Goal: Task Accomplishment & Management: Use online tool/utility

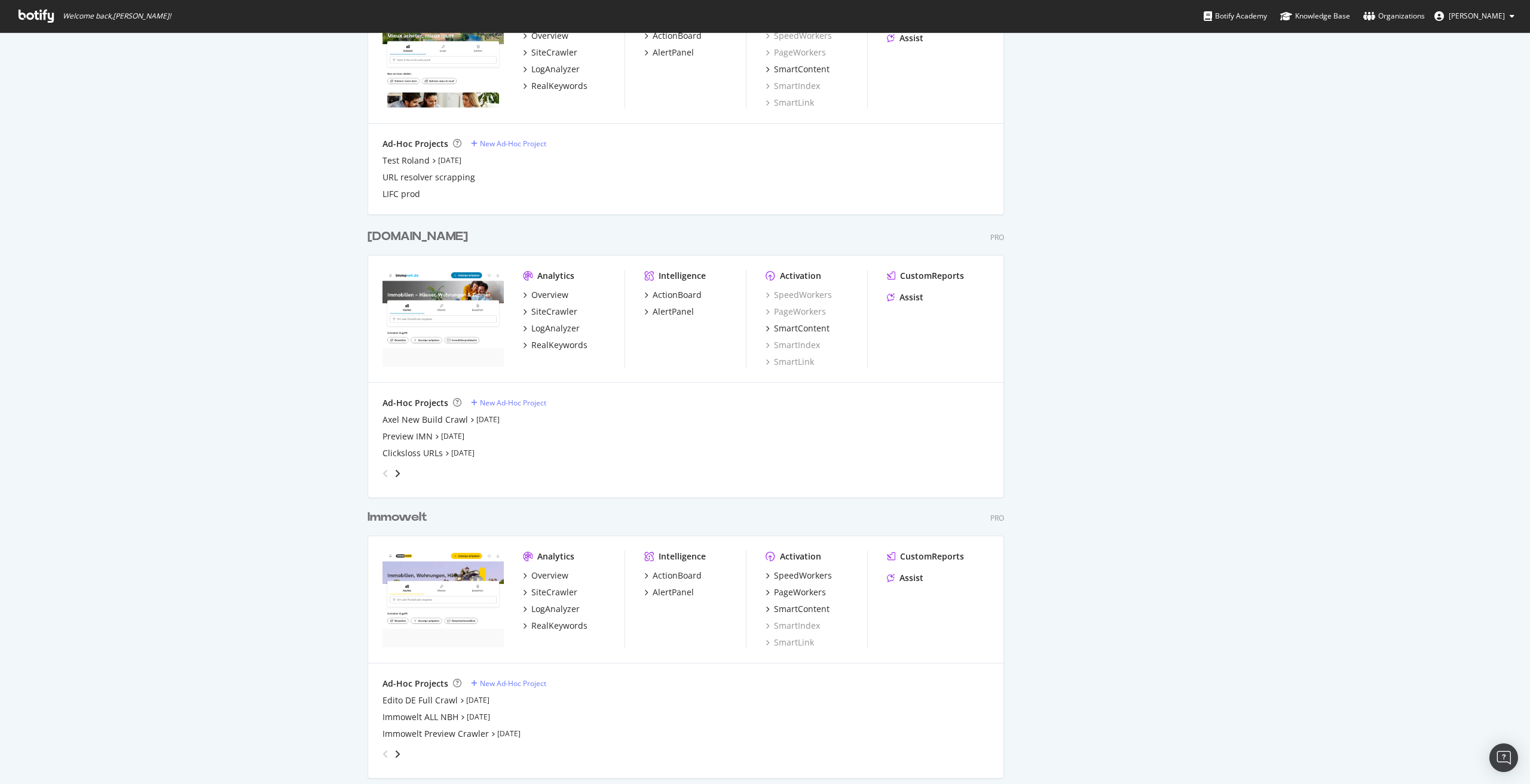
scroll to position [1433, 0]
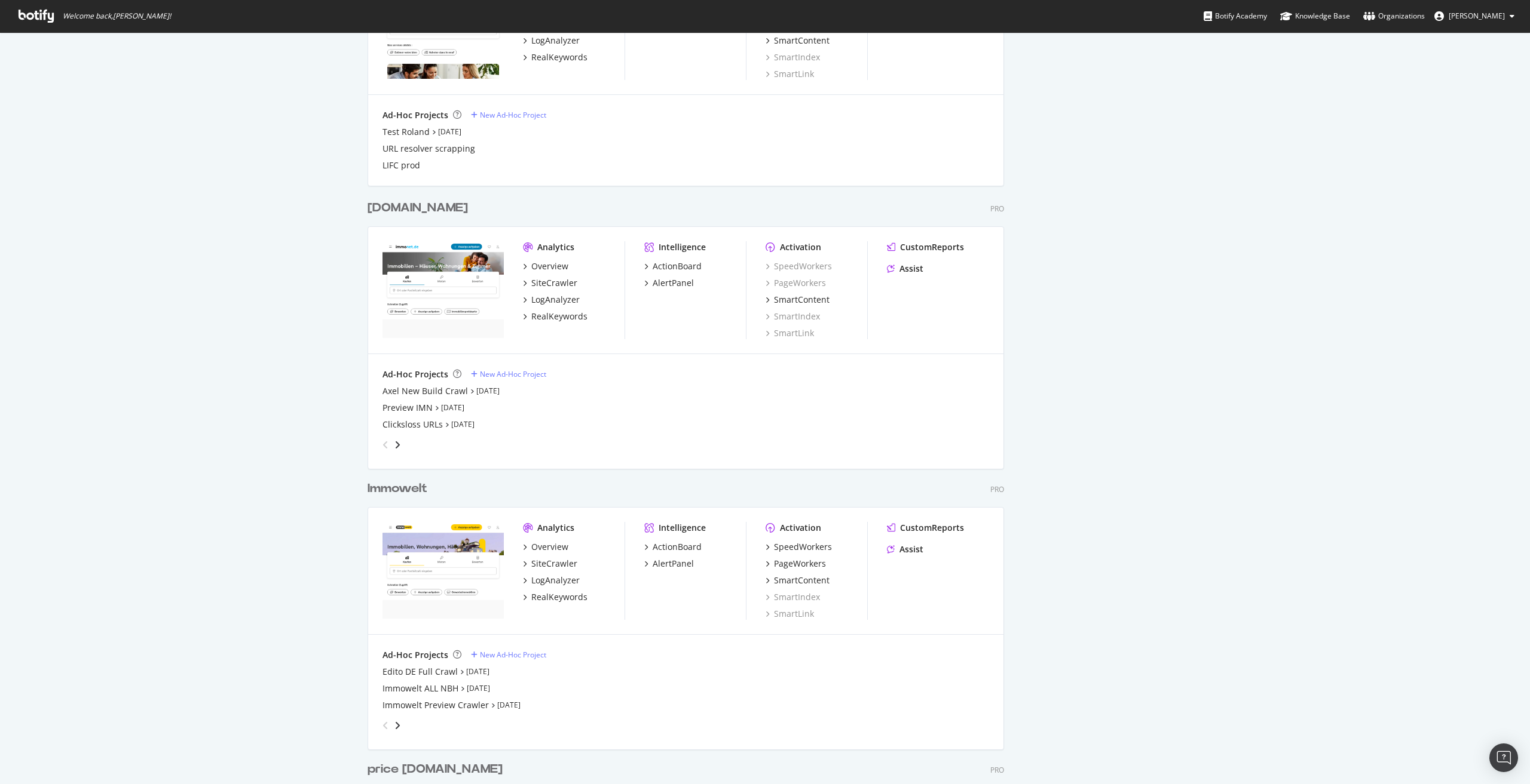
click at [391, 491] on div "Immowelt" at bounding box center [397, 489] width 60 height 18
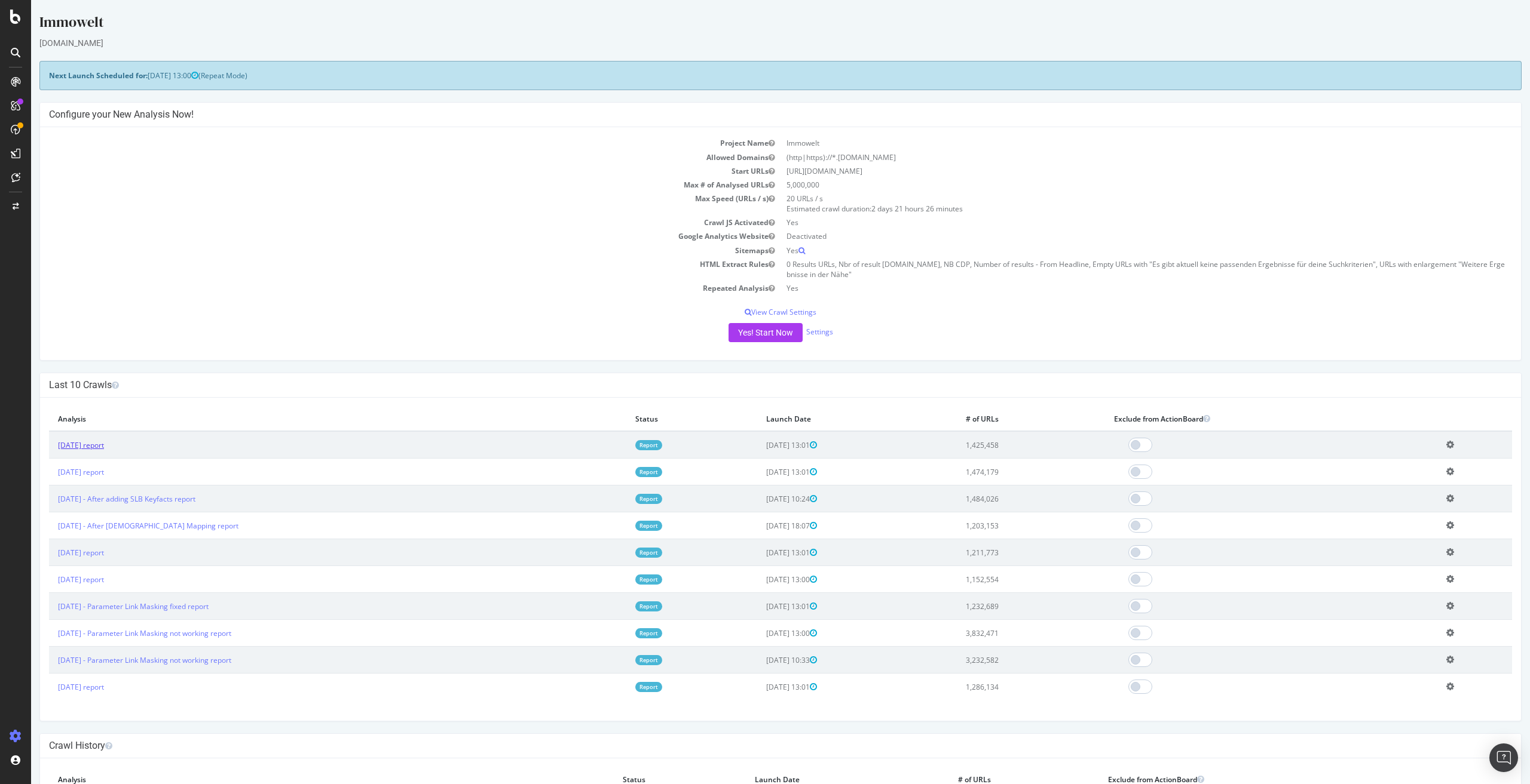
click at [99, 441] on link "2025 Aug. 15th report" at bounding box center [80, 445] width 46 height 10
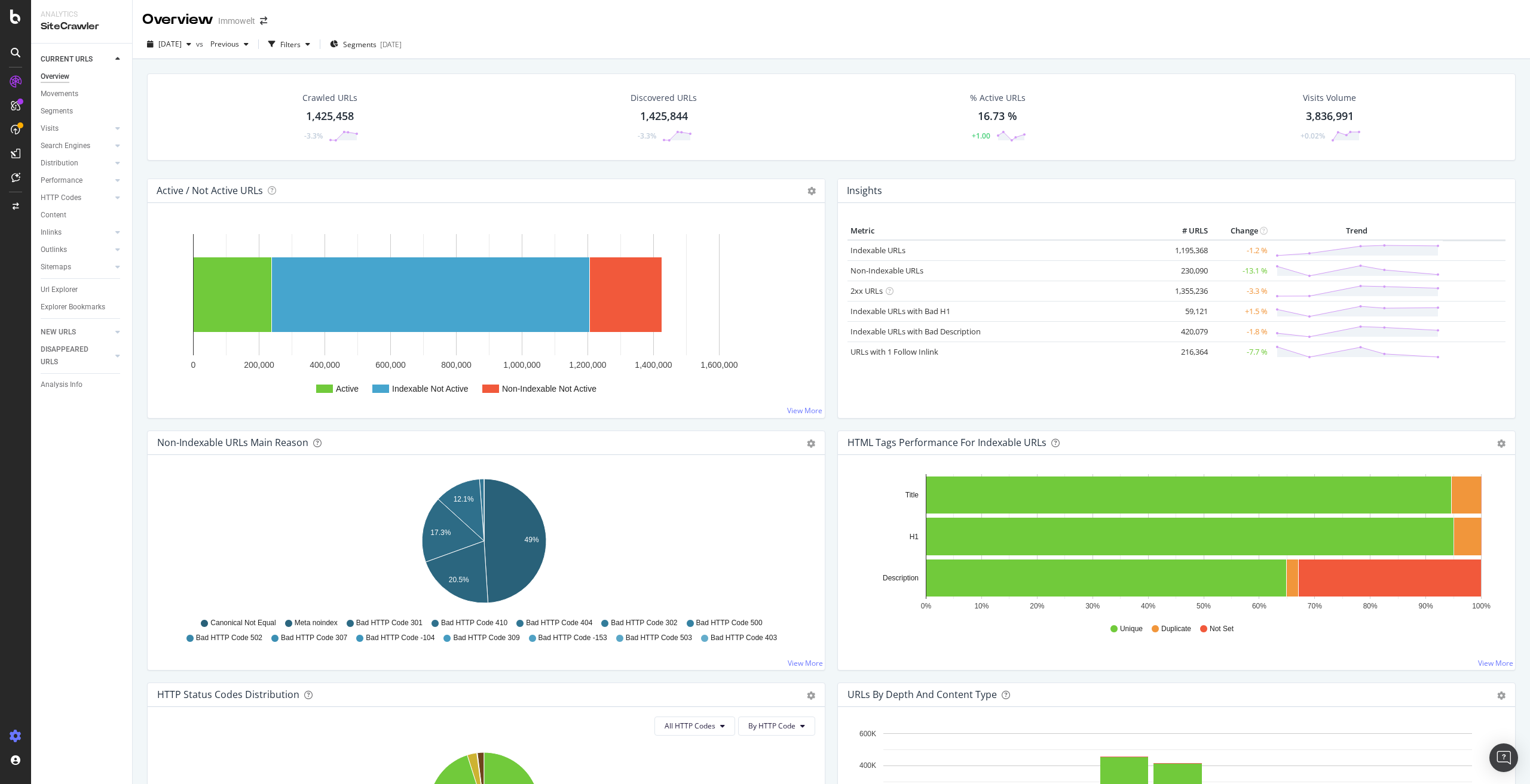
click at [13, 735] on icon at bounding box center [16, 736] width 12 height 12
click at [68, 734] on div "Segment Editor" at bounding box center [94, 732] width 114 height 10
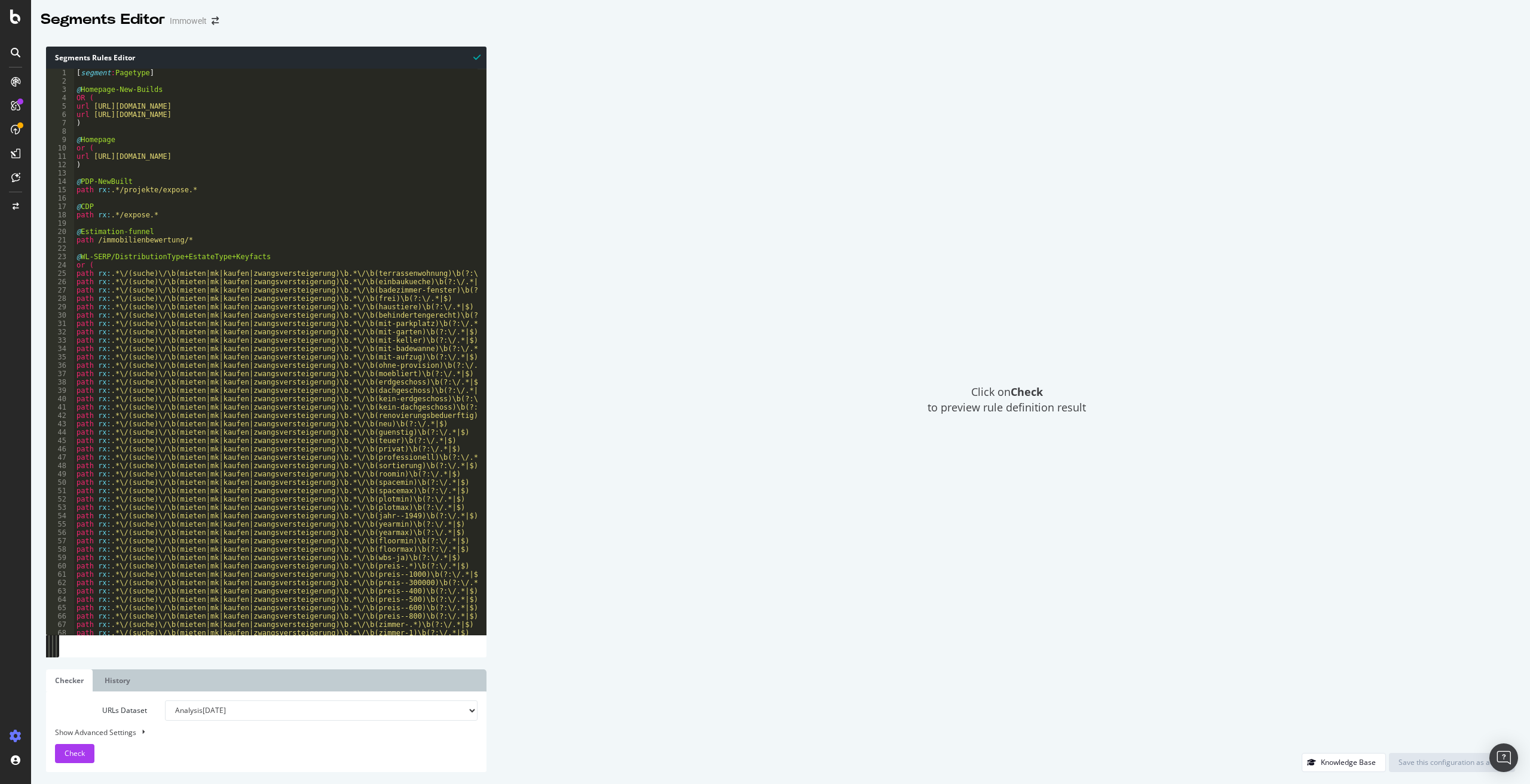
type textarea "path rx:.*/expose.*"
click at [319, 214] on div "[ segment : Pagetype ] @ Homepage-New-Builds OR ( url https://www.immowelt.de/p…" at bounding box center [439, 355] width 730 height 574
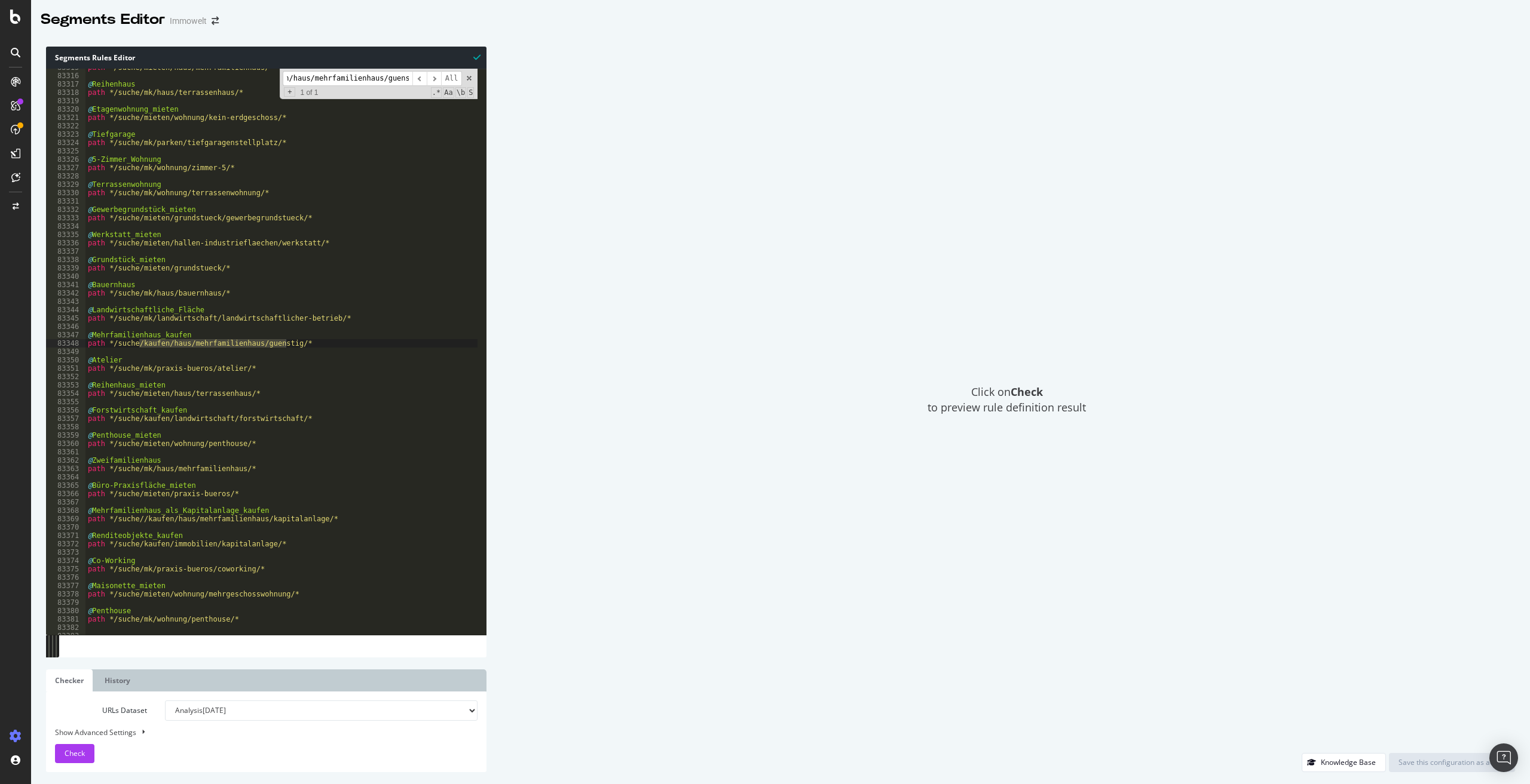
type input "kaufen/haus/mehrfamilienhaus/guenstig"
drag, startPoint x: 86, startPoint y: 338, endPoint x: 291, endPoint y: 341, distance: 205.0
click at [291, 341] on div "path */suche/mieten/haus/mehrfamilienhaus/* @ Reihenhaus path */suche/mk/haus/t…" at bounding box center [450, 350] width 730 height 574
type textarea "@Mehrfamilienhaus_kaufen path */suche/kaufen/haus/mehrfamilienhaus/guenstig/*"
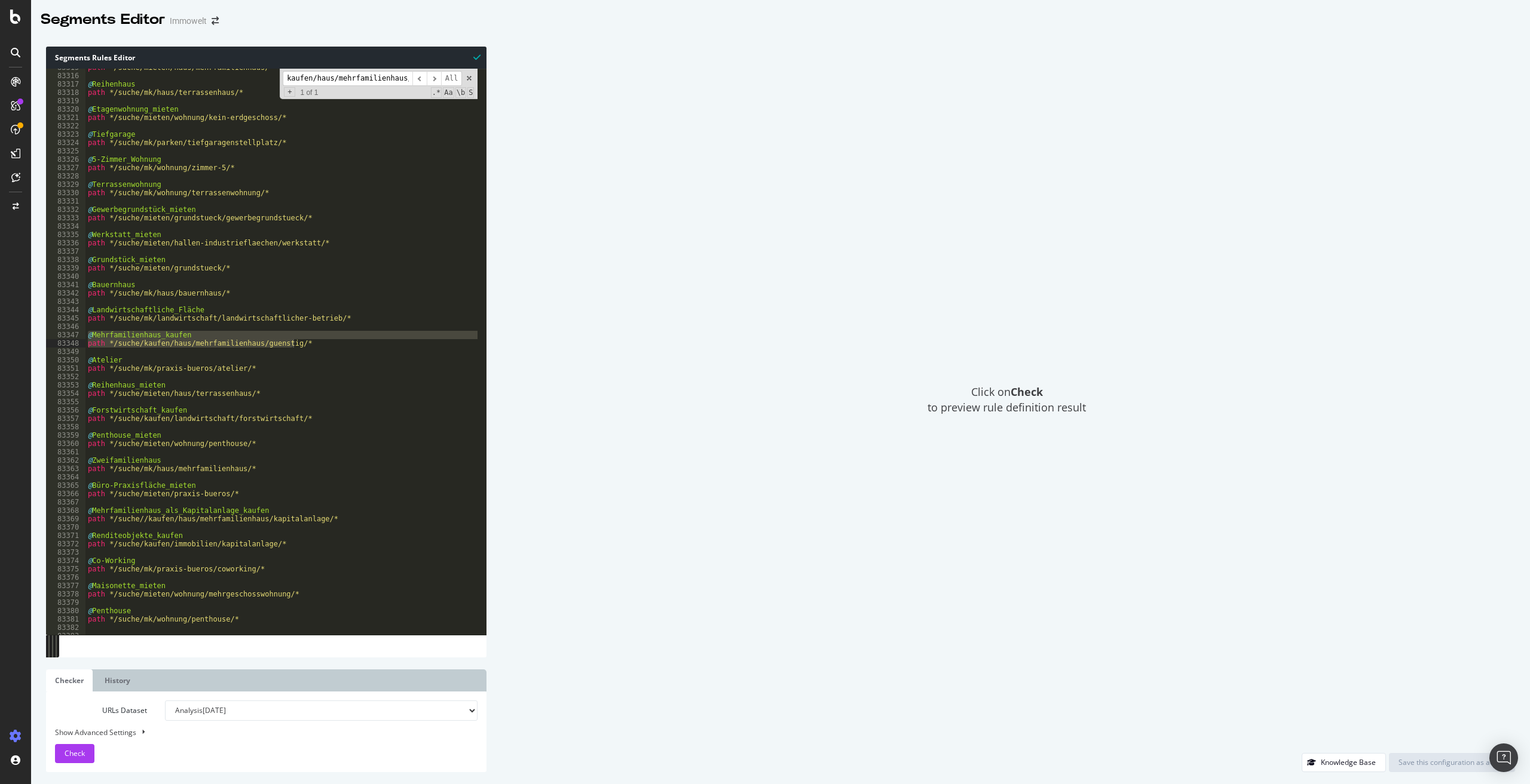
scroll to position [0, 24]
drag, startPoint x: 405, startPoint y: 78, endPoint x: 418, endPoint y: 80, distance: 13.2
click at [418, 80] on div "kaufen/haus/mehrfamilienhaus/guenstig ​ ​ All" at bounding box center [372, 78] width 179 height 15
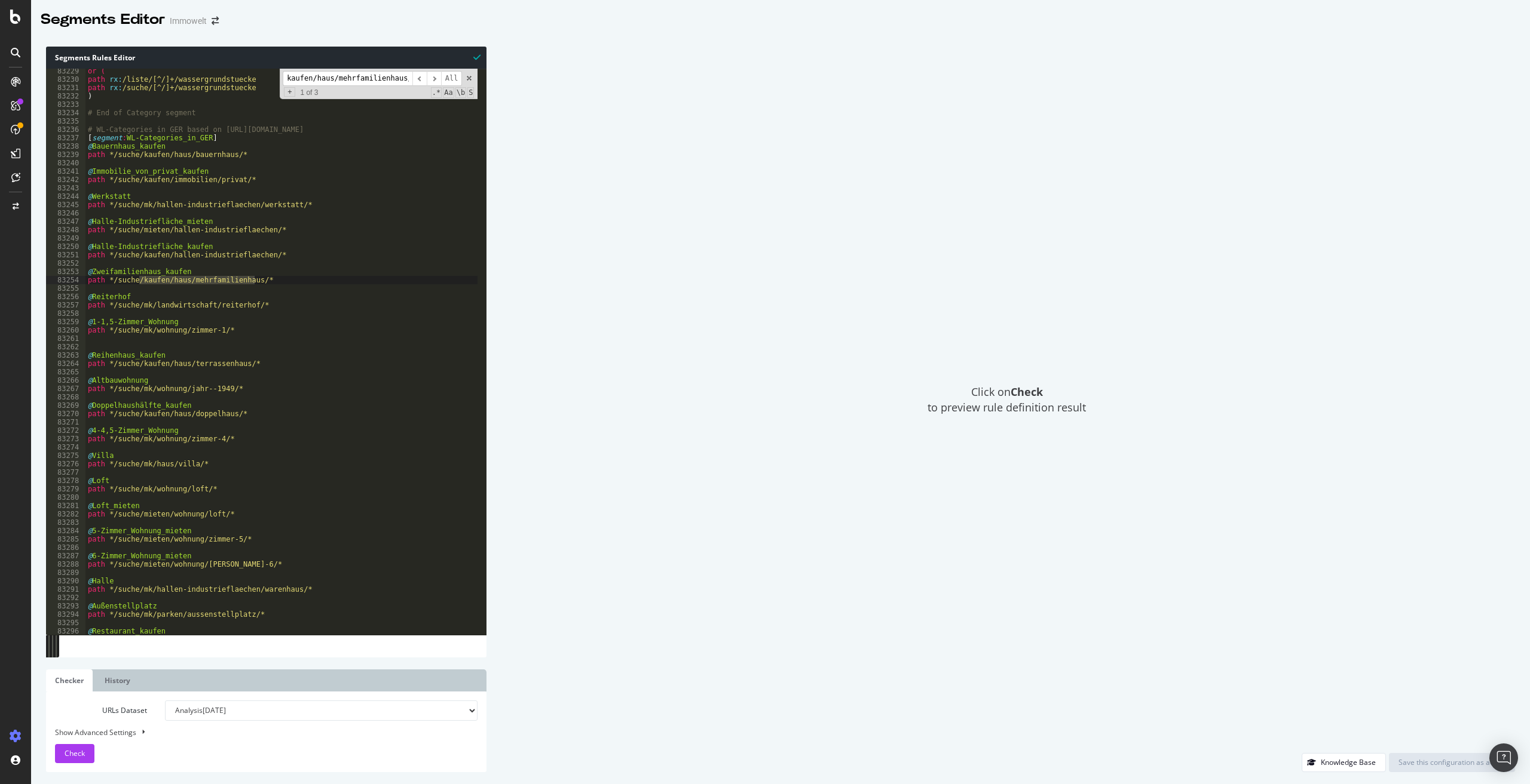
click at [346, 82] on input "kaufen/haus/mehrfamilienhaus/" at bounding box center [348, 78] width 130 height 15
paste input "guenstig"
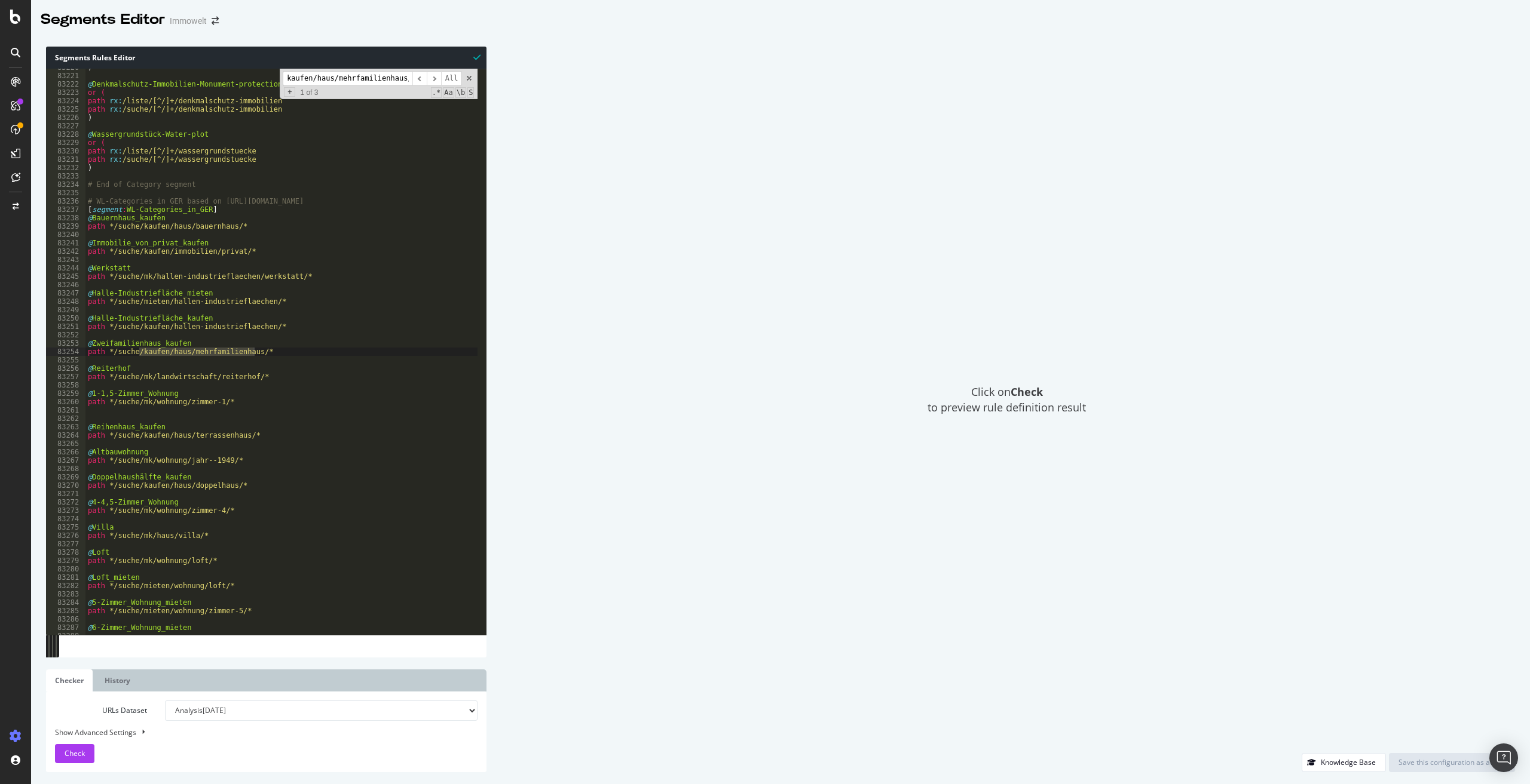
type input "kaufen/haus/mehrfamilienhaus/"
drag, startPoint x: 291, startPoint y: 350, endPoint x: 83, endPoint y: 343, distance: 208.1
click at [83, 343] on div "path */suche/kaufen/haus/mehrfamilienhaus/* 83220 83221 83222 83223 83224 83225…" at bounding box center [266, 351] width 440 height 566
type textarea "@Zweifamilienhaus_kaufen path */suche/kaufen/haus/mehrfamilienhaus/*"
type textarea "path */suche/kaufen/hallen-industrieflaechen/*"
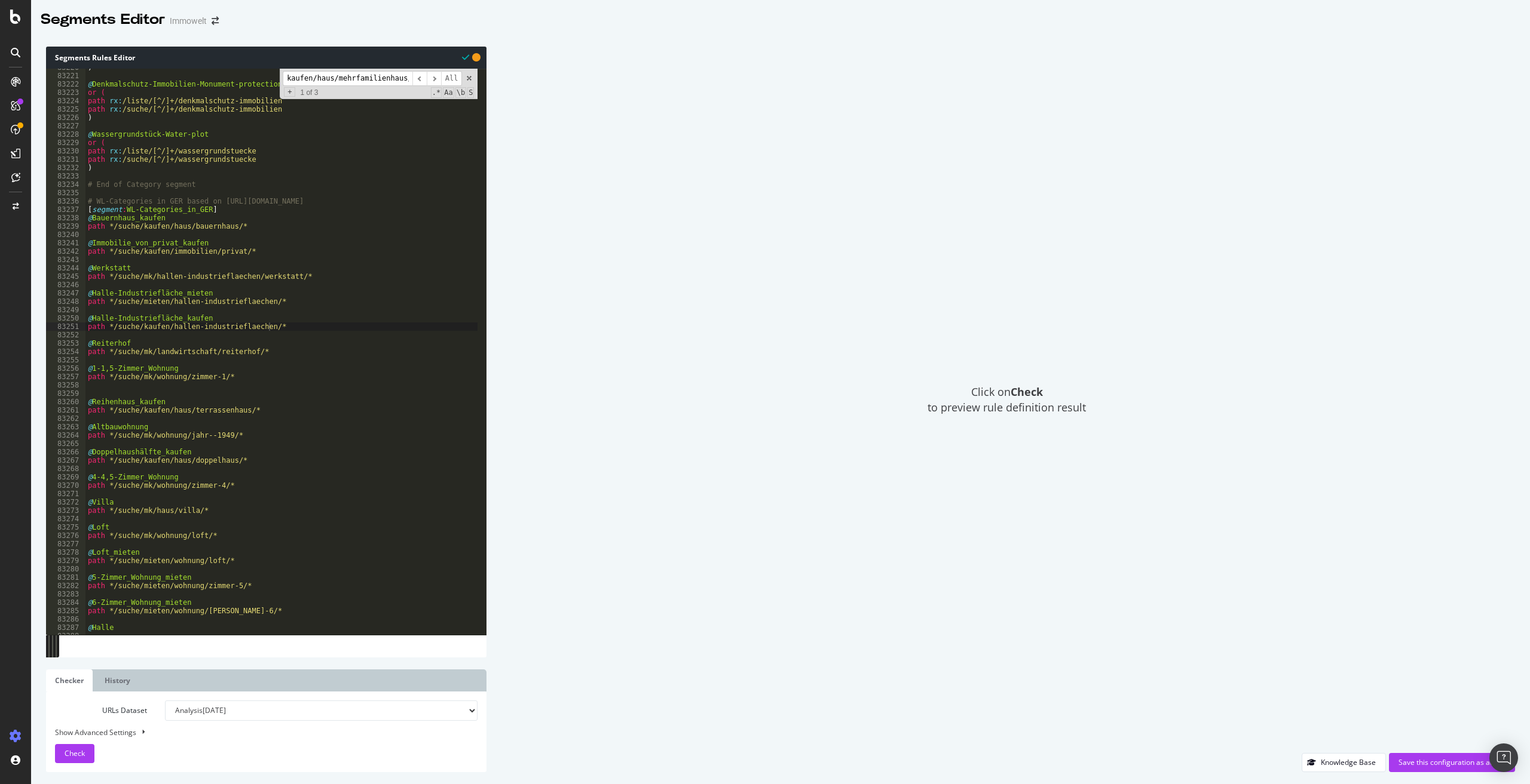
click at [366, 73] on input "kaufen/haus/mehrfamilienhaus/" at bounding box center [348, 78] width 130 height 15
click at [401, 78] on input "kaufen/haus/mehrfamilienhaus/" at bounding box center [348, 78] width 130 height 15
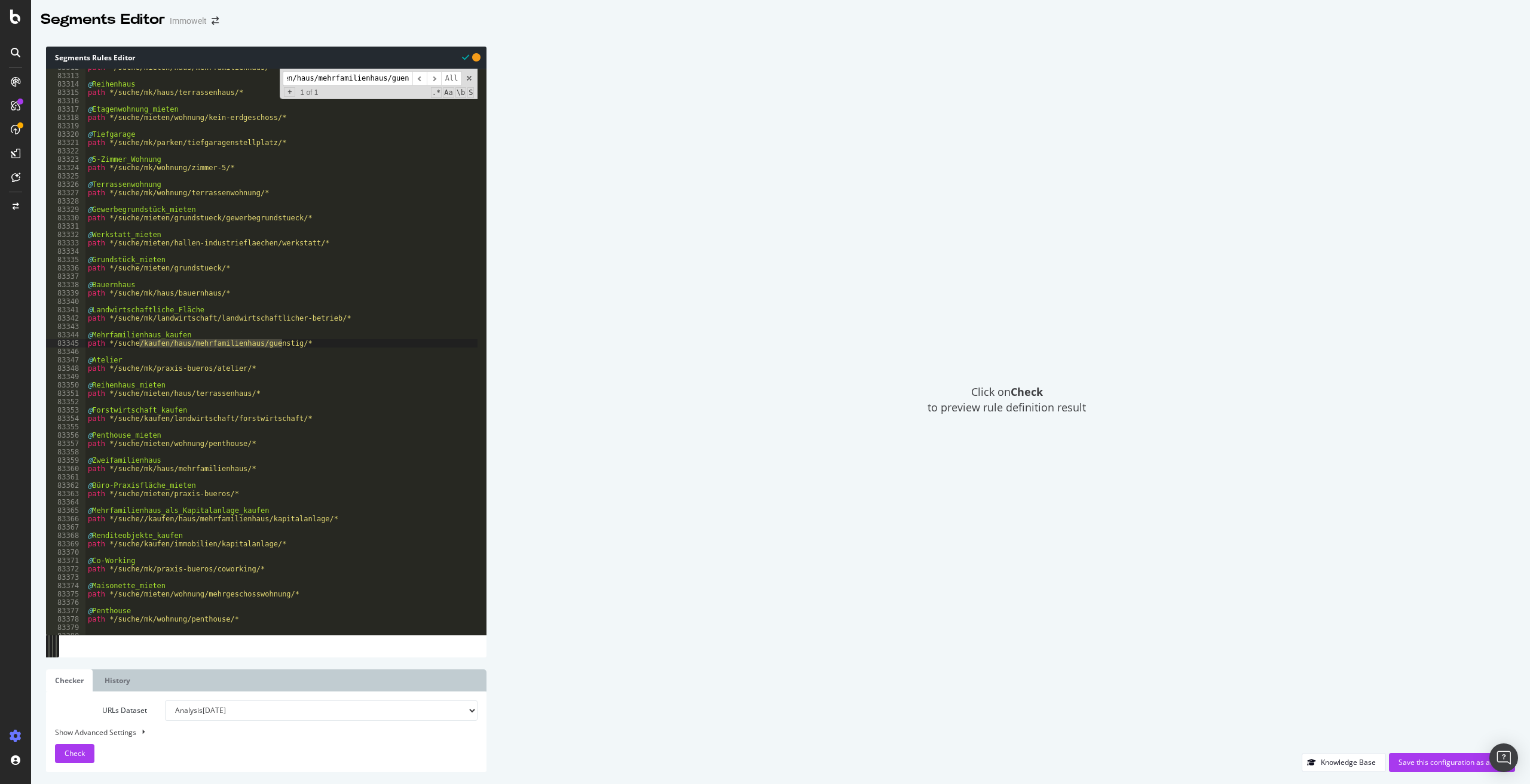
scroll to position [0, 24]
type input "kaufen/haus/mehrfamilienhaus/guenstig"
type textarea "path */suche//kaufen/haus/mehrfamilienhaus/kapitalanlage/*"
click at [329, 520] on div "path */suche/mieten/haus/mehrfamilienhaus/* @ Reihenhaus path */suche/mk/haus/t…" at bounding box center [450, 350] width 730 height 574
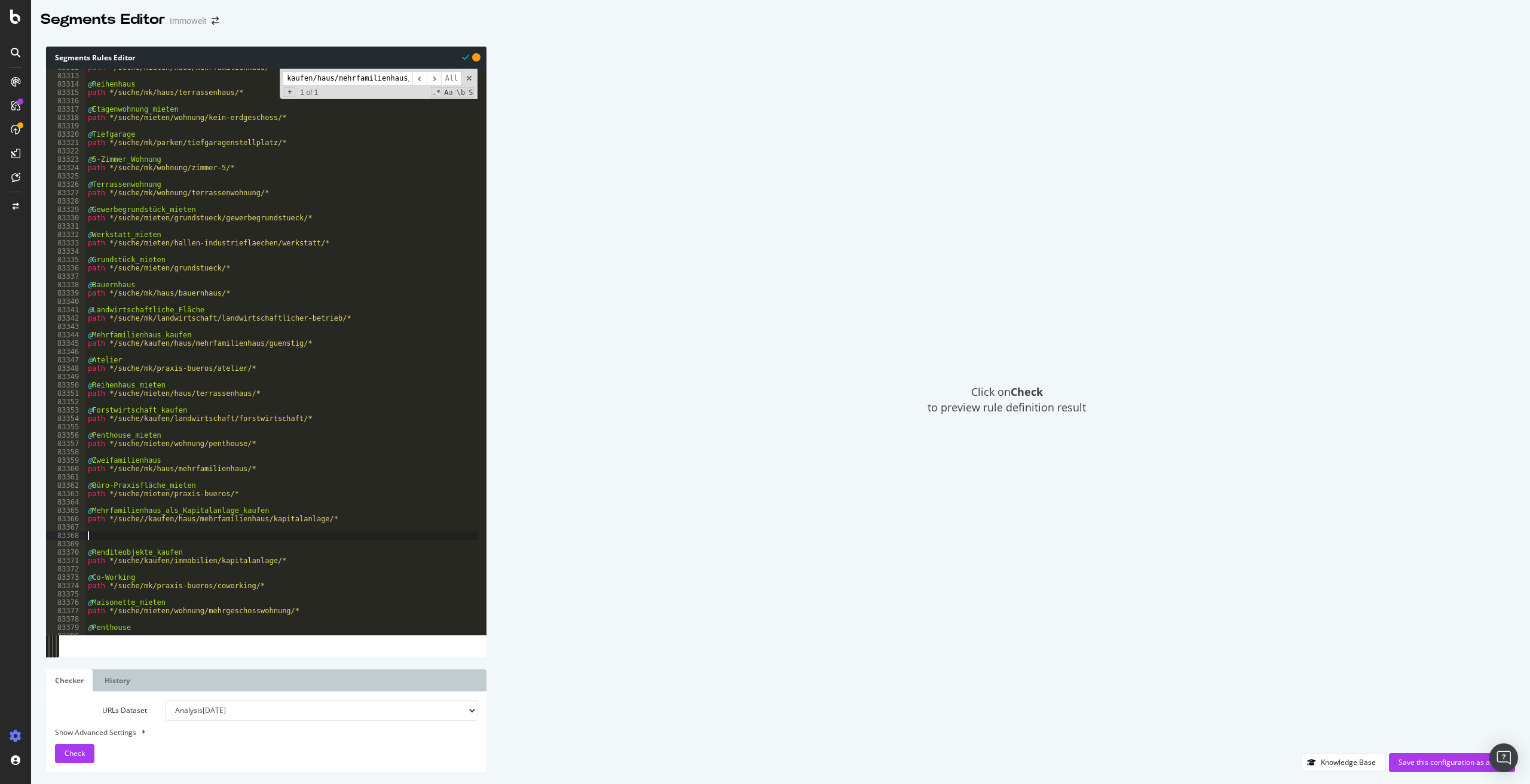
paste textarea "path */suche/kaufen/haus/mehrfamilienhaus/*"
type textarea "path */suche/kaufen/haus/mehrfamilienhaus/*"
click at [1444, 766] on div "Save this configuration as active" at bounding box center [1452, 762] width 107 height 10
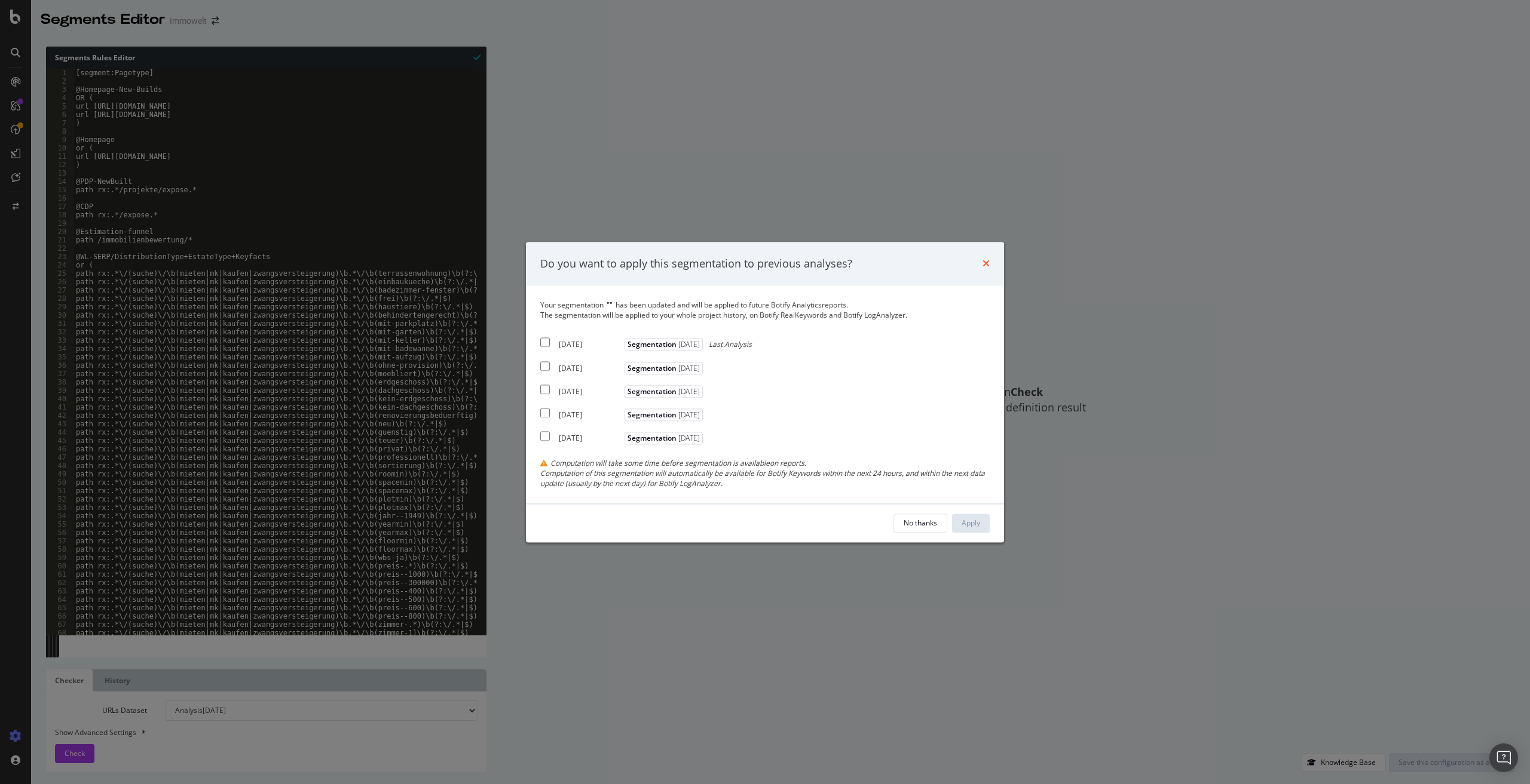
click at [987, 261] on icon "times" at bounding box center [986, 264] width 7 height 10
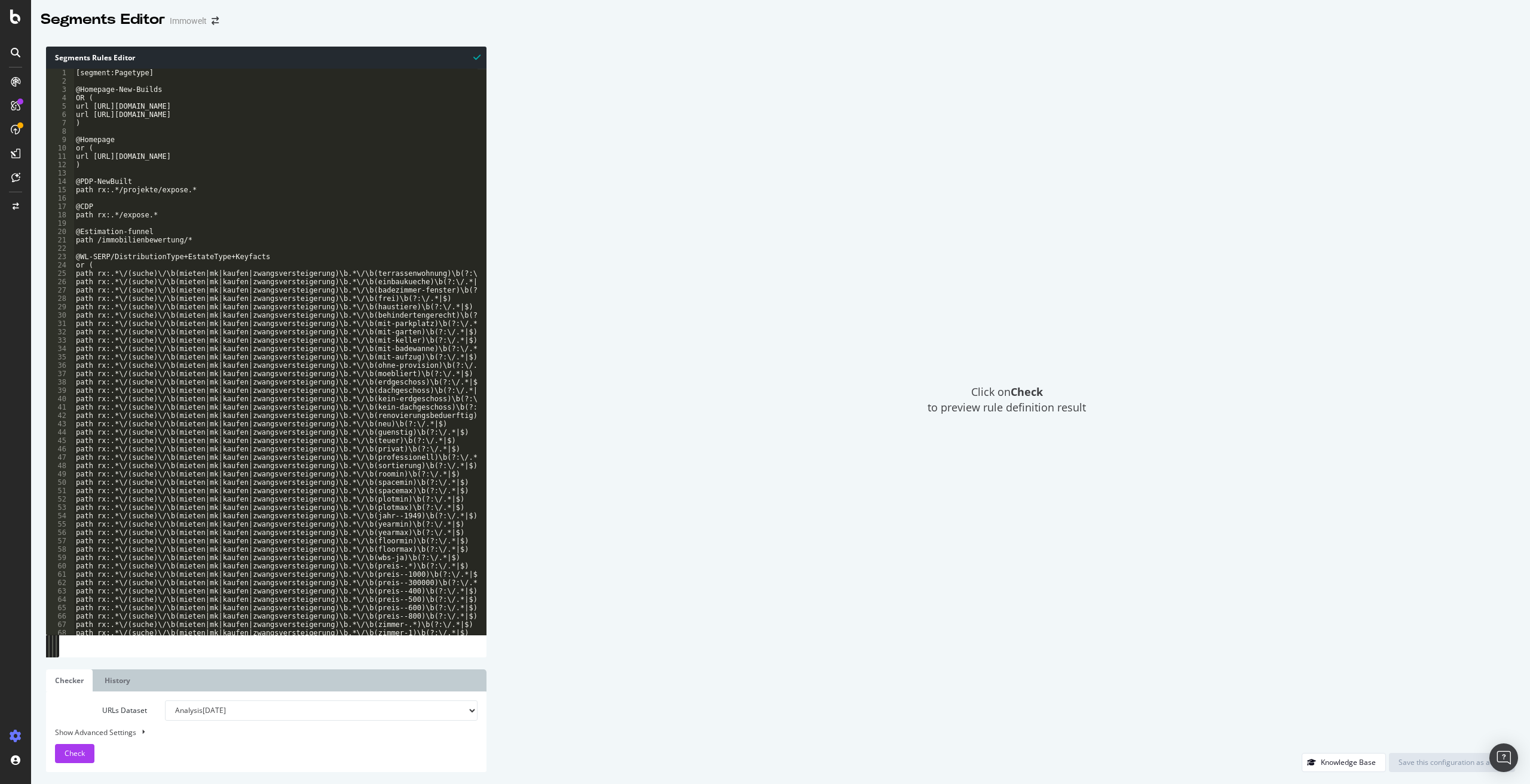
type textarea "or ("
click at [354, 147] on div "[segment:Pagetype] @Homepage-New-Builds OR ( url https://www.immowelt.de/projek…" at bounding box center [438, 355] width 730 height 574
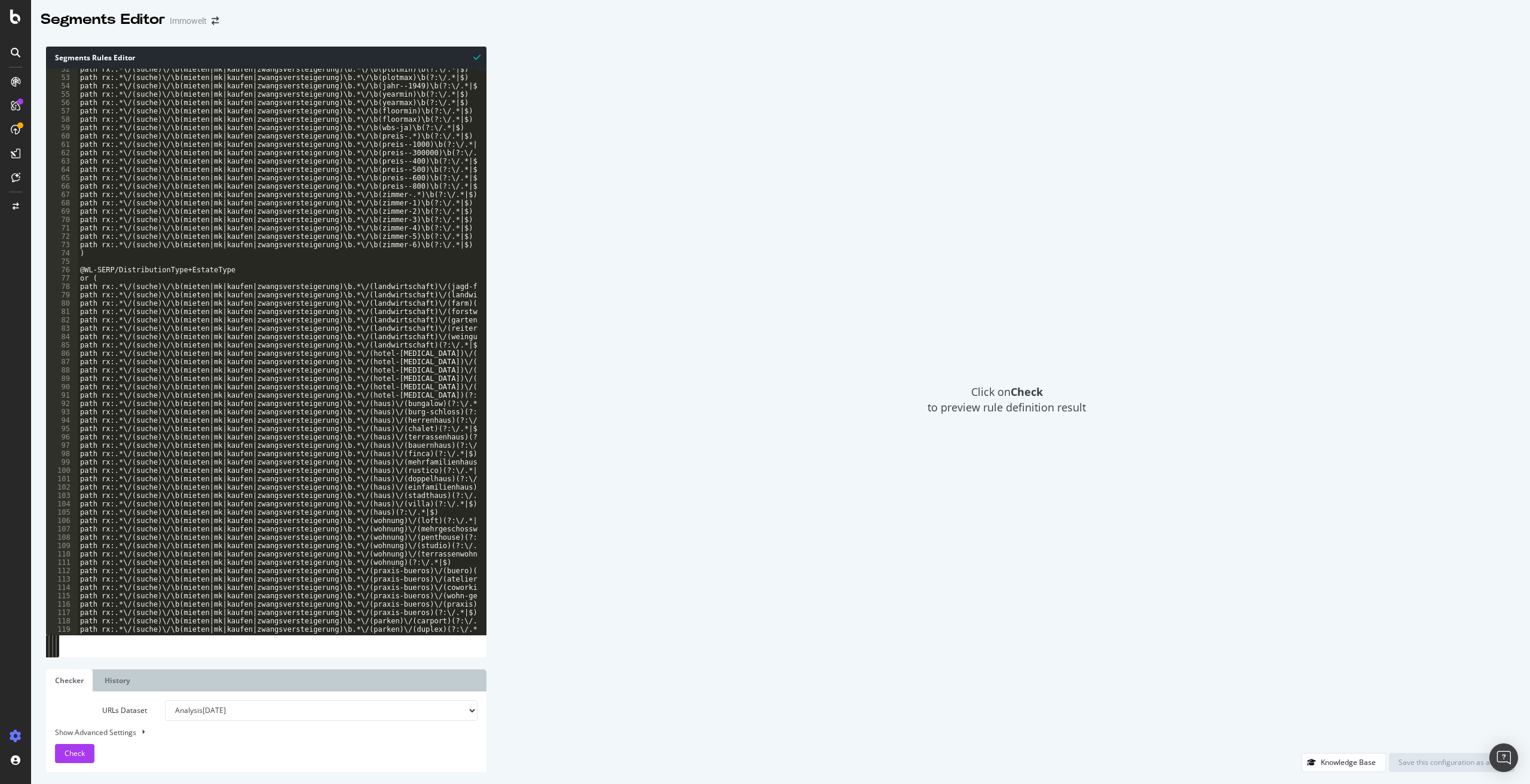
scroll to position [13, 0]
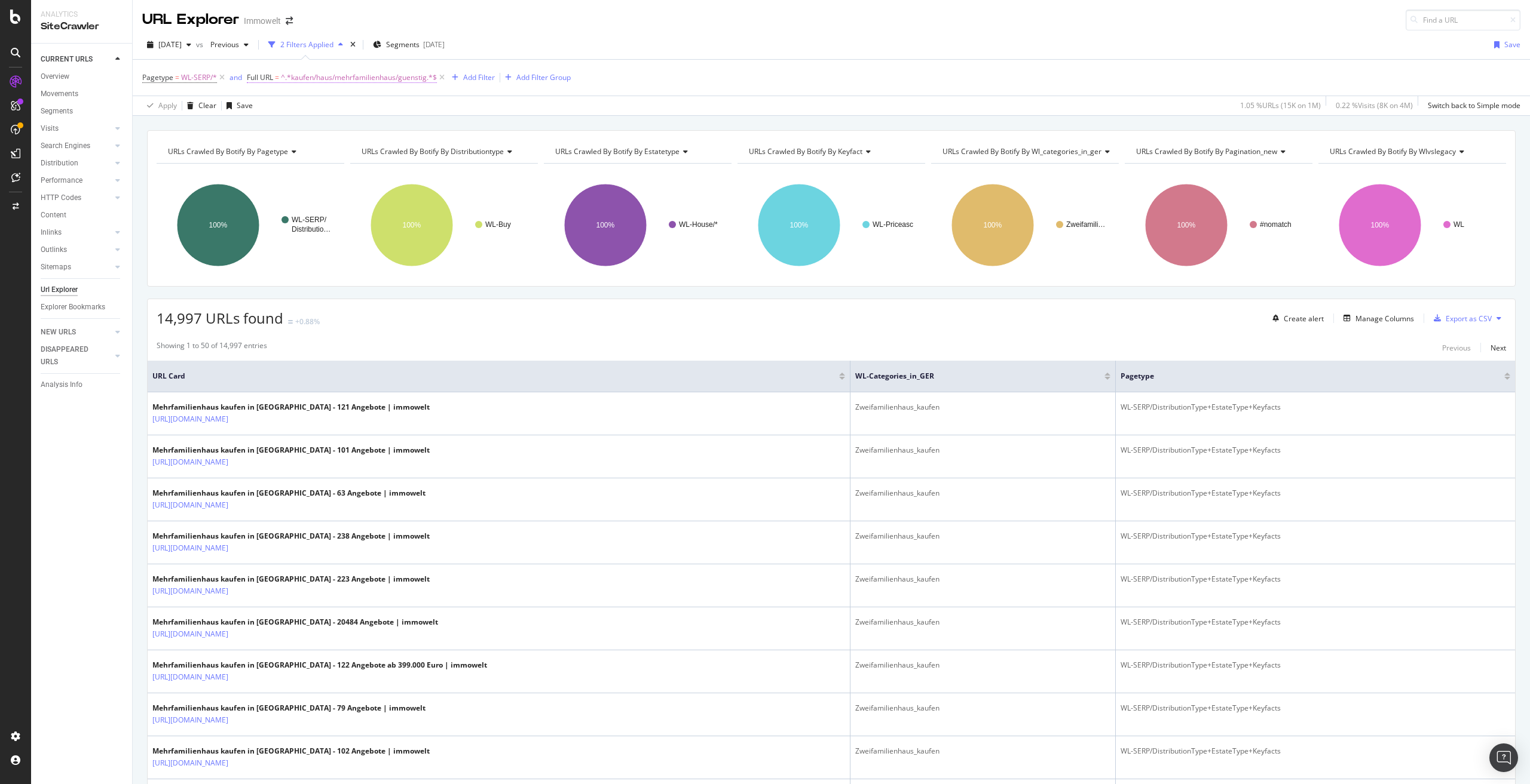
click at [398, 76] on span "^.*kaufen/haus/mehrfamilienhaus/guenstig.*$" at bounding box center [358, 78] width 156 height 17
click at [347, 130] on input "kaufen/haus/mehrfamilienhaus/guenstig" at bounding box center [314, 127] width 113 height 19
click at [444, 78] on icon at bounding box center [442, 78] width 10 height 12
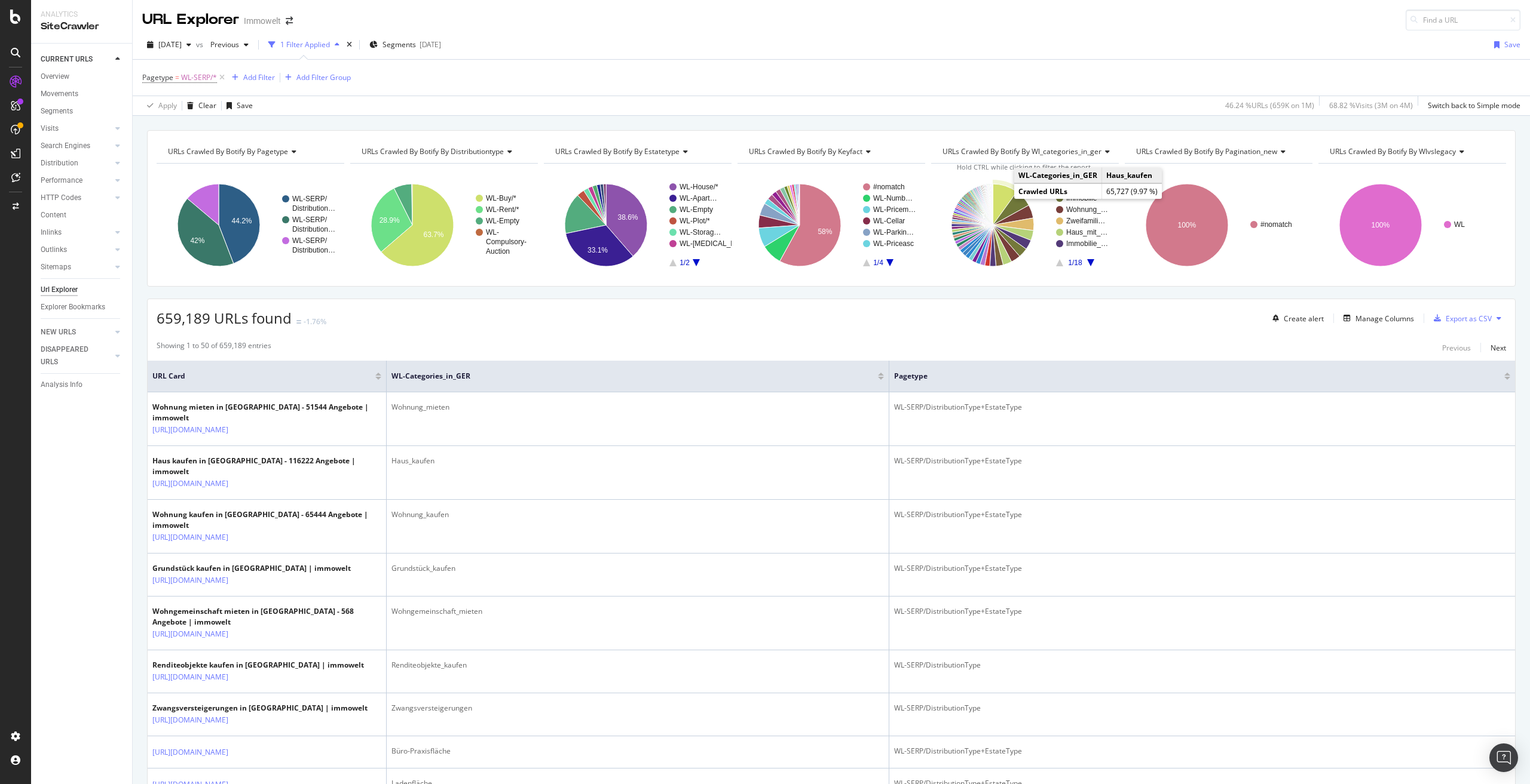
click at [994, 194] on icon "A chart." at bounding box center [1004, 204] width 24 height 41
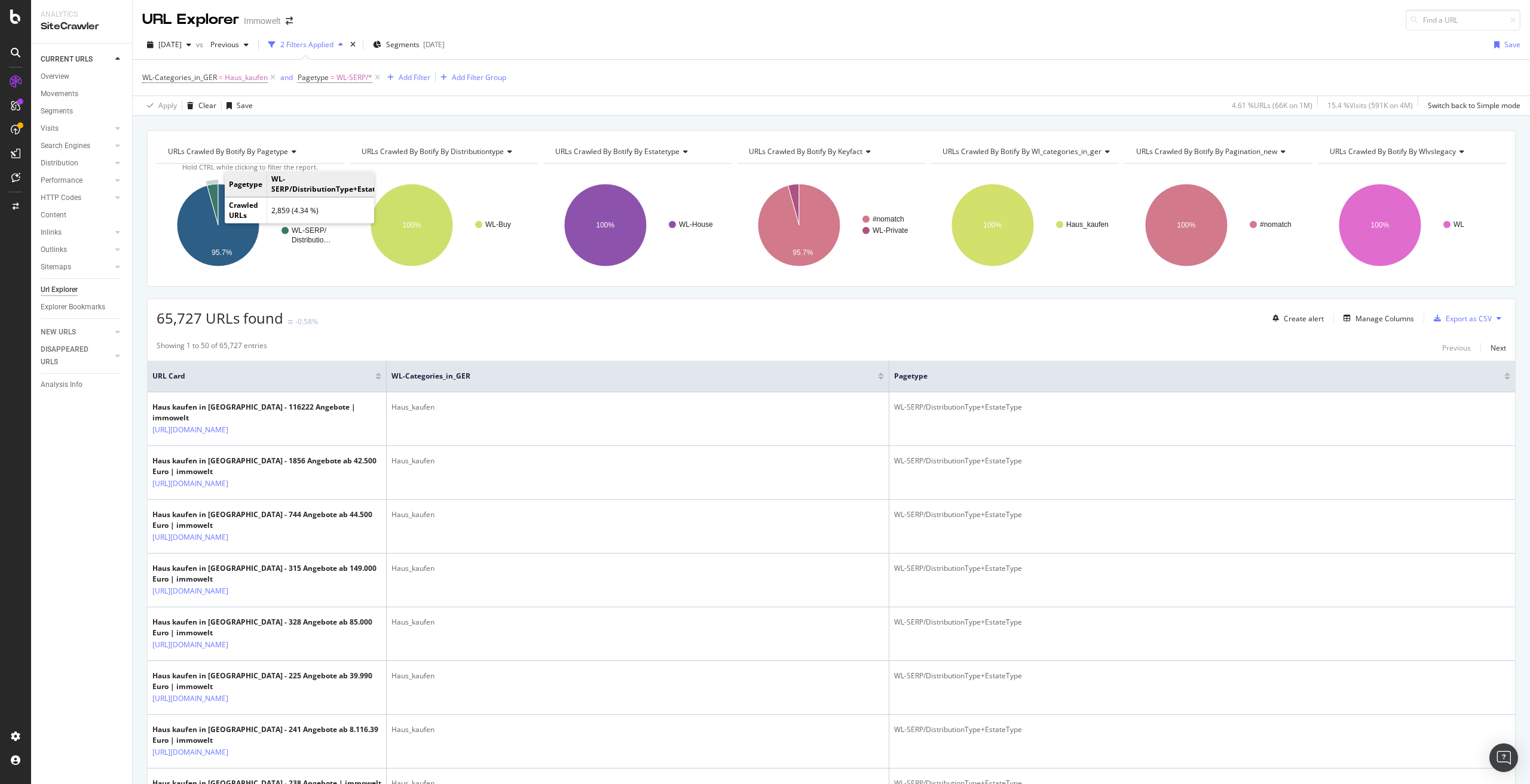
click at [214, 194] on icon "A chart." at bounding box center [212, 204] width 11 height 41
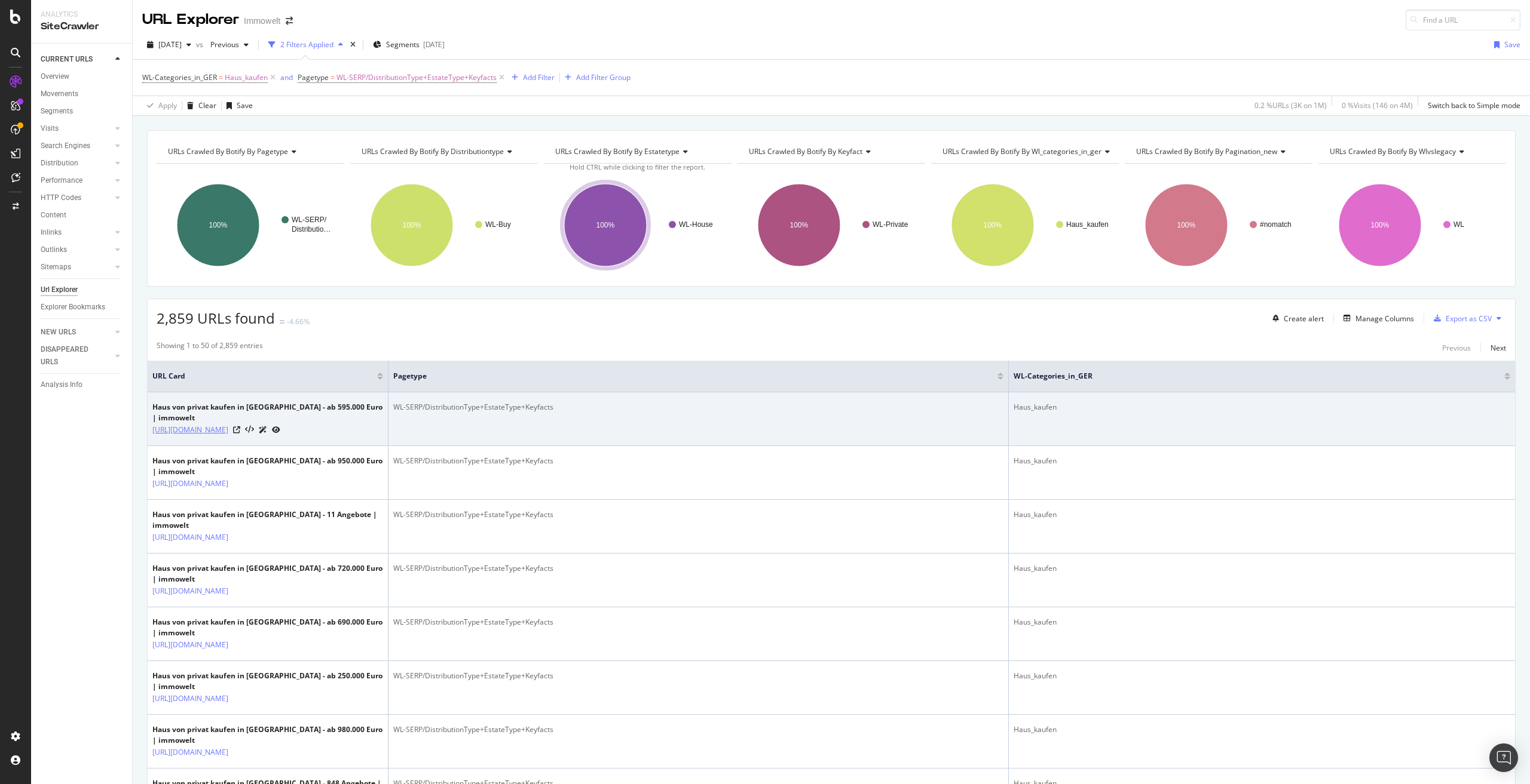
drag, startPoint x: 186, startPoint y: 442, endPoint x: 239, endPoint y: 419, distance: 57.8
click at [239, 419] on td "Haus von privat kaufen in [GEOGRAPHIC_DATA] - ab 595.000 Euro | immowelt [URL][…" at bounding box center [267, 419] width 241 height 54
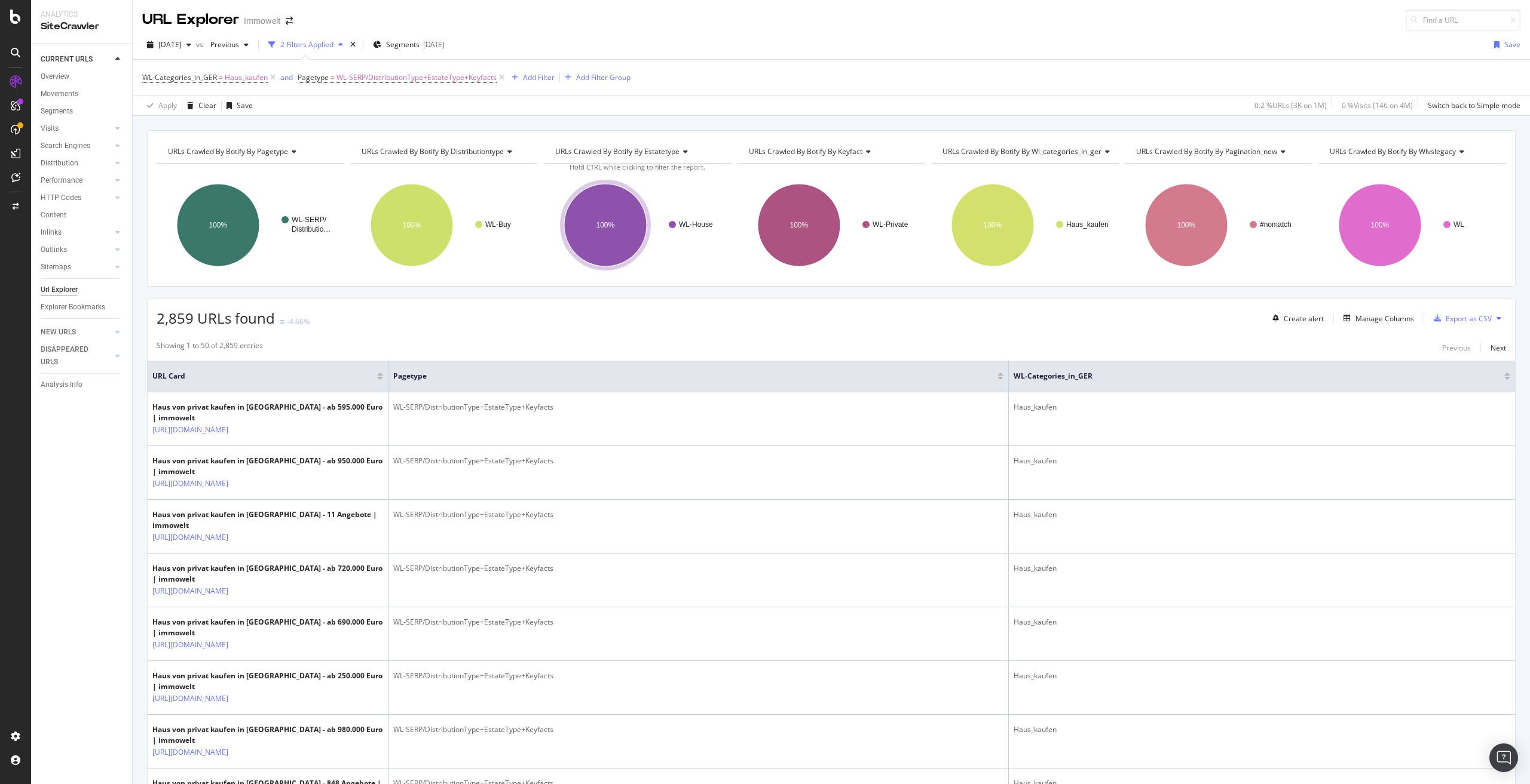
copy link "/suche/kaufen/haus/privat/[GEOGRAPHIC_DATA]/"
click at [501, 76] on icon at bounding box center [502, 78] width 10 height 12
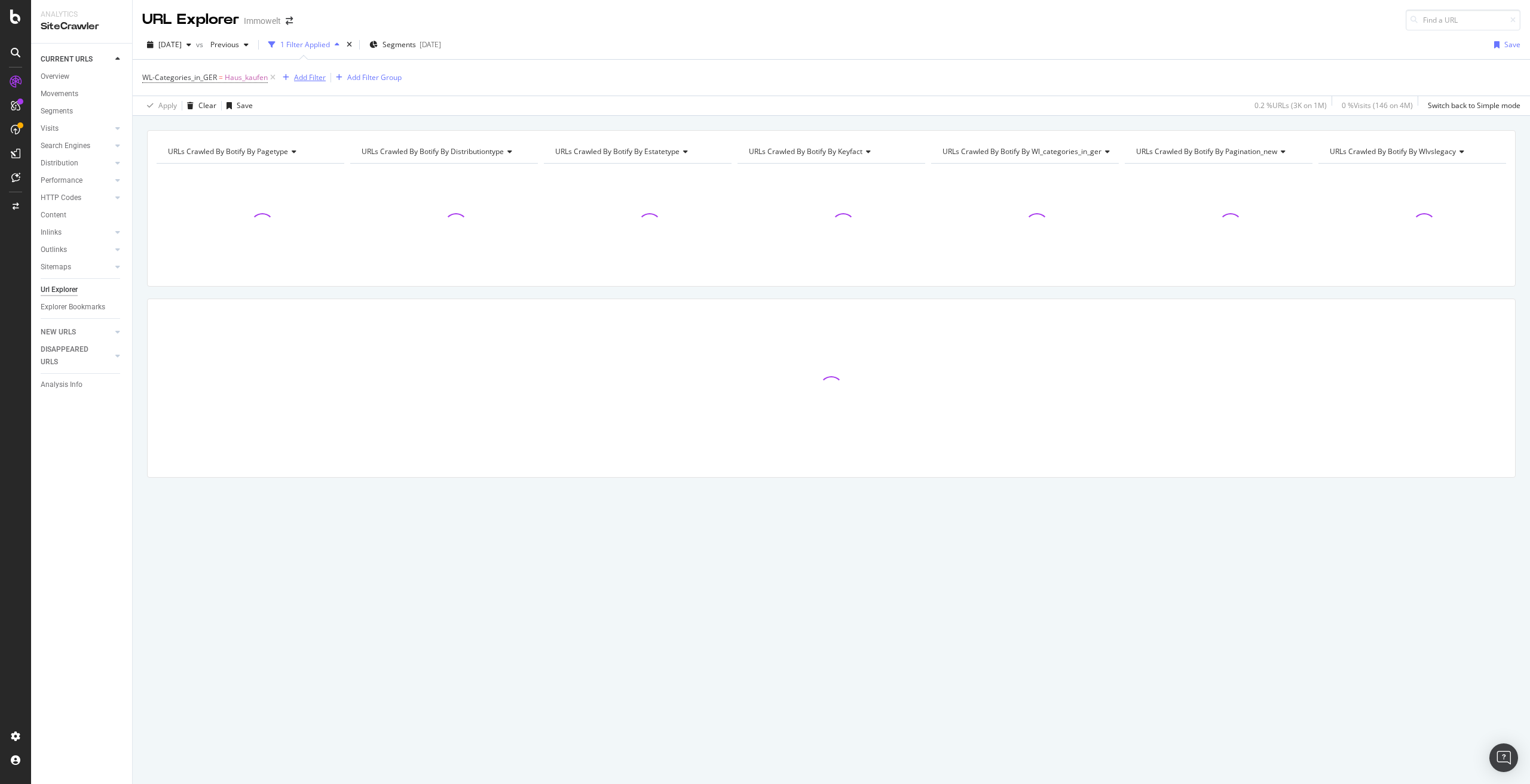
click at [310, 75] on div "Add Filter" at bounding box center [310, 78] width 32 height 10
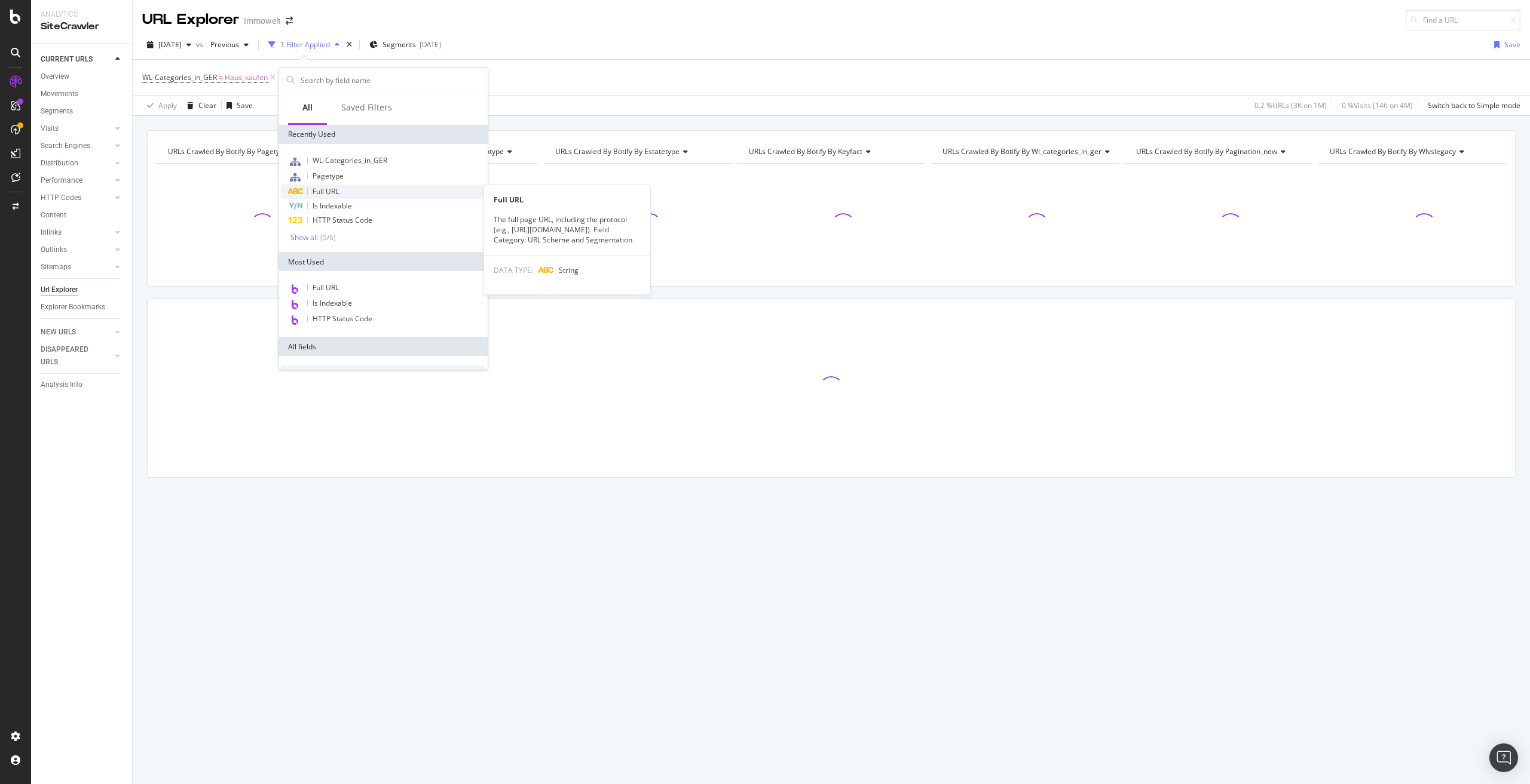
click at [334, 190] on span "Full URL" at bounding box center [325, 191] width 26 height 10
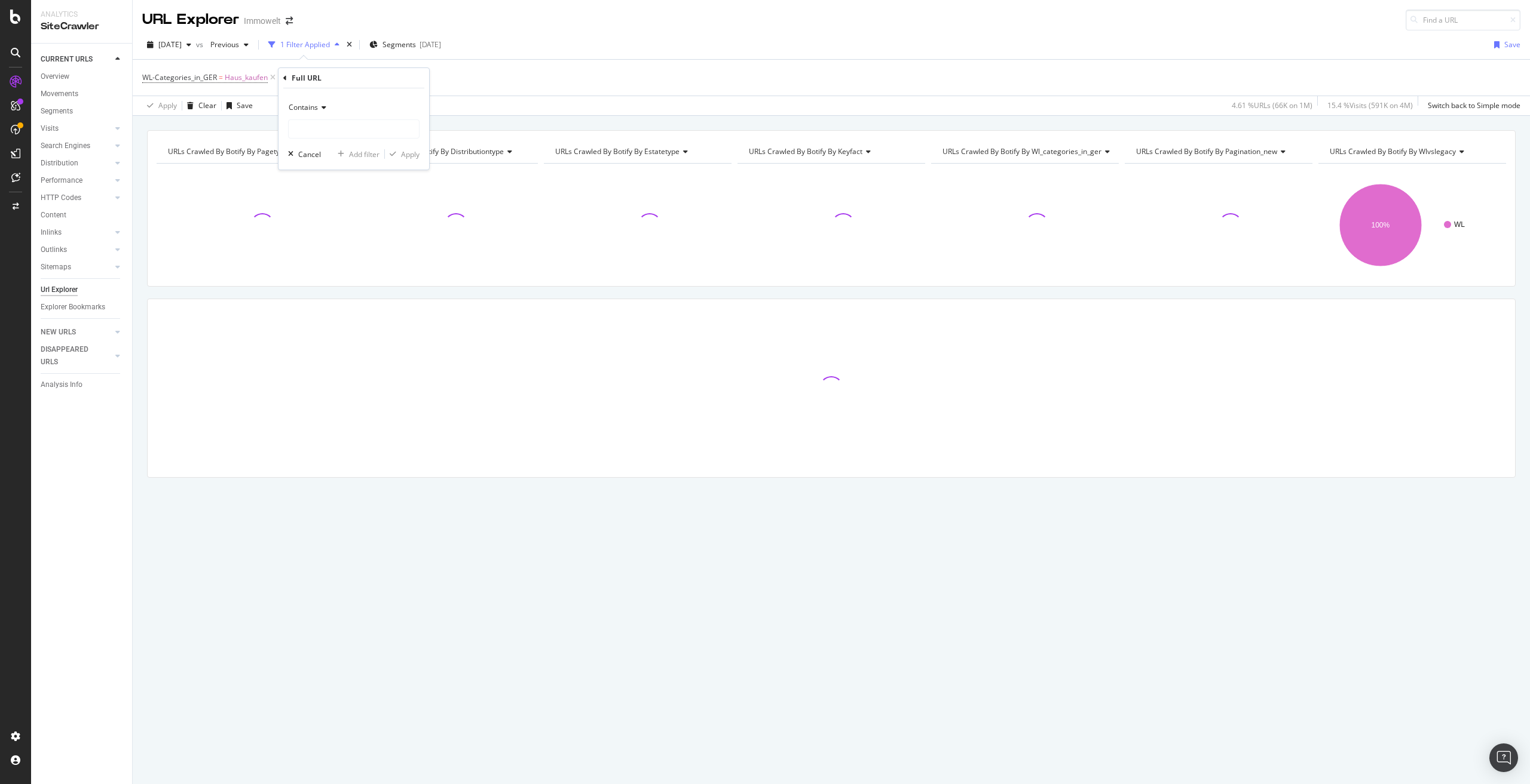
click at [312, 106] on span "Contains" at bounding box center [303, 107] width 30 height 10
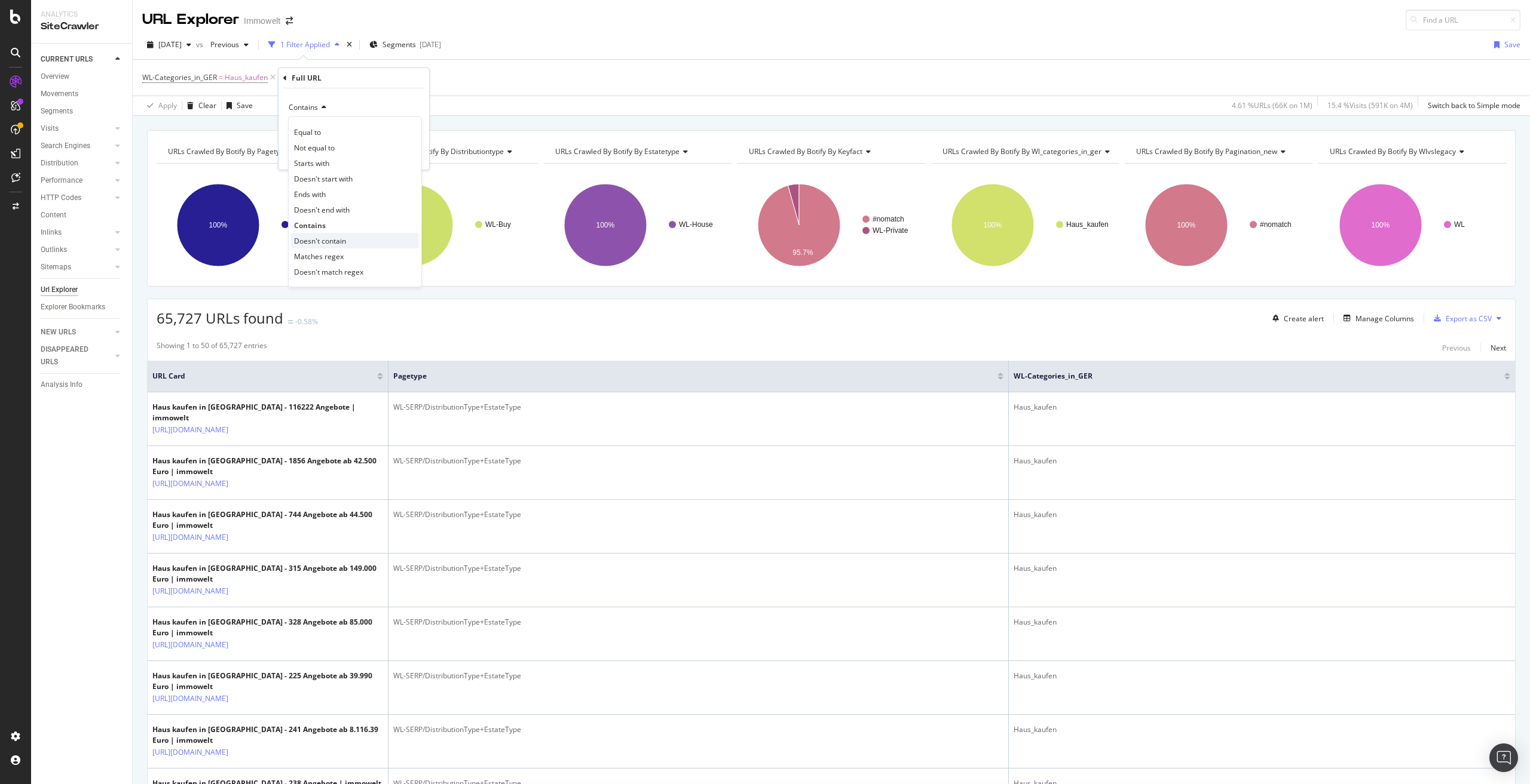
click at [334, 240] on span "Doesn't contain" at bounding box center [320, 241] width 52 height 10
click at [319, 131] on input "text" at bounding box center [353, 128] width 130 height 19
paste input "/suche/kaufen/haus/privat/[GEOGRAPHIC_DATA]/"
type input "/suche/kaufen/haus/privat/"
click at [405, 154] on div "Apply" at bounding box center [410, 154] width 18 height 10
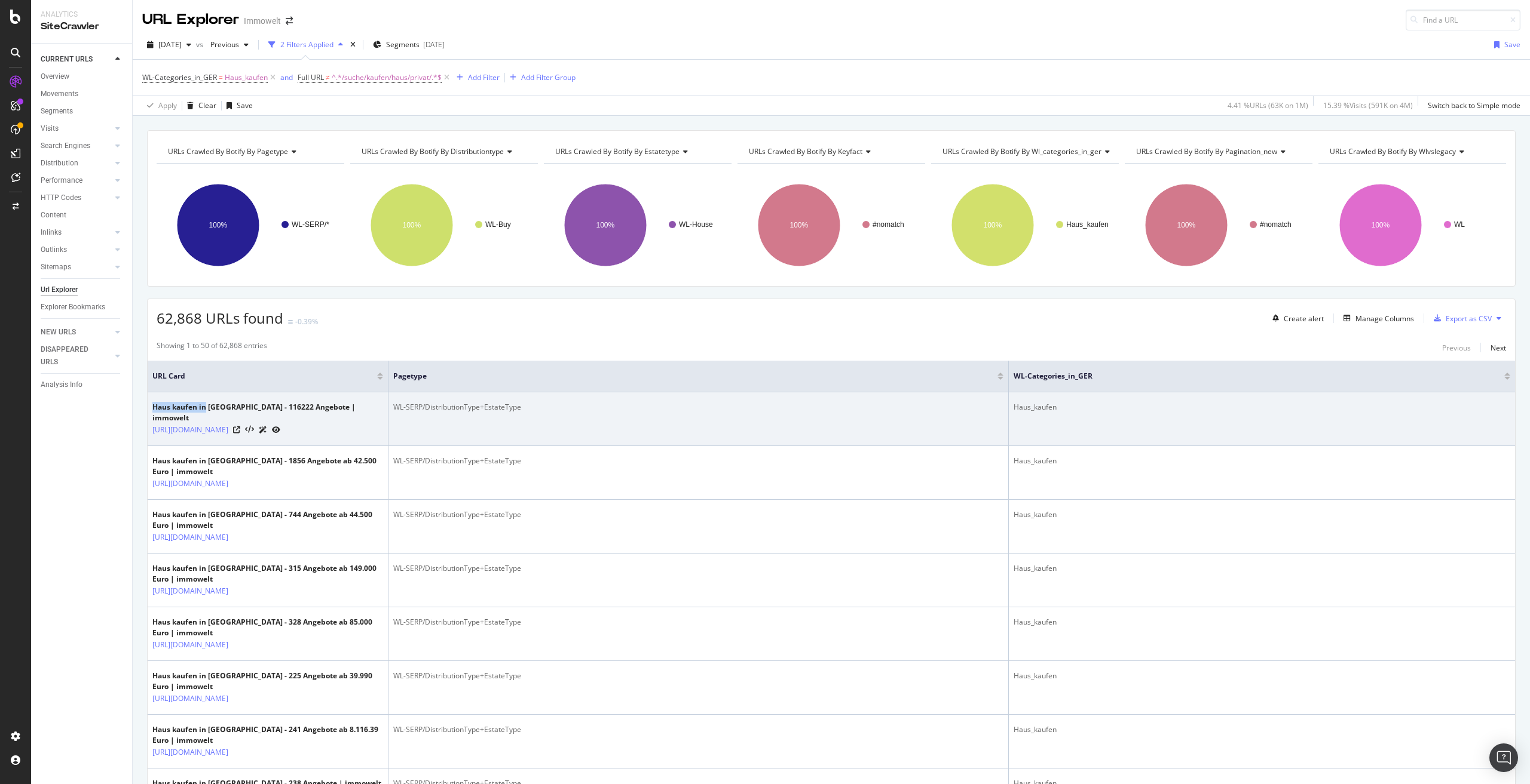
drag, startPoint x: 152, startPoint y: 403, endPoint x: 207, endPoint y: 403, distance: 55.0
click at [207, 403] on td "Haus kaufen in [GEOGRAPHIC_DATA] - 116222 Angebote | immowelt [URL][DOMAIN_NAME]" at bounding box center [267, 419] width 241 height 54
copy div "Haus kaufen in"
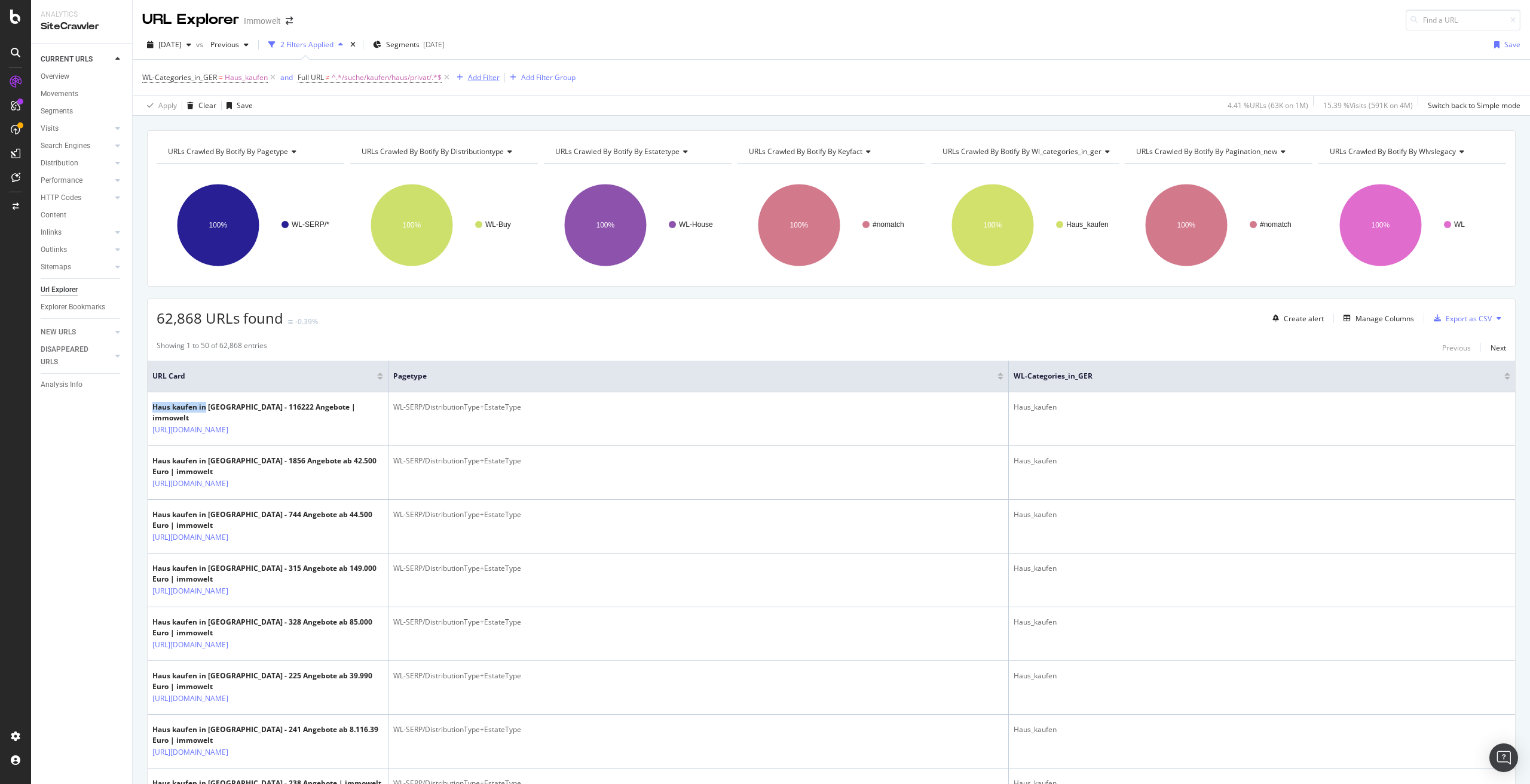
click at [478, 73] on div "Add Filter" at bounding box center [483, 78] width 32 height 10
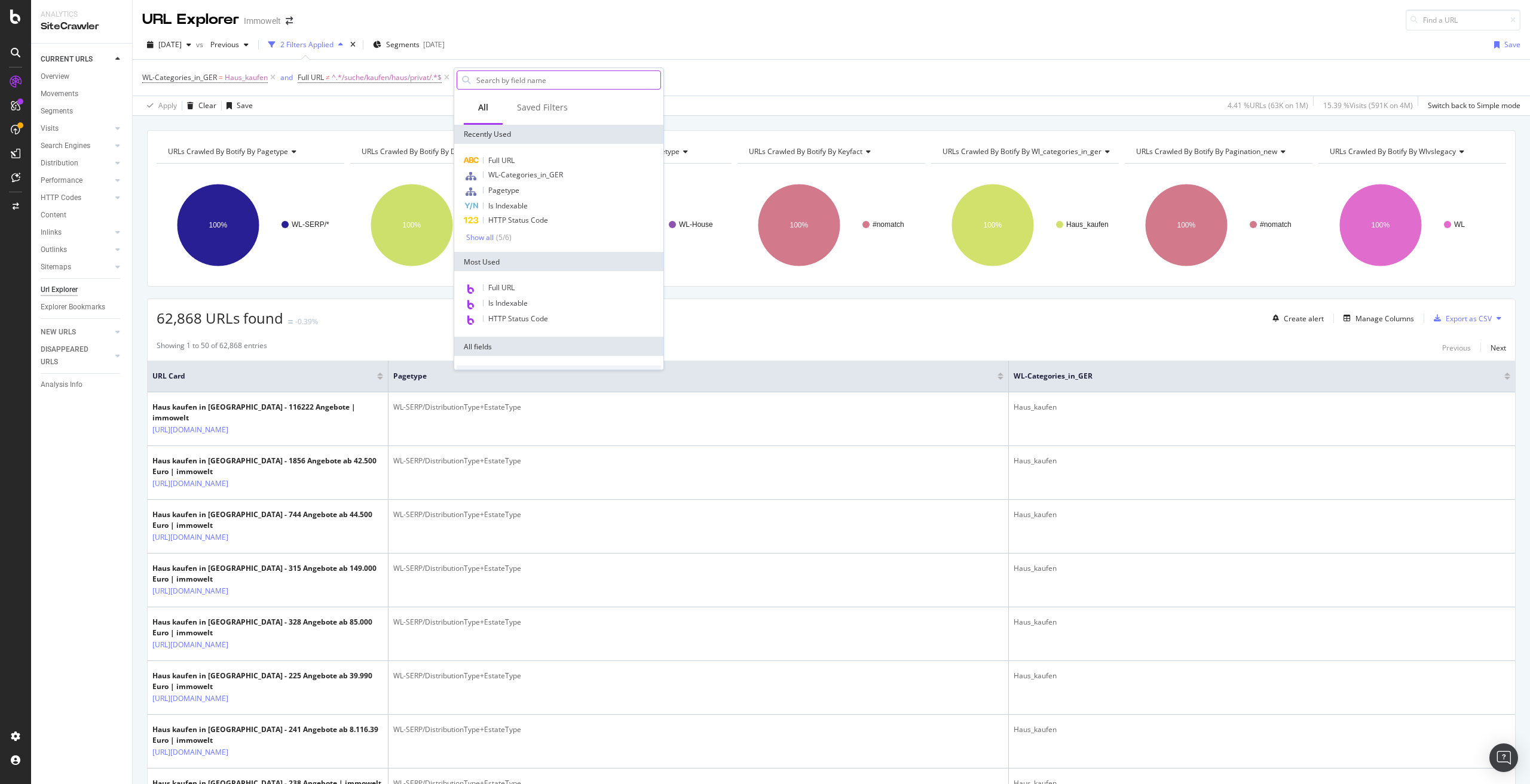
click at [524, 77] on input "text" at bounding box center [568, 80] width 186 height 18
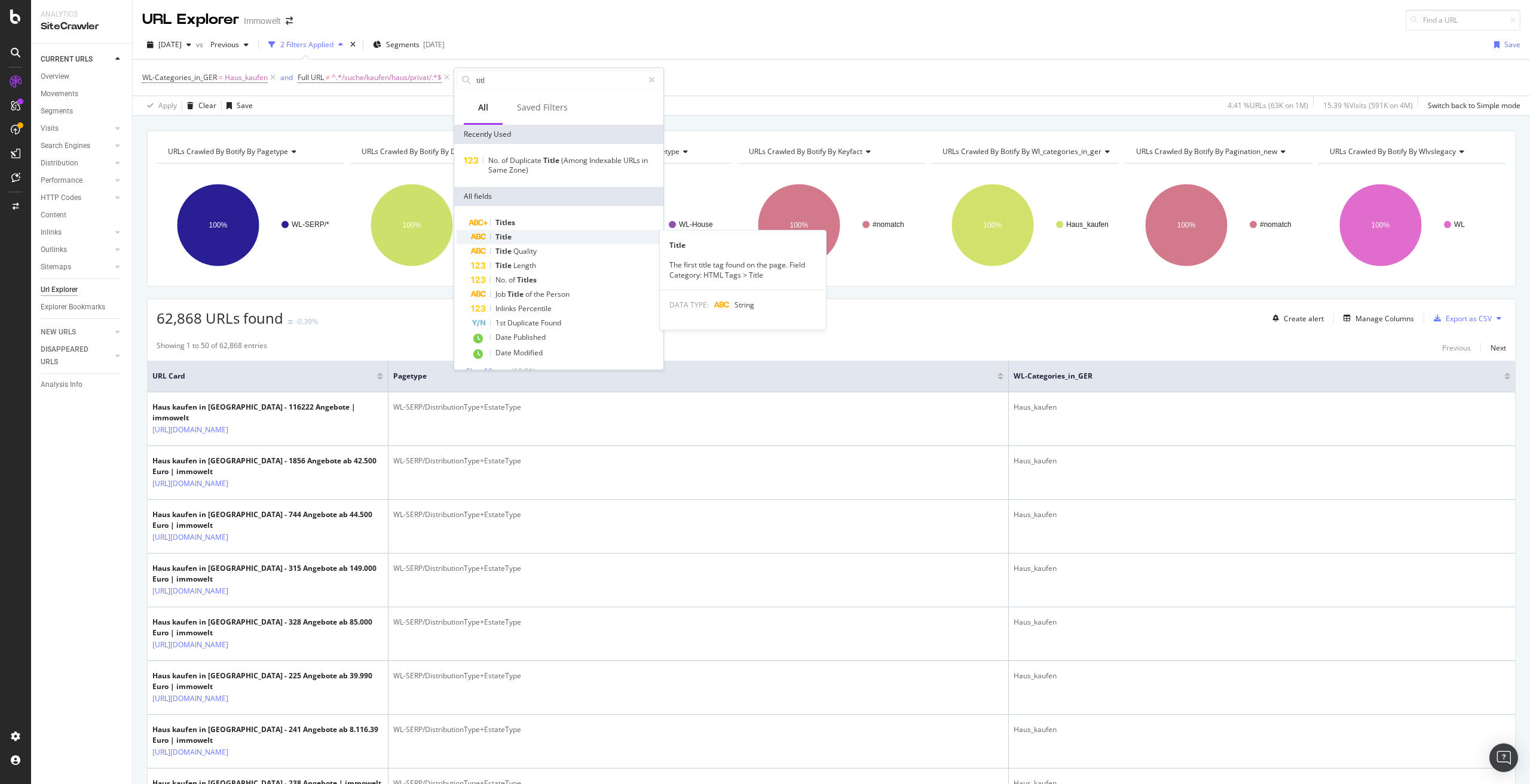
type input "titl"
click at [530, 234] on div "Title" at bounding box center [566, 237] width 190 height 14
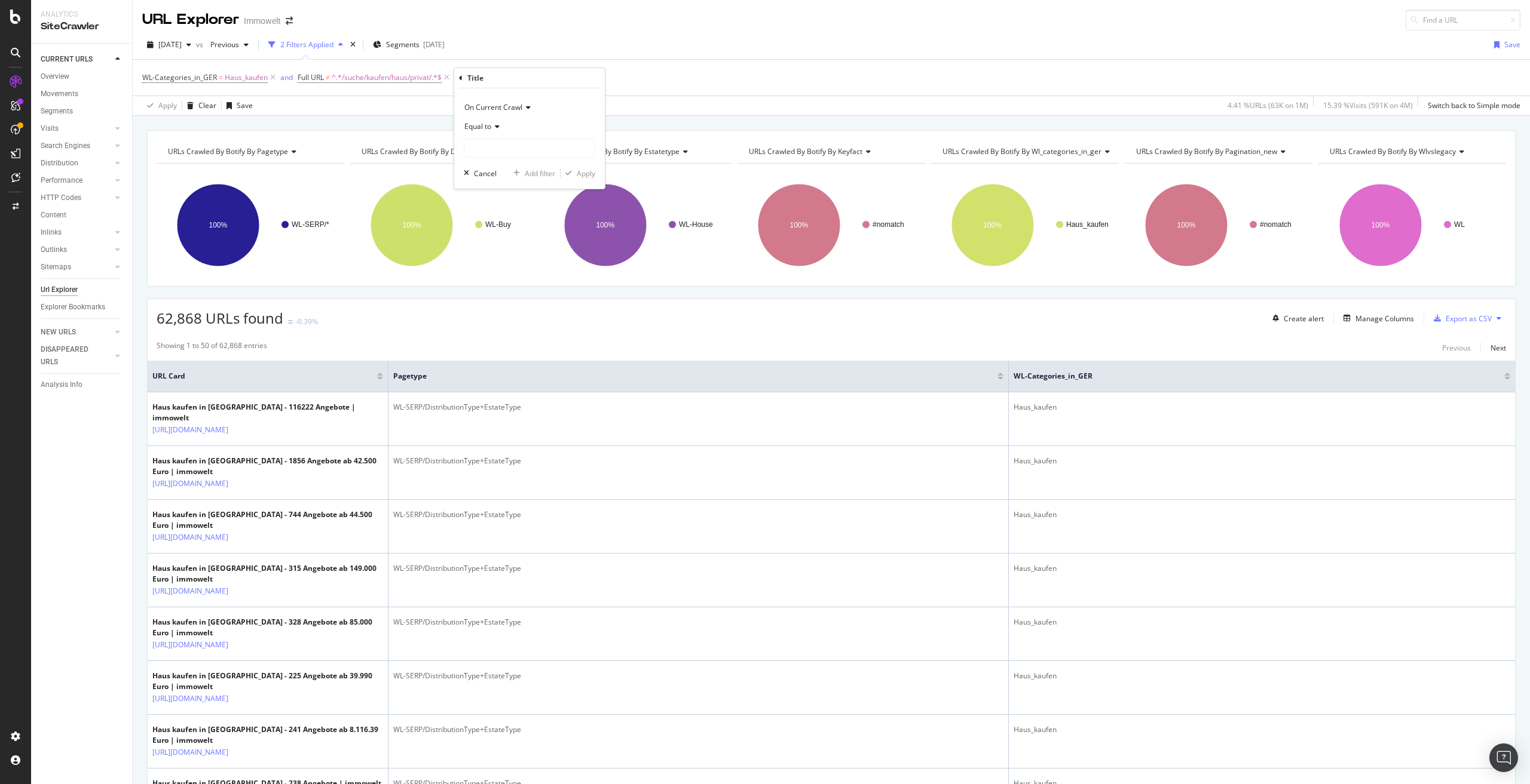
click at [494, 125] on icon at bounding box center [495, 127] width 8 height 7
click at [516, 198] on span "Doesn't start with" at bounding box center [499, 198] width 59 height 10
click at [503, 147] on input "text" at bounding box center [529, 148] width 130 height 19
paste input "Haus kaufen in"
type input "Haus kaufen in"
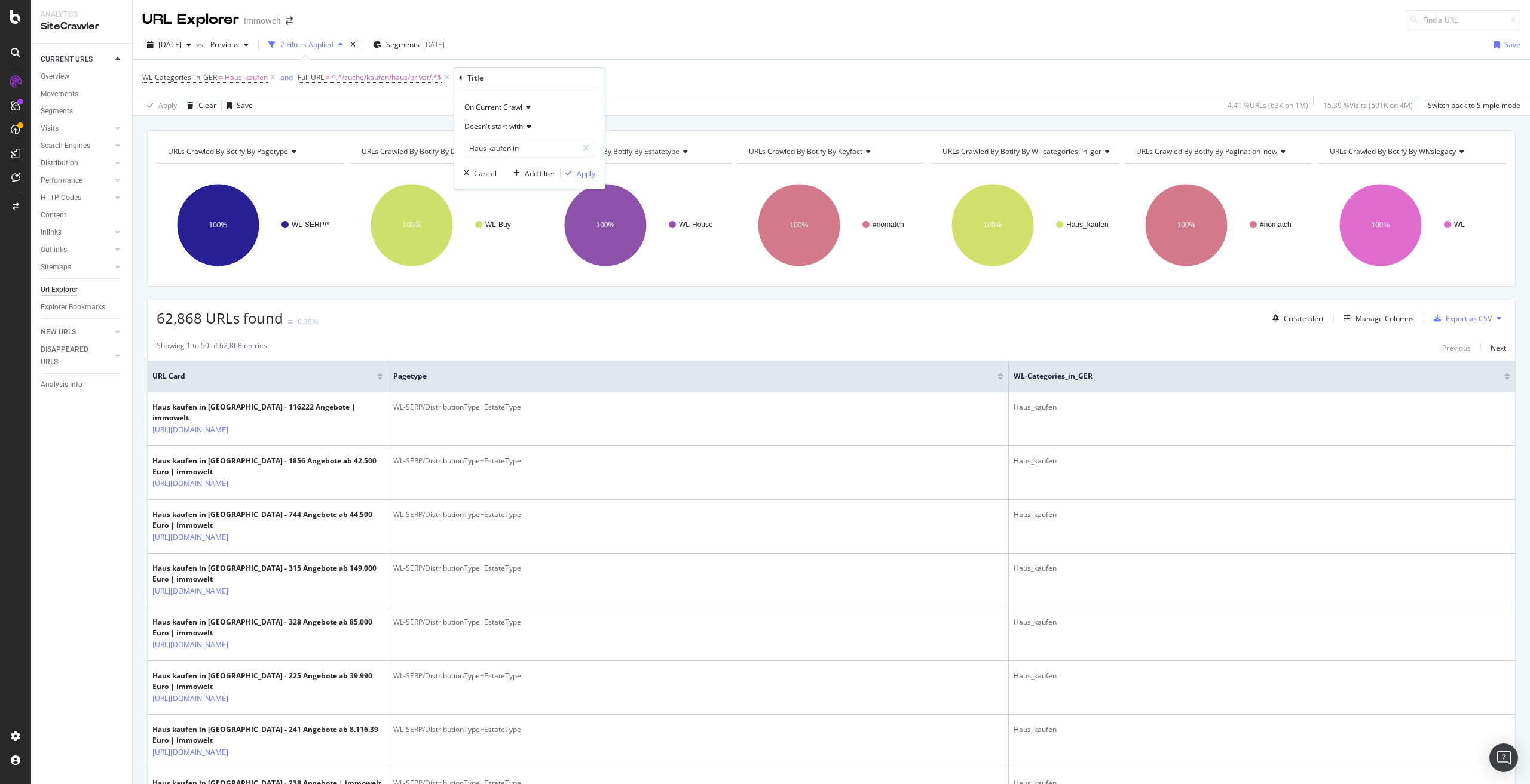
click at [585, 175] on div "Apply" at bounding box center [586, 173] width 18 height 10
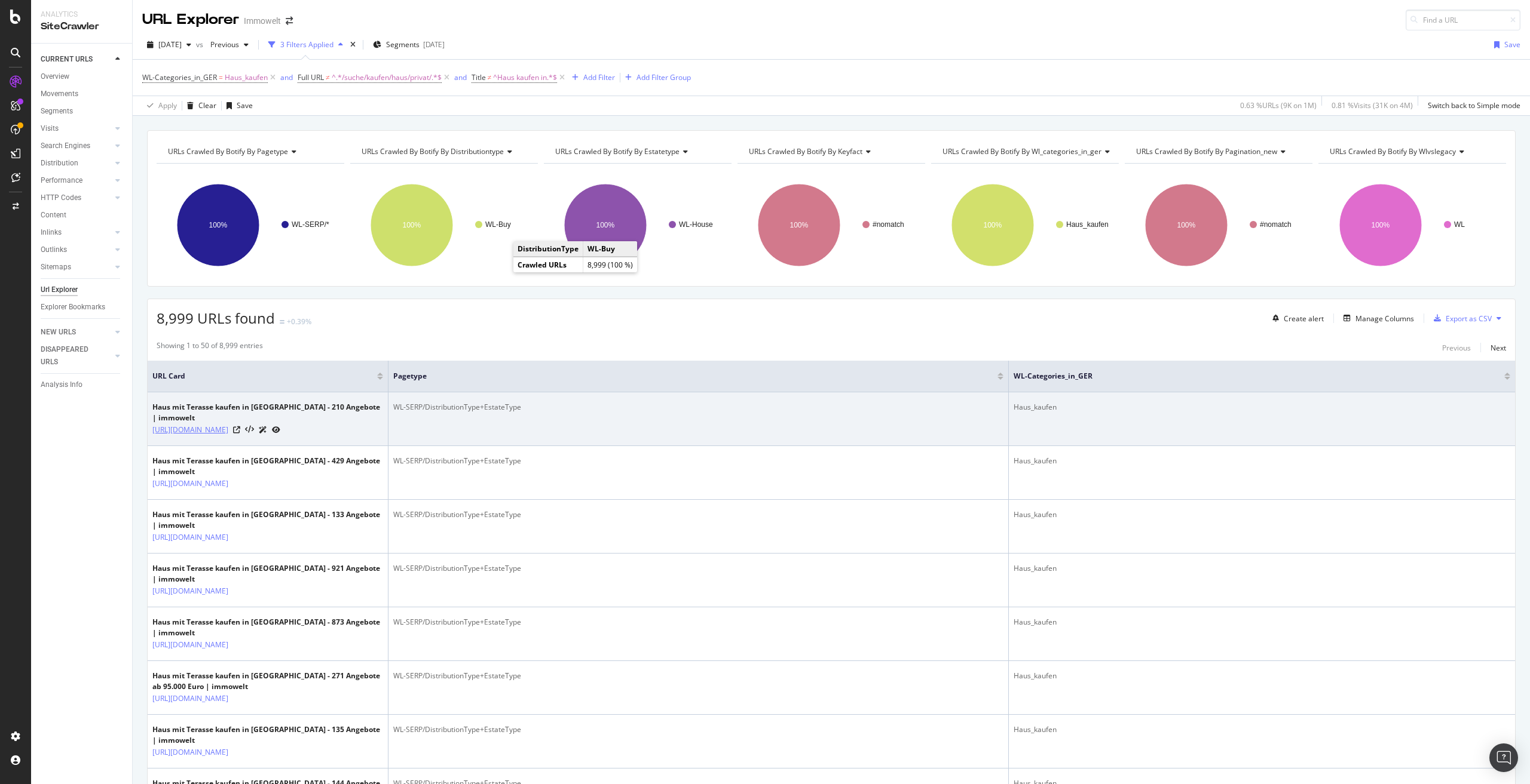
drag, startPoint x: 187, startPoint y: 436, endPoint x: 239, endPoint y: 416, distance: 55.7
click at [239, 416] on td "Haus mit Terasse kaufen in Leipzig - 210 Angebote | immowelt https://www.immowe…" at bounding box center [267, 419] width 241 height 54
copy link "/suche/kaufen/haus/balkon-terrasse"
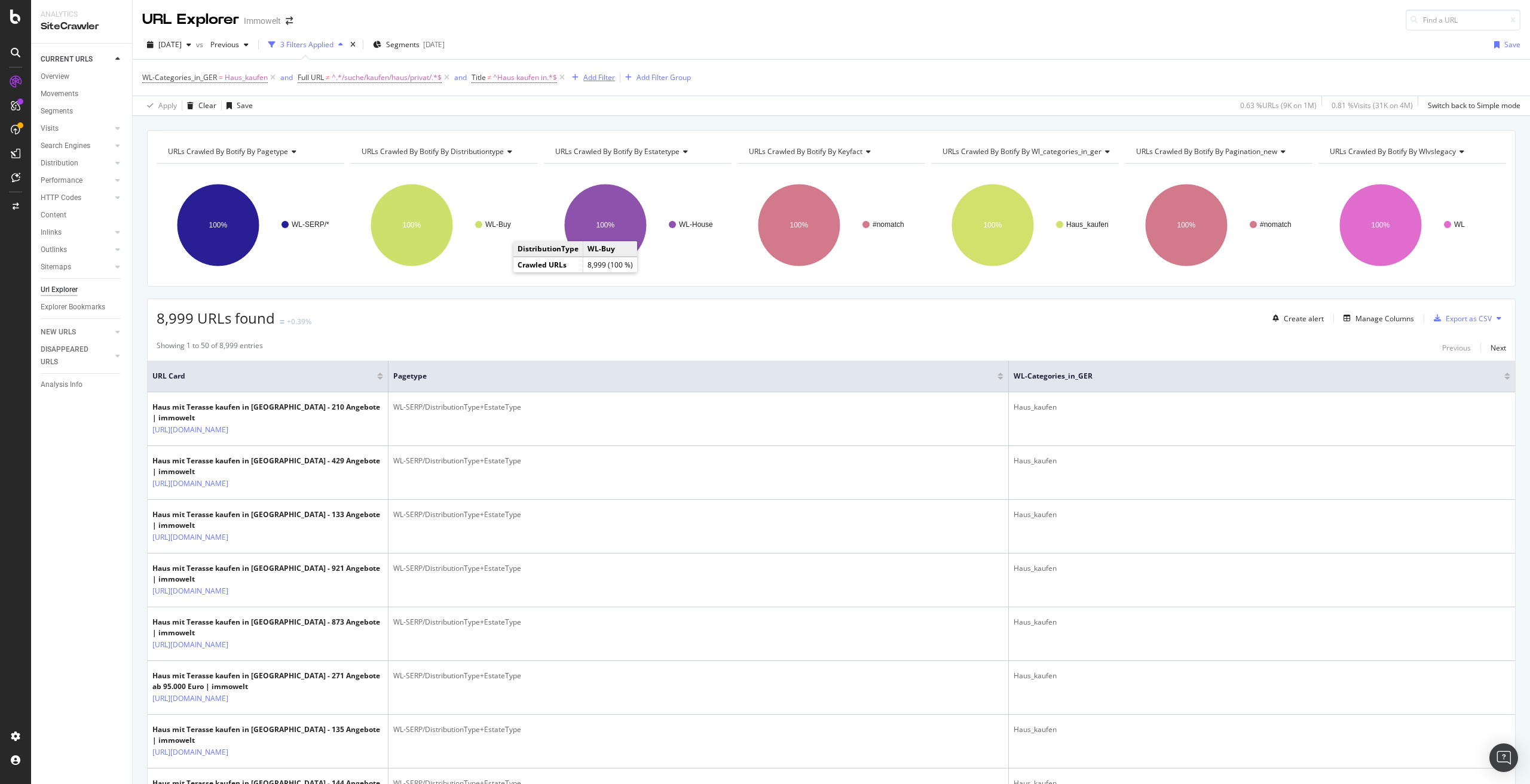
click at [588, 77] on div "Add Filter" at bounding box center [599, 78] width 32 height 10
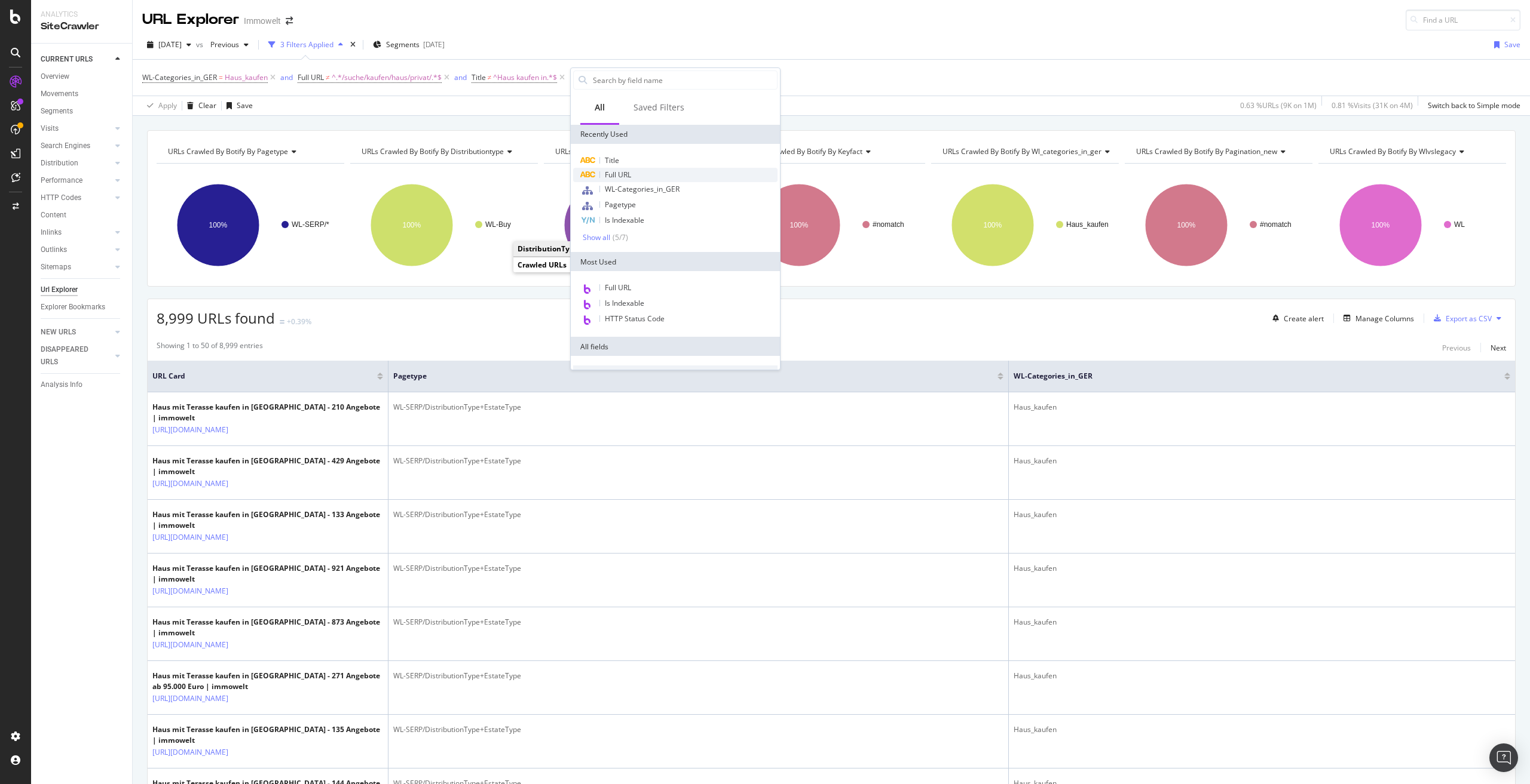
click at [631, 178] on span "Full URL" at bounding box center [617, 175] width 26 height 10
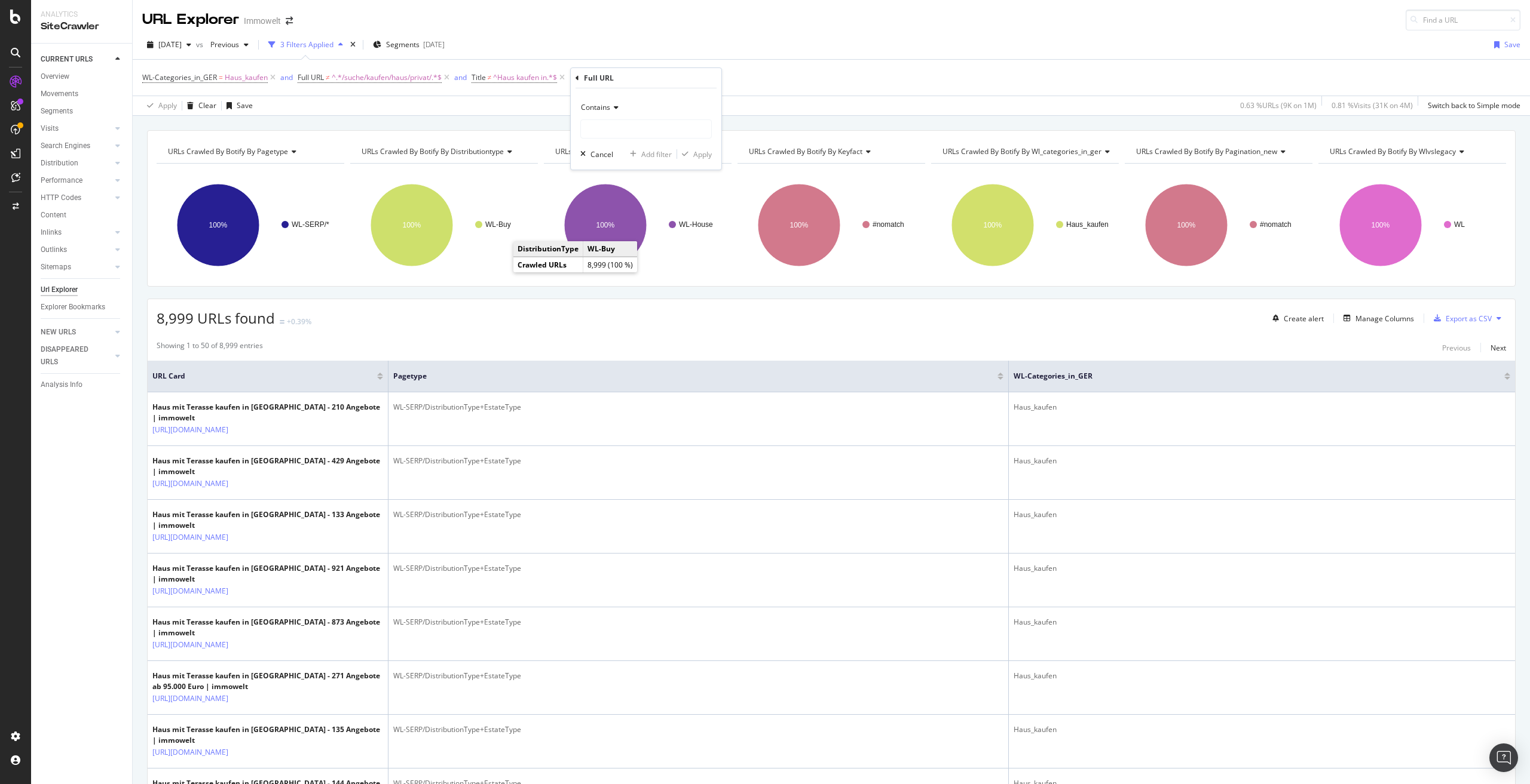
click at [612, 105] on icon at bounding box center [614, 107] width 8 height 7
click at [619, 237] on span "Doesn't contain" at bounding box center [612, 241] width 52 height 10
click at [615, 129] on input "text" at bounding box center [646, 128] width 130 height 19
paste input "/suche/kaufen/haus/balkon-terrasse"
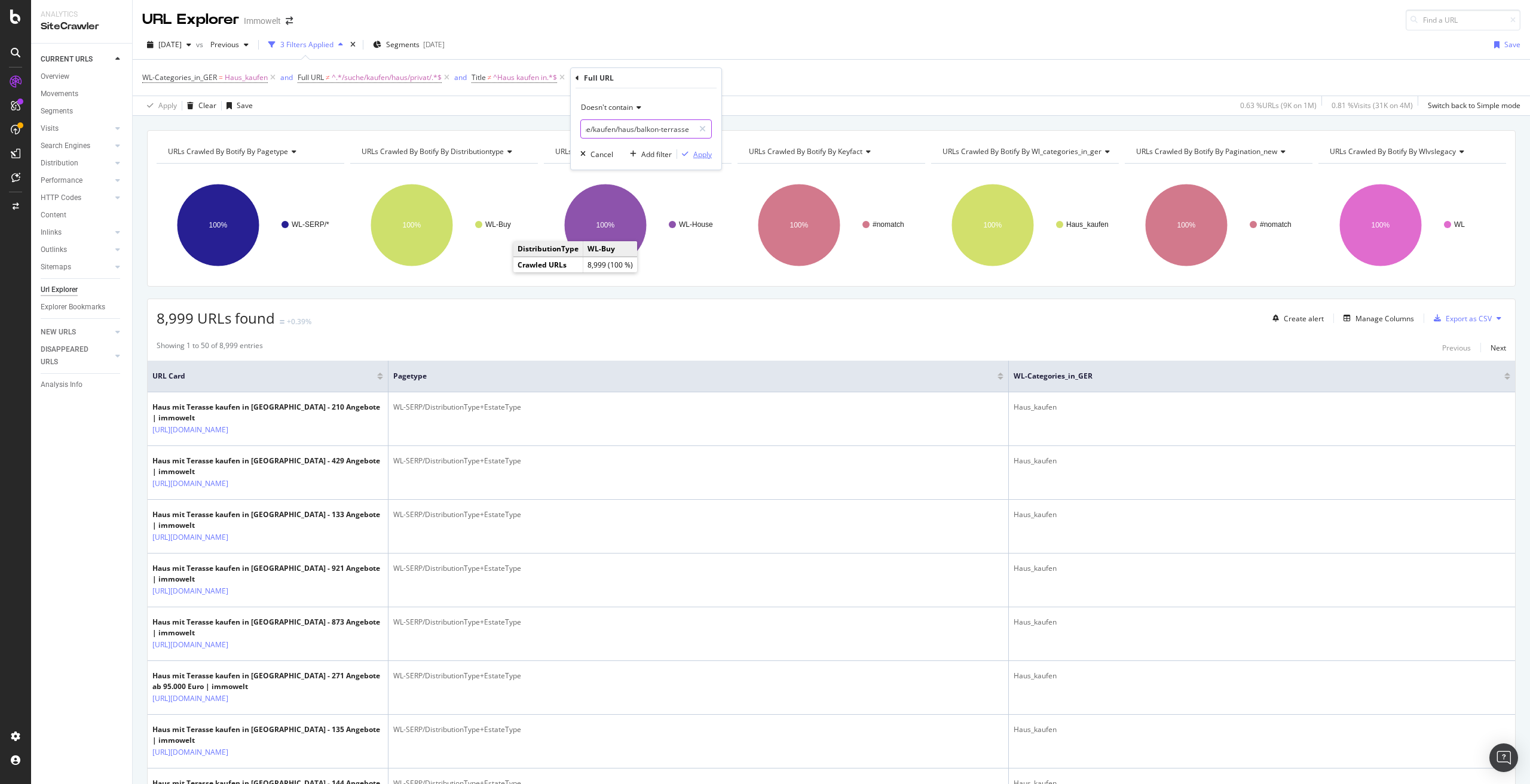
type input "/suche/kaufen/haus/balkon-terrasse"
click at [702, 152] on div "Apply" at bounding box center [703, 154] width 18 height 10
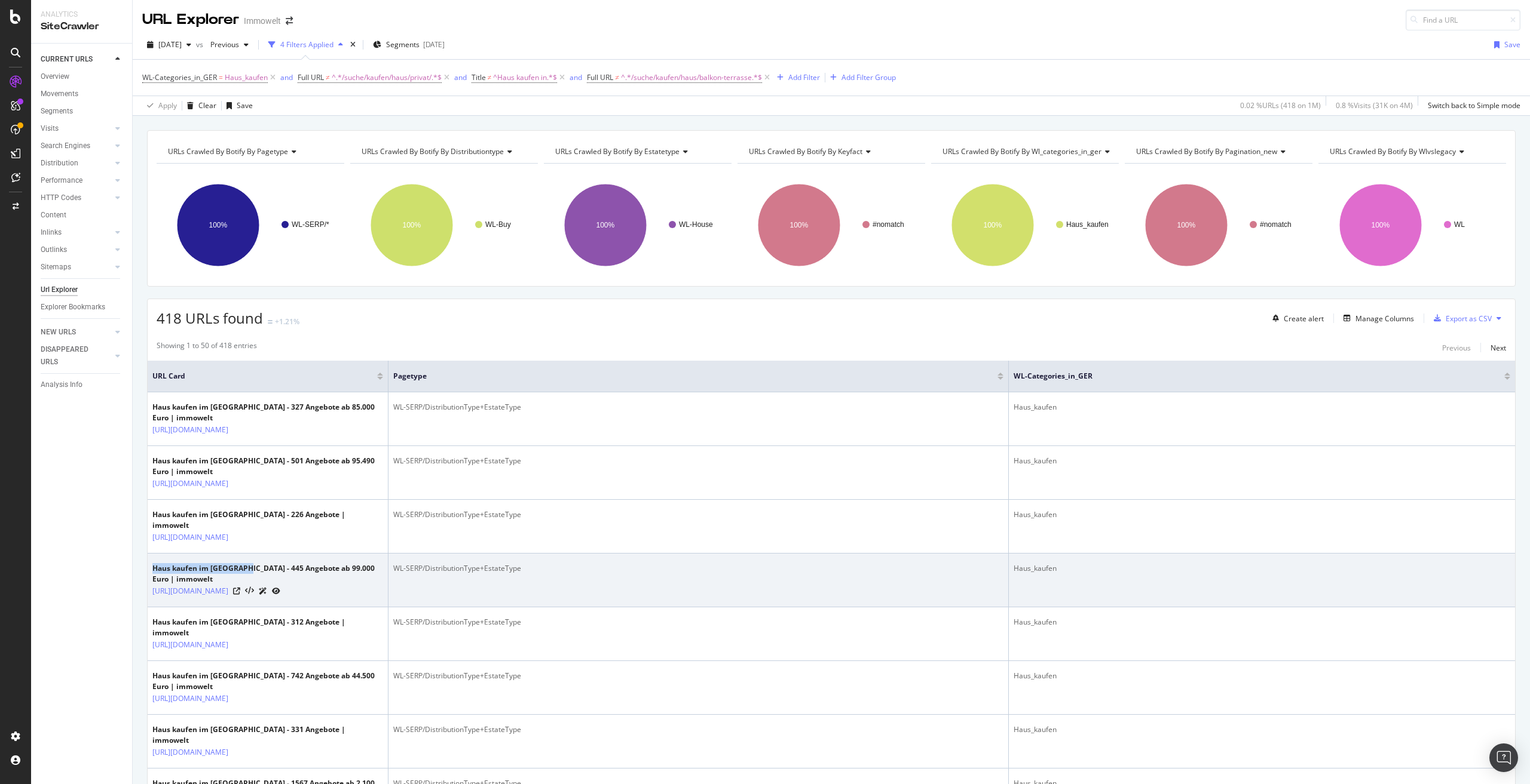
drag, startPoint x: 152, startPoint y: 604, endPoint x: 245, endPoint y: 604, distance: 93.0
click at [245, 584] on div "Haus kaufen im Landkreis Unna - 445 Angebote ab 99.000 Euro | immowelt" at bounding box center [267, 574] width 231 height 22
copy div "Haus kaufen im Landkreis"
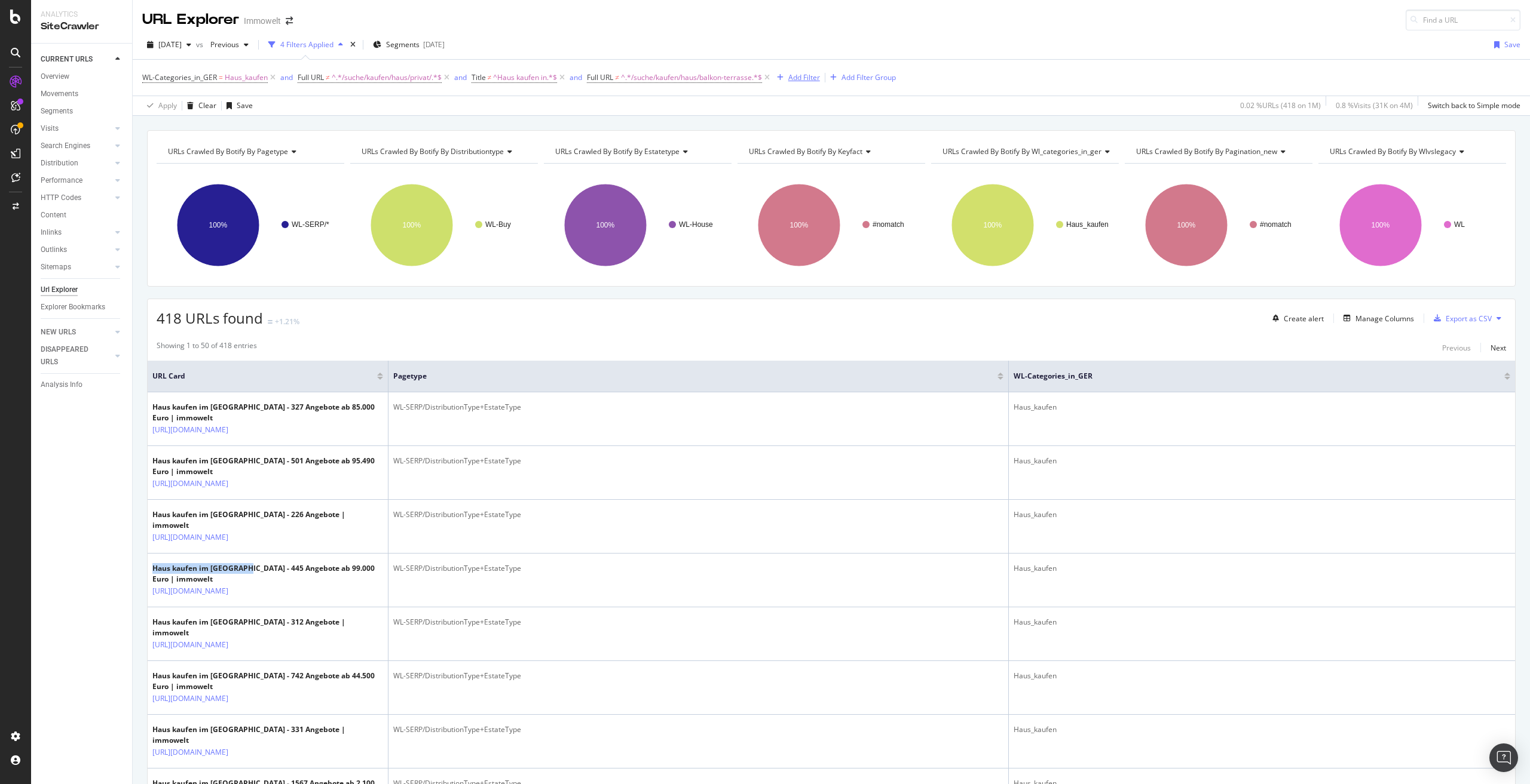
click at [795, 80] on div "Add Filter" at bounding box center [804, 78] width 32 height 10
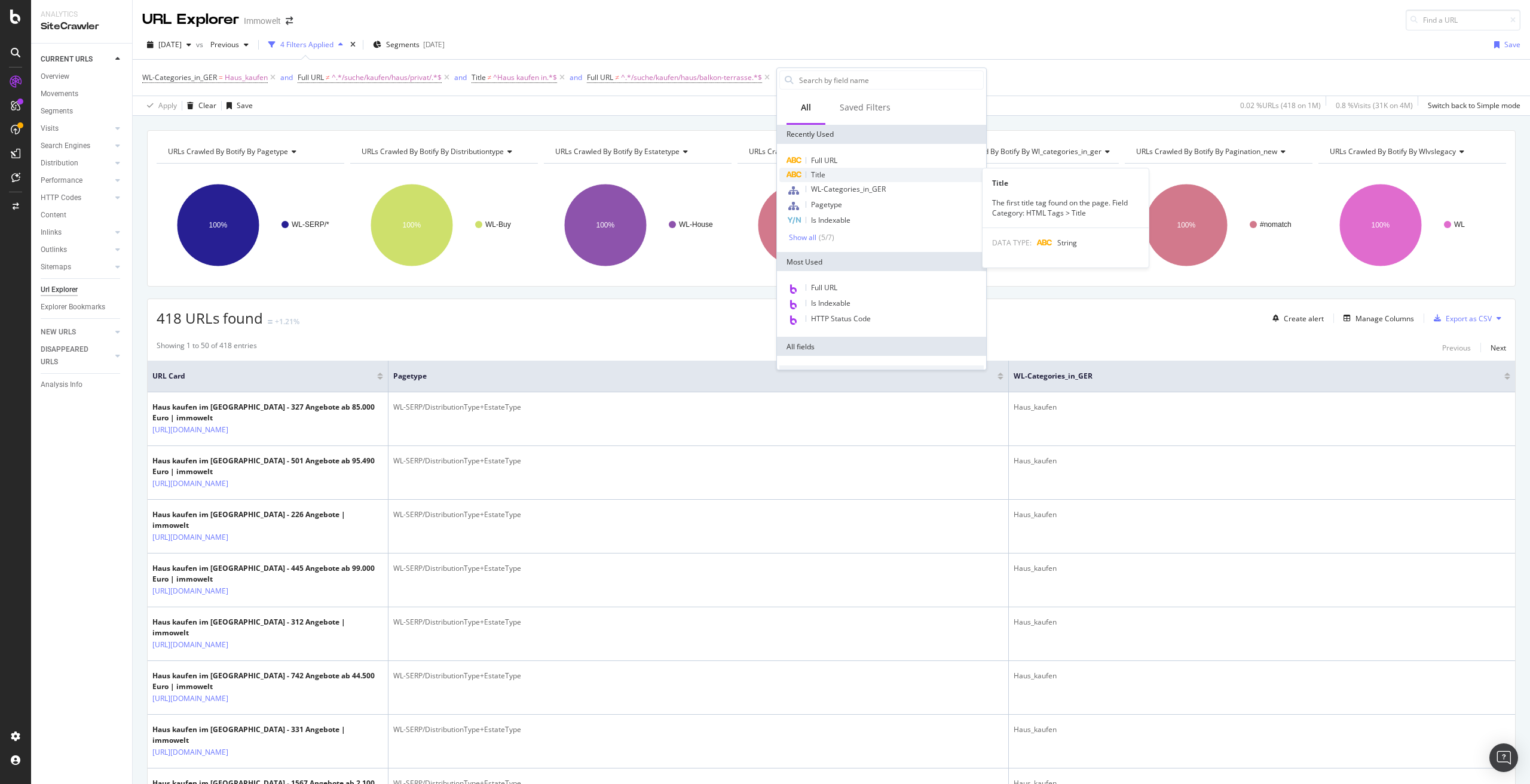
click at [829, 174] on div "Title" at bounding box center [882, 175] width 205 height 14
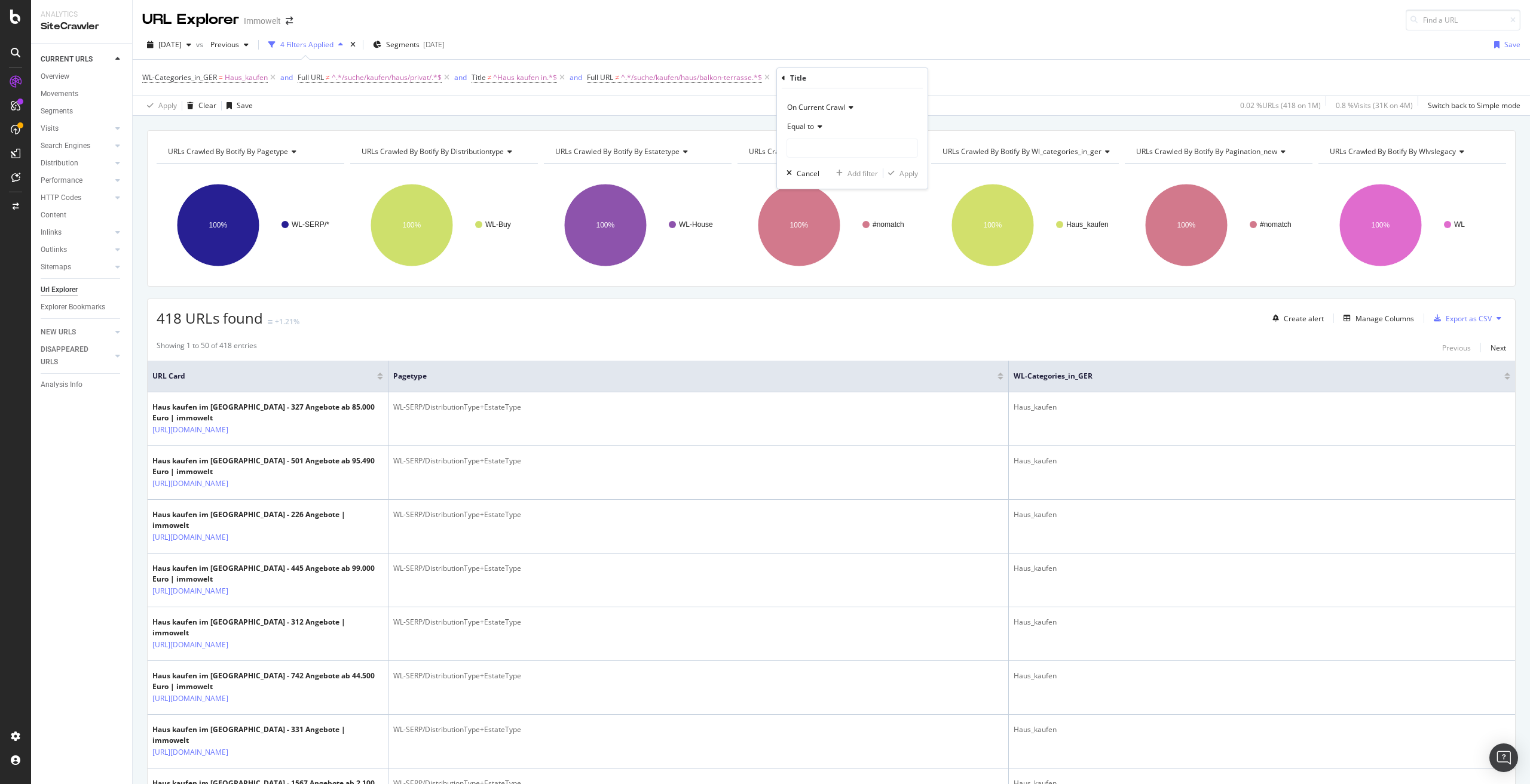
click at [811, 127] on span "Equal to" at bounding box center [801, 126] width 27 height 10
click at [832, 262] on span "Doesn't contain" at bounding box center [818, 260] width 52 height 10
click at [822, 148] on input "text" at bounding box center [852, 148] width 130 height 19
paste input "Haus kaufen im Landkreis"
type input "Haus kaufen im Landkreis"
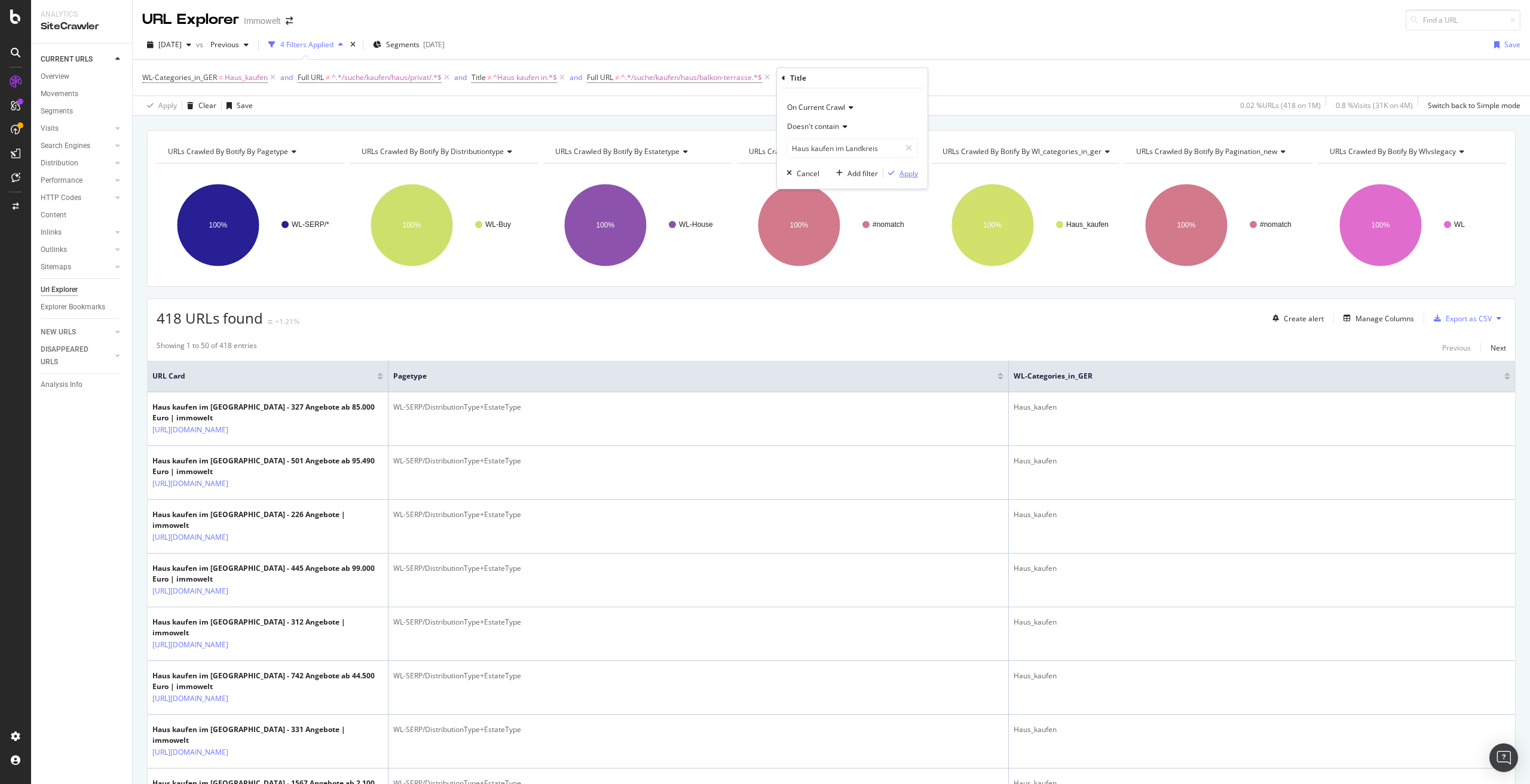
click at [909, 174] on div "Apply" at bounding box center [909, 173] width 18 height 10
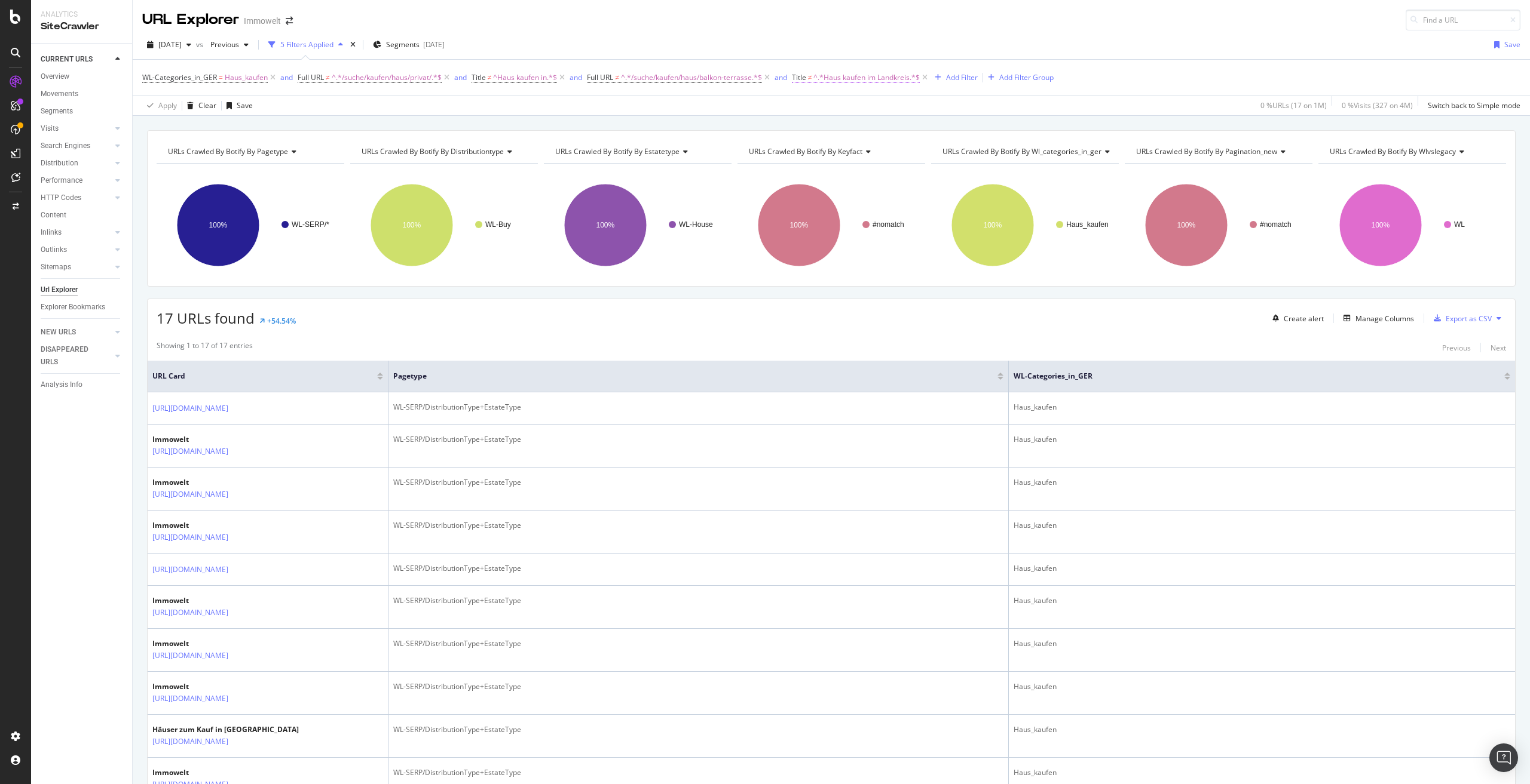
click at [846, 82] on span "^.*Haus kaufen im Landkreis.*$" at bounding box center [866, 78] width 107 height 17
click at [851, 123] on span "Doesn't contain" at bounding box center [834, 124] width 52 height 10
click at [823, 75] on span "^.*Haus kaufen im Landkreis.*$" at bounding box center [866, 78] width 107 height 17
click at [837, 125] on span "Doesn't contain" at bounding box center [834, 124] width 52 height 10
click at [842, 191] on span "Doesn't start with" at bounding box center [842, 196] width 59 height 10
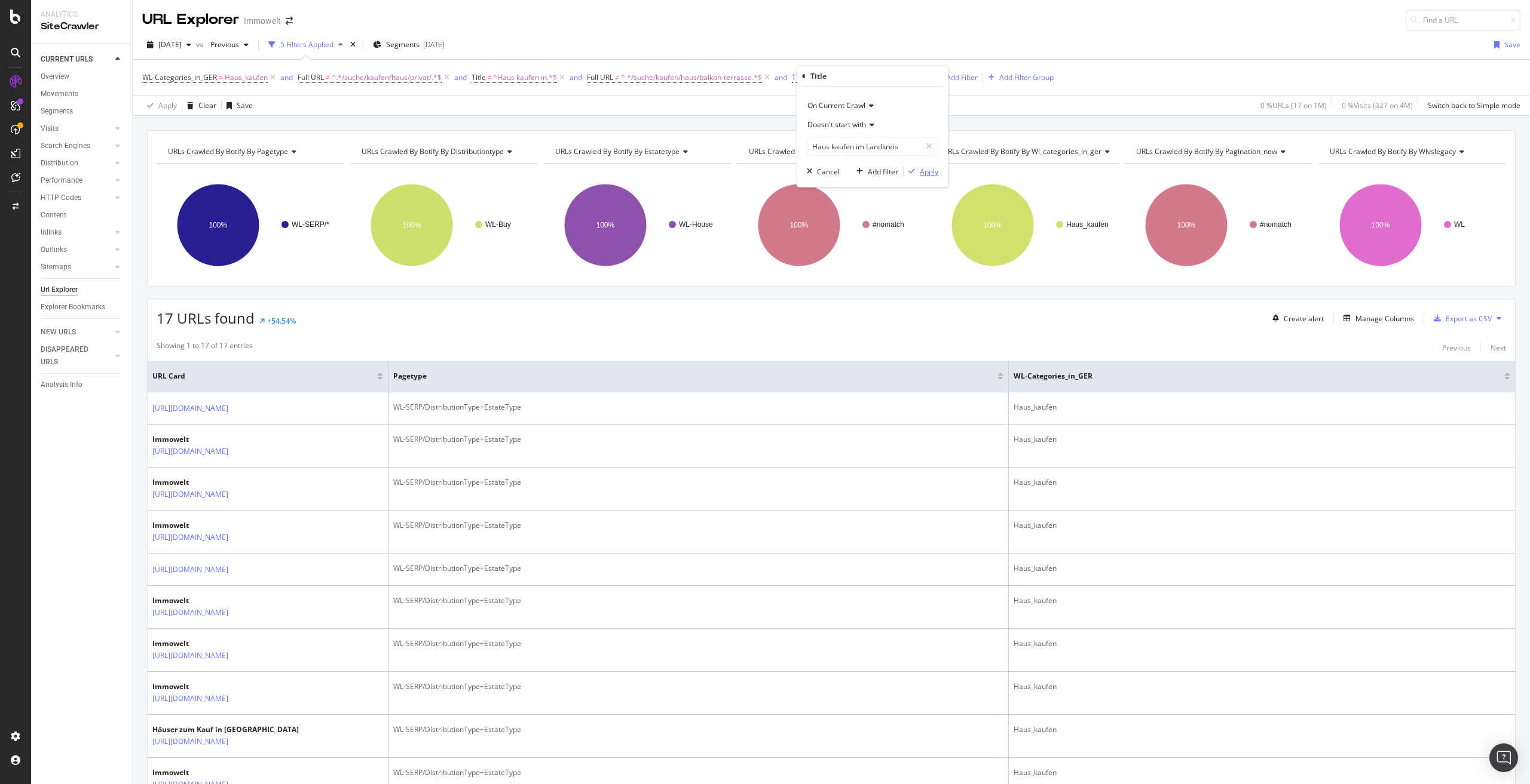
click at [929, 171] on div "Apply" at bounding box center [929, 171] width 18 height 10
click at [924, 77] on icon at bounding box center [918, 78] width 10 height 12
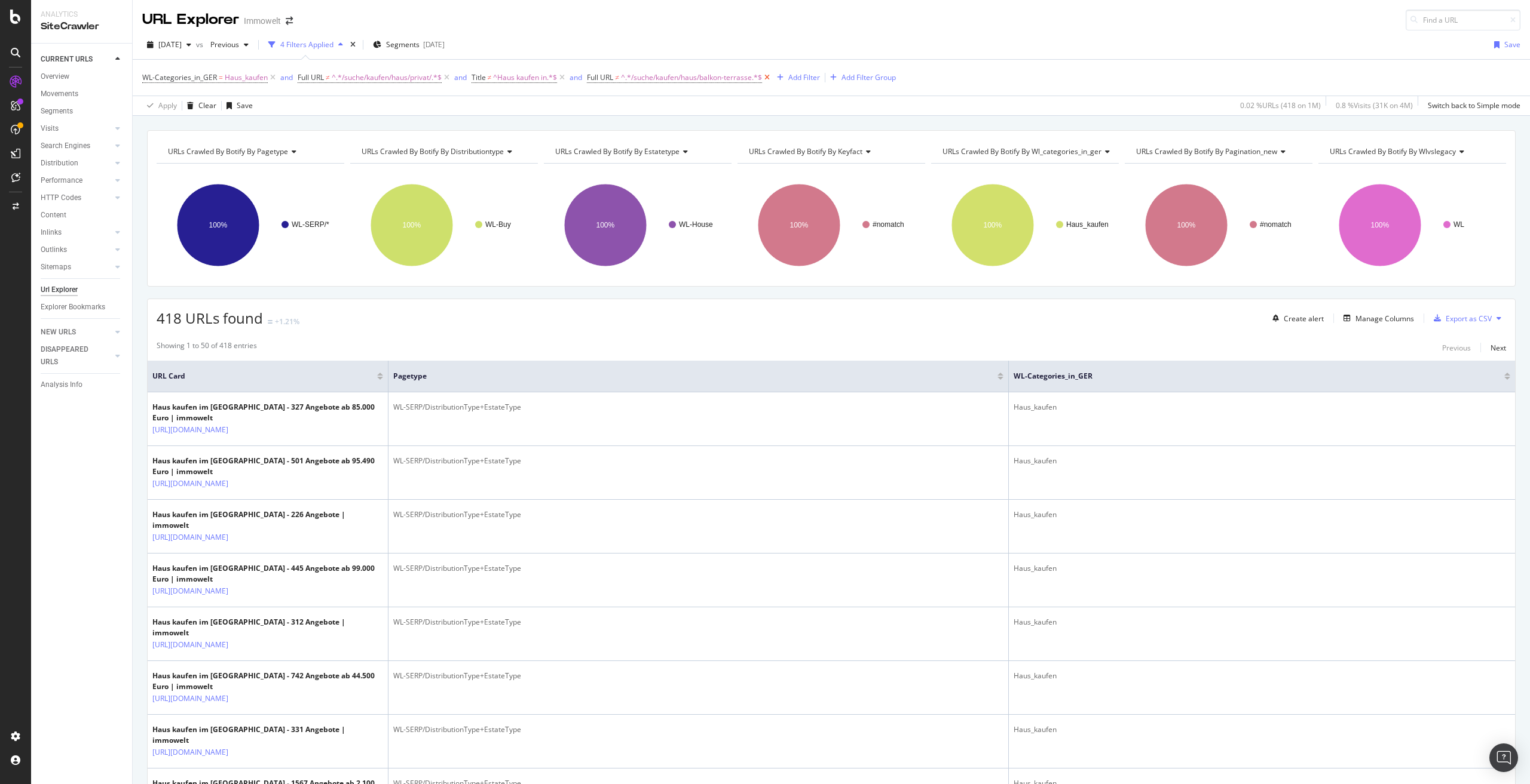
click at [772, 76] on icon at bounding box center [767, 78] width 10 height 12
click at [564, 73] on icon at bounding box center [562, 78] width 10 height 12
click at [447, 76] on icon at bounding box center [447, 78] width 10 height 12
click at [272, 76] on icon at bounding box center [273, 78] width 10 height 12
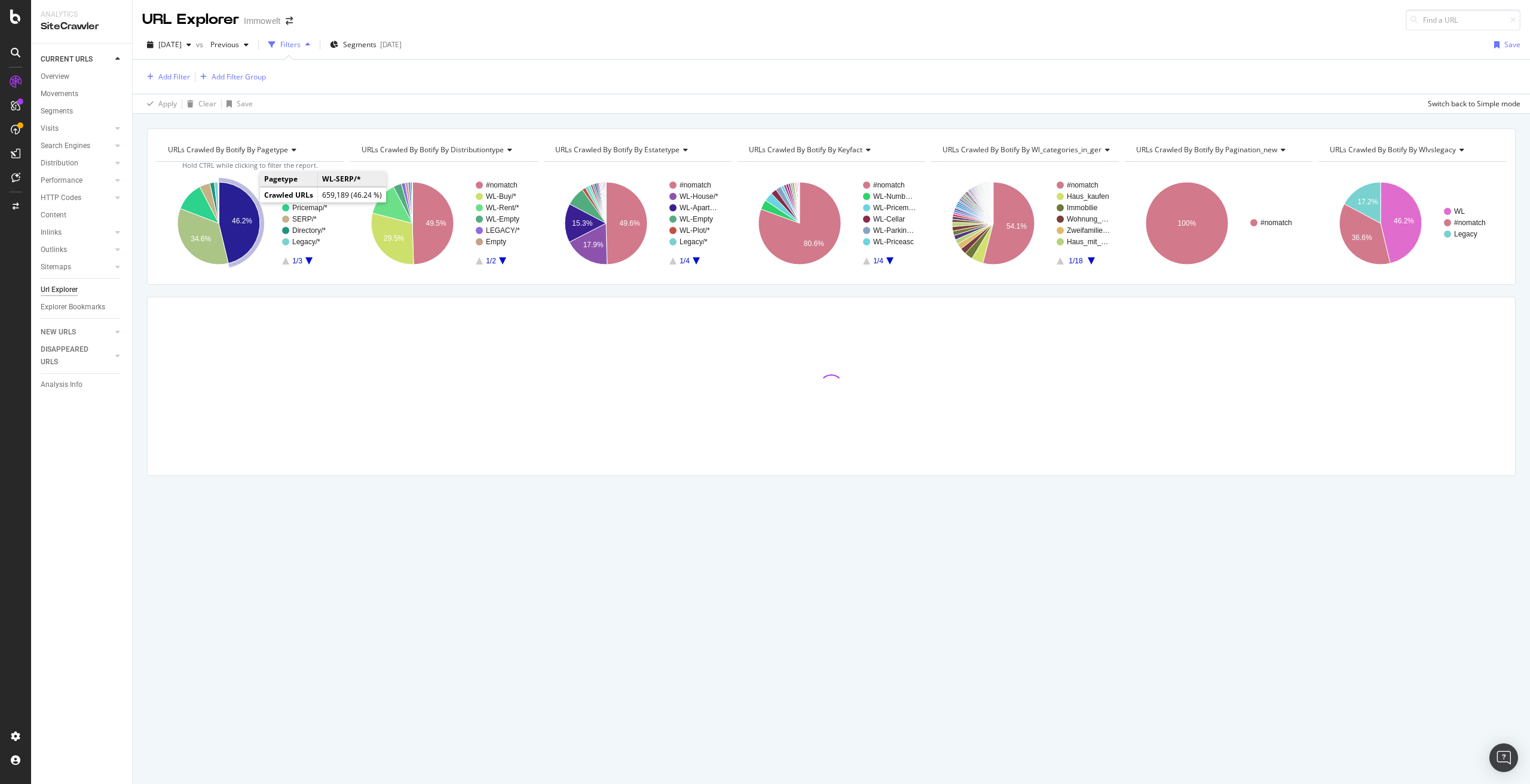
click at [237, 218] on text "46.2%" at bounding box center [242, 221] width 20 height 8
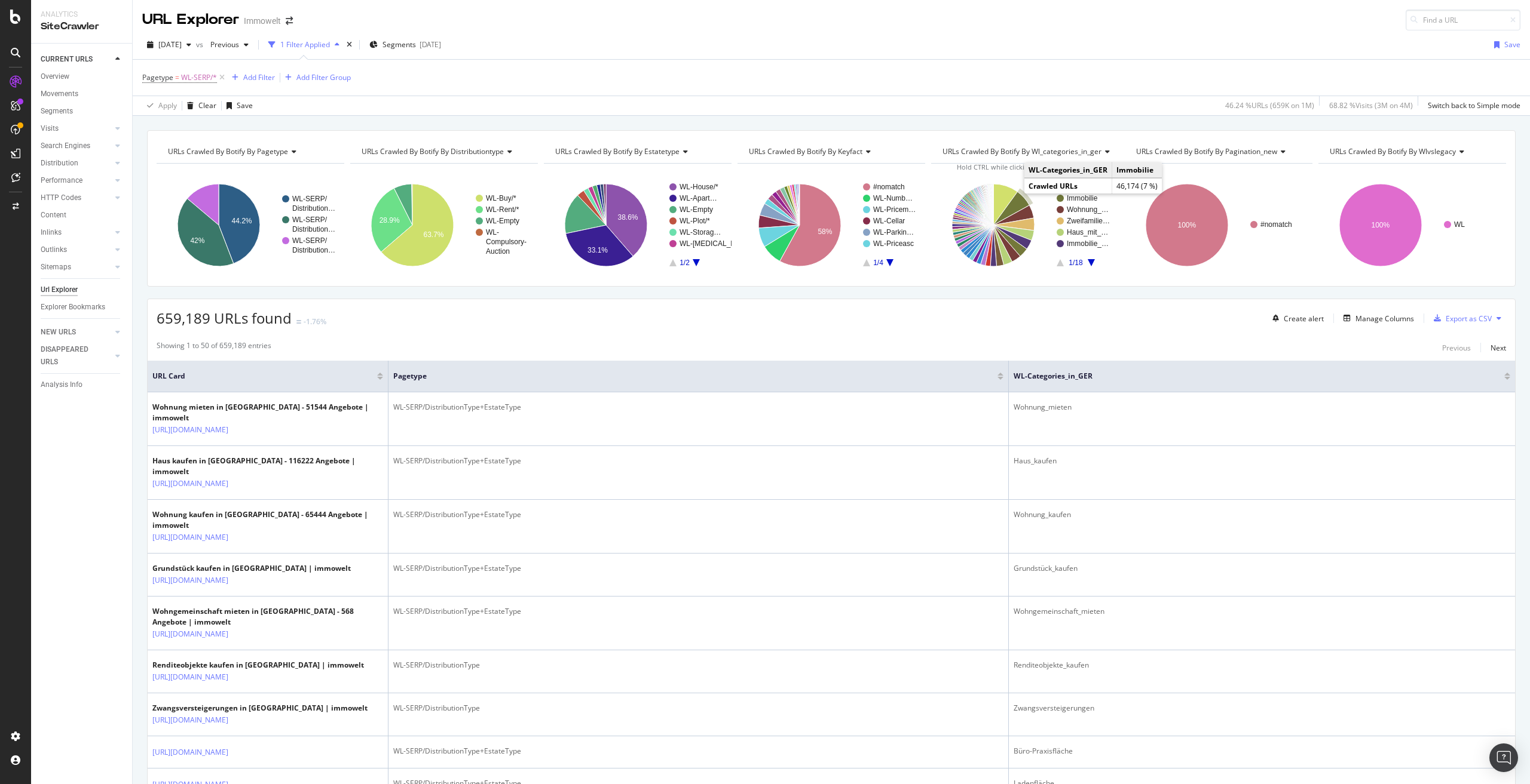
click at [1012, 200] on icon "A chart." at bounding box center [1011, 208] width 36 height 33
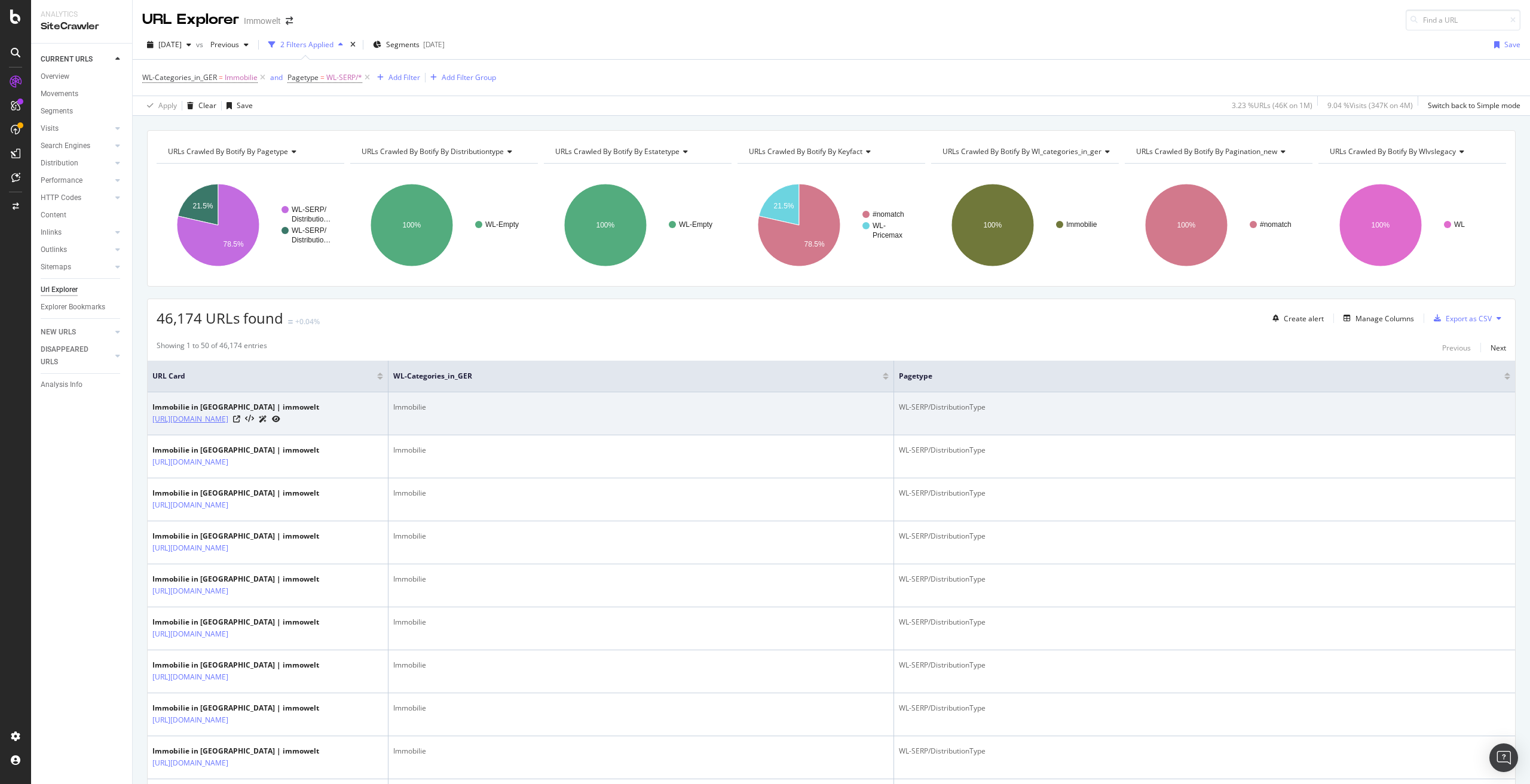
drag, startPoint x: 161, startPoint y: 440, endPoint x: 240, endPoint y: 422, distance: 81.0
click at [240, 422] on td "Immobilie in Berlin | immowelt https://www.immowelt.de/suche/mk/immobilien/berl…" at bounding box center [267, 414] width 241 height 43
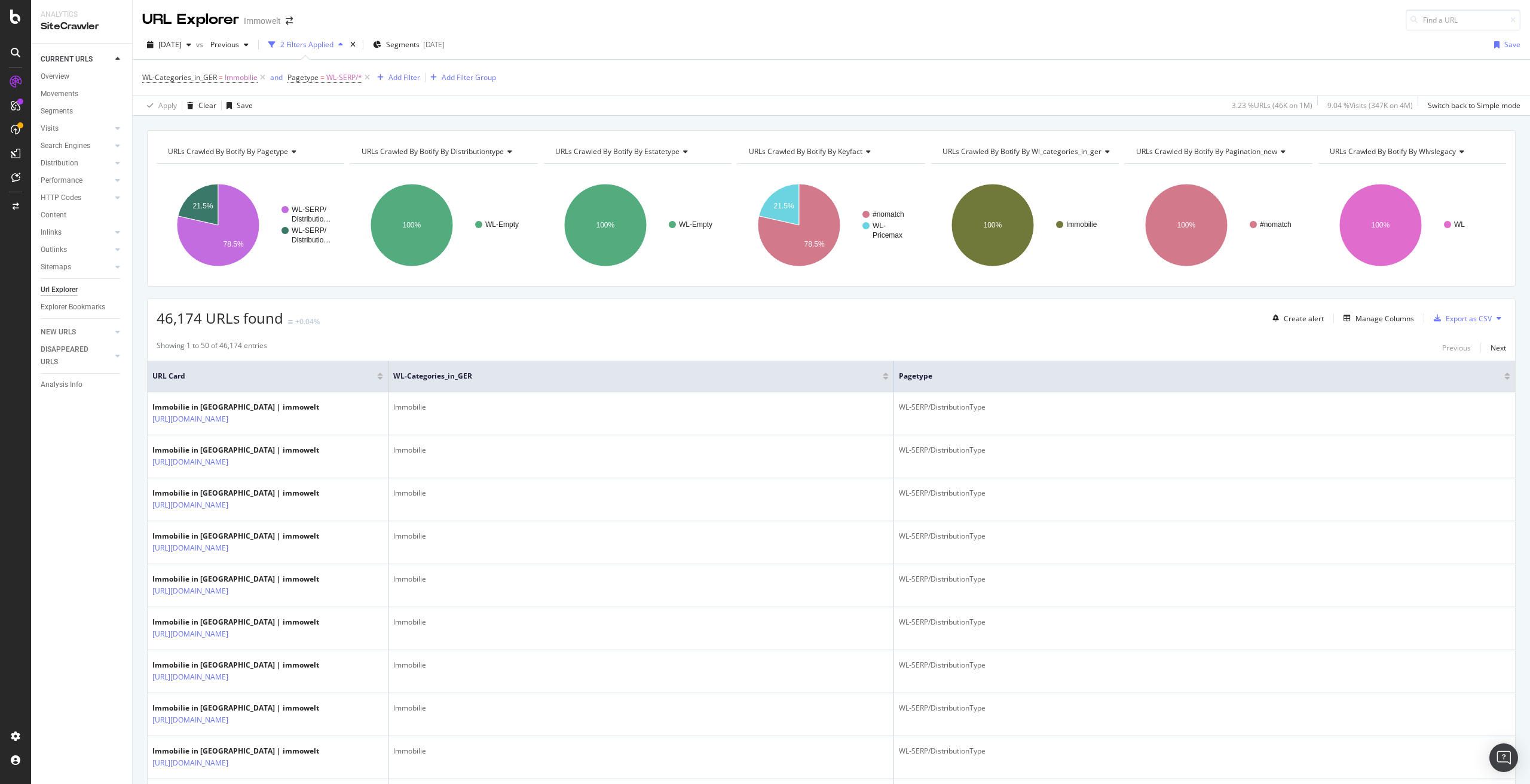
copy link "/suche/mk/immobilien/berlin"
click at [407, 80] on div "Add Filter" at bounding box center [404, 78] width 32 height 10
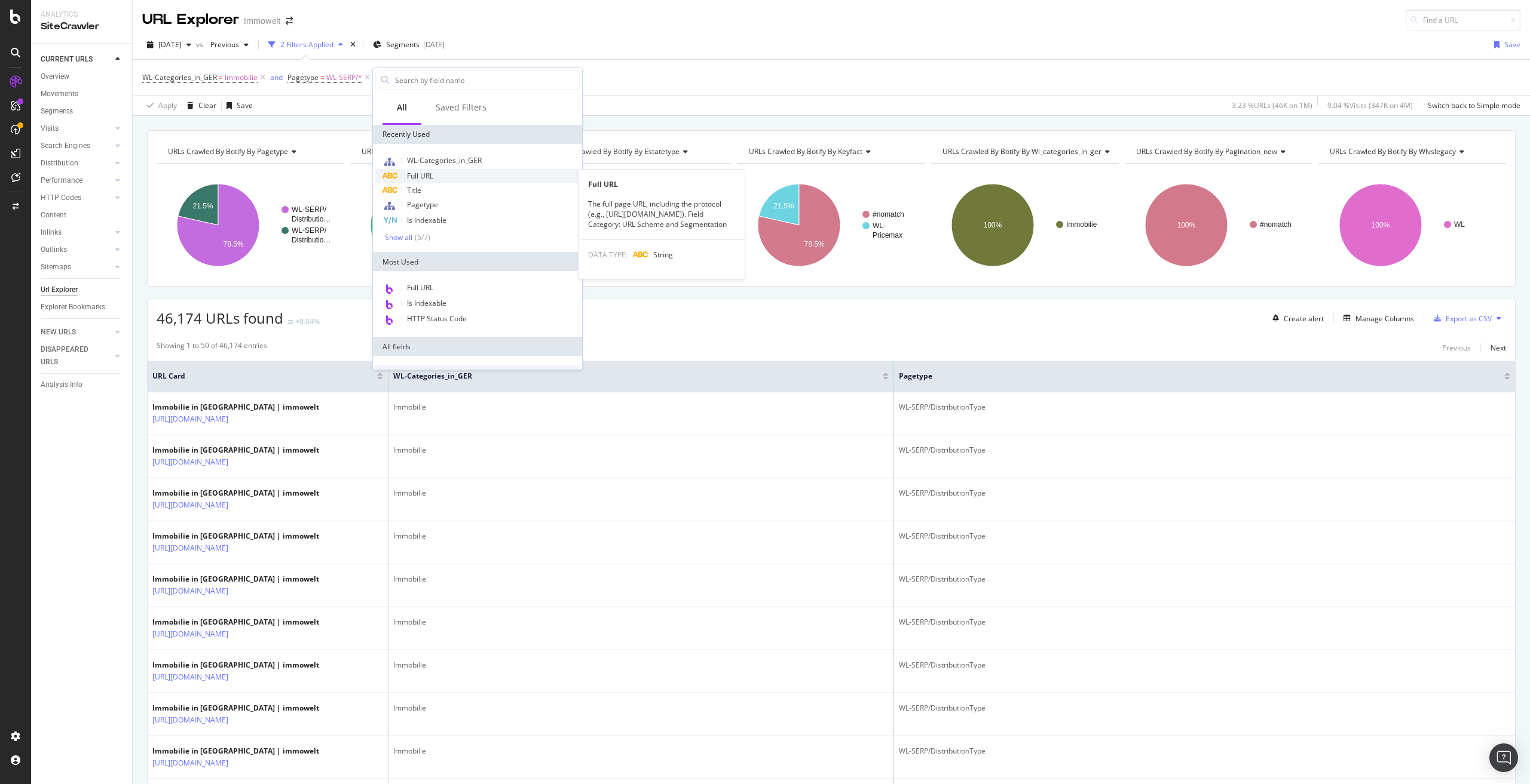
click at [427, 177] on span "Full URL" at bounding box center [420, 176] width 26 height 10
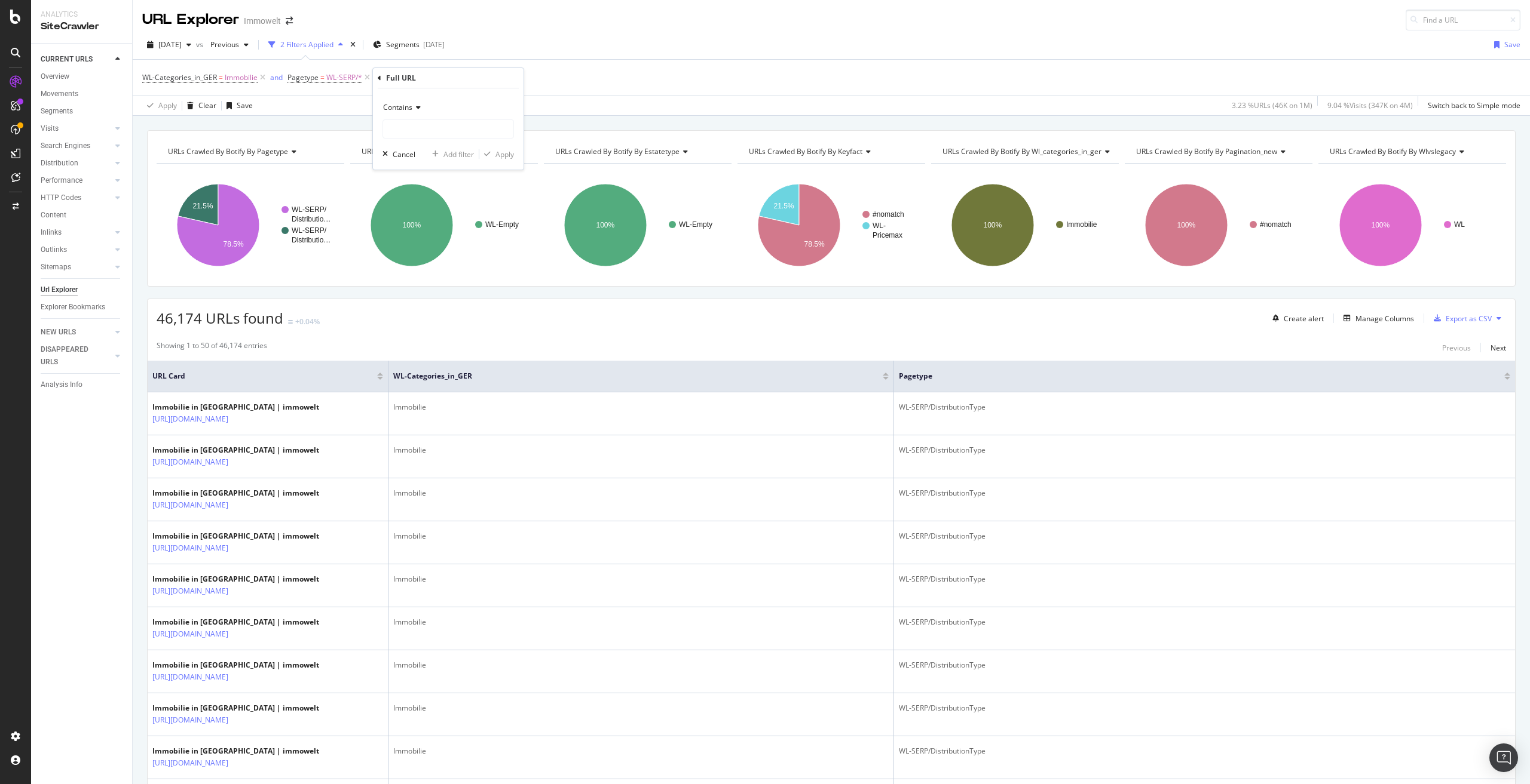
click at [412, 104] on span "Contains" at bounding box center [398, 107] width 30 height 10
click at [426, 239] on span "Doesn't contain" at bounding box center [415, 241] width 52 height 10
click at [432, 131] on input "text" at bounding box center [448, 128] width 130 height 19
paste input "/suche/mk/immobilien/"
type input "/suche/mk/immobilien/"
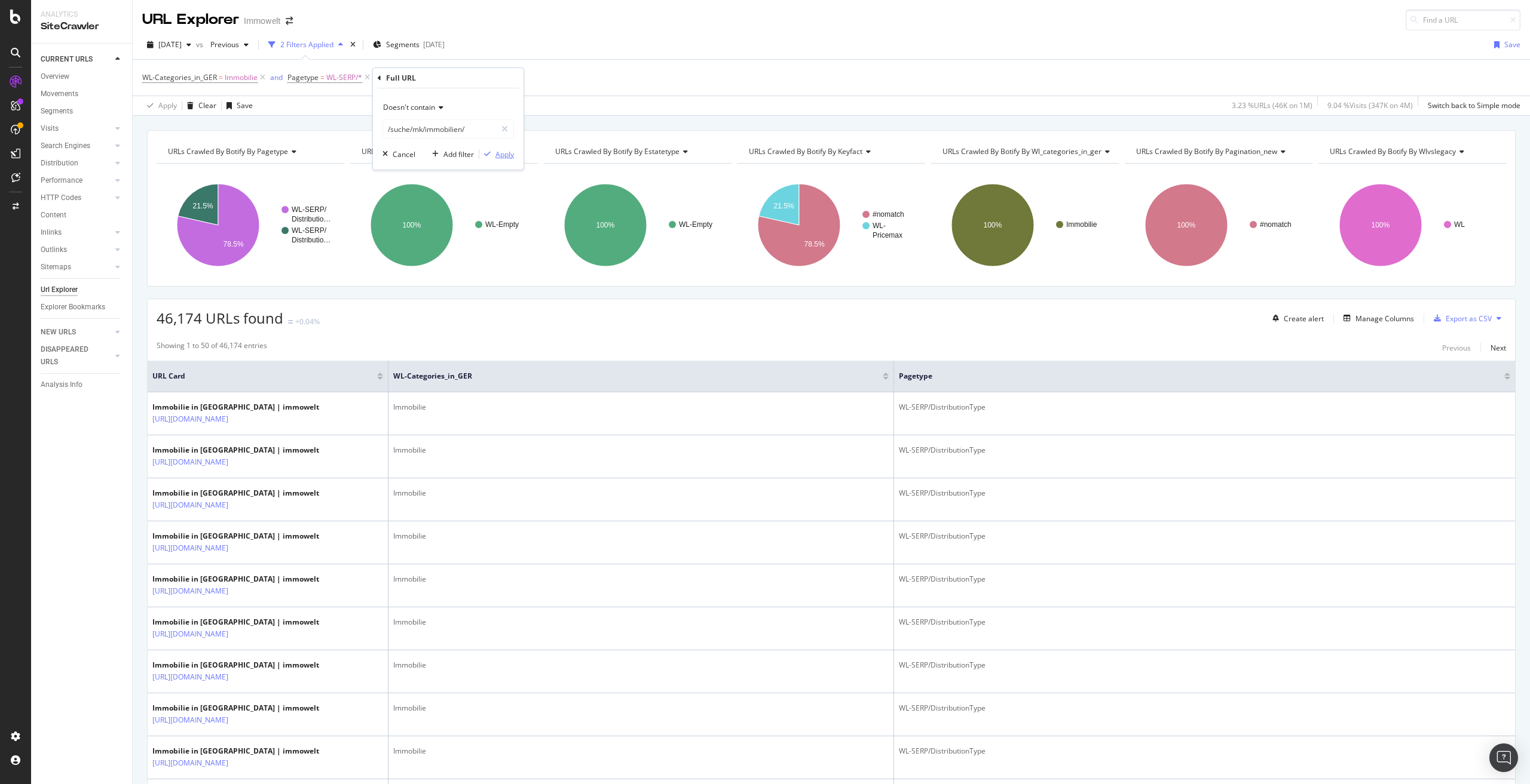
click at [503, 151] on div "Apply" at bounding box center [504, 154] width 18 height 10
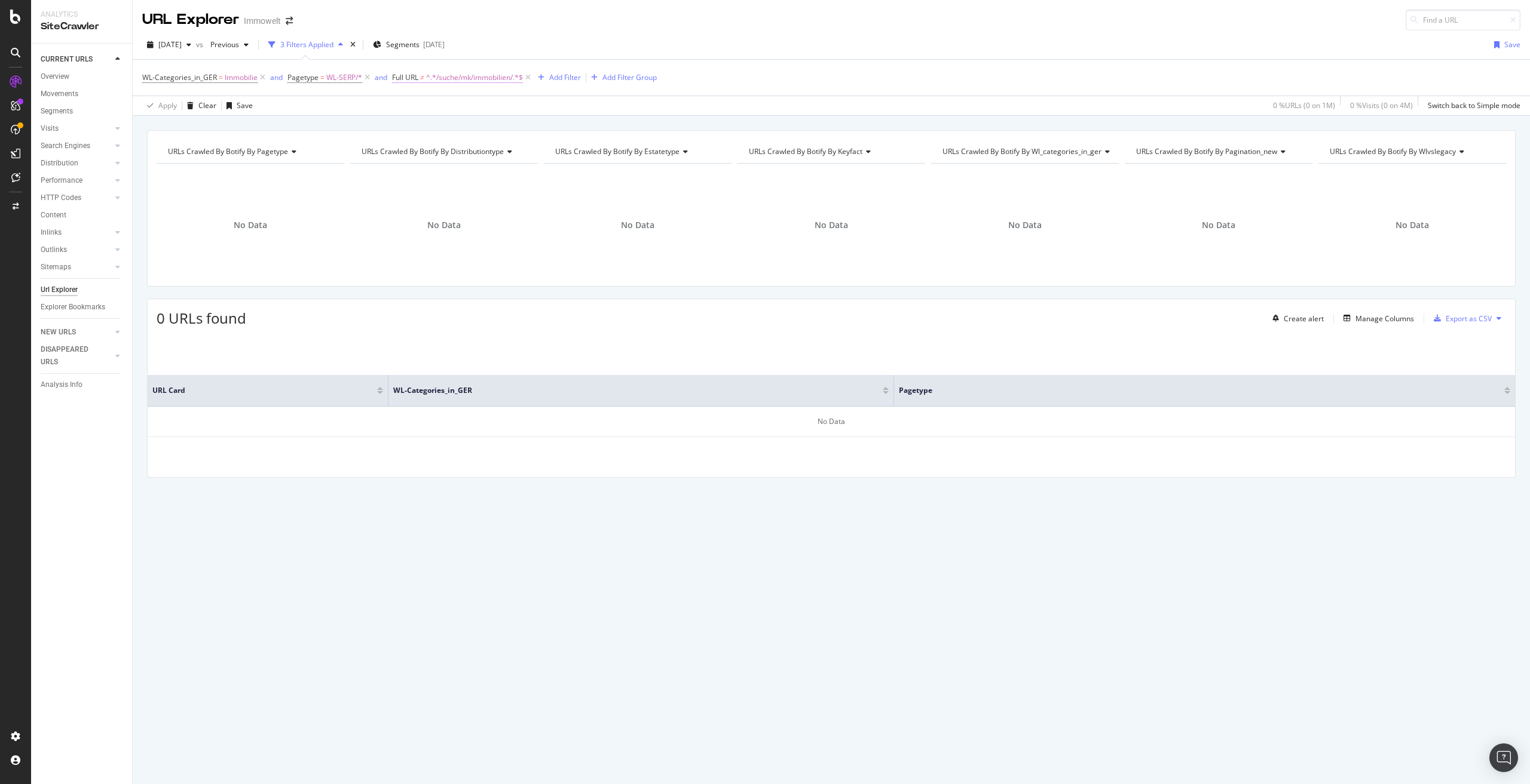
click at [490, 78] on span "^.*/suche/mk/immobilien/.*$" at bounding box center [474, 78] width 97 height 17
click at [601, 108] on div "Apply Clear Save 0 % URLs ( 0 on 1M ) 0 % Visits ( 0 on 4M ) Switch back to Sim…" at bounding box center [831, 106] width 1397 height 20
click at [528, 76] on icon at bounding box center [528, 78] width 10 height 12
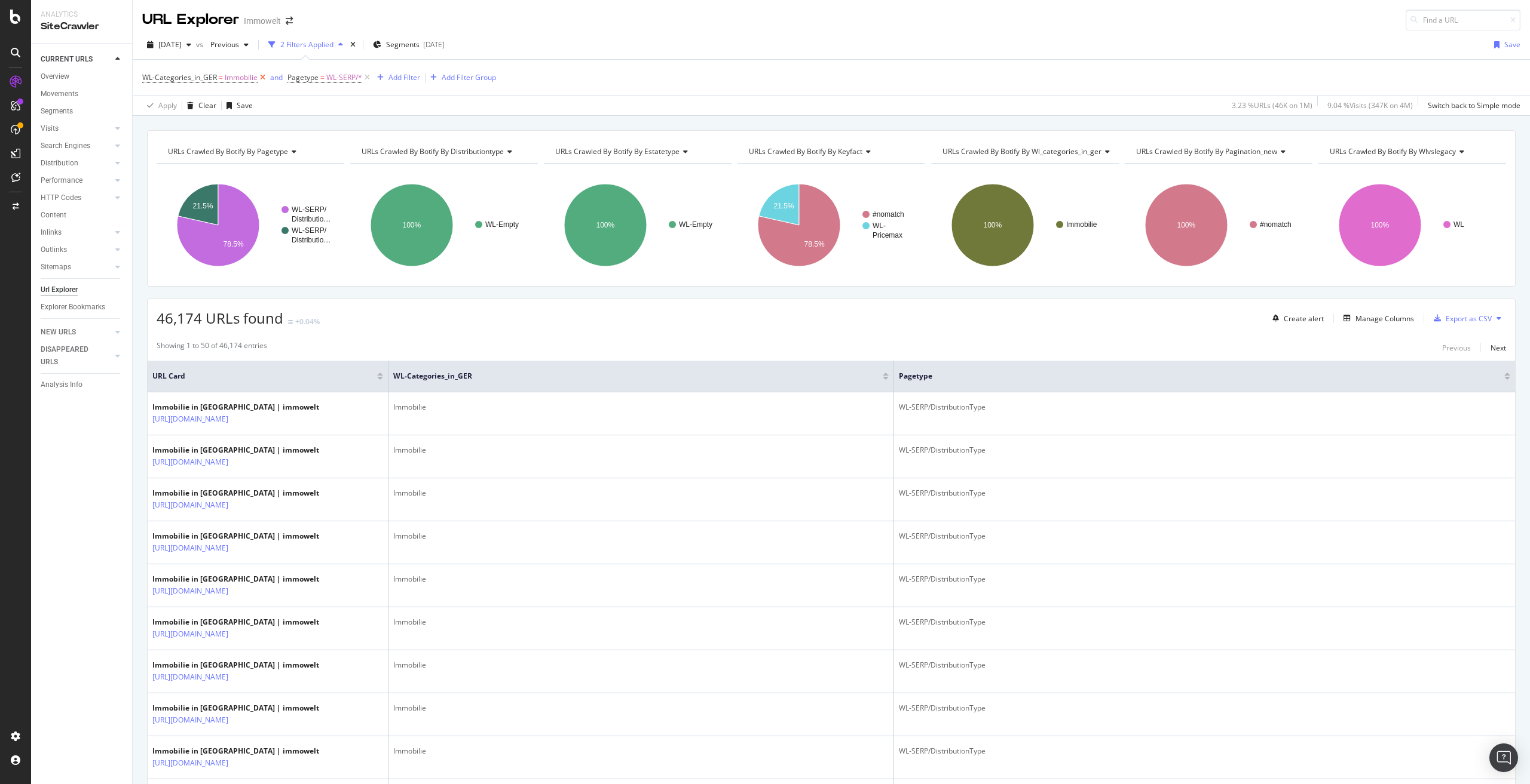
click at [264, 76] on icon at bounding box center [262, 78] width 10 height 12
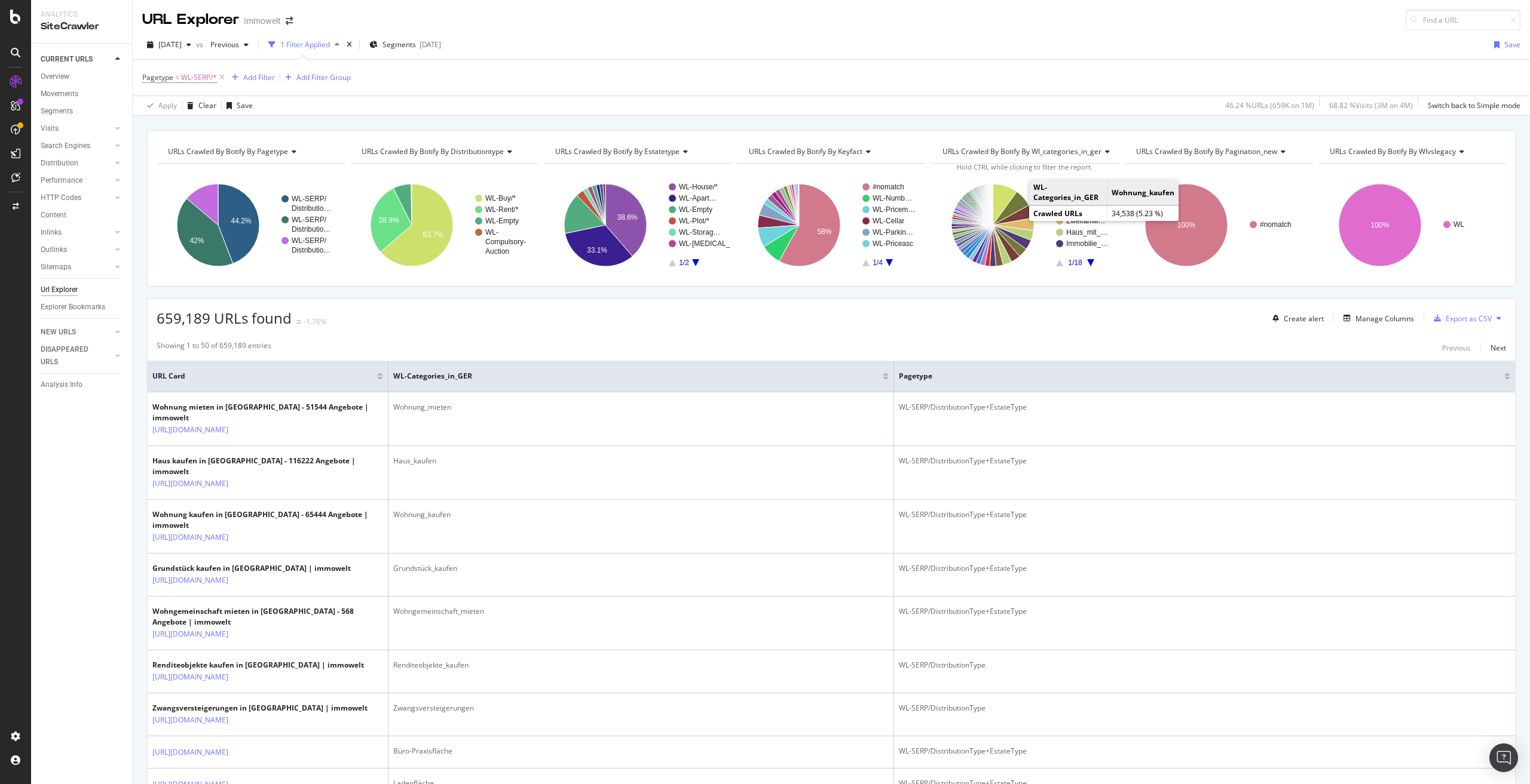
click at [1019, 209] on icon "A chart." at bounding box center [1013, 215] width 41 height 20
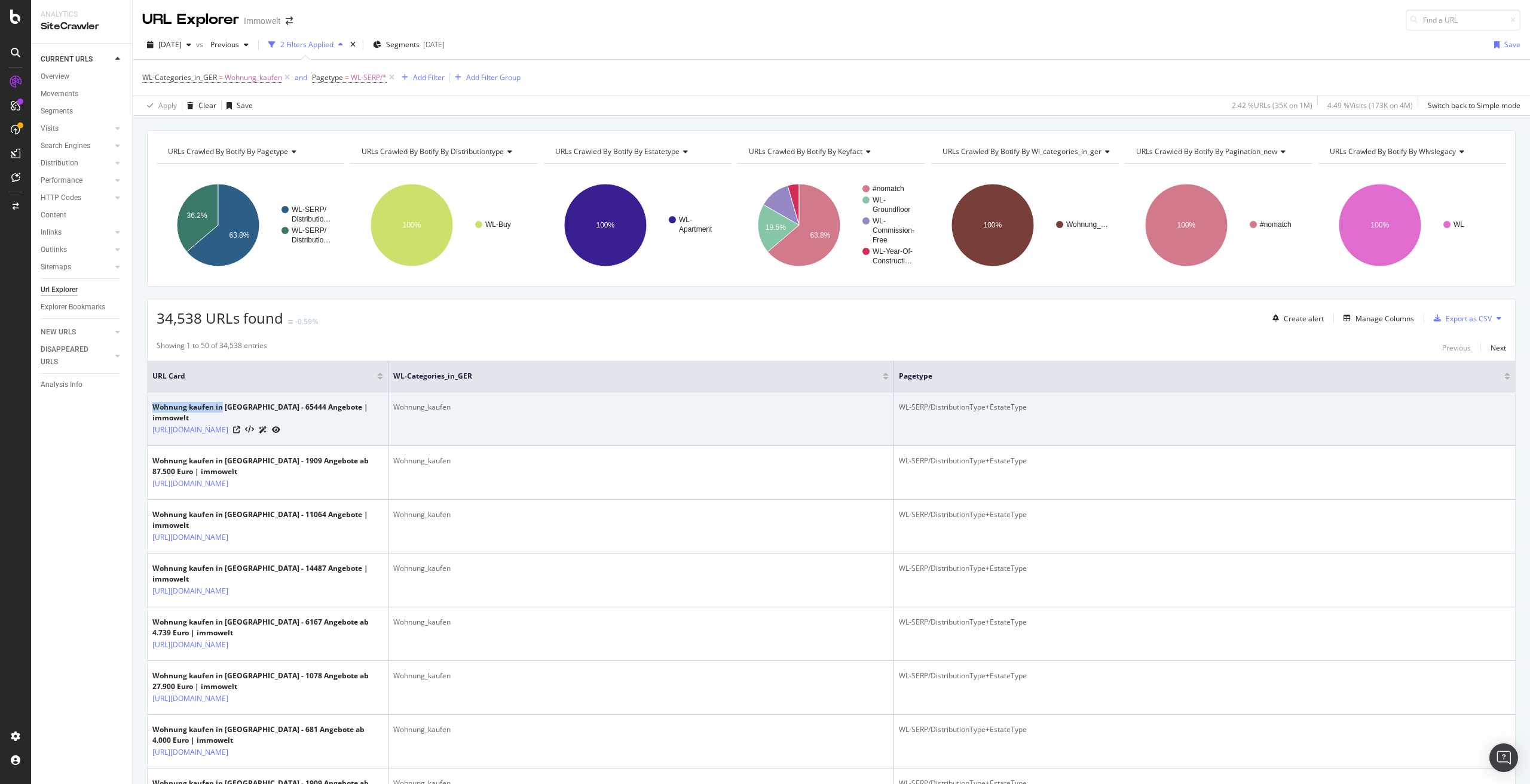
drag, startPoint x: 155, startPoint y: 408, endPoint x: 223, endPoint y: 409, distance: 68.0
click at [223, 409] on div "Wohnung kaufen in Deutschland - 65444 Angebote | immowelt" at bounding box center [267, 412] width 231 height 22
copy div "Wohnung kaufen in"
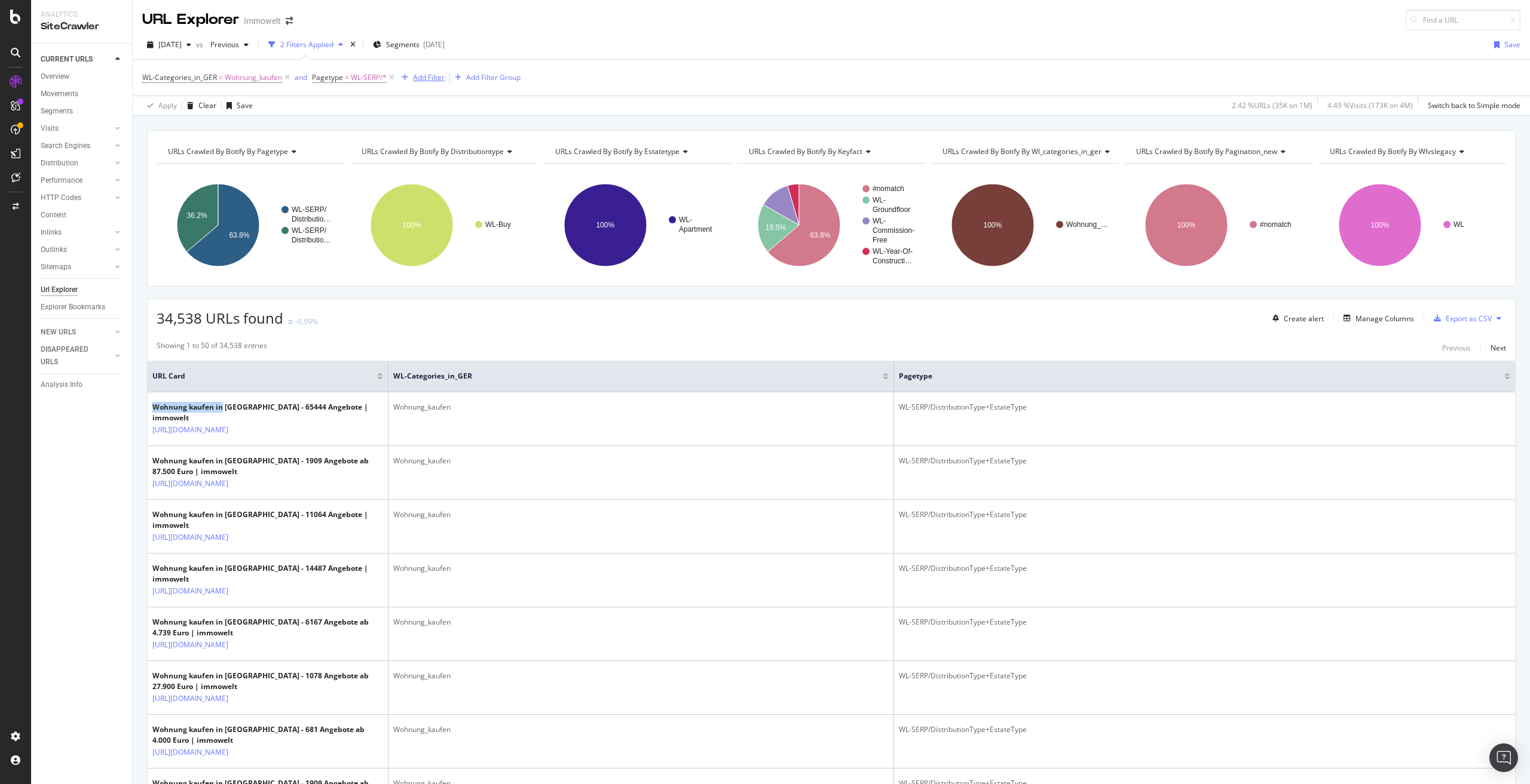
click at [425, 76] on div "Add Filter" at bounding box center [428, 78] width 32 height 10
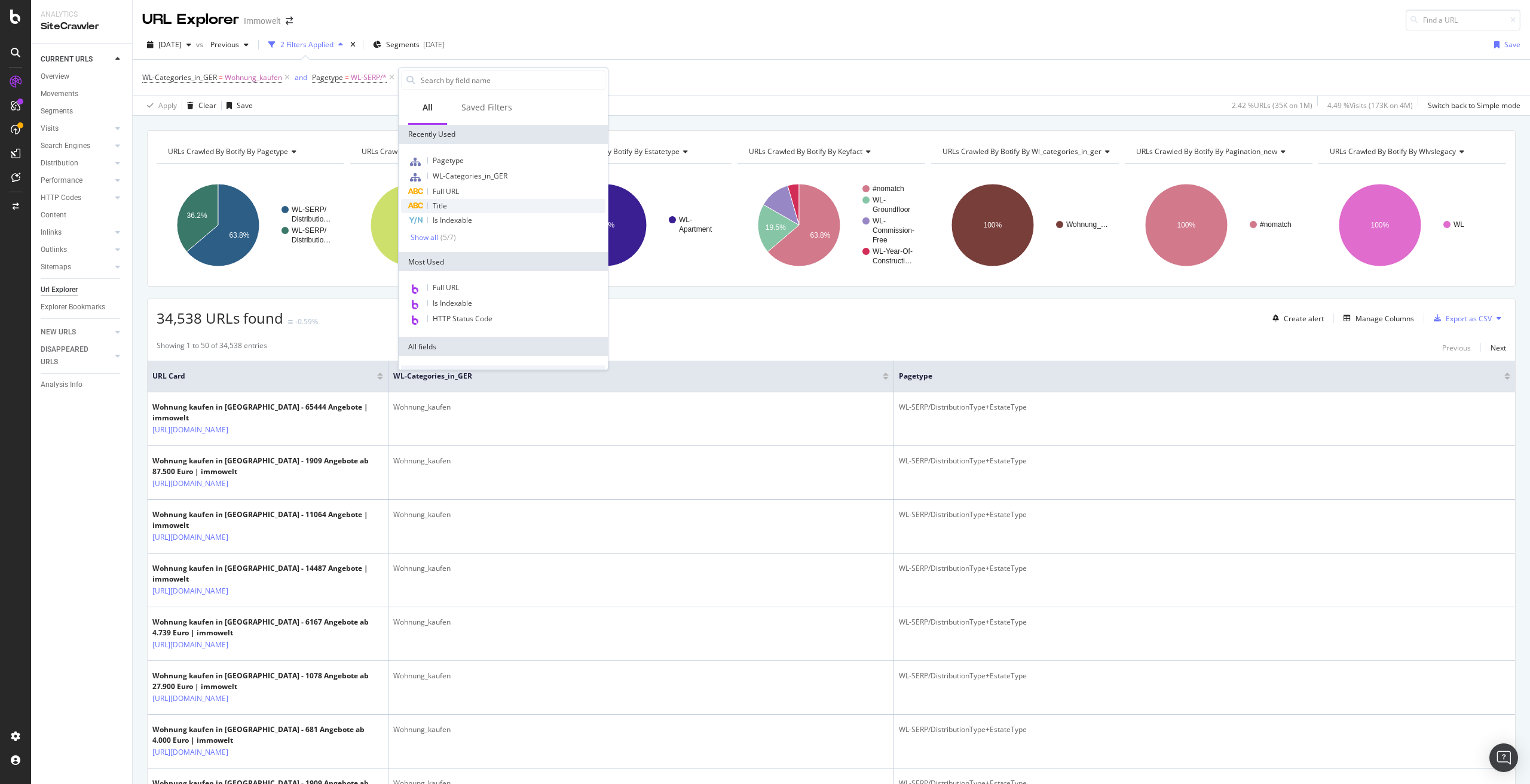
click at [456, 204] on div "Title" at bounding box center [503, 206] width 205 height 14
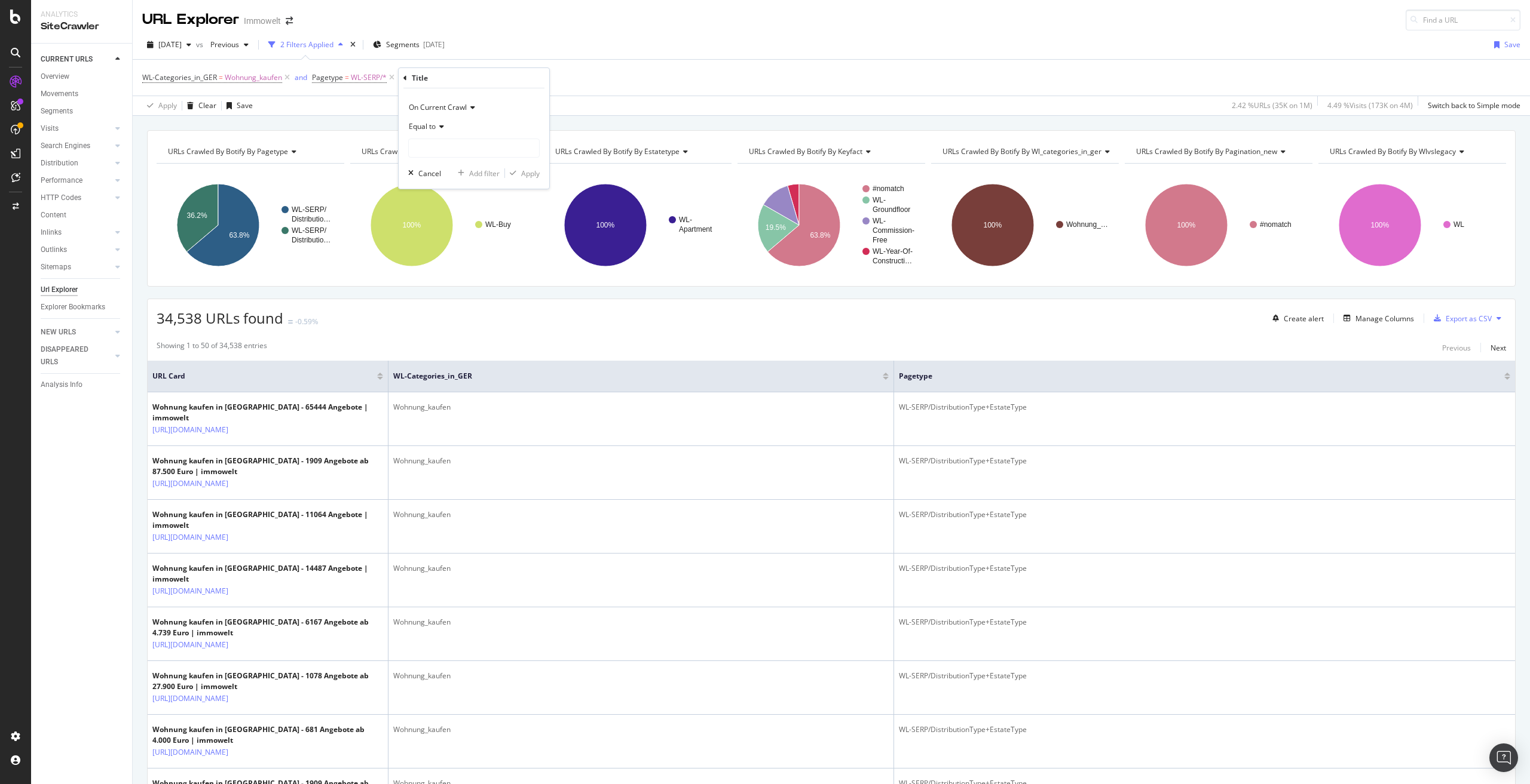
click at [432, 124] on span "Equal to" at bounding box center [423, 126] width 27 height 10
click at [452, 200] on span "Doesn't start with" at bounding box center [443, 198] width 59 height 10
click at [442, 145] on input "text" at bounding box center [474, 148] width 130 height 19
paste input "Wohnung kaufen in"
type input "Wohnung kaufen in"
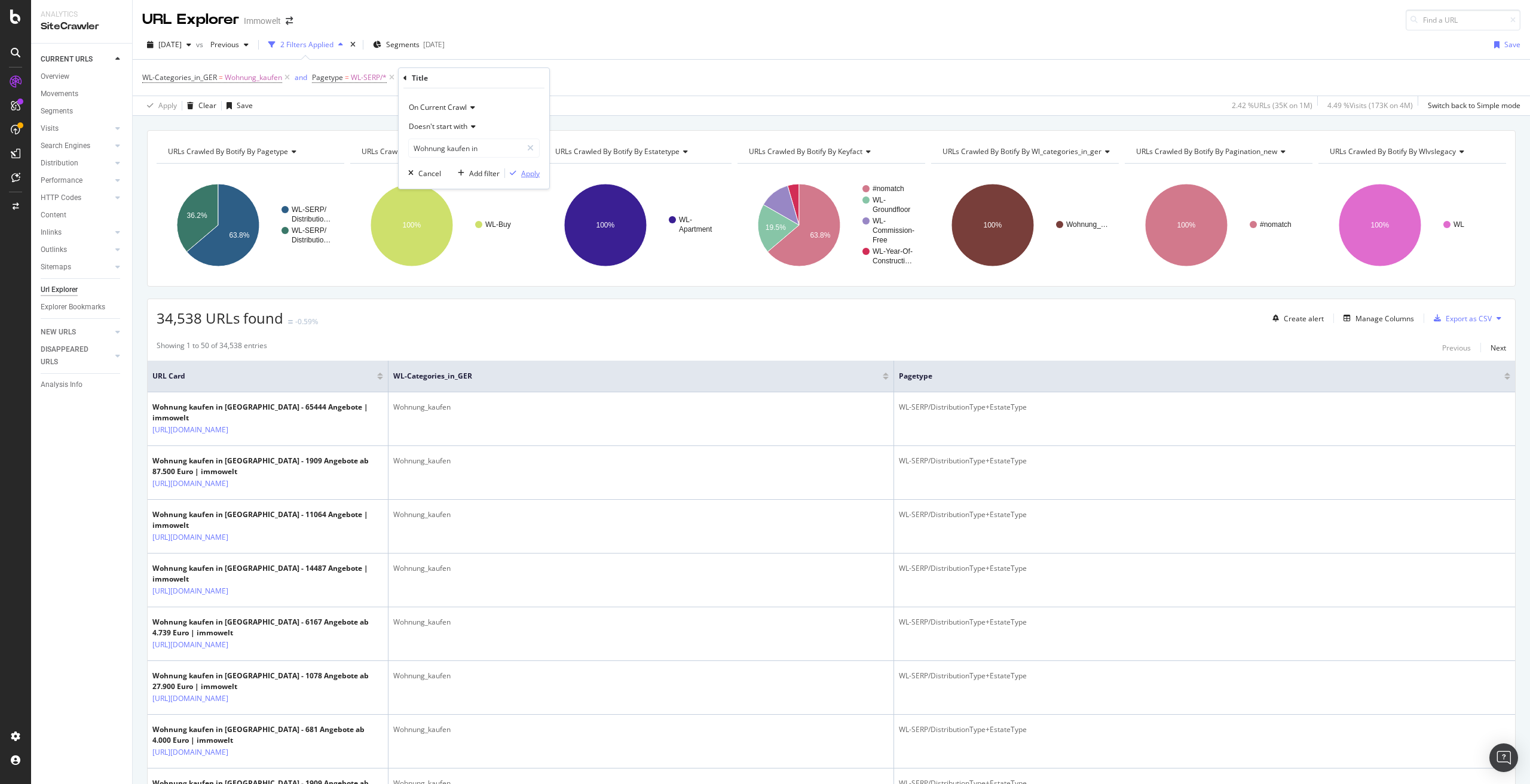
click at [531, 171] on div "Apply" at bounding box center [530, 173] width 18 height 10
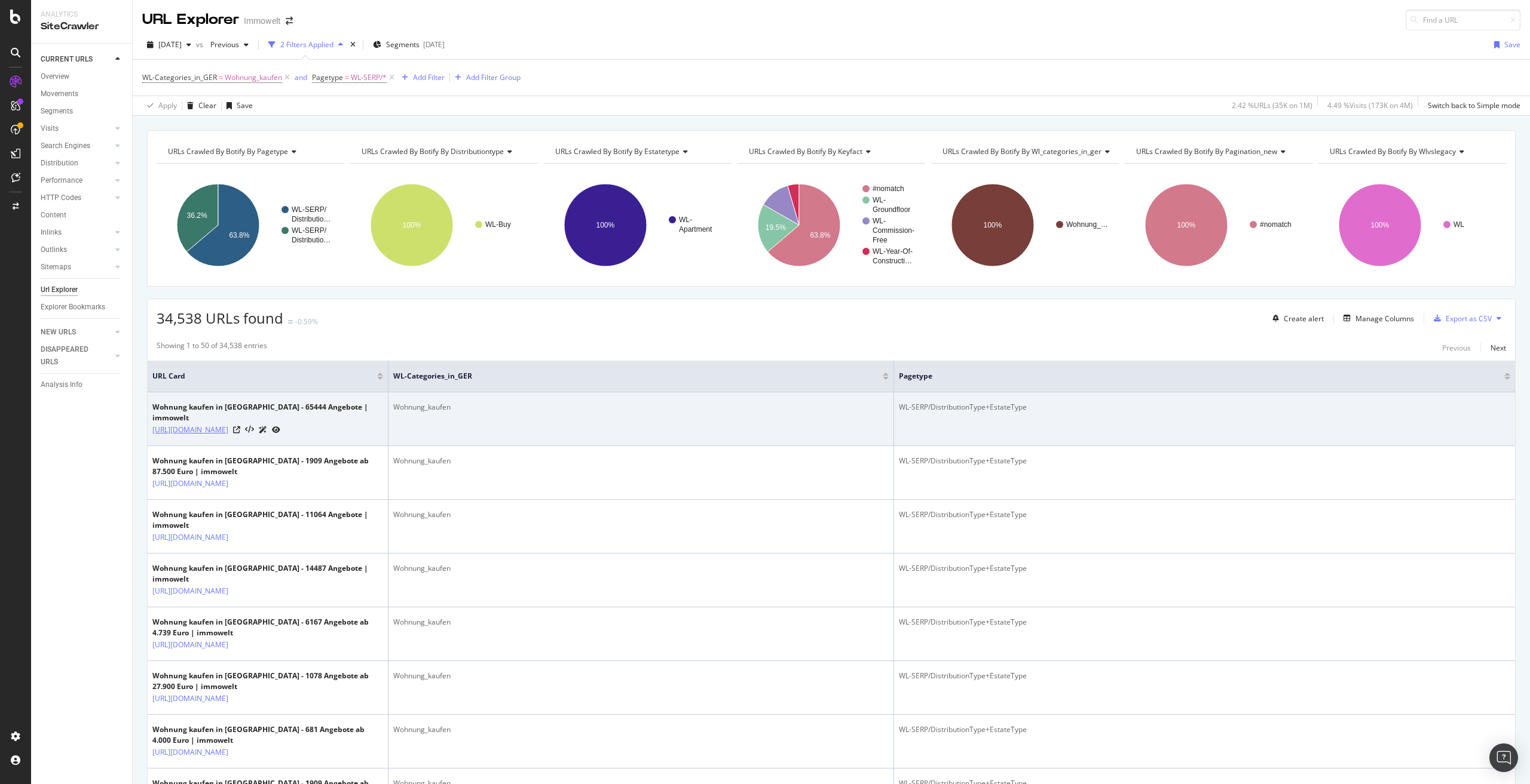
drag, startPoint x: 188, startPoint y: 441, endPoint x: 240, endPoint y: 415, distance: 58.1
click at [240, 415] on td "Wohnung kaufen in Deutschland - 65444 Angebote | immowelt https://www.immowelt.…" at bounding box center [267, 419] width 241 height 54
copy link "/suche/kaufen/wohnung/deutschland"
drag, startPoint x: 155, startPoint y: 407, endPoint x: 202, endPoint y: 403, distance: 47.2
click at [202, 403] on div "Provisionsfreie Wohnung kaufen in Deutschland - 25631 Angebote | immowelt" at bounding box center [267, 412] width 231 height 22
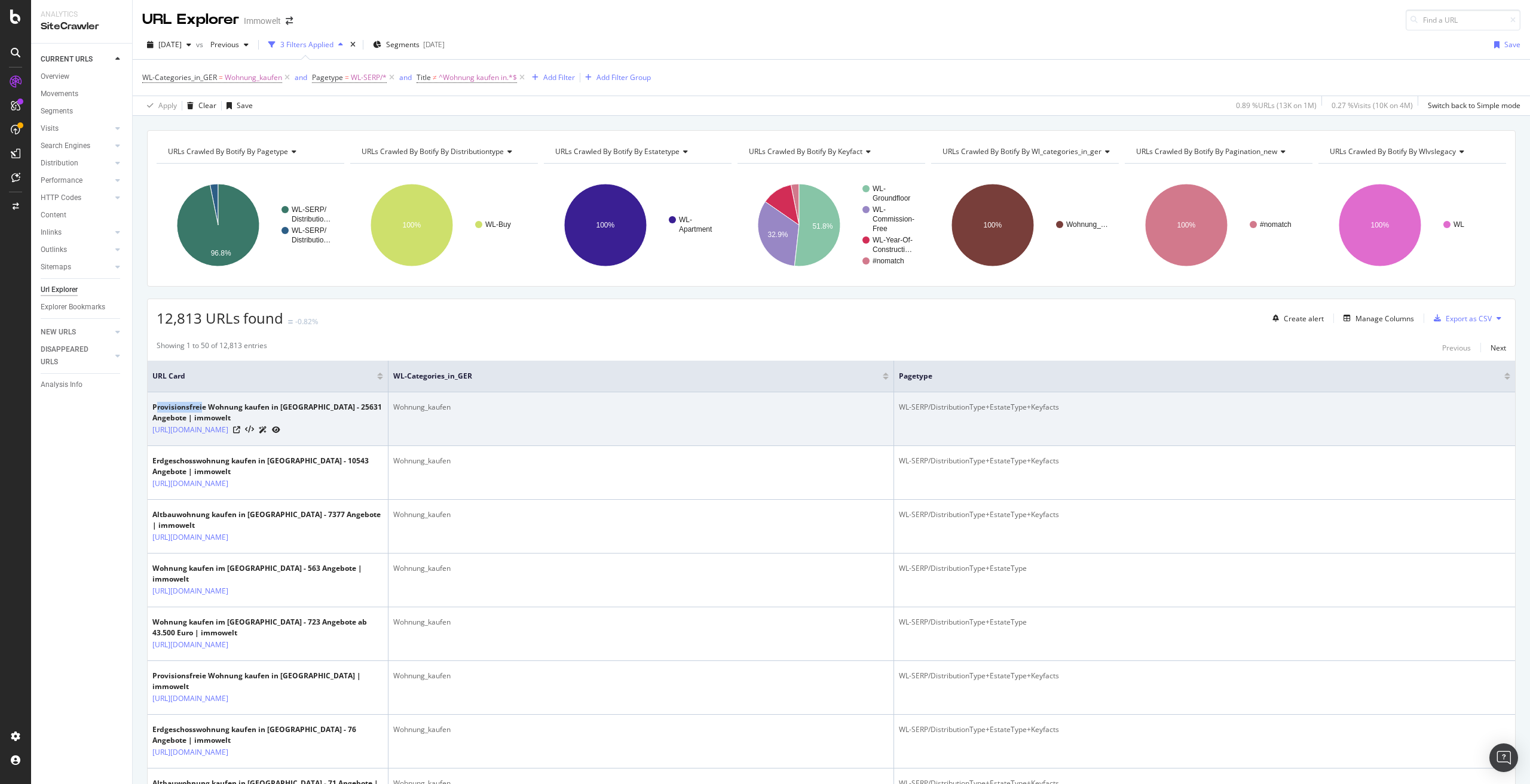
click at [154, 406] on div "Provisionsfreie Wohnung kaufen in Deutschland - 25631 Angebote | immowelt" at bounding box center [267, 412] width 231 height 22
click at [153, 405] on div "Provisionsfreie Wohnung kaufen in Deutschland - 25631 Angebote | immowelt" at bounding box center [267, 412] width 231 height 22
click at [499, 409] on div "Wohnung_kaufen" at bounding box center [640, 407] width 496 height 11
drag, startPoint x: 202, startPoint y: 450, endPoint x: 238, endPoint y: 428, distance: 42.2
click at [238, 428] on td "Provisionsfreie Wohnung kaufen in Deutschland - 25631 Angebote | immowelt https…" at bounding box center [267, 419] width 241 height 54
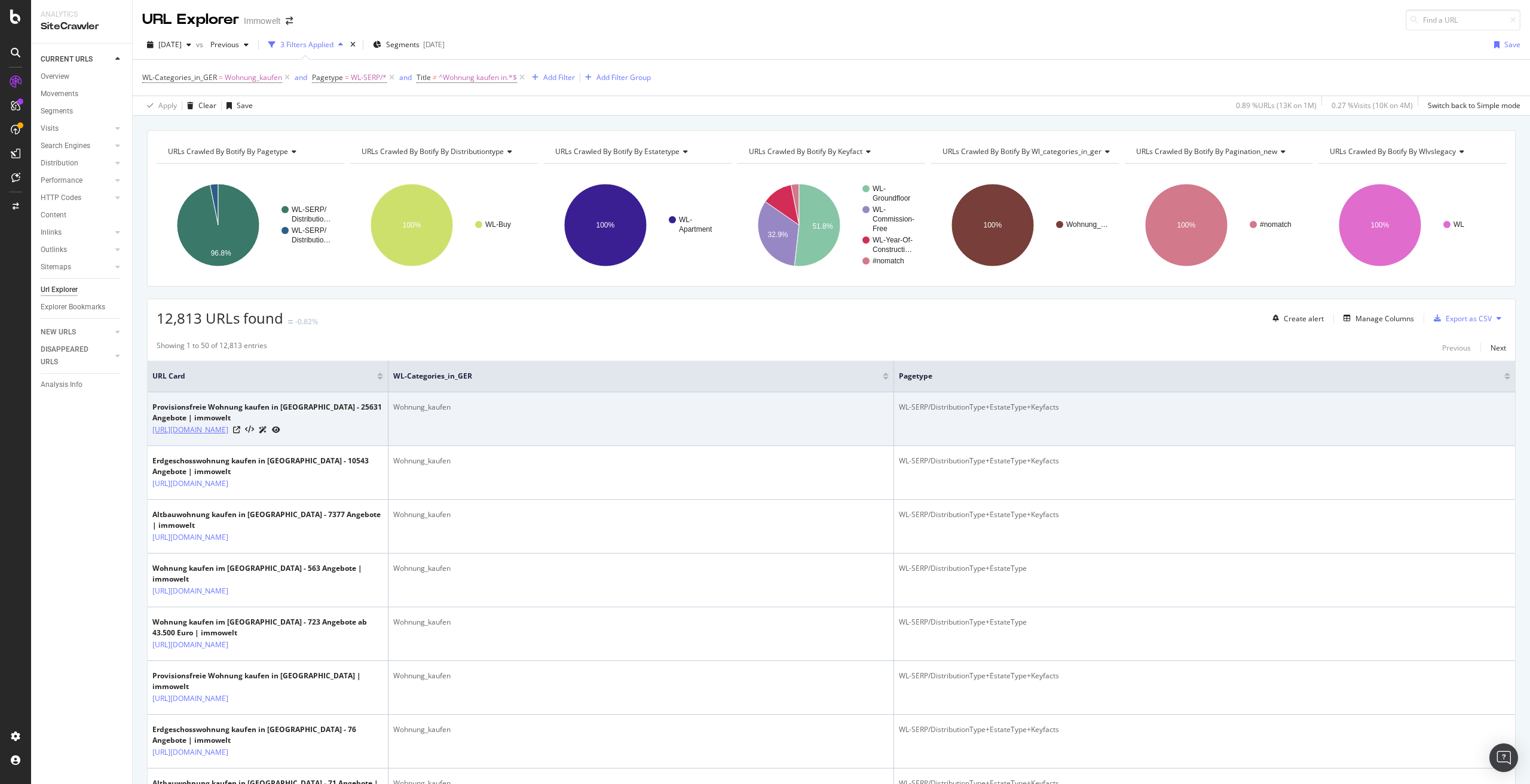
copy link "/suche/kaufen/wohnung/ohne-provision/"
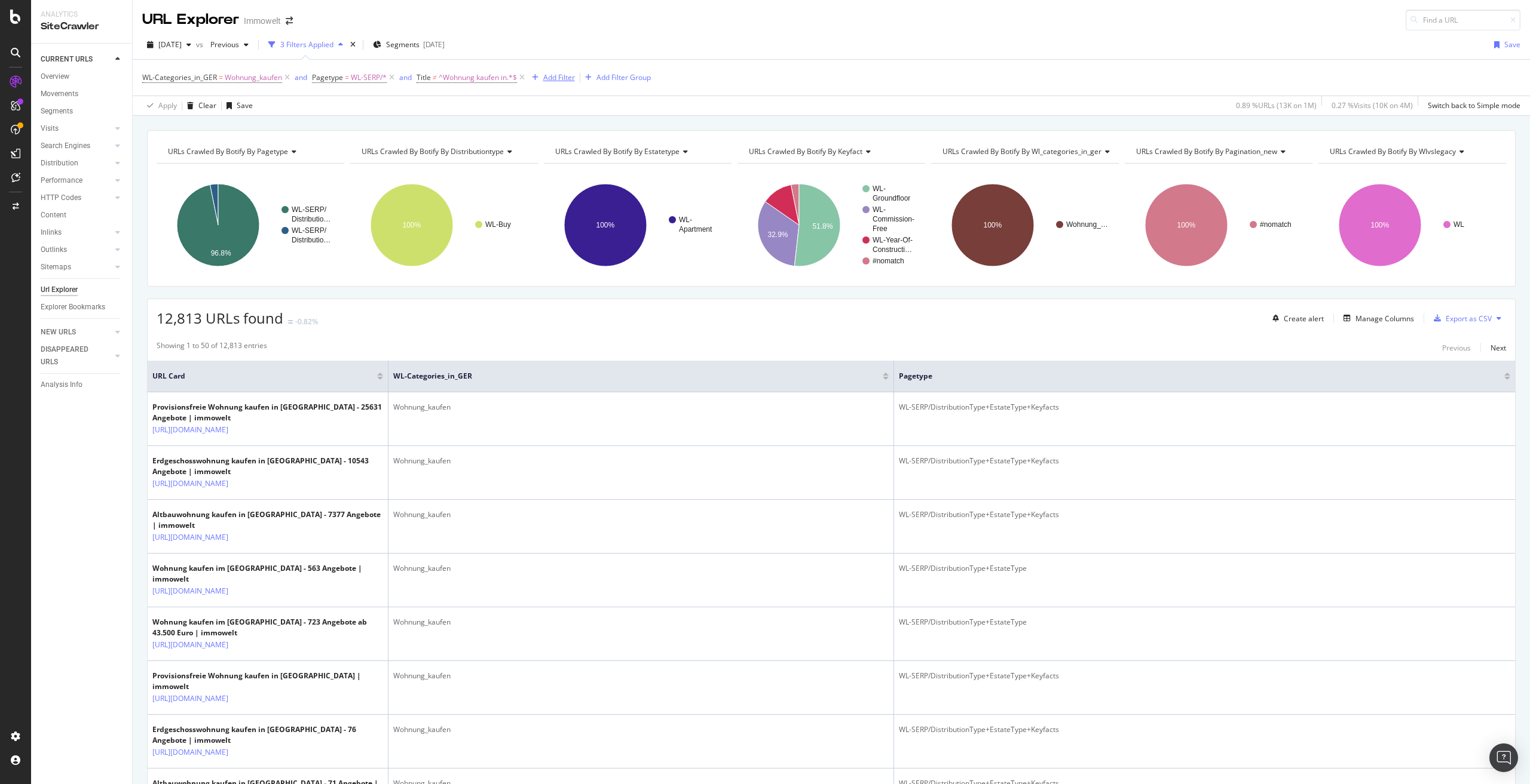
click at [565, 77] on div "Add Filter" at bounding box center [559, 78] width 32 height 10
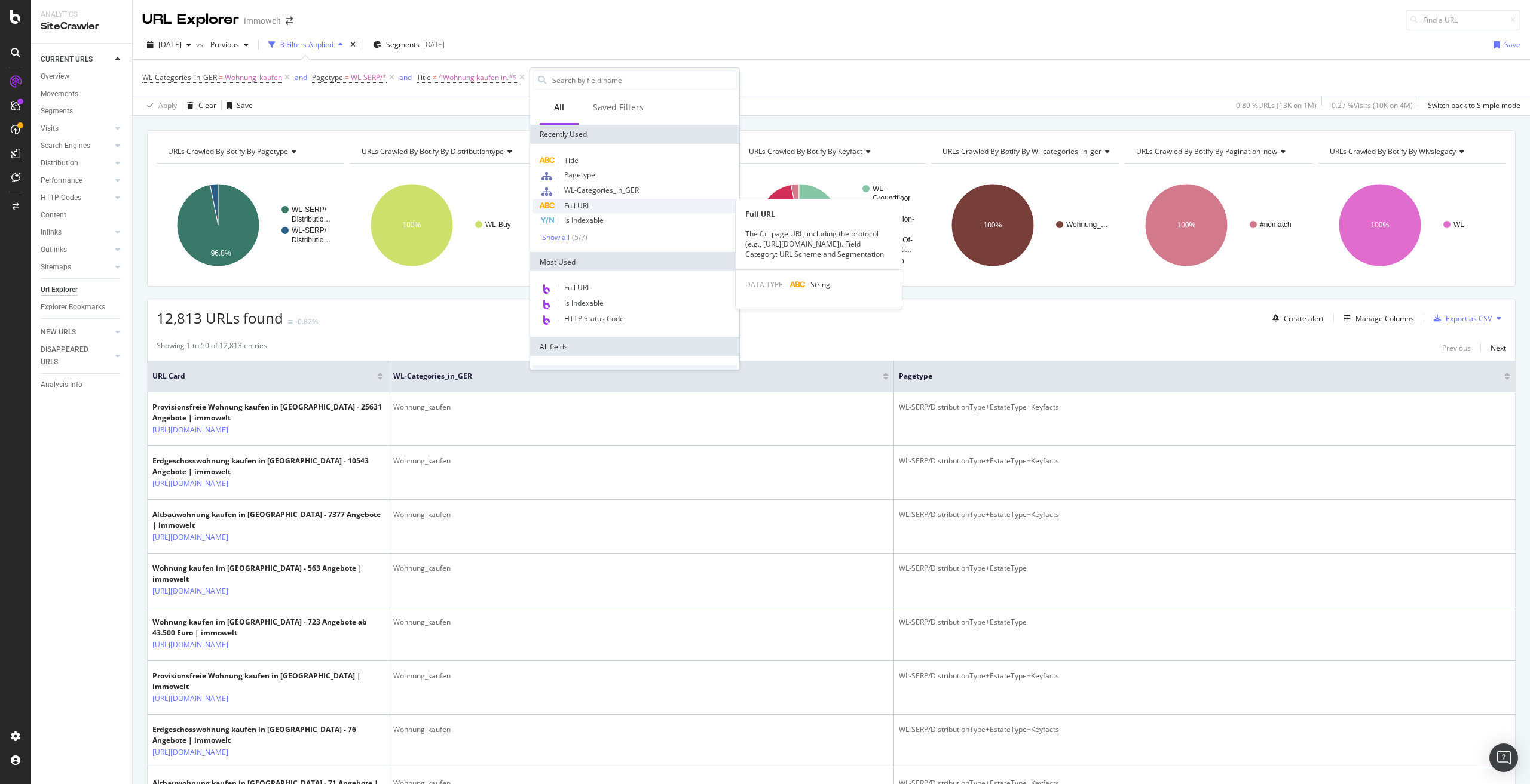
click at [593, 205] on div "Full URL" at bounding box center [635, 206] width 205 height 14
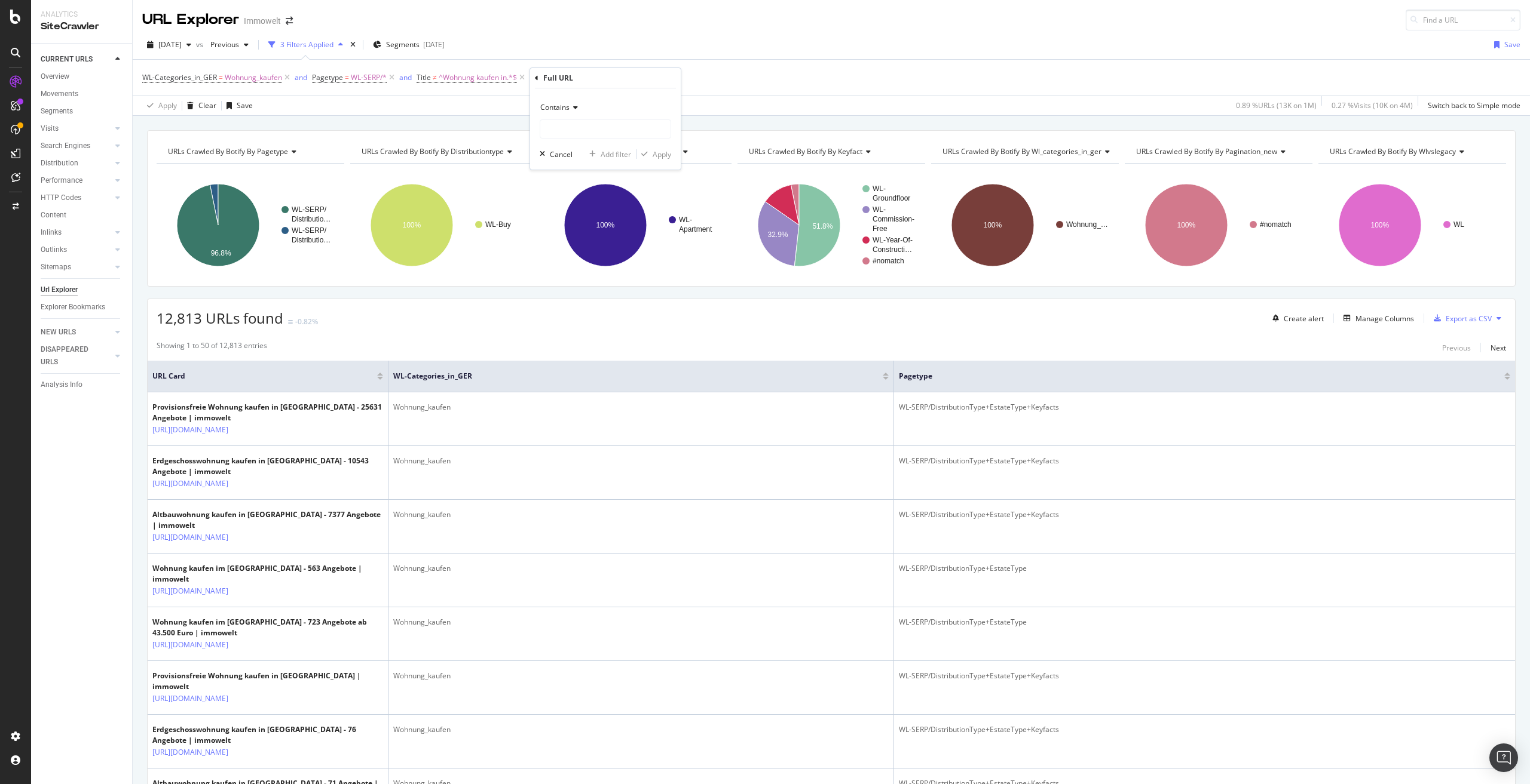
click at [573, 107] on icon at bounding box center [573, 107] width 8 height 7
click at [583, 240] on span "Doesn't contain" at bounding box center [572, 241] width 52 height 10
click at [585, 129] on input "text" at bounding box center [605, 128] width 130 height 19
paste input "/suche/kaufen/wohnung/ohne-provision/"
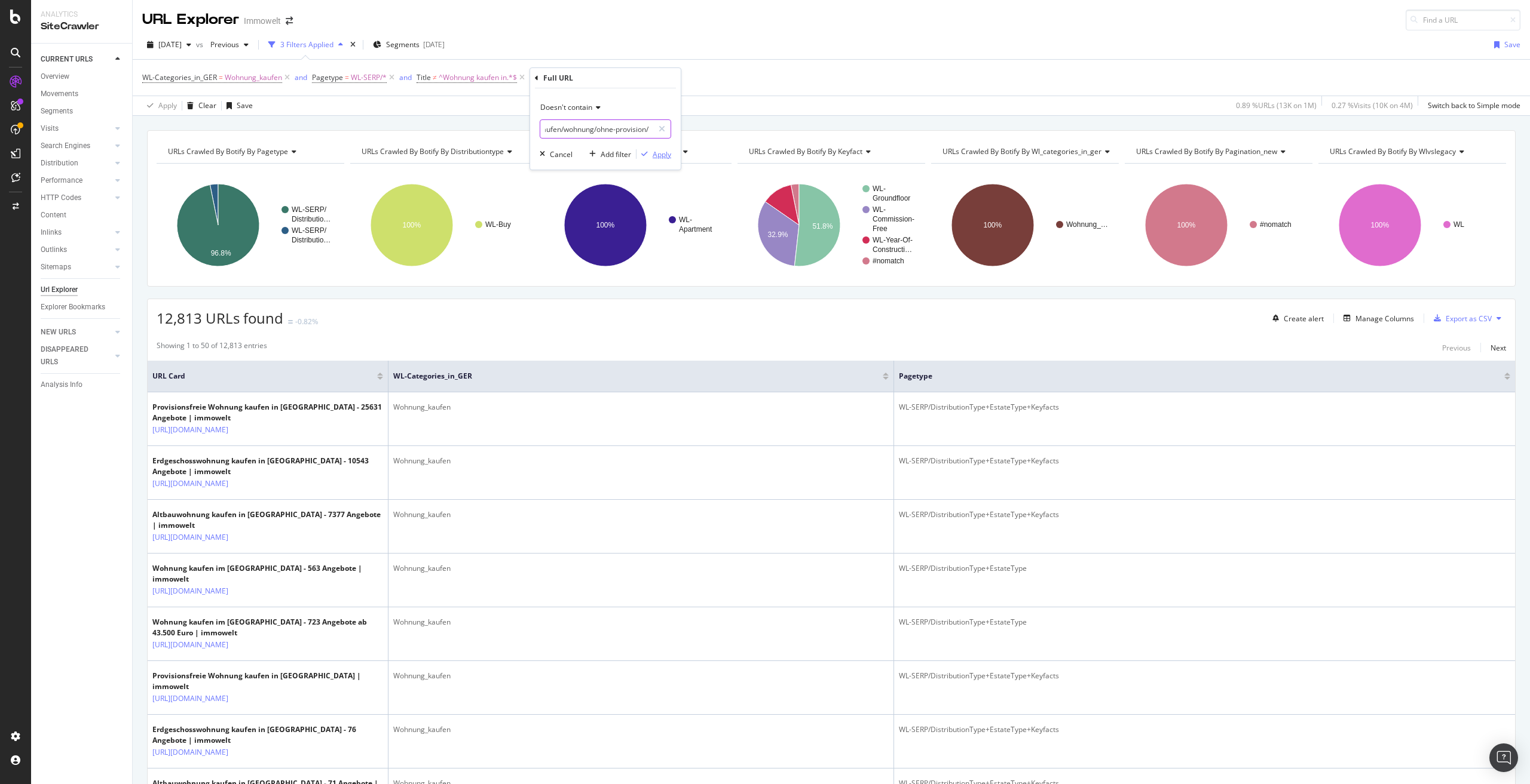
type input "/suche/kaufen/wohnung/ohne-provision/"
click at [657, 152] on div "Apply" at bounding box center [662, 154] width 18 height 10
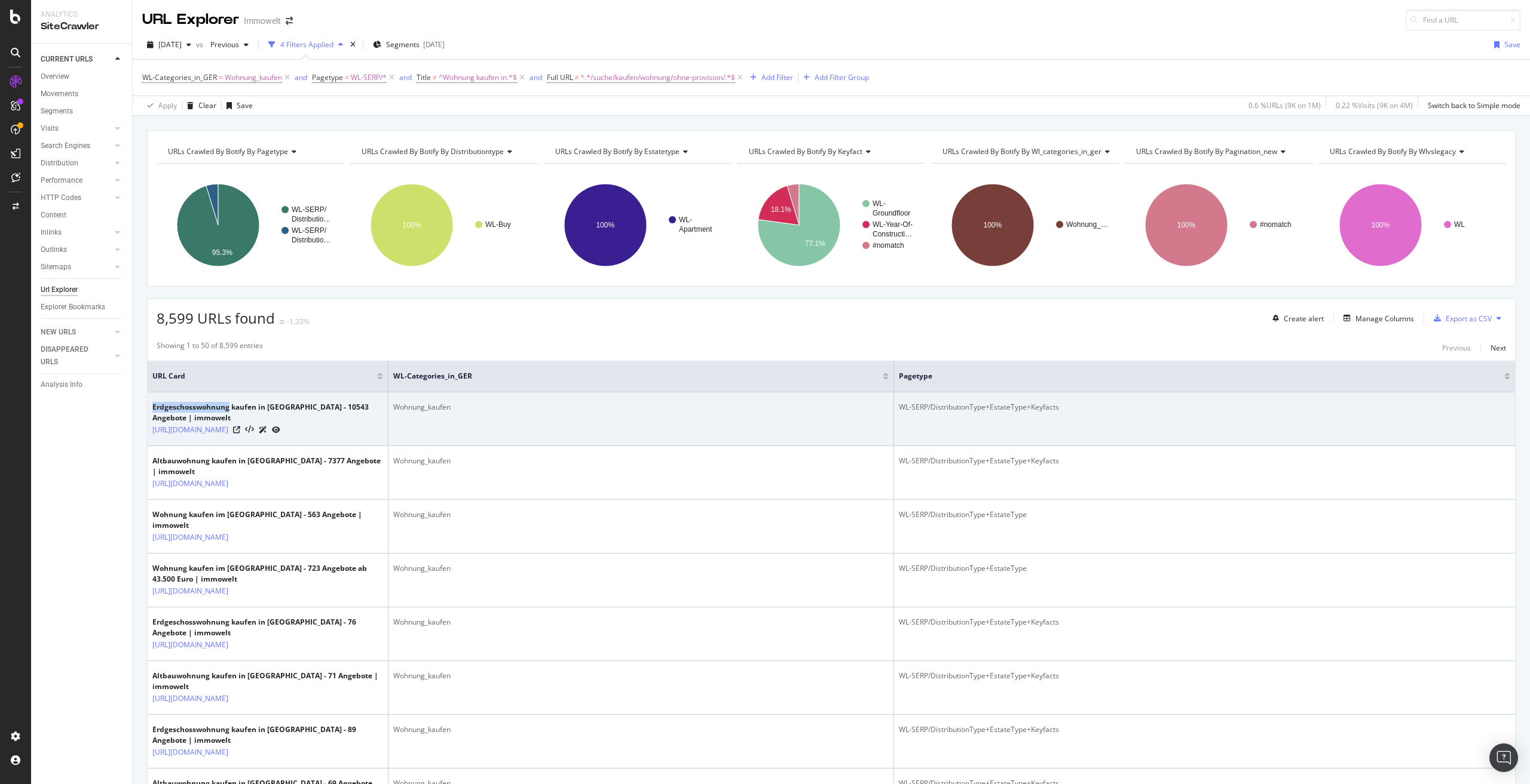
drag, startPoint x: 152, startPoint y: 408, endPoint x: 228, endPoint y: 412, distance: 76.1
click at [228, 412] on div "Erdgeschosswohnung kaufen in Deutschland - 10543 Angebote | immowelt" at bounding box center [267, 412] width 231 height 22
copy div "Erdgeschosswohnung"
drag, startPoint x: 190, startPoint y: 449, endPoint x: 241, endPoint y: 427, distance: 55.5
click at [241, 427] on td "Erdgeschosswohnung kaufen in Deutschland - 10543 Angebote | immowelt https://ww…" at bounding box center [267, 419] width 241 height 54
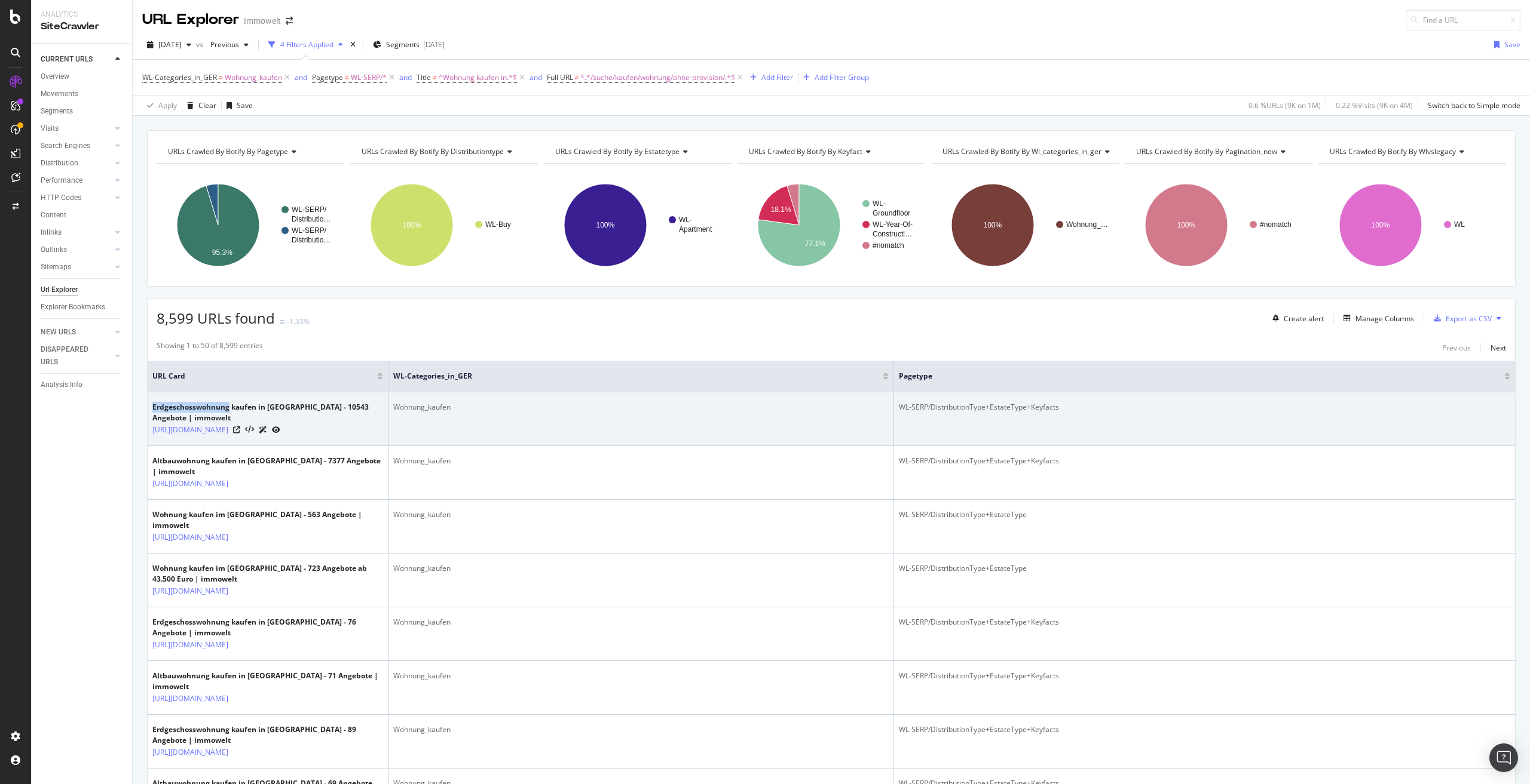
copy link "suche/kaufen/wohnung/erdgeschoss"
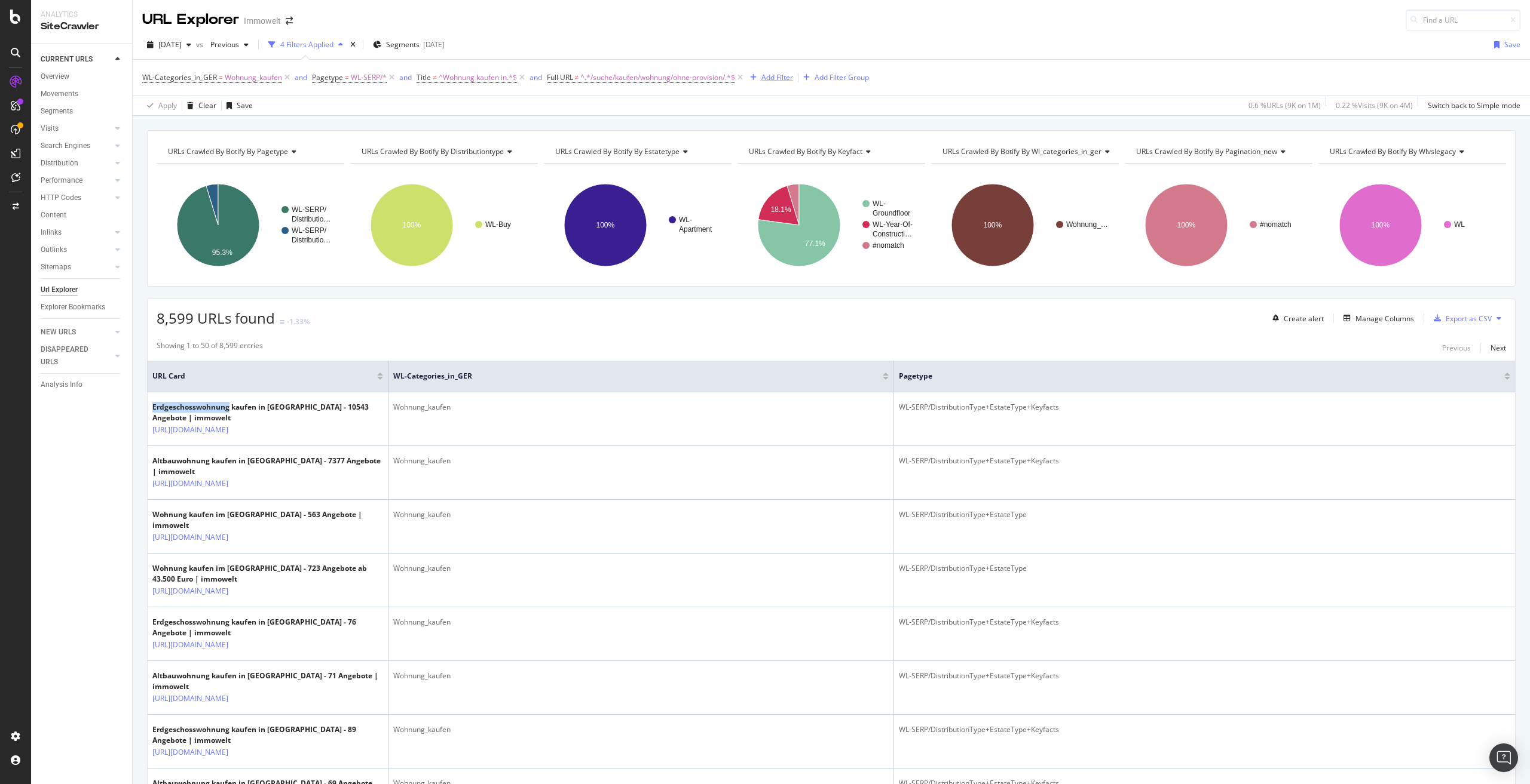
click at [781, 75] on div "Add Filter" at bounding box center [777, 78] width 32 height 10
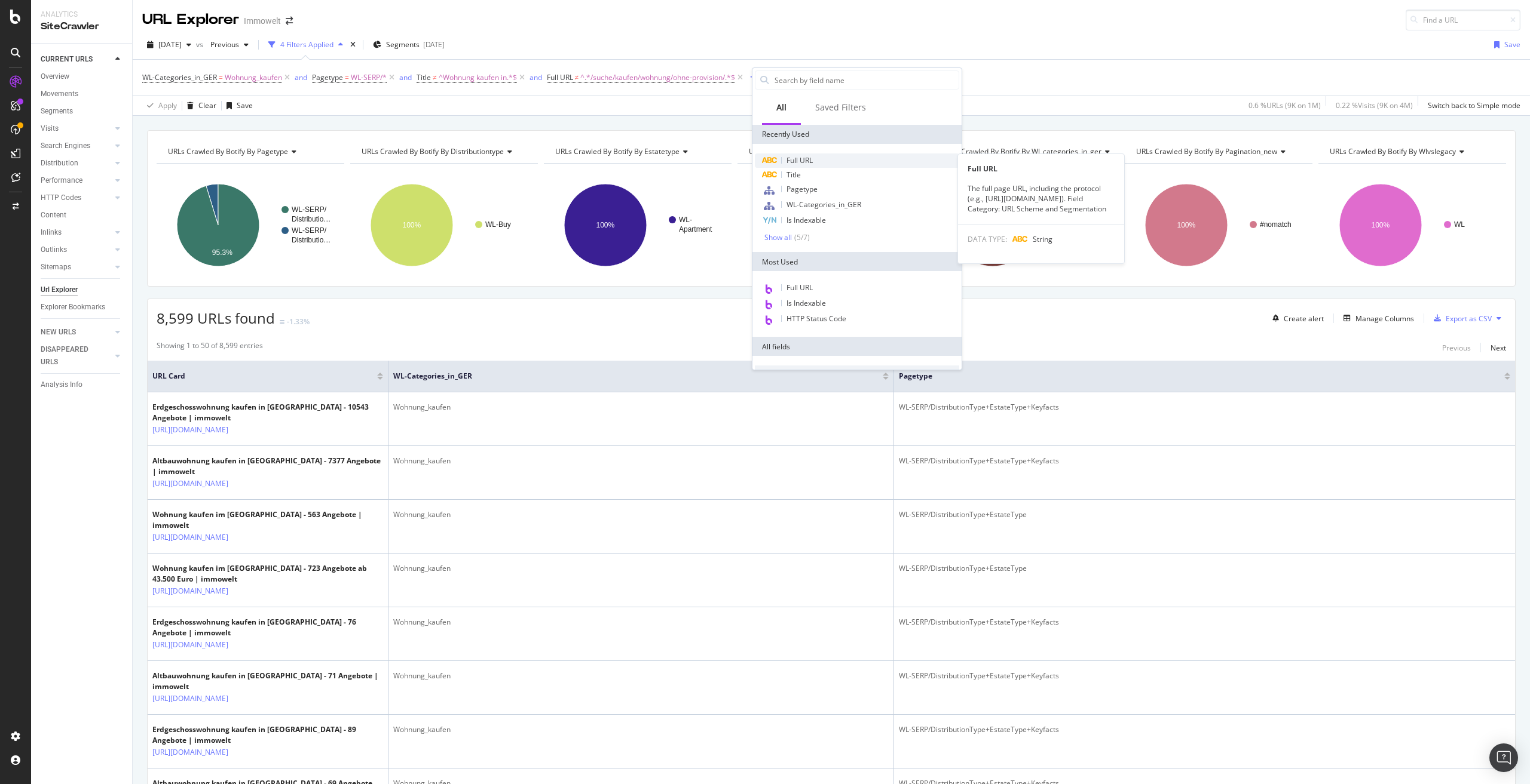
click at [807, 162] on span "Full URL" at bounding box center [799, 160] width 26 height 10
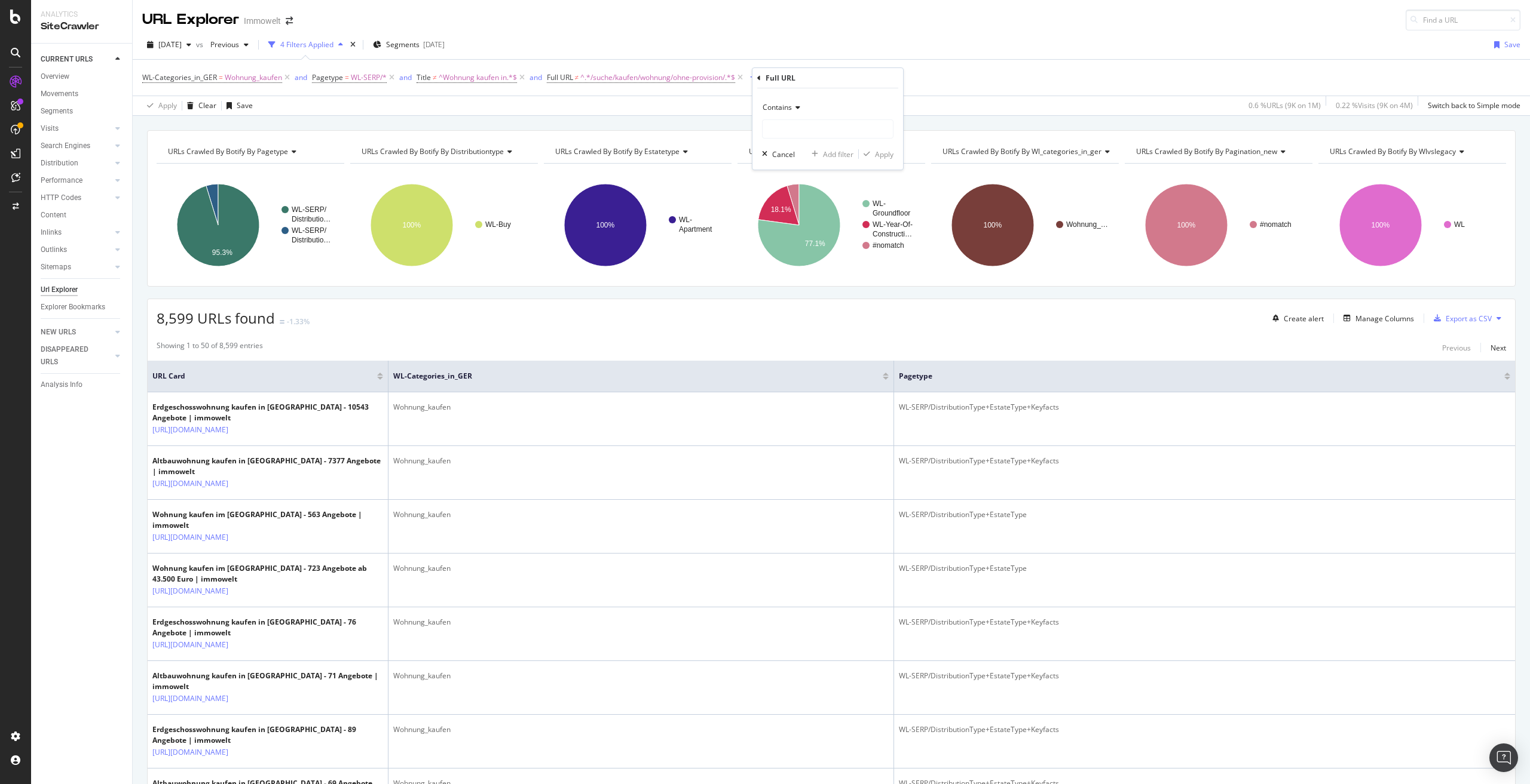
click at [788, 107] on span "Contains" at bounding box center [777, 107] width 30 height 10
click at [806, 242] on span "Doesn't contain" at bounding box center [794, 241] width 52 height 10
click at [803, 132] on input "text" at bounding box center [827, 128] width 130 height 19
paste input "suche/kaufen/wohnung/erdgeschoss"
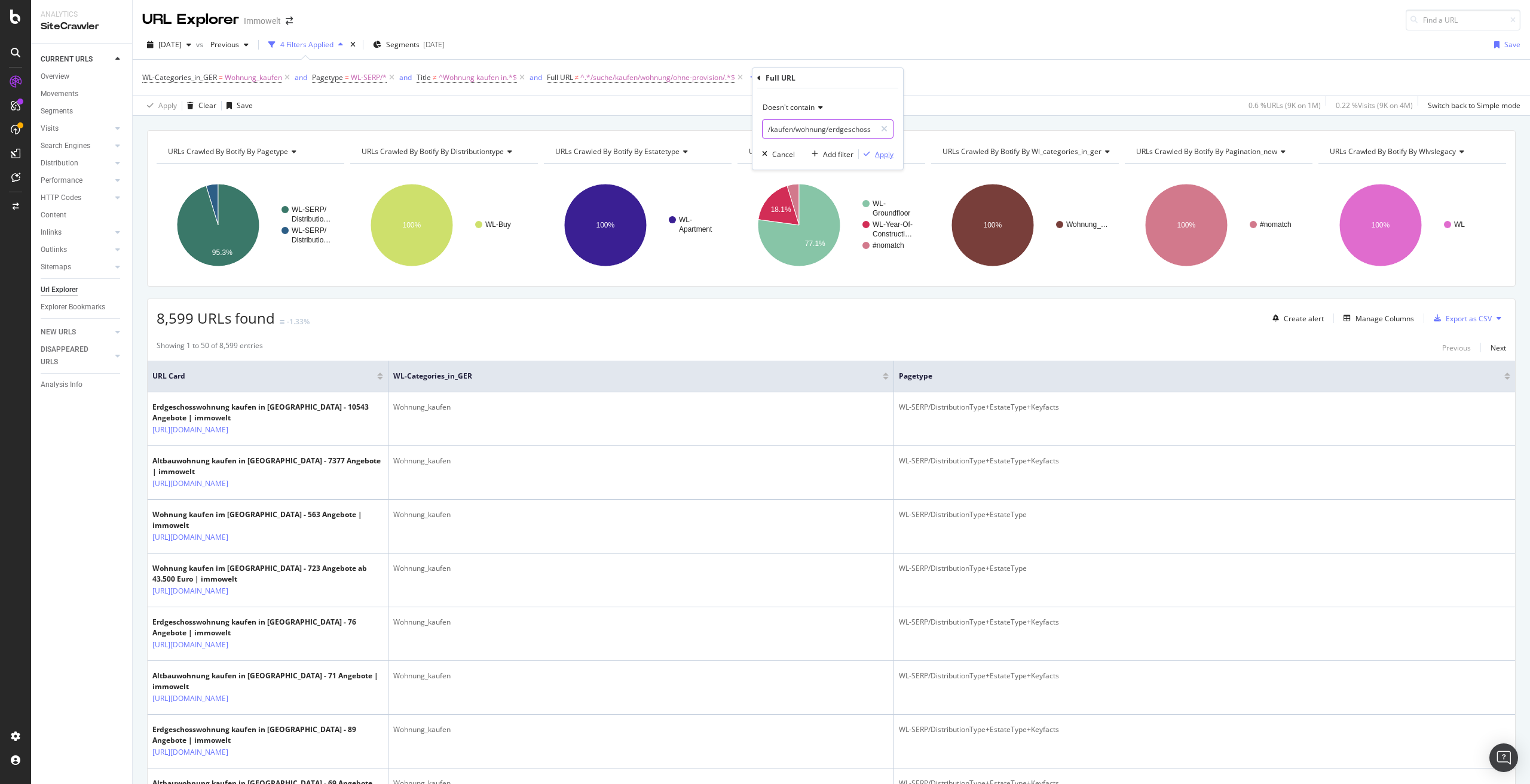
type input "suche/kaufen/wohnung/erdgeschoss"
click at [885, 157] on div "Apply" at bounding box center [884, 154] width 18 height 10
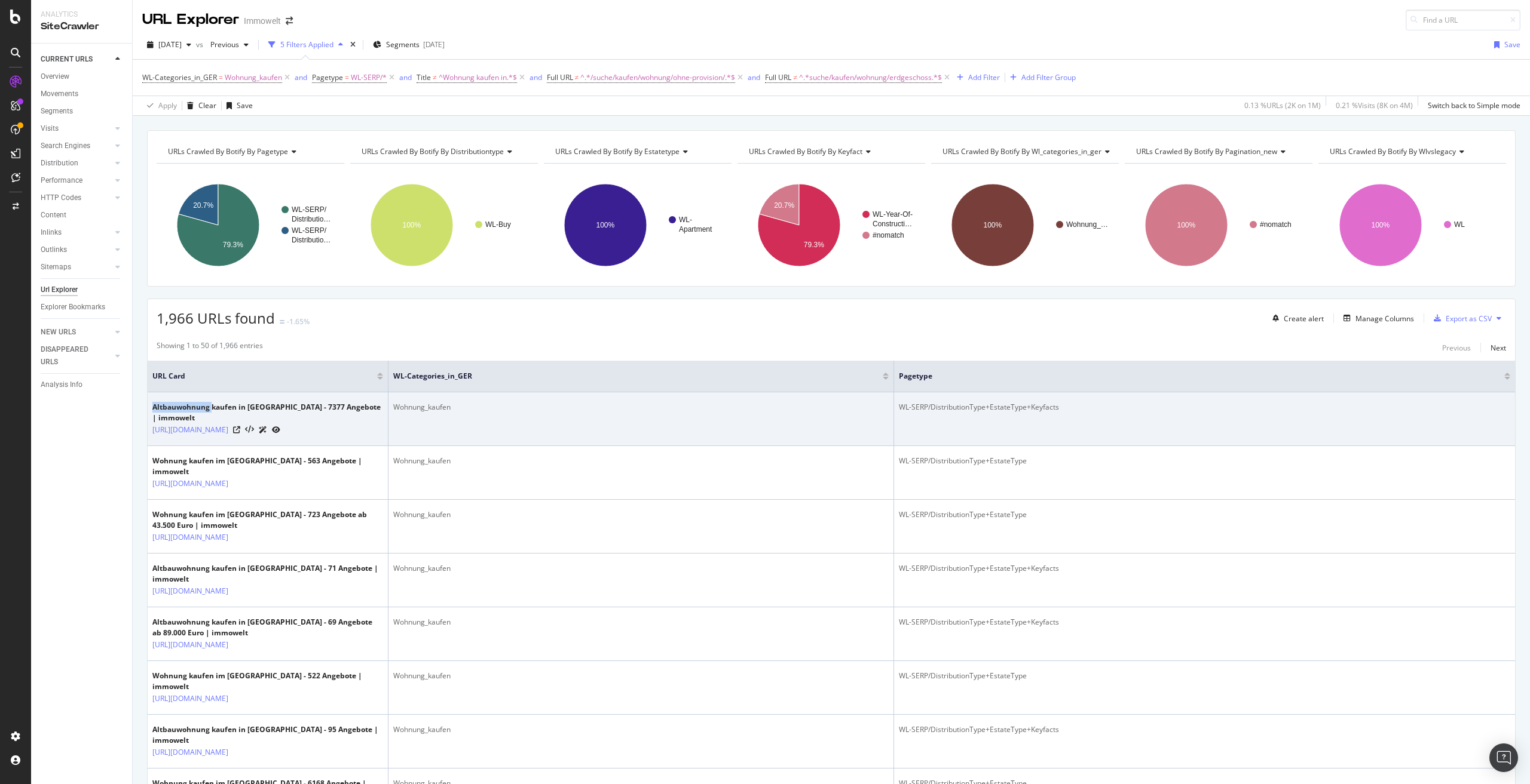
drag, startPoint x: 154, startPoint y: 408, endPoint x: 212, endPoint y: 406, distance: 58.0
click at [212, 406] on div "Altbauwohnung kaufen in Deutschland - 7377 Angebote | immowelt" at bounding box center [267, 412] width 231 height 22
click at [178, 443] on td "Altbauwohnung kaufen in Deutschland - 7377 Angebote | immowelt https://www.immo…" at bounding box center [267, 419] width 241 height 54
click at [181, 446] on td "Altbauwohnung kaufen in Deutschland - 7377 Angebote | immowelt https://www.immo…" at bounding box center [267, 419] width 241 height 54
drag, startPoint x: 184, startPoint y: 451, endPoint x: 238, endPoint y: 428, distance: 58.7
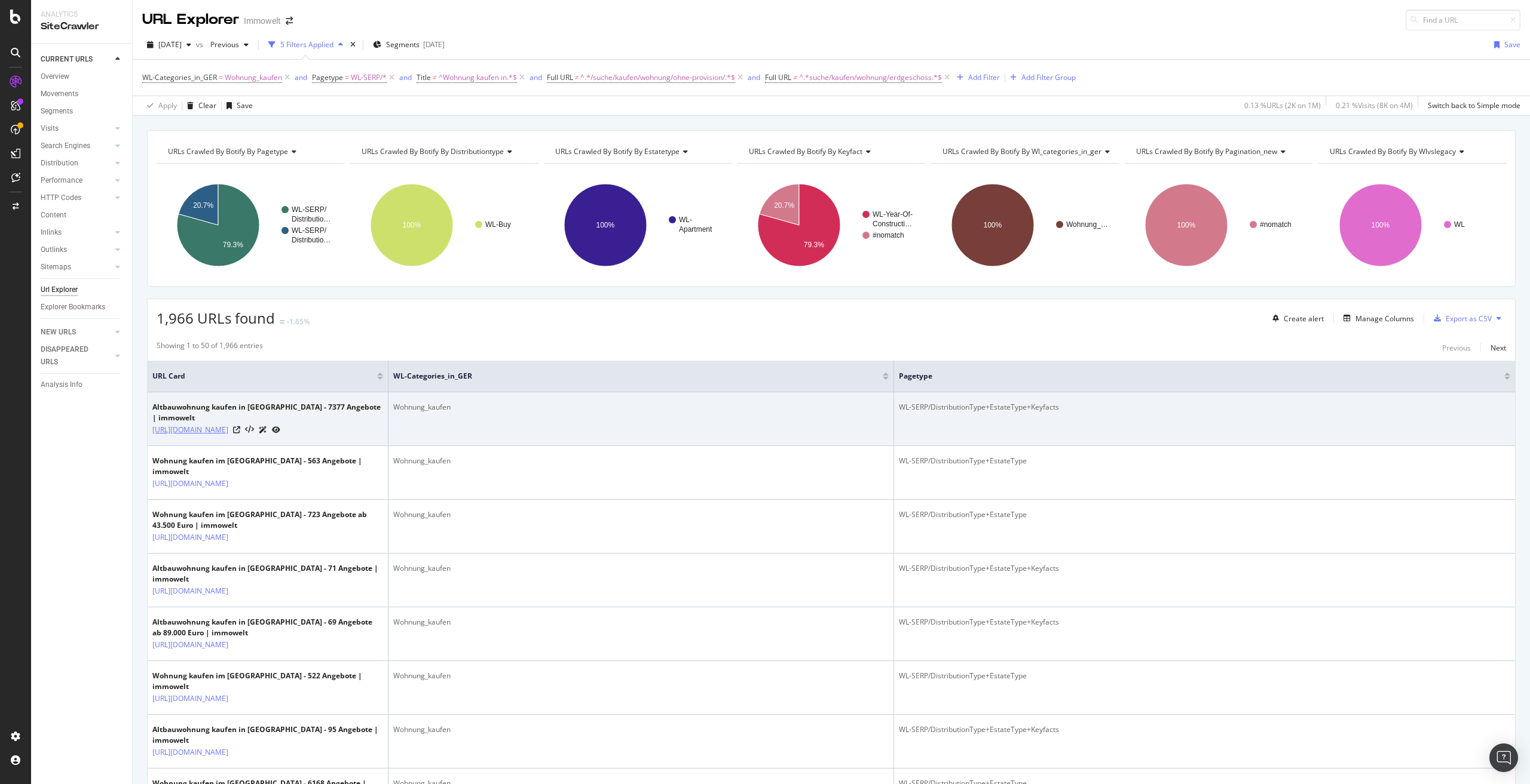
click at [238, 428] on td "Altbauwohnung kaufen in Deutschland - 7377 Angebote | immowelt https://www.immo…" at bounding box center [267, 419] width 241 height 54
drag, startPoint x: 151, startPoint y: 406, endPoint x: 236, endPoint y: 408, distance: 85.0
click at [236, 408] on td "Altbauwohnung kaufen in Deutschland - 7377 Angebote | immowelt https://www.immo…" at bounding box center [267, 419] width 241 height 54
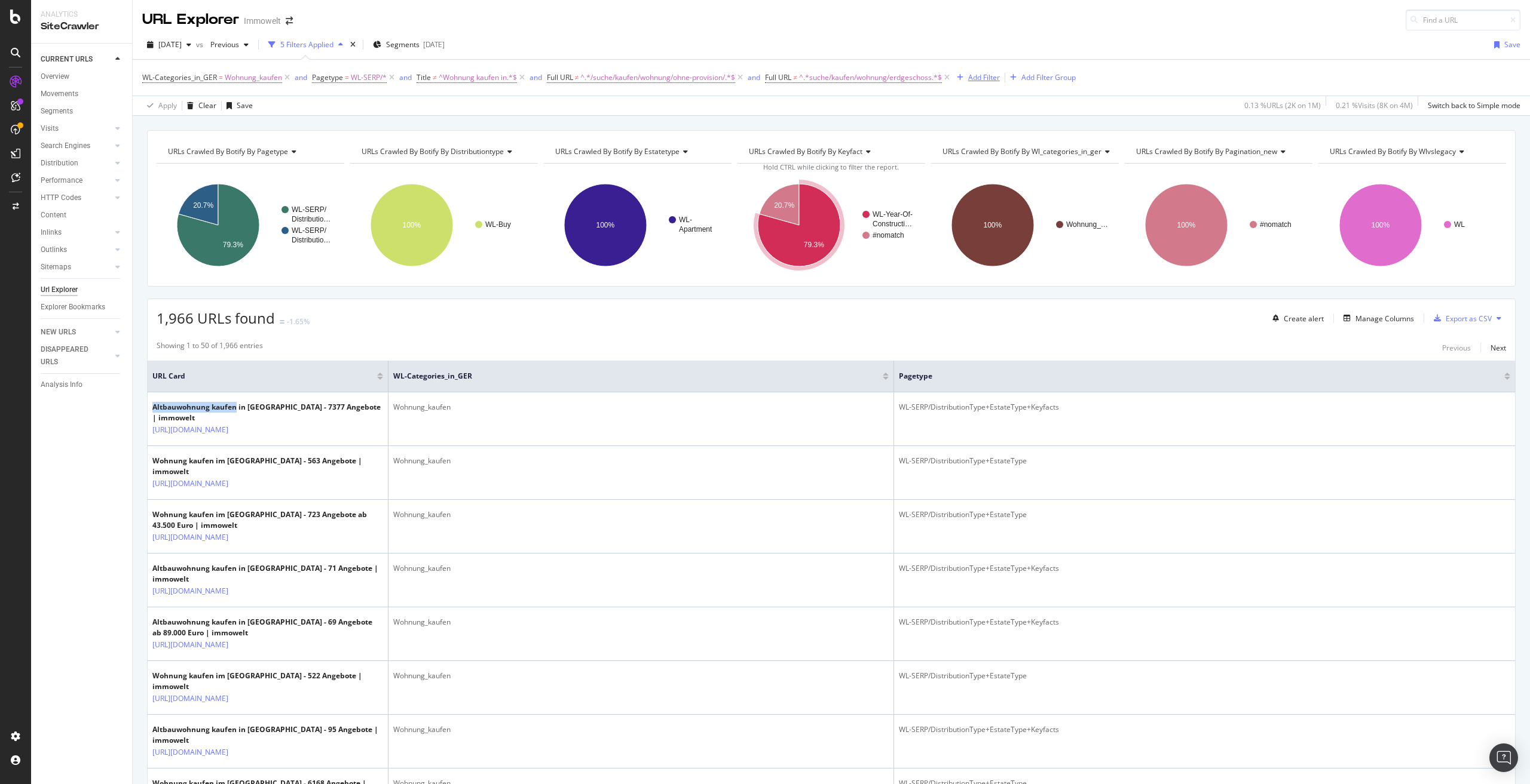
click at [985, 74] on div "Add Filter" at bounding box center [984, 78] width 32 height 10
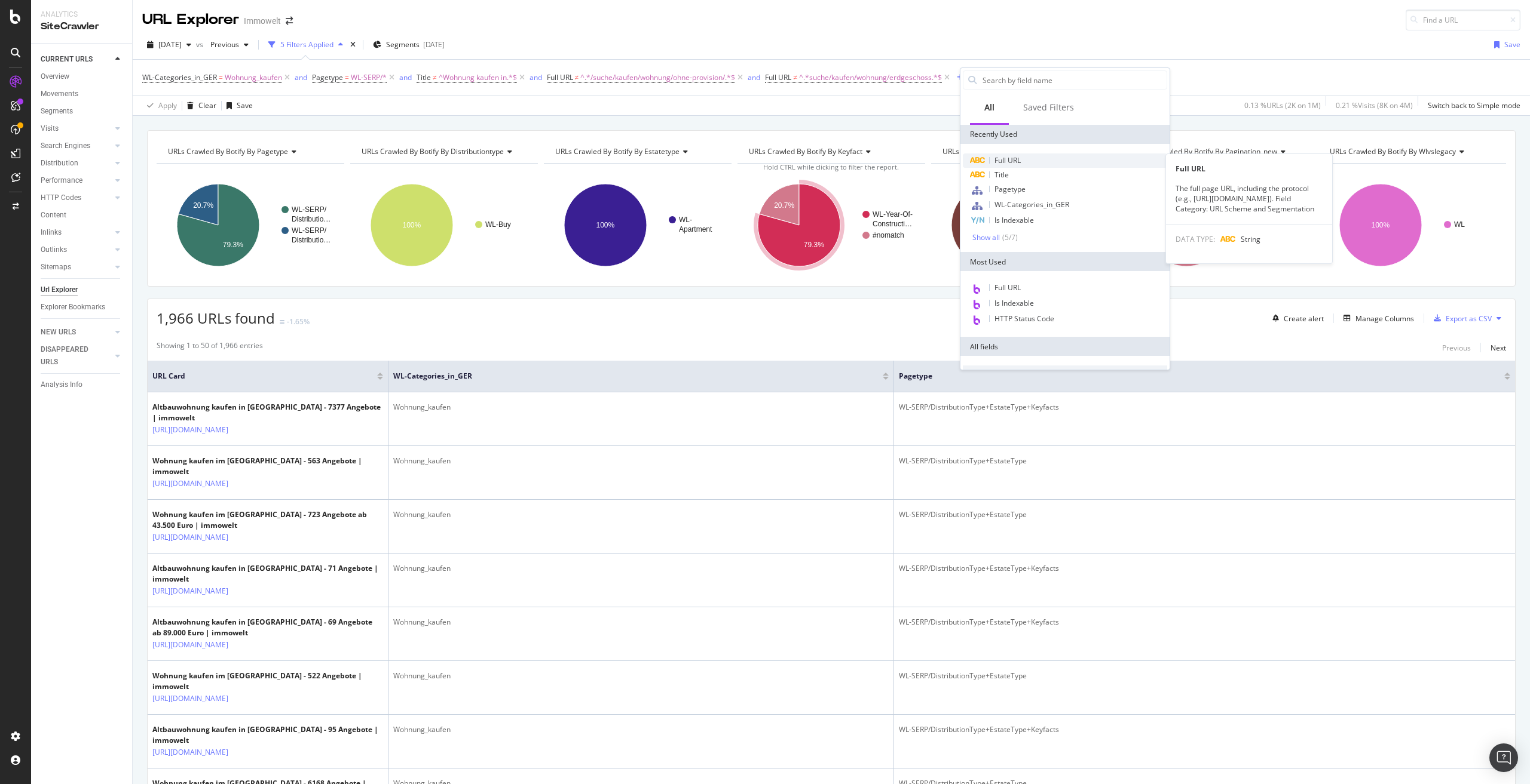
click at [1025, 159] on div "Full URL" at bounding box center [1065, 161] width 205 height 14
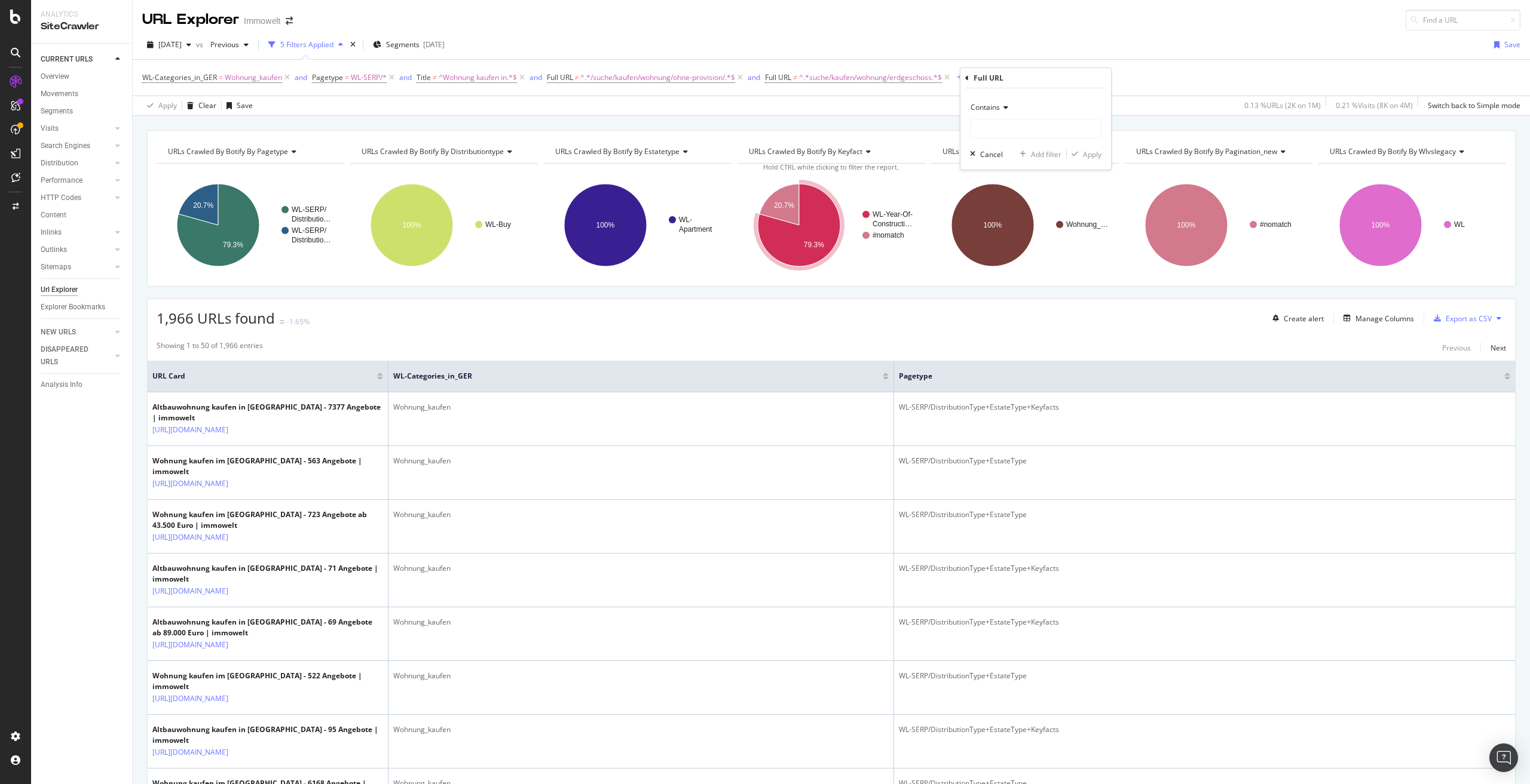
click at [999, 108] on span "Contains" at bounding box center [985, 107] width 30 height 10
click at [1031, 242] on div "Doesn't contain" at bounding box center [1036, 240] width 128 height 16
click at [1018, 127] on input "text" at bounding box center [1036, 128] width 130 height 19
paste input "/suche/kaufen/wohnung/jahr--1949/"
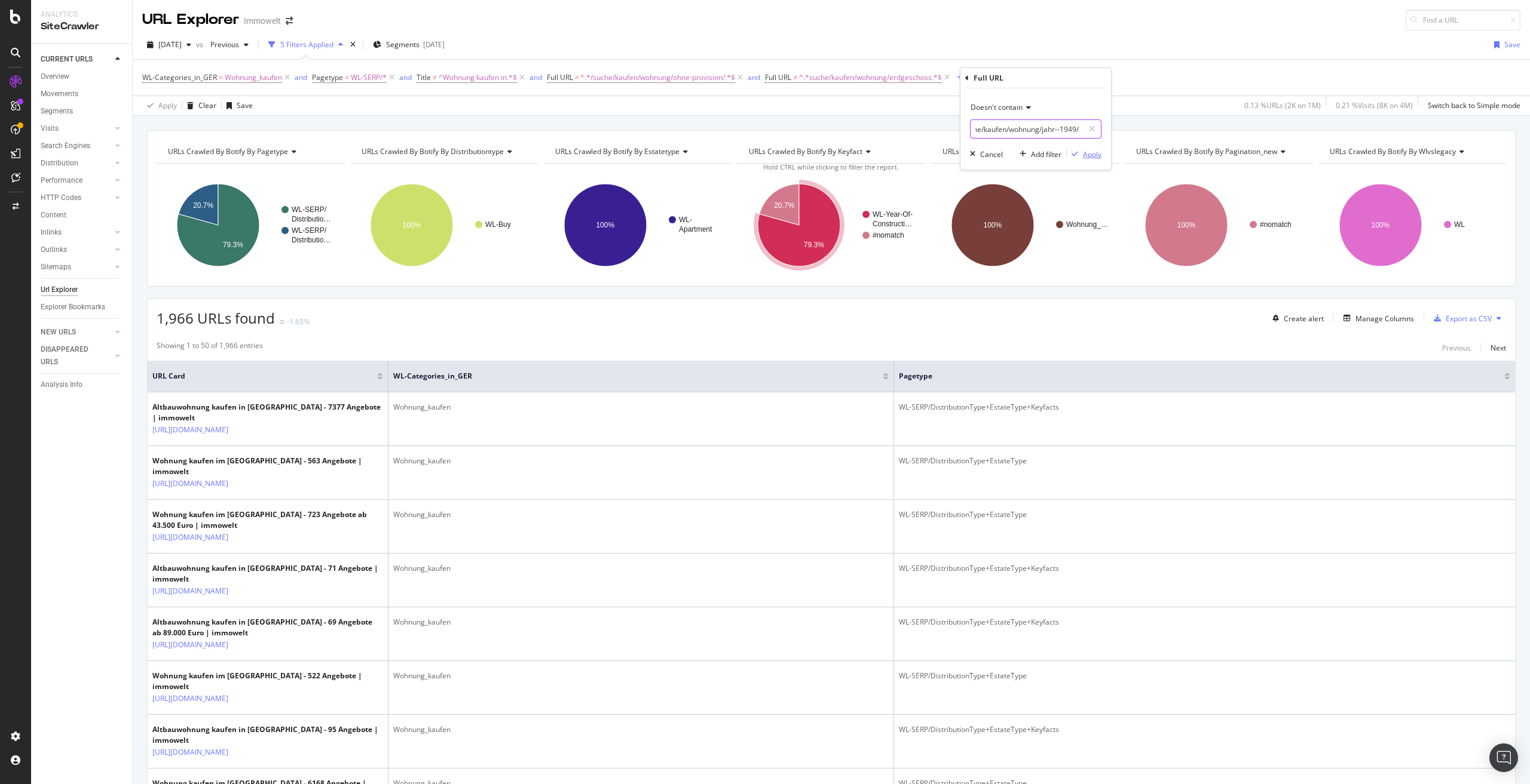
type input "/suche/kaufen/wohnung/jahr--1949/"
click at [1095, 154] on div "Apply" at bounding box center [1092, 154] width 18 height 10
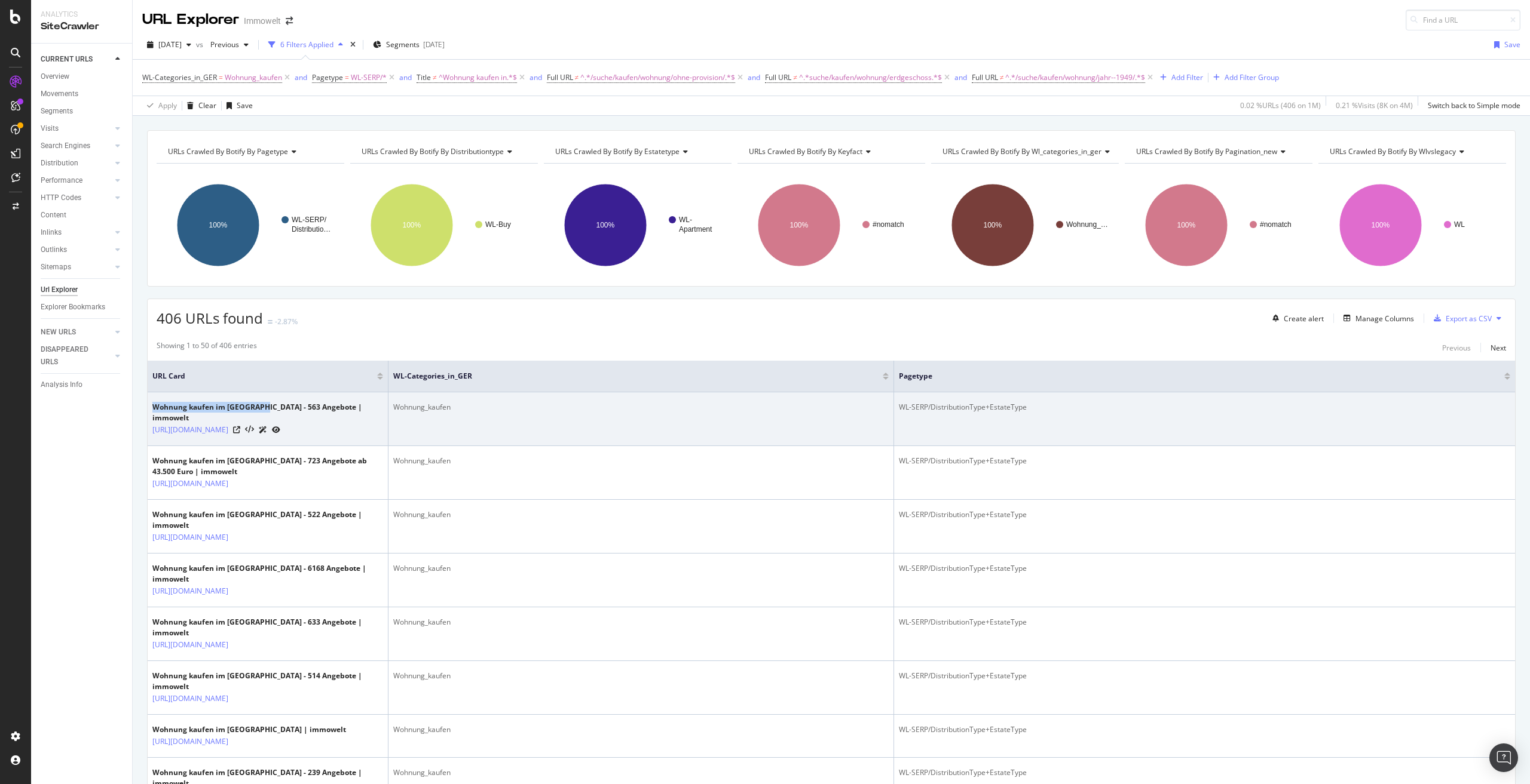
drag, startPoint x: 153, startPoint y: 403, endPoint x: 263, endPoint y: 405, distance: 110.0
click at [263, 405] on div "Wohnung kaufen im Landkreis Stuttgart - 563 Angebote | immowelt" at bounding box center [267, 412] width 231 height 22
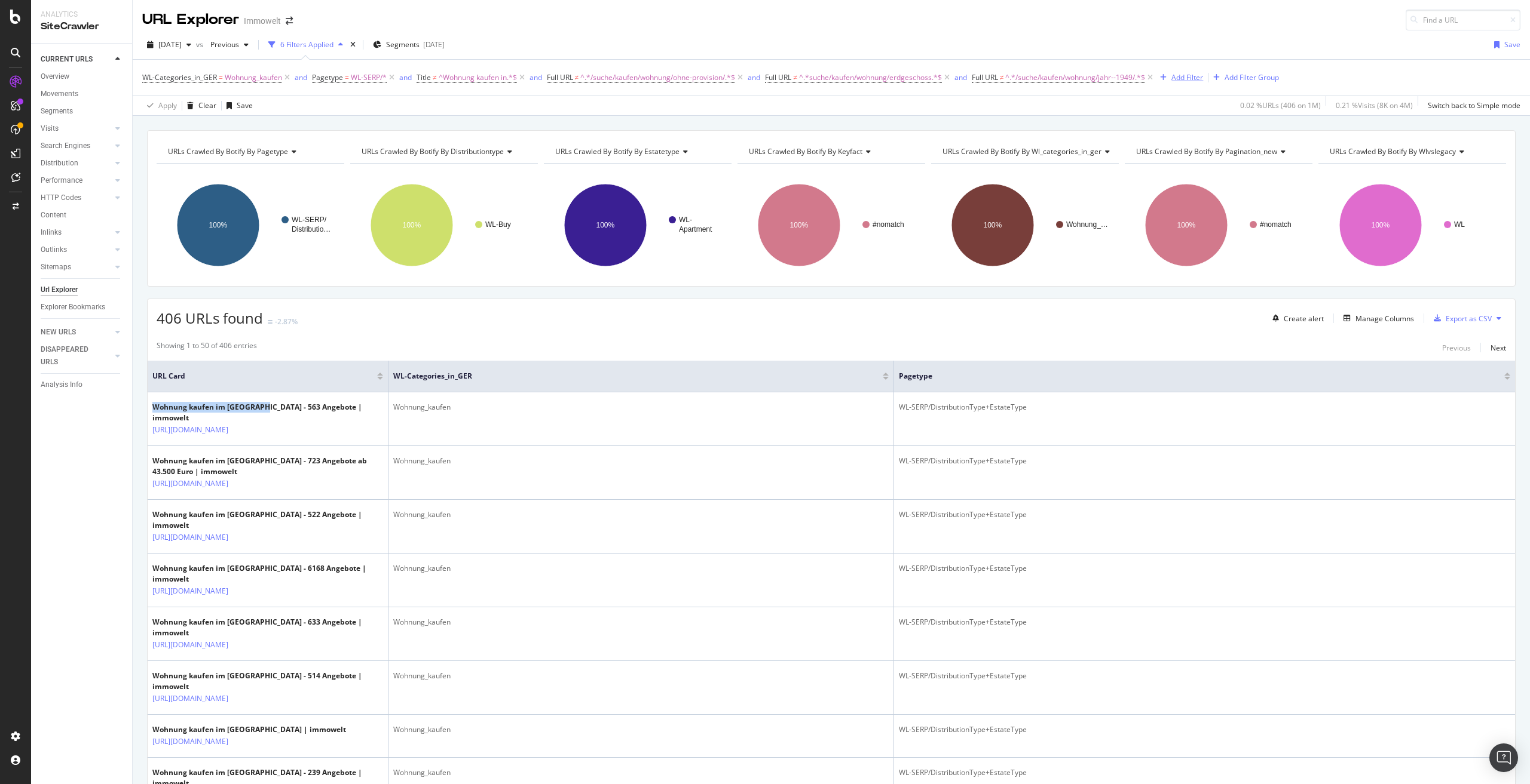
click at [1194, 73] on div "Add Filter" at bounding box center [1187, 78] width 32 height 10
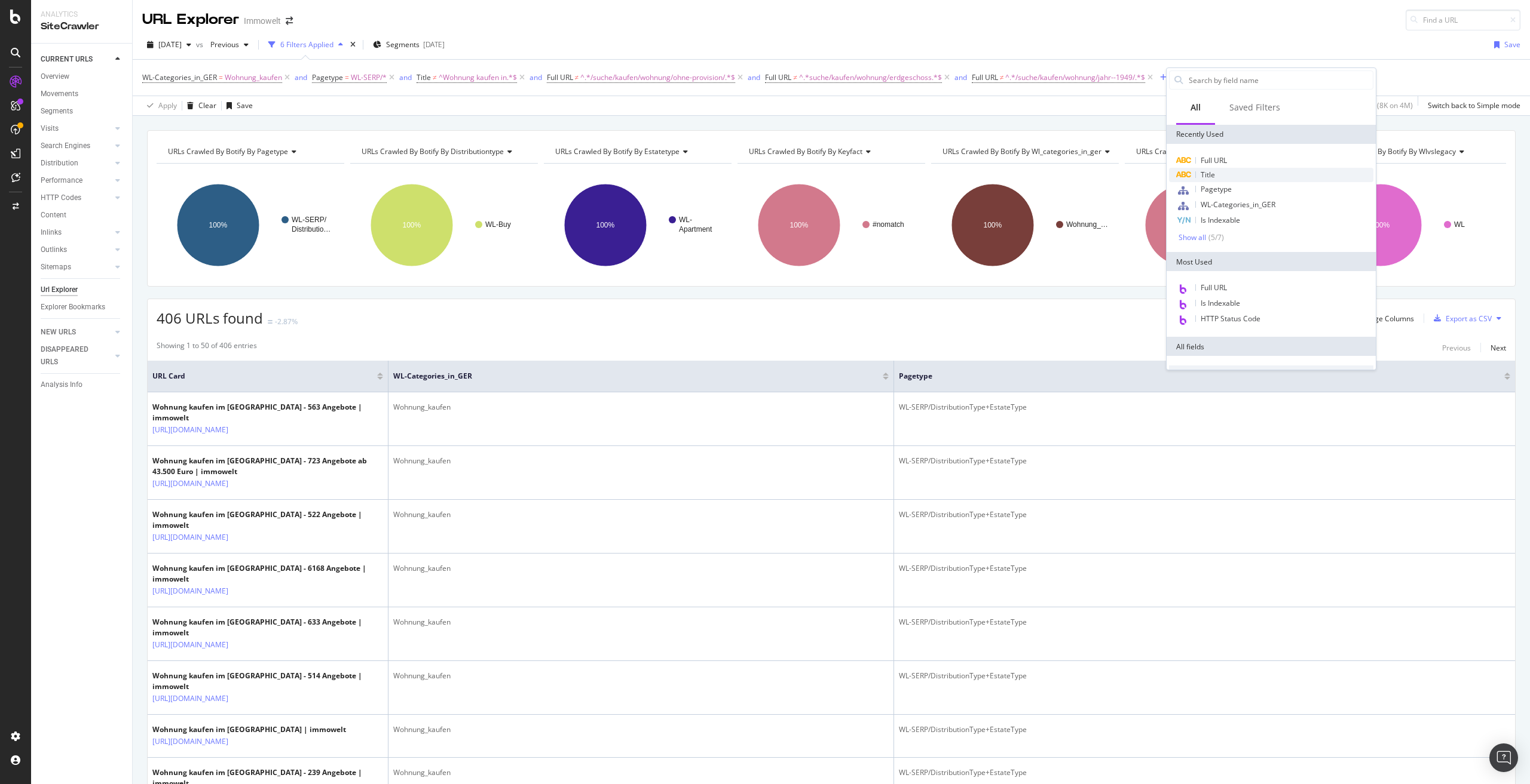
click at [1221, 174] on div "Title" at bounding box center [1271, 175] width 205 height 14
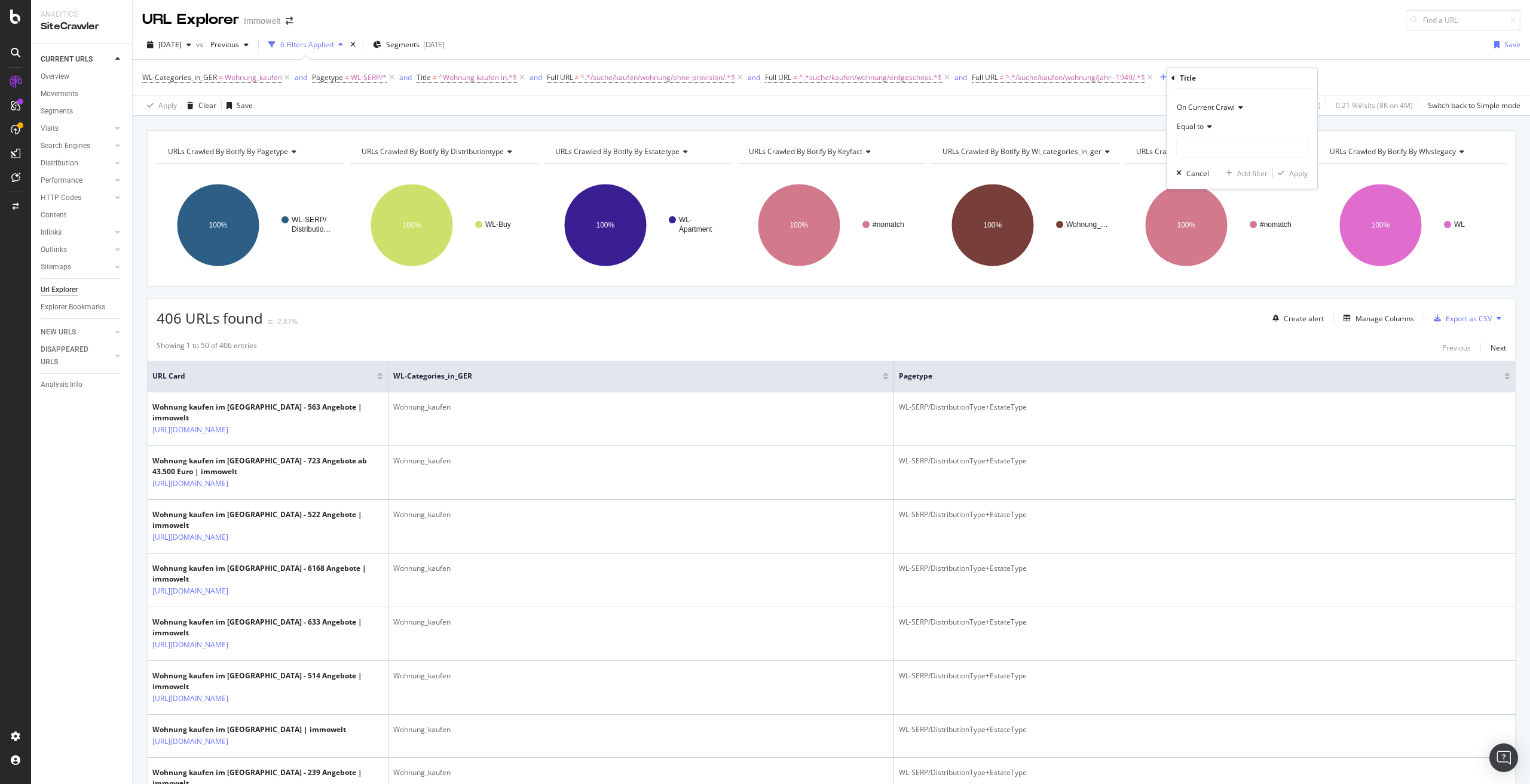
click at [1196, 125] on span "Equal to" at bounding box center [1190, 126] width 27 height 10
click at [1244, 198] on div "Doesn't start with" at bounding box center [1243, 197] width 128 height 16
click at [1227, 149] on input "text" at bounding box center [1241, 148] width 130 height 19
paste input "Wohnung kaufen im Landkreis"
type input "Wohnung kaufen im Landkreis"
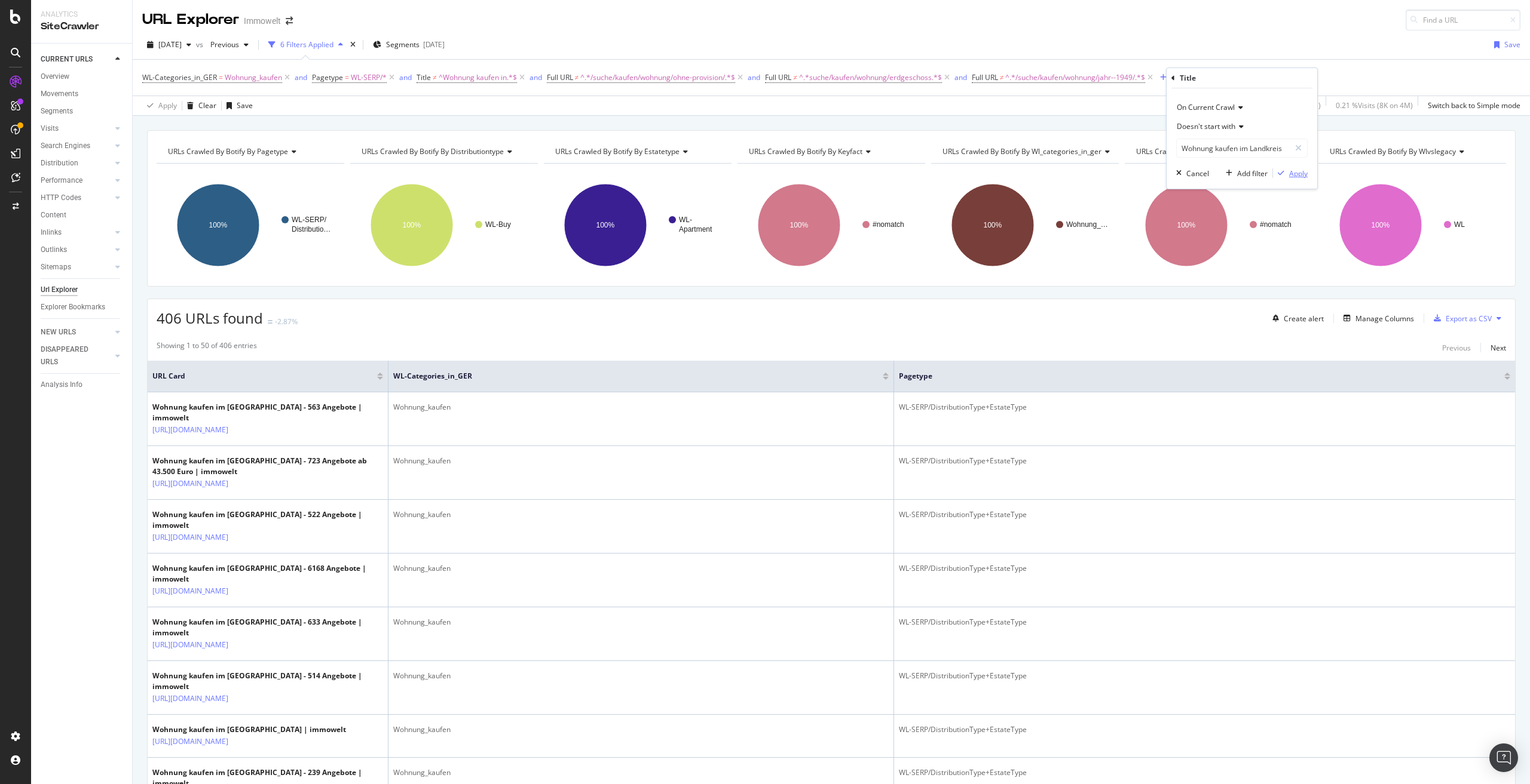
click at [1303, 173] on div "Apply" at bounding box center [1298, 173] width 18 height 10
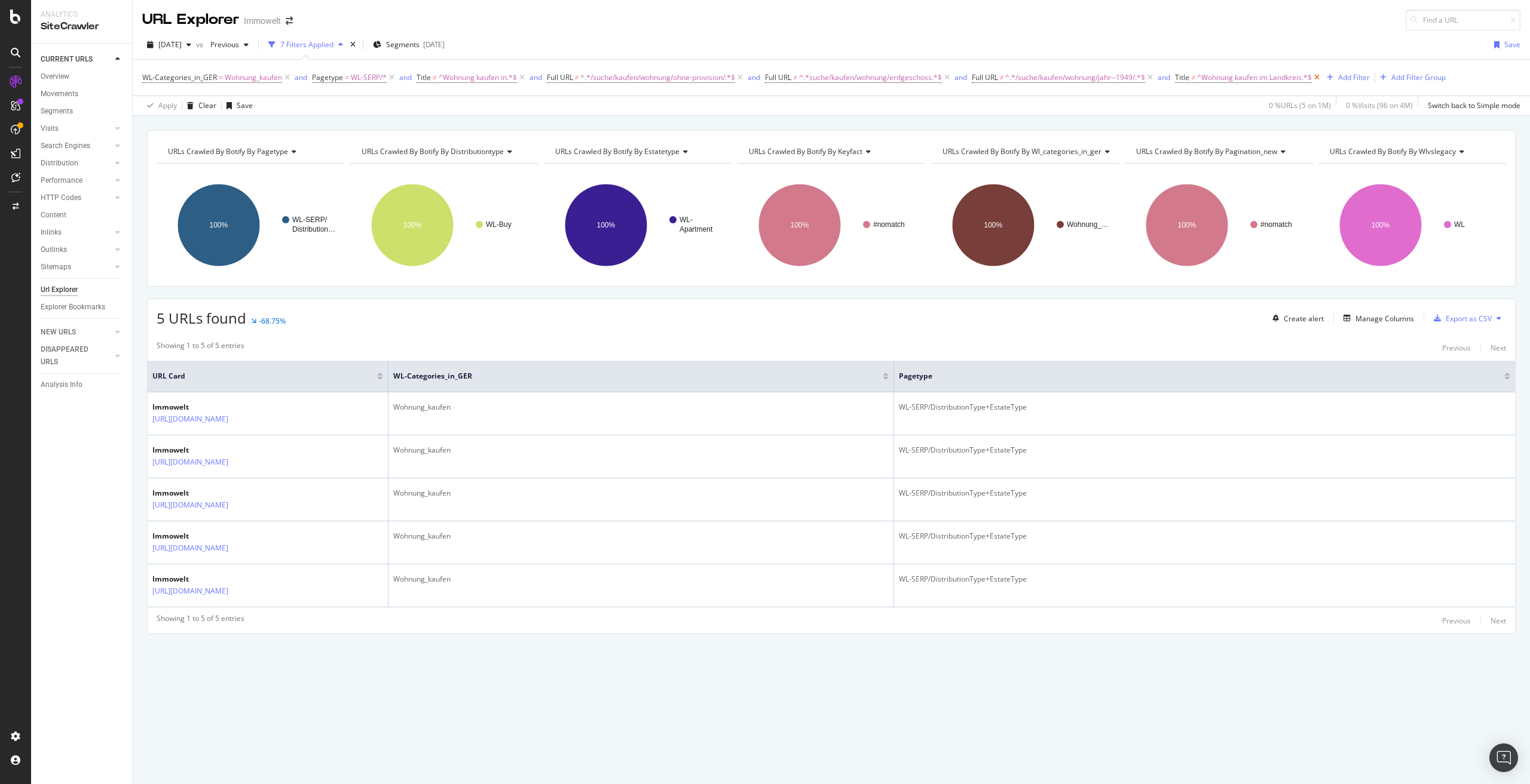
click at [1322, 75] on icon at bounding box center [1317, 78] width 10 height 12
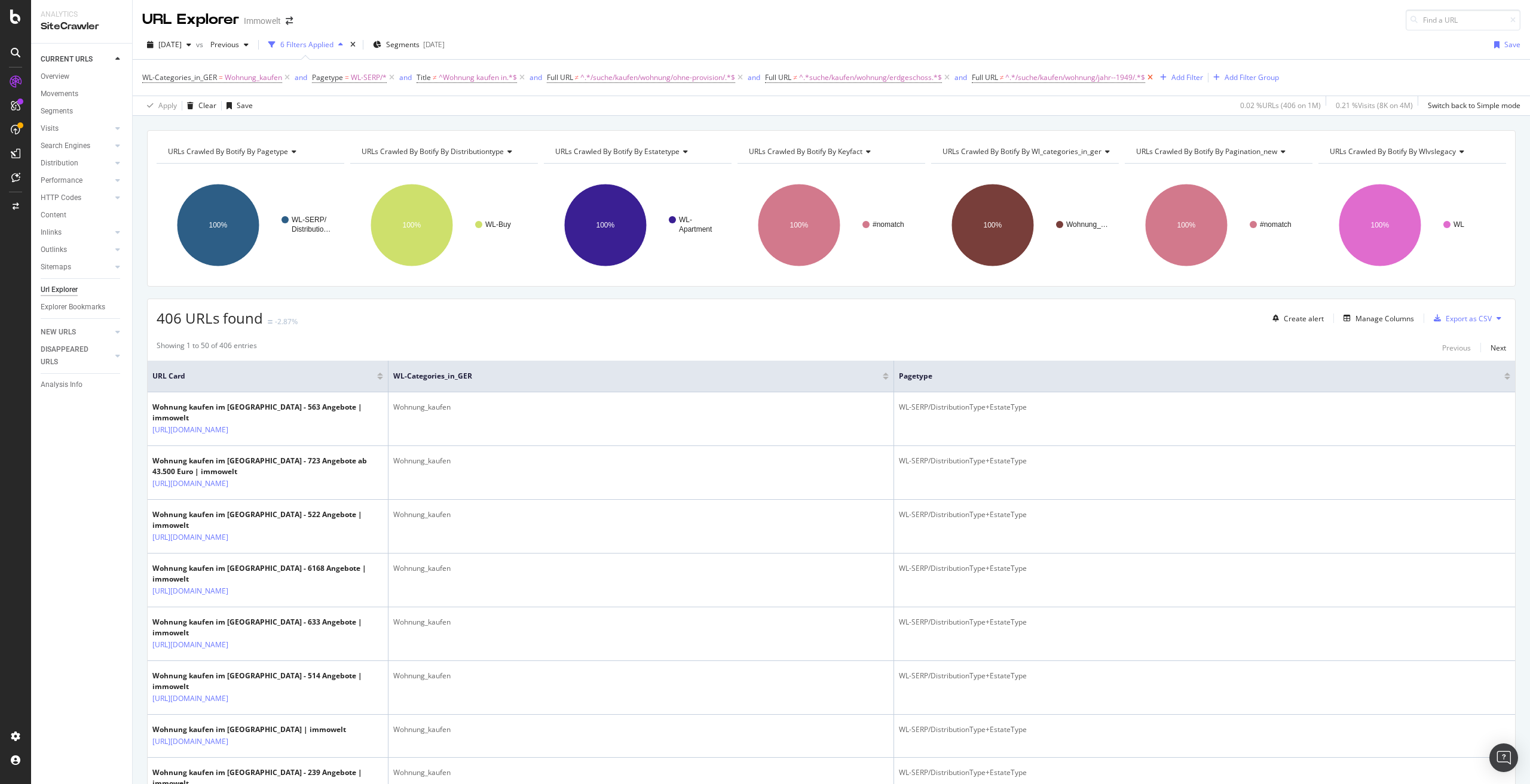
click at [1155, 76] on icon at bounding box center [1150, 78] width 10 height 12
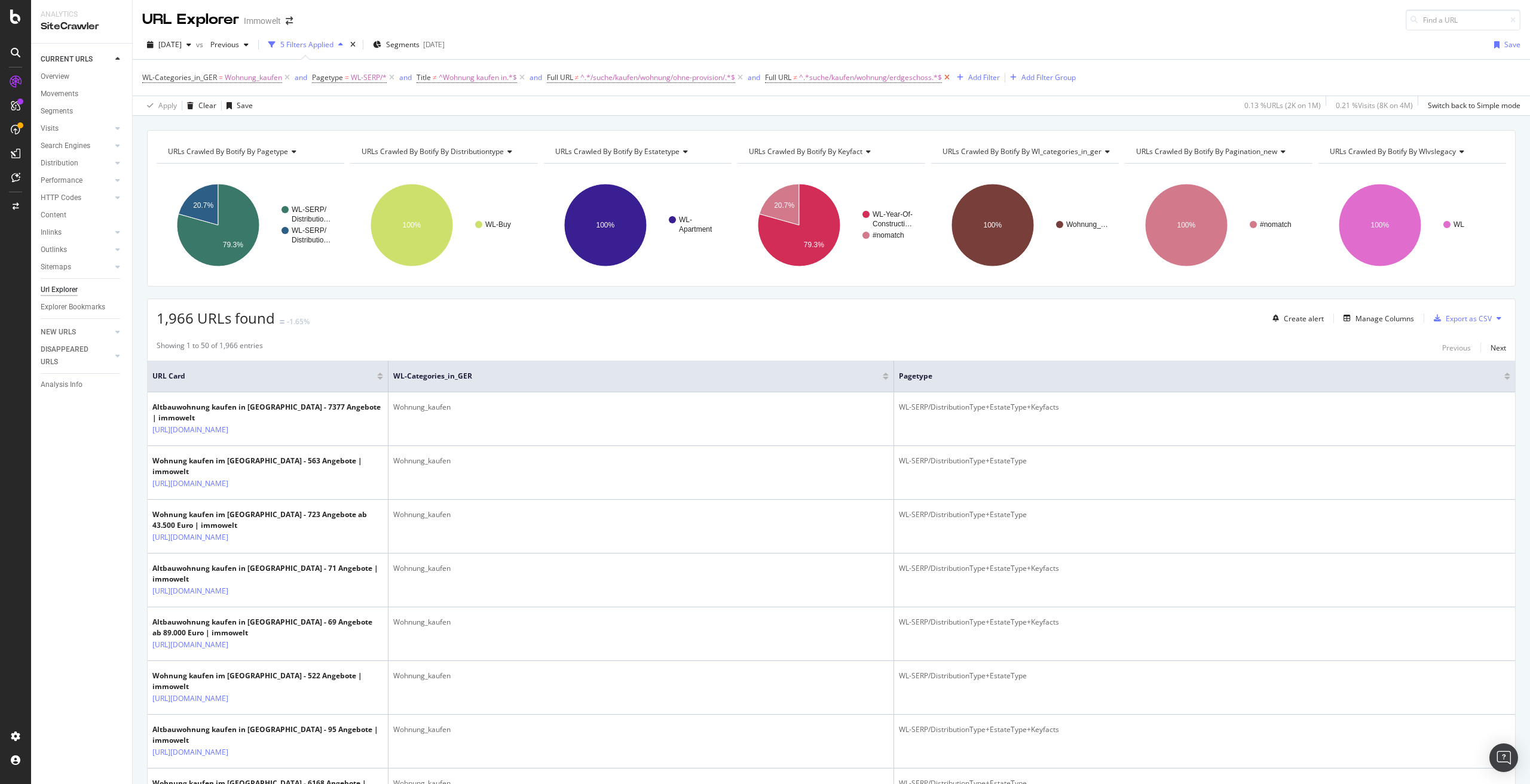
click at [952, 76] on icon at bounding box center [947, 78] width 10 height 12
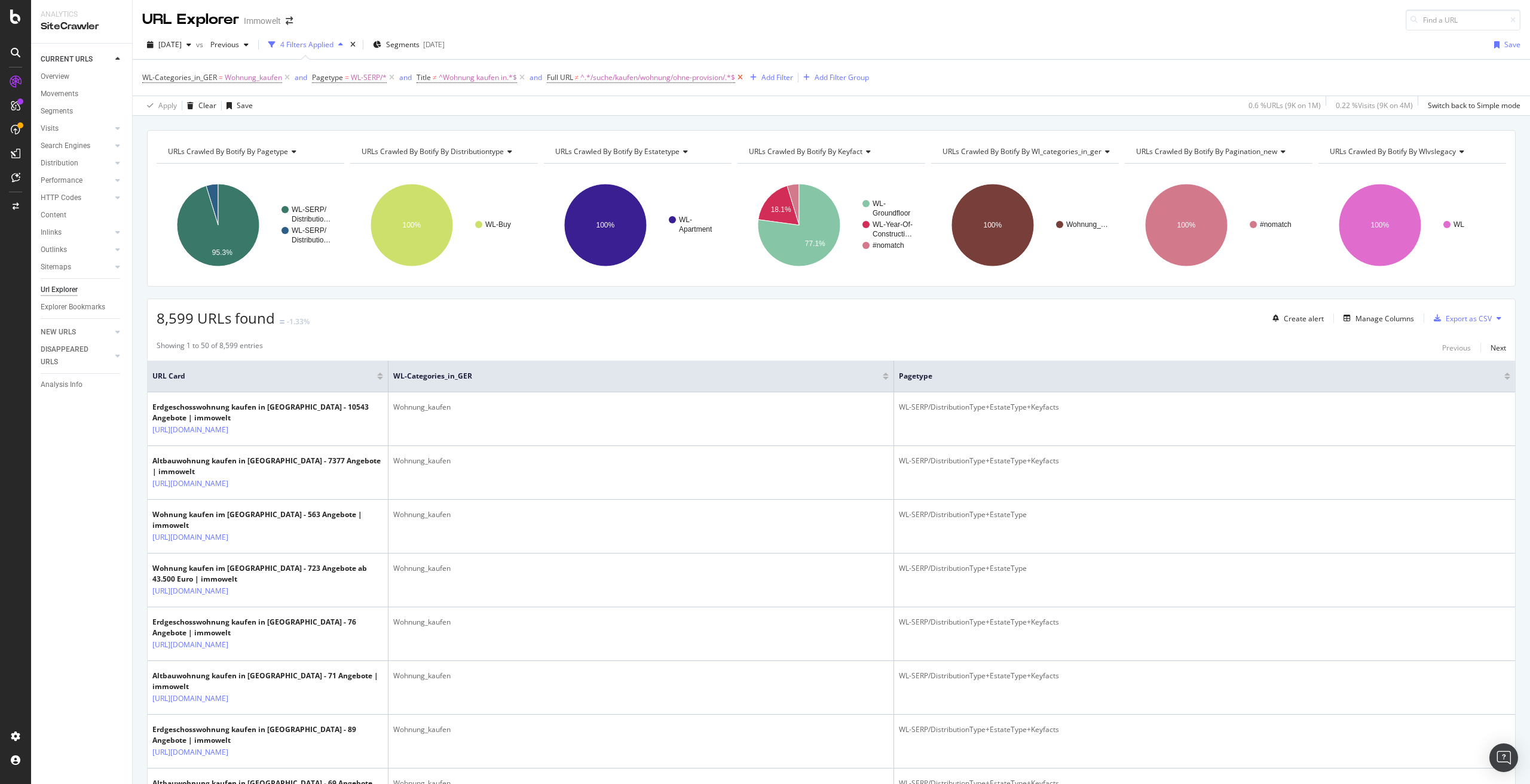
click at [746, 76] on icon at bounding box center [740, 78] width 10 height 12
click at [524, 77] on icon at bounding box center [522, 78] width 10 height 12
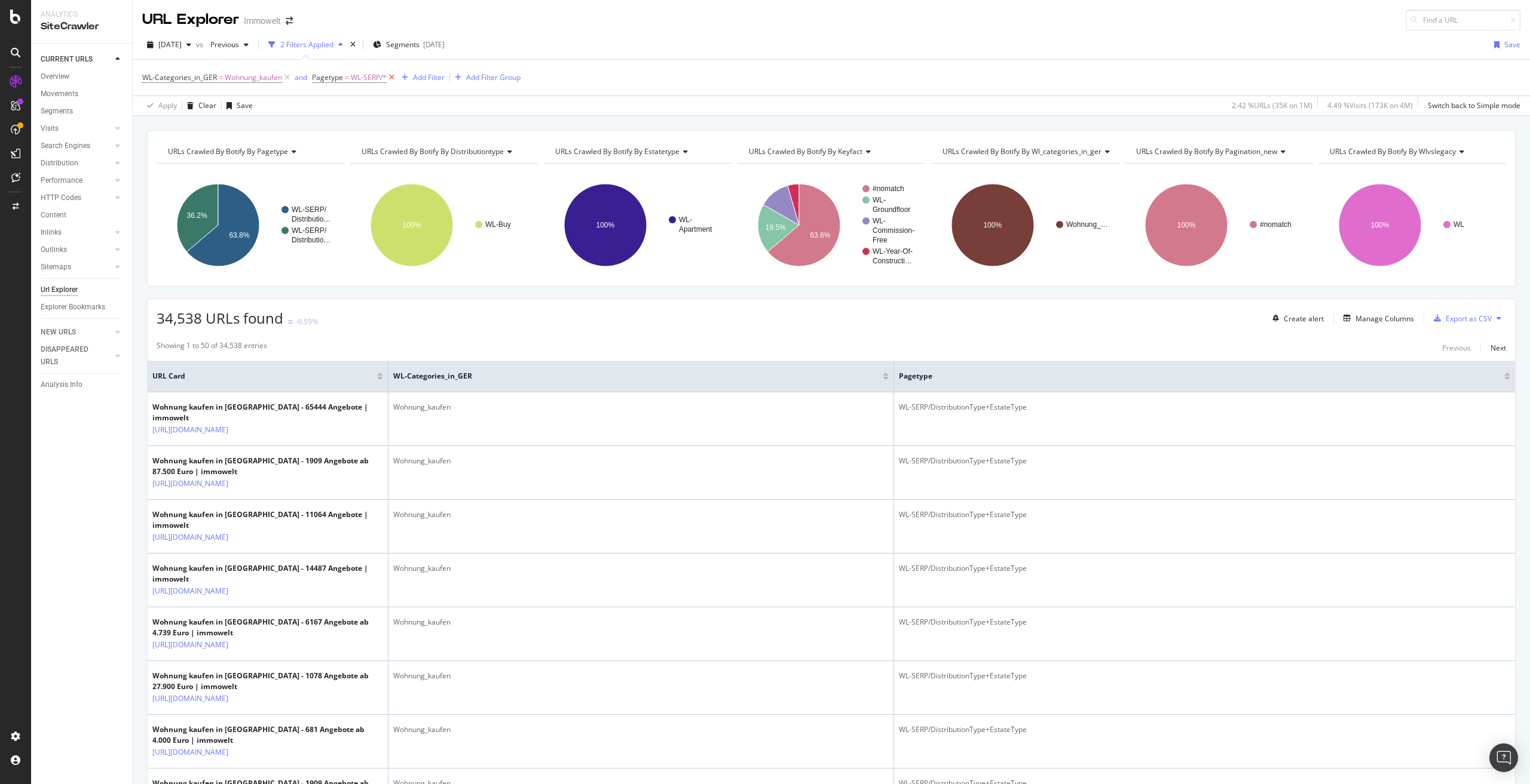
click at [391, 76] on icon at bounding box center [391, 78] width 10 height 12
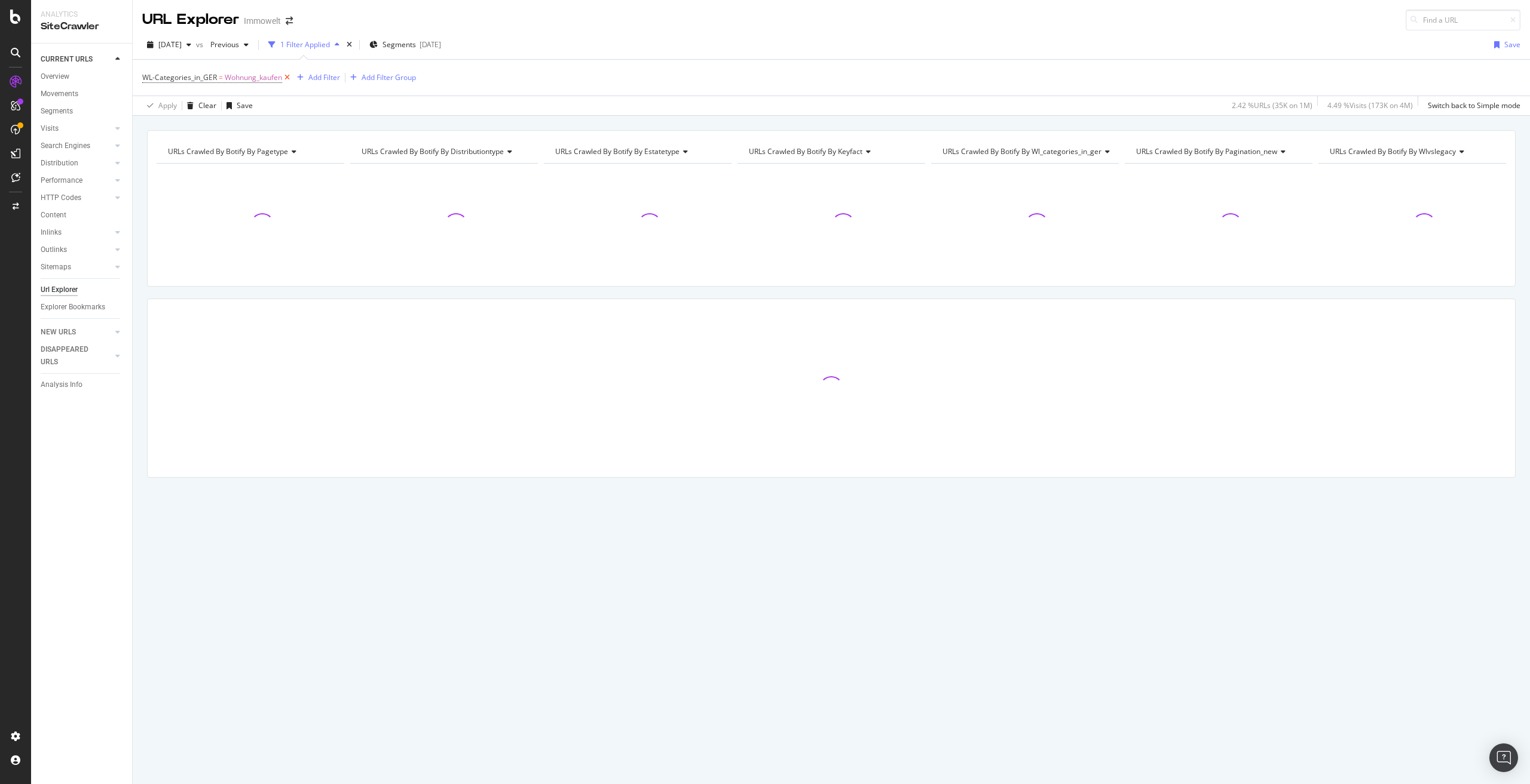
click at [289, 76] on icon at bounding box center [287, 78] width 10 height 12
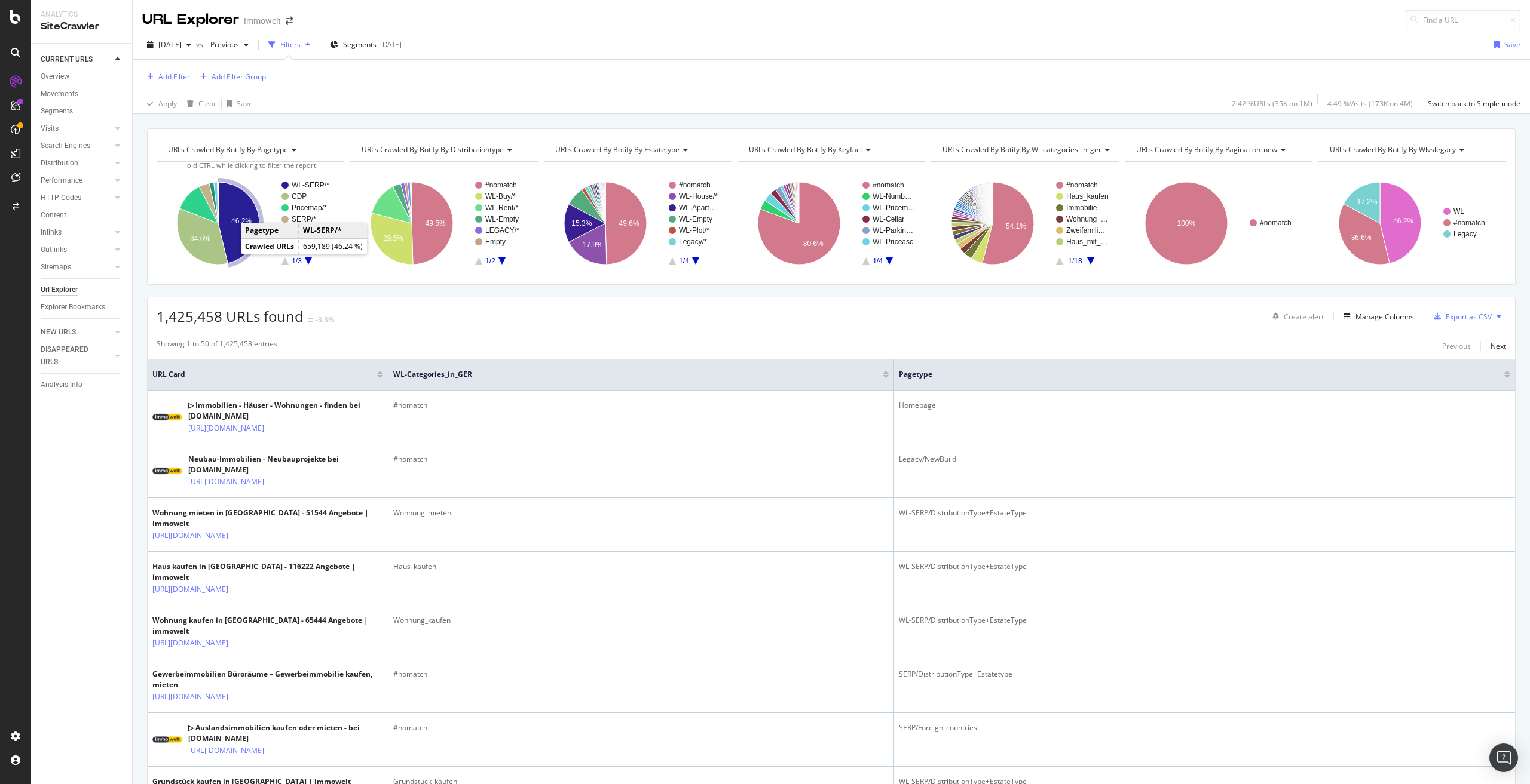
click at [236, 225] on icon "A chart." at bounding box center [238, 222] width 41 height 81
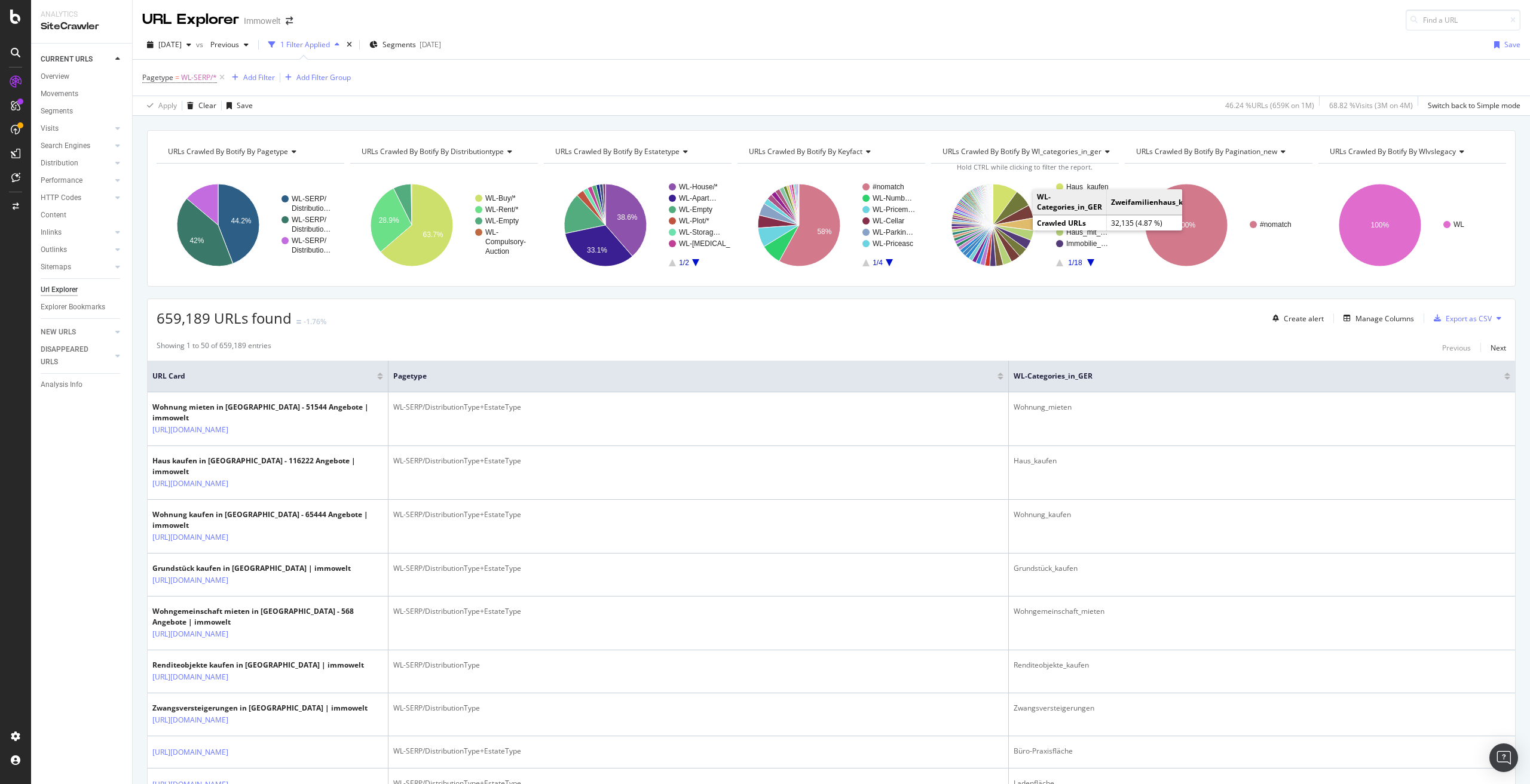
click at [1024, 223] on icon "A chart." at bounding box center [1013, 224] width 41 height 13
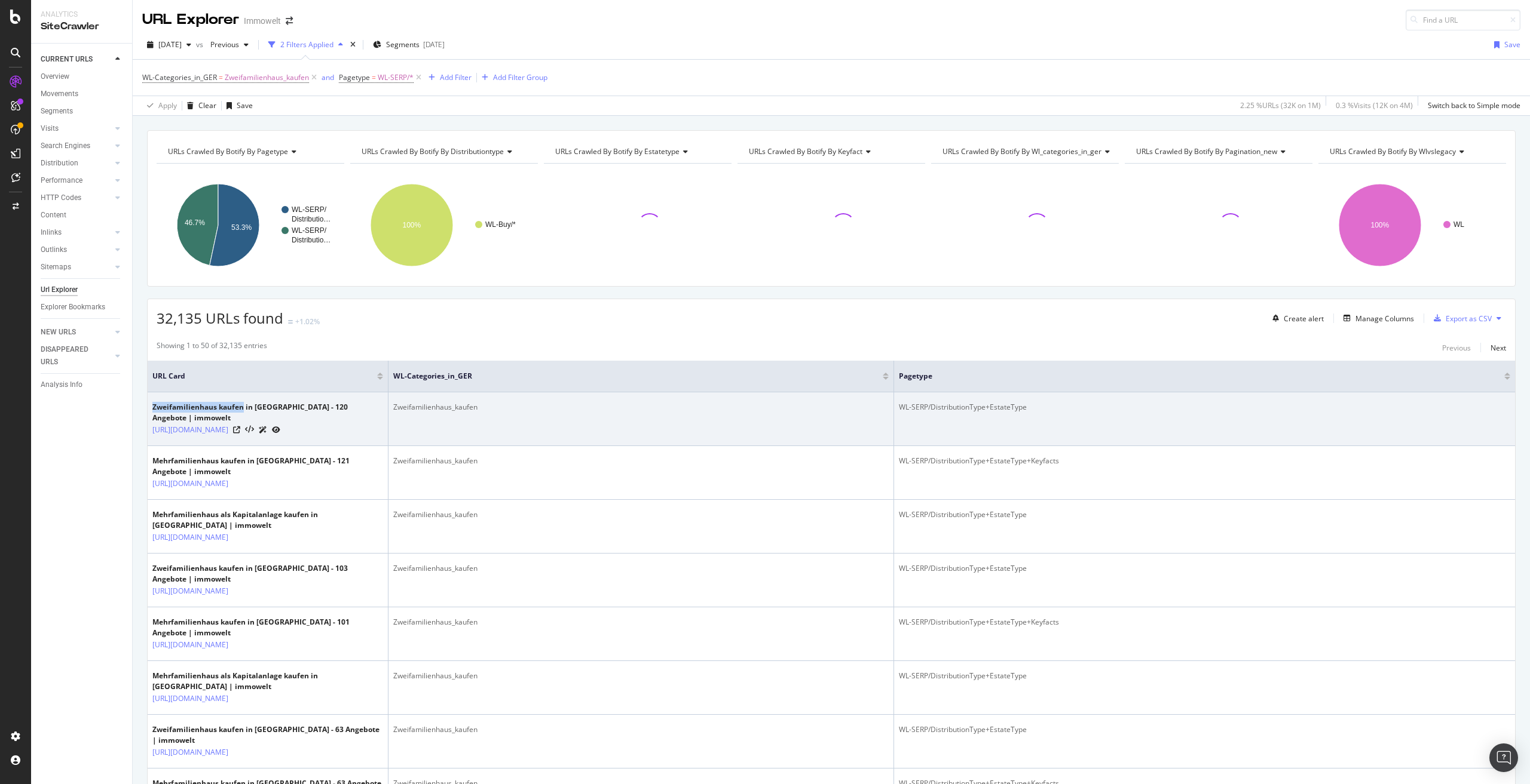
drag, startPoint x: 152, startPoint y: 405, endPoint x: 241, endPoint y: 405, distance: 89.0
click at [241, 405] on div "Zweifamilienhaus kaufen in Leipzig - 120 Angebote | immowelt" at bounding box center [267, 412] width 231 height 22
click at [173, 406] on div "Zweifamilienhaus kaufen in Leipzig - 120 Angebote | immowelt" at bounding box center [267, 412] width 231 height 22
drag, startPoint x: 154, startPoint y: 408, endPoint x: 243, endPoint y: 409, distance: 89.0
click at [243, 409] on div "Zweifamilienhaus kaufen in Leipzig - 120 Angebote | immowelt" at bounding box center [267, 412] width 231 height 22
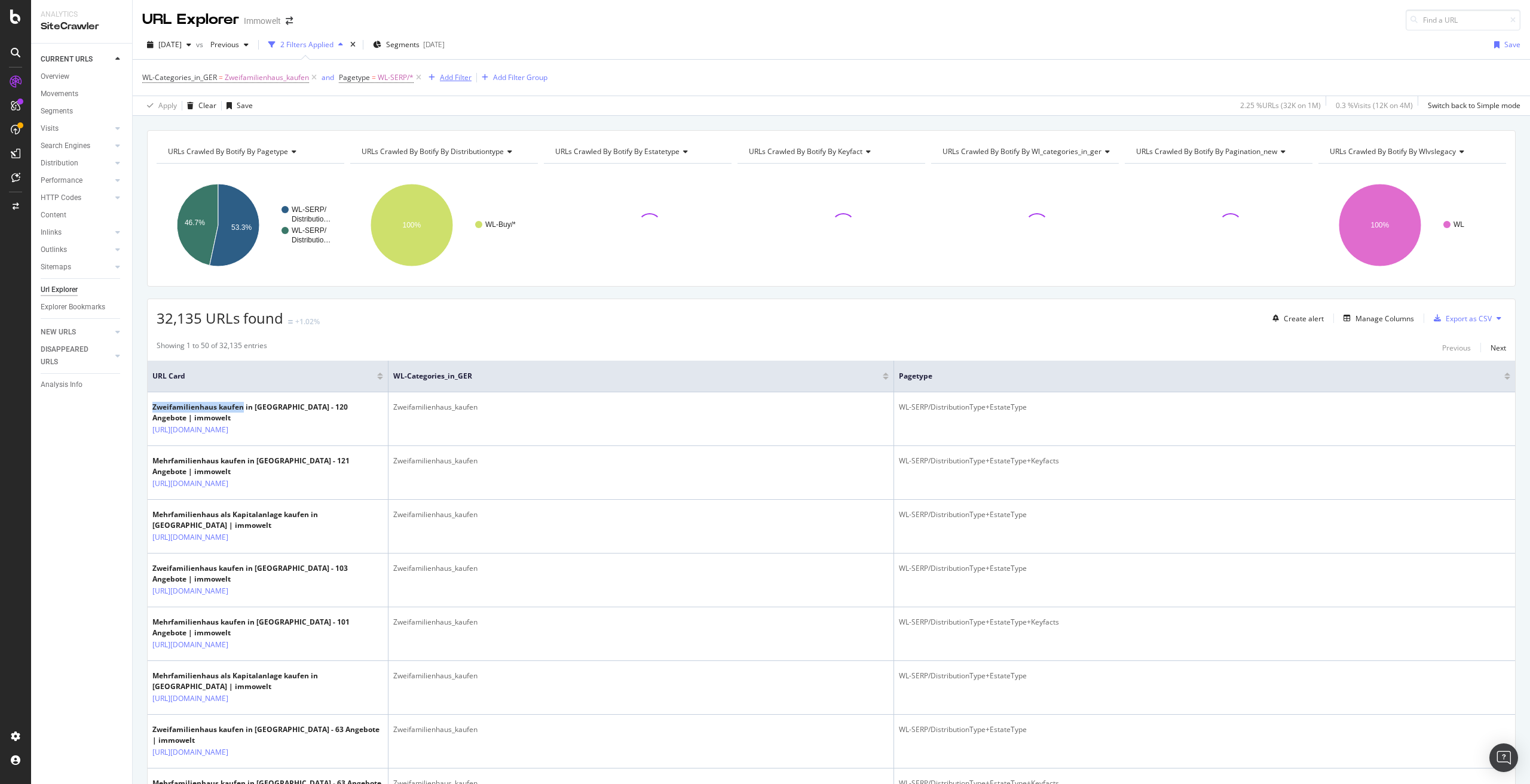
click at [458, 77] on div "Add Filter" at bounding box center [456, 78] width 32 height 10
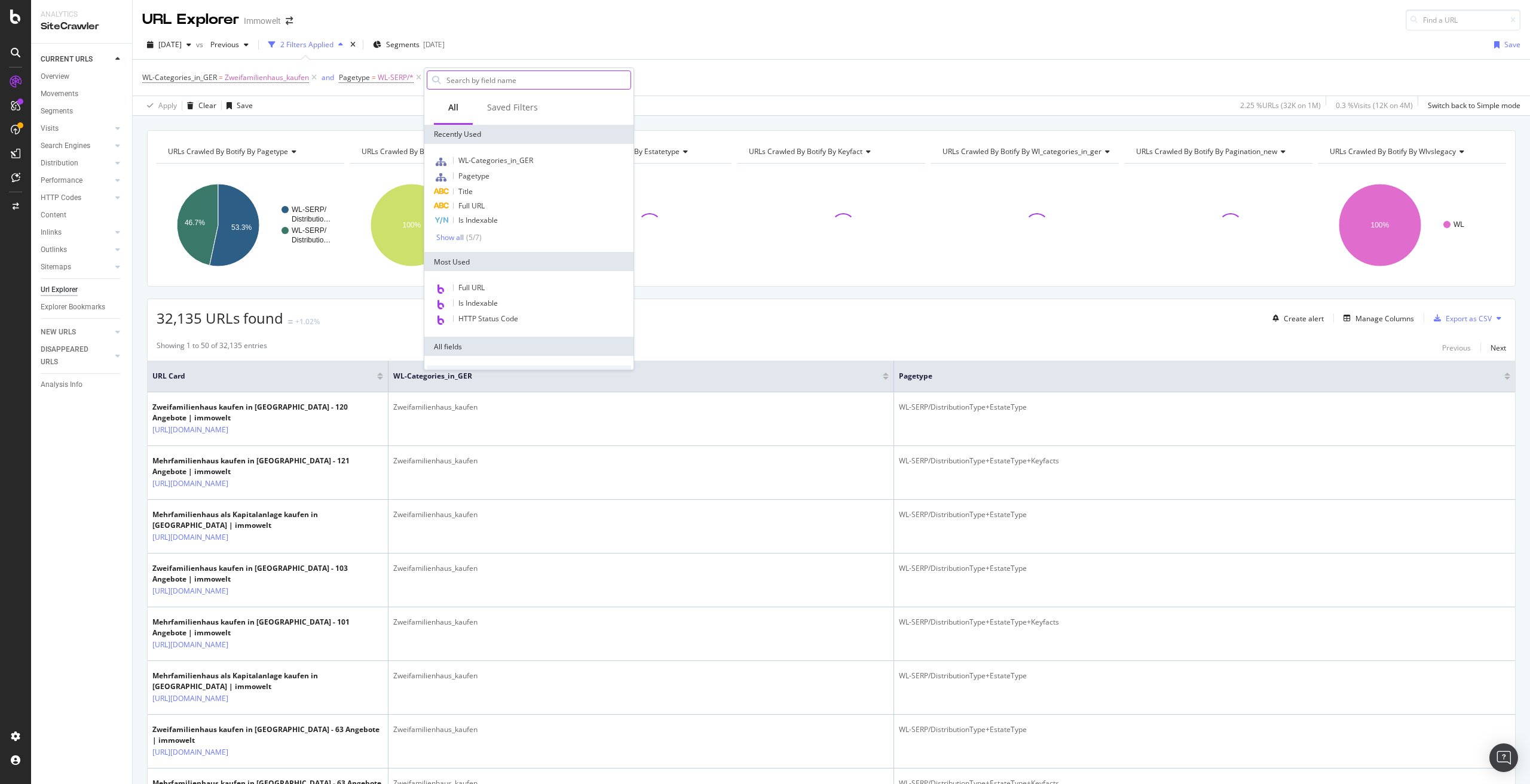
click at [491, 77] on input "text" at bounding box center [538, 80] width 186 height 18
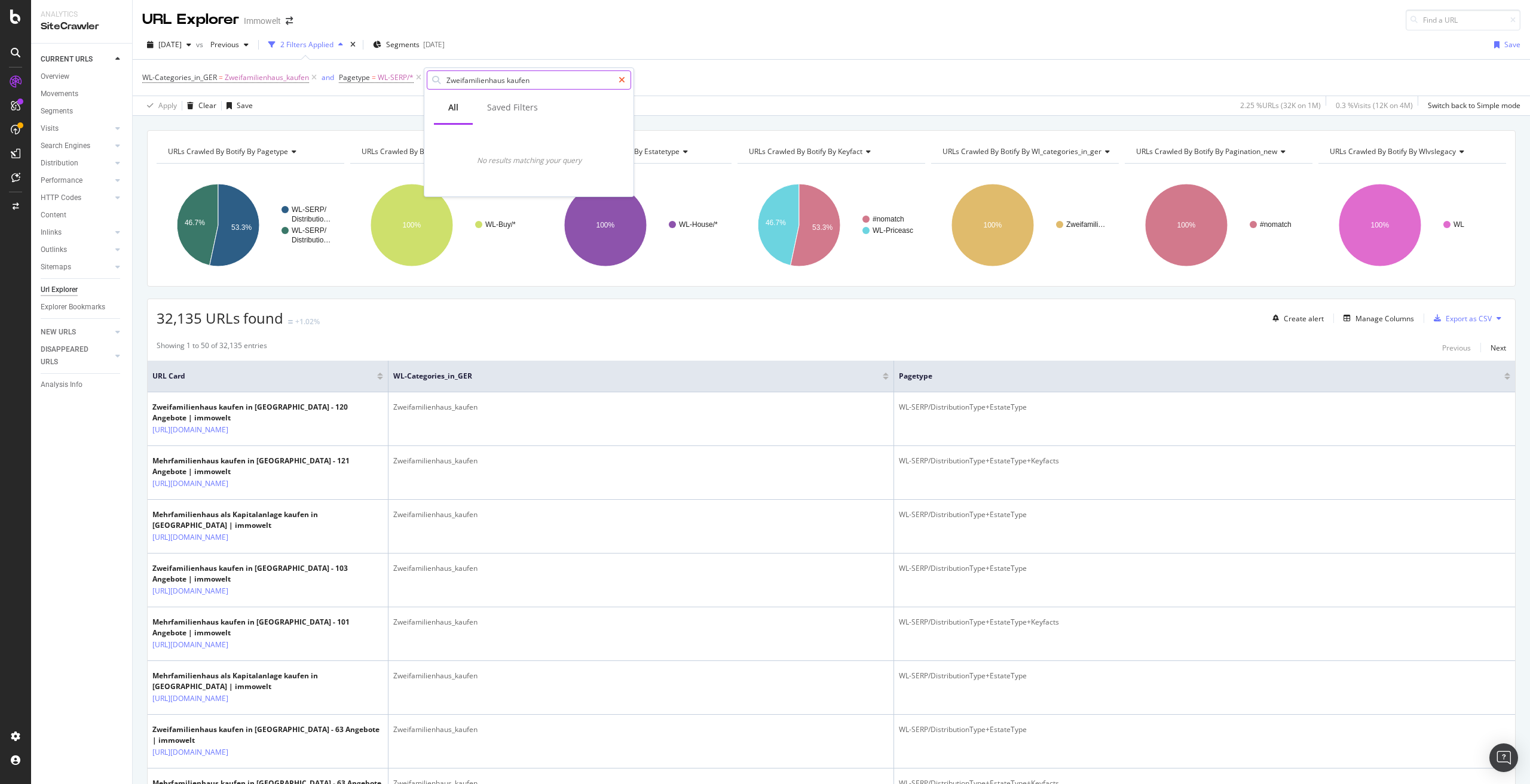
type input "Zweifamilienhaus kaufen"
click at [624, 80] on icon at bounding box center [621, 80] width 6 height 8
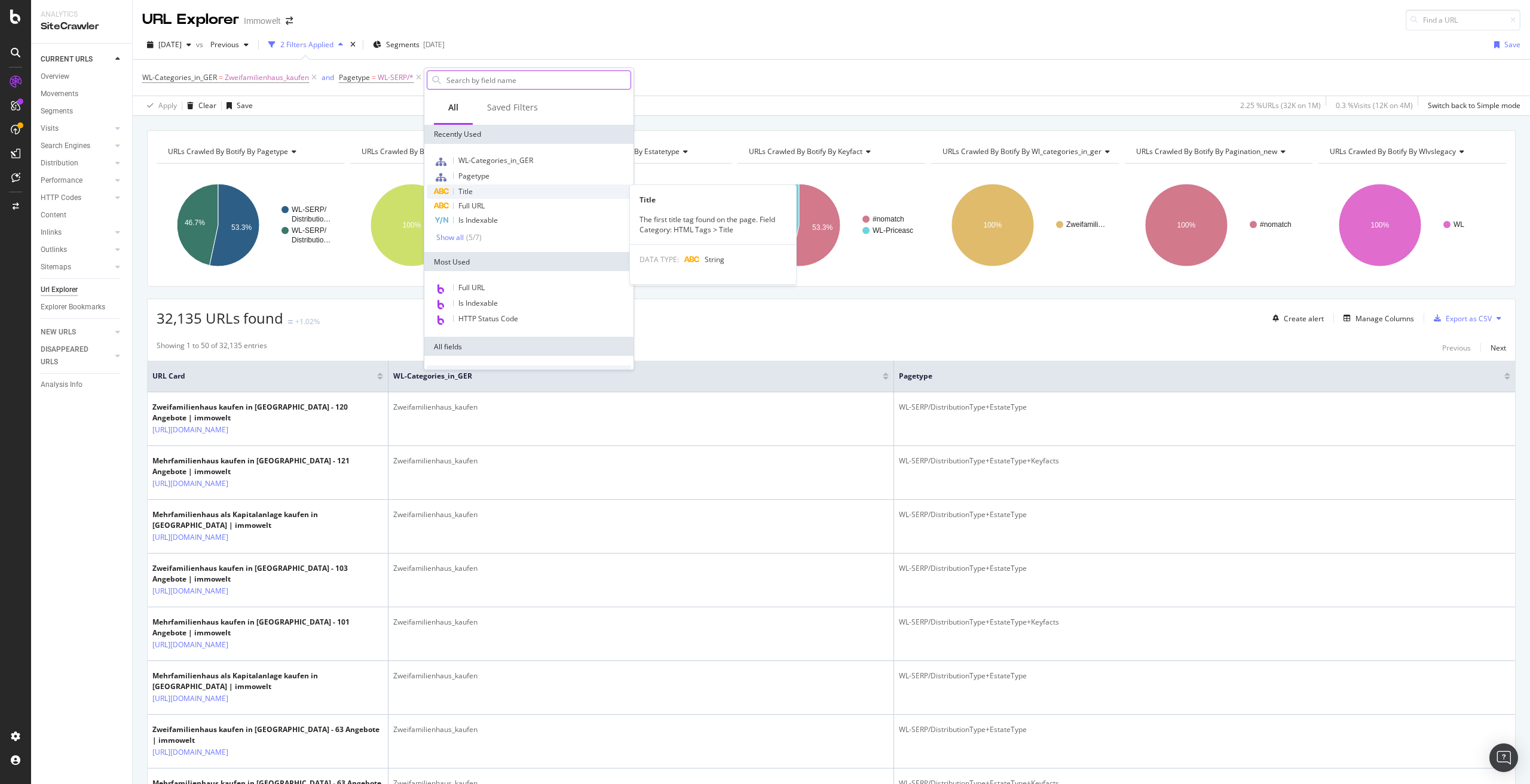
click at [482, 194] on div "Title" at bounding box center [529, 192] width 205 height 14
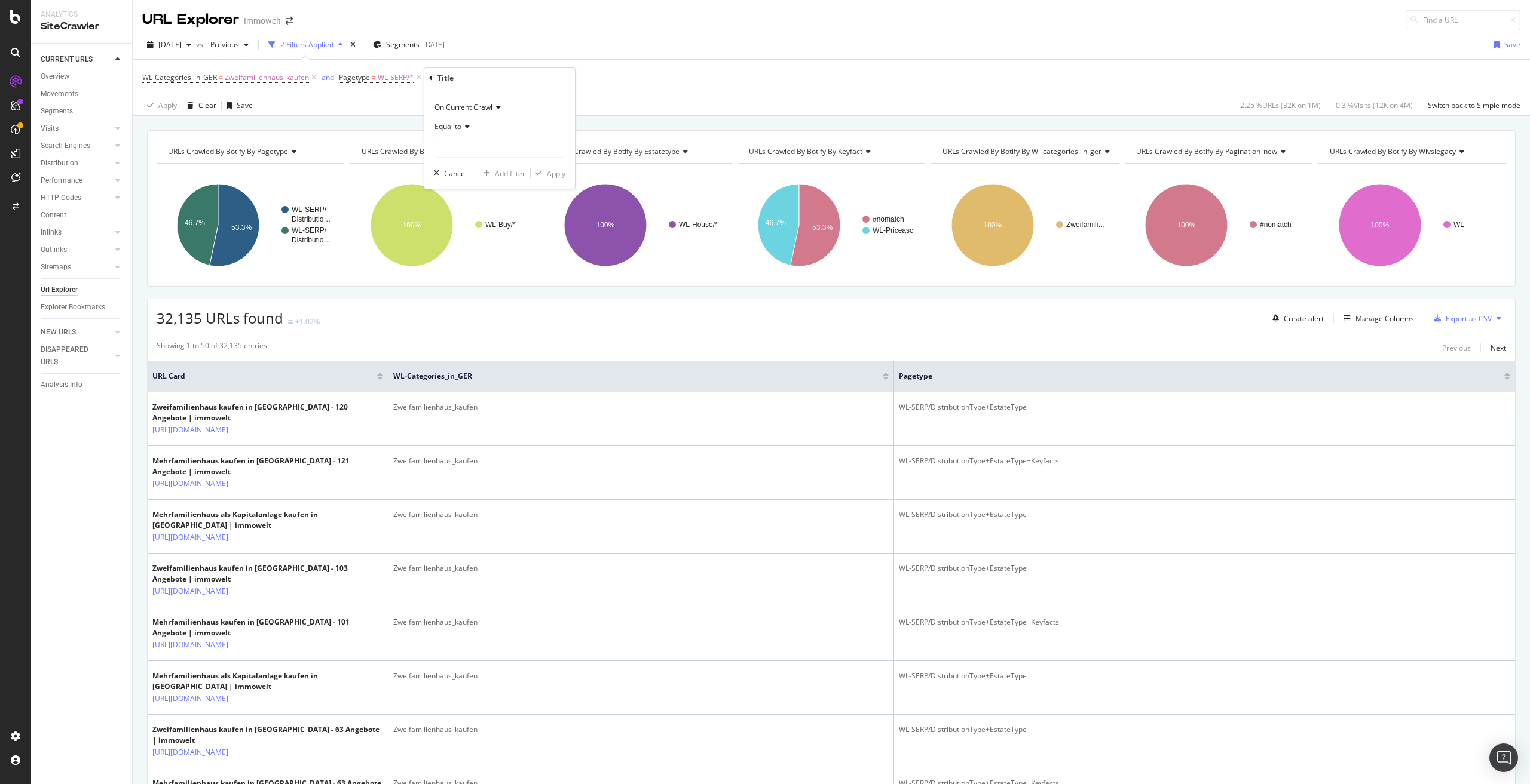
click at [463, 121] on div "Equal to" at bounding box center [499, 126] width 131 height 19
drag, startPoint x: 487, startPoint y: 259, endPoint x: 493, endPoint y: 202, distance: 57.3
click at [493, 202] on div "Equal to Not equal to Starts with Doesn't start with Ends with Doesn't end with…" at bounding box center [501, 221] width 134 height 171
click at [493, 202] on span "Doesn't start with" at bounding box center [469, 198] width 59 height 10
drag, startPoint x: 465, startPoint y: 135, endPoint x: 465, endPoint y: 142, distance: 7.0
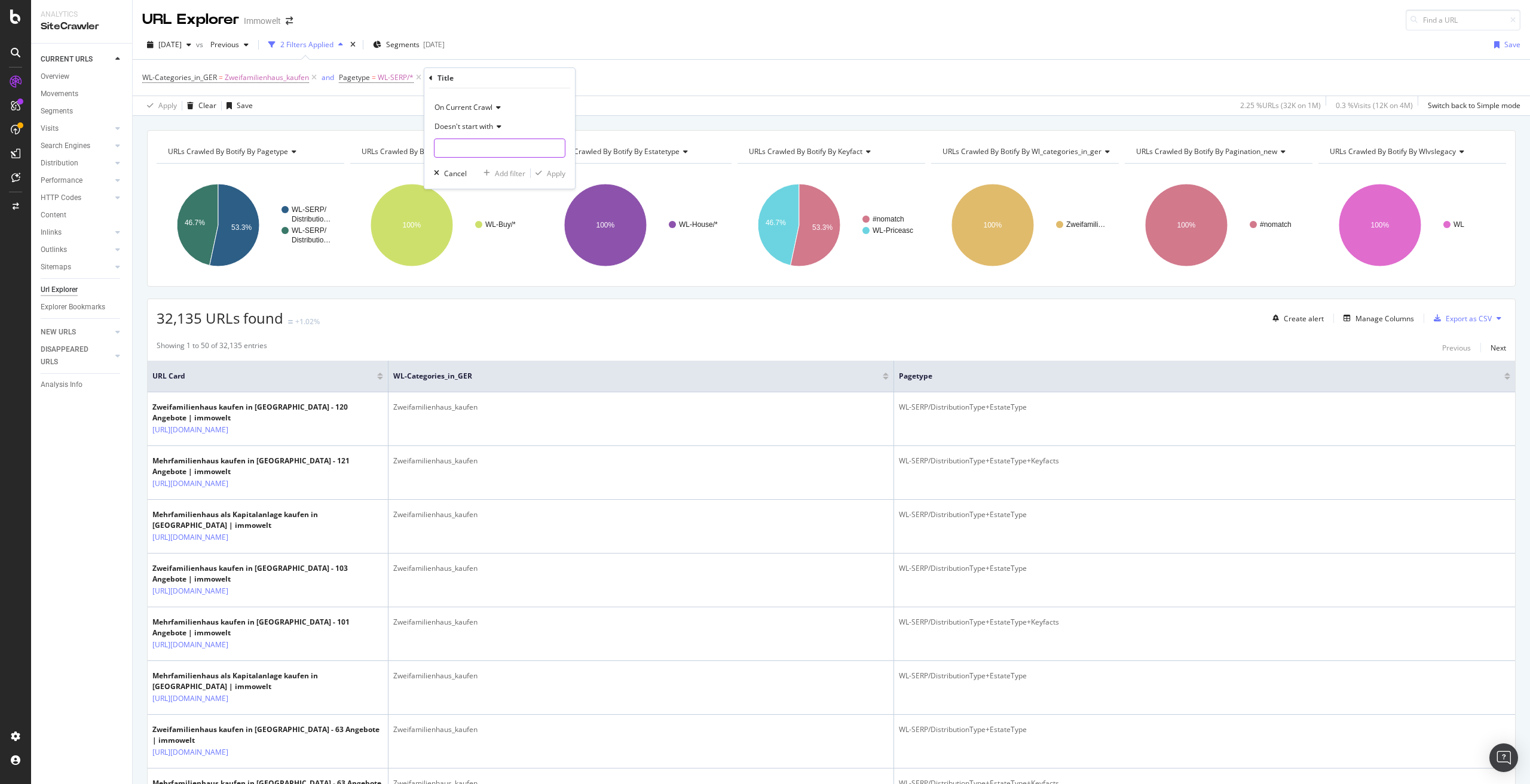
click at [465, 140] on div "Doesn't start with" at bounding box center [499, 137] width 131 height 41
click at [466, 145] on input "text" at bounding box center [499, 148] width 130 height 19
paste input "Zweifamilienhaus kaufen"
type input "Zweifamilienhaus kaufen"
click at [557, 173] on div "Apply" at bounding box center [556, 173] width 18 height 10
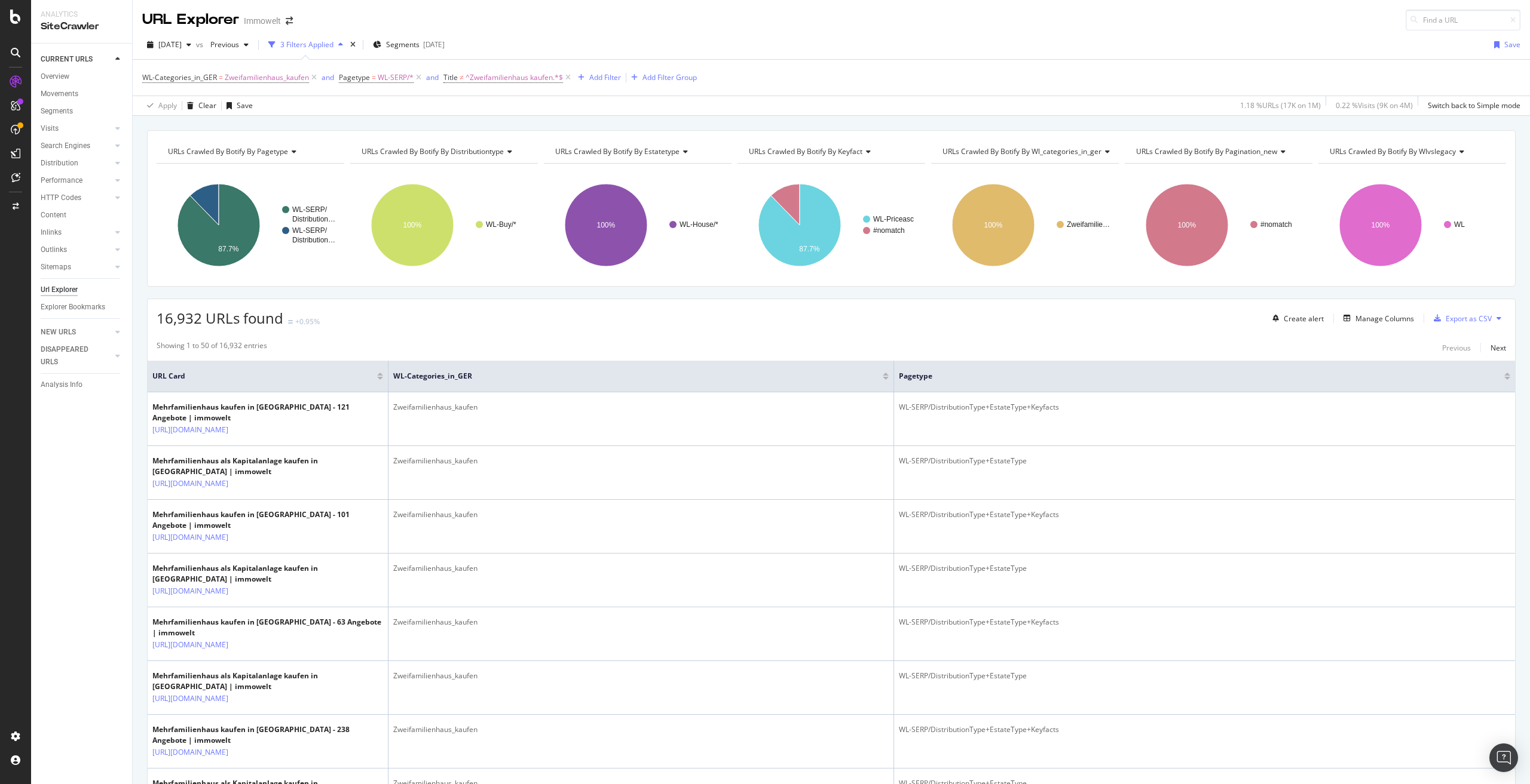
drag, startPoint x: 171, startPoint y: 455, endPoint x: 146, endPoint y: 446, distance: 26.6
click at [147, 446] on td "Mehrfamilienhaus kaufen in Leipzig - 121 Angebote | immowelt https://www.immowe…" at bounding box center [267, 419] width 241 height 54
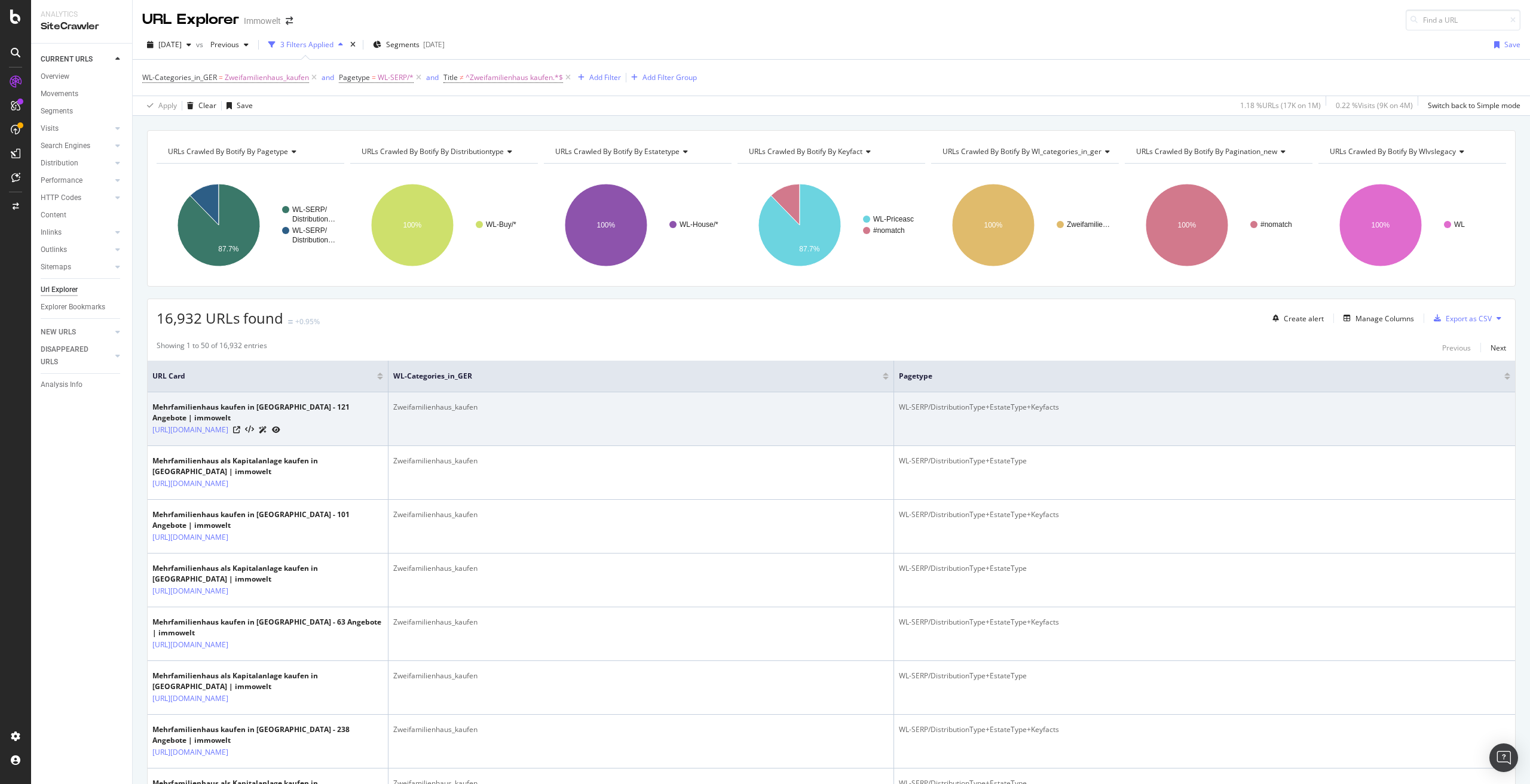
click at [154, 406] on div "Mehrfamilienhaus kaufen in Leipzig - 121 Angebote | immowelt" at bounding box center [267, 412] width 231 height 22
drag, startPoint x: 176, startPoint y: 452, endPoint x: 241, endPoint y: 418, distance: 73.4
click at [241, 418] on td "Mehrfamilienhaus kaufen in Leipzig - 121 Angebote | immowelt https://www.immowe…" at bounding box center [267, 419] width 241 height 54
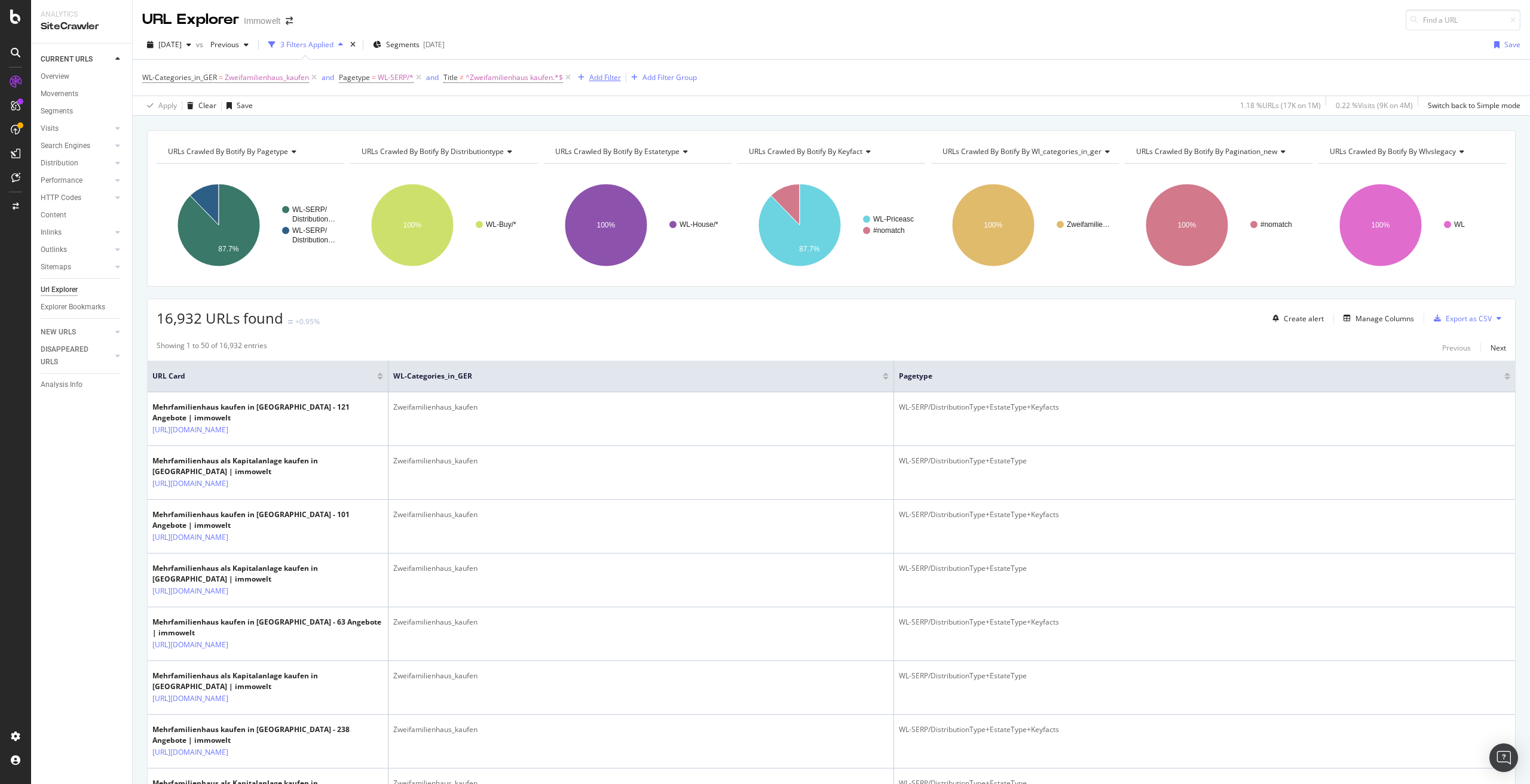
click at [607, 75] on div "Add Filter" at bounding box center [605, 78] width 32 height 10
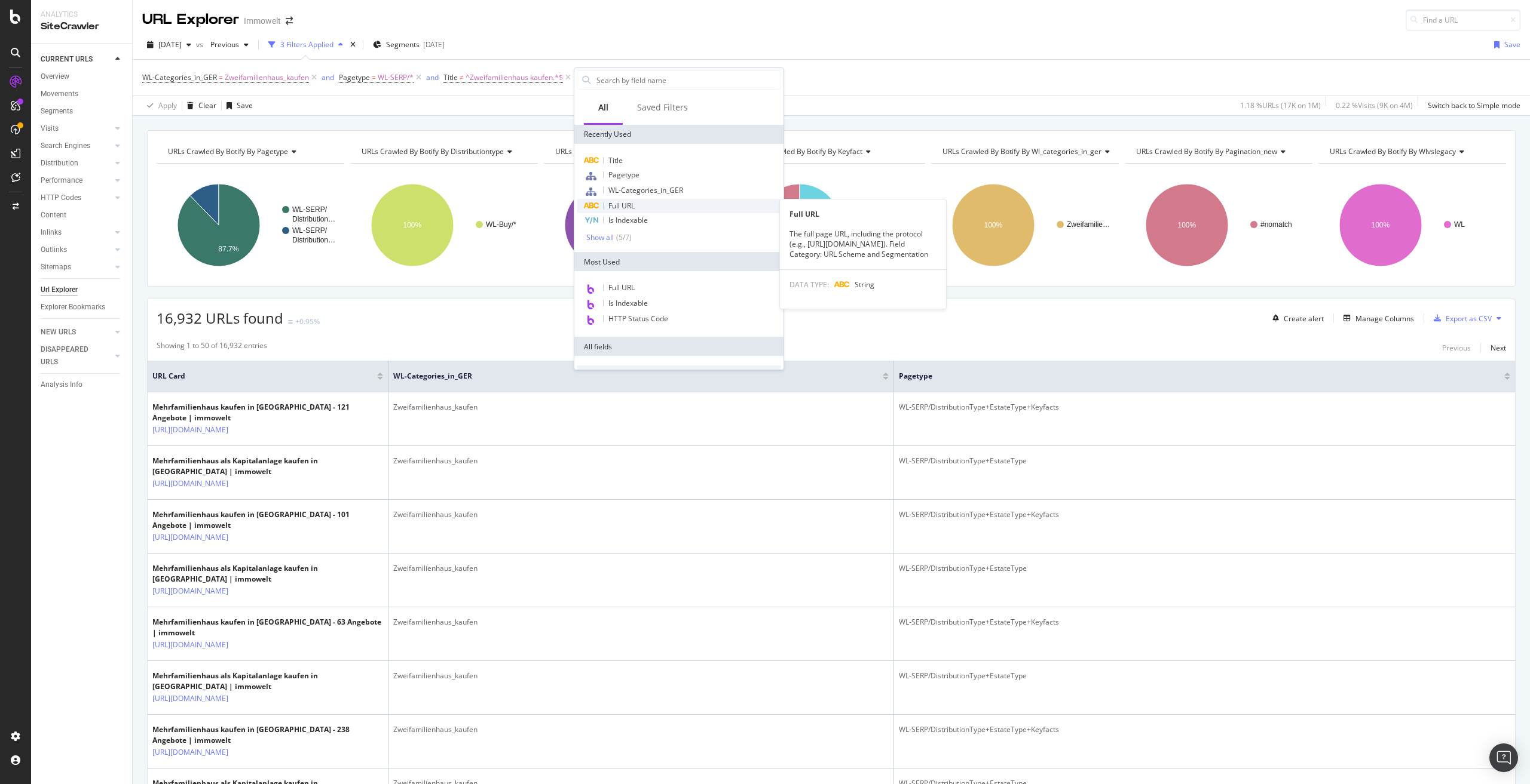
click at [630, 206] on span "Full URL" at bounding box center [621, 206] width 26 height 10
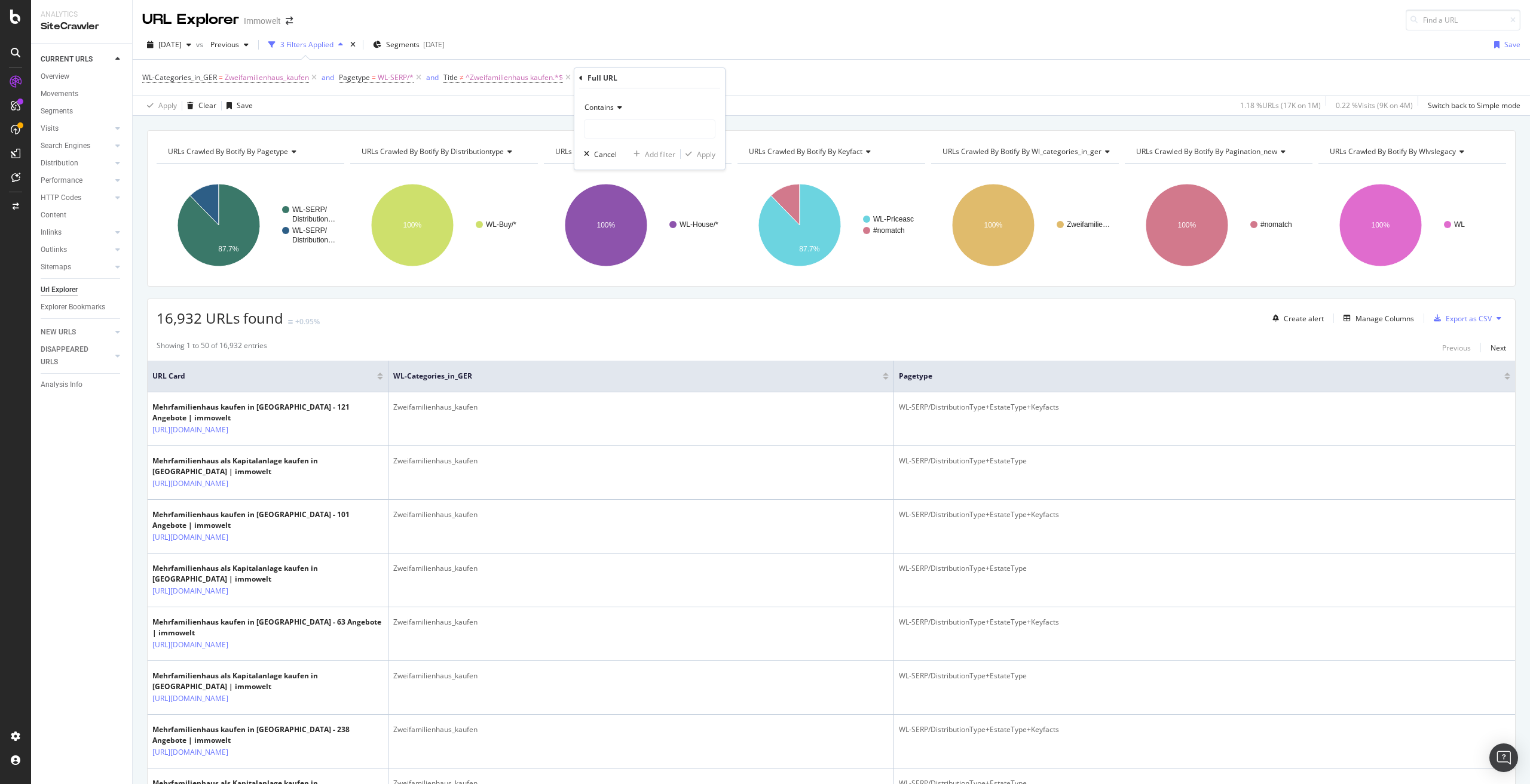
click at [612, 109] on span "Contains" at bounding box center [600, 107] width 30 height 10
click at [643, 243] on div "Doesn't contain" at bounding box center [650, 240] width 128 height 16
click at [636, 133] on input "text" at bounding box center [650, 128] width 130 height 19
paste input "/suche/kaufen/haus/mehrfamilienhaus/guenstig/sachsen/leipzig-04103/ad08de10168"
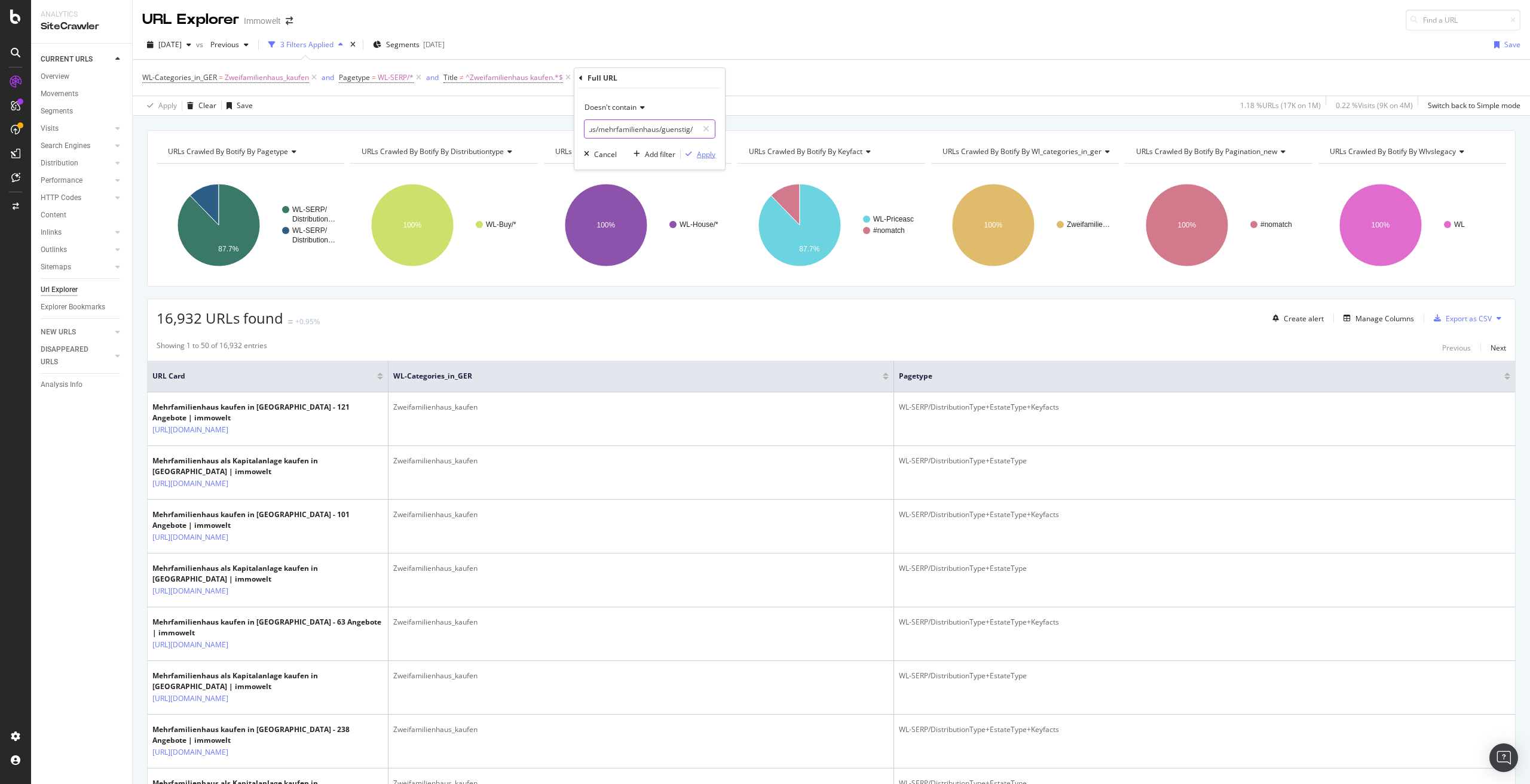
type input "/suche/kaufen/haus/mehrfamilienhaus/guenstig/"
click at [705, 157] on div "Apply" at bounding box center [706, 154] width 18 height 10
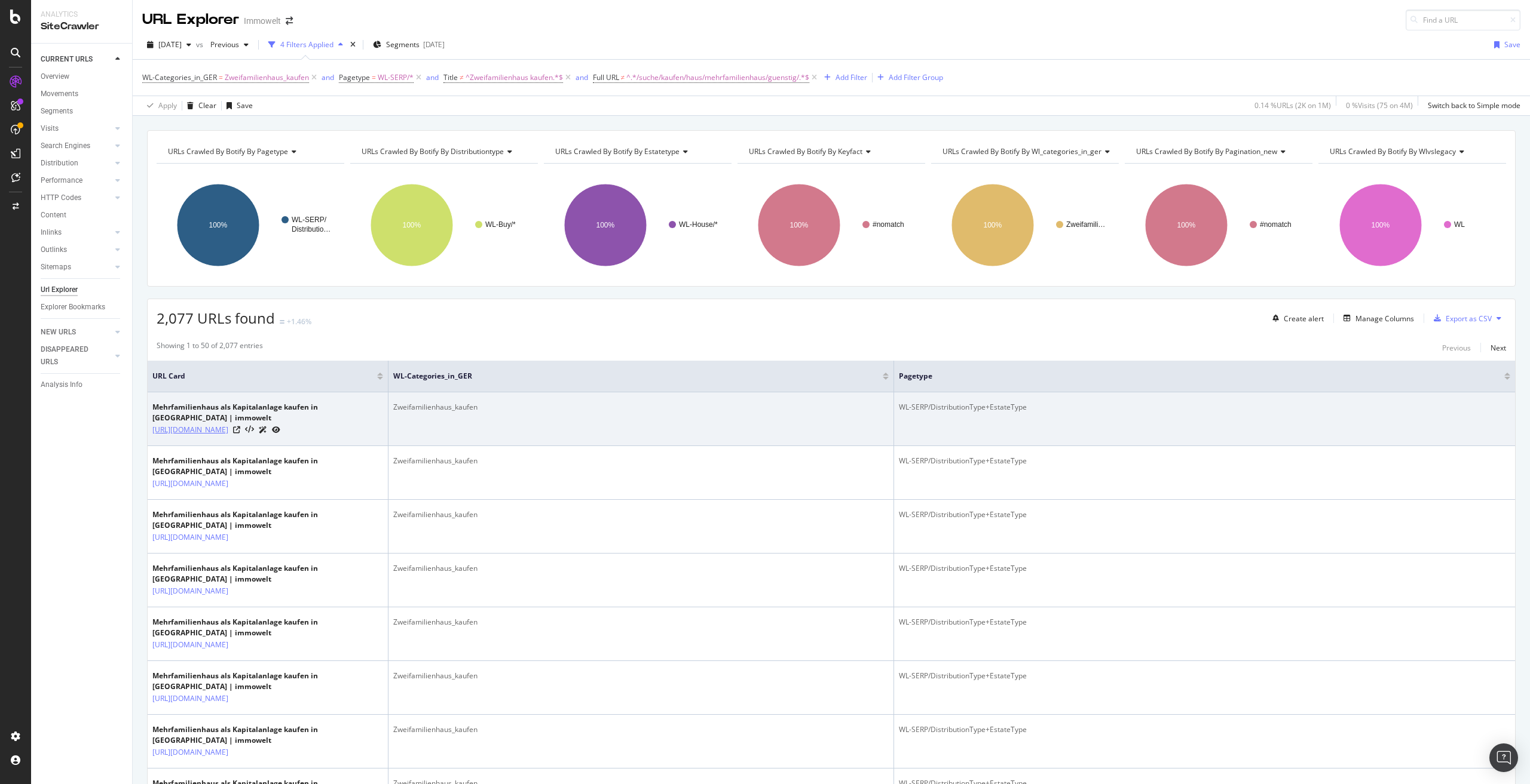
drag, startPoint x: 195, startPoint y: 464, endPoint x: 238, endPoint y: 434, distance: 52.4
click at [238, 434] on td "Mehrfamilienhaus als Kapitalanlage kaufen in Leipzig | immowelt https://www.imm…" at bounding box center [267, 419] width 241 height 54
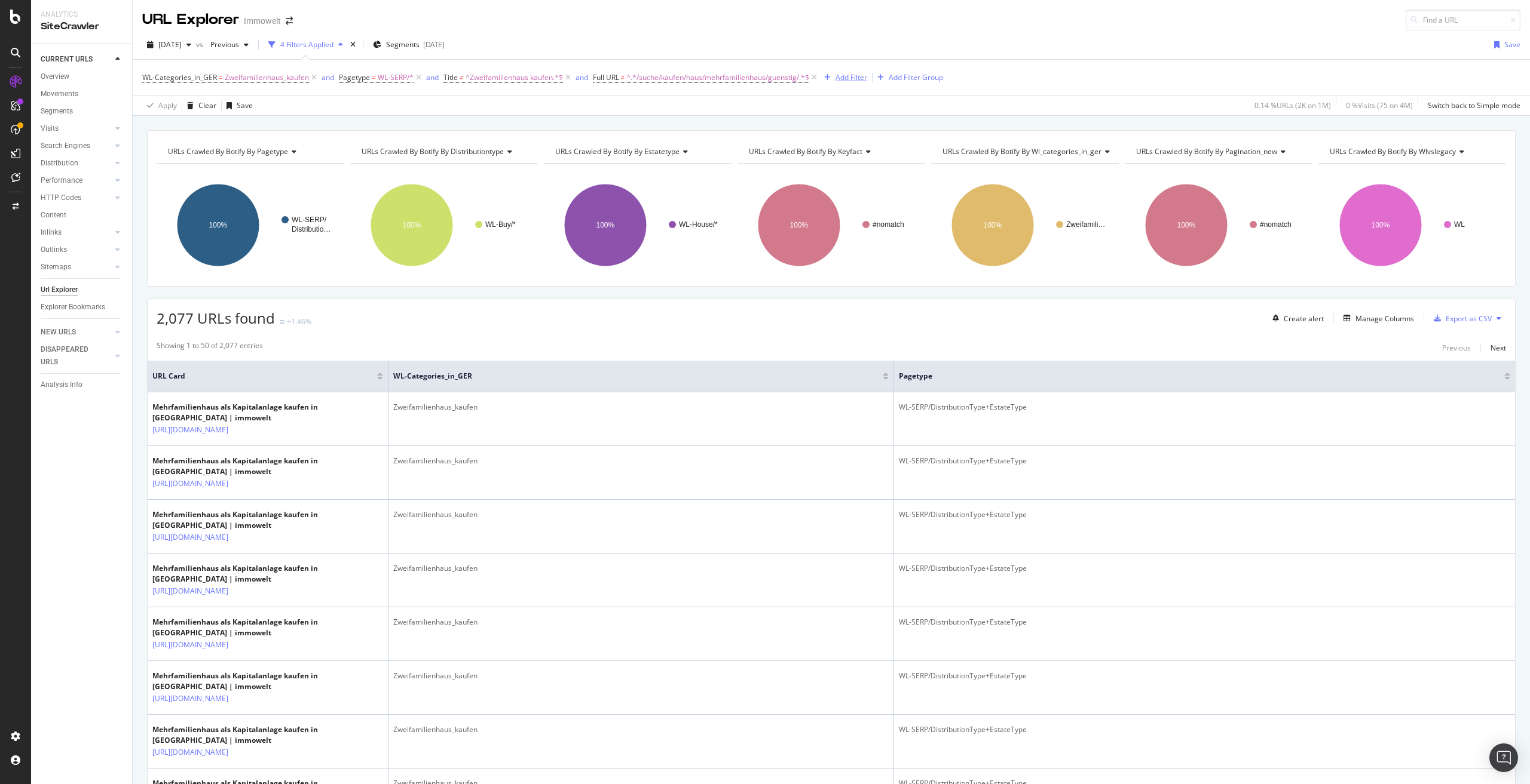
click at [862, 76] on div "Add Filter" at bounding box center [851, 78] width 32 height 10
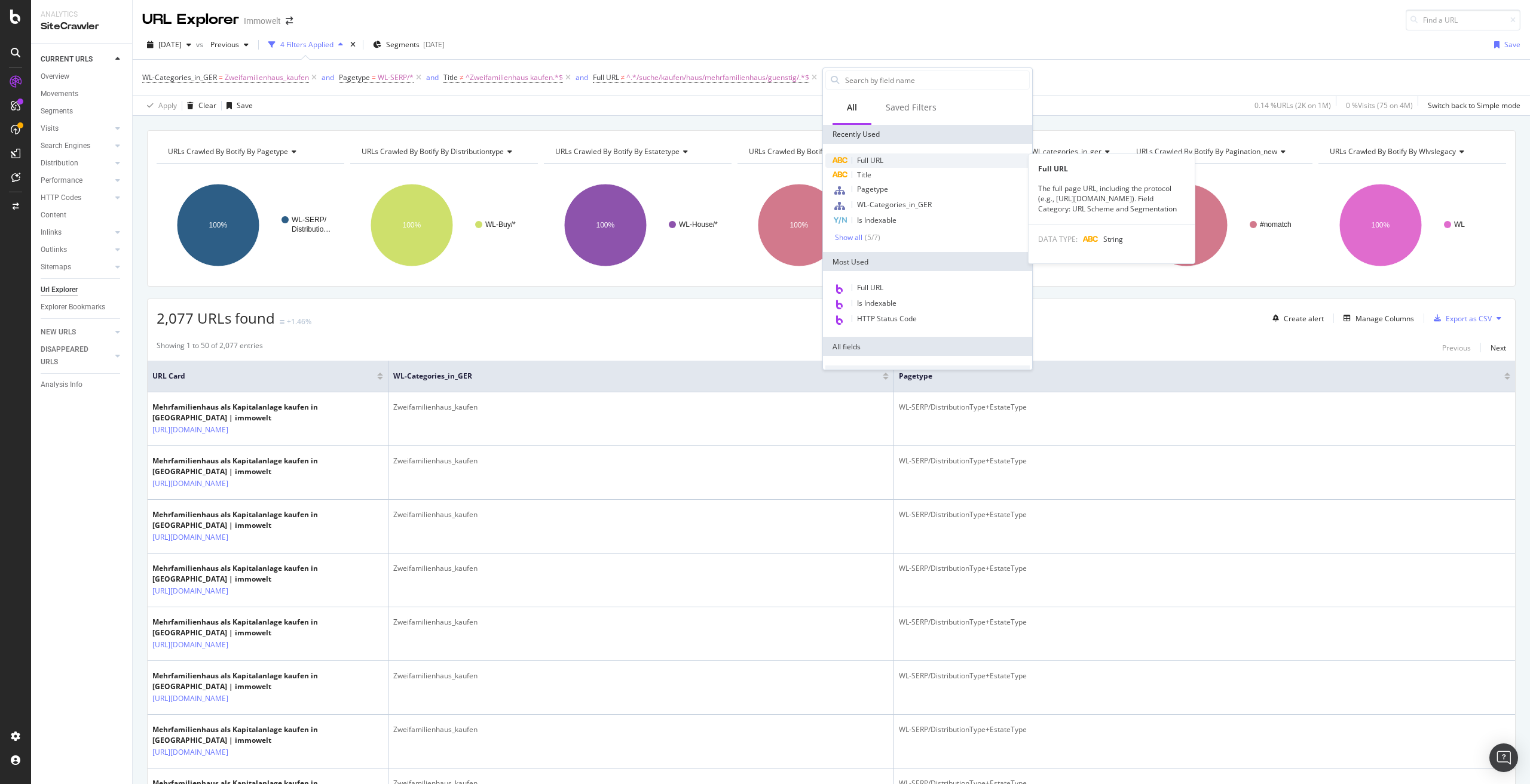
click at [880, 159] on span "Full URL" at bounding box center [870, 160] width 26 height 10
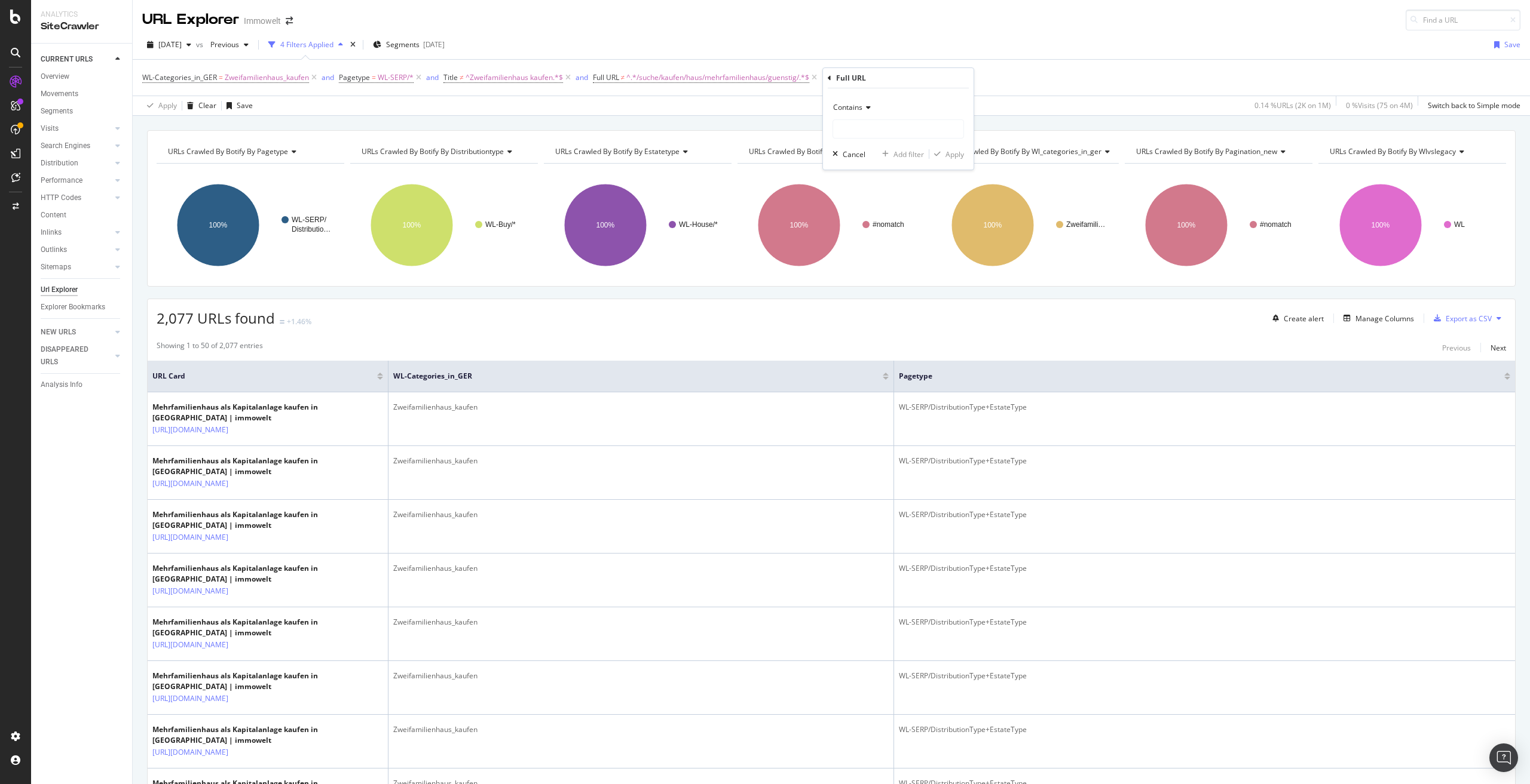
click at [865, 109] on icon at bounding box center [867, 107] width 8 height 7
click at [887, 237] on span "Doesn't contain" at bounding box center [865, 241] width 52 height 10
click at [868, 131] on input "text" at bounding box center [898, 128] width 130 height 19
paste input "/suche/kaufen/haus/mehrfamilienhaus/kapitalanlage/sachsen/leipzig-04103/ad08de1…"
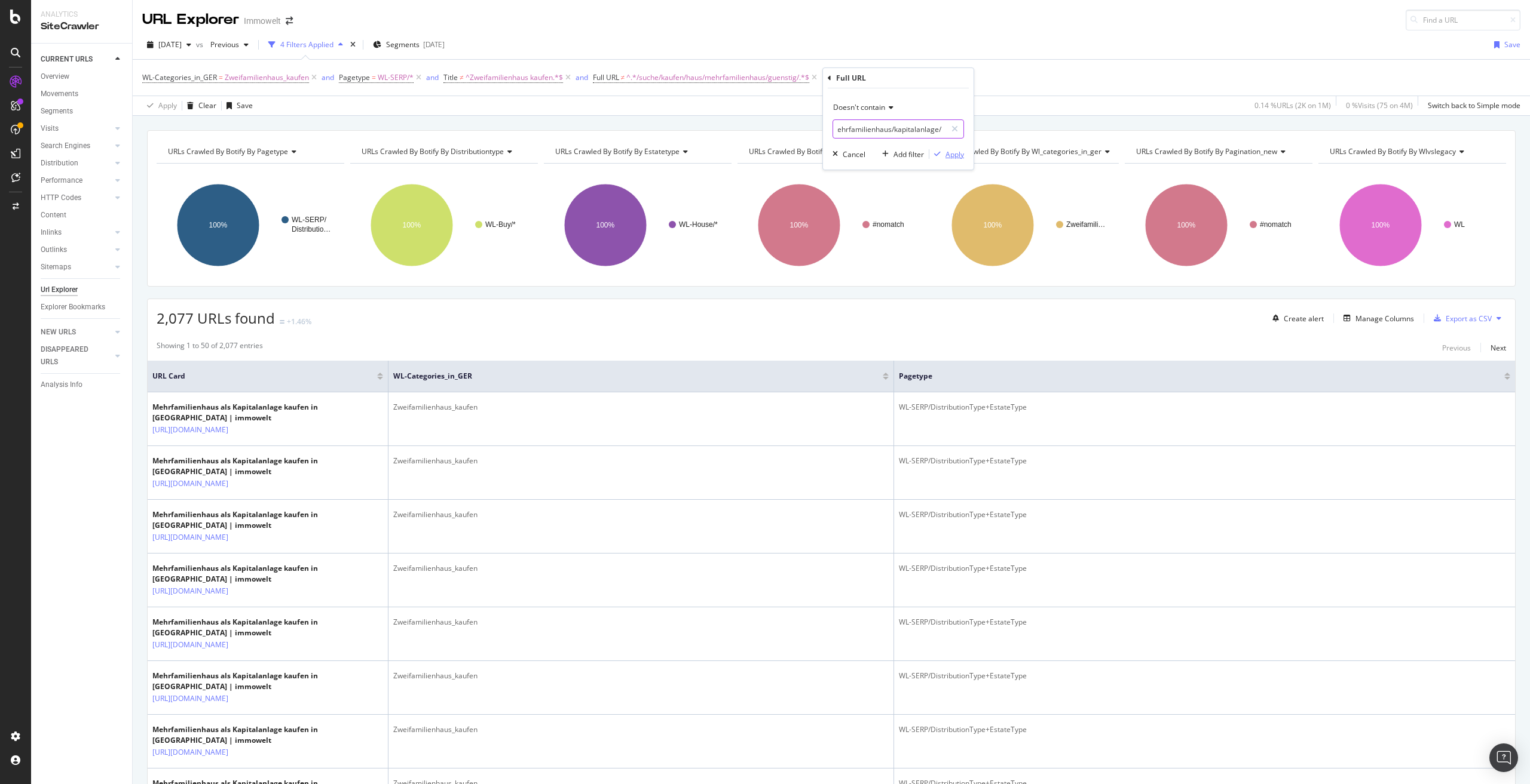
type input "/suche/kaufen/haus/mehrfamilienhaus/kapitalanlage/"
click at [958, 155] on div "Apply" at bounding box center [954, 154] width 18 height 10
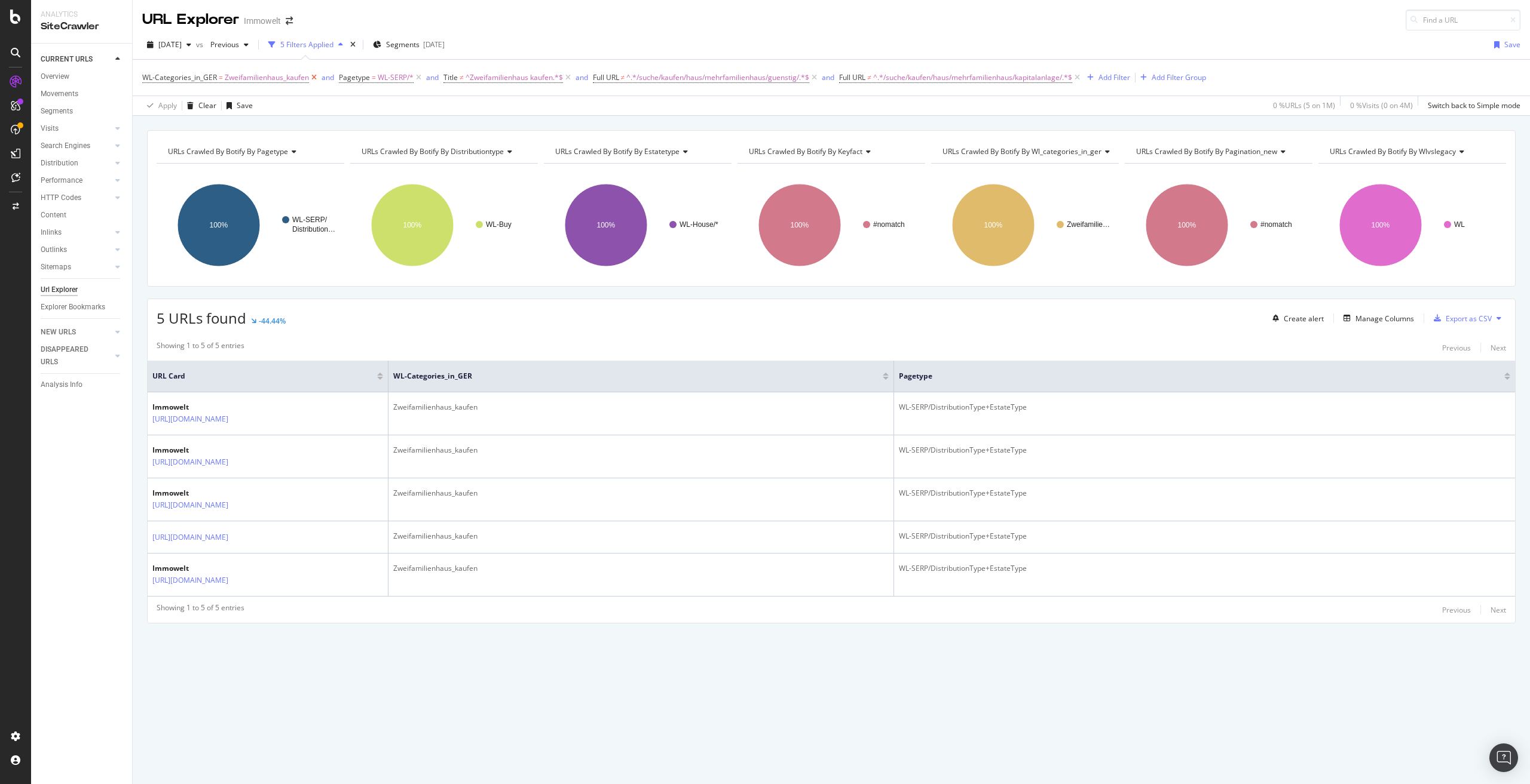
click at [312, 78] on icon at bounding box center [314, 78] width 10 height 12
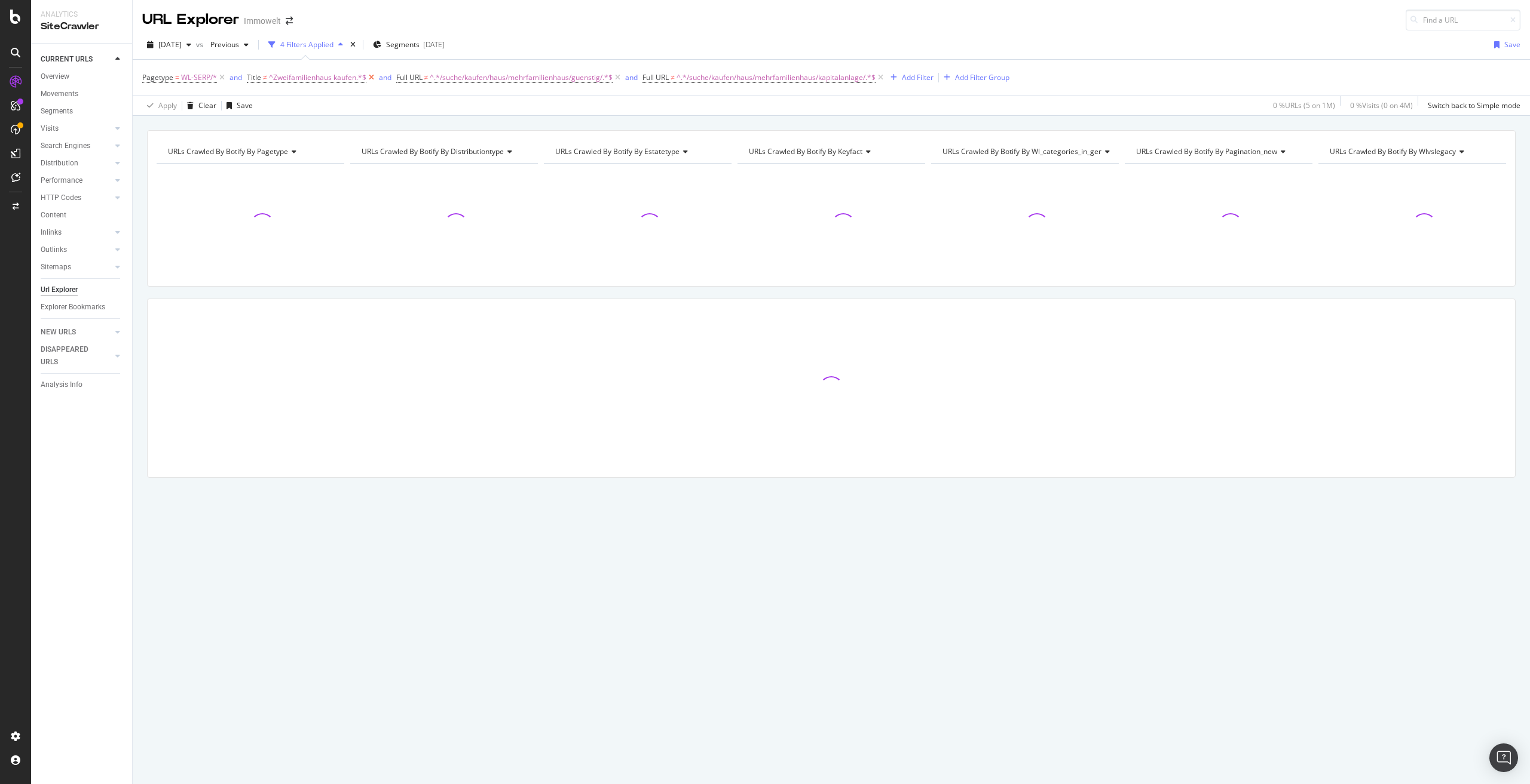
click at [371, 75] on icon at bounding box center [371, 78] width 10 height 12
click at [736, 76] on icon at bounding box center [731, 78] width 10 height 12
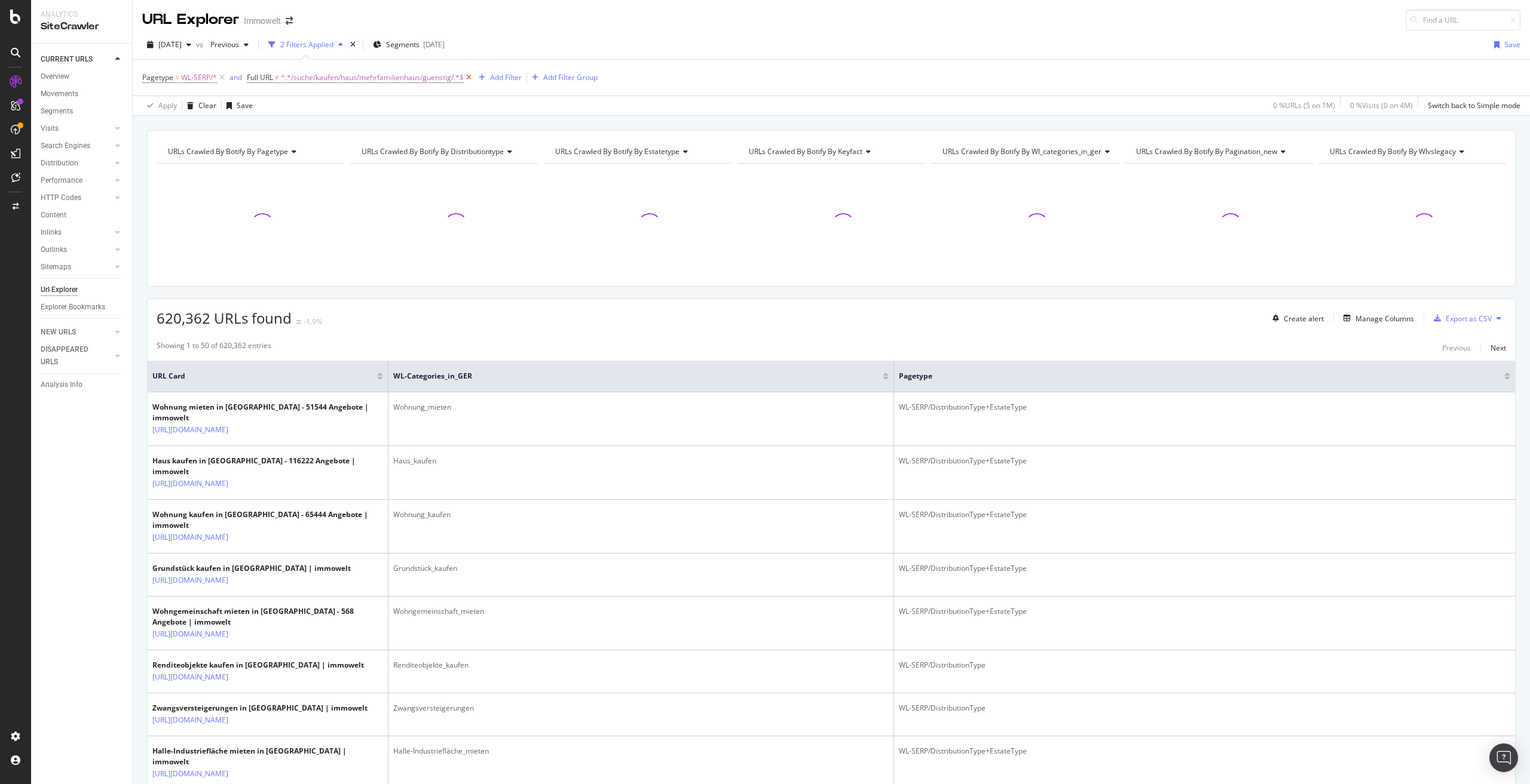
click at [473, 77] on icon at bounding box center [468, 78] width 10 height 12
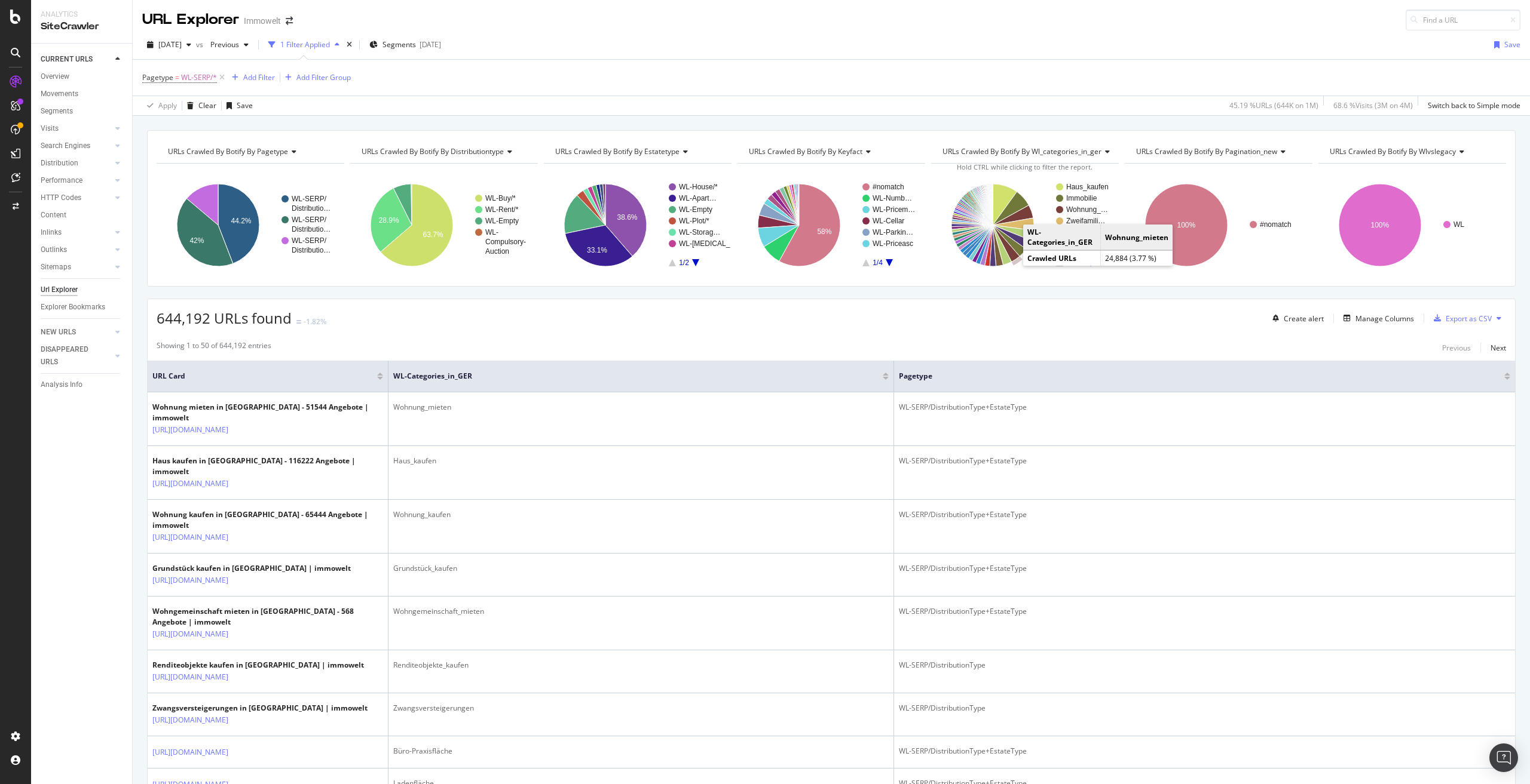
click at [1008, 256] on icon "A chart." at bounding box center [1006, 243] width 27 height 37
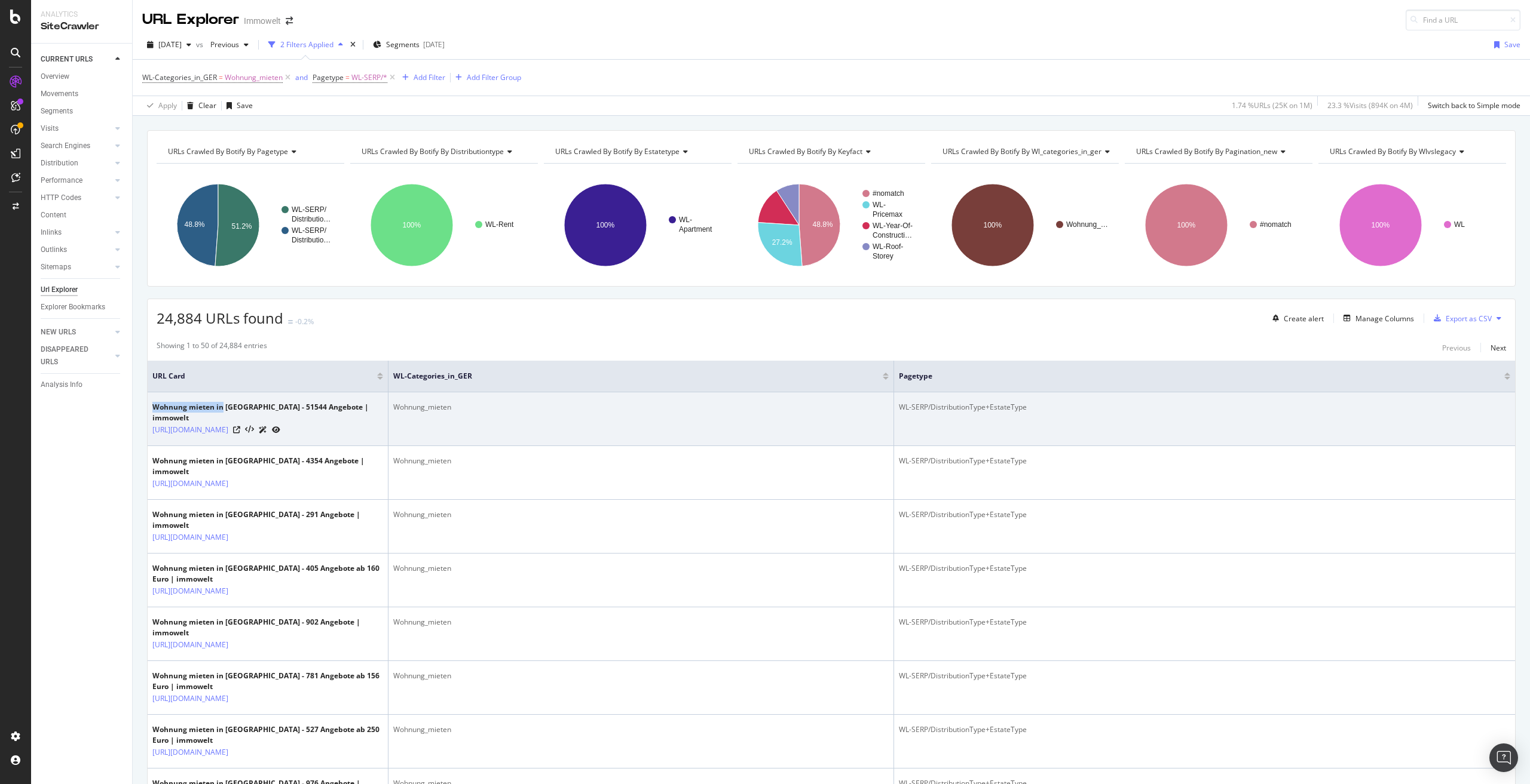
drag, startPoint x: 153, startPoint y: 409, endPoint x: 221, endPoint y: 409, distance: 68.0
click at [221, 409] on div "Wohnung mieten in Deutschland - 51544 Angebote | immowelt" at bounding box center [267, 412] width 231 height 22
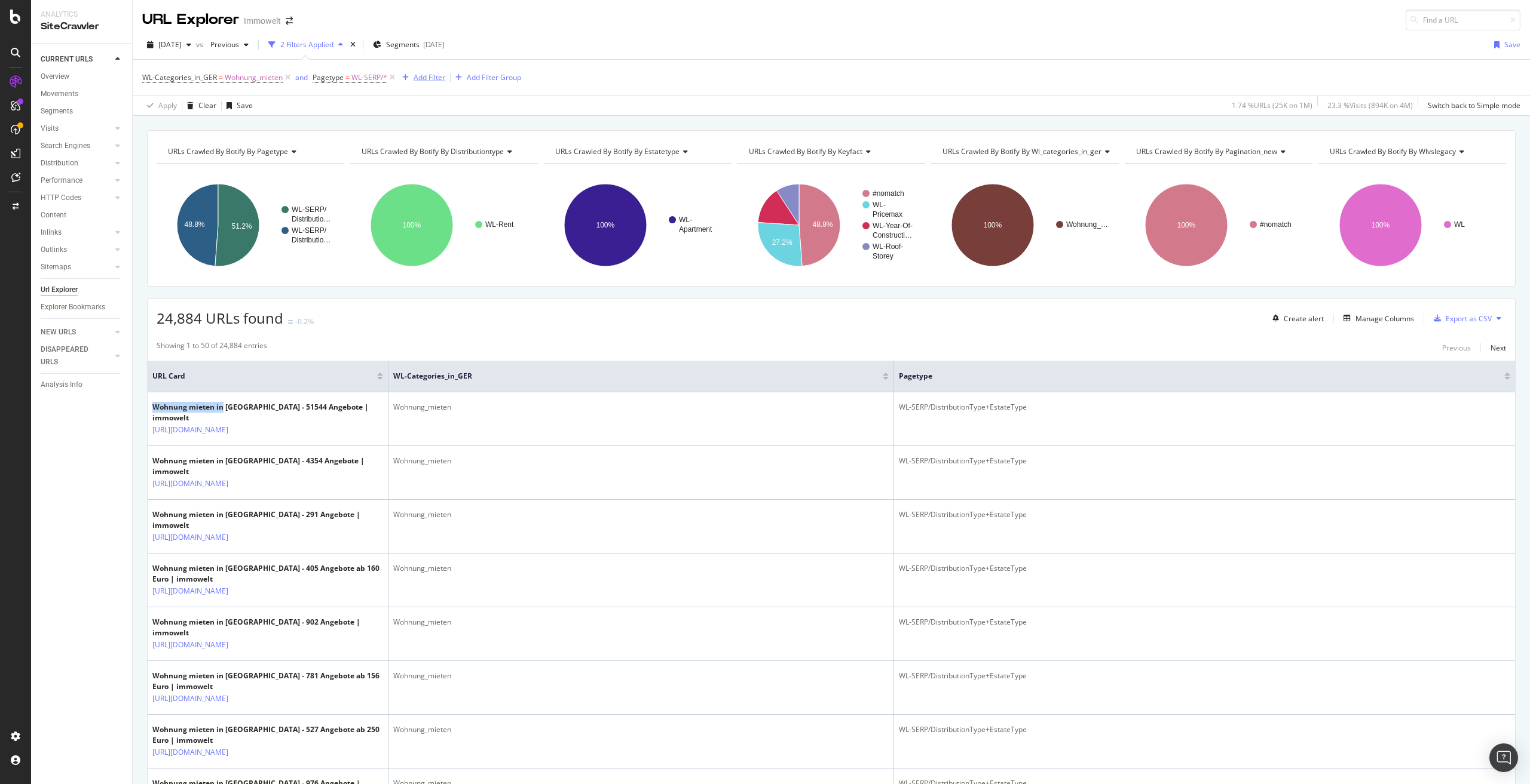
click at [425, 73] on div "Add Filter" at bounding box center [429, 78] width 32 height 10
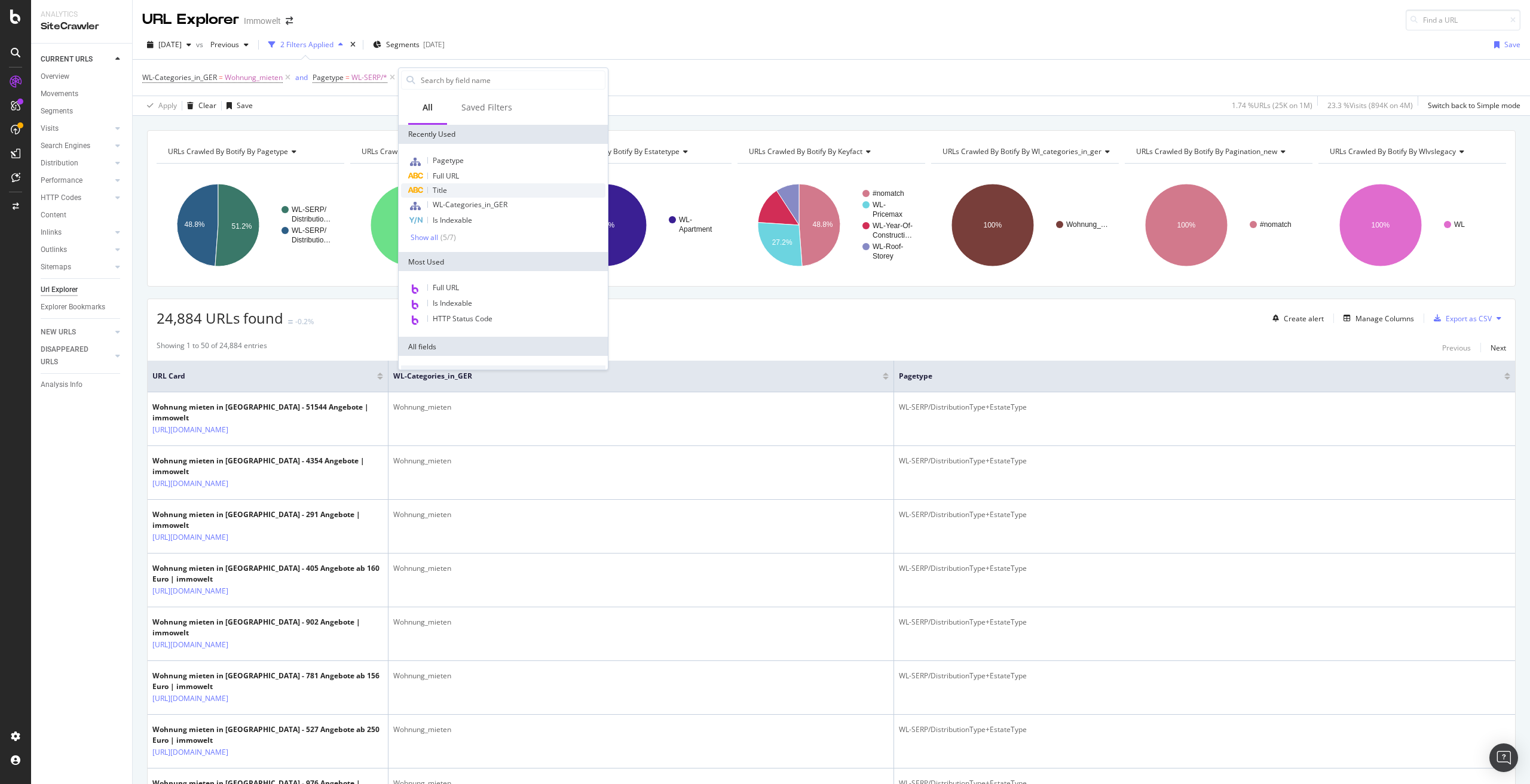
click at [456, 189] on div "Title" at bounding box center [503, 190] width 205 height 14
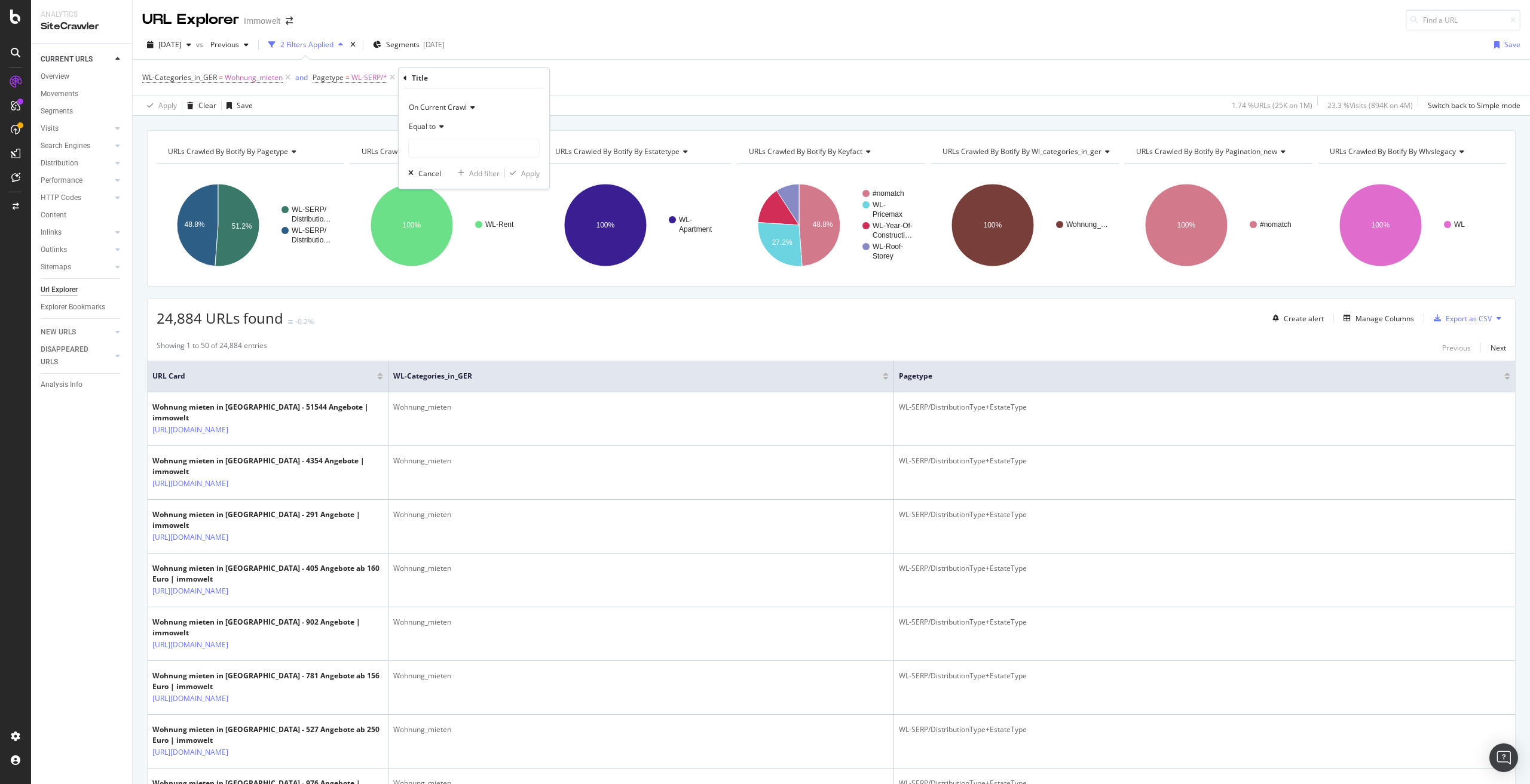
click at [434, 122] on span "Equal to" at bounding box center [423, 126] width 27 height 10
click at [464, 264] on span "Doesn't contain" at bounding box center [440, 260] width 52 height 10
click at [466, 146] on input "text" at bounding box center [474, 148] width 130 height 19
paste input "Wohnung mieten in"
type input "Wohnung mieten in"
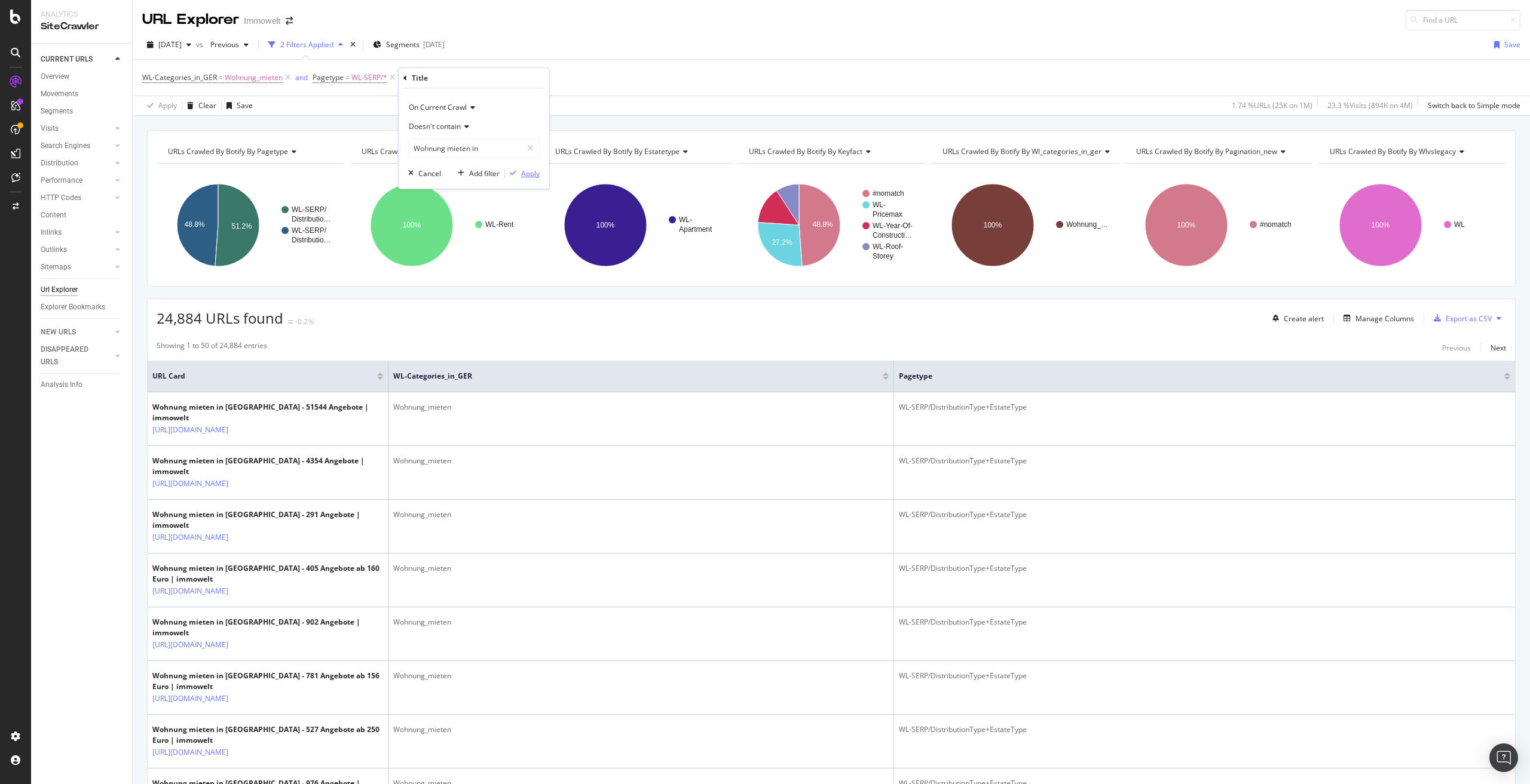
click at [528, 170] on div "Apply" at bounding box center [530, 173] width 18 height 10
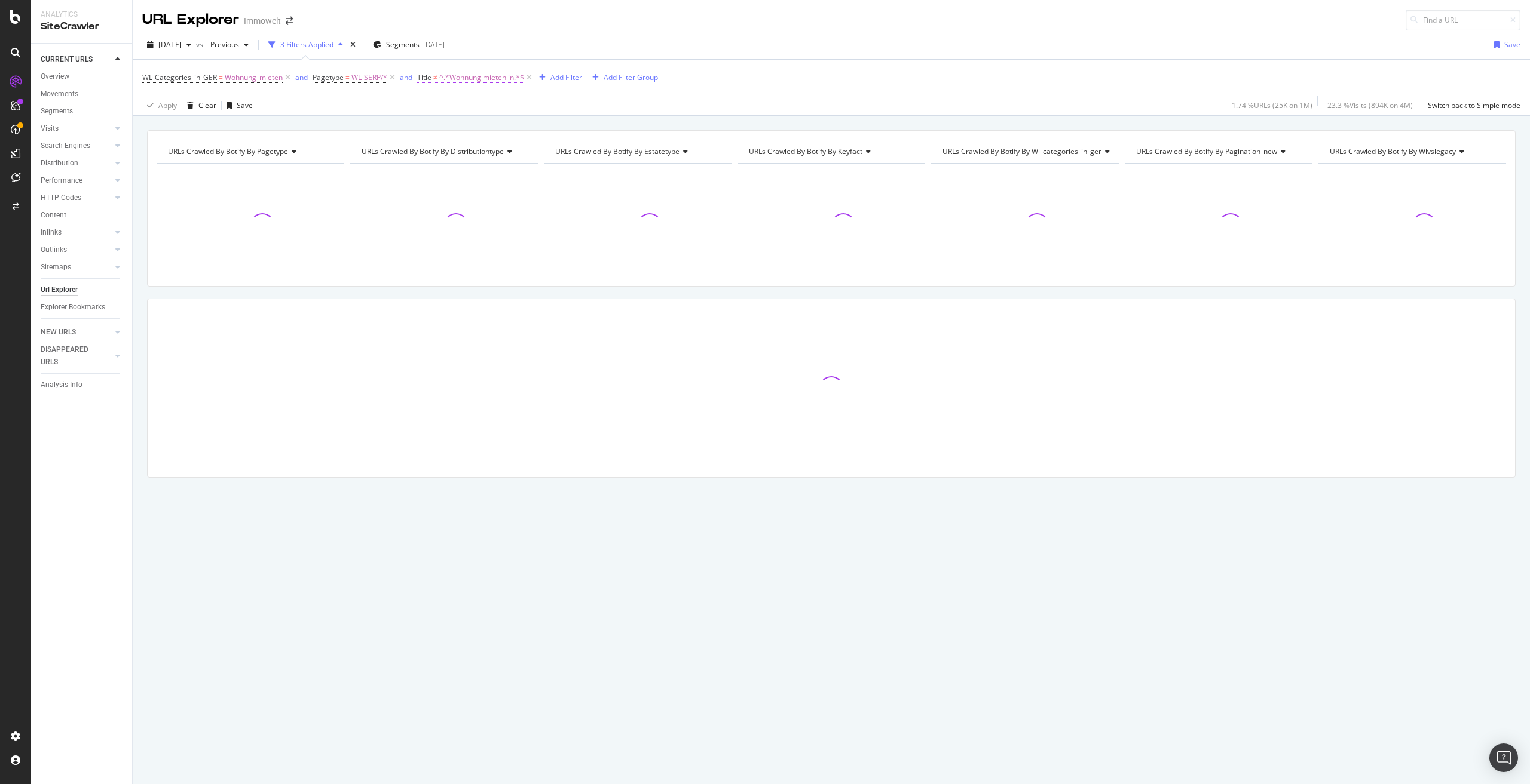
click at [454, 78] on span "^.*Wohnung mieten in.*$" at bounding box center [482, 78] width 85 height 17
click at [466, 121] on span "Doesn't contain" at bounding box center [455, 124] width 52 height 10
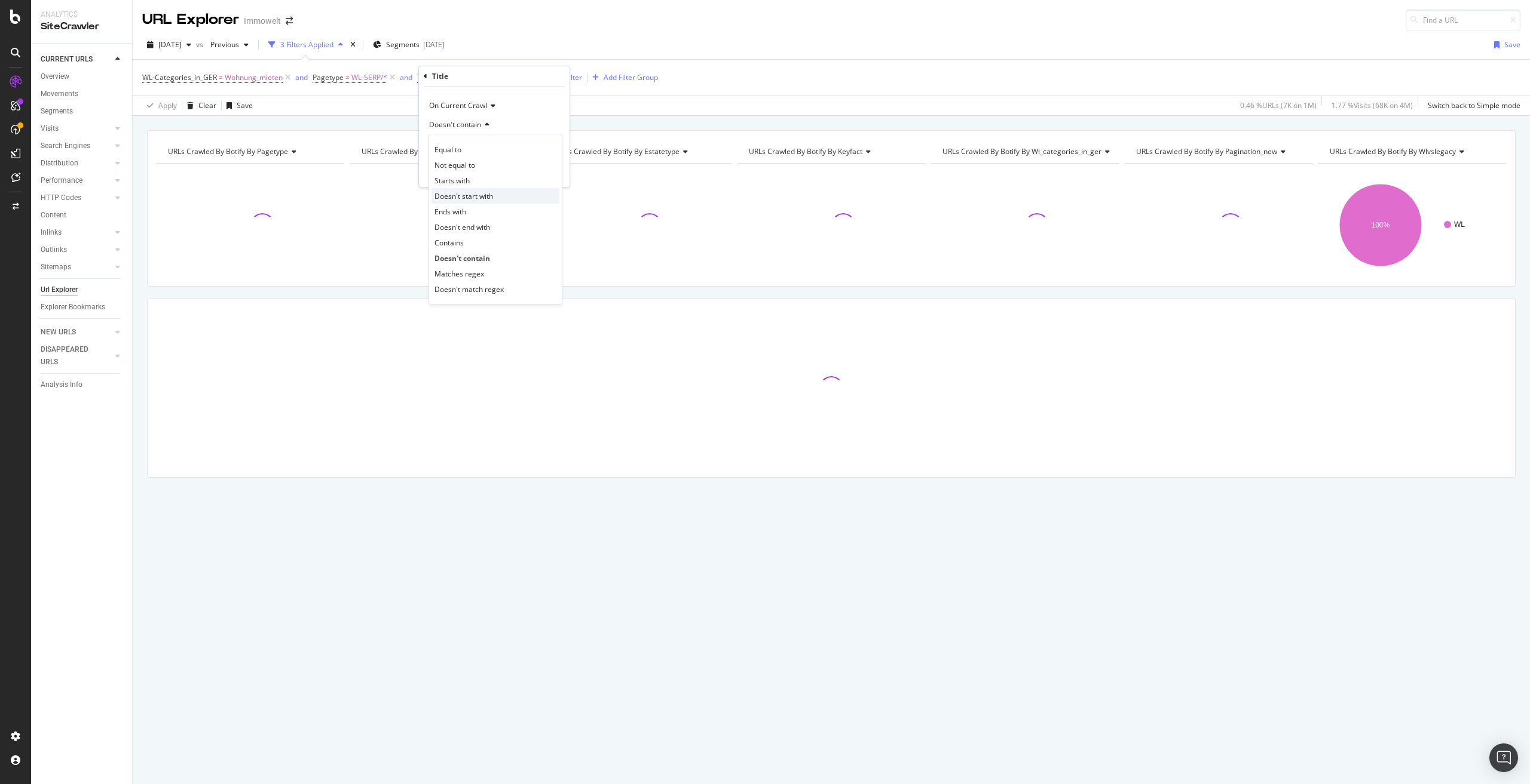
click at [478, 199] on span "Doesn't start with" at bounding box center [463, 196] width 59 height 10
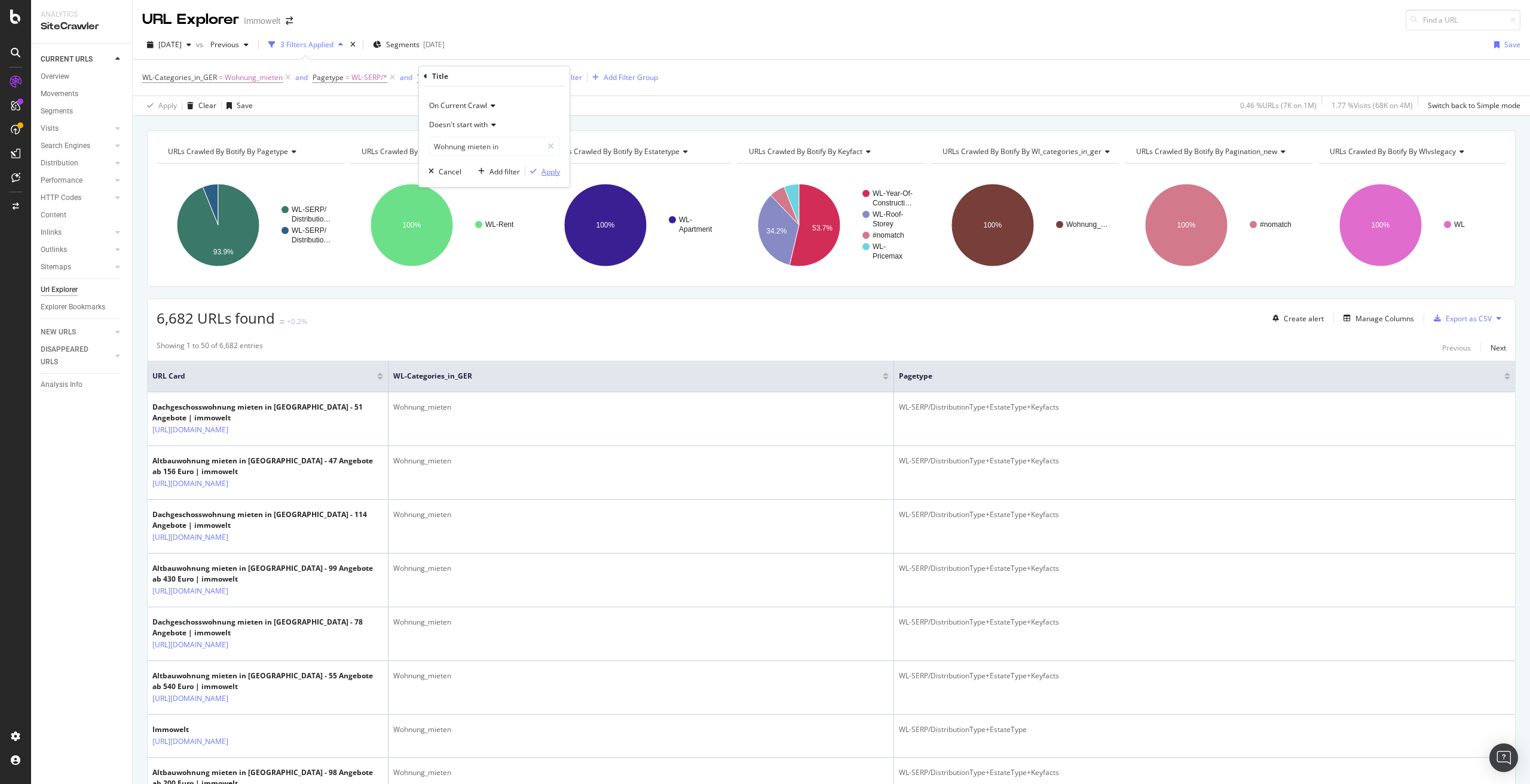
click at [547, 174] on div "Apply" at bounding box center [551, 171] width 18 height 10
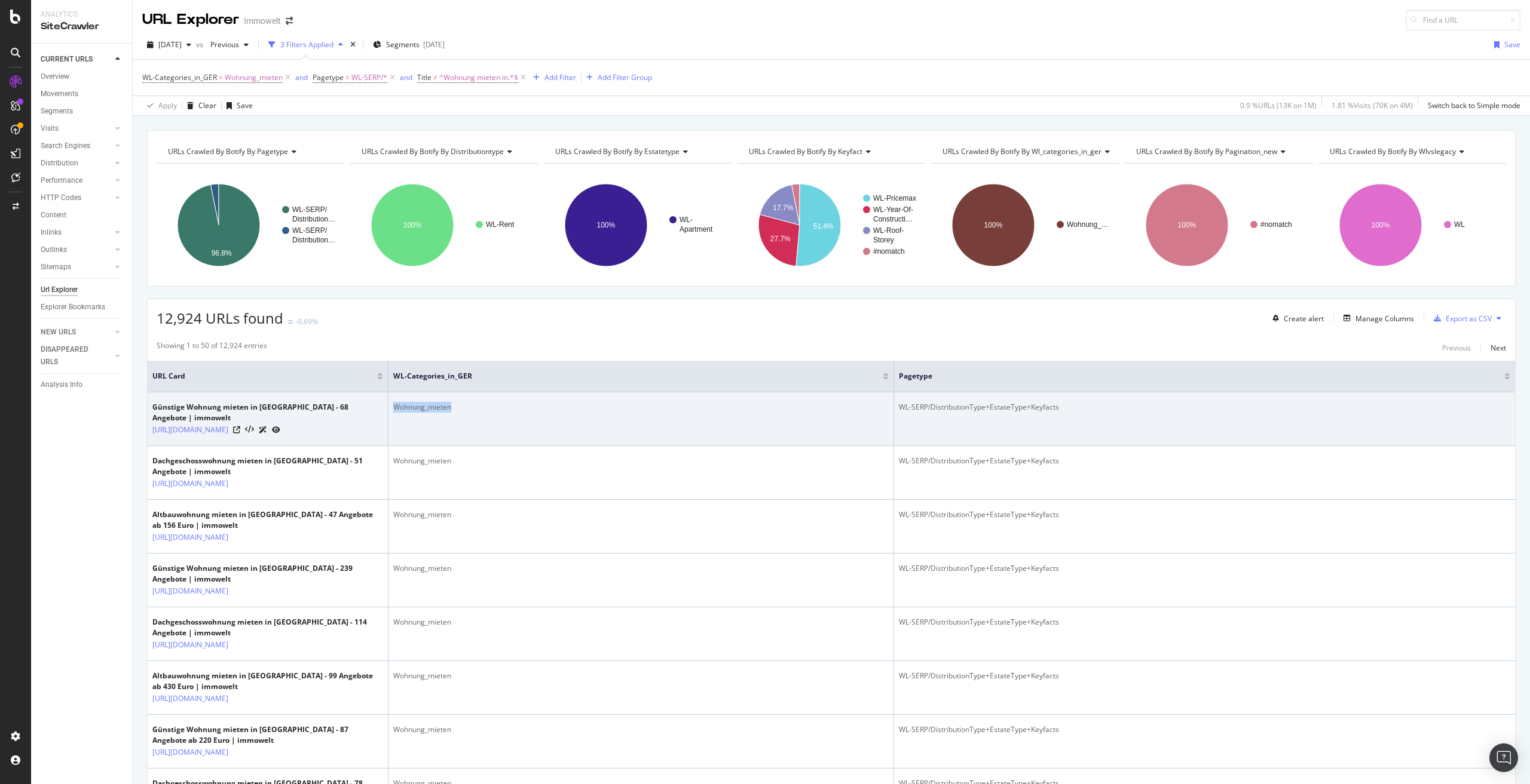
drag, startPoint x: 461, startPoint y: 409, endPoint x: 397, endPoint y: 410, distance: 64.0
click at [395, 410] on div "Wohnung_mieten" at bounding box center [640, 407] width 496 height 11
drag, startPoint x: 176, startPoint y: 461, endPoint x: 239, endPoint y: 428, distance: 71.1
click at [239, 428] on td "Günstige Wohnung mieten in Düsseldorf - 68 Angebote | immowelt https://www.immo…" at bounding box center [267, 419] width 241 height 54
drag, startPoint x: 155, startPoint y: 405, endPoint x: 246, endPoint y: 408, distance: 91.0
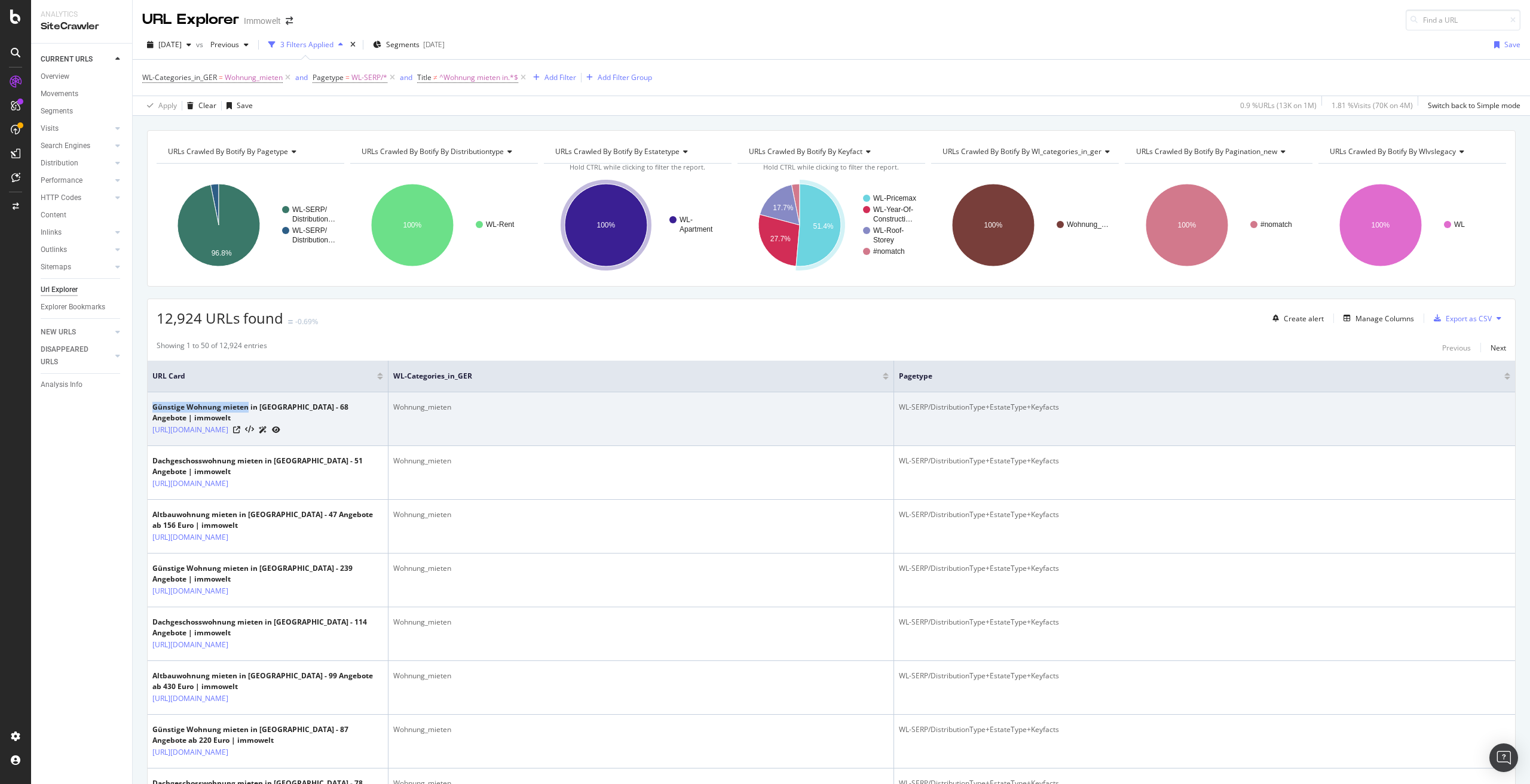
click at [246, 408] on div "Günstige Wohnung mieten in Düsseldorf - 68 Angebote | immowelt" at bounding box center [267, 412] width 231 height 22
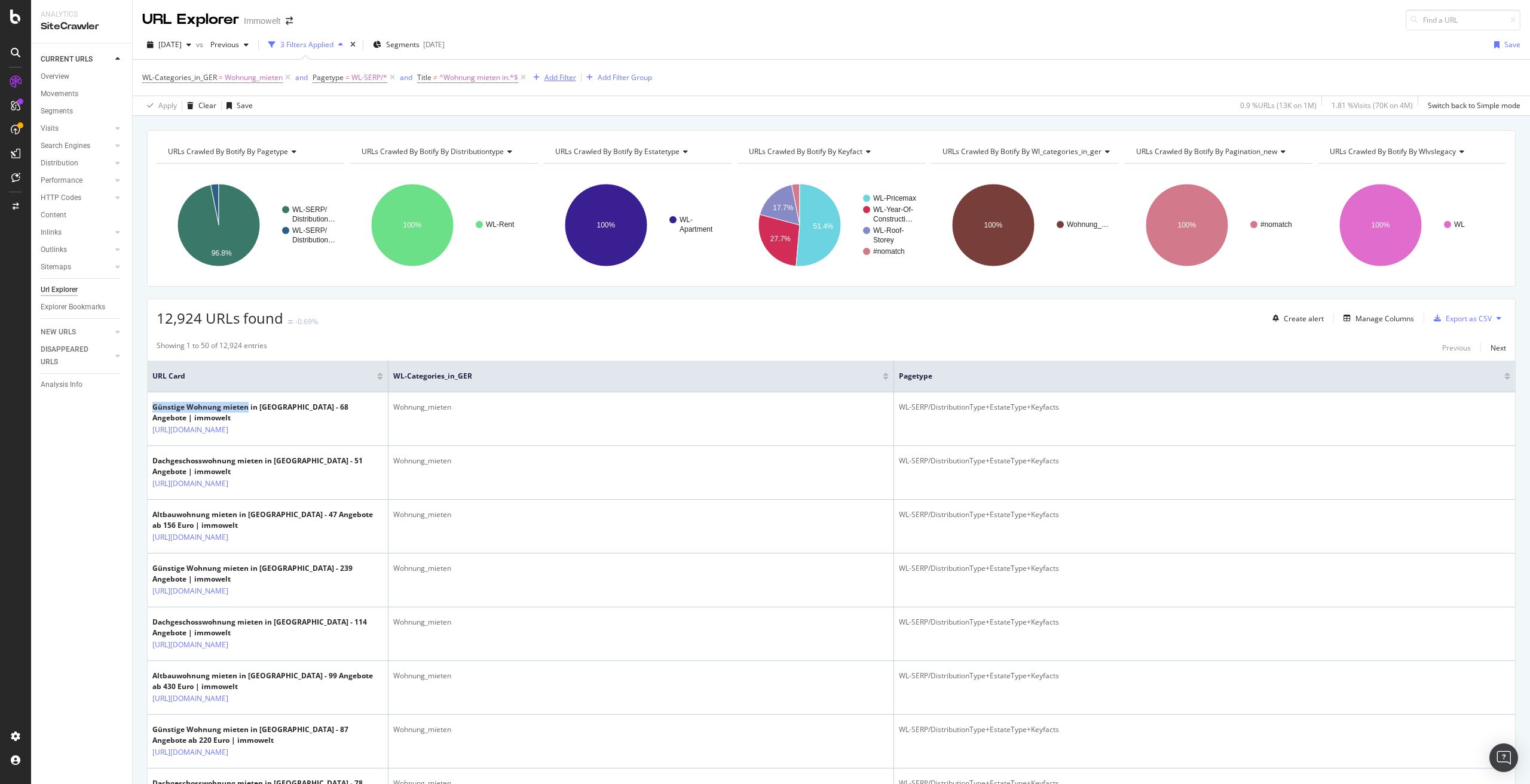
click at [557, 72] on div "Add Filter" at bounding box center [552, 78] width 48 height 13
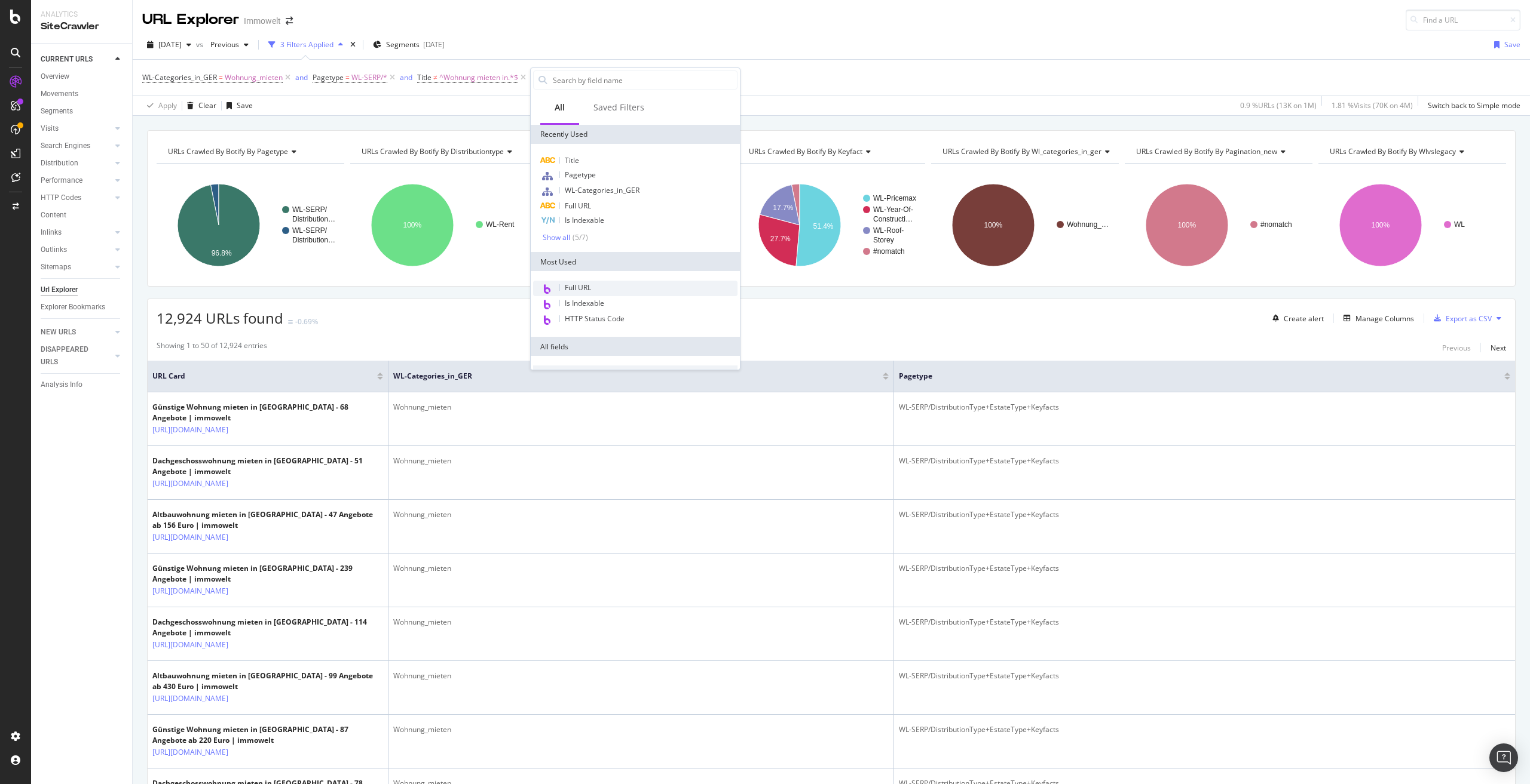
click at [593, 290] on div "Full URL" at bounding box center [636, 288] width 205 height 16
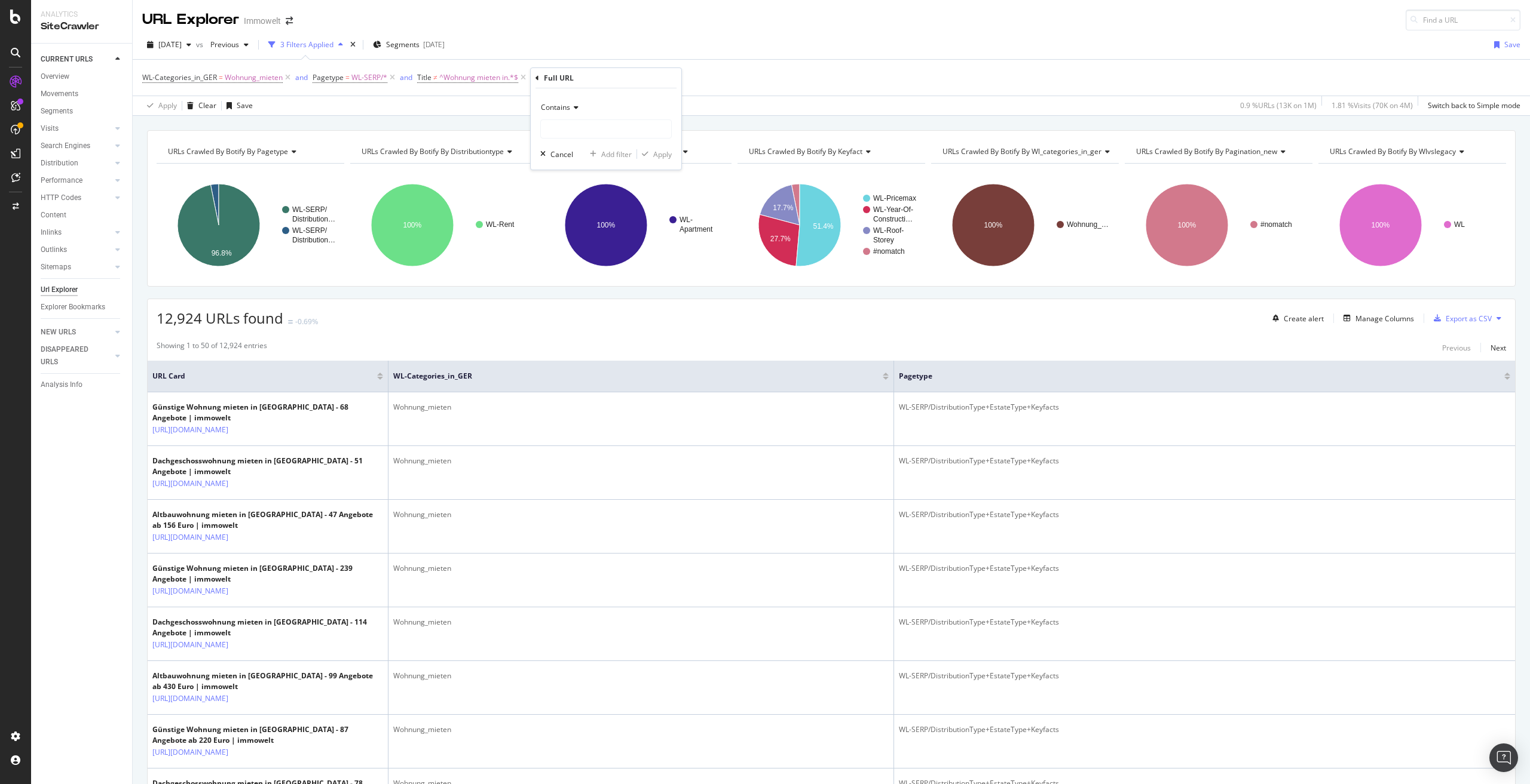
click at [571, 106] on icon at bounding box center [574, 107] width 8 height 7
click at [601, 244] on div "Doesn't contain" at bounding box center [607, 240] width 128 height 16
click at [583, 123] on input "text" at bounding box center [606, 128] width 130 height 19
paste input "/suche/mieten/wohnung/preis--550/"
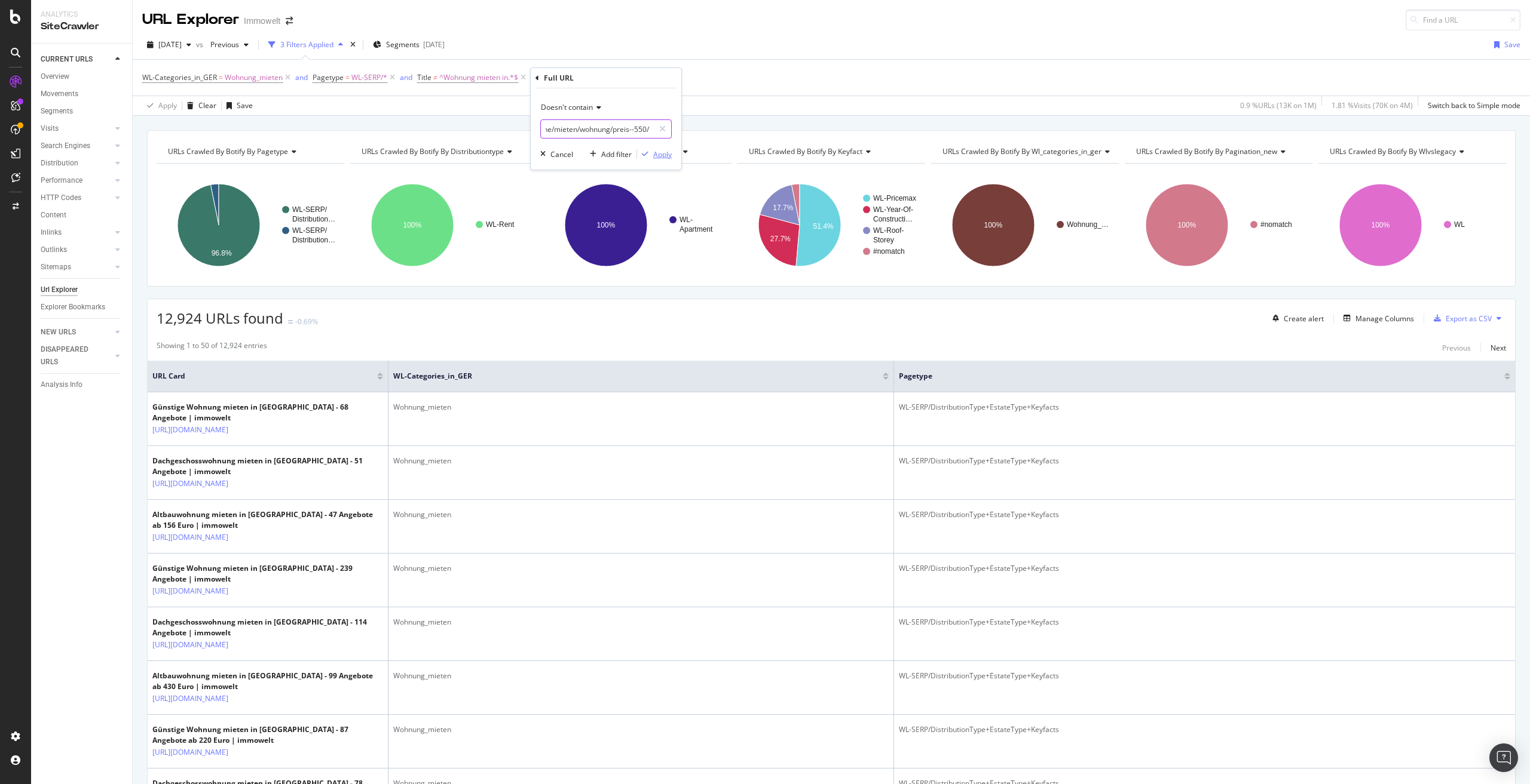
type input "/suche/mieten/wohnung/preis--550/"
click at [664, 155] on div "Apply" at bounding box center [662, 154] width 18 height 10
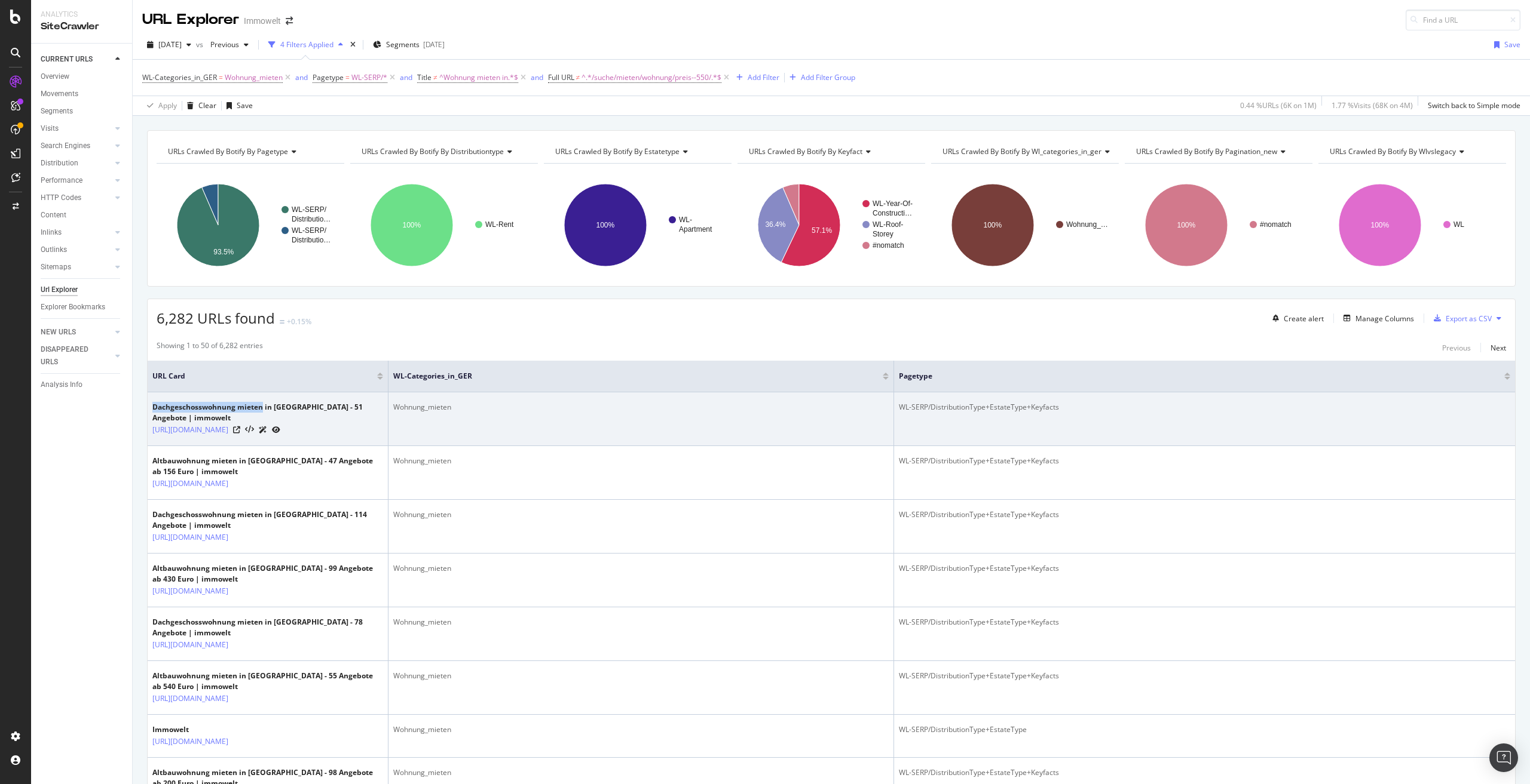
drag, startPoint x: 152, startPoint y: 404, endPoint x: 261, endPoint y: 406, distance: 109.0
click at [261, 406] on td "Dachgeschosswohnung mieten in Düsseldorf - 51 Angebote | immowelt https://www.i…" at bounding box center [267, 419] width 241 height 54
drag, startPoint x: 198, startPoint y: 466, endPoint x: 241, endPoint y: 429, distance: 56.7
click at [241, 429] on td "Dachgeschosswohnung mieten in Düsseldorf - 51 Angebote | immowelt https://www.i…" at bounding box center [267, 419] width 241 height 54
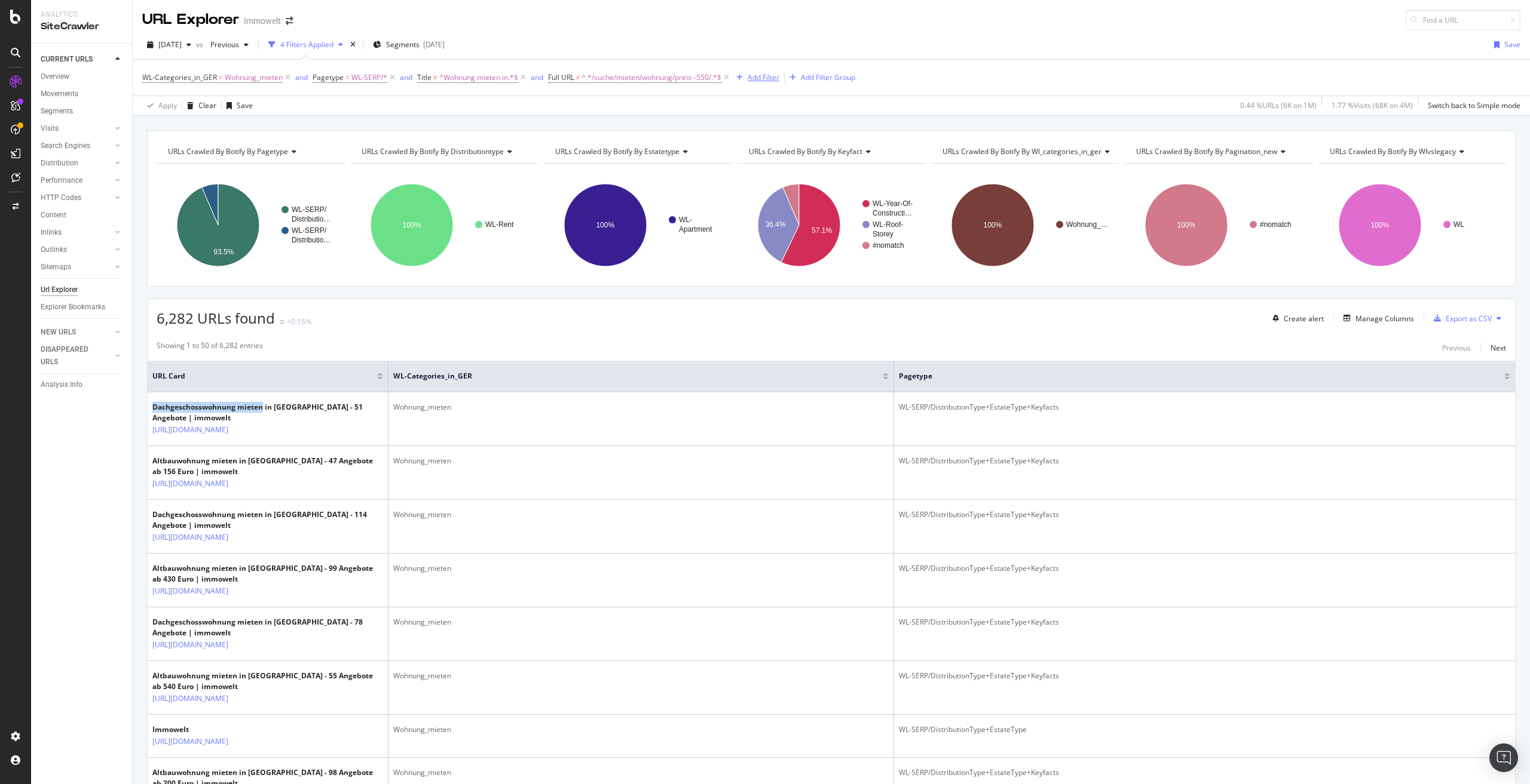
click at [759, 75] on div "Add Filter" at bounding box center [763, 78] width 32 height 10
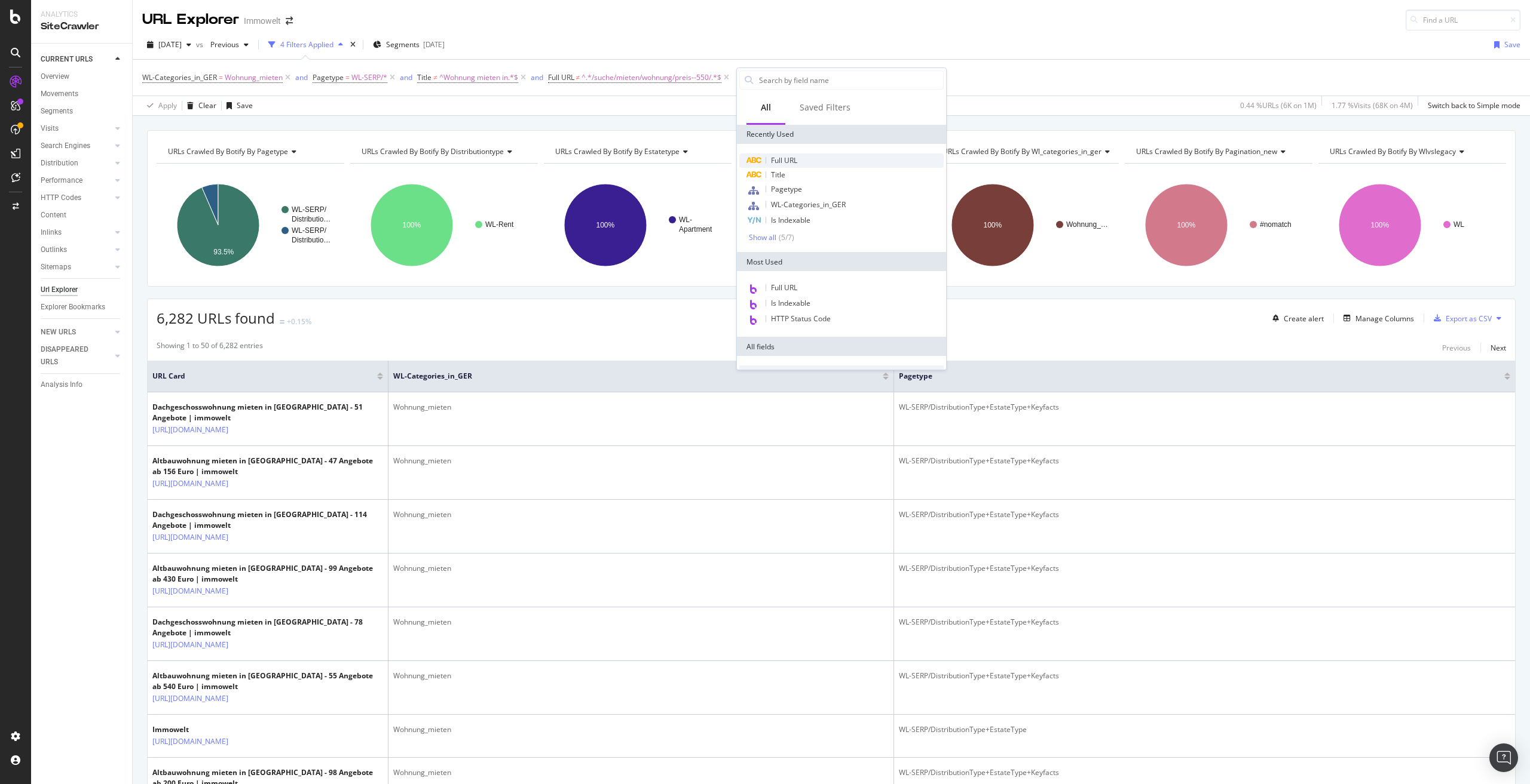
click at [796, 160] on span "Full URL" at bounding box center [784, 160] width 26 height 10
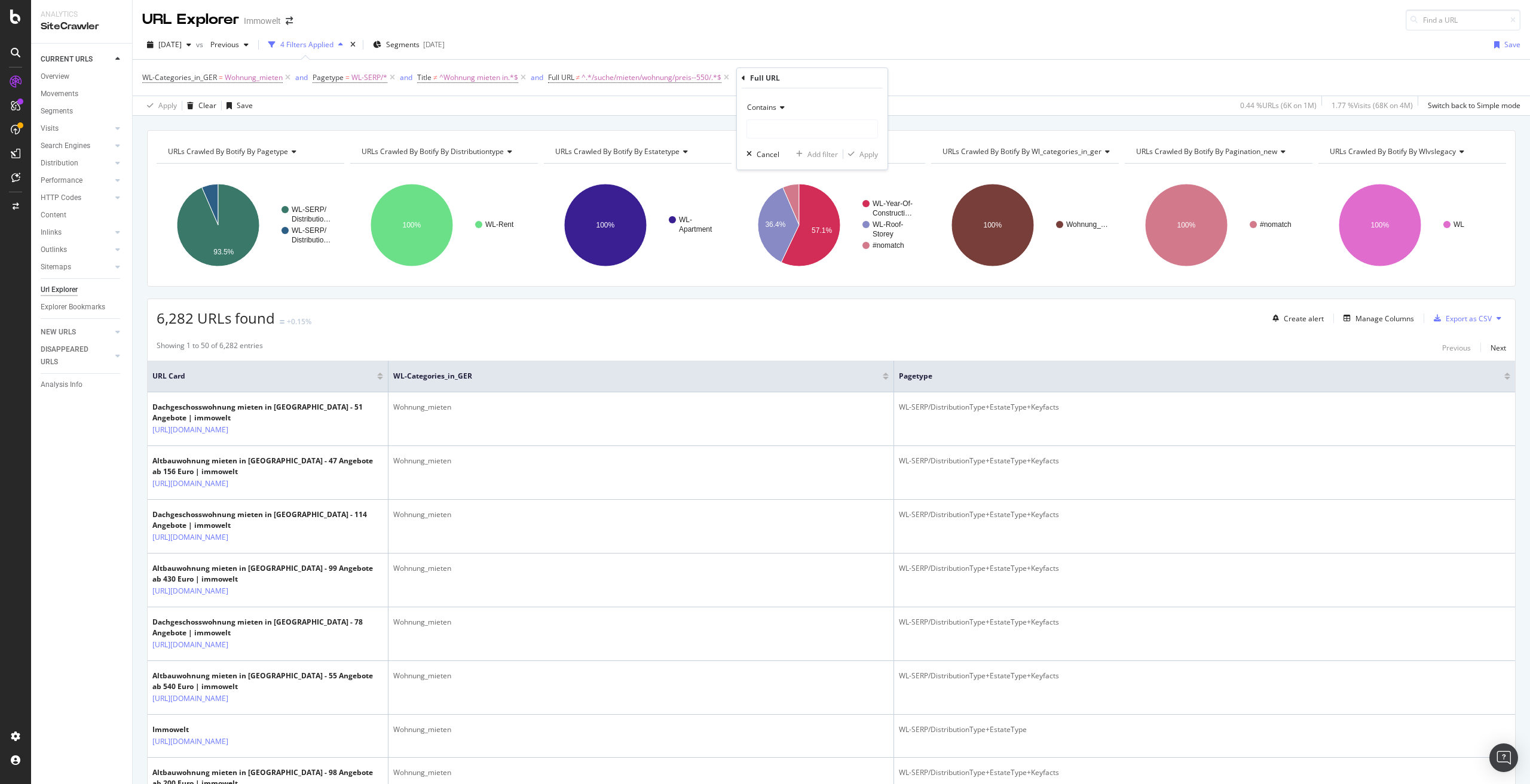
click at [769, 107] on span "Contains" at bounding box center [762, 107] width 30 height 10
click at [798, 242] on span "Doesn't contain" at bounding box center [779, 241] width 52 height 10
click at [784, 131] on input "text" at bounding box center [812, 128] width 130 height 19
paste input "/suche/mieten/wohnung/dachgeschoss/"
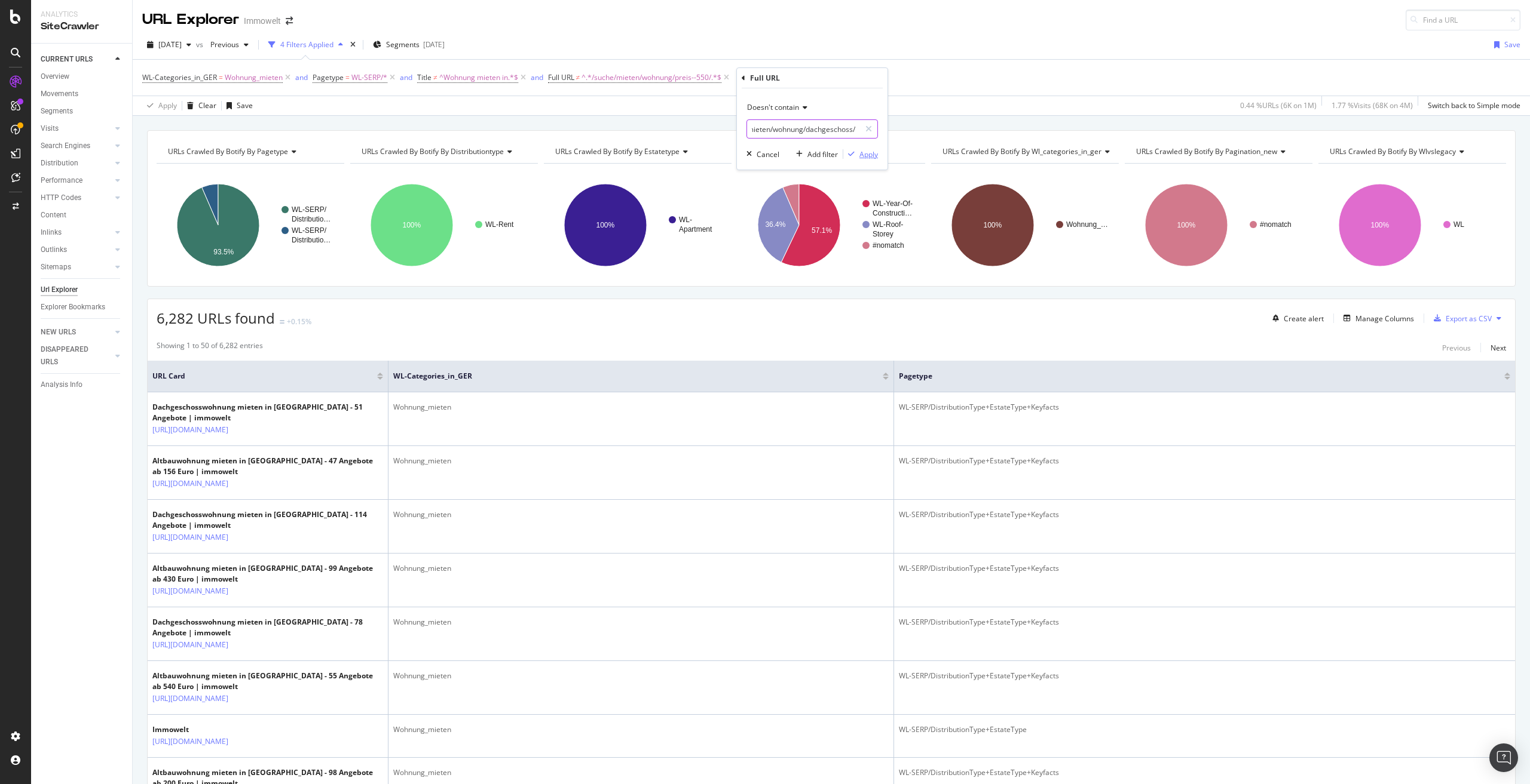
type input "/suche/mieten/wohnung/dachgeschoss/"
click at [866, 154] on div "Apply" at bounding box center [868, 154] width 18 height 10
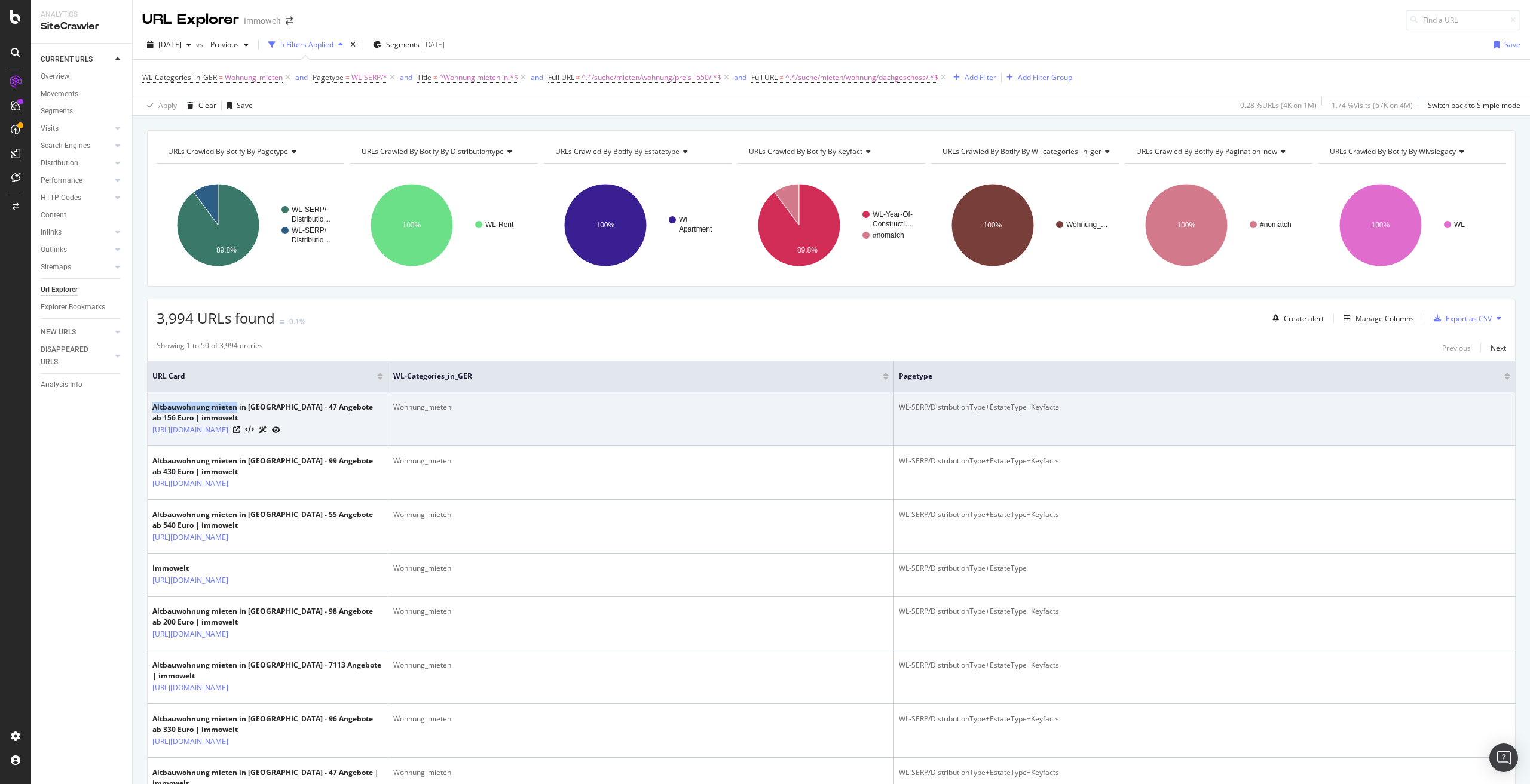
drag, startPoint x: 154, startPoint y: 405, endPoint x: 238, endPoint y: 409, distance: 84.1
click at [238, 409] on div "Altbauwohnung mieten in Düsseldorf - 47 Angebote ab 156 Euro | immowelt" at bounding box center [267, 412] width 231 height 22
drag, startPoint x: 193, startPoint y: 461, endPoint x: 241, endPoint y: 432, distance: 56.1
click at [241, 432] on td "Altbauwohnung mieten in Düsseldorf - 47 Angebote ab 156 Euro | immowelt https:/…" at bounding box center [267, 419] width 241 height 54
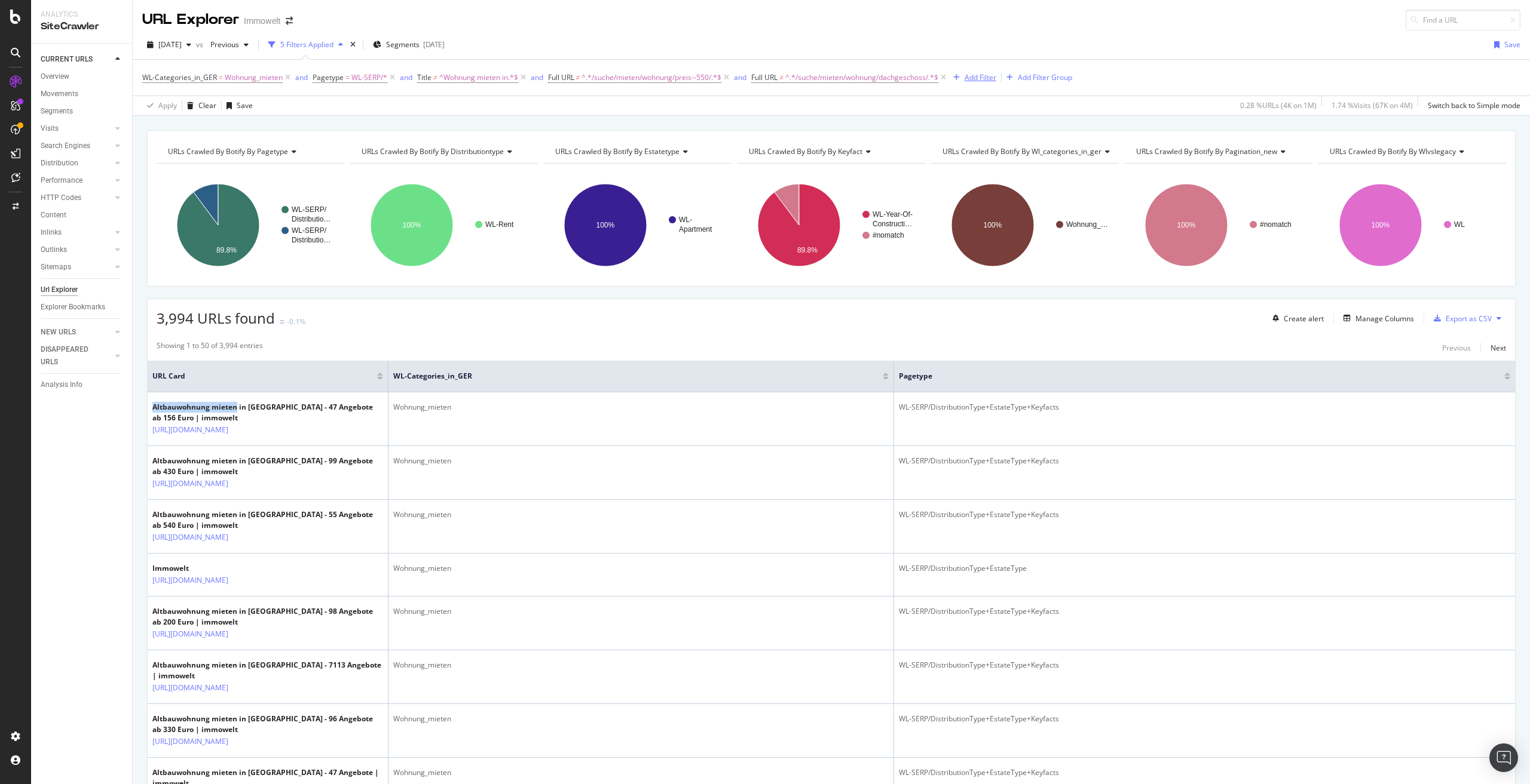
click at [973, 78] on div "Add Filter" at bounding box center [980, 78] width 32 height 10
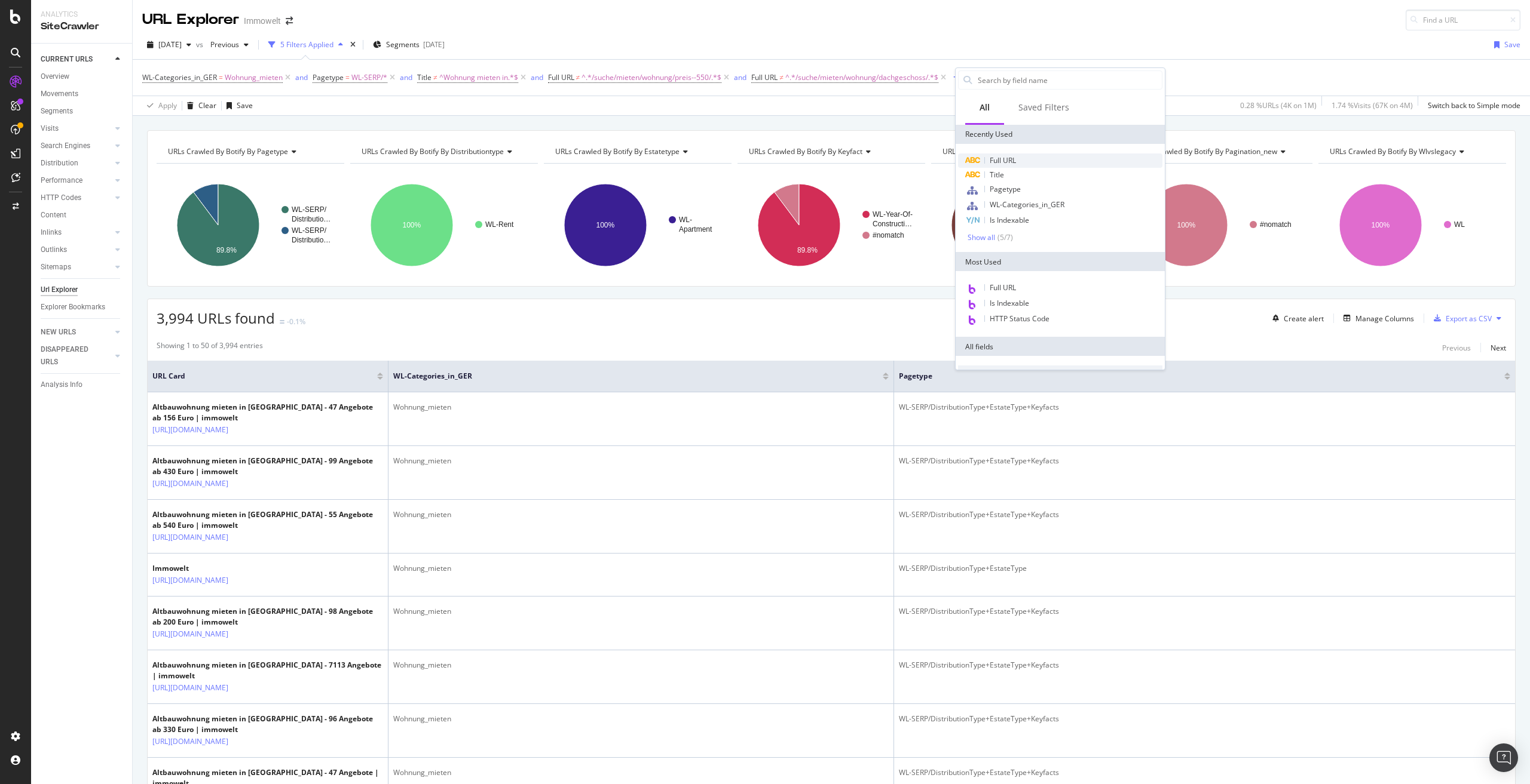
click at [1026, 160] on div "Full URL" at bounding box center [1060, 161] width 205 height 14
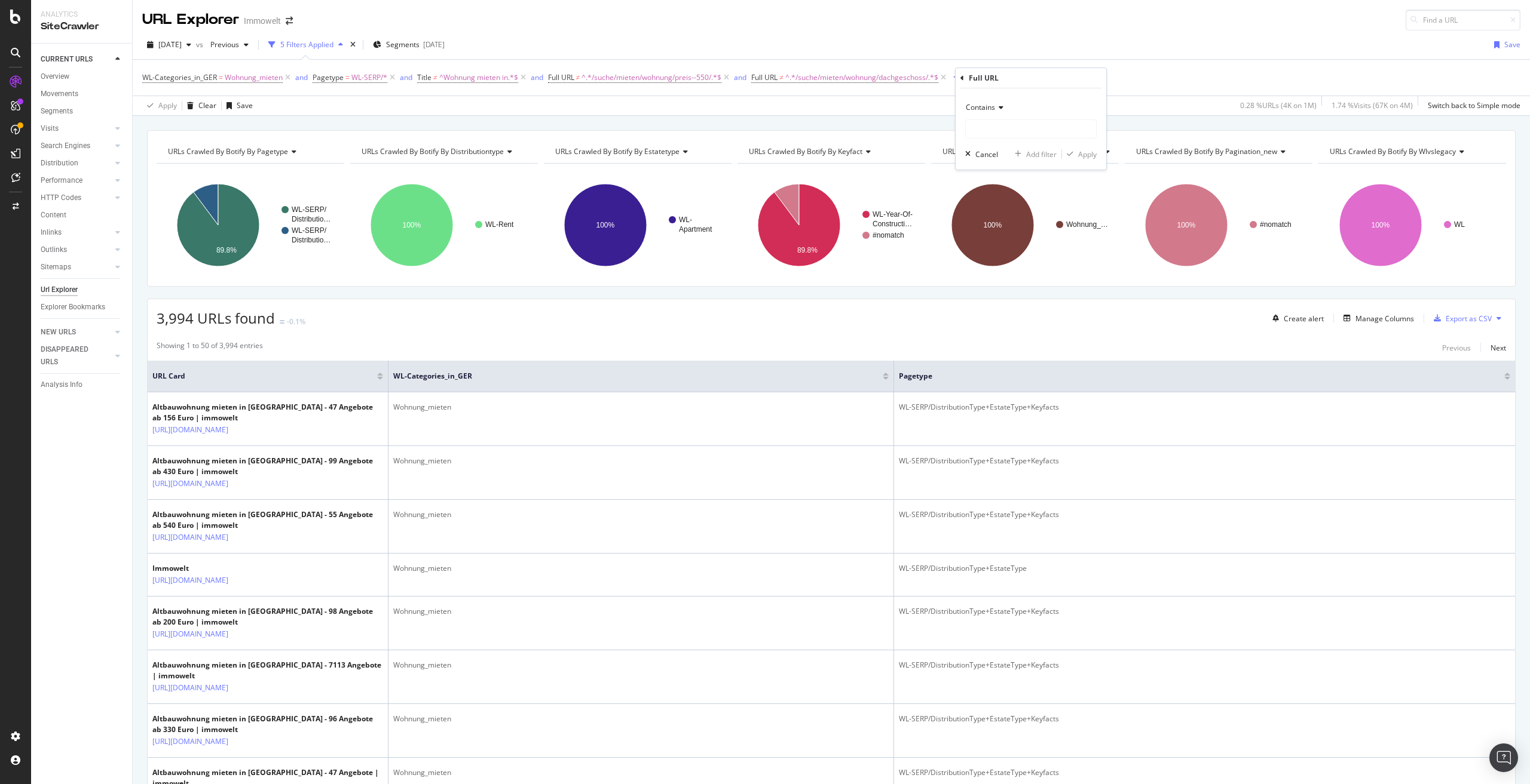
click at [1004, 109] on div "Contains" at bounding box center [1031, 107] width 131 height 19
click at [1029, 245] on div "Doesn't contain" at bounding box center [1032, 240] width 128 height 16
click at [996, 130] on input "text" at bounding box center [1031, 128] width 130 height 19
paste input "/suche/mieten/wohnung/jahr--1949/"
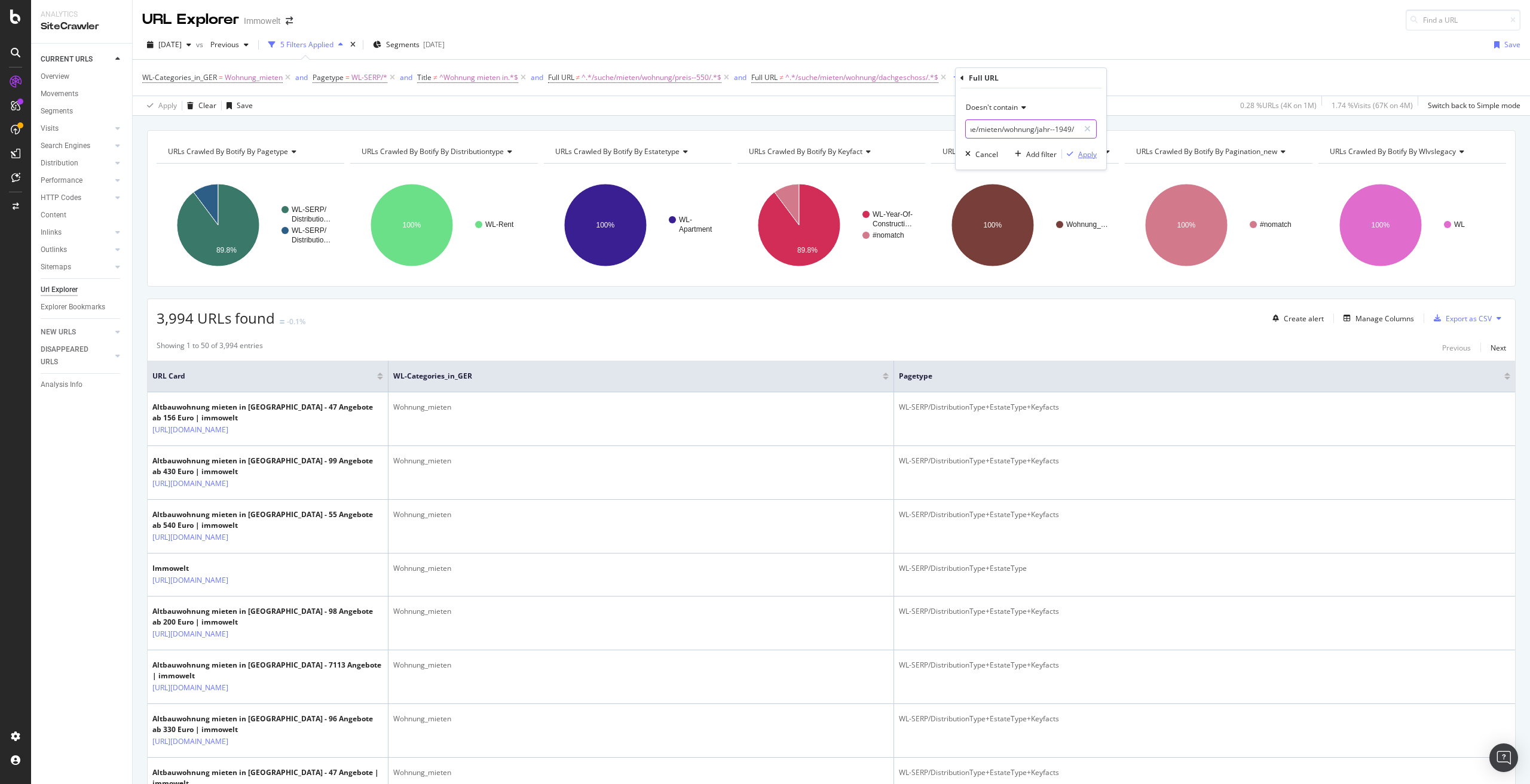
type input "/suche/mieten/wohnung/jahr--1949/"
click at [1084, 155] on div "Apply" at bounding box center [1087, 154] width 18 height 10
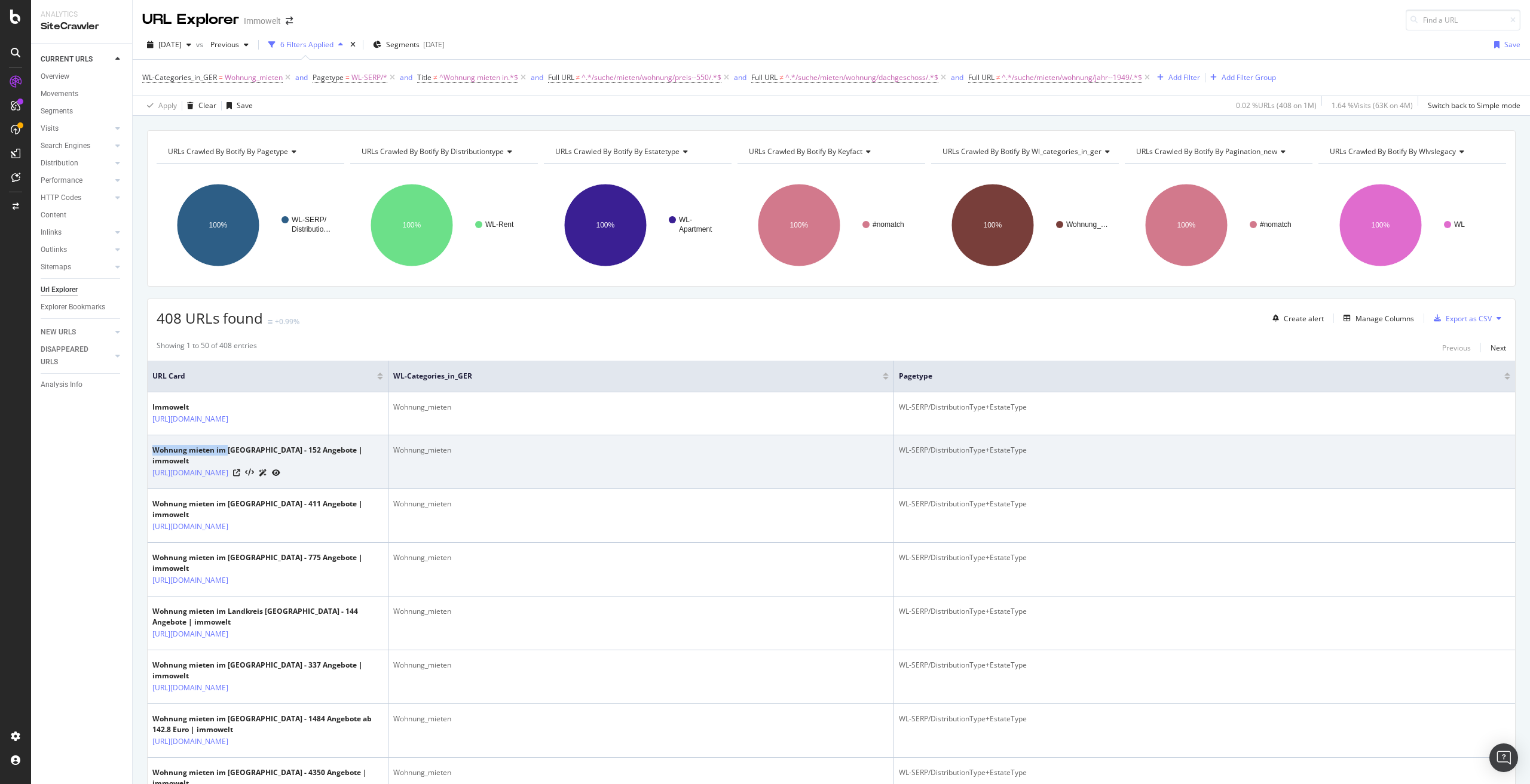
drag, startPoint x: 152, startPoint y: 462, endPoint x: 229, endPoint y: 462, distance: 77.0
click at [229, 462] on div "Wohnung mieten im Landkreis Dessau-Roßlau - 152 Angebote | immowelt" at bounding box center [267, 455] width 231 height 22
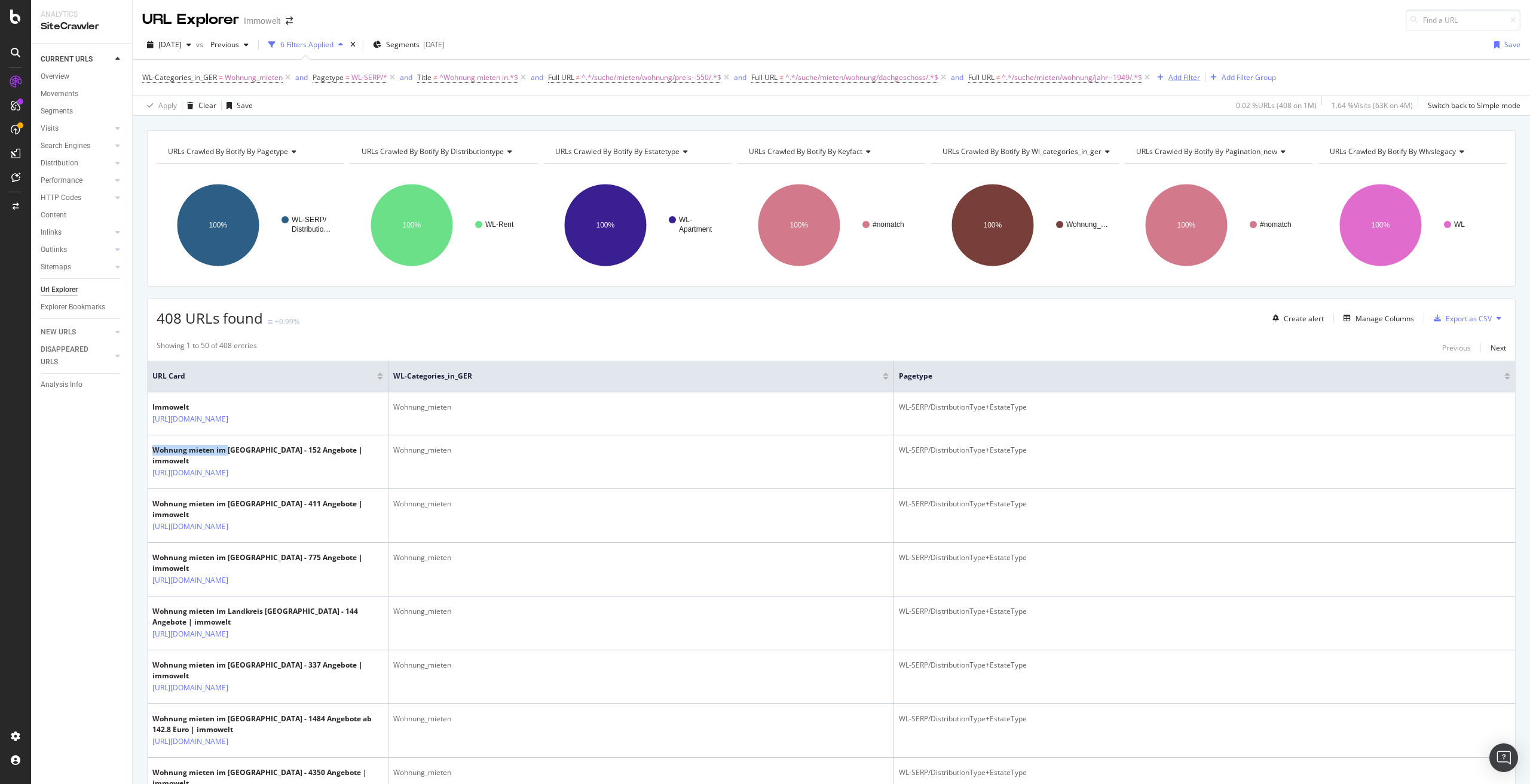
click at [1188, 72] on div "Add Filter" at bounding box center [1176, 78] width 48 height 13
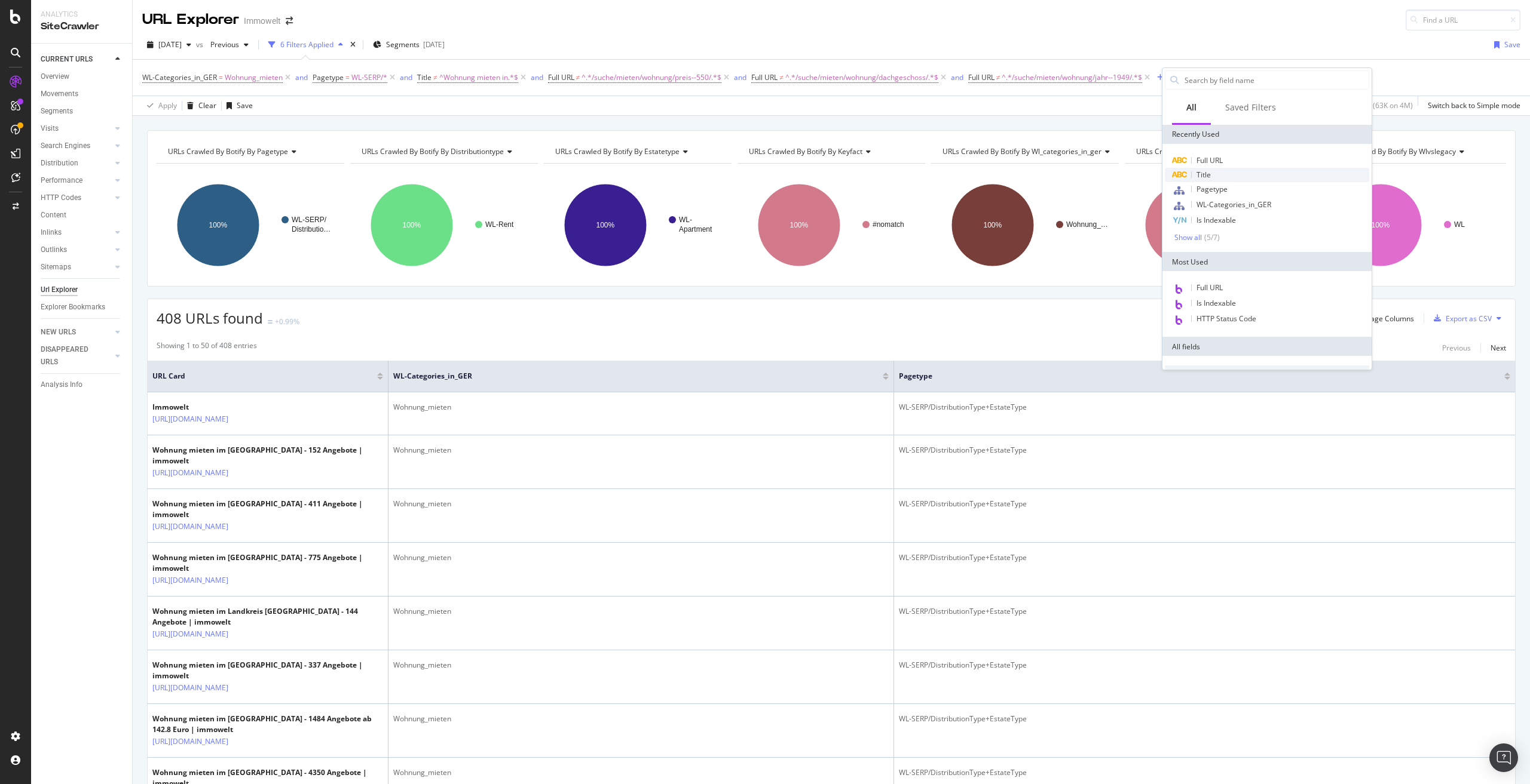
click at [1227, 172] on div "Title" at bounding box center [1267, 175] width 205 height 14
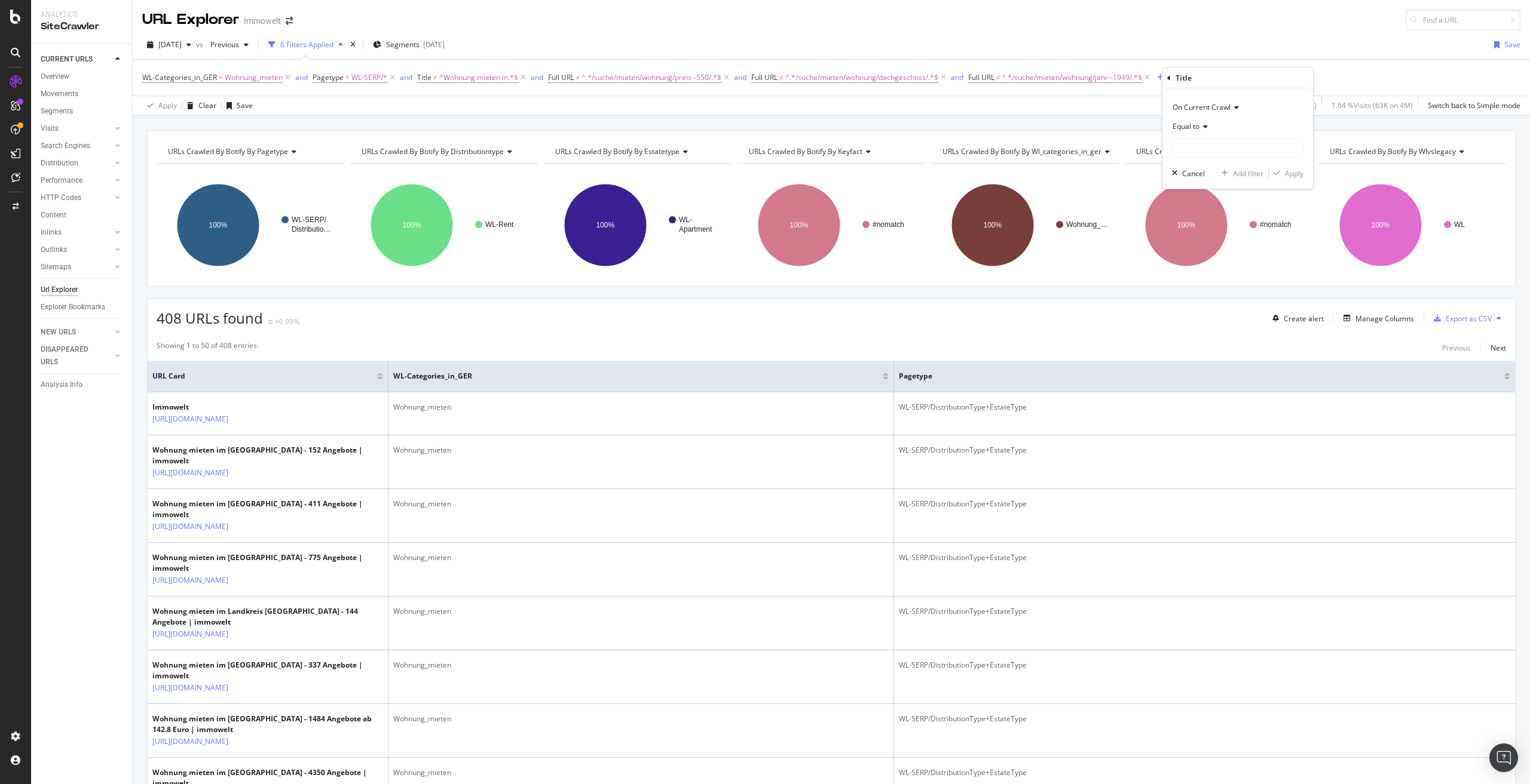
click at [1196, 126] on span "Equal to" at bounding box center [1186, 126] width 27 height 10
click at [1249, 258] on div "Doesn't contain" at bounding box center [1239, 260] width 128 height 16
click at [1223, 125] on span "Doesn't contain" at bounding box center [1198, 126] width 52 height 10
click at [1224, 196] on span "Doesn't start with" at bounding box center [1207, 198] width 59 height 10
click at [1219, 147] on input "text" at bounding box center [1237, 148] width 130 height 19
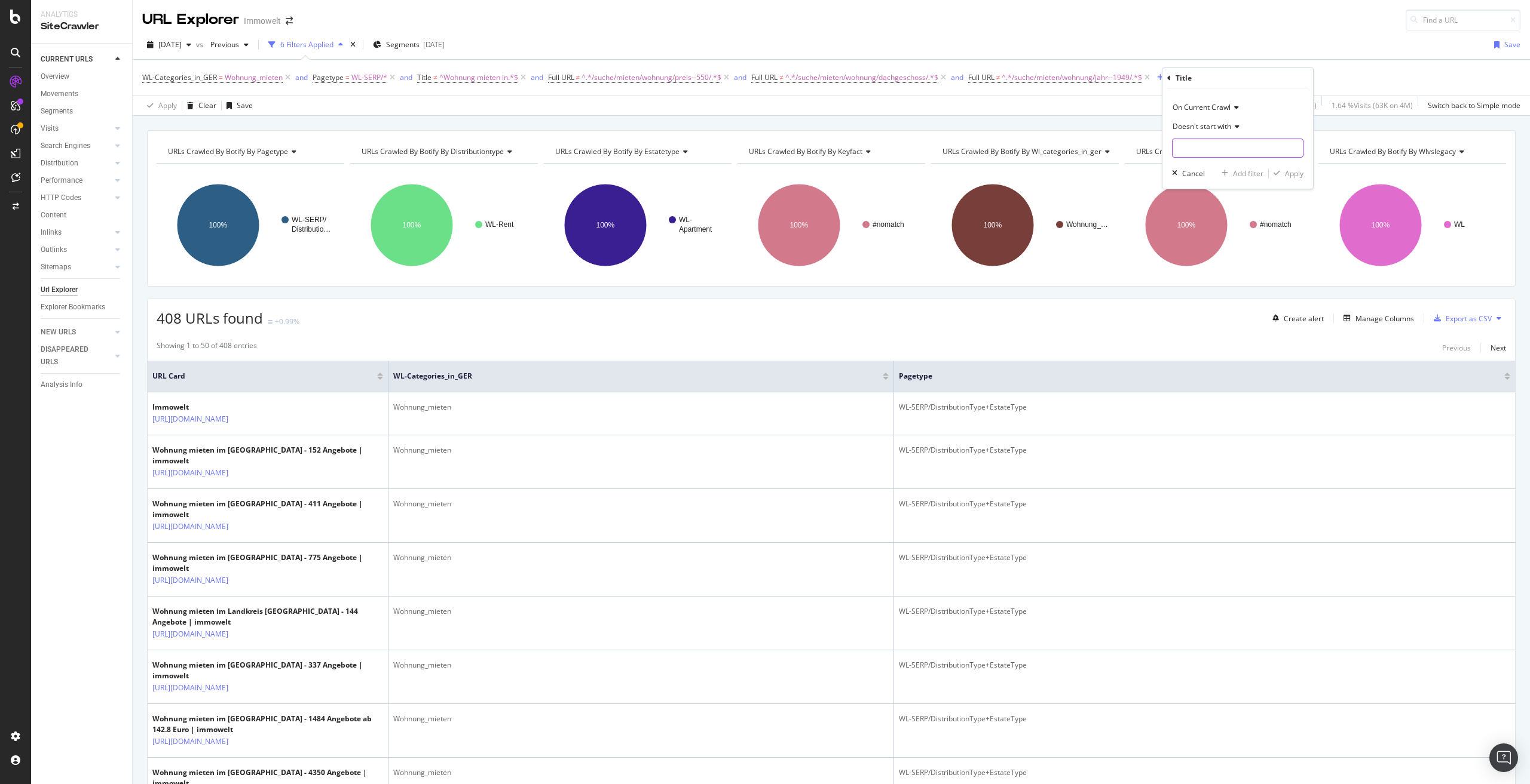
paste input "Wohnung mieten im"
type input "Wohnung mieten im"
click at [1297, 176] on div "Apply" at bounding box center [1294, 173] width 18 height 10
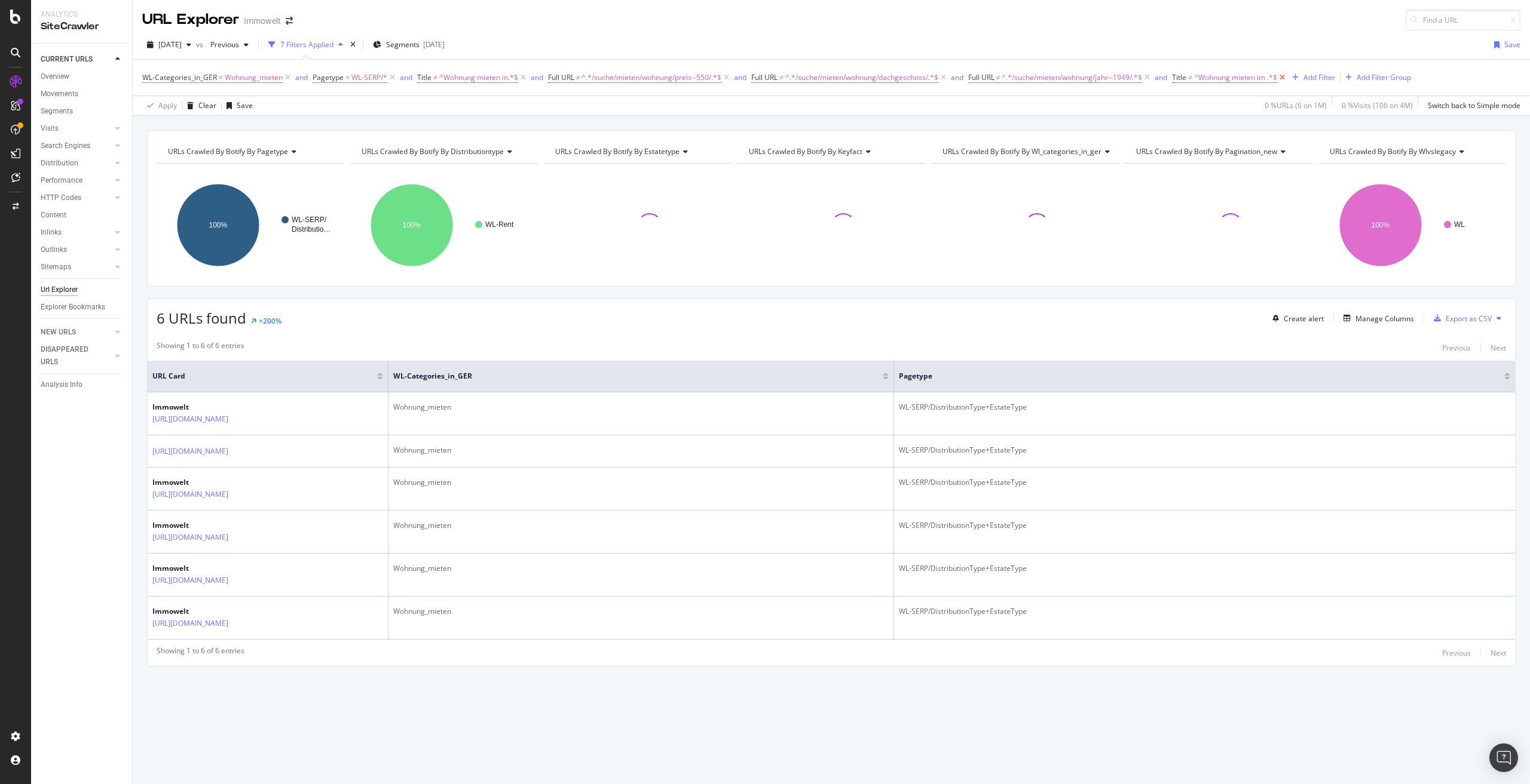
click at [1287, 77] on icon at bounding box center [1282, 78] width 10 height 12
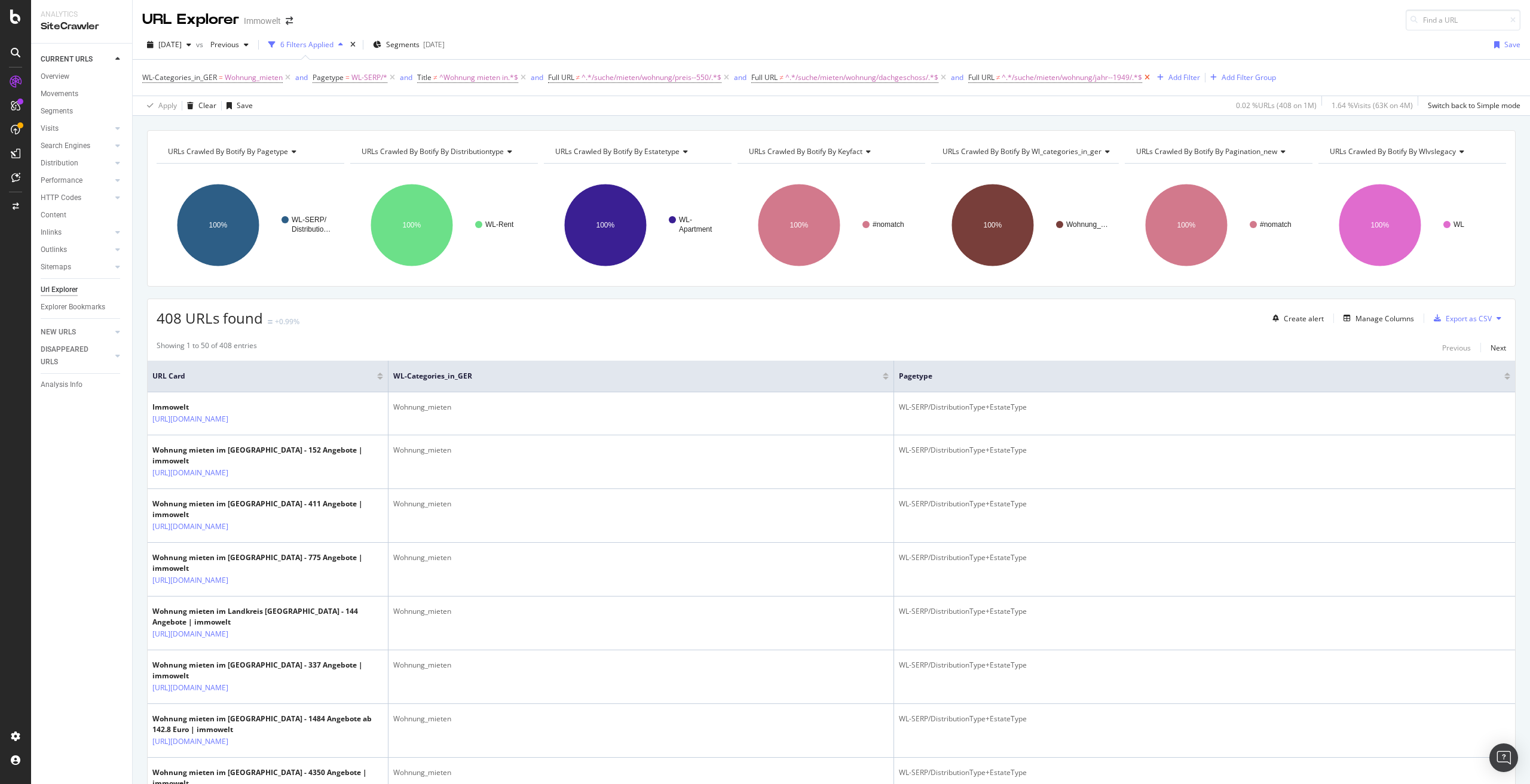
click at [1152, 75] on icon at bounding box center [1147, 78] width 10 height 12
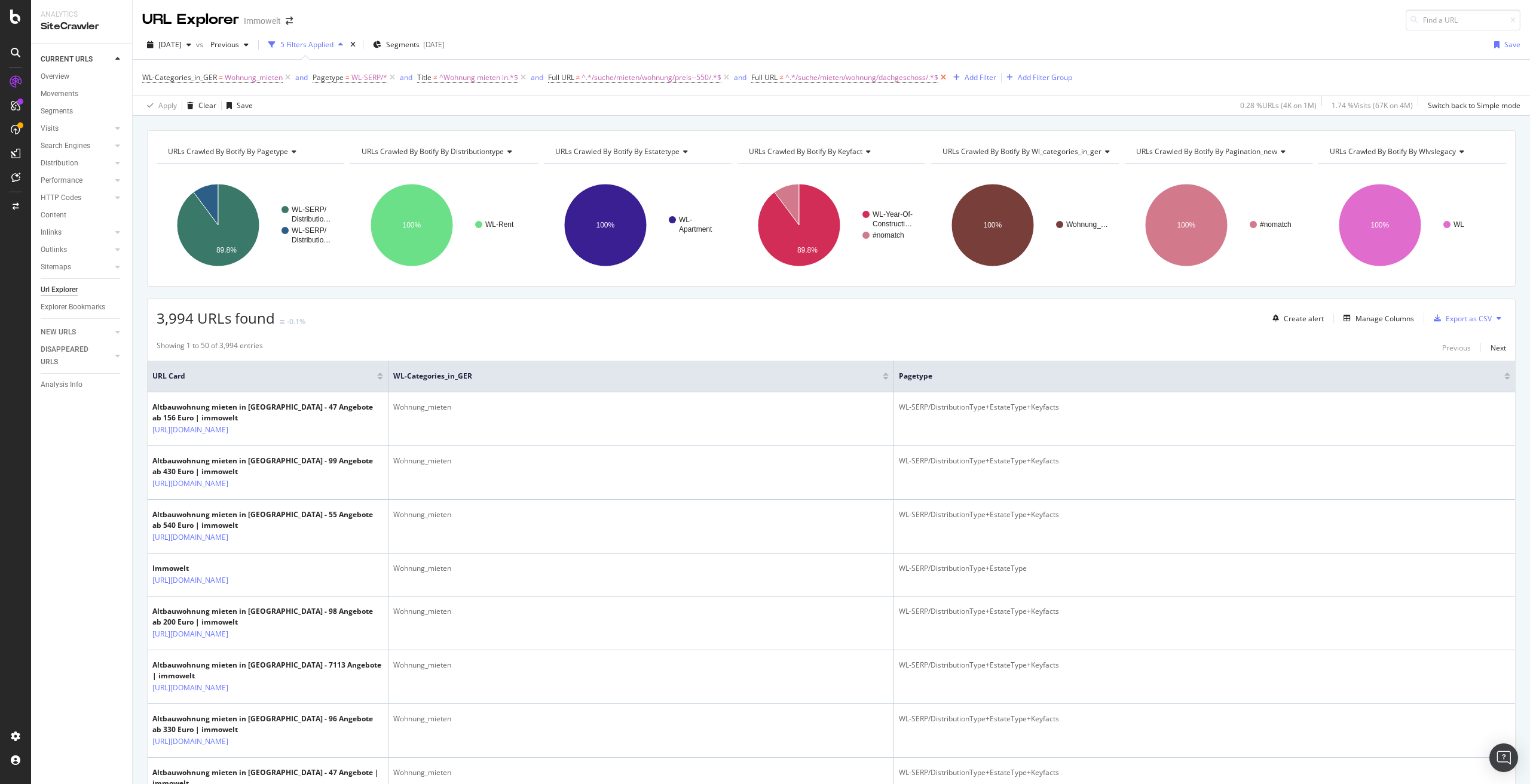
click at [949, 76] on icon at bounding box center [943, 78] width 10 height 12
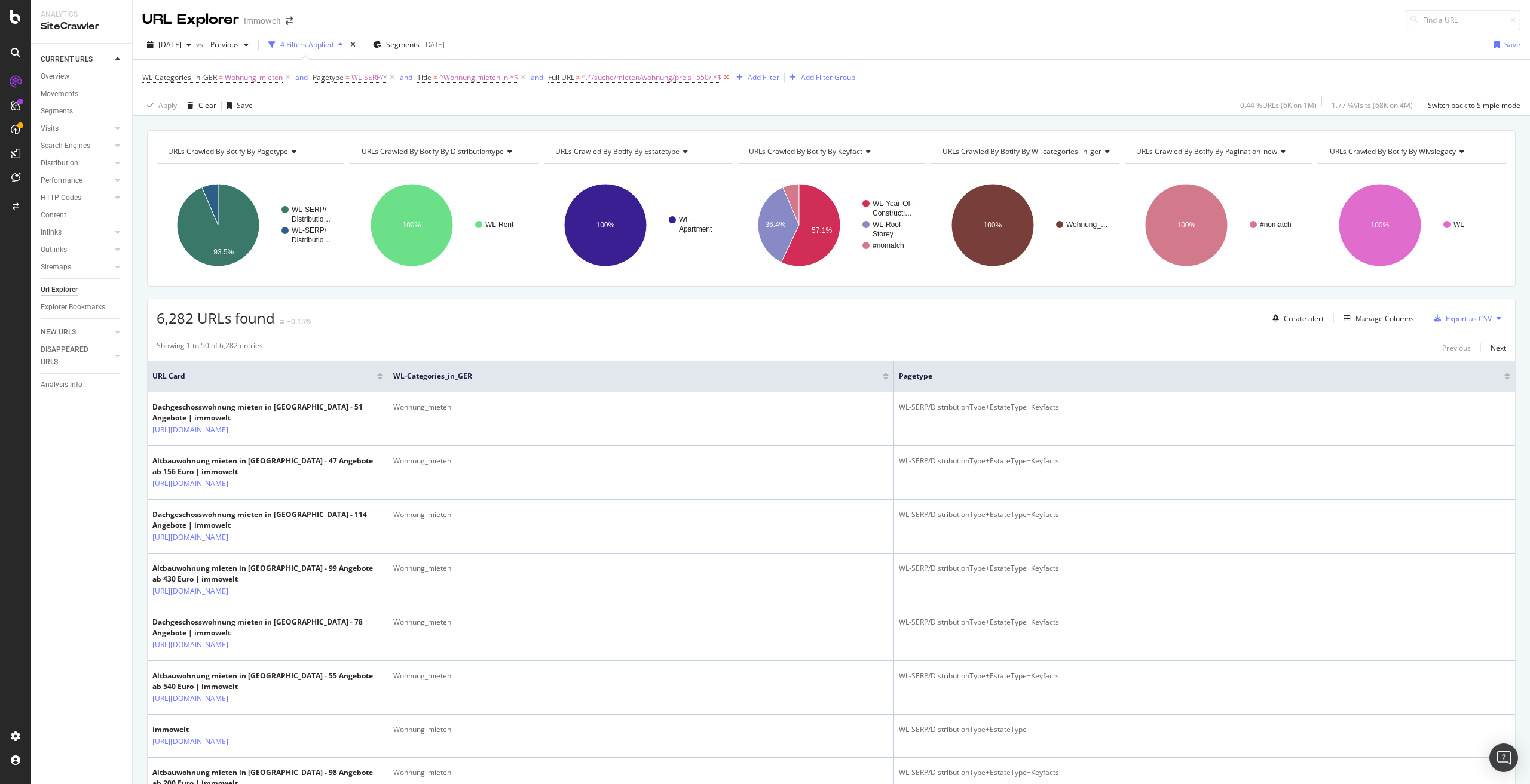
click at [731, 78] on icon at bounding box center [727, 78] width 10 height 12
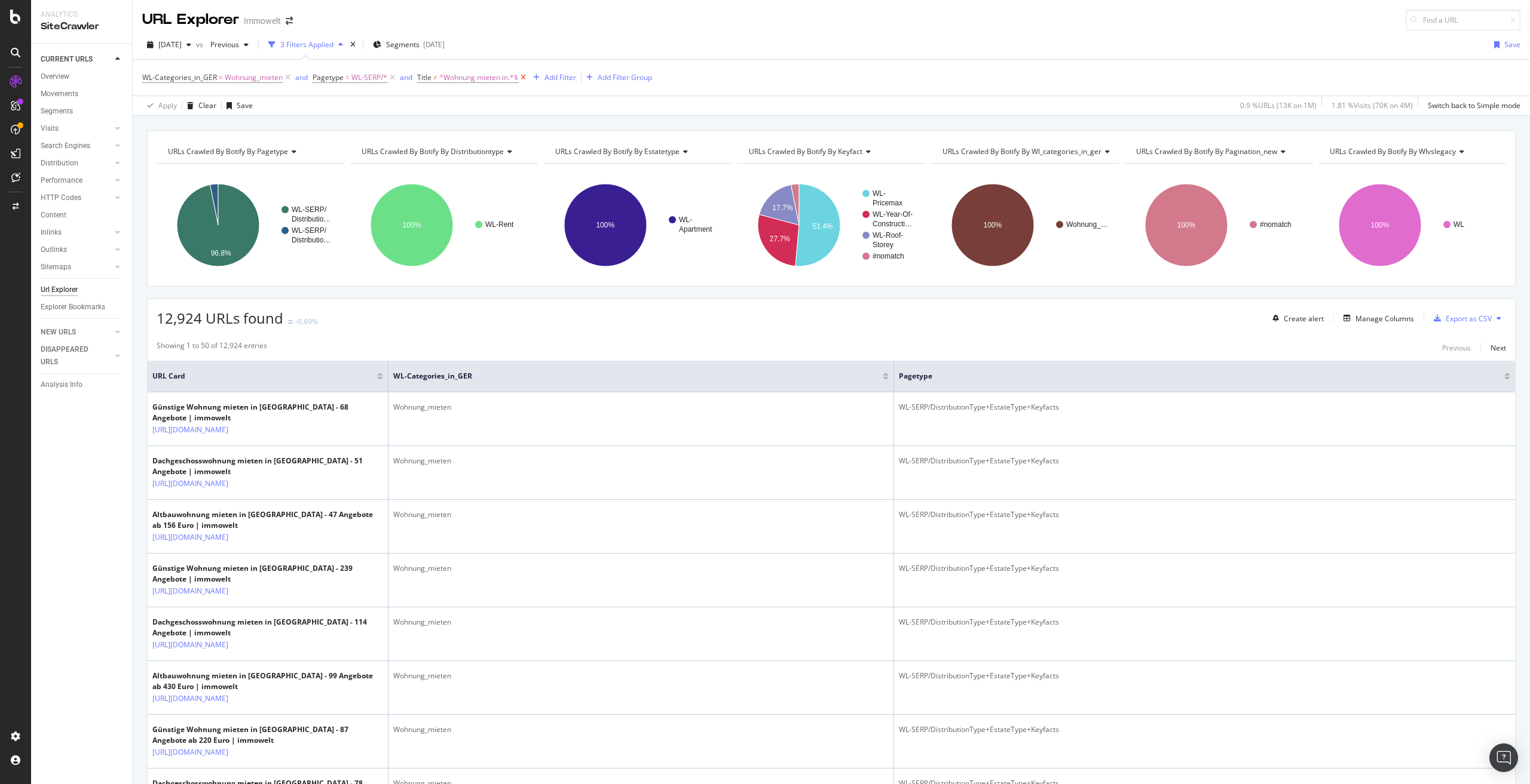
click at [525, 79] on icon at bounding box center [523, 78] width 10 height 12
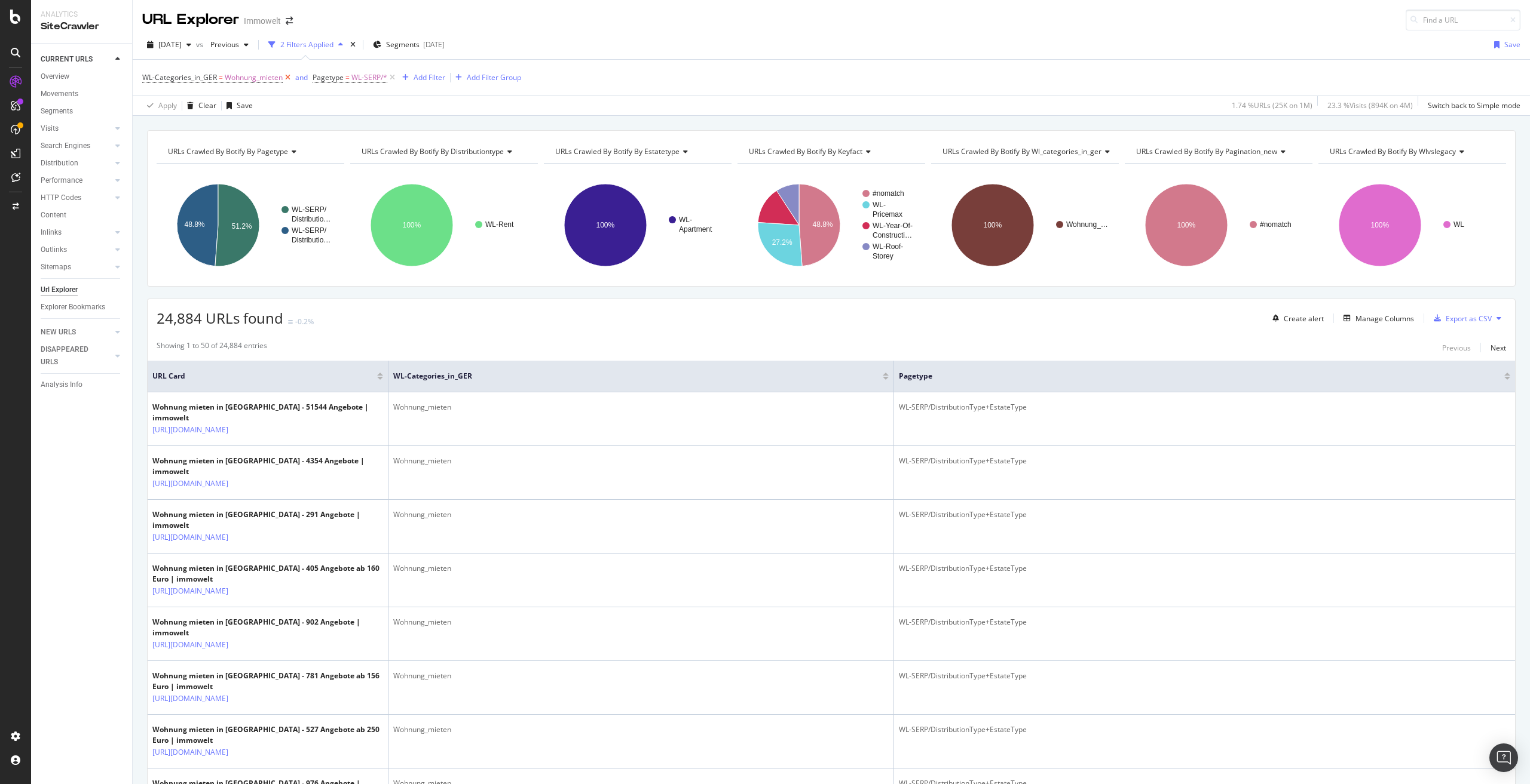
click at [290, 80] on icon at bounding box center [288, 78] width 10 height 12
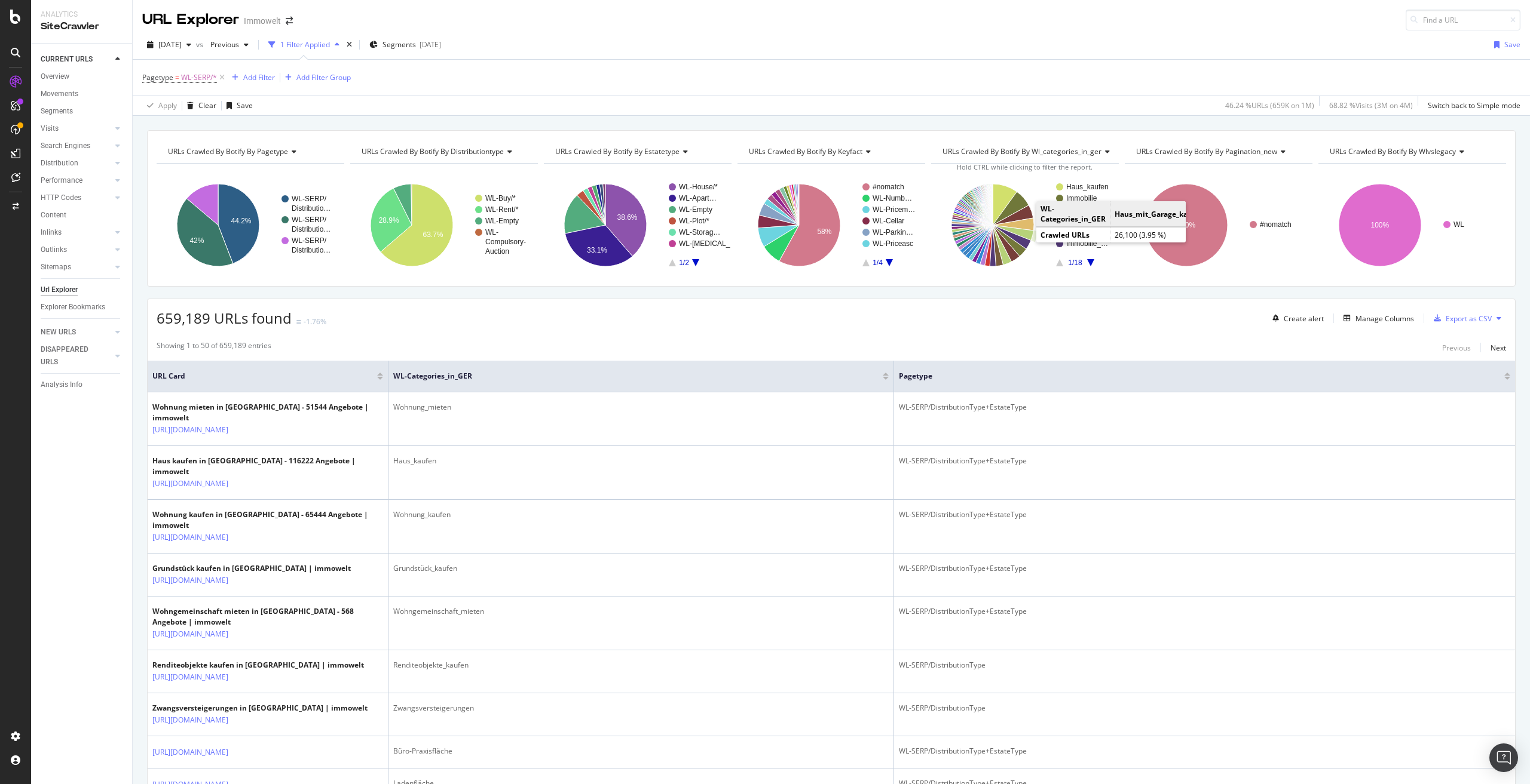
click at [1025, 233] on icon "A chart." at bounding box center [1013, 233] width 41 height 16
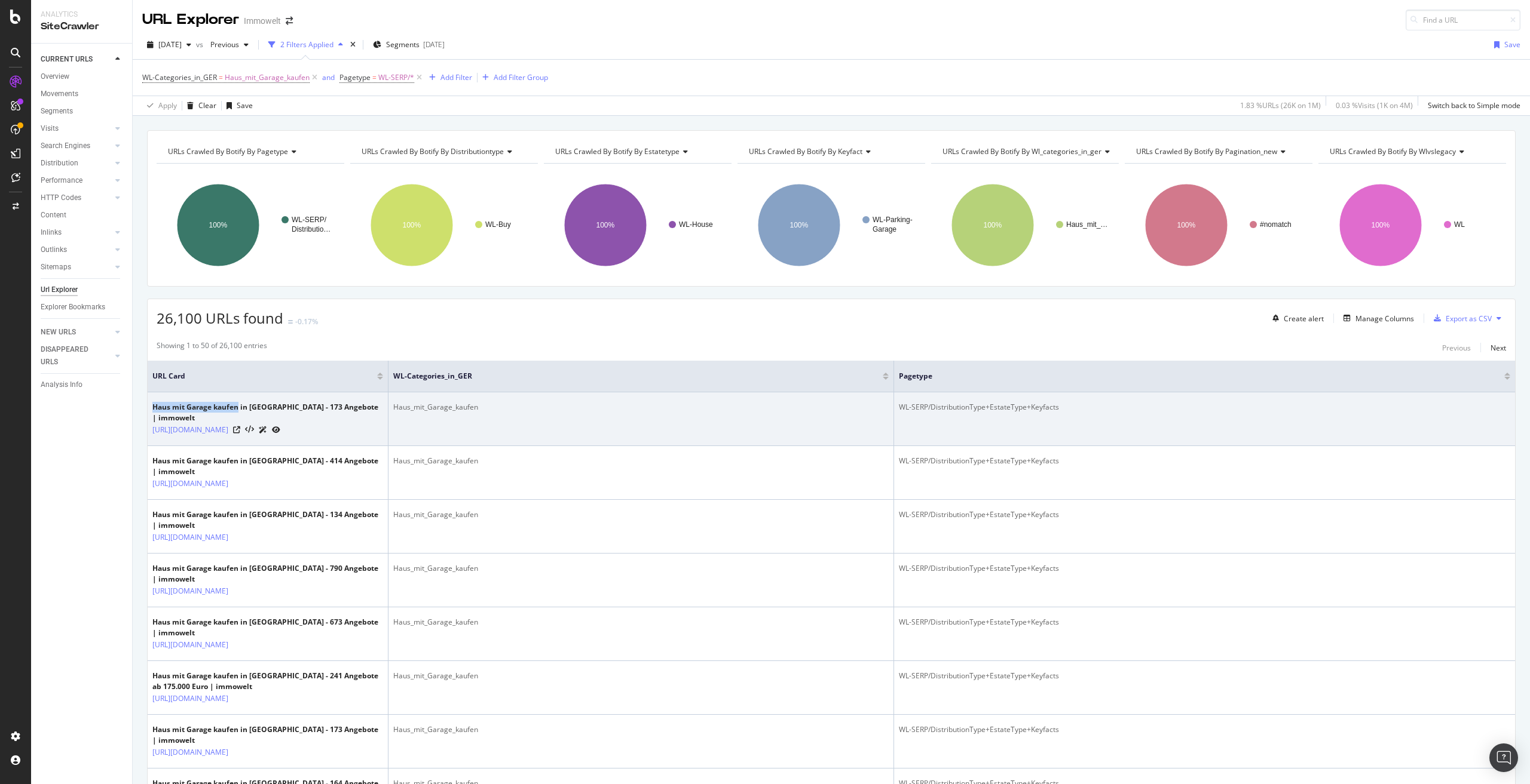
drag, startPoint x: 152, startPoint y: 405, endPoint x: 237, endPoint y: 405, distance: 85.0
click at [237, 405] on div "Haus mit Garage kaufen in Leipzig - 173 Angebote | immowelt" at bounding box center [267, 412] width 231 height 22
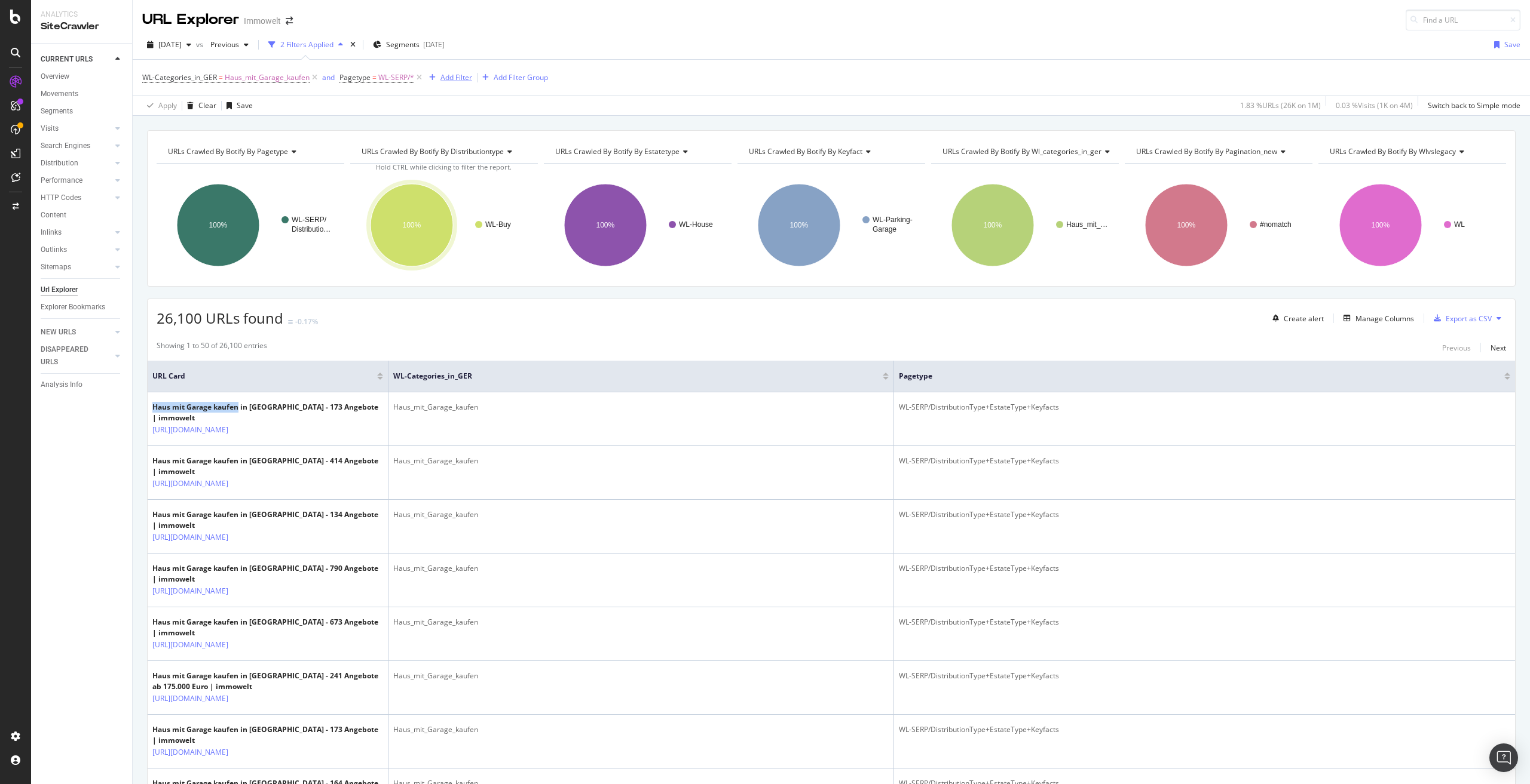
drag, startPoint x: 455, startPoint y: 78, endPoint x: 442, endPoint y: 104, distance: 29.1
click at [442, 104] on div "WL-Categories_in_GER = Haus_mit_Garage_kaufen and Pagetype = WL-SERP/* Add Filt…" at bounding box center [832, 87] width 1378 height 56
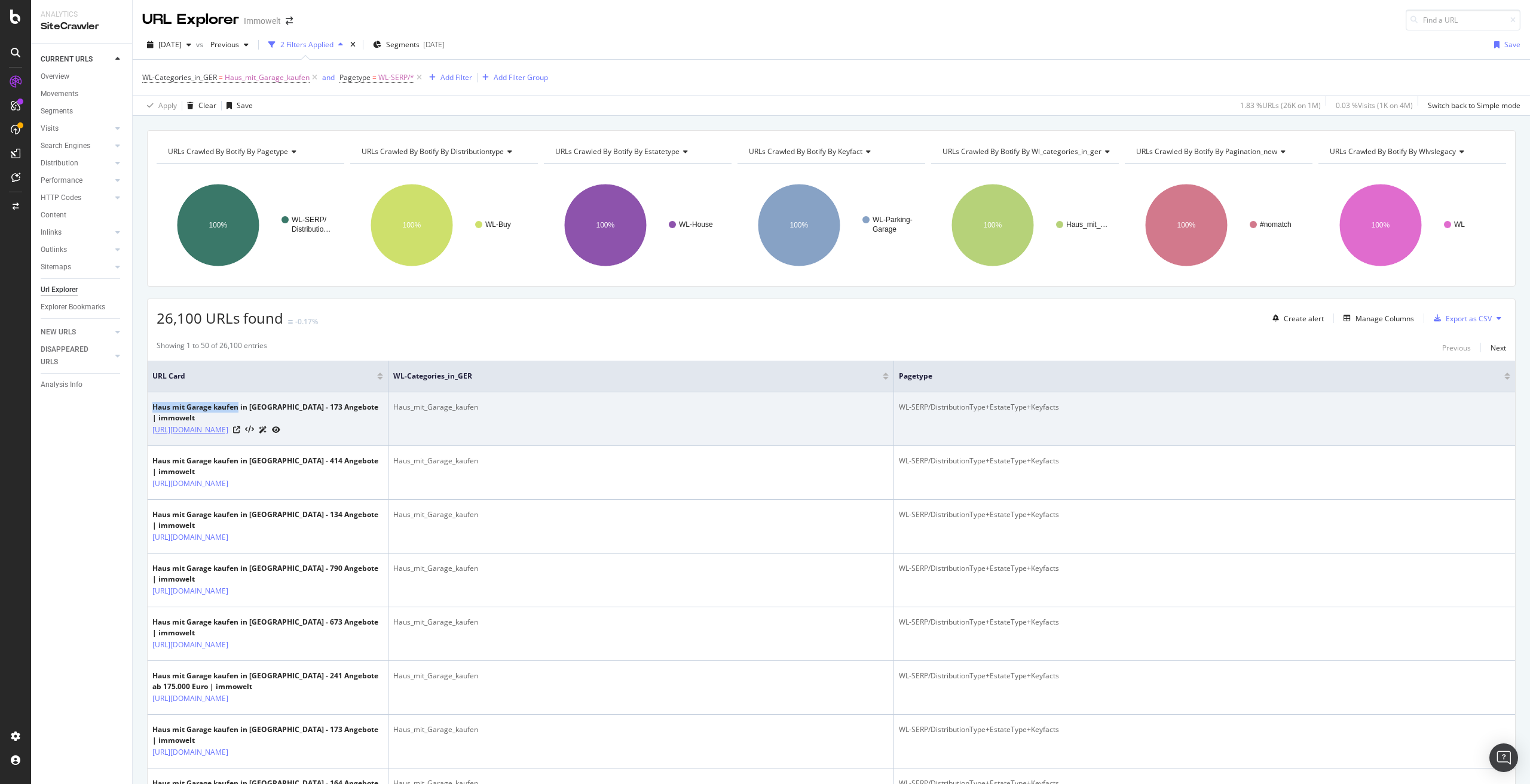
drag, startPoint x: 225, startPoint y: 446, endPoint x: 241, endPoint y: 419, distance: 31.4
click at [241, 419] on td "Haus mit Garage kaufen in Leipzig - 173 Angebote | immowelt https://www.immowel…" at bounding box center [267, 419] width 241 height 54
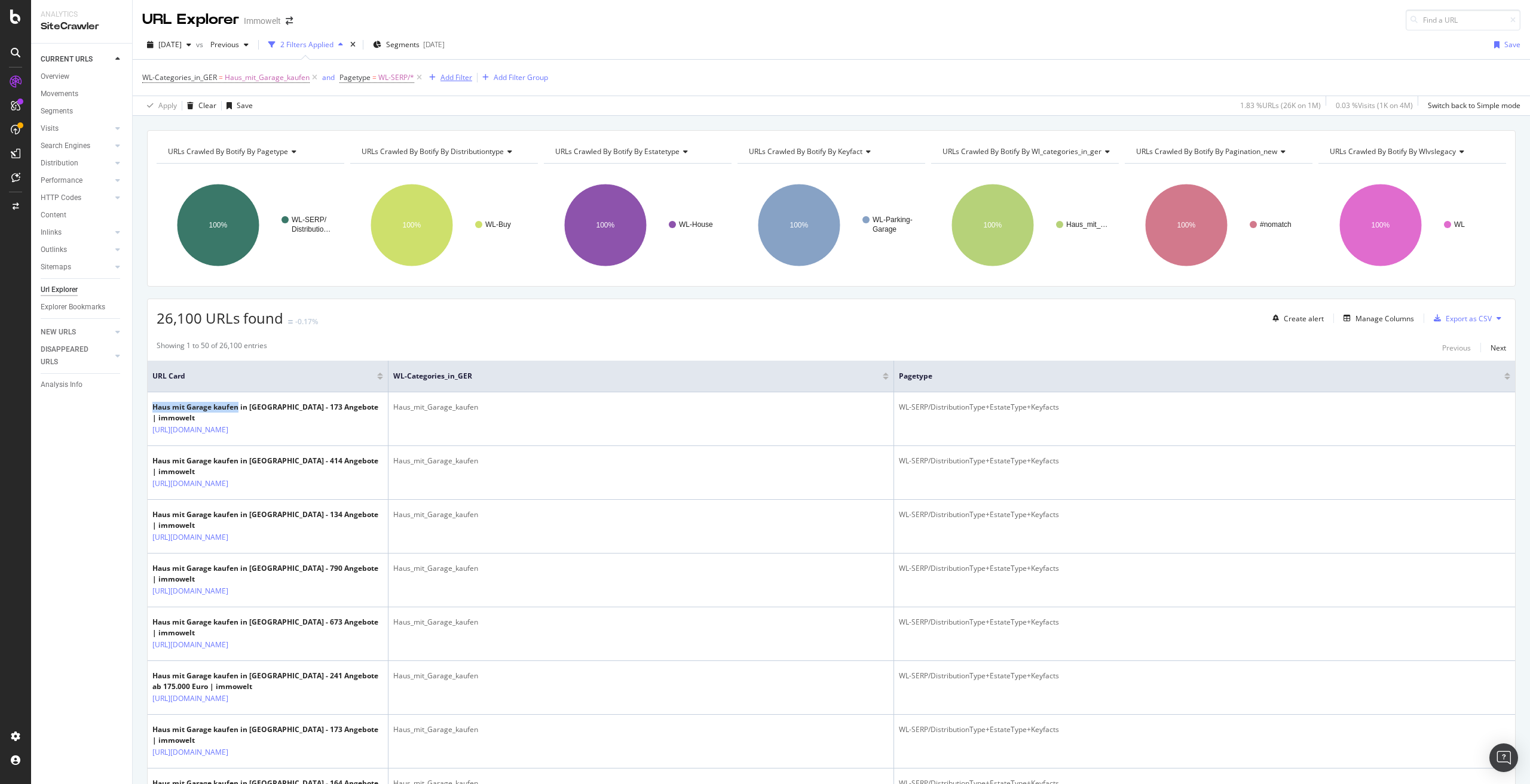
click at [463, 76] on div "Add Filter" at bounding box center [456, 78] width 32 height 10
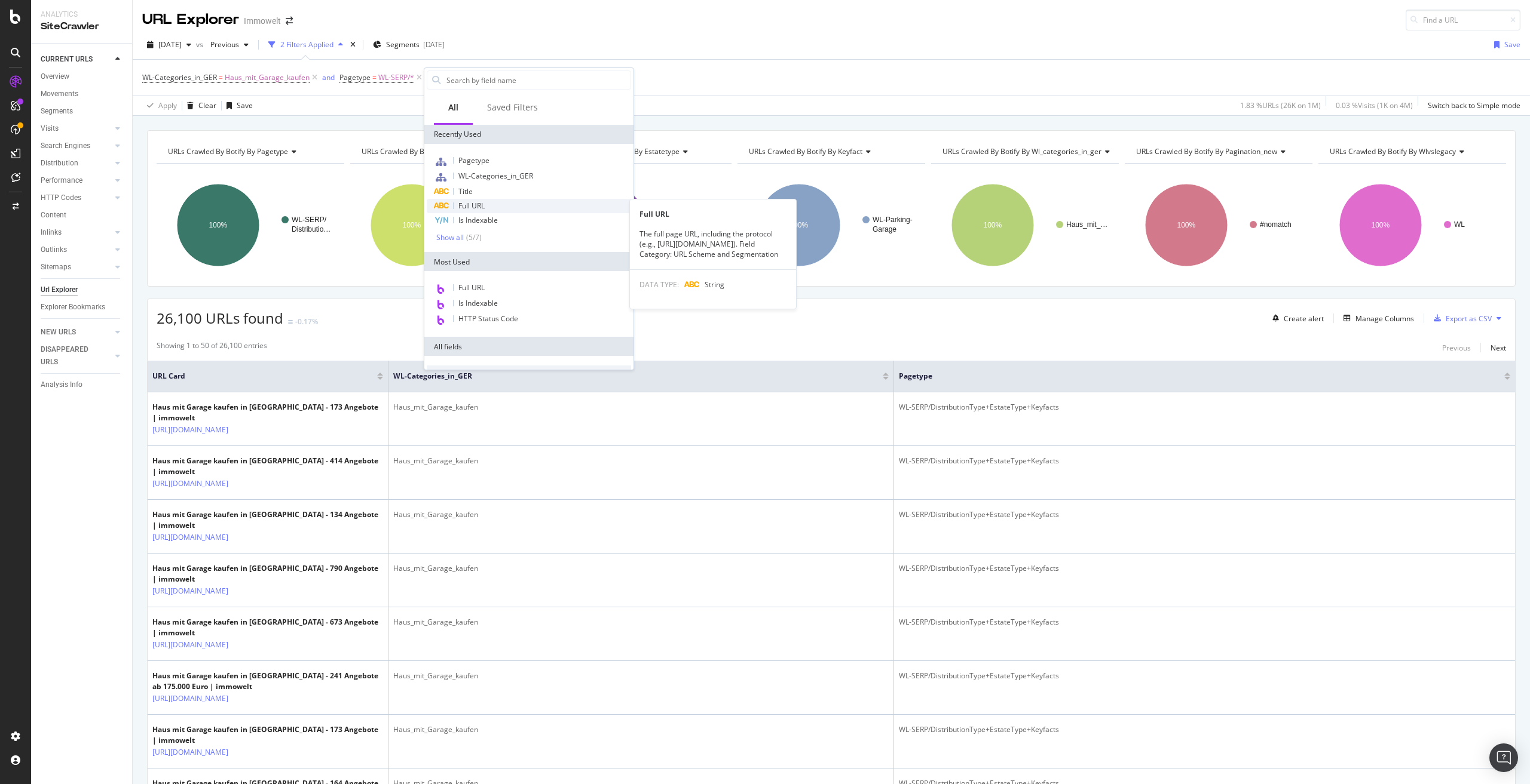
click at [495, 204] on div "Full URL" at bounding box center [529, 206] width 205 height 14
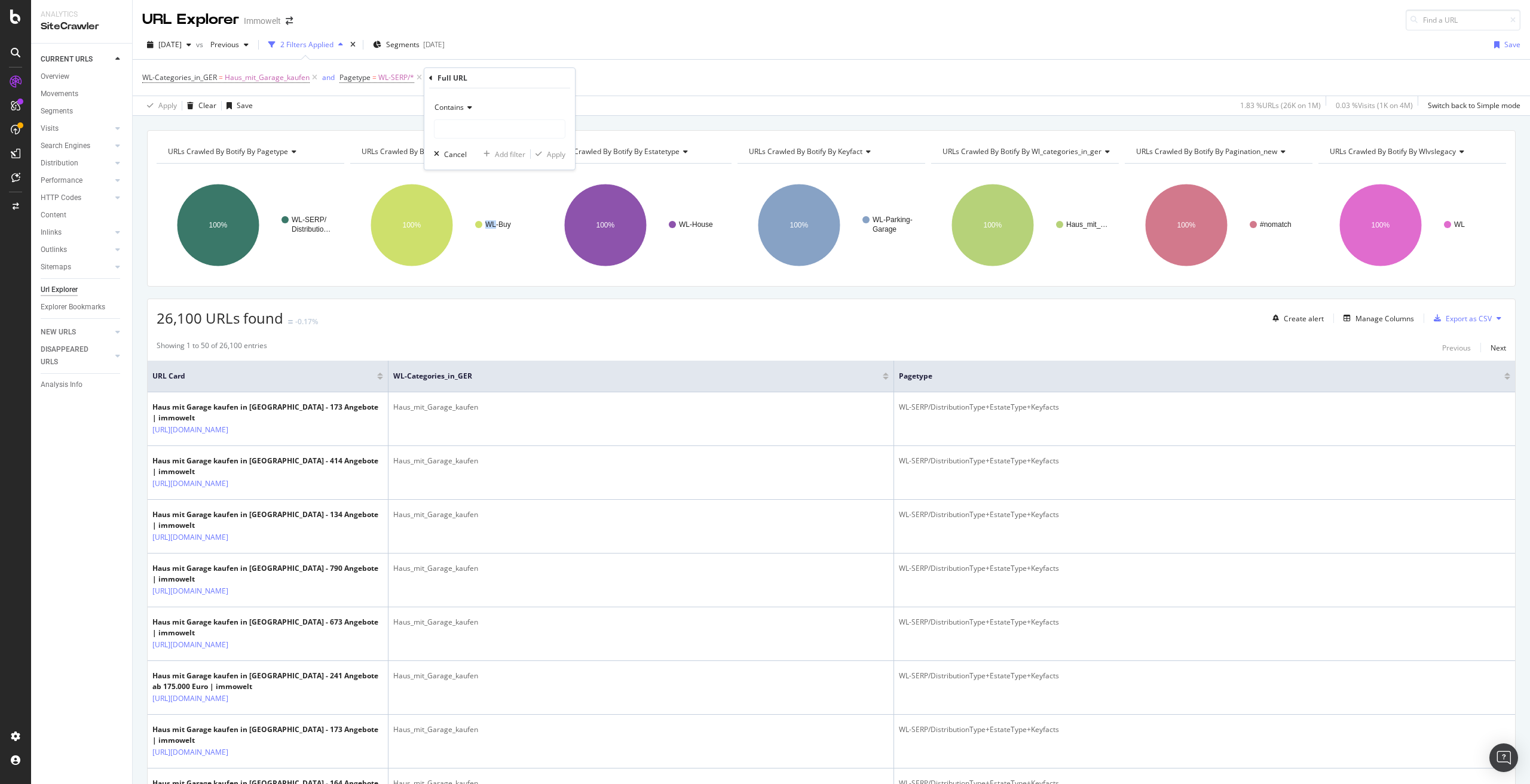
click at [495, 204] on rect "A chart." at bounding box center [443, 225] width 186 height 104
click at [482, 77] on icon at bounding box center [482, 78] width 7 height 7
click at [483, 102] on div "Contains" at bounding box center [519, 105] width 131 height 19
click at [515, 238] on div "Doesn't contain" at bounding box center [520, 239] width 128 height 16
click at [490, 127] on input "text" at bounding box center [519, 127] width 130 height 19
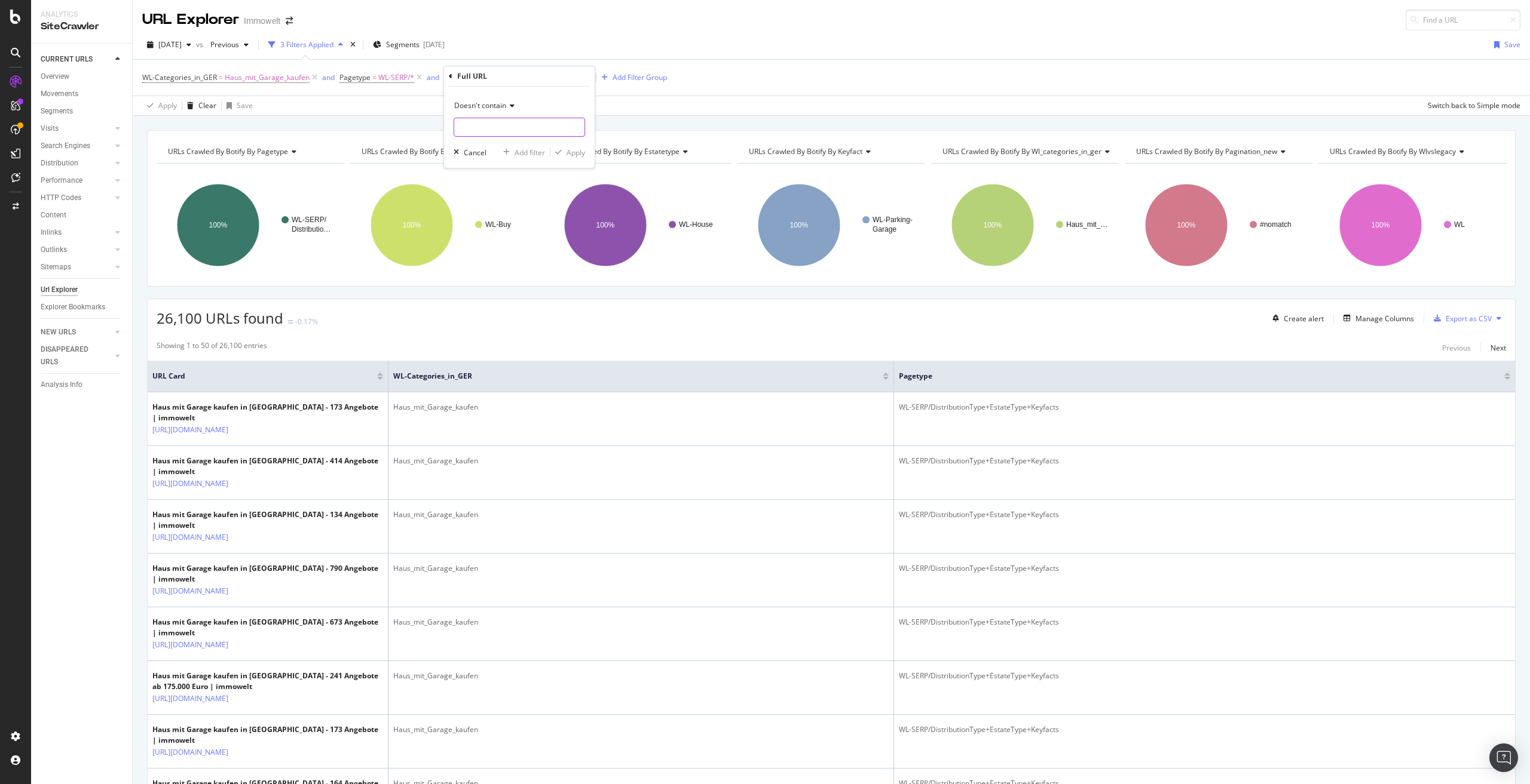
paste input "suche/kaufen/haus/mit-parkplatz/sachsen/leip"
type input "suche/kaufen/haus/mit-parkplatz/"
click at [581, 152] on div "Apply" at bounding box center [576, 152] width 18 height 10
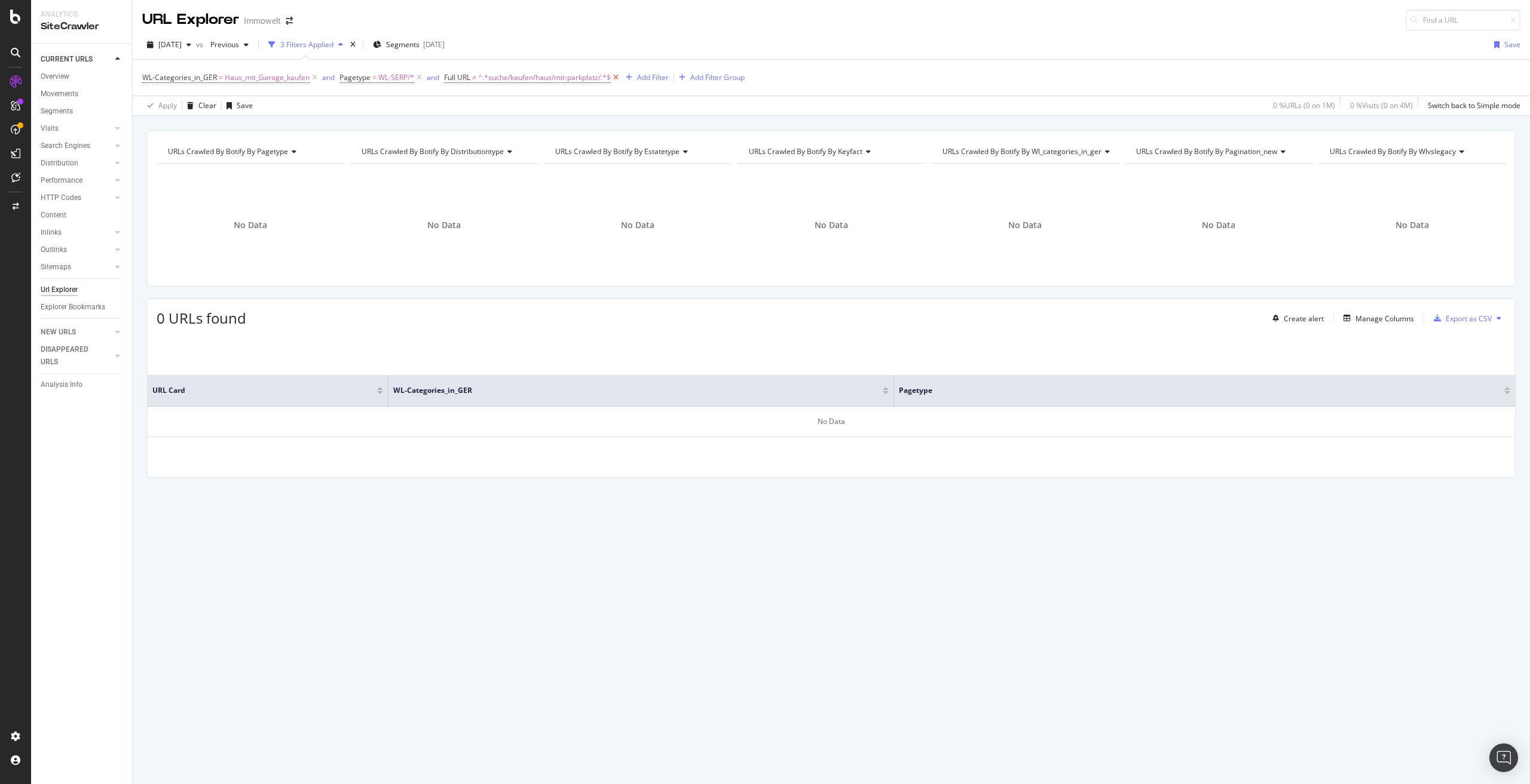
click at [617, 76] on icon at bounding box center [616, 78] width 10 height 12
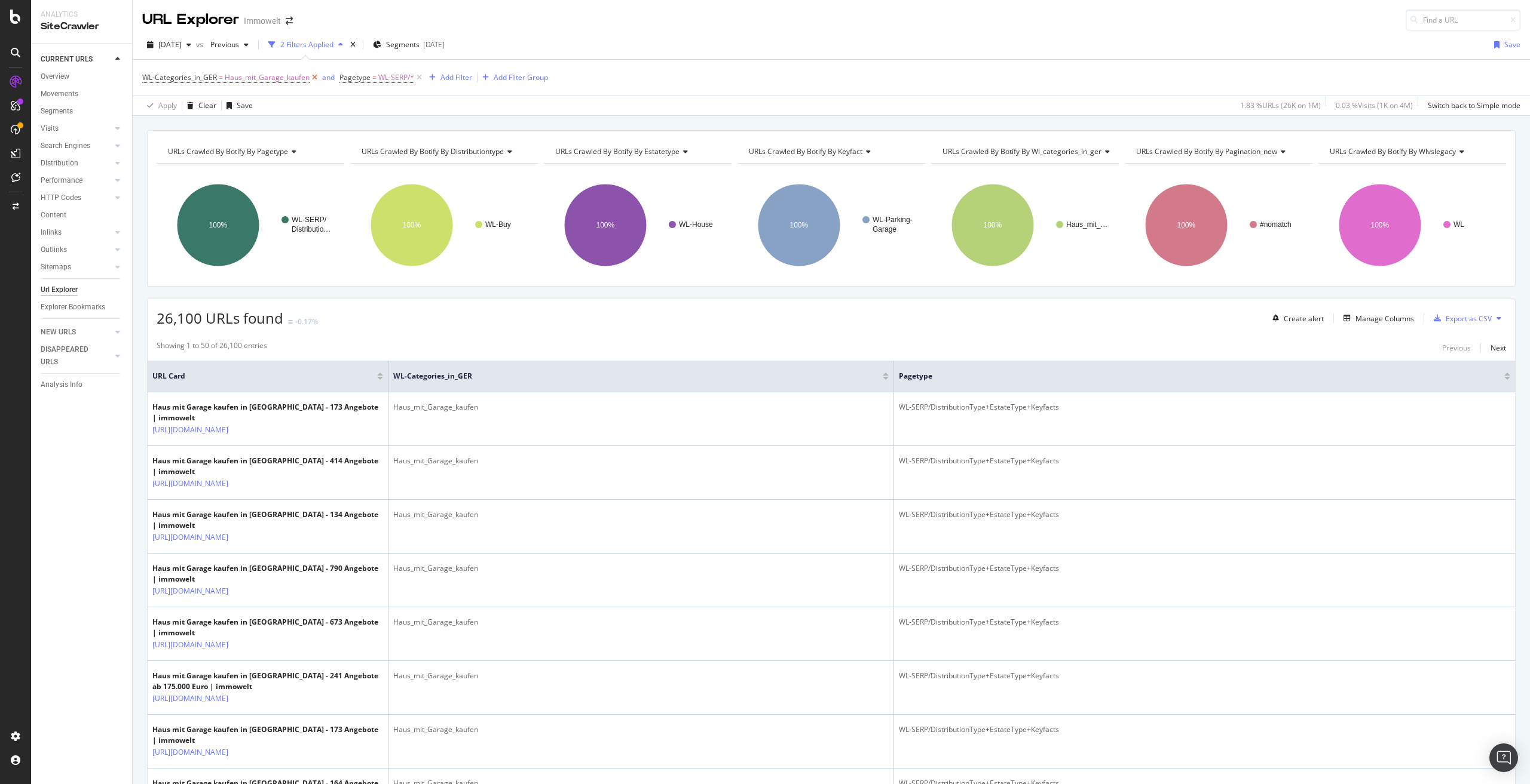
click at [313, 76] on icon at bounding box center [315, 78] width 10 height 12
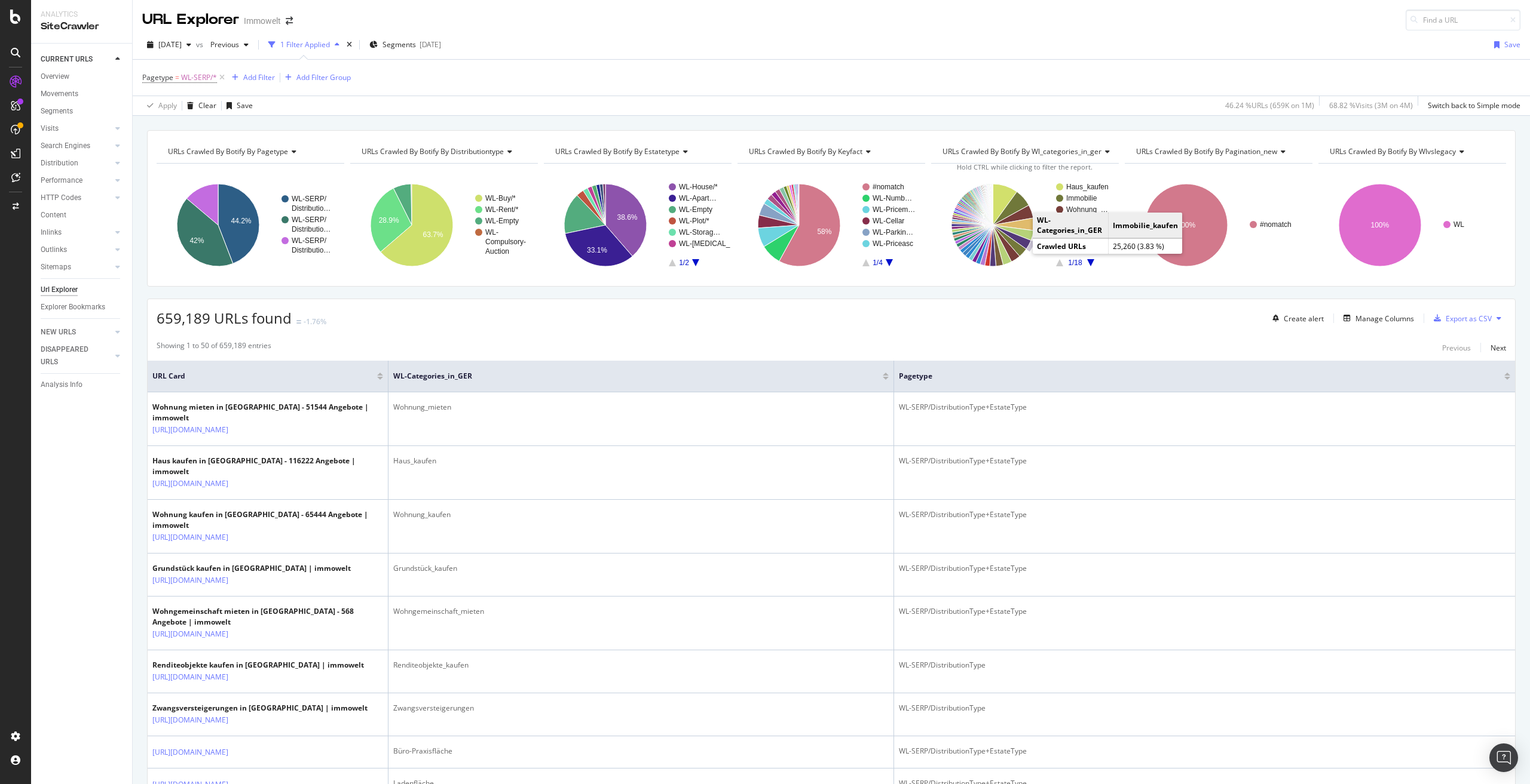
click at [1021, 243] on icon "A chart." at bounding box center [1012, 237] width 38 height 24
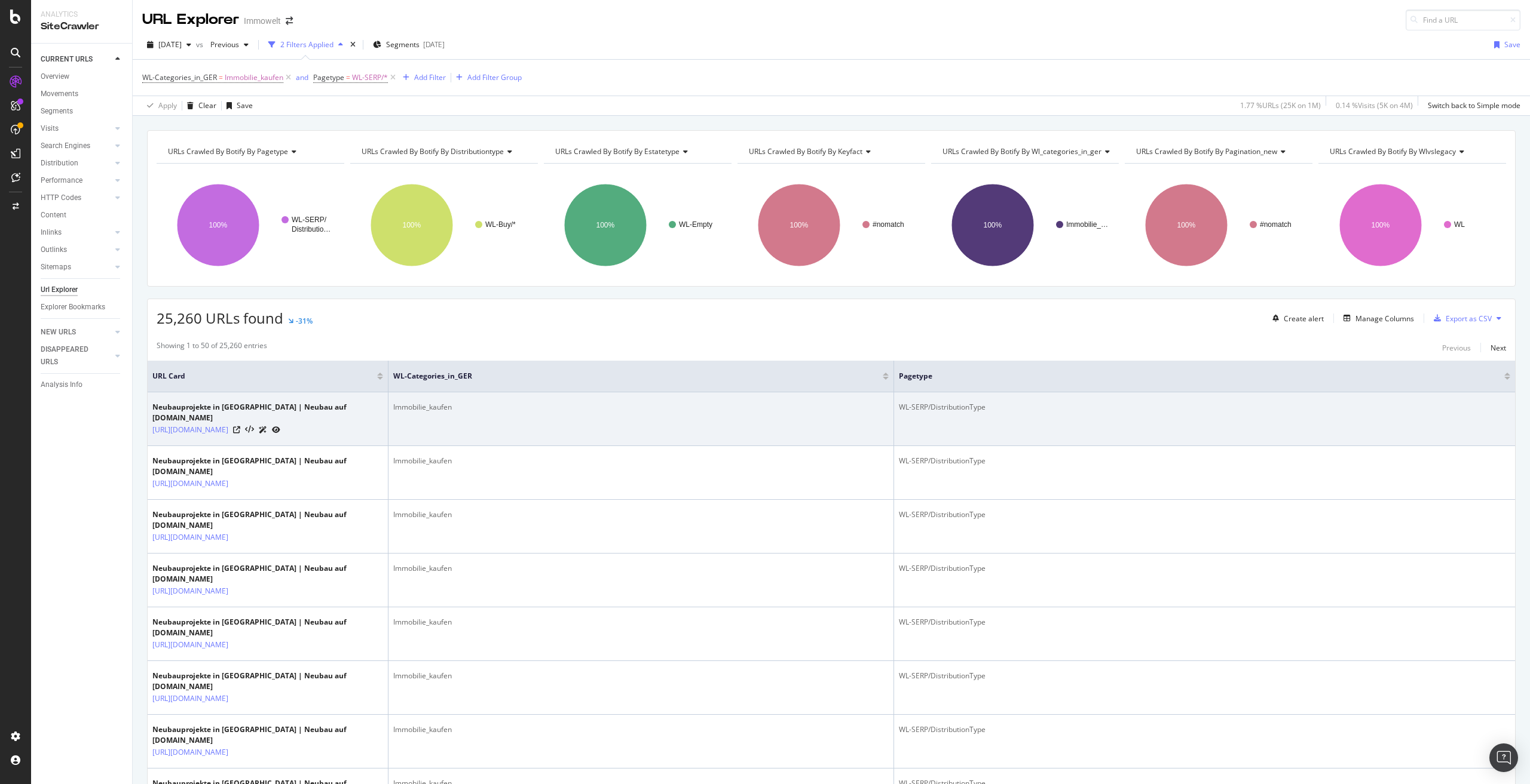
drag, startPoint x: 195, startPoint y: 445, endPoint x: 189, endPoint y: 443, distance: 6.3
click at [189, 443] on td "Neubauprojekte in Berlin | Neubau auf immowelt.de https://www.immowelt.de/suche…" at bounding box center [267, 419] width 241 height 54
click at [178, 439] on td "Neubauprojekte in Berlin | Neubau auf immowelt.de https://www.immowelt.de/suche…" at bounding box center [267, 419] width 241 height 54
drag, startPoint x: 182, startPoint y: 439, endPoint x: 238, endPoint y: 421, distance: 58.8
click at [238, 421] on td "Neubauprojekte in Berlin | Neubau auf immowelt.de https://www.immowelt.de/suche…" at bounding box center [267, 419] width 241 height 54
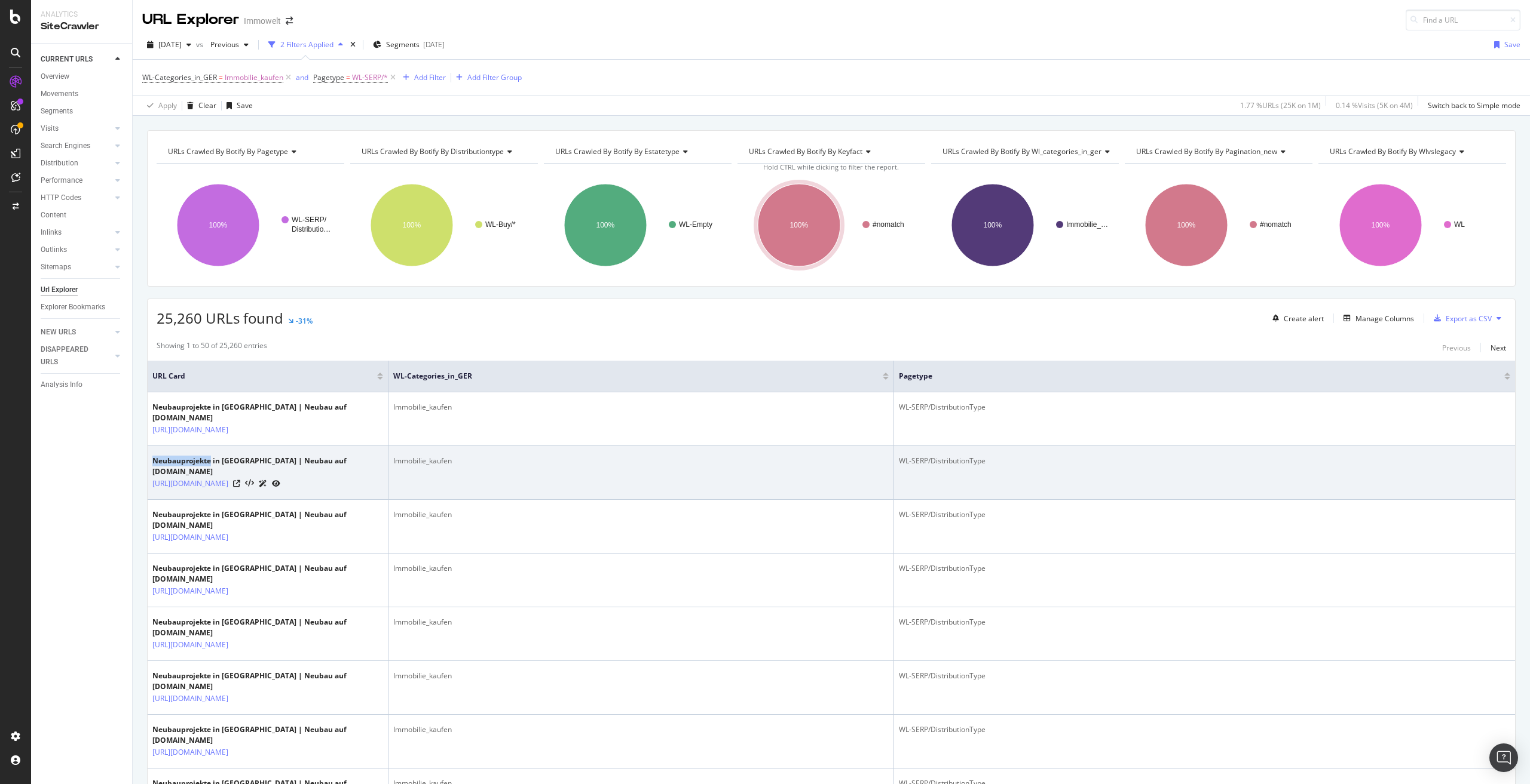
drag, startPoint x: 153, startPoint y: 462, endPoint x: 210, endPoint y: 460, distance: 57.0
click at [210, 460] on div "Neubauprojekte in Hamburg | Neubau auf immowelt.de" at bounding box center [267, 466] width 231 height 22
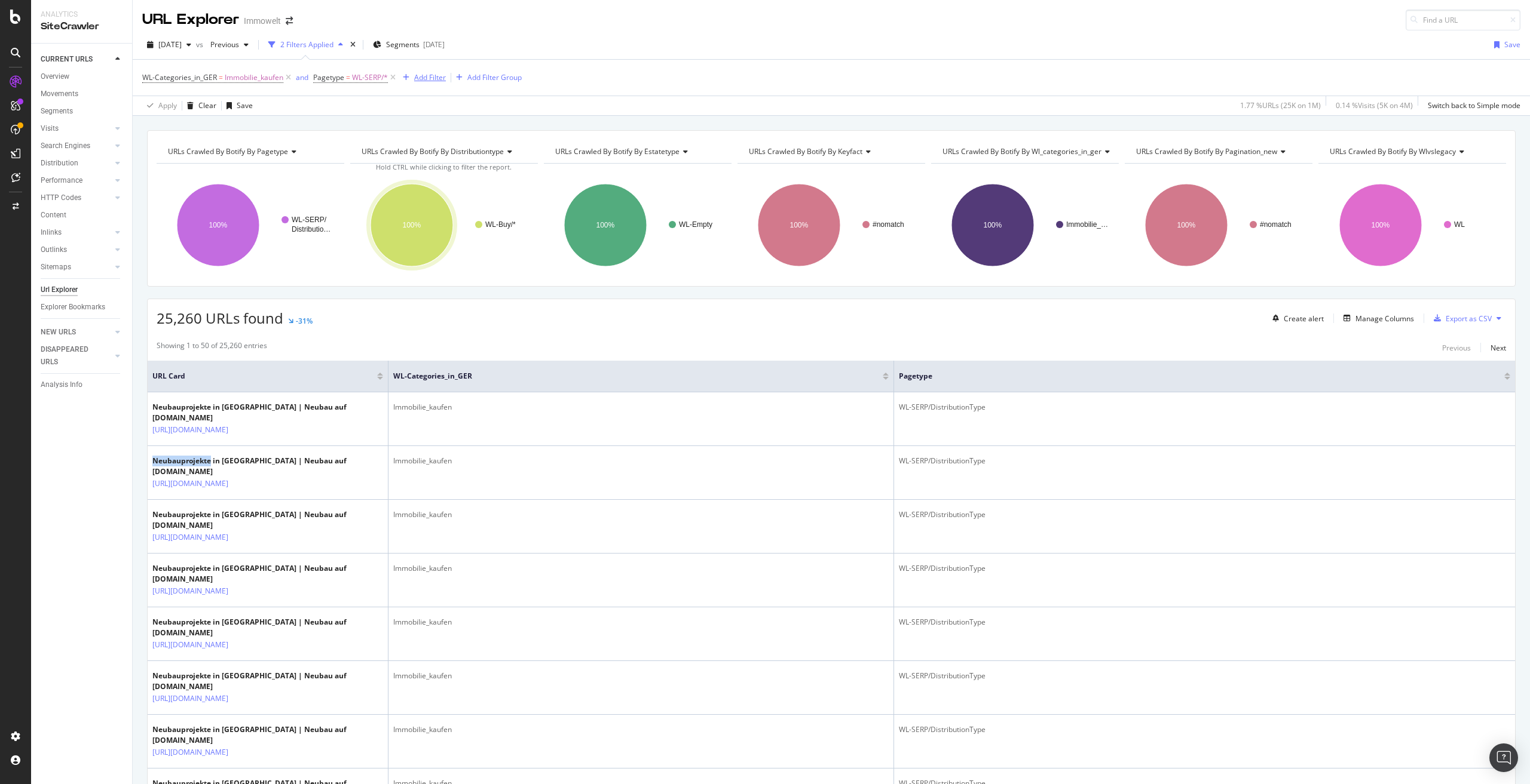
click at [435, 75] on div "Add Filter" at bounding box center [430, 78] width 32 height 10
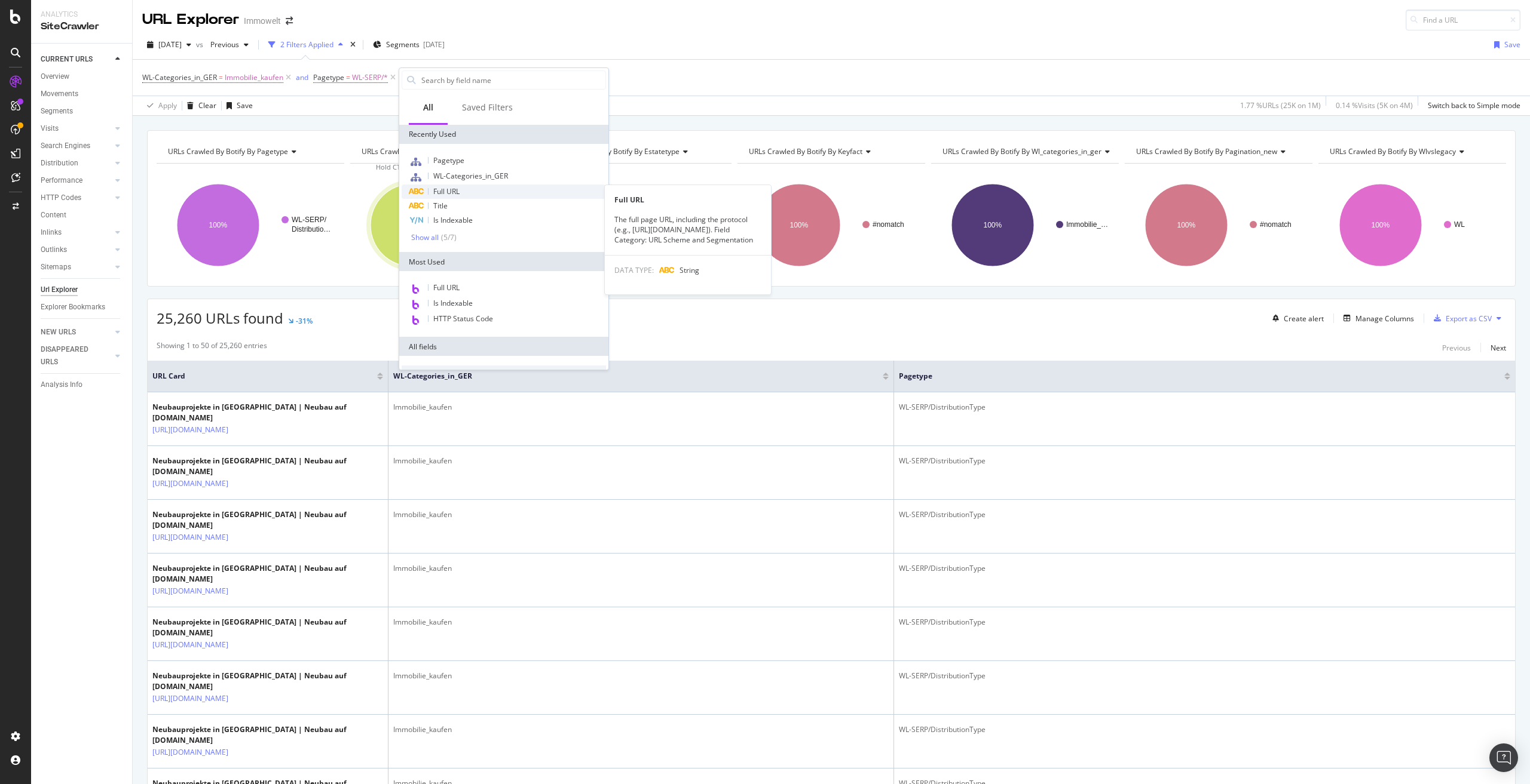
click at [456, 194] on span "Full URL" at bounding box center [446, 191] width 26 height 10
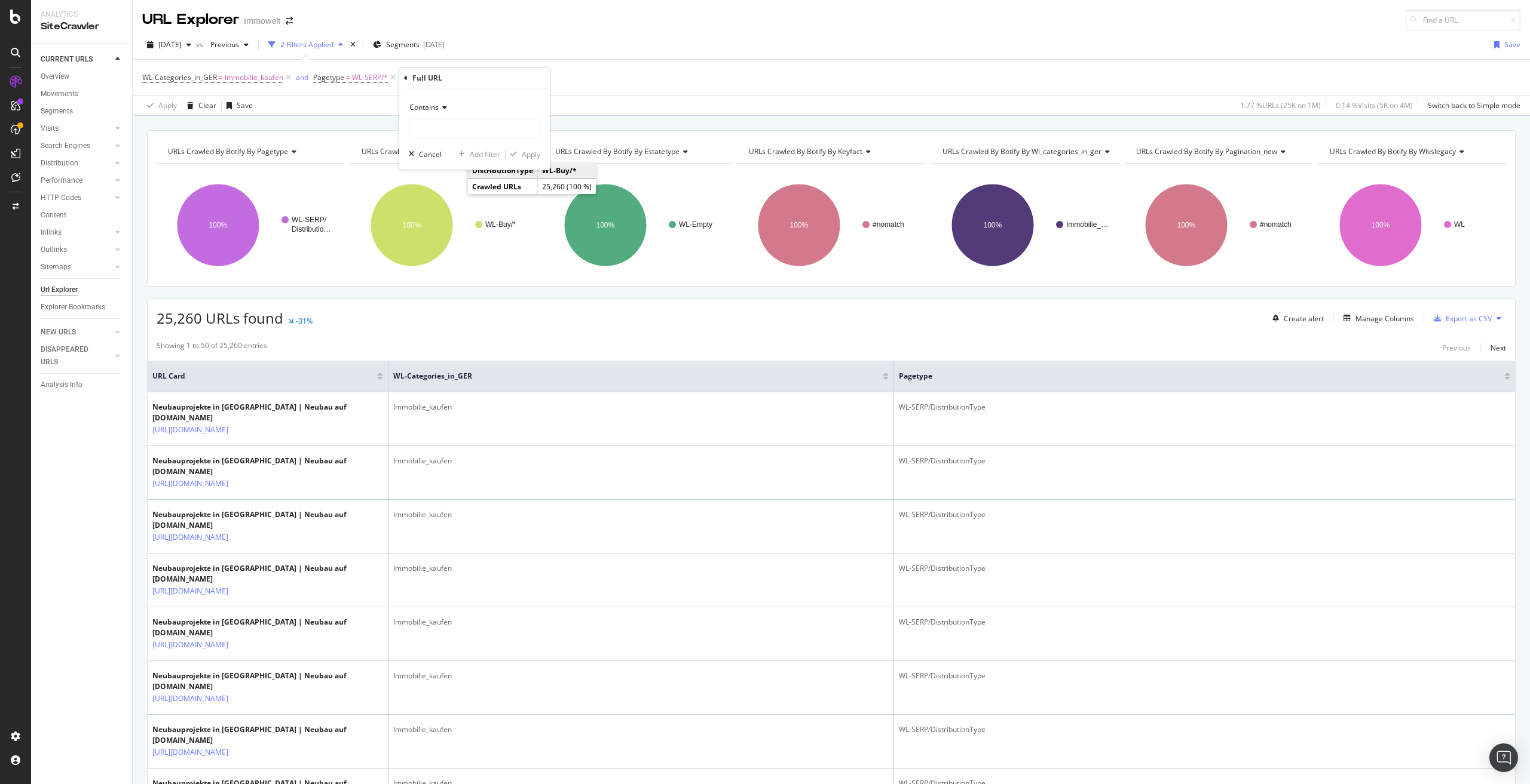
click at [441, 106] on icon at bounding box center [443, 107] width 8 height 7
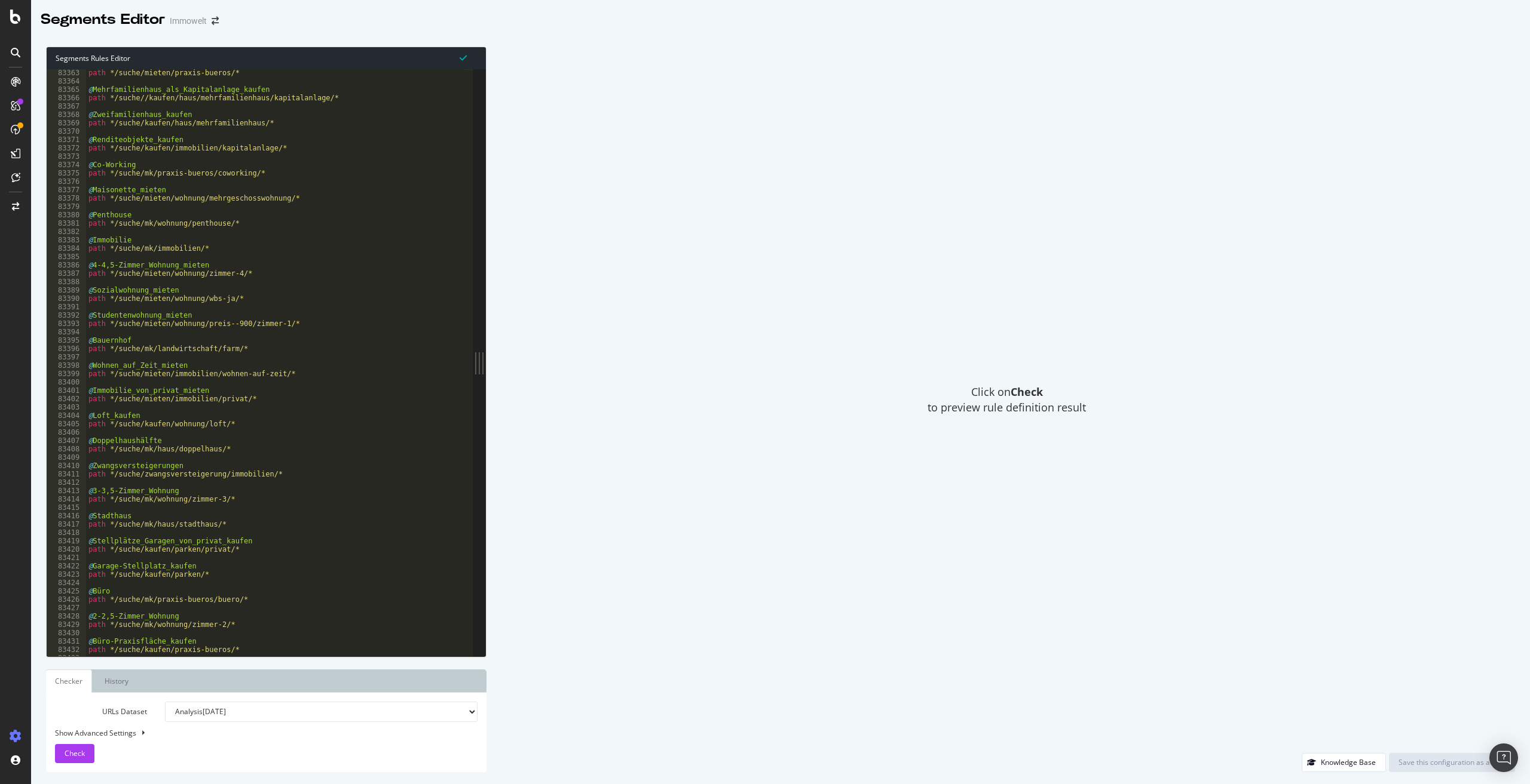
scroll to position [18995, 0]
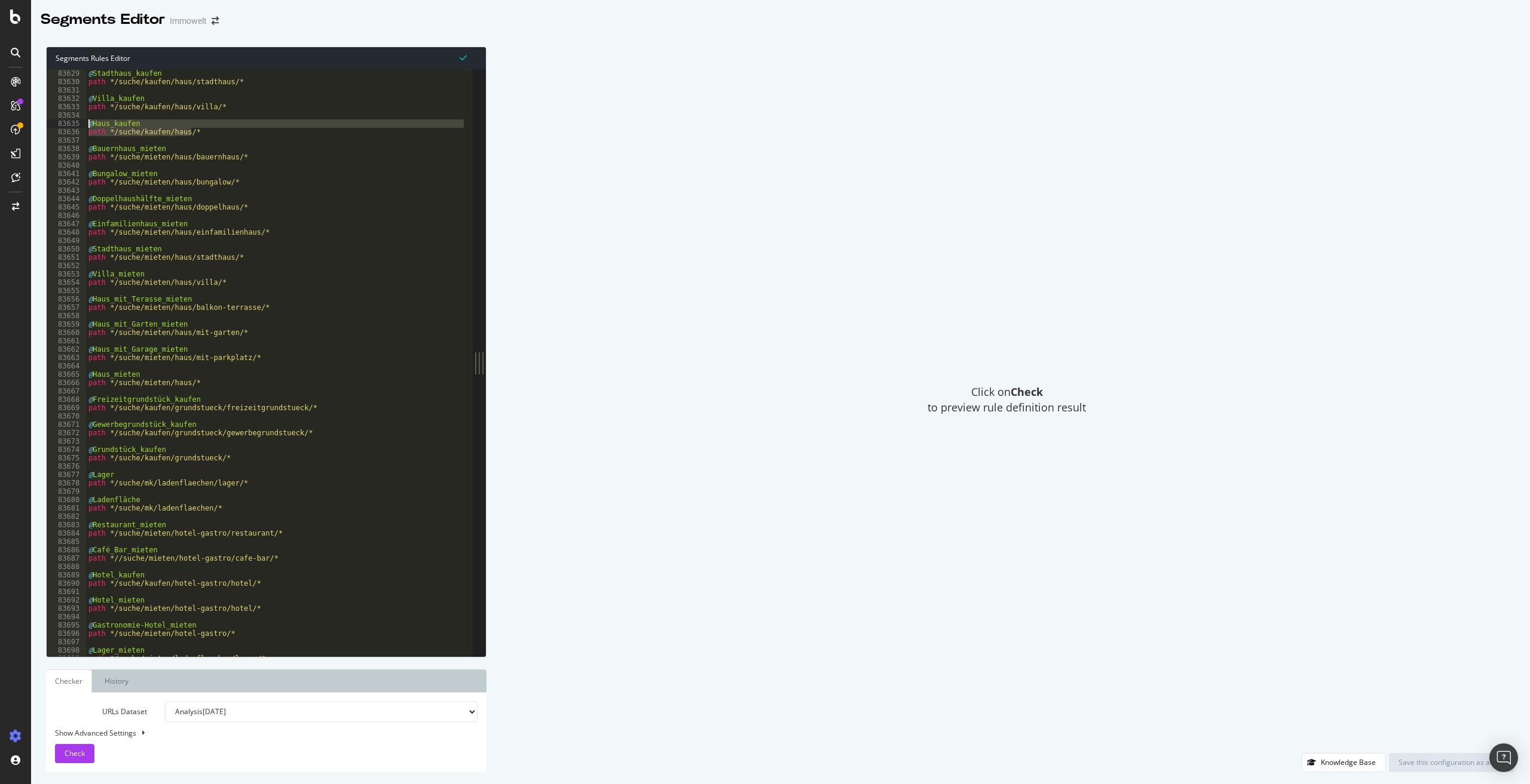
drag, startPoint x: 200, startPoint y: 130, endPoint x: 87, endPoint y: 125, distance: 113.1
click at [87, 125] on div "@ Stadthaus_kaufen path */suche/kaufen/haus/stadthaus/* @ Villa_kaufen path */s…" at bounding box center [451, 367] width 730 height 595
type textarea "@Haus_kaufen path */suche/kaufen/haus/*"
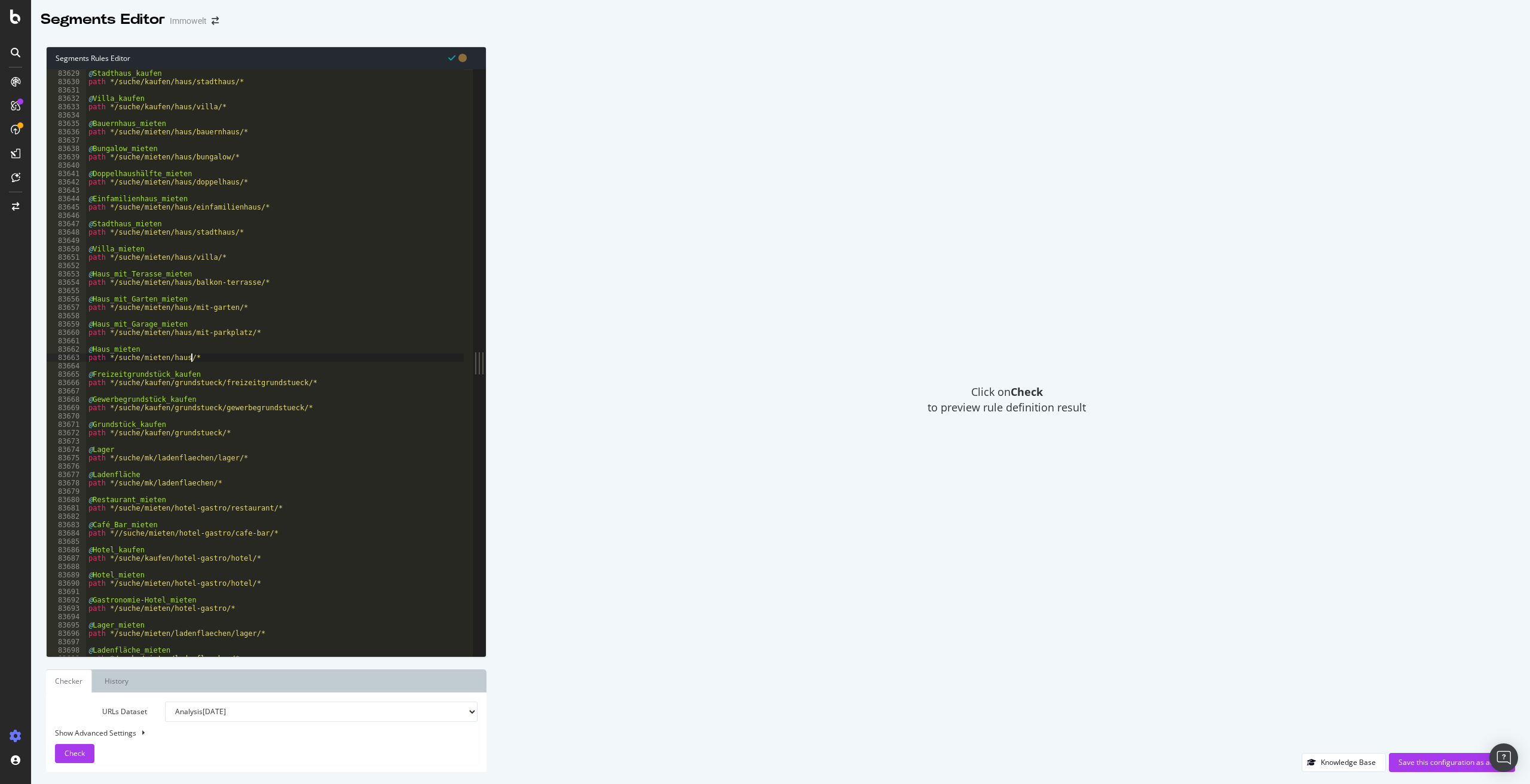
click at [203, 359] on div "@ Stadthaus_kaufen path */suche/kaufen/haus/stadthaus/* @ Villa_kaufen path */s…" at bounding box center [451, 367] width 730 height 595
type textarea "path */suche/mieten/haus/*"
paste textarea "path */suche/kaufen/haus/*"
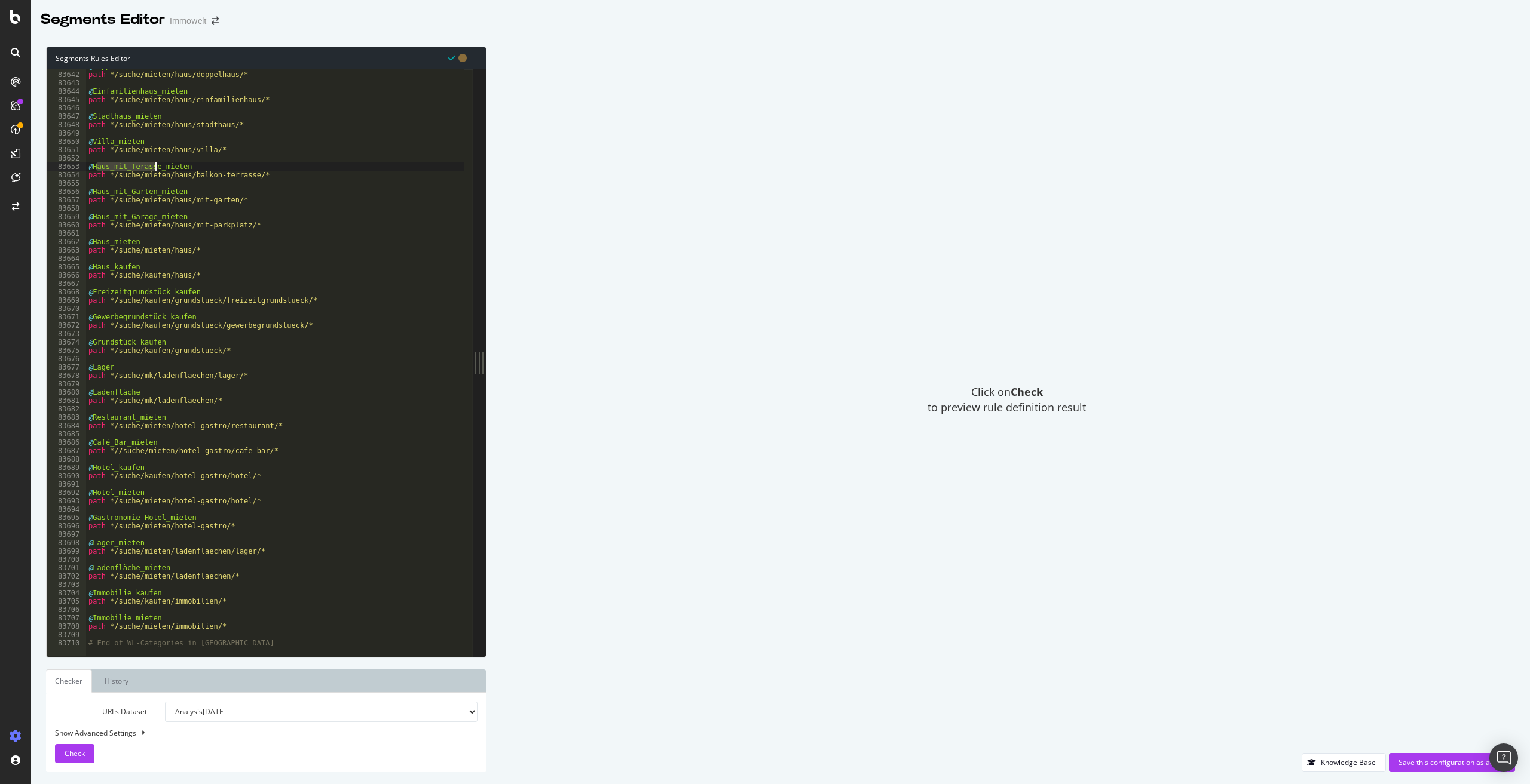
drag, startPoint x: 95, startPoint y: 166, endPoint x: 155, endPoint y: 169, distance: 60.1
click at [155, 169] on div "@ Doppelhaushälfte_mieten path */suche/mieten/haus/doppelhaus/* @ Einfamilienha…" at bounding box center [451, 360] width 730 height 595
type textarea "@Haus_mit_Terasse_mieten"
click at [341, 166] on div "@ Doppelhaushälfte_mieten path */suche/mieten/haus/doppelhaus/* @ Einfamilienha…" at bounding box center [451, 360] width 730 height 595
click at [350, 78] on input "aus_mit_Terasse" at bounding box center [334, 79] width 130 height 15
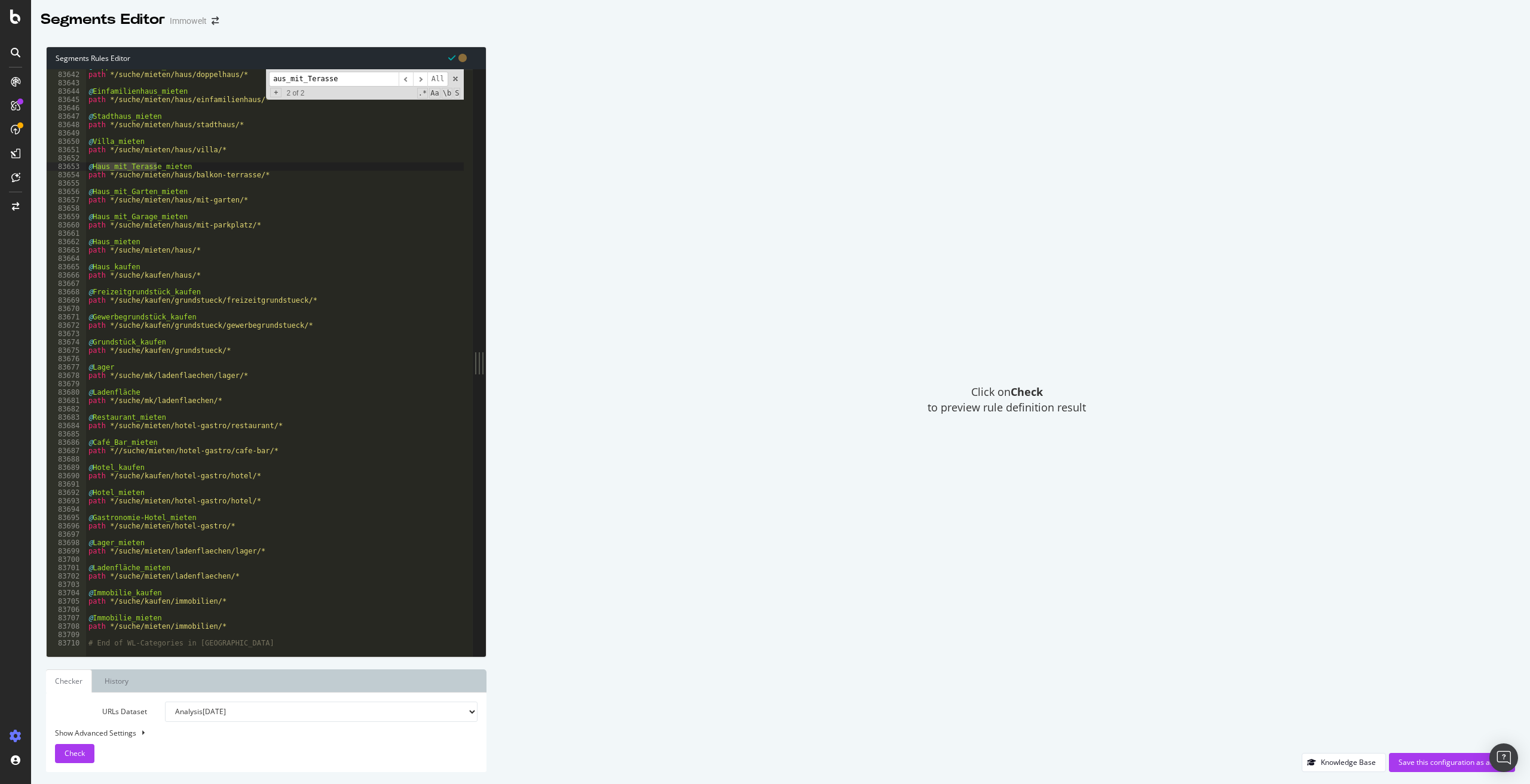
drag, startPoint x: 339, startPoint y: 78, endPoint x: 237, endPoint y: 63, distance: 103.1
click at [237, 63] on div "Segments Rules Editor @Haus_mit_Terasse_mieten 83641 83642 83643 83644 83645 83…" at bounding box center [266, 352] width 440 height 611
paste input "/suche/mk/immobilien/[GEOGRAPHIC_DATA]"
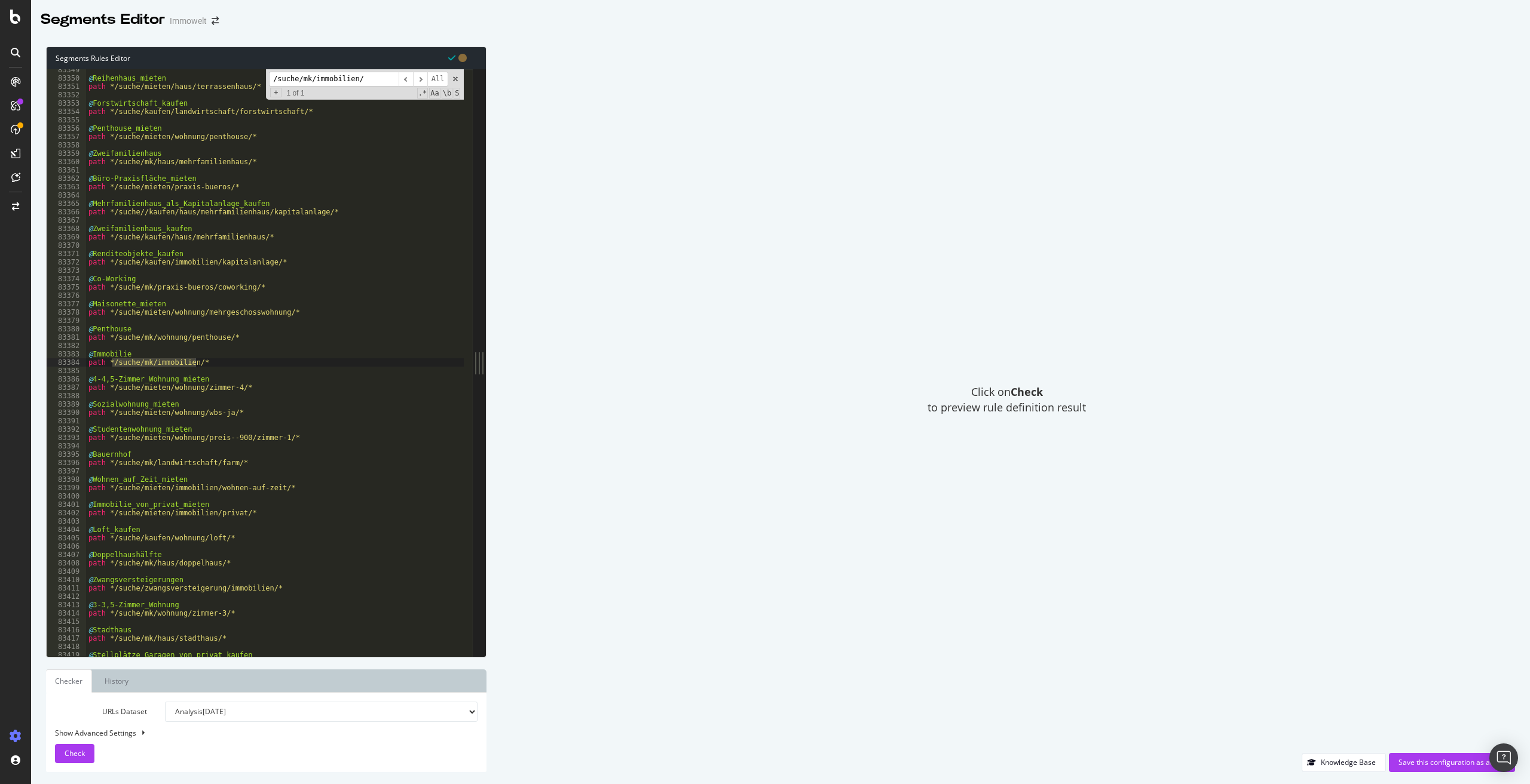
type input "/suche/mk/immobilien/"
drag, startPoint x: 221, startPoint y: 363, endPoint x: 88, endPoint y: 353, distance: 133.4
click at [88, 353] on div "@ Reihenhaus_mieten path */suche/mieten/haus/terrassenhaus/* @ Forstwirtschaft_…" at bounding box center [451, 363] width 730 height 595
type textarea "@Immobilie path */suche/mk/immobilien/*"
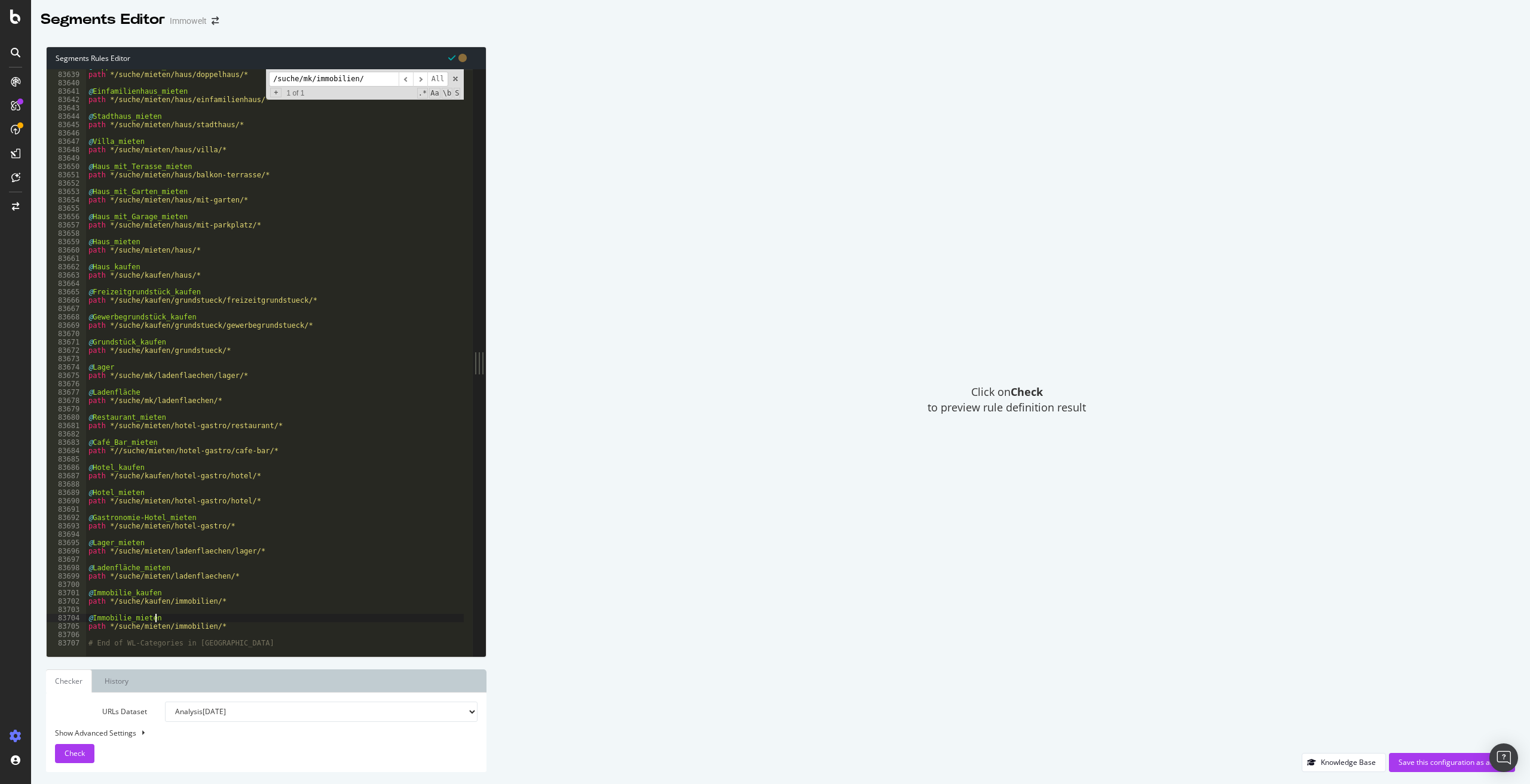
click at [223, 623] on div "@ Doppelhaushälfte_mieten path */suche/mieten/haus/doppelhaus/* @ Einfamilienha…" at bounding box center [451, 360] width 730 height 595
click at [268, 624] on div "@ Doppelhaushälfte_mieten path */suche/mieten/haus/doppelhaus/* @ Einfamilienha…" at bounding box center [451, 360] width 730 height 595
type textarea "path */suche/mieten/immobilien/*"
paste textarea "path */suche/mk/immobilien/*"
drag, startPoint x: 195, startPoint y: 630, endPoint x: 111, endPoint y: 629, distance: 84.0
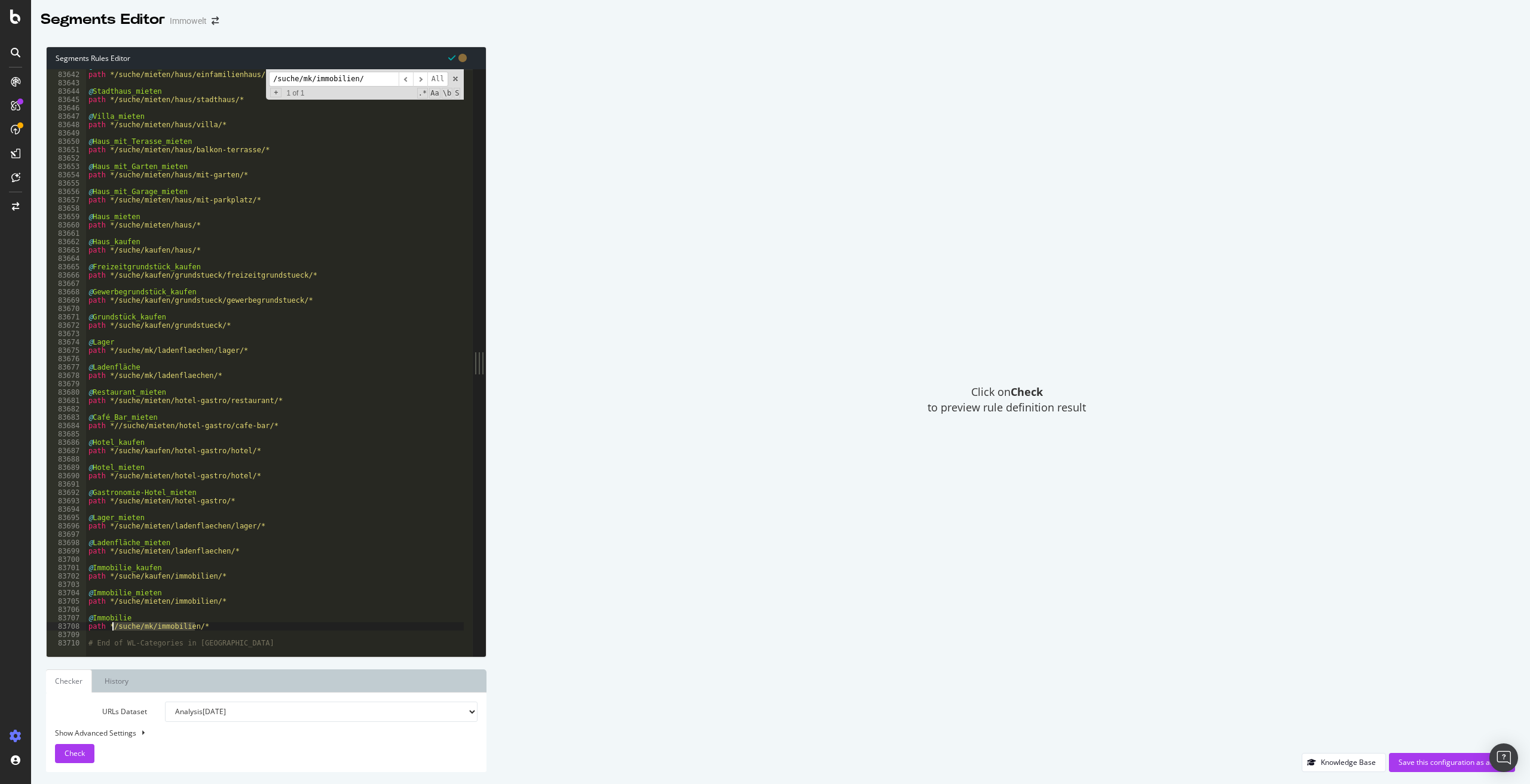
click at [111, 629] on div "@ Einfamilienhaus_mieten path */suche/mieten/haus/einfamilienhaus/* @ Stadthaus…" at bounding box center [451, 360] width 730 height 595
type textarea "path */suche/mk/immobilien/*"
click at [313, 82] on input "/suche/mk/immobilien/" at bounding box center [334, 79] width 130 height 15
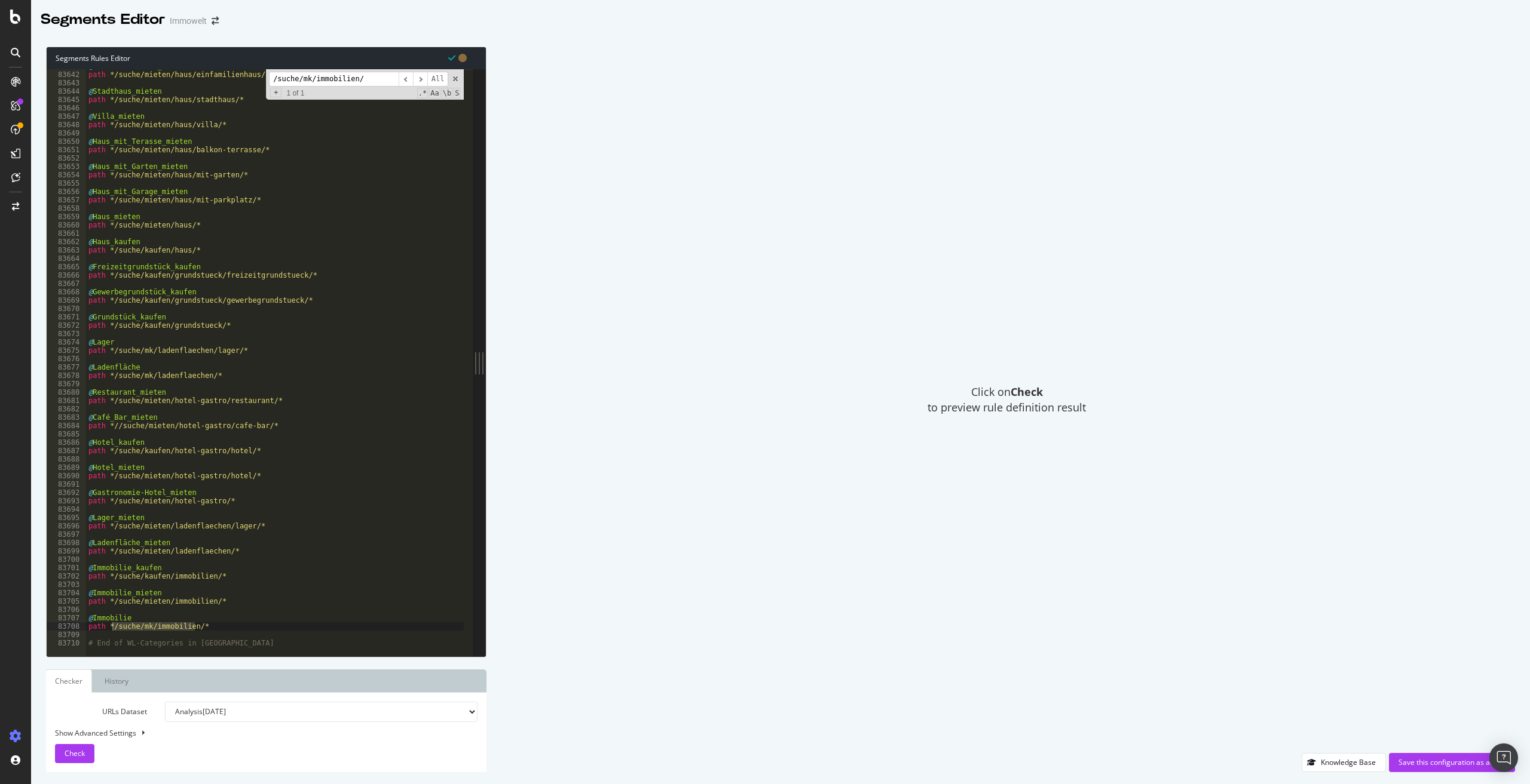
paste input "kaufen/wohnung/deutschland"
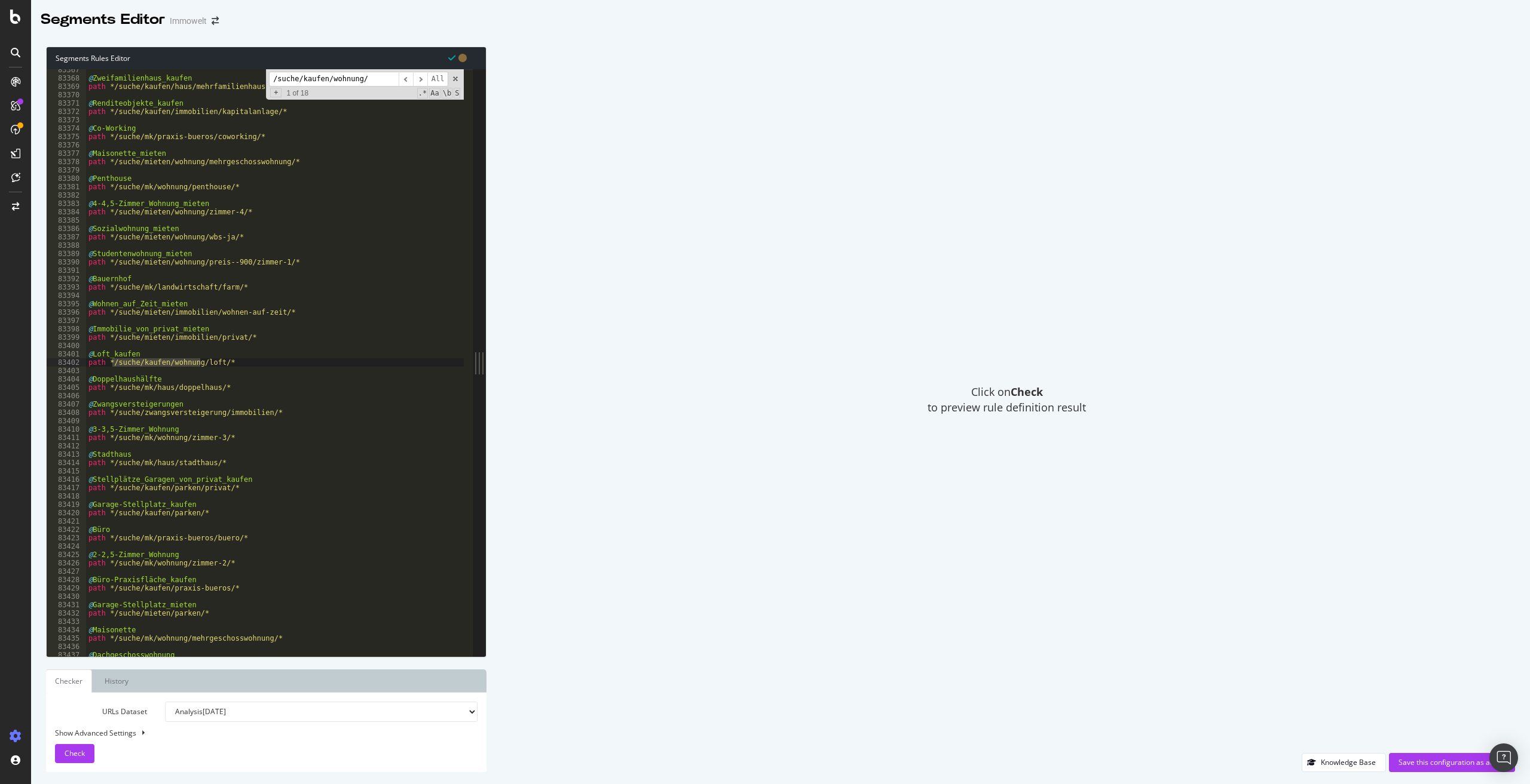
click at [367, 80] on input "/suche/kaufen/wohnung/" at bounding box center [334, 79] width 130 height 15
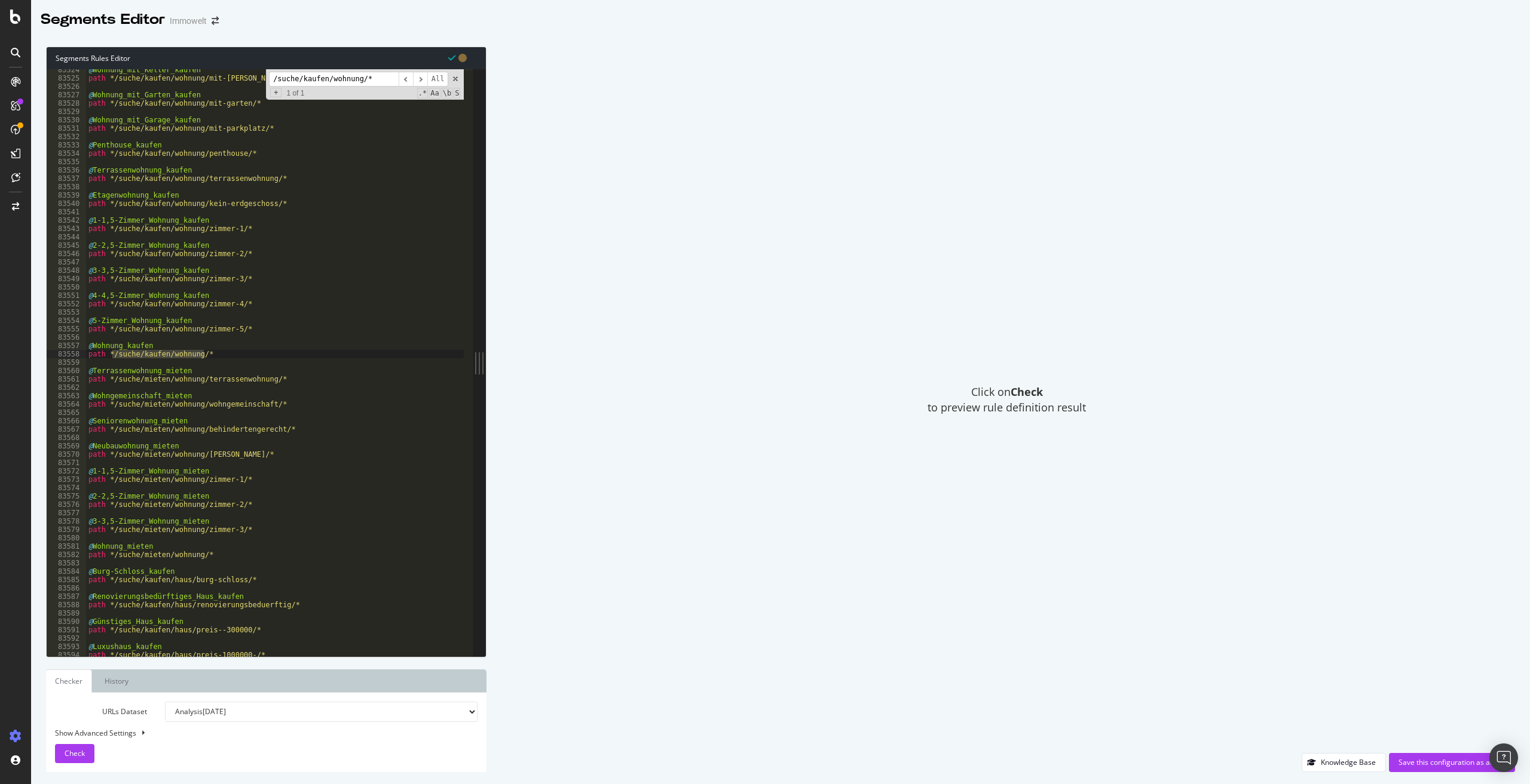
type input "/suche/kaufen/wohnung/*"
click at [237, 354] on div "@ Wohnung_mit_Keller_kaufen path */suche/kaufen/wohnung/mit-keller/* @ Wohnung_…" at bounding box center [274, 362] width 377 height 587
drag, startPoint x: 218, startPoint y: 355, endPoint x: 85, endPoint y: 344, distance: 133.5
click at [85, 344] on div "path */suche/kaufen/wohnung/* 83524 83525 83526 83527 83528 83529 83530 83531 8…" at bounding box center [260, 362] width 426 height 587
type textarea "@Wohnung_kaufen path */suche/kaufen/wohnung/*"
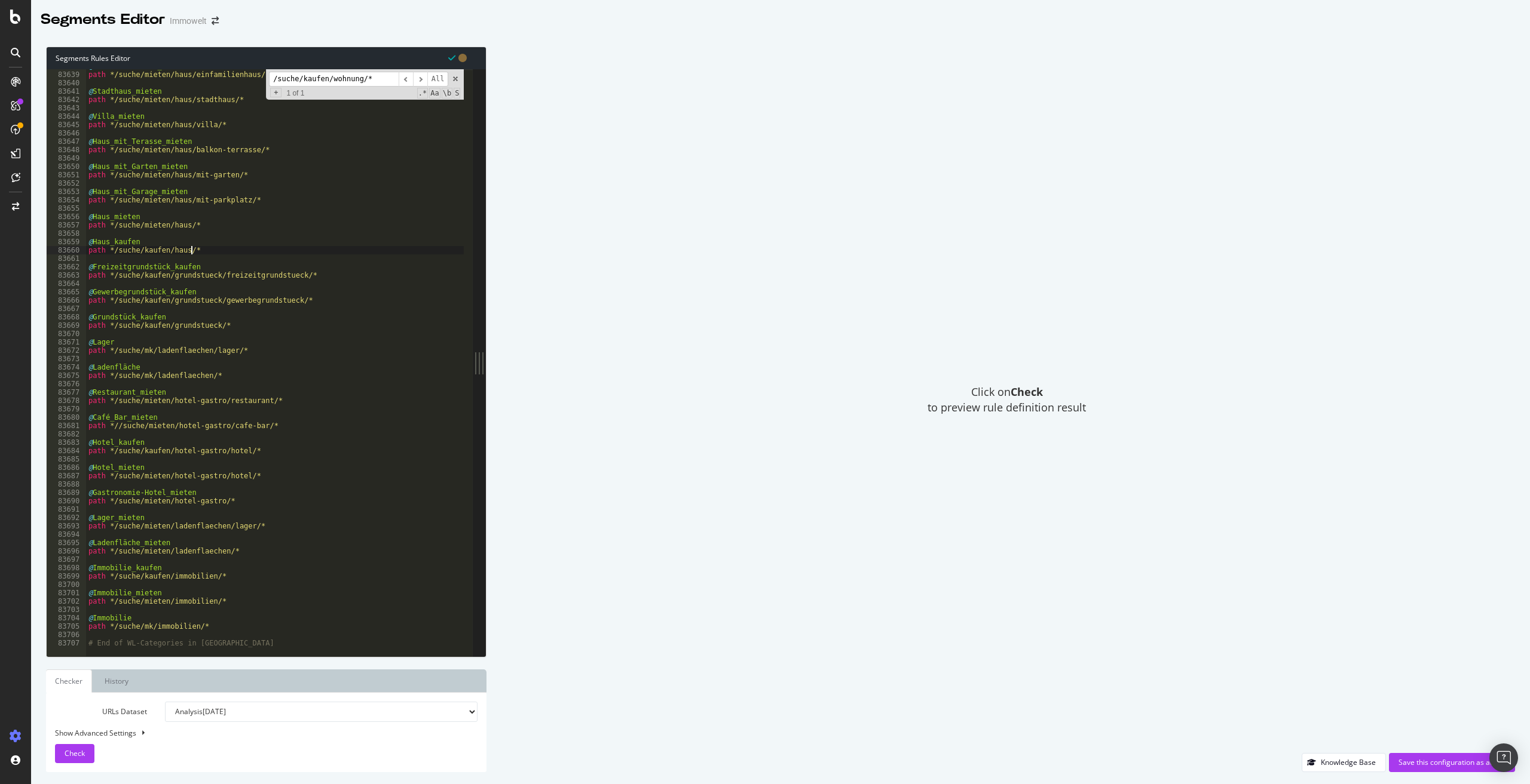
click at [195, 250] on div "@ Einfamilienhaus_mieten path */suche/mieten/haus/einfamilienhaus/* @ Stadthaus…" at bounding box center [451, 360] width 730 height 595
type textarea "path */suche/kaufen/haus/*"
paste textarea "path */suche/kaufen/wohnung/*"
type textarea "path */suche/kaufen/wohnung/*"
click at [303, 80] on input "/suche/kaufen/wohnung/*" at bounding box center [334, 79] width 130 height 15
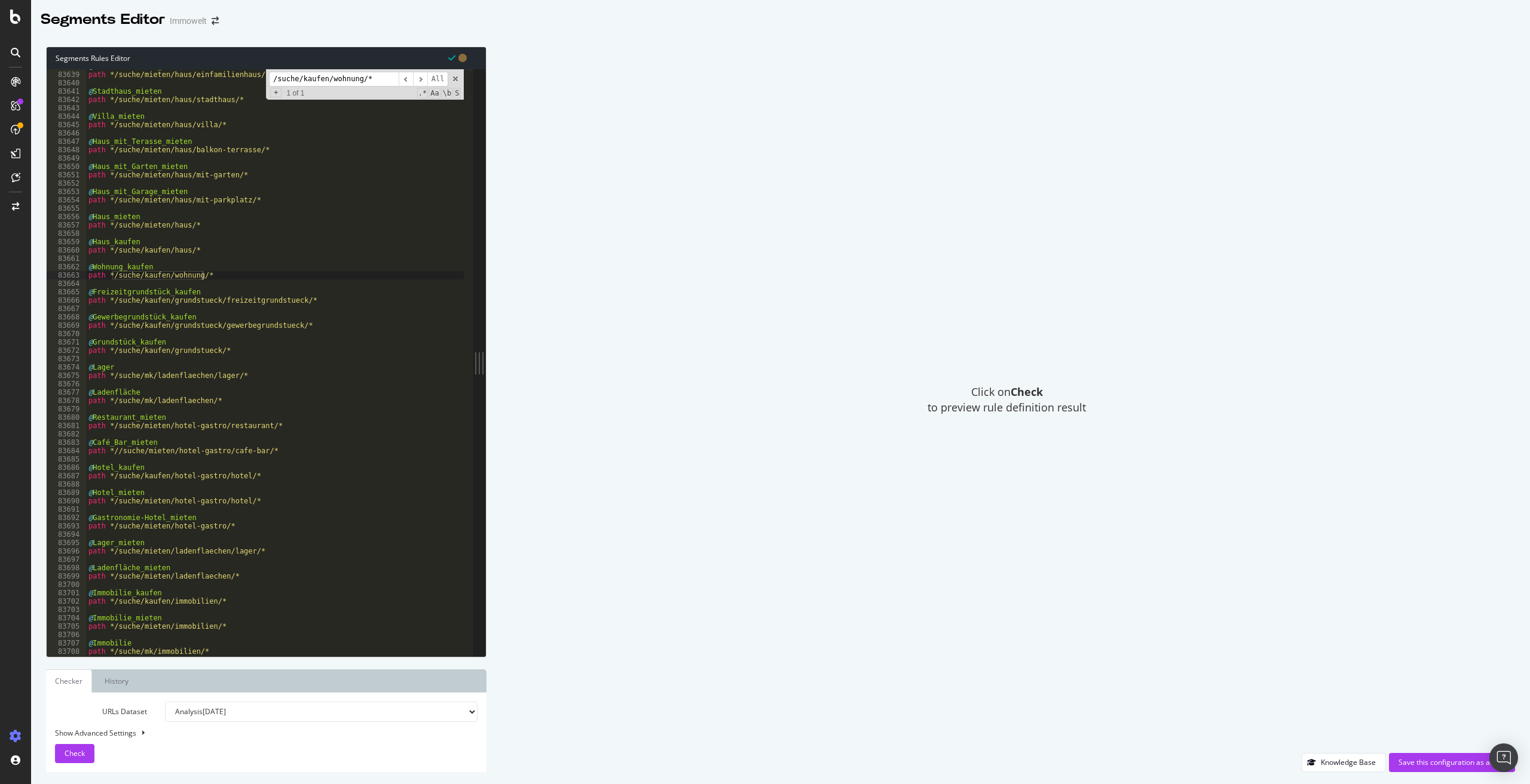
click at [303, 80] on input "/suche/kaufen/wohnung/*" at bounding box center [334, 79] width 130 height 15
paste input "ohne-provision/"
drag, startPoint x: 334, startPoint y: 78, endPoint x: 258, endPoint y: 75, distance: 76.1
click at [258, 75] on div "@ Einfamilienhaus_mieten path */suche/mieten/haus/einfamilienhaus/* @ Stadthaus…" at bounding box center [274, 362] width 377 height 587
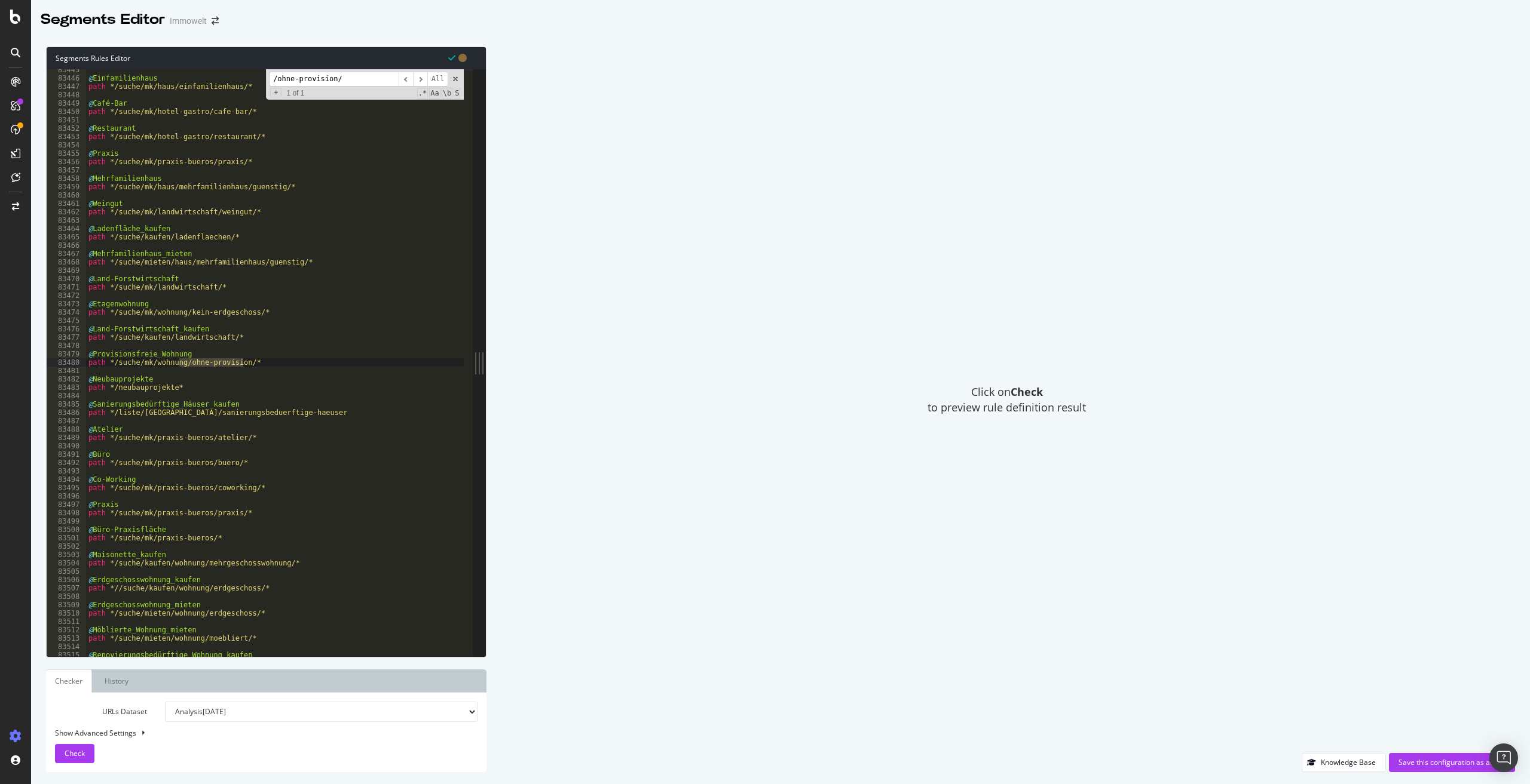
click at [347, 82] on input "/ohne-provision/" at bounding box center [334, 79] width 130 height 15
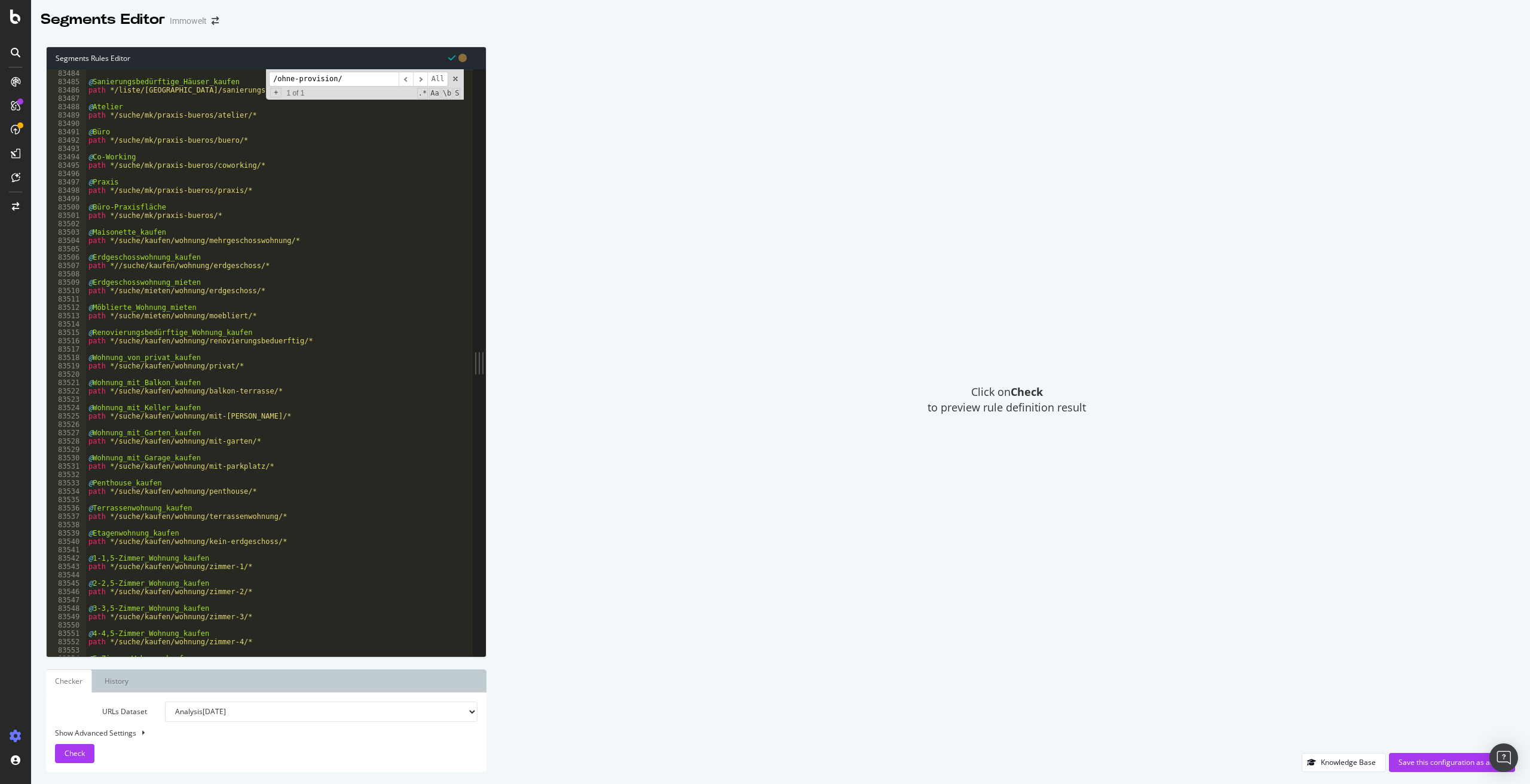
click at [337, 76] on input "/ohne-provision/" at bounding box center [334, 79] width 130 height 15
paste input "Erdgeschosswohnung"
type input "Erdgeschosswohnung"
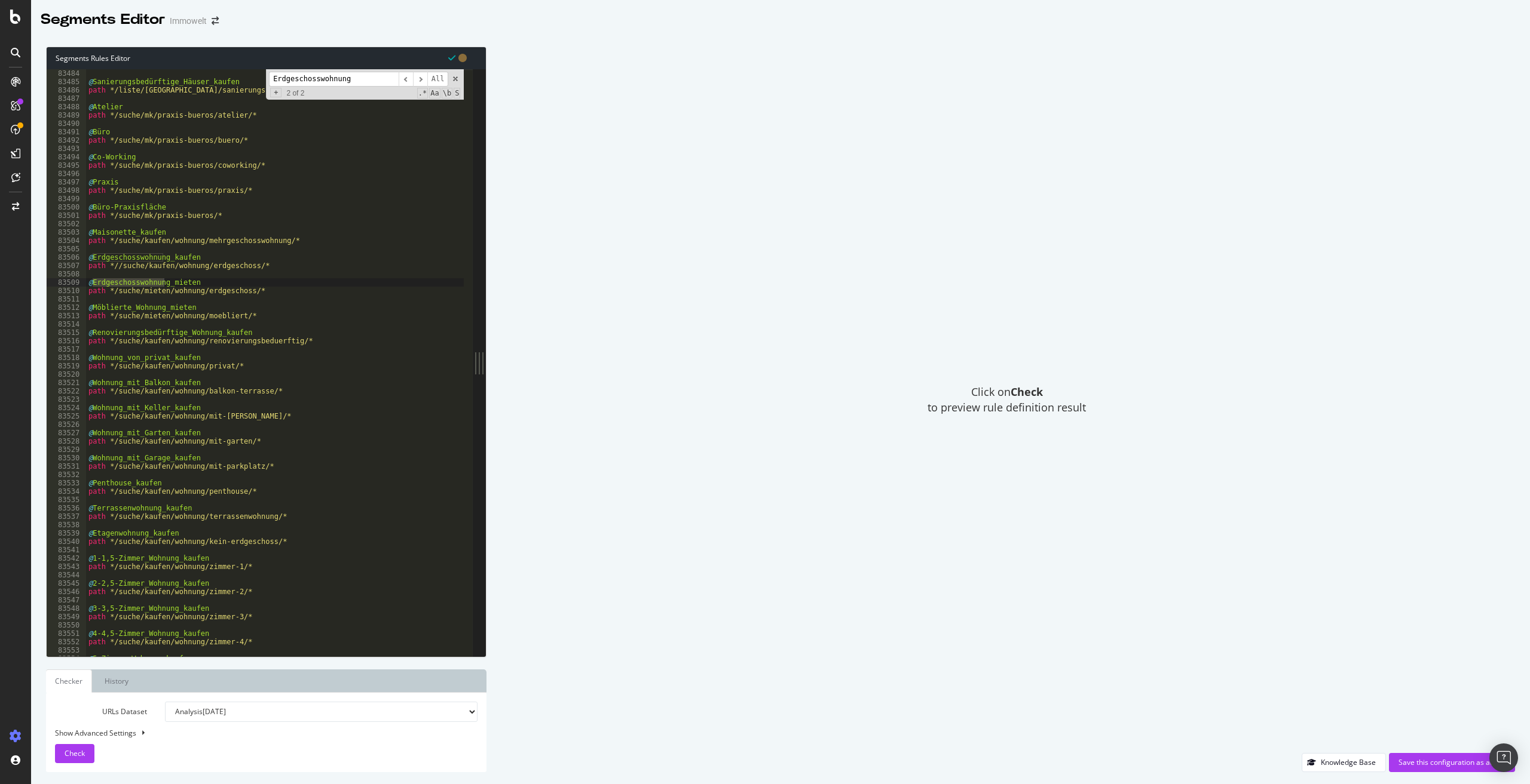
click at [120, 265] on div "@ Sanierungsbedürftige_Häuser_kaufen path */liste/berlin/sanierungsbeduerftige-…" at bounding box center [451, 367] width 730 height 595
type textarea "path */suche/kaufen/wohnung/erdgeschoss/*"
click at [370, 76] on input "Erdgeschosswohnung" at bounding box center [334, 79] width 130 height 15
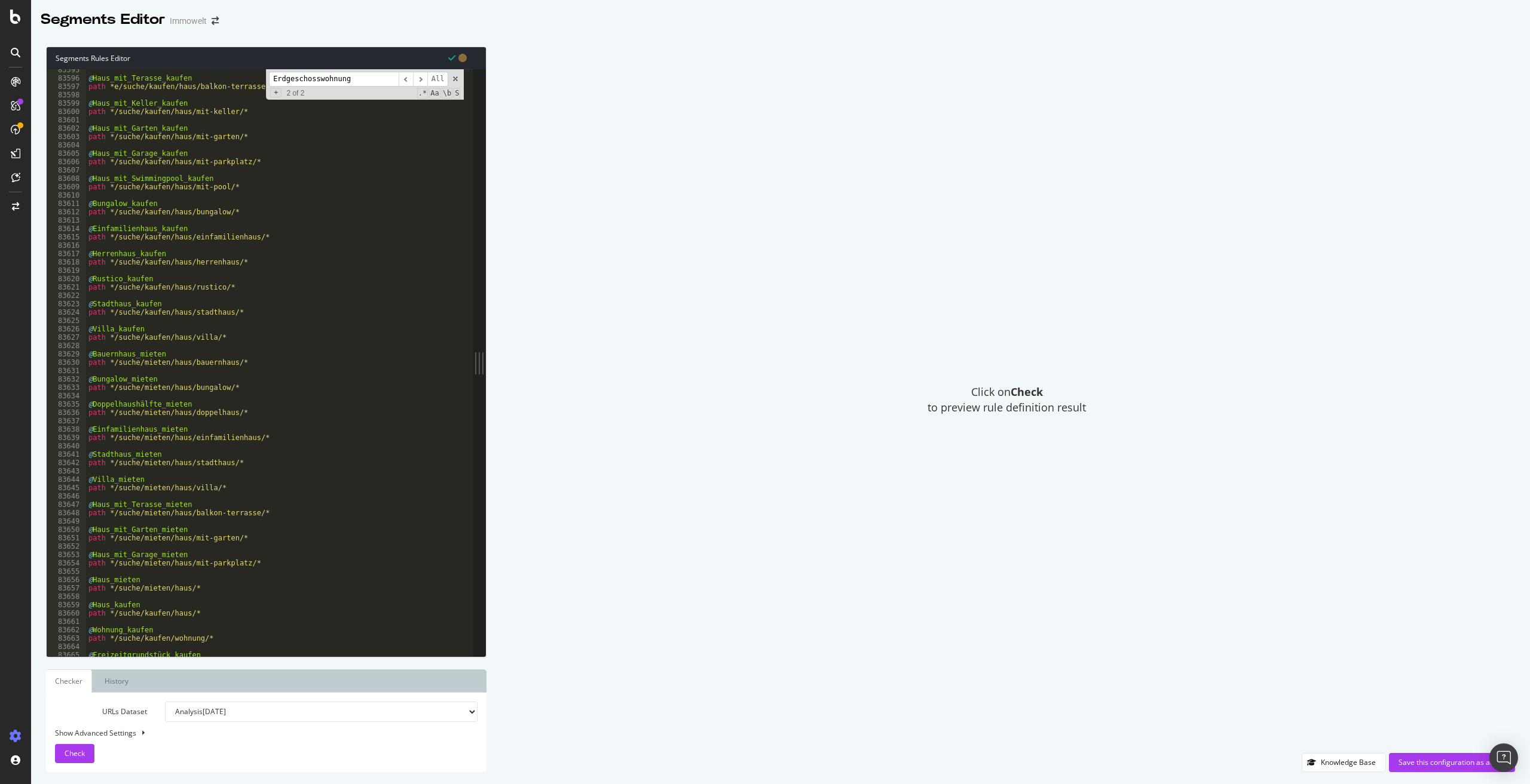
click at [312, 80] on input "Erdgeschosswohnung" at bounding box center [334, 79] width 130 height 15
click at [313, 80] on input "Erdgeschosswohnung" at bounding box center [334, 79] width 130 height 15
paste input "Altbauwohnung"
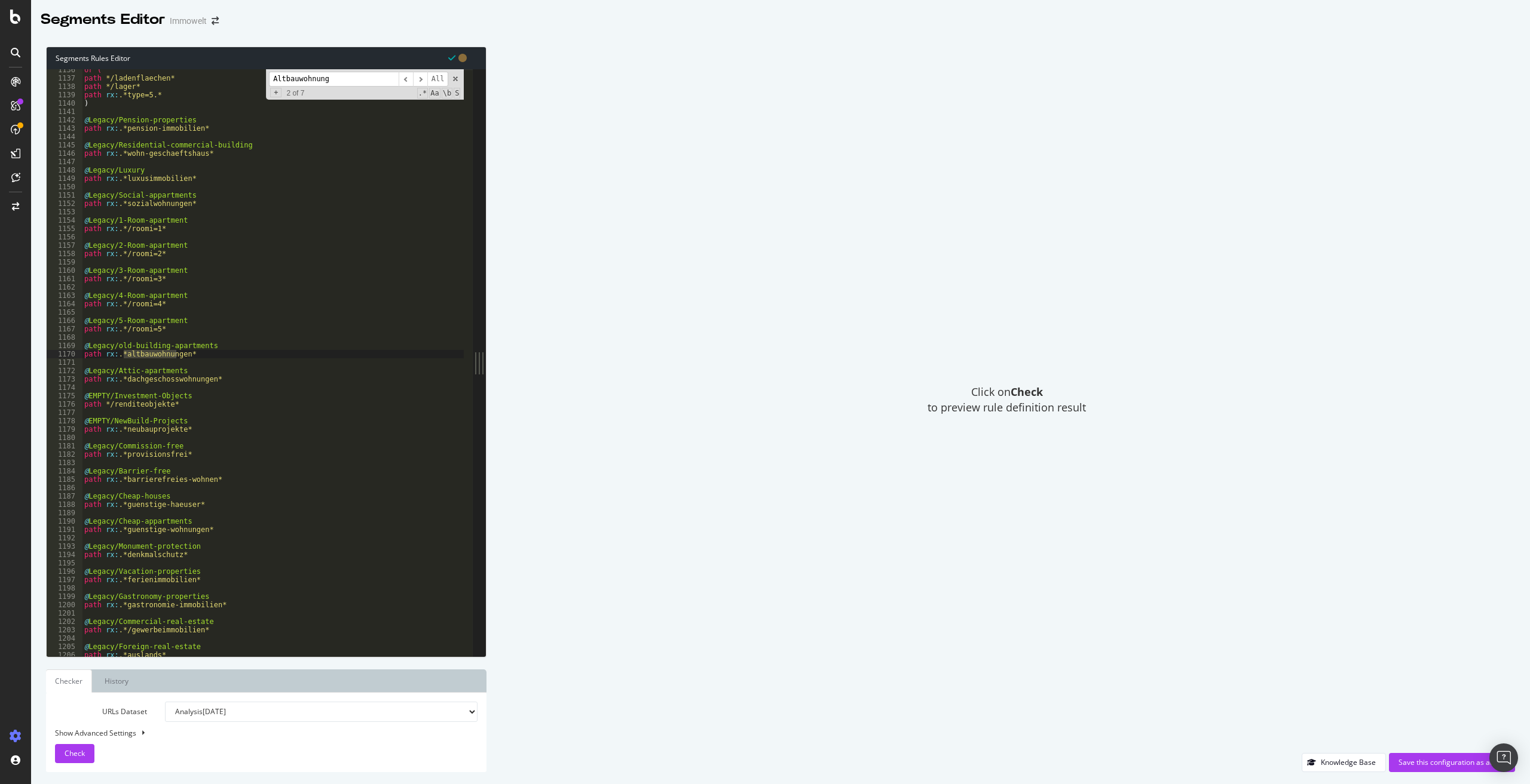
scroll to position [324, 0]
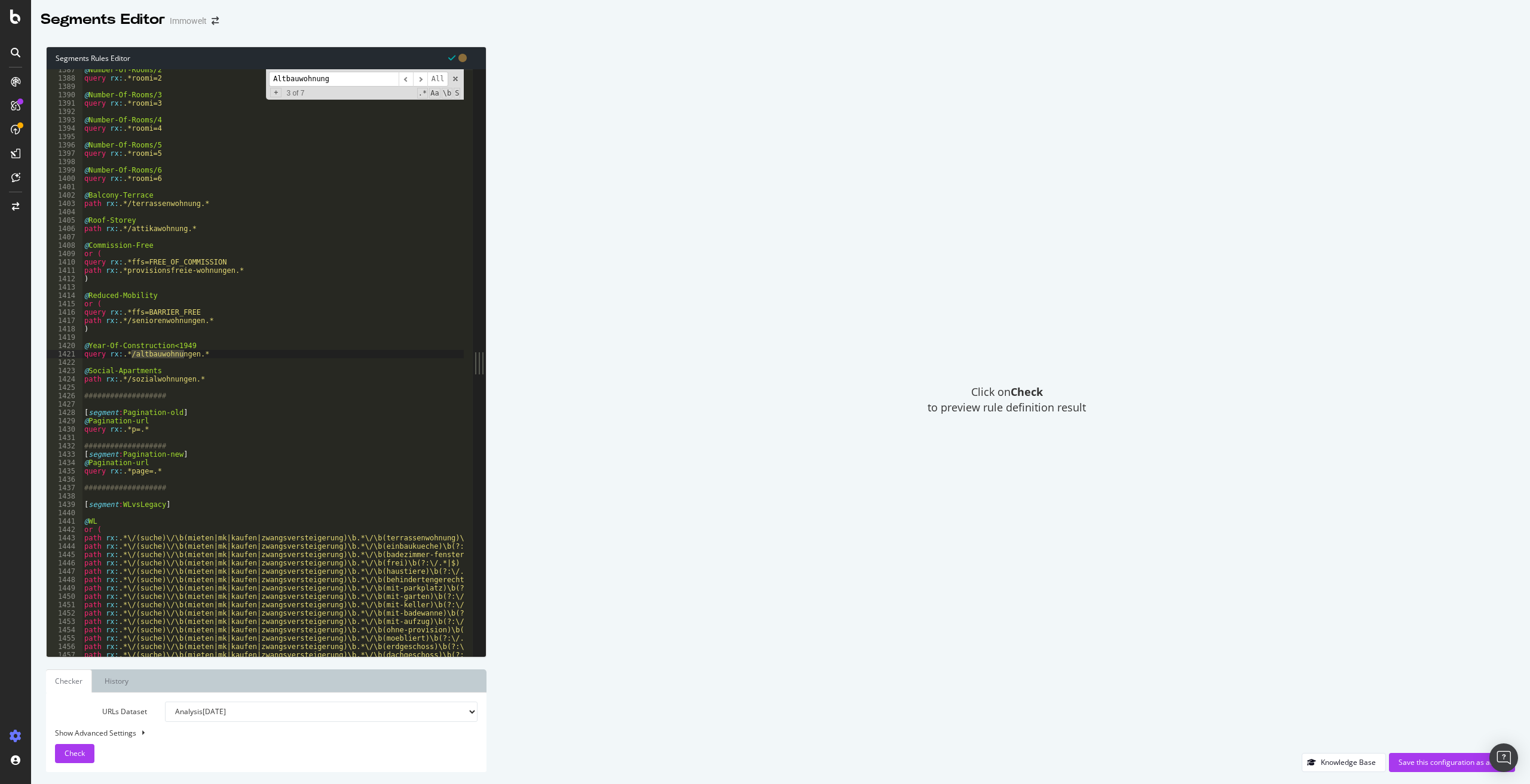
click at [354, 77] on input "Altbauwohnung" at bounding box center [334, 79] width 130 height 15
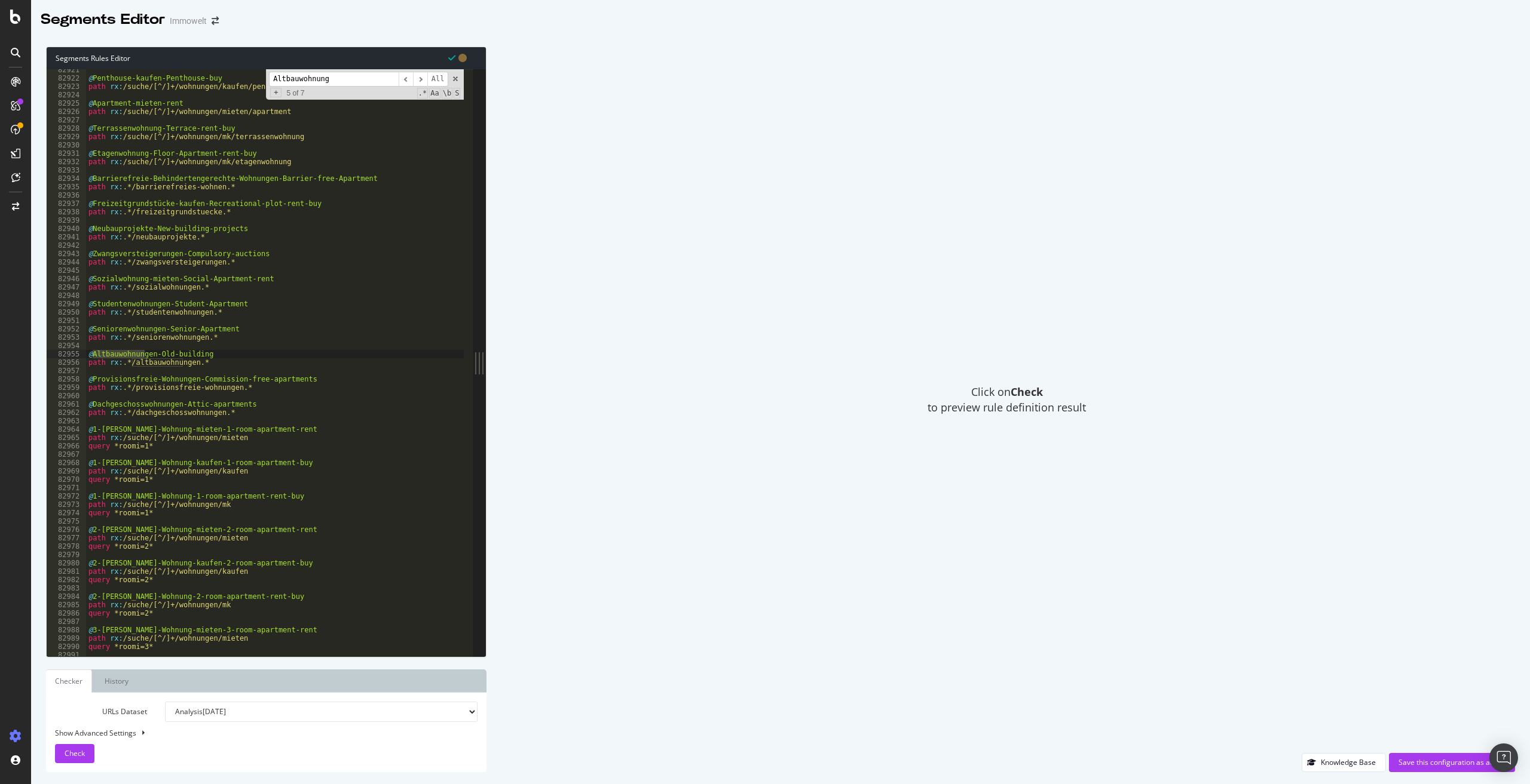
scroll to position [18995, 0]
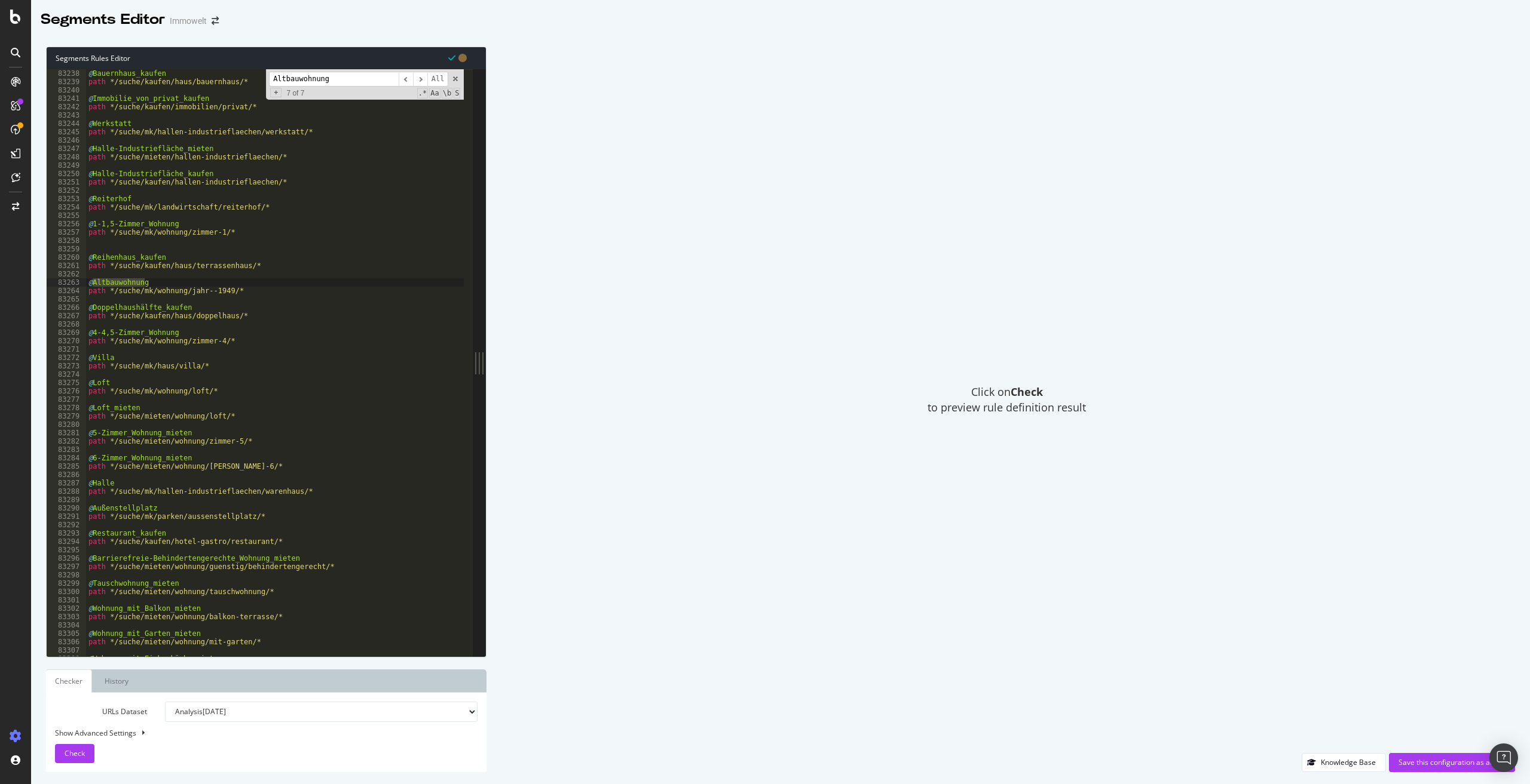
click at [348, 78] on input "Altbauwohnung" at bounding box center [334, 79] width 130 height 15
click at [348, 78] on input "Altbauwohnung" at bounding box center [334, 79] width 130 height 15
paste input "/suche/kaufen/wohnung/jahr--1949/"
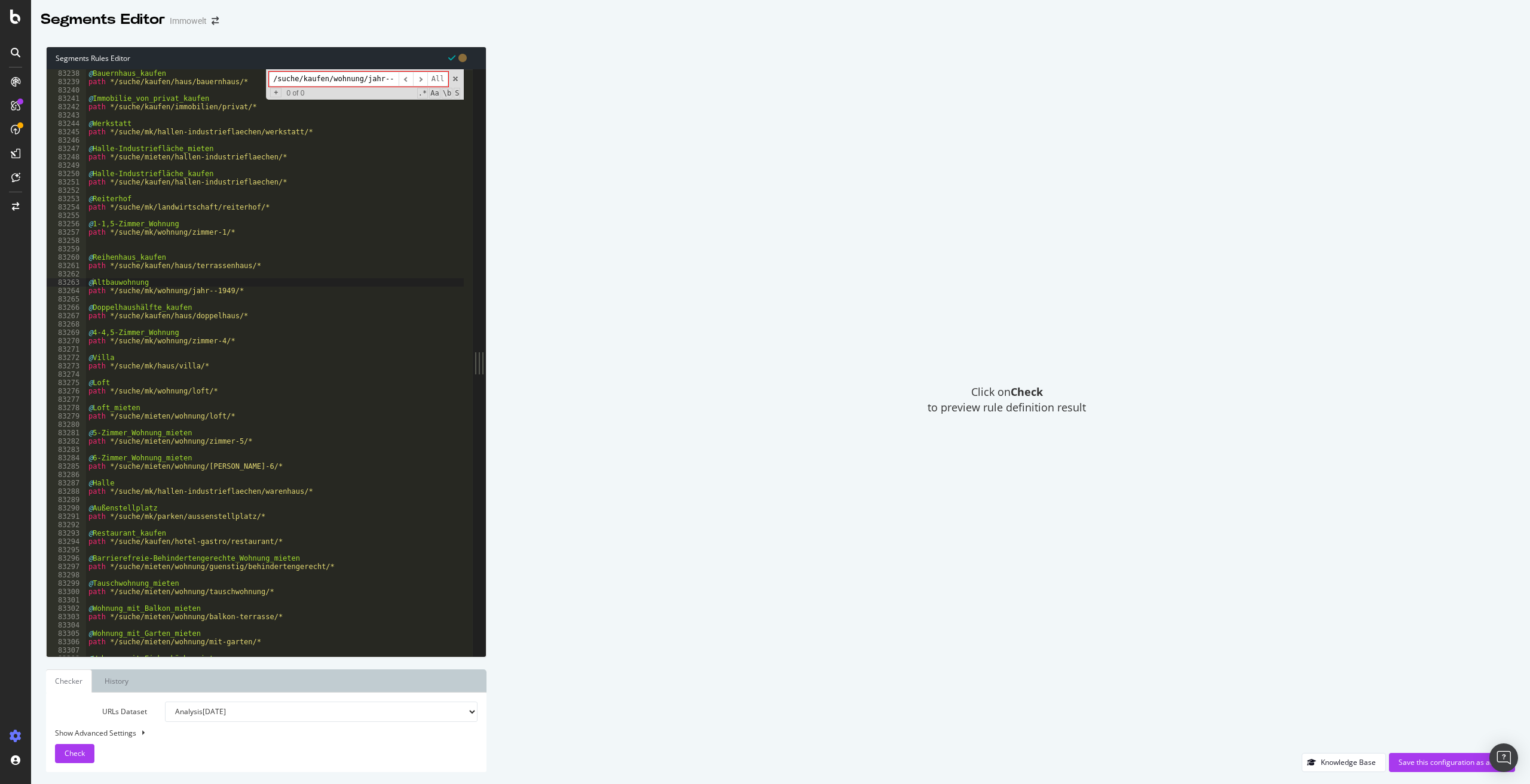
drag, startPoint x: 310, startPoint y: 78, endPoint x: 262, endPoint y: 77, distance: 48.0
click at [262, 77] on div "@ Bauernhaus_kaufen path */suche/kaufen/haus/bauernhaus/* @ Immobilie_von_priva…" at bounding box center [274, 362] width 377 height 587
click at [292, 77] on input "/suche/kaufen/wohnung/jahr--1949/" at bounding box center [334, 79] width 130 height 15
drag, startPoint x: 370, startPoint y: 79, endPoint x: 404, endPoint y: 79, distance: 34.0
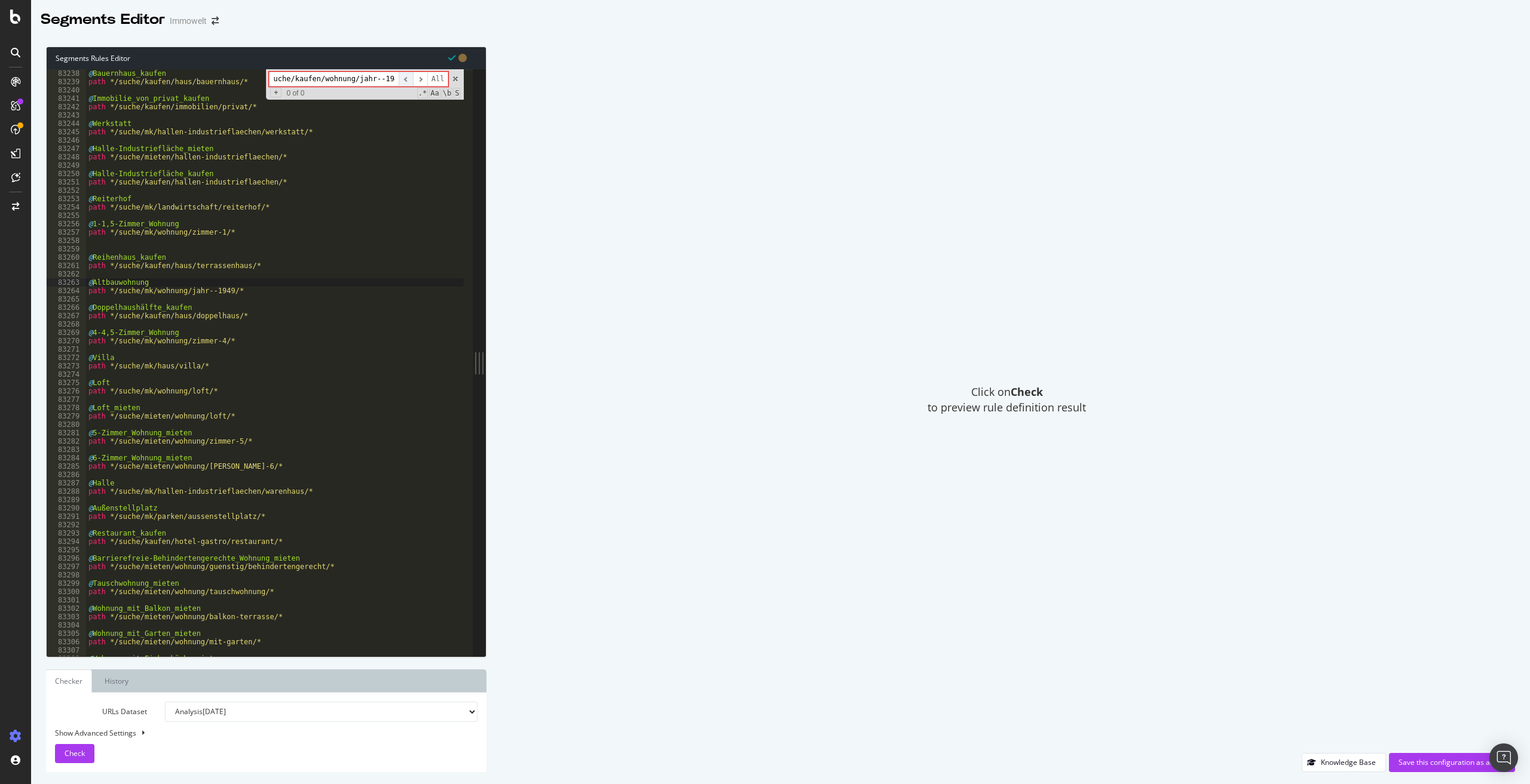
click at [404, 79] on div "/suche/kaufen/wohnung/jahr--1949/ ​ ​ All" at bounding box center [358, 79] width 179 height 15
click at [379, 78] on input "/suche/kaufen/wohnung/jahr--1949/" at bounding box center [334, 79] width 130 height 15
type input "/suche/kaufen/wohnung/jahr--1949/"
type textarea "path */suche/kaufen/haus/terrassenhaus/*"
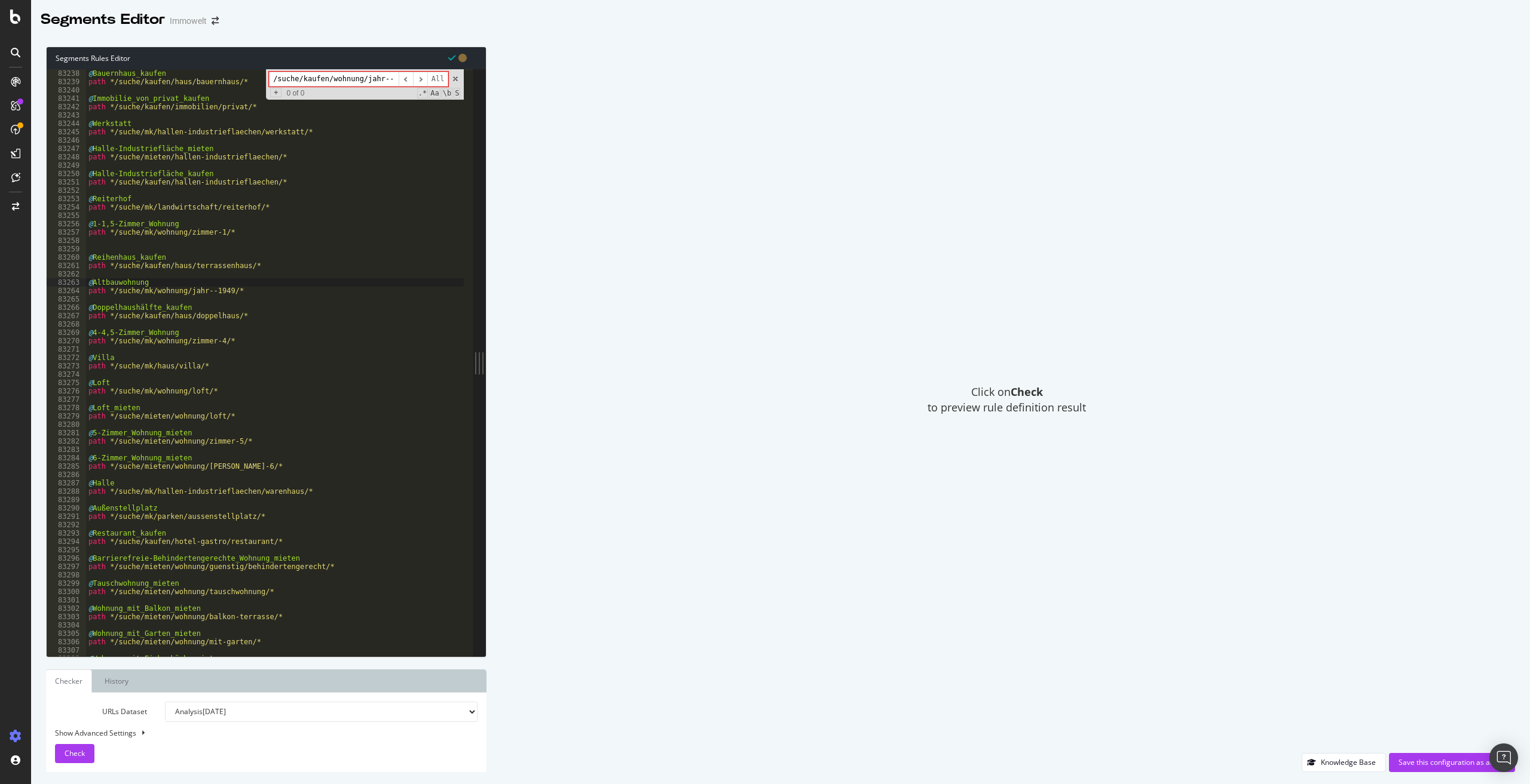
click at [264, 268] on div "@ Bauernhaus_kaufen path */suche/kaufen/haus/bauernhaus/* @ Immobilie_von_priva…" at bounding box center [451, 367] width 730 height 595
paste textarea "/suche/kaufen/wohnung/jahr--1949/"
click at [90, 282] on div "@ Bauernhaus_kaufen path */suche/kaufen/haus/bauernhaus/* @ Immobilie_von_priva…" at bounding box center [451, 367] width 730 height 595
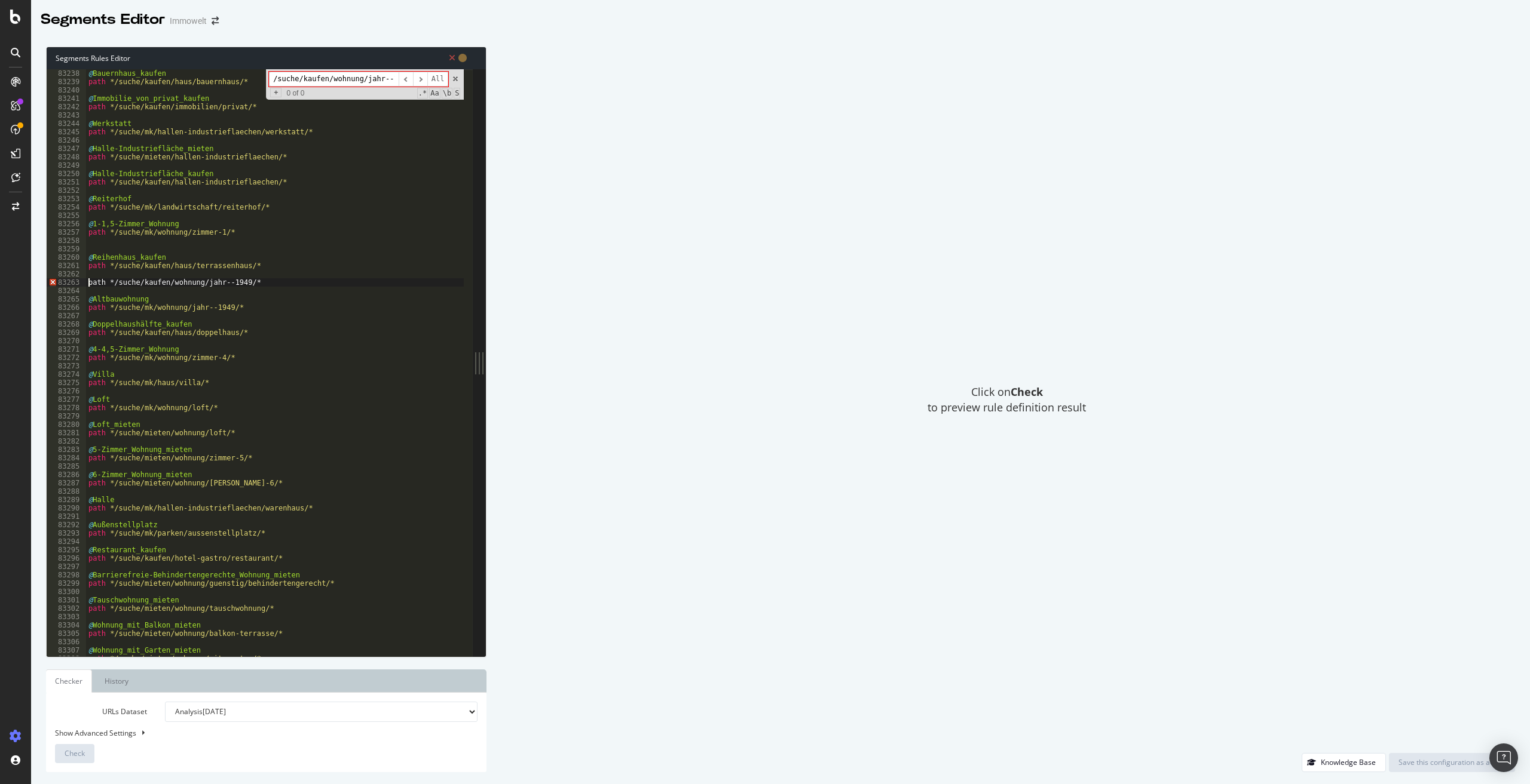
type textarea "path */suche/kaufen/wohnung/jahr--1949/*"
click at [92, 280] on div "@ Bauernhaus_kaufen path */suche/kaufen/haus/bauernhaus/* @ Immobilie_von_priva…" at bounding box center [451, 367] width 730 height 595
paste textarea "Altbauwohnung kaufen"
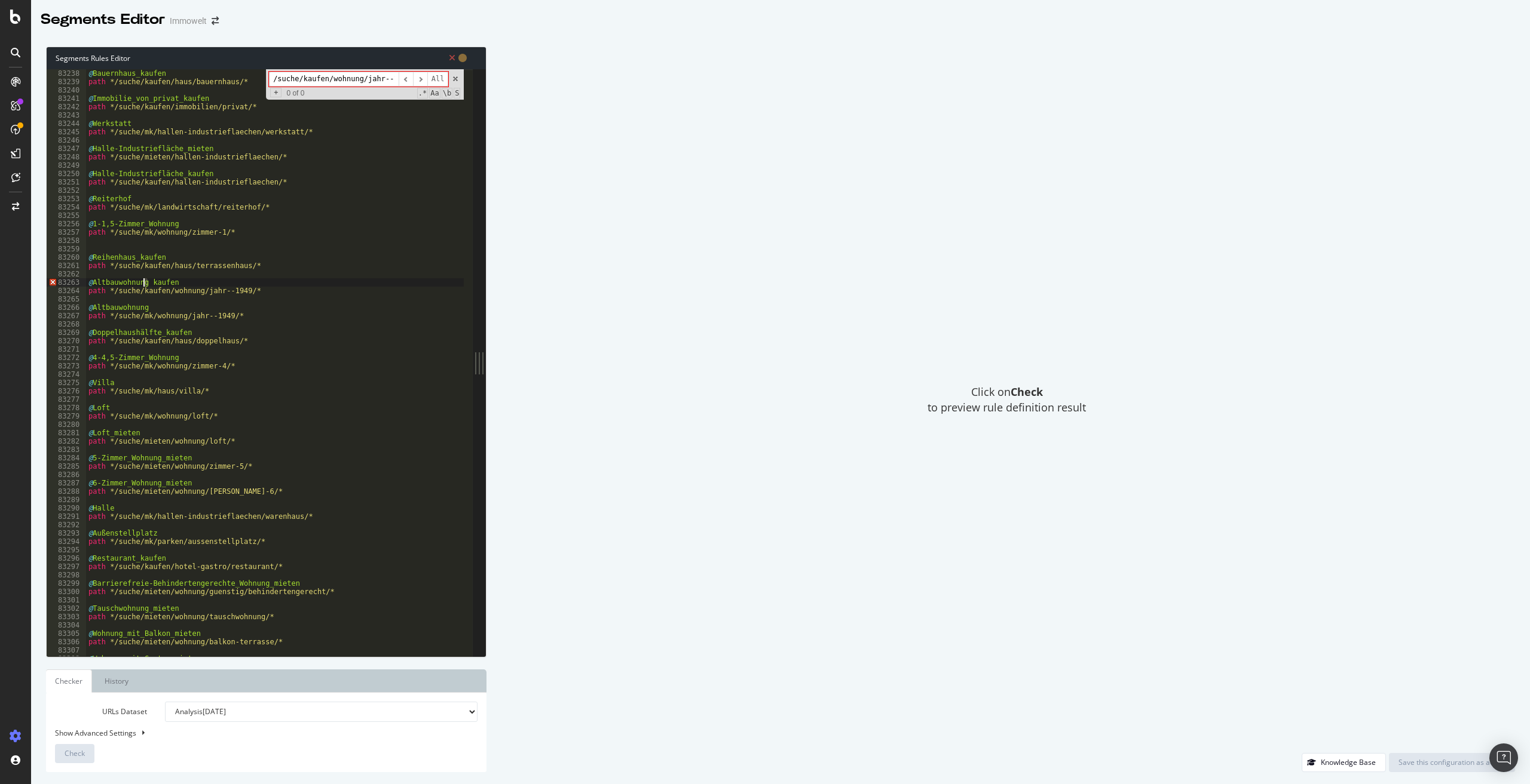
click at [142, 281] on div "@ Bauernhaus_kaufen path */suche/kaufen/haus/bauernhaus/* @ Immobilie_von_priva…" at bounding box center [451, 367] width 730 height 595
click at [212, 283] on div "@ Bauernhaus_kaufen path */suche/kaufen/haus/bauernhaus/* @ Immobilie_von_priva…" at bounding box center [451, 367] width 730 height 595
drag, startPoint x: 250, startPoint y: 290, endPoint x: 238, endPoint y: 291, distance: 12.0
click at [238, 291] on div "@ Bauernhaus_kaufen path */suche/kaufen/haus/bauernhaus/* @ Immobilie_von_priva…" at bounding box center [451, 367] width 730 height 595
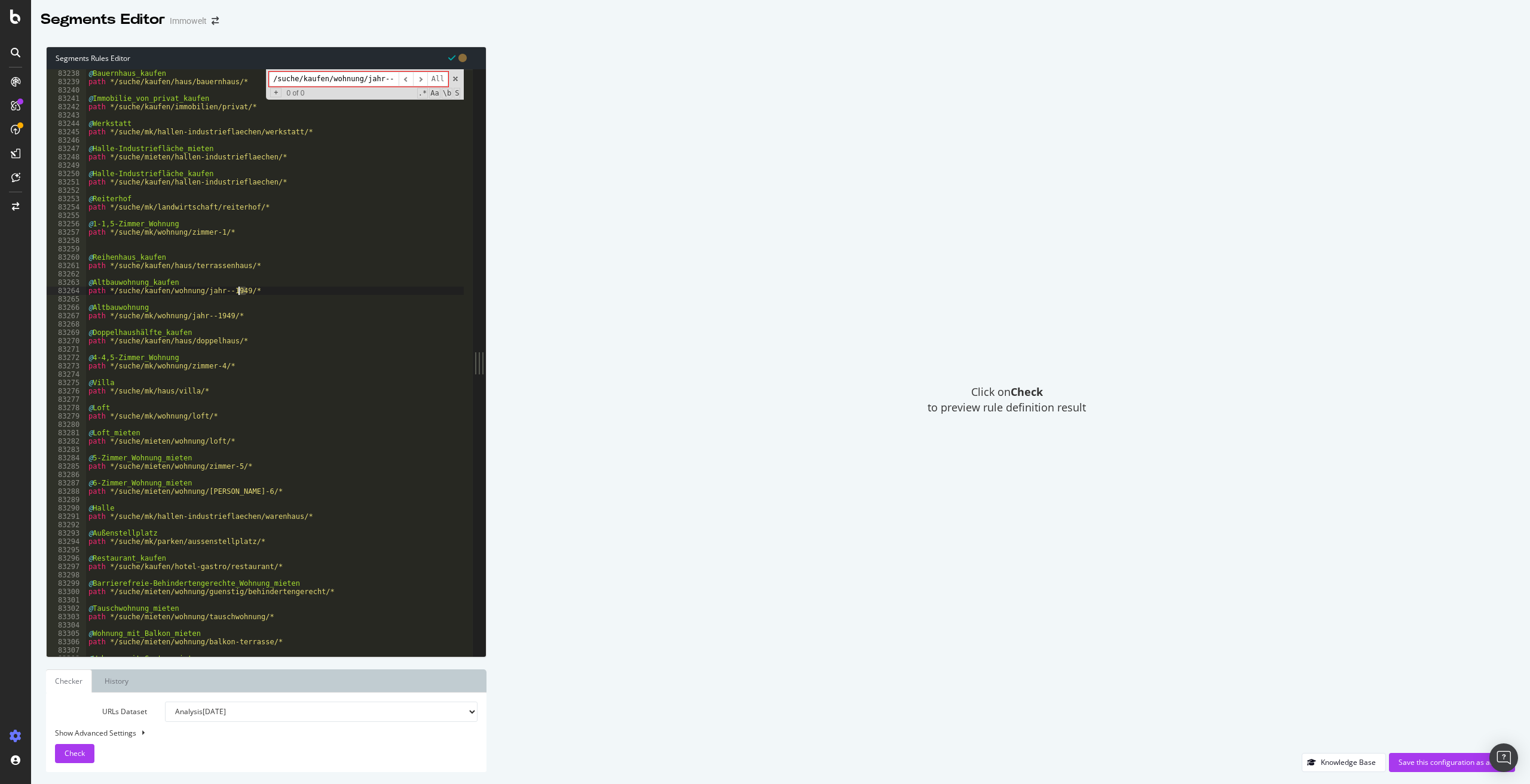
type textarea "path */suche/kaufen/wohnung/jahr--1949/*"
click at [241, 290] on div "@ Bauernhaus_kaufen path */suche/kaufen/haus/bauernhaus/* @ Immobilie_von_priva…" at bounding box center [274, 362] width 377 height 587
drag, startPoint x: 241, startPoint y: 290, endPoint x: 114, endPoint y: 291, distance: 127.0
click at [114, 291] on div "@ Bauernhaus_kaufen path */suche/kaufen/haus/bauernhaus/* @ Immobilie_von_priva…" at bounding box center [451, 367] width 730 height 595
click at [319, 80] on input "/suche/kaufen/wohnung/jahr--1949/" at bounding box center [334, 79] width 130 height 15
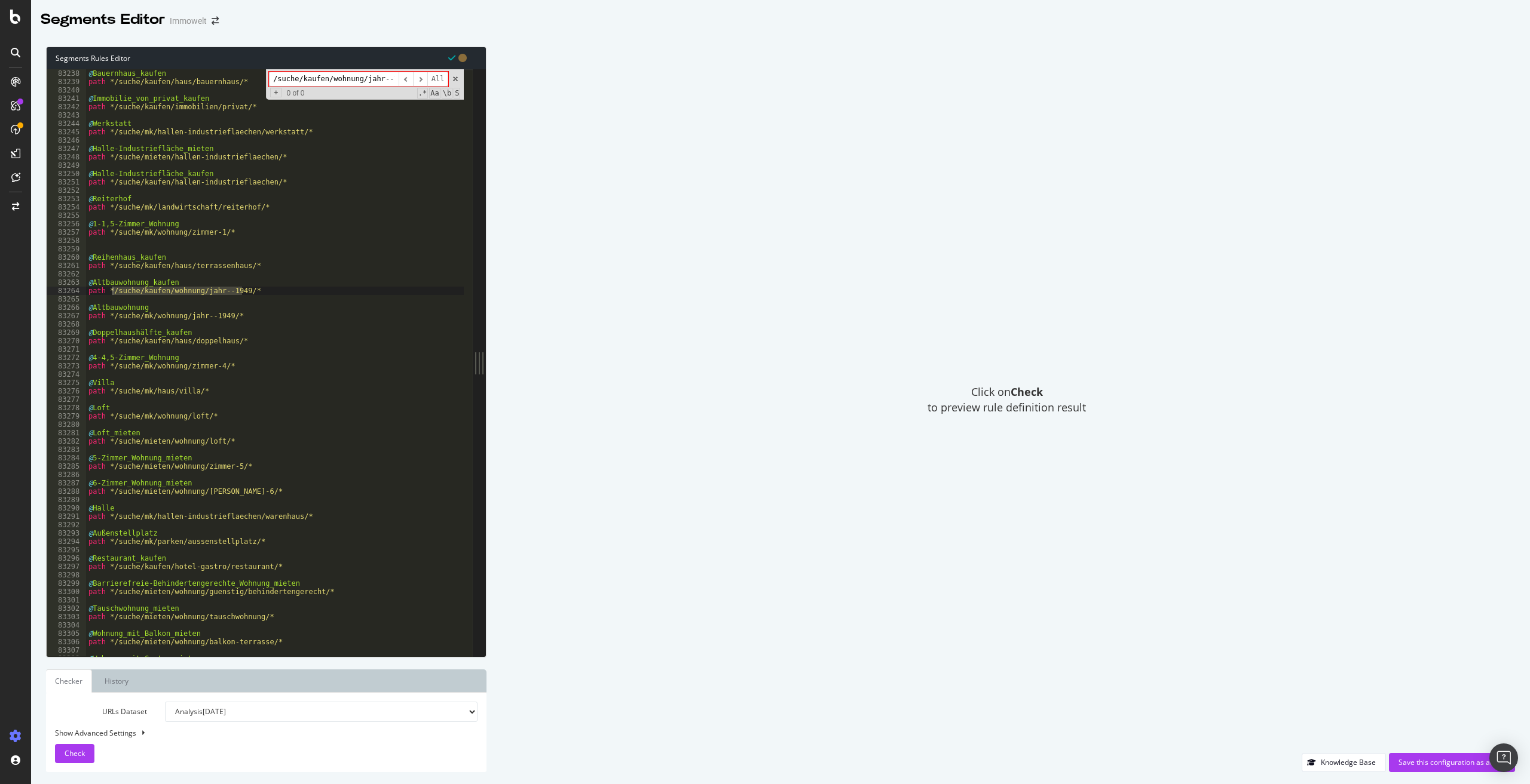
click at [319, 80] on input "/suche/kaufen/wohnung/jahr--1949/" at bounding box center [334, 79] width 130 height 15
paste input "Zweifamilienhaus kaufen"
click at [338, 80] on input "Zweifamilienhaus kaufen" at bounding box center [334, 79] width 130 height 15
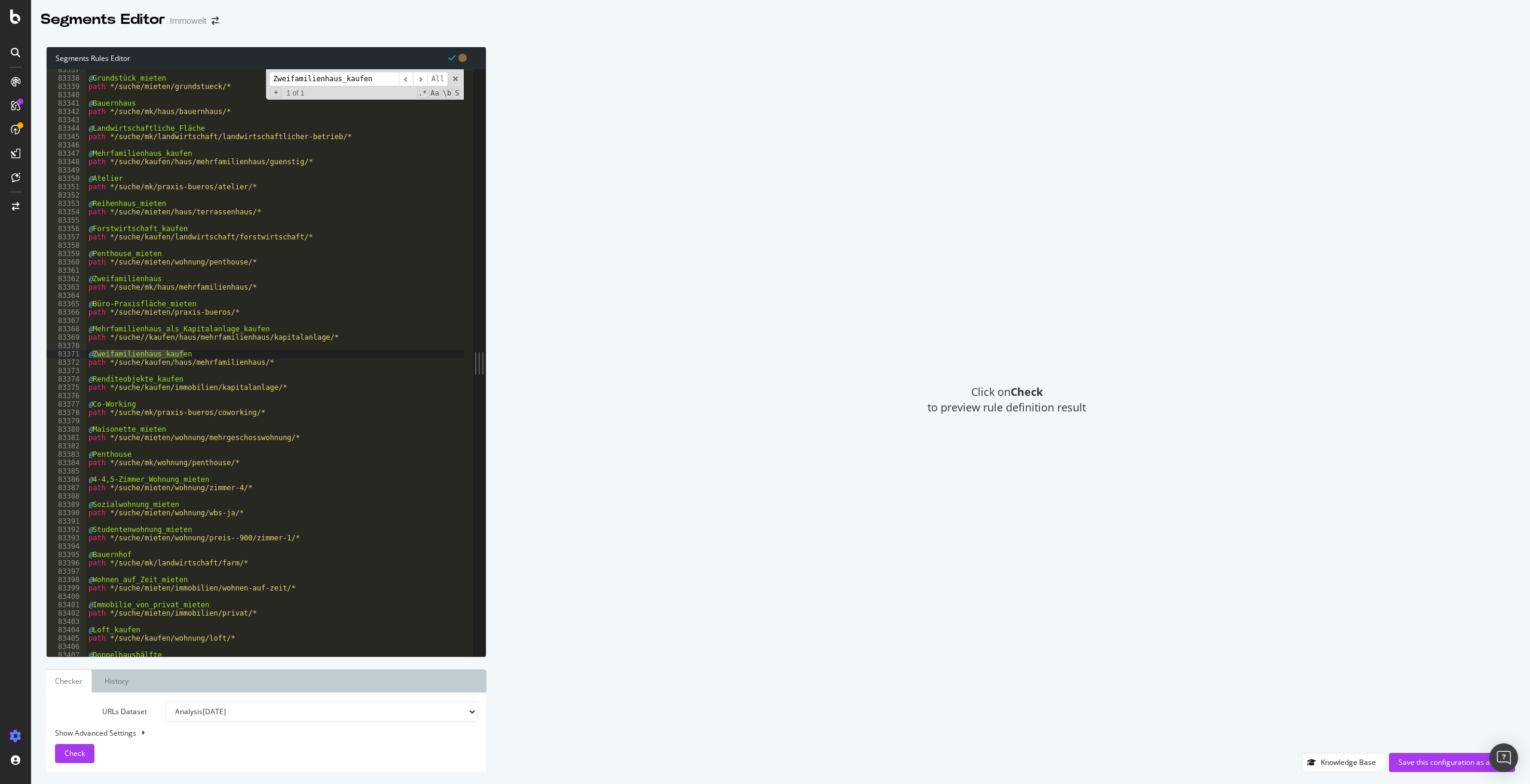
click at [362, 76] on input "Zweifamilienhaus_kaufen" at bounding box center [334, 79] width 130 height 15
paste input "ohnung_miet"
click at [276, 80] on input "ohnung_mieten" at bounding box center [334, 79] width 130 height 15
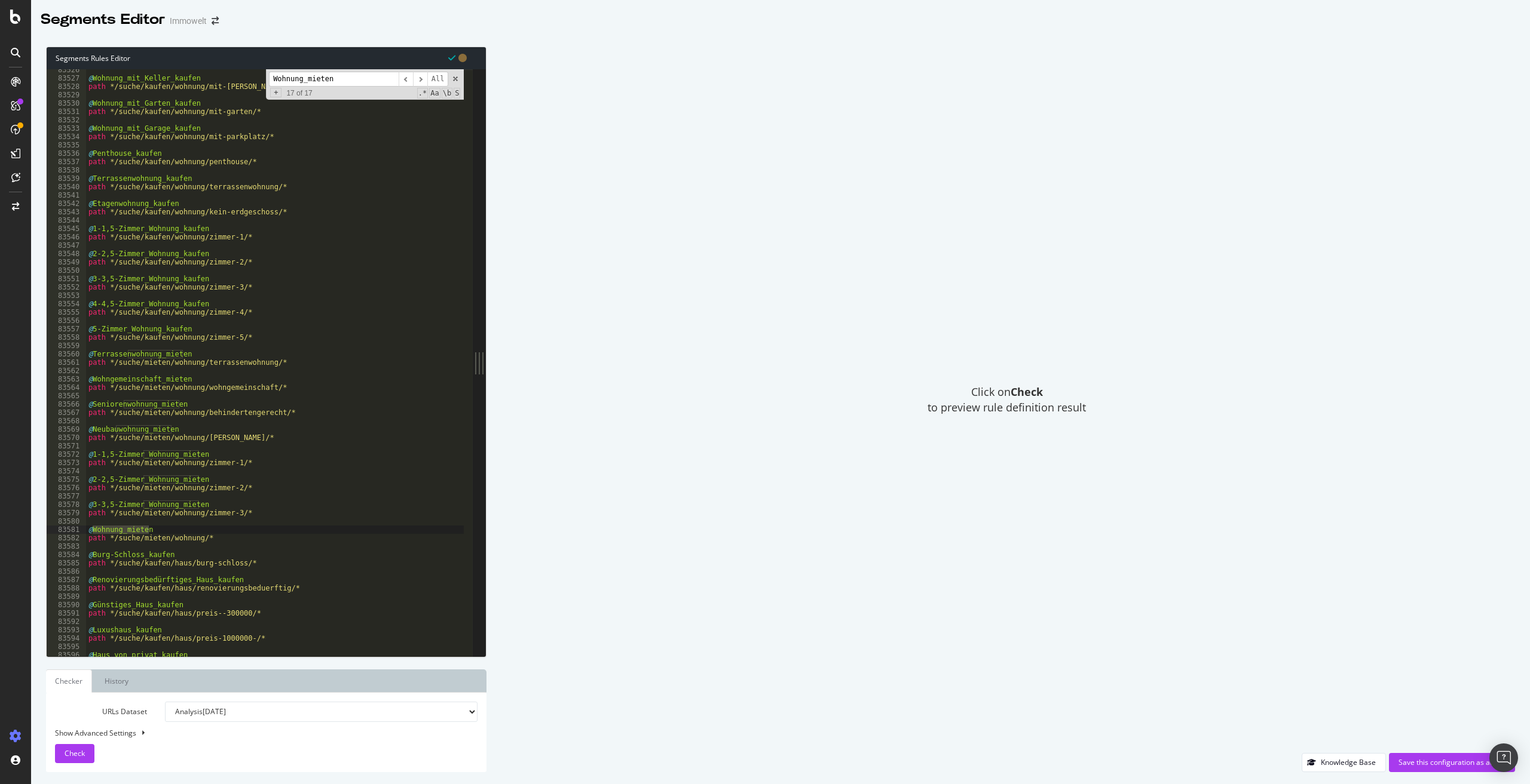
type input "Wohnung_mieten"
drag, startPoint x: 222, startPoint y: 540, endPoint x: 87, endPoint y: 529, distance: 135.4
click at [87, 529] on div "@ Wohnung_mit_Keller_kaufen path */suche/kaufen/wohnung/mit-keller/* @ Wohnung_…" at bounding box center [451, 363] width 730 height 595
type textarea "@Wohnung_mieten path */suche/mieten/wohnung/*"
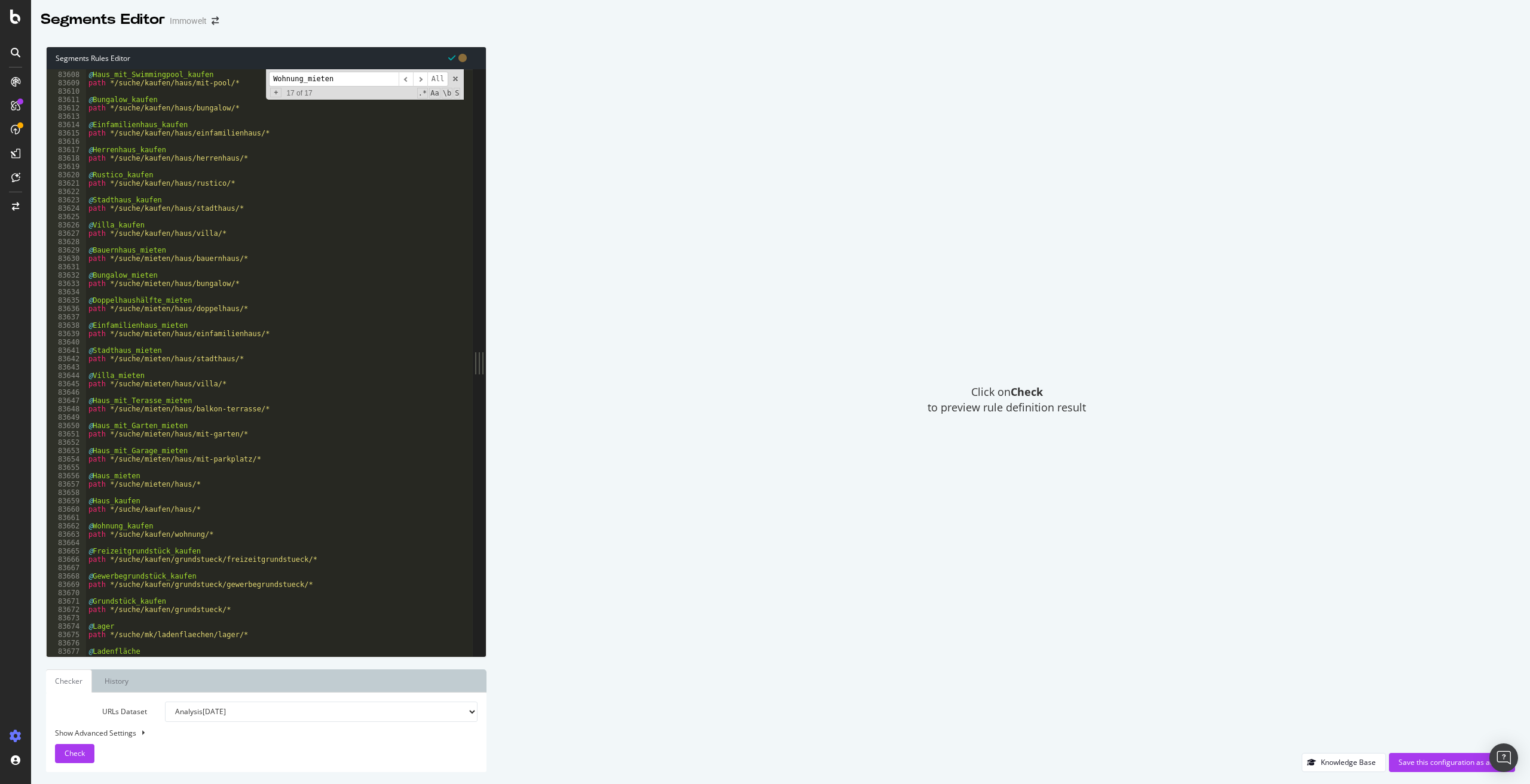
click at [214, 532] on div "@ Haus_mit_Swimmingpool_kaufen path */suche/kaufen/haus/mit-pool/* @ Bungalow_k…" at bounding box center [451, 360] width 730 height 595
type textarea "path */suche/kaufen/wohnung/*"
paste textarea "path */suche/mieten/wohnung/*"
type textarea "path */suche/mieten/wohnung/*"
drag, startPoint x: 341, startPoint y: 77, endPoint x: 221, endPoint y: 80, distance: 120.0
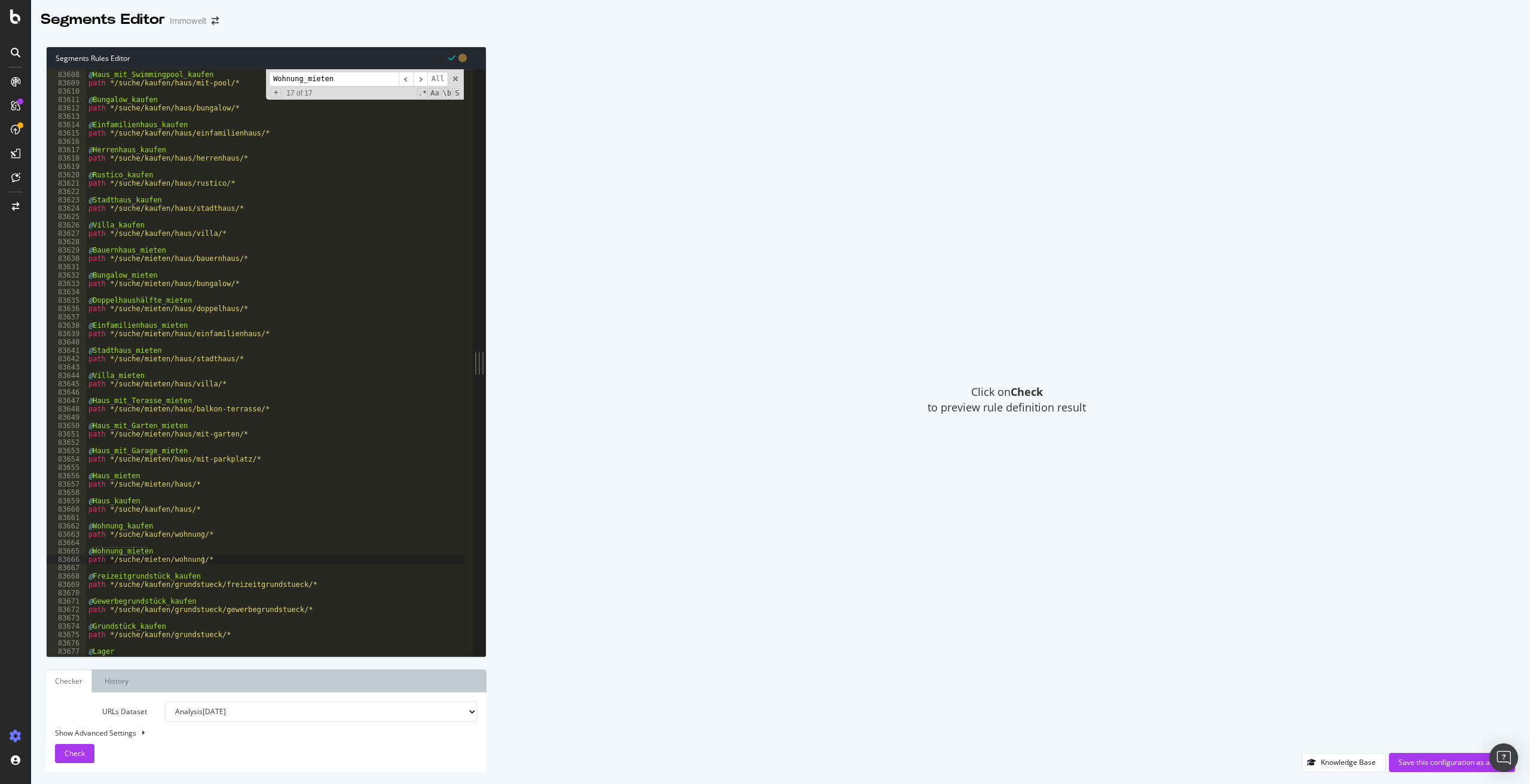
click at [221, 80] on div "@ Haus_mit_Swimmingpool_kaufen path */suche/kaufen/haus/mit-pool/* @ Bungalow_k…" at bounding box center [274, 362] width 377 height 587
drag, startPoint x: 306, startPoint y: 80, endPoint x: 272, endPoint y: 75, distance: 34.4
click at [272, 75] on input "G" at bounding box center [334, 79] width 130 height 15
paste input "/suche/mieten/wohnung/preis--550/nordrhein-westfalen/dusseldorf-40210/ad08de211"
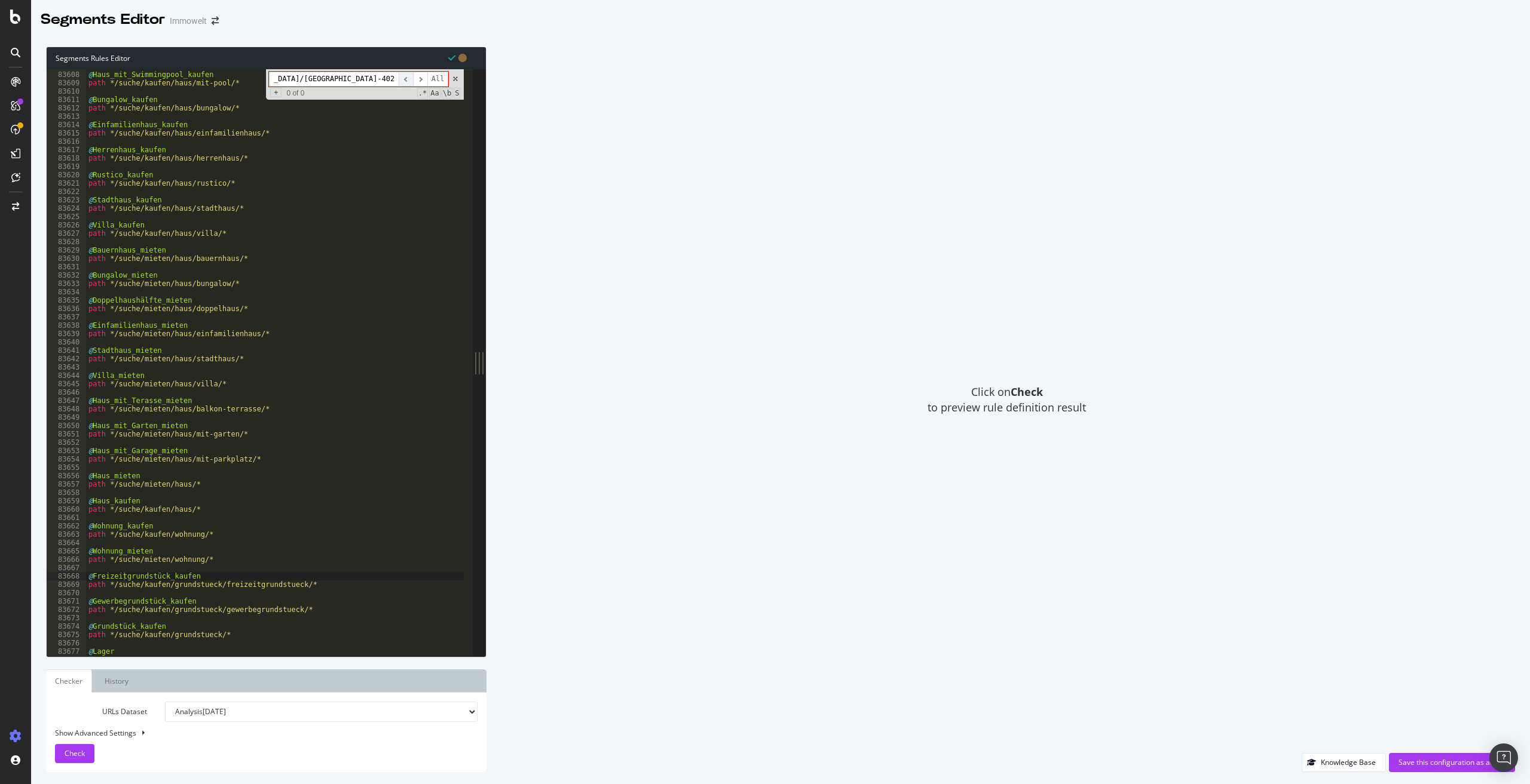
drag, startPoint x: 296, startPoint y: 80, endPoint x: 402, endPoint y: 78, distance: 106.0
click at [402, 78] on div "/suche/mieten/wohnung/preis--550/nordrhein-westfalen/dusseldorf-40210/ad08de211…" at bounding box center [358, 79] width 179 height 15
type input "/suche/mieten/wohnung/preis--550/"
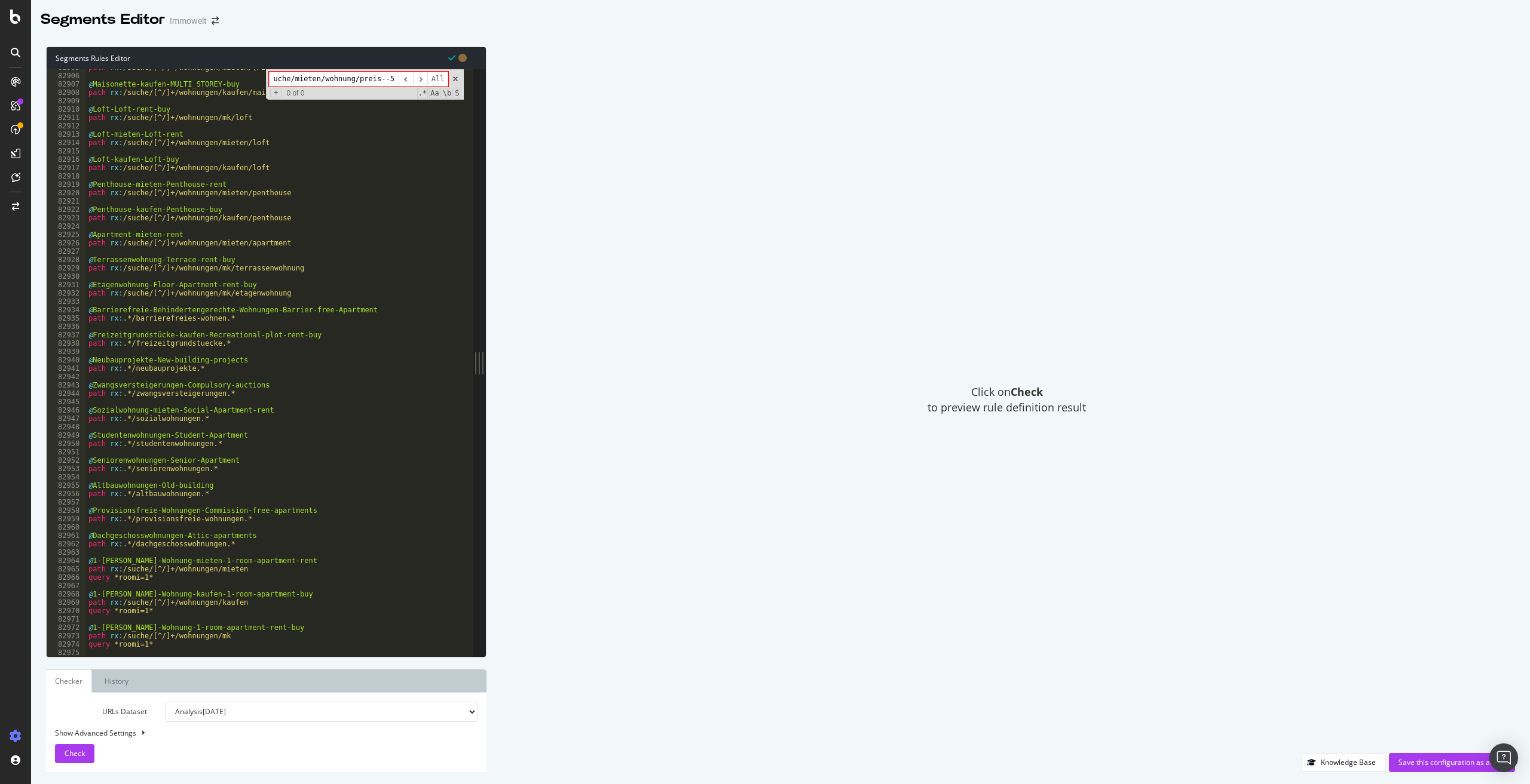
scroll to position [18911, 0]
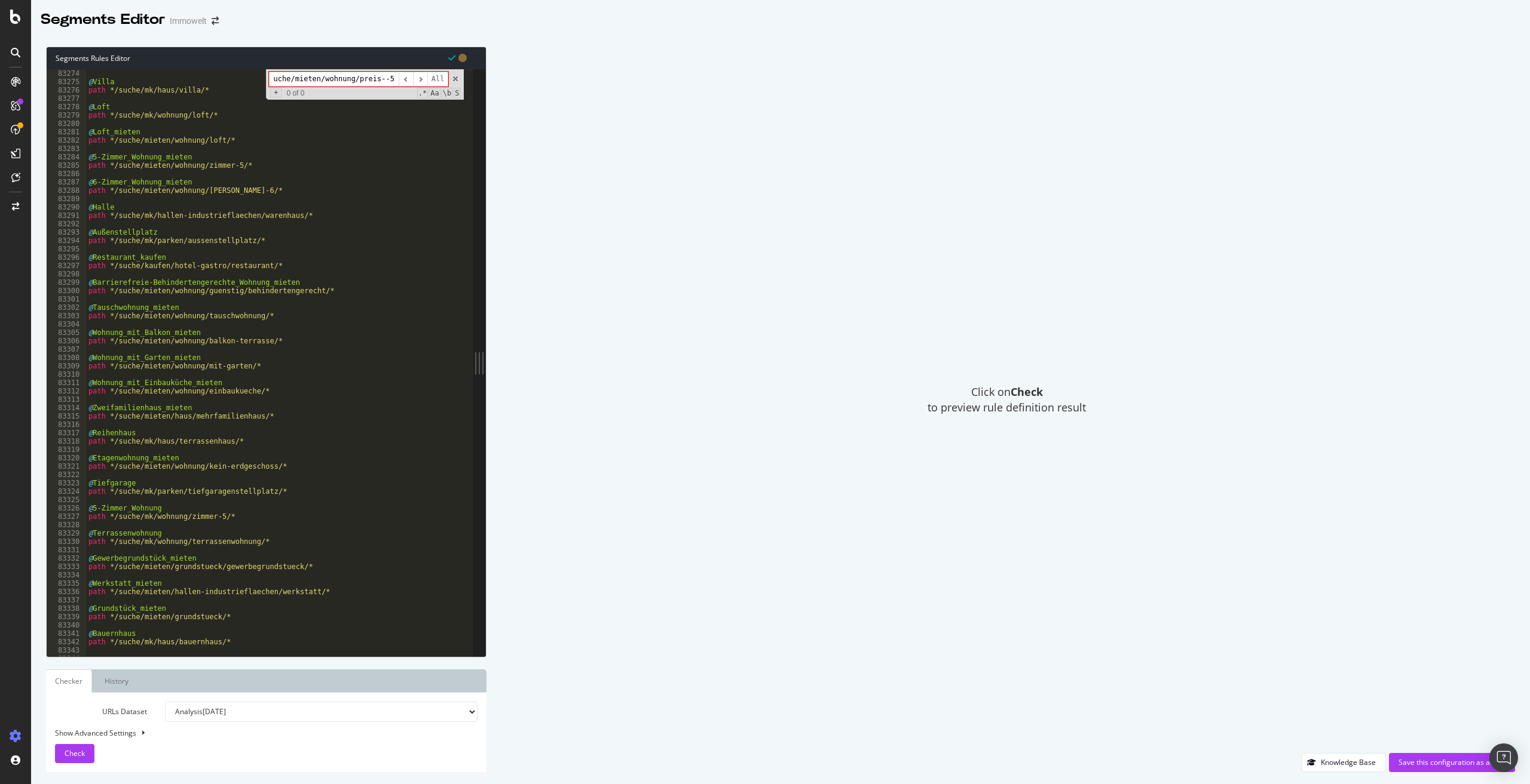
click at [327, 78] on input "/suche/mieten/wohnung/preis--550/" at bounding box center [334, 79] width 130 height 15
type textarea "path */suche/mieten/wohnung/einbaukueche/*"
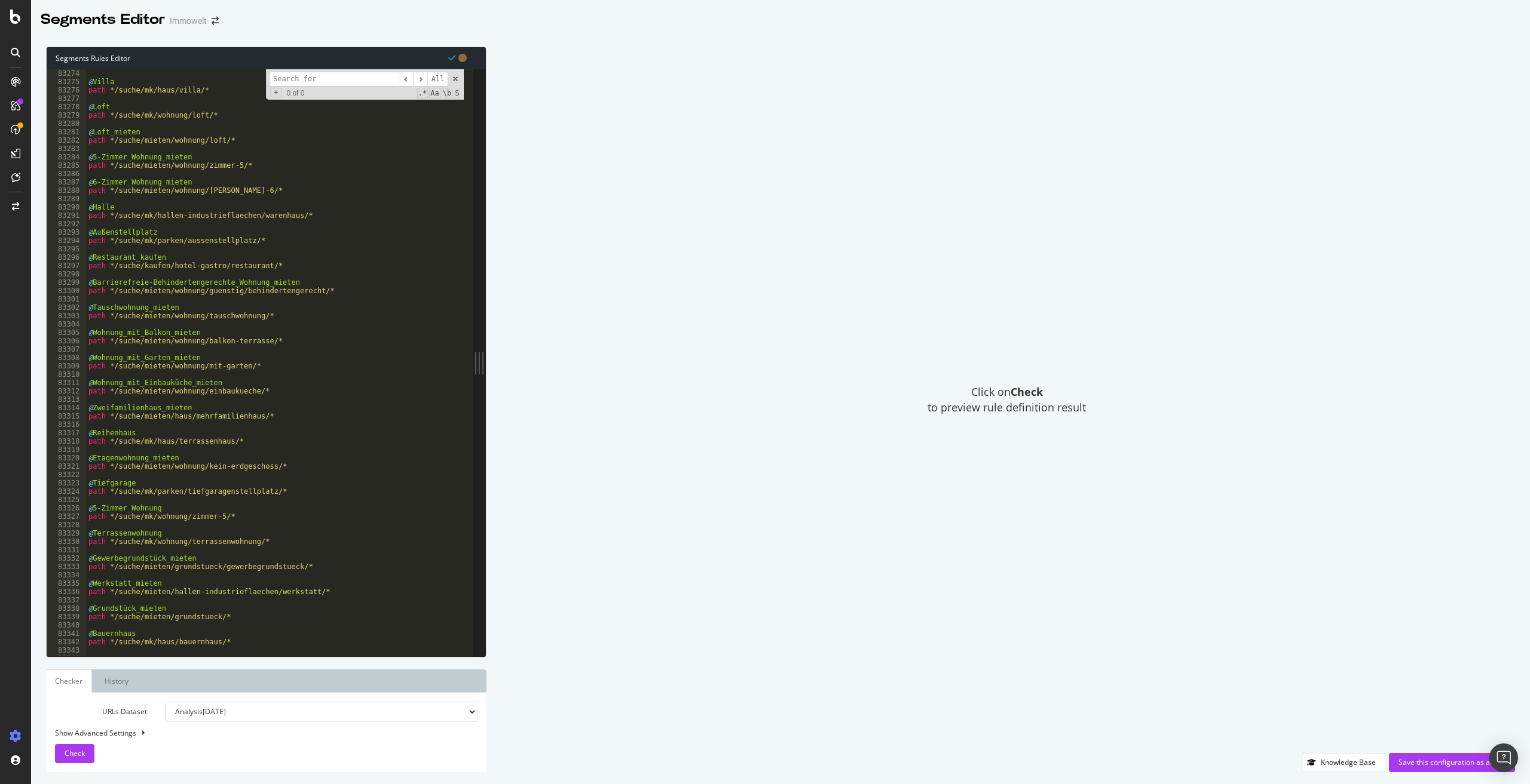
click at [264, 389] on div "path */suche/mk/wohnung/zimmer-4/* @ Villa path */suche/mk/haus/villa/* @ Loft …" at bounding box center [451, 358] width 730 height 595
paste textarea "/suche/mieten/wohnung/preis--550/"
click at [120, 406] on div "path */suche/mk/wohnung/zimmer-4/* @ Villa path */suche/mk/haus/villa/* @ Loft …" at bounding box center [451, 358] width 730 height 595
click at [257, 406] on div "path */suche/mk/wohnung/zimmer-4/* @ Villa path */suche/mk/haus/villa/* @ Loft …" at bounding box center [451, 358] width 730 height 595
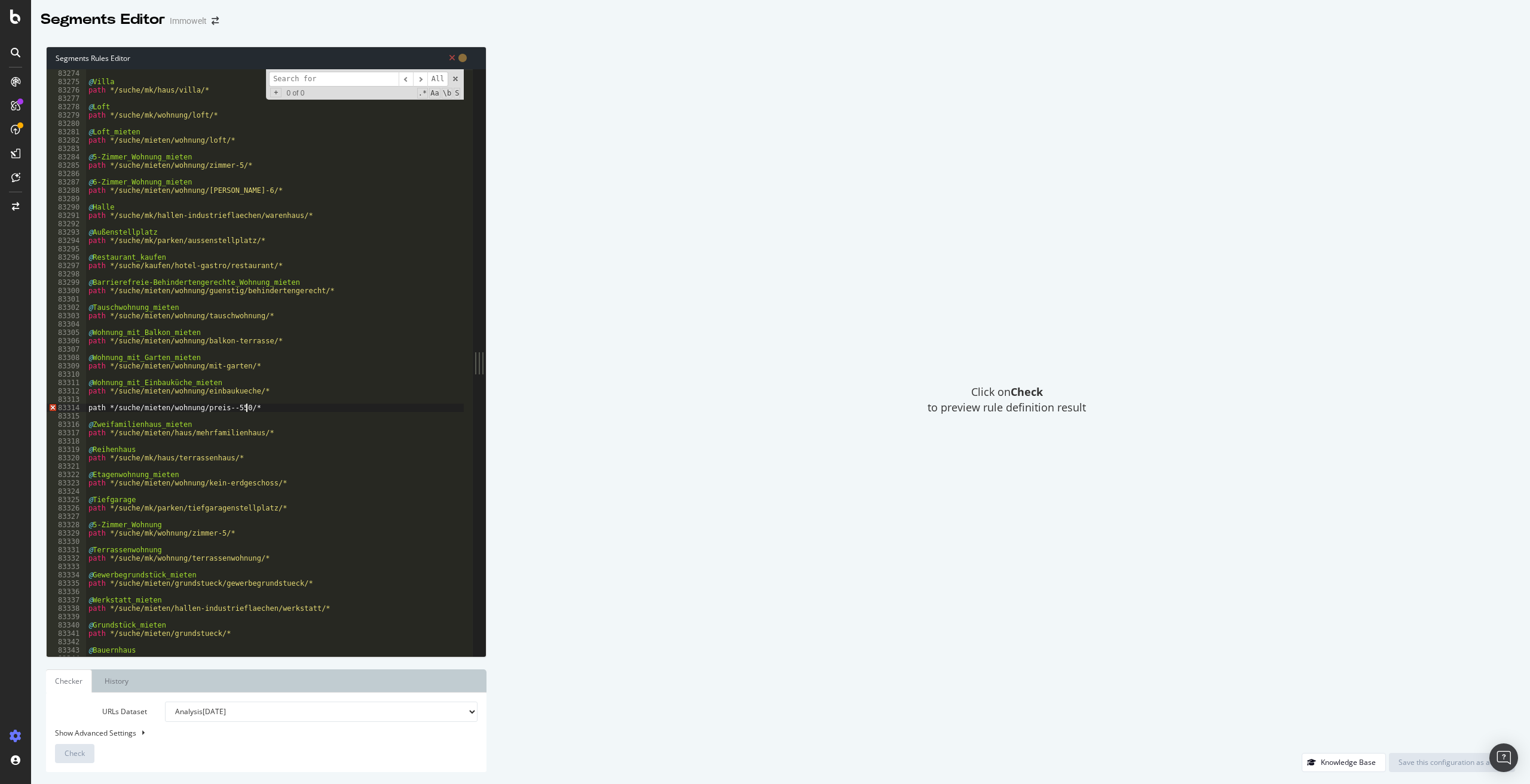
scroll to position [0, 13]
click at [88, 407] on div "path */suche/mk/wohnung/zimmer-4/* @ Villa path */suche/mk/haus/villa/* @ Loft …" at bounding box center [451, 358] width 730 height 595
type textarea "path */suche/mieten/wohnung/preis--550/*"
click at [98, 405] on div "path */suche/mk/wohnung/zimmer-4/* @ Villa path */suche/mk/haus/villa/* @ Loft …" at bounding box center [451, 358] width 730 height 595
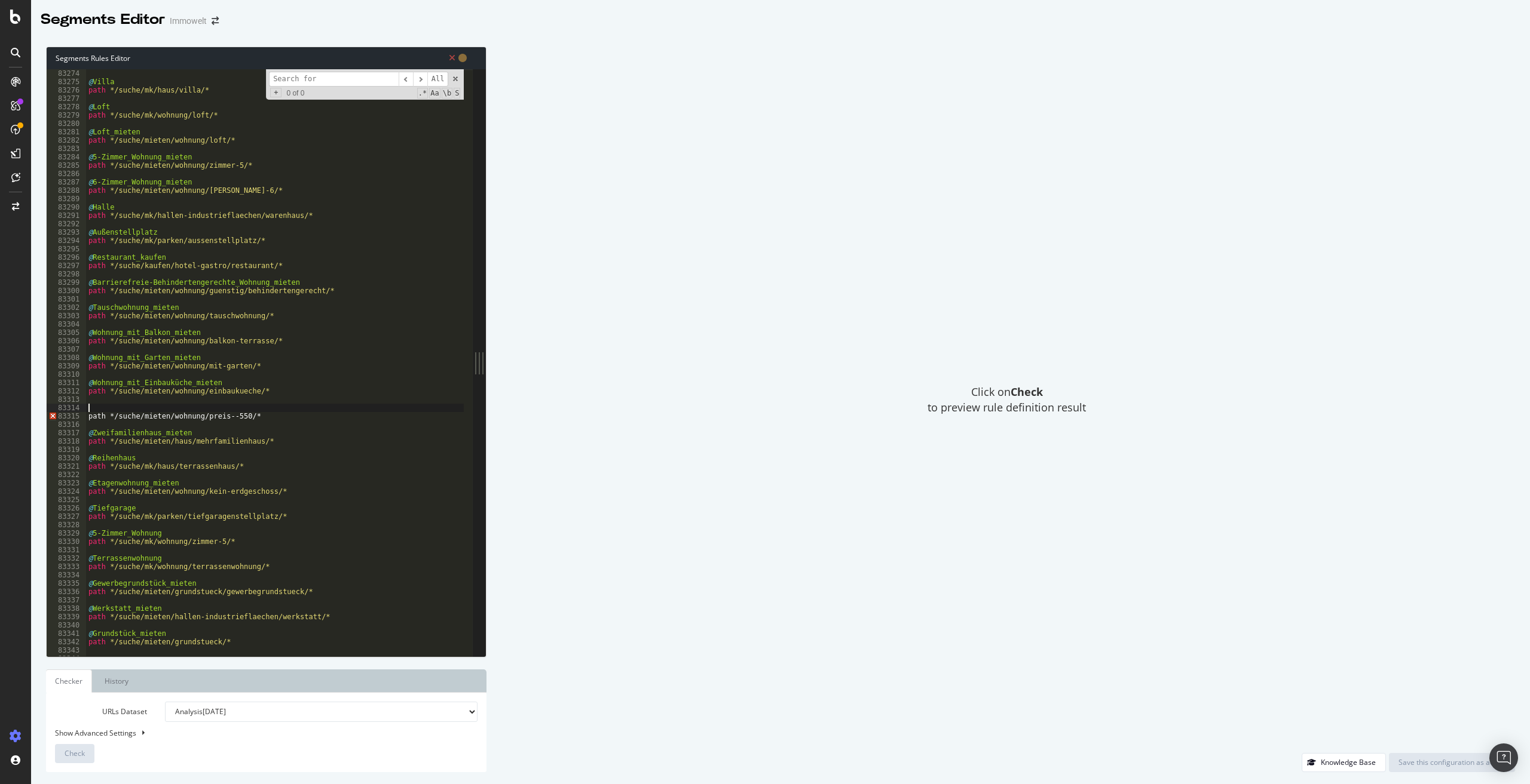
scroll to position [0, 0]
paste textarea "Günstige Wohnung mieten"
click at [98, 406] on div "path */suche/mk/wohnung/zimmer-4/* @ Villa path */suche/mk/haus/villa/* @ Loft …" at bounding box center [451, 358] width 730 height 595
click at [127, 409] on div "path */suche/mk/wohnung/zimmer-4/* @ Villa path */suche/mk/haus/villa/* @ Loft …" at bounding box center [451, 358] width 730 height 595
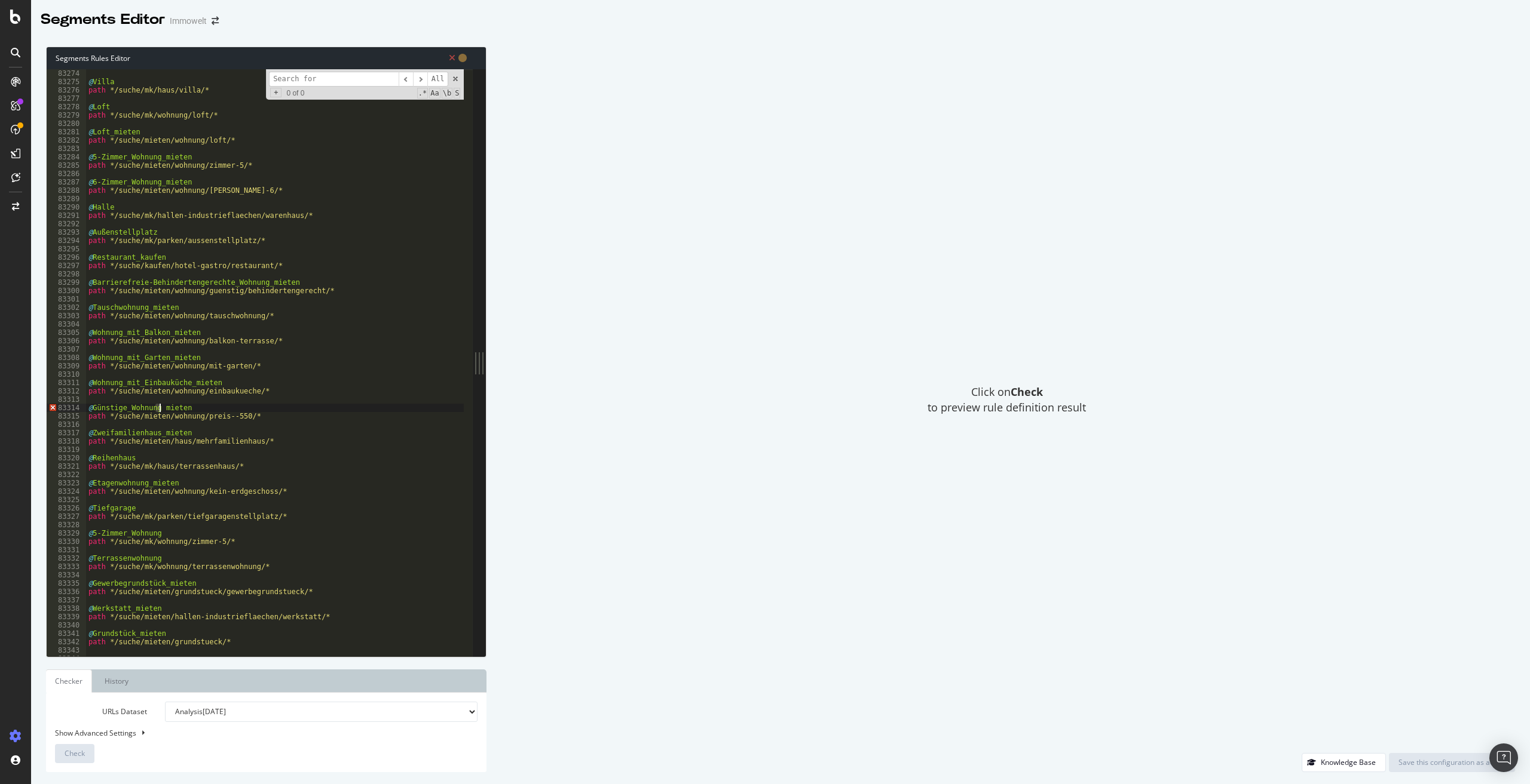
click at [159, 408] on div "path */suche/mk/wohnung/zimmer-4/* @ Villa path */suche/mk/haus/villa/* @ Loft …" at bounding box center [451, 358] width 730 height 595
click at [194, 409] on div "path */suche/mk/wohnung/zimmer-4/* @ Villa path */suche/mk/haus/villa/* @ Loft …" at bounding box center [451, 358] width 730 height 595
drag, startPoint x: 241, startPoint y: 417, endPoint x: 111, endPoint y: 417, distance: 130.0
click at [111, 417] on div "path */suche/mk/wohnung/zimmer-4/* @ Villa path */suche/mk/haus/villa/* @ Loft …" at bounding box center [451, 358] width 730 height 595
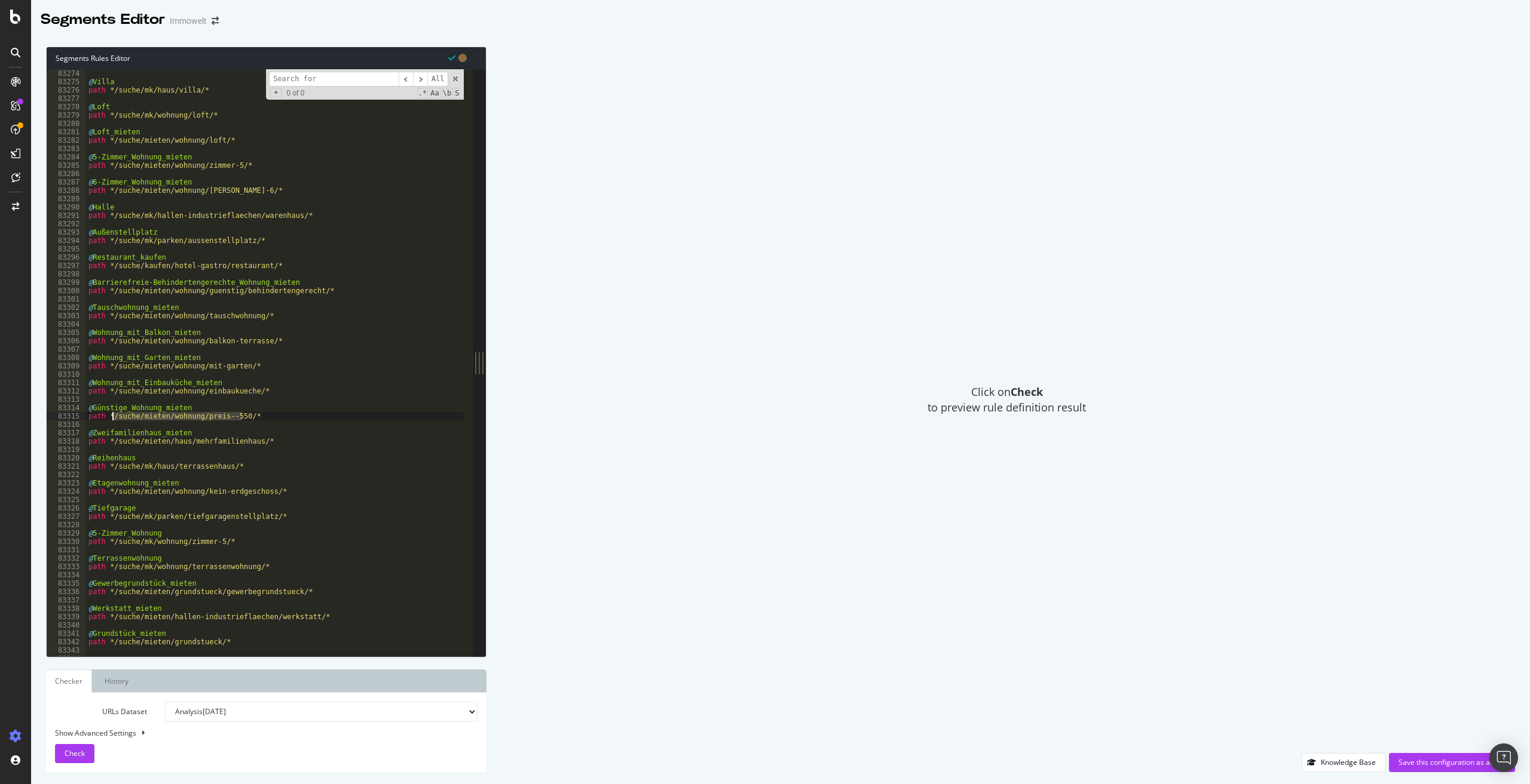
type textarea "path */suche/mieten/wohnung/preis--550/*"
click at [316, 80] on input at bounding box center [334, 79] width 130 height 15
paste input "Dachgeschosswohnung mieten"
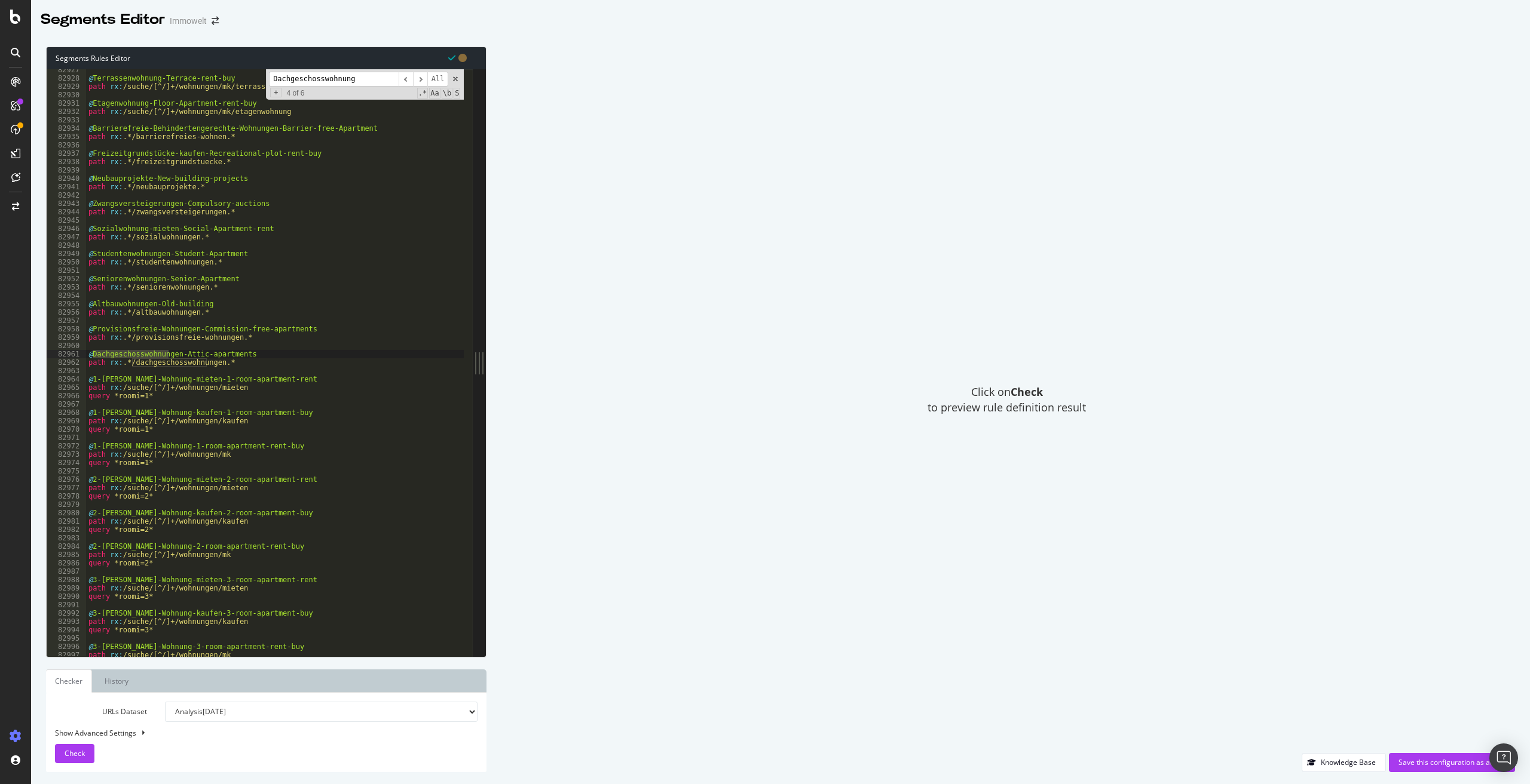
scroll to position [18995, 0]
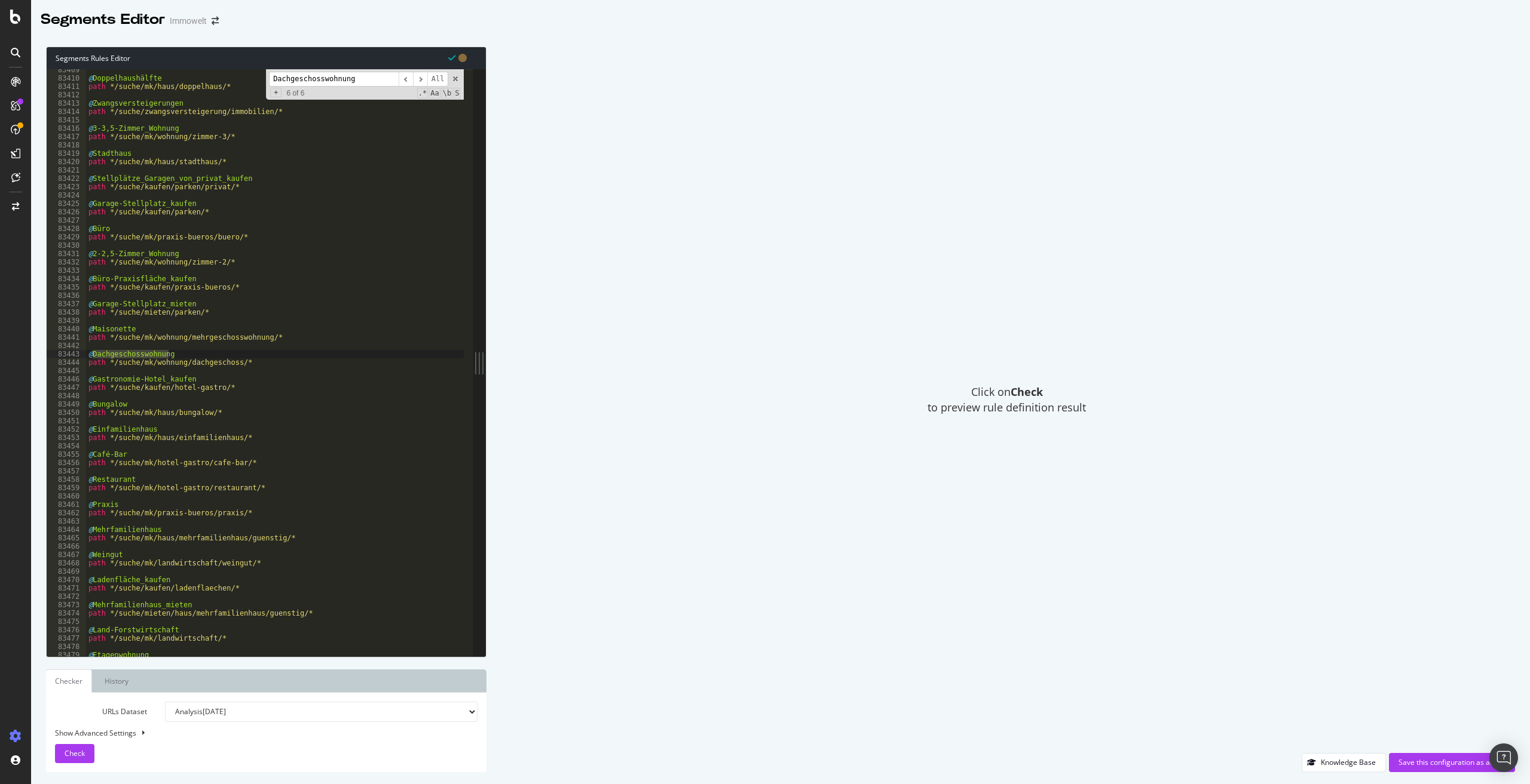
type input "Dachgeschosswohnung"
type textarea "path */suche/mk/wohnung/mehrgeschosswohnung/*"
click at [289, 334] on div "@ Doppelhaushälfte path */suche/mk/haus/doppelhaus/* @ Zwangsversteigerungen pa…" at bounding box center [451, 363] width 730 height 595
paste textarea "Dachgeschosswohnung mieten"
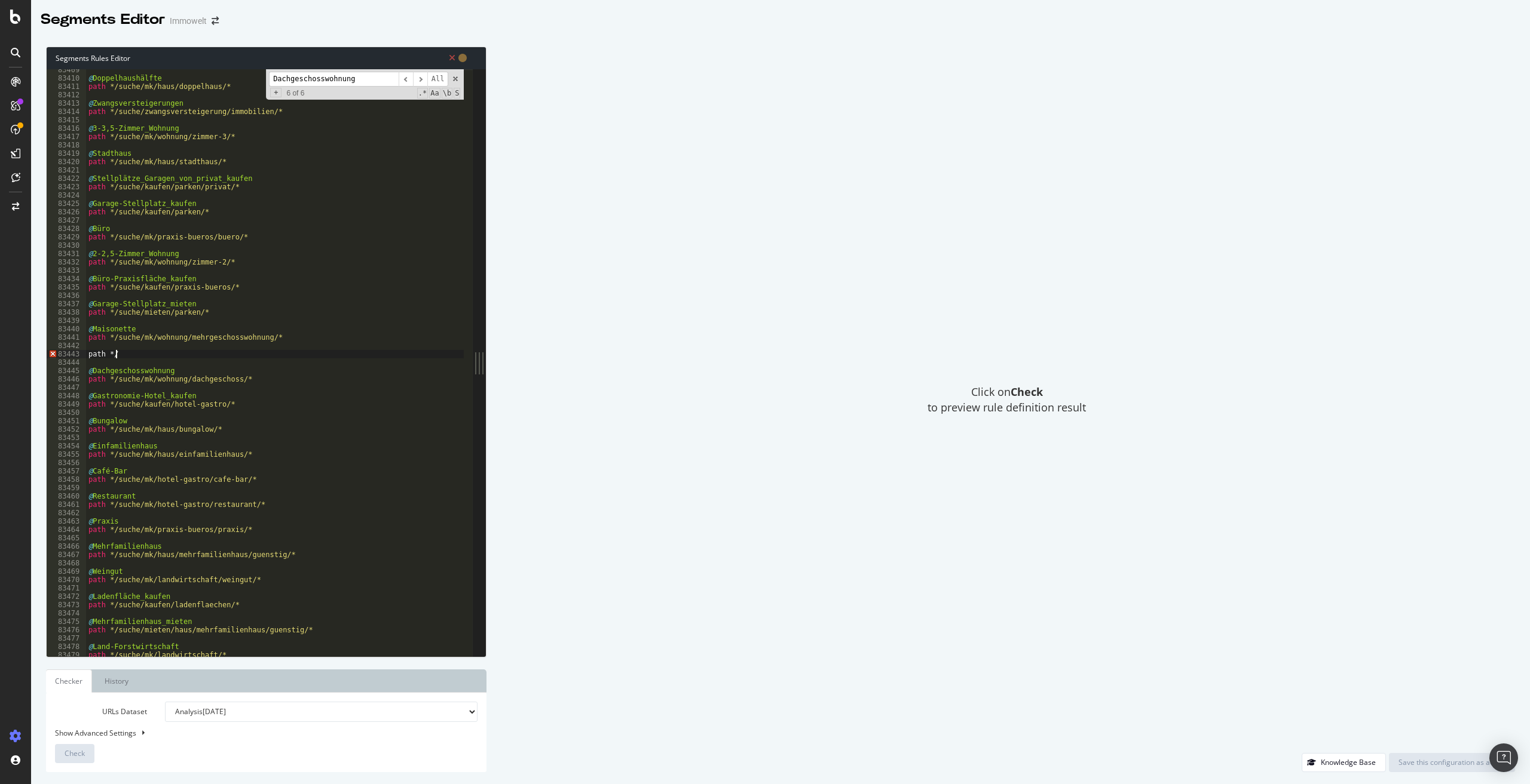
click at [87, 353] on div "@ Doppelhaushälfte path */suche/mk/haus/doppelhaus/* @ Zwangsversteigerungen pa…" at bounding box center [451, 363] width 730 height 595
type textarea "path */"
click at [99, 354] on div "@ Doppelhaushälfte path */suche/mk/haus/doppelhaus/* @ Zwangsversteigerungen pa…" at bounding box center [451, 363] width 730 height 595
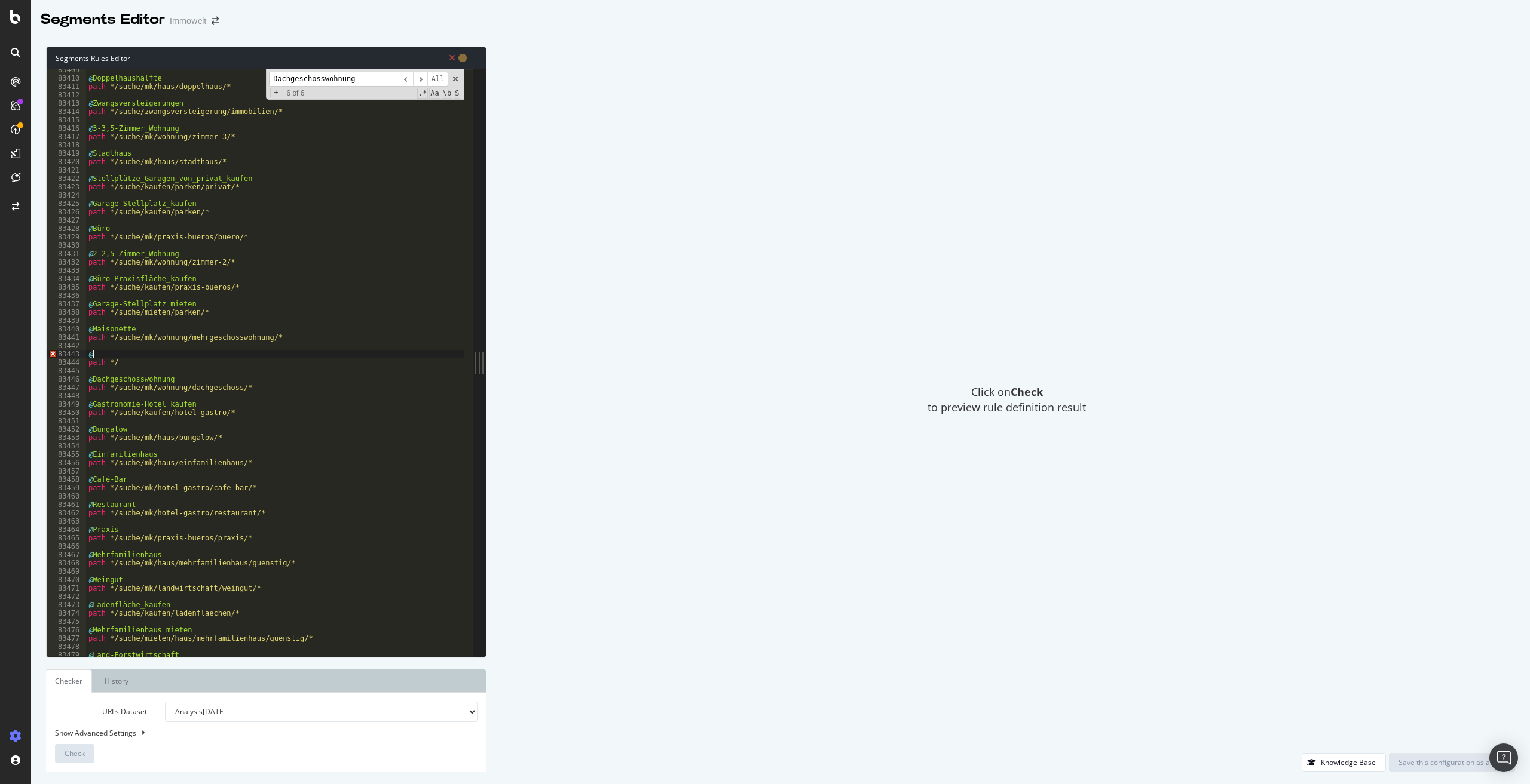
paste textarea "Dachgeschosswohnung mieten"
click at [169, 357] on div "@ Doppelhaushälfte path */suche/mk/haus/doppelhaus/* @ Zwangsversteigerungen pa…" at bounding box center [451, 363] width 730 height 595
drag, startPoint x: 134, startPoint y: 365, endPoint x: 85, endPoint y: 352, distance: 50.7
click at [85, 352] on div "@Dachgeschosswohnung_mieten 83409 83410 83411 83412 83413 83414 83415 83416 834…" at bounding box center [260, 362] width 426 height 587
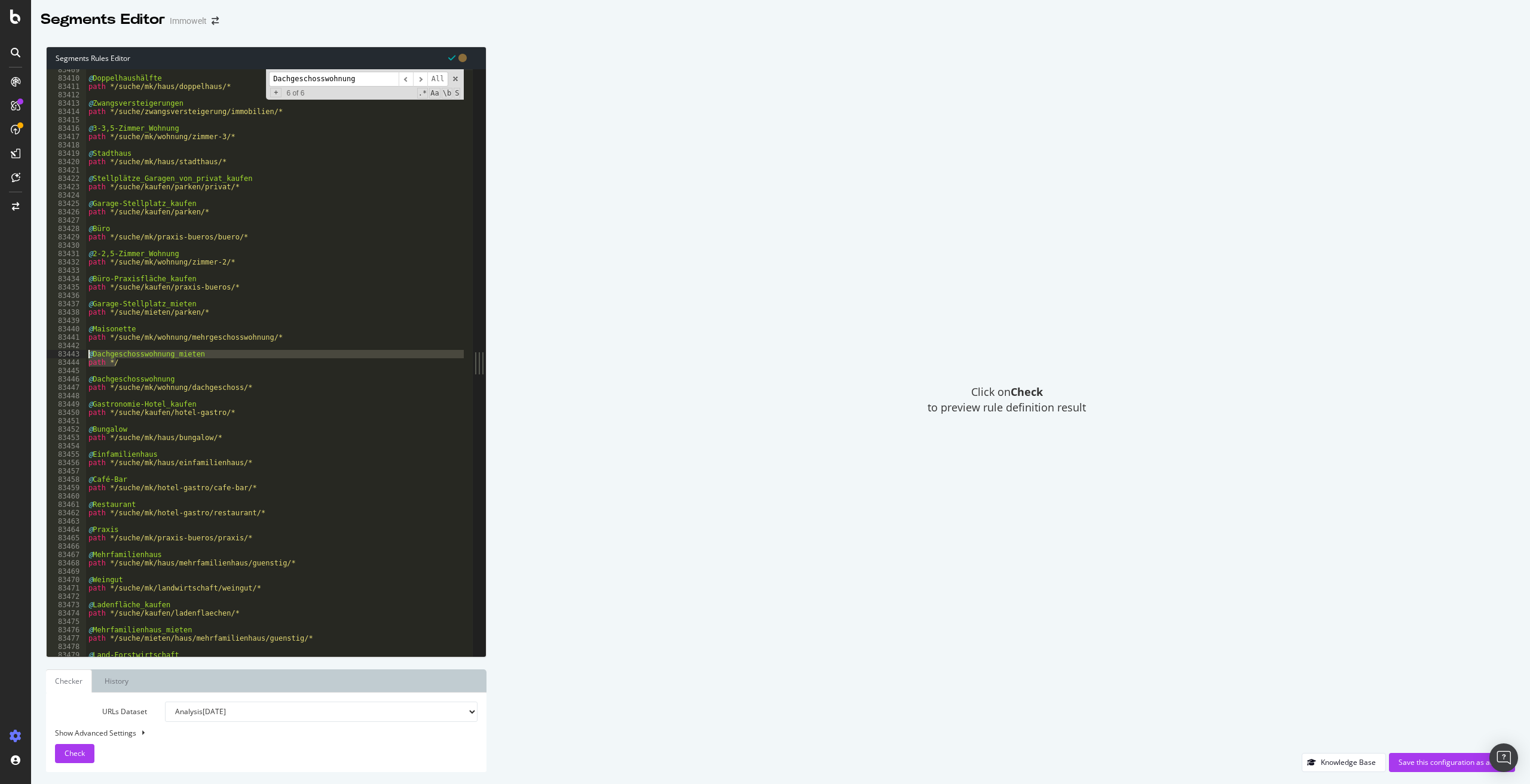
type textarea "@Dachgeschosswohnung_mieten path */"
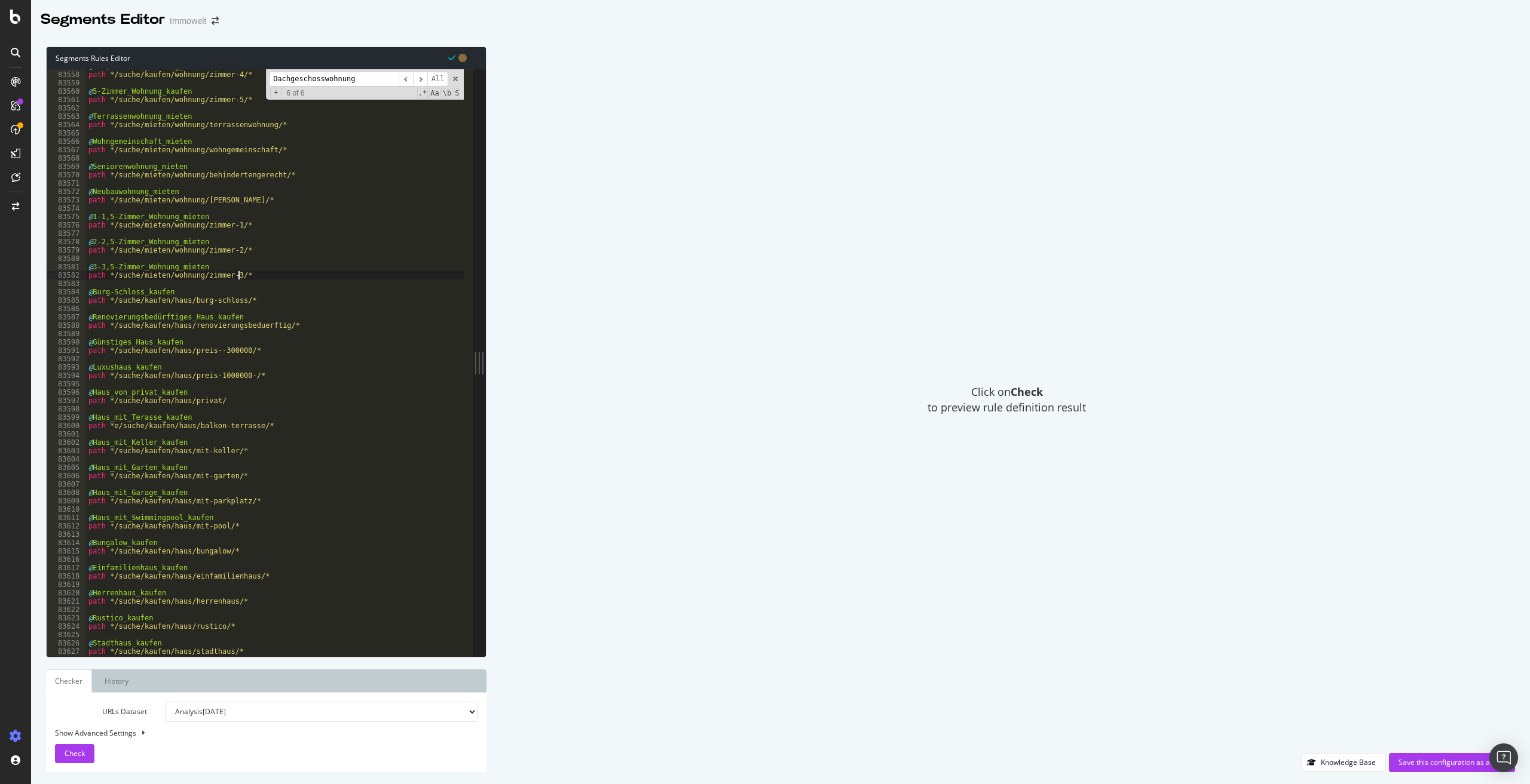
click at [260, 276] on div "@ 4-4,5-Zimmer_Wohnung_kaufen path */suche/kaufen/wohnung/zimmer-4/* @ 5-Zimmer…" at bounding box center [451, 360] width 730 height 595
type textarea "path */suche/mieten/wohnung/zimmer-3/*"
paste textarea "path */"
paste textarea "/suche/mieten/wohnung/dachgeschoss/nordrhein-westfalen/dusseldorf-40210/ad08de2…"
drag, startPoint x: 255, startPoint y: 300, endPoint x: 439, endPoint y: 301, distance: 184.0
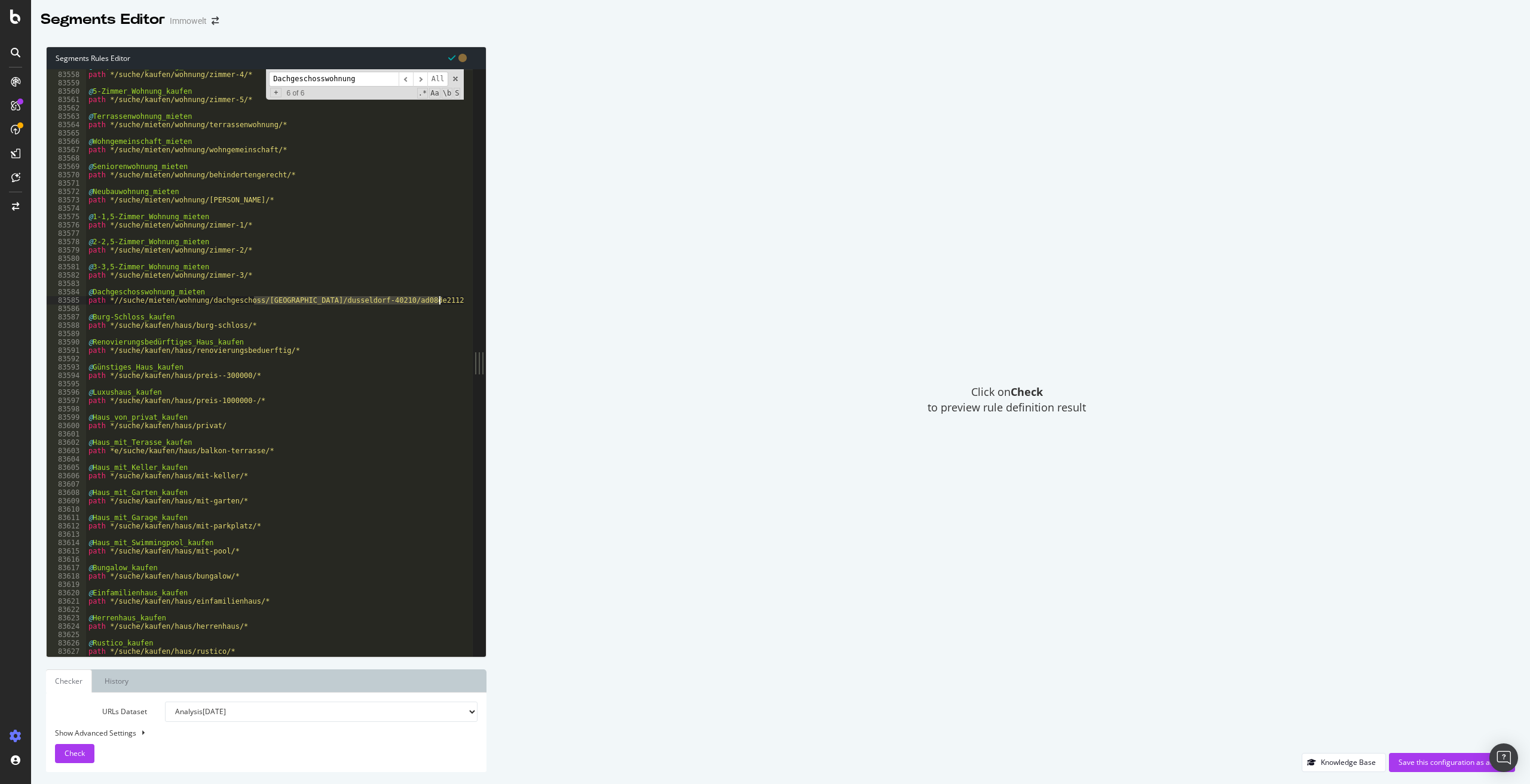
click at [439, 301] on div "@ 4-4,5-Zimmer_Wohnung_kaufen path */suche/kaufen/wohnung/zimmer-4/* @ 5-Zimmer…" at bounding box center [451, 360] width 730 height 595
click at [121, 300] on div "@ 4-4,5-Zimmer_Wohnung_kaufen path */suche/kaufen/wohnung/zimmer-4/* @ 5-Zimmer…" at bounding box center [451, 360] width 730 height 595
drag, startPoint x: 266, startPoint y: 299, endPoint x: 162, endPoint y: 290, distance: 104.4
click at [162, 290] on div "@ 4-4,5-Zimmer_Wohnung_kaufen path */suche/kaufen/wohnung/zimmer-4/* @ 5-Zimmer…" at bounding box center [451, 360] width 730 height 595
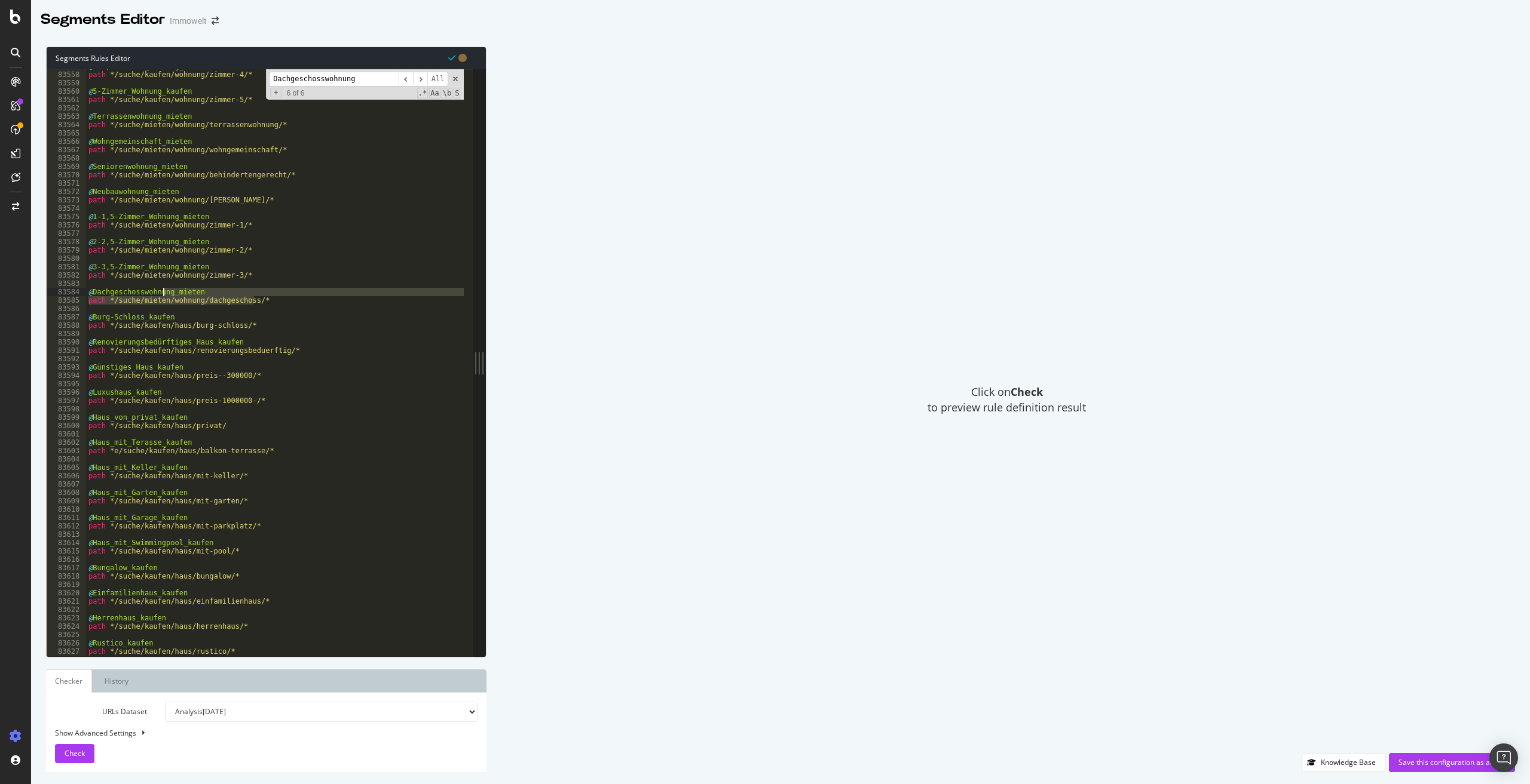
click at [221, 303] on div "@ 4-4,5-Zimmer_Wohnung_kaufen path */suche/kaufen/wohnung/zimmer-4/* @ 5-Zimmer…" at bounding box center [274, 362] width 377 height 587
type textarea "path */suche/mieten/wohnung/dachgeschoss/*"
click at [270, 300] on div "@ 4-4,5-Zimmer_Wohnung_kaufen path */suche/kaufen/wohnung/zimmer-4/* @ 5-Zimmer…" at bounding box center [451, 360] width 730 height 595
drag, startPoint x: 250, startPoint y: 299, endPoint x: 111, endPoint y: 300, distance: 139.0
click at [111, 300] on div "@ 4-4,5-Zimmer_Wohnung_kaufen path */suche/kaufen/wohnung/zimmer-4/* @ 5-Zimmer…" at bounding box center [451, 360] width 730 height 595
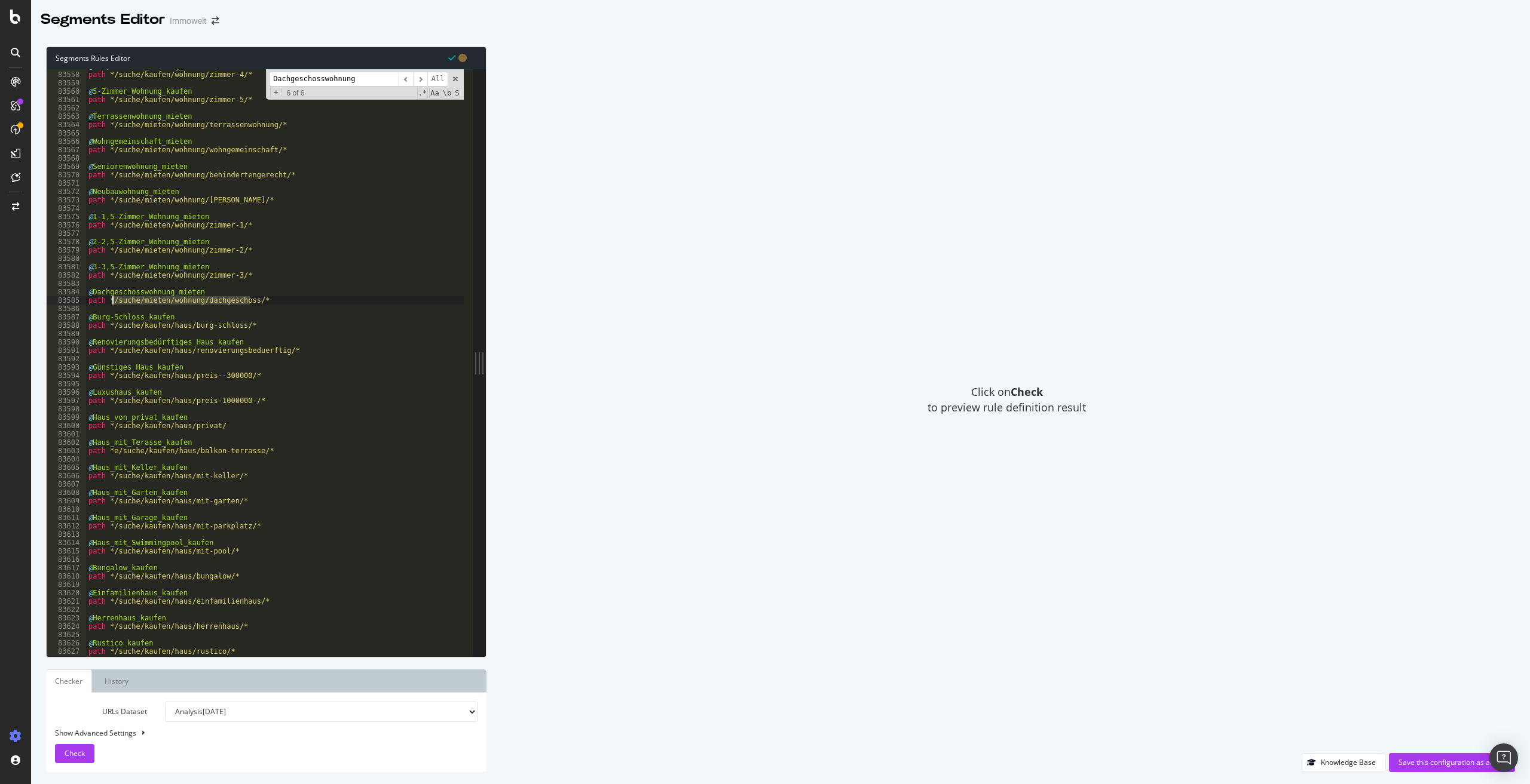
click at [329, 75] on input "Dachgeschosswohnung" at bounding box center [334, 79] width 130 height 15
paste input "Altbauwohnung mieten"
click at [327, 80] on input "Altbauwohnung mieten" at bounding box center [334, 79] width 130 height 15
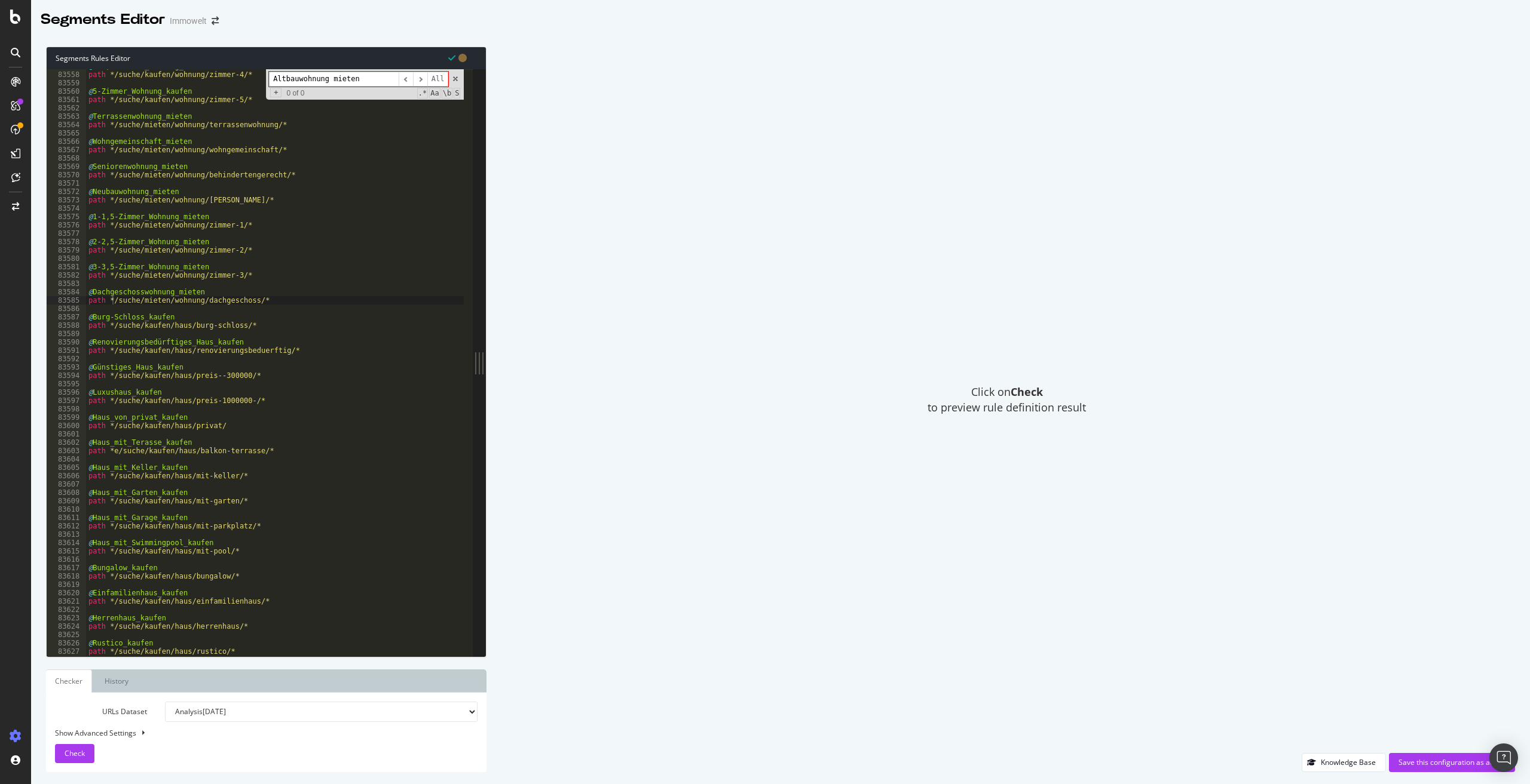
type input "Altbauwohnung_mieten"
click at [332, 75] on input "Altbauwohnung_mieten" at bounding box center [334, 79] width 130 height 15
click at [268, 300] on div "@ 4-4,5-Zimmer_Wohnung_kaufen path */suche/kaufen/wohnung/zimmer-4/* @ 5-Zimmer…" at bounding box center [451, 360] width 730 height 595
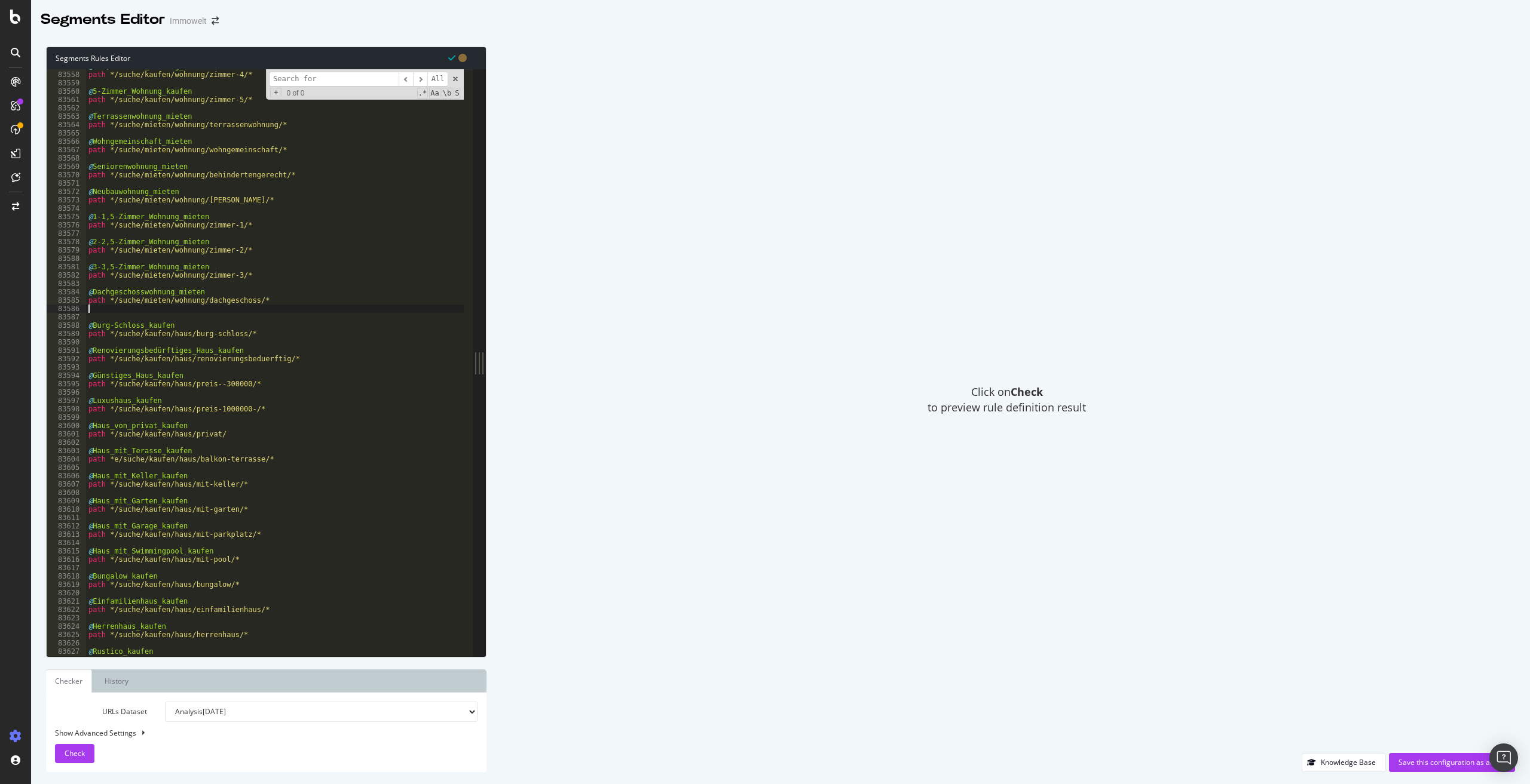
scroll to position [0, 0]
paste textarea "Altbauwohnung_mieten"
type textarea "@Altbauwohnung_mieten"
paste textarea "/suche/mieten/wohnung/jahr--1949/nordrhein-westfalen/dusseldorf-40210/ad08de2112"
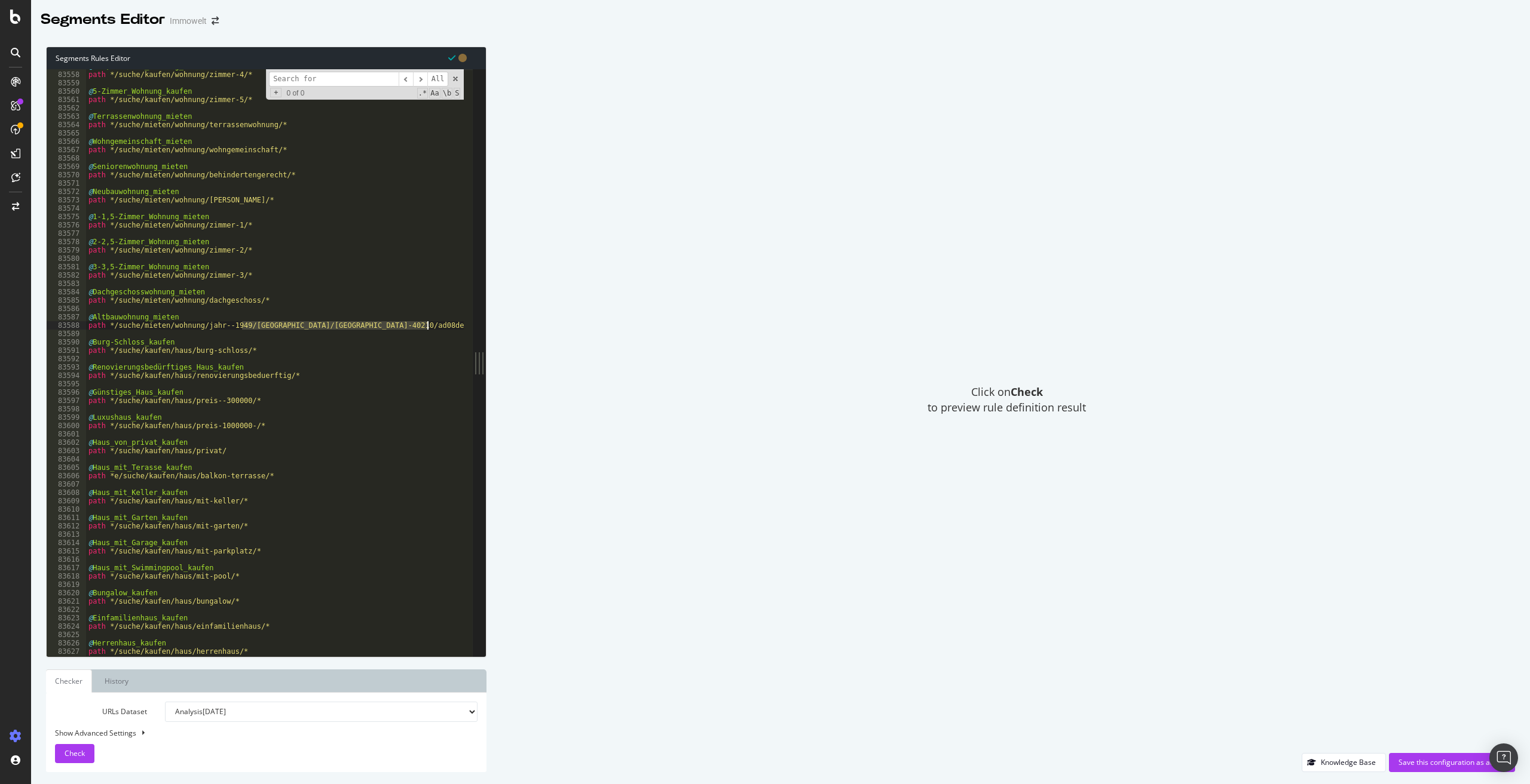
drag, startPoint x: 244, startPoint y: 326, endPoint x: 432, endPoint y: 324, distance: 188.0
click at [432, 324] on div "@ 4-4,5-Zimmer_Wohnung_kaufen path */suche/kaufen/wohnung/zimmer-4/* @ 5-Zimmer…" at bounding box center [451, 360] width 730 height 595
click at [242, 324] on div "@ 4-4,5-Zimmer_Wohnung_kaufen path */suche/kaufen/wohnung/zimmer-4/* @ 5-Zimmer…" at bounding box center [451, 360] width 730 height 595
drag, startPoint x: 244, startPoint y: 323, endPoint x: 113, endPoint y: 324, distance: 131.0
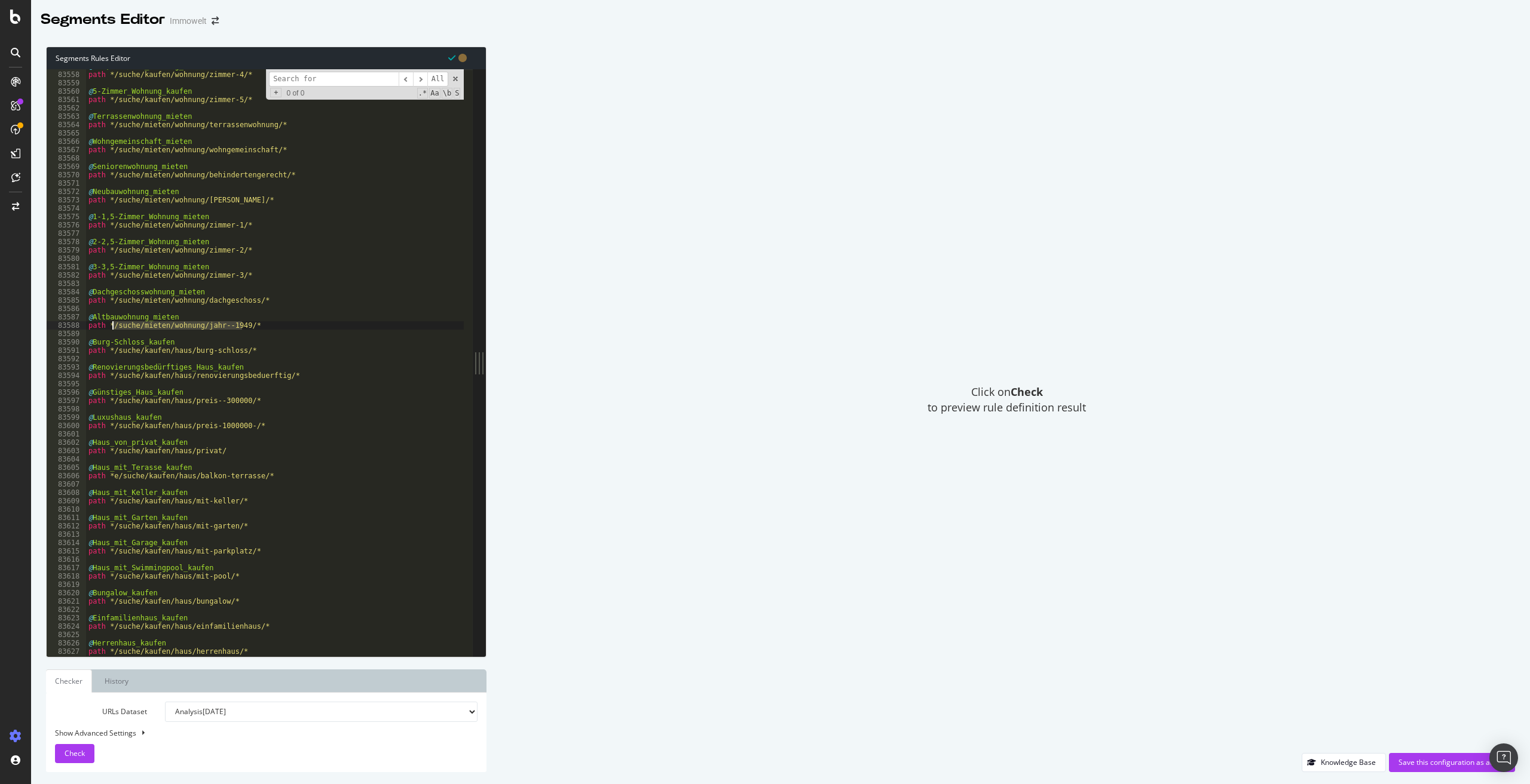
click at [113, 324] on div "@ 4-4,5-Zimmer_Wohnung_kaufen path */suche/kaufen/wohnung/zimmer-4/* @ 5-Zimmer…" at bounding box center [451, 360] width 730 height 595
type textarea "path */suche/mieten/wohnung/jahr--1949/*"
click at [332, 80] on input at bounding box center [334, 79] width 130 height 15
paste input "/suche/mieten/wohnung/jahr--1949/"
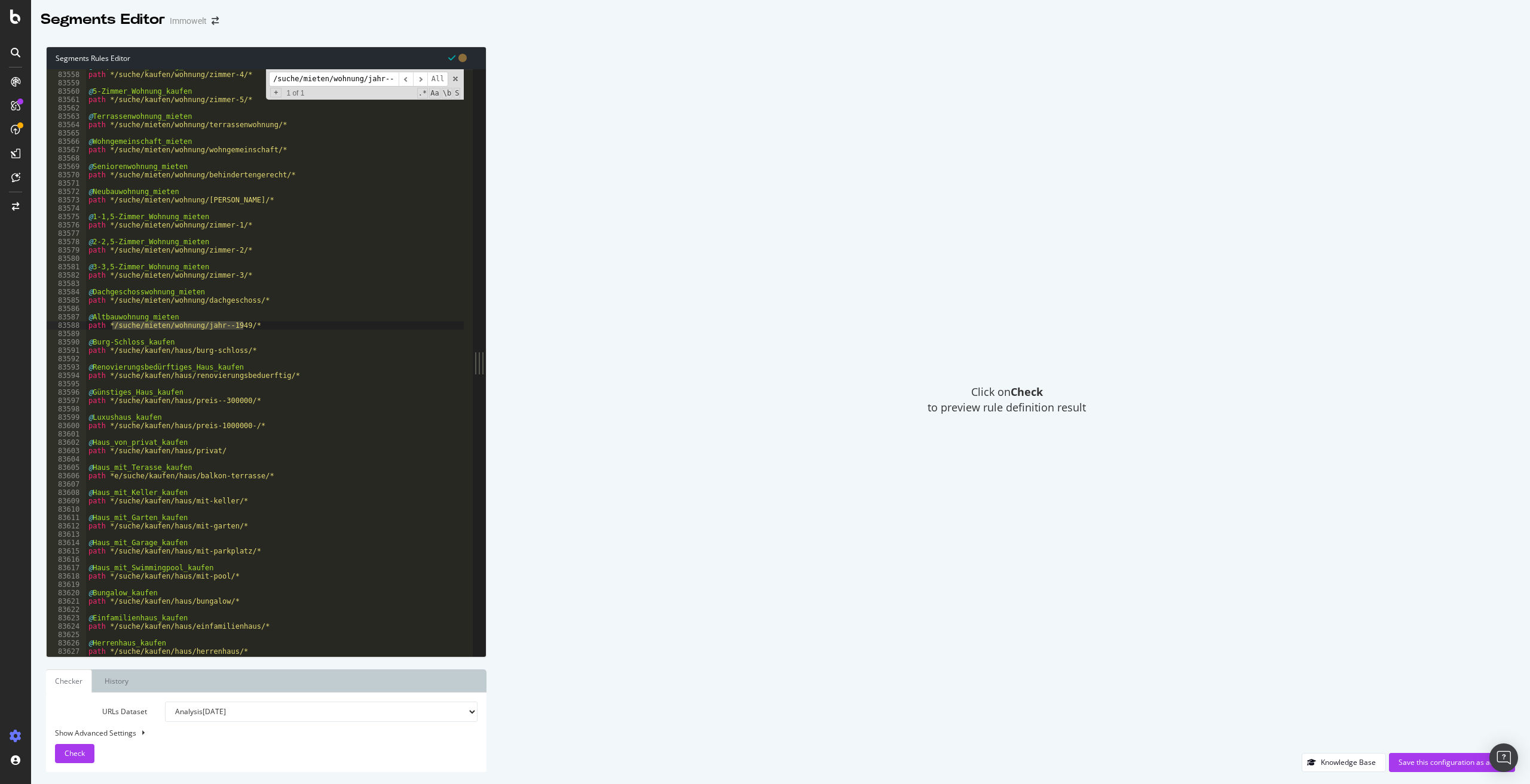
click at [372, 83] on input "/suche/mieten/wohnung/jahr--1949/" at bounding box center [334, 79] width 130 height 15
click at [372, 82] on input "/suche/mieten/wohnung/jahr--1949/" at bounding box center [334, 79] width 130 height 15
paste input "kaufen/immobilien/neubau"
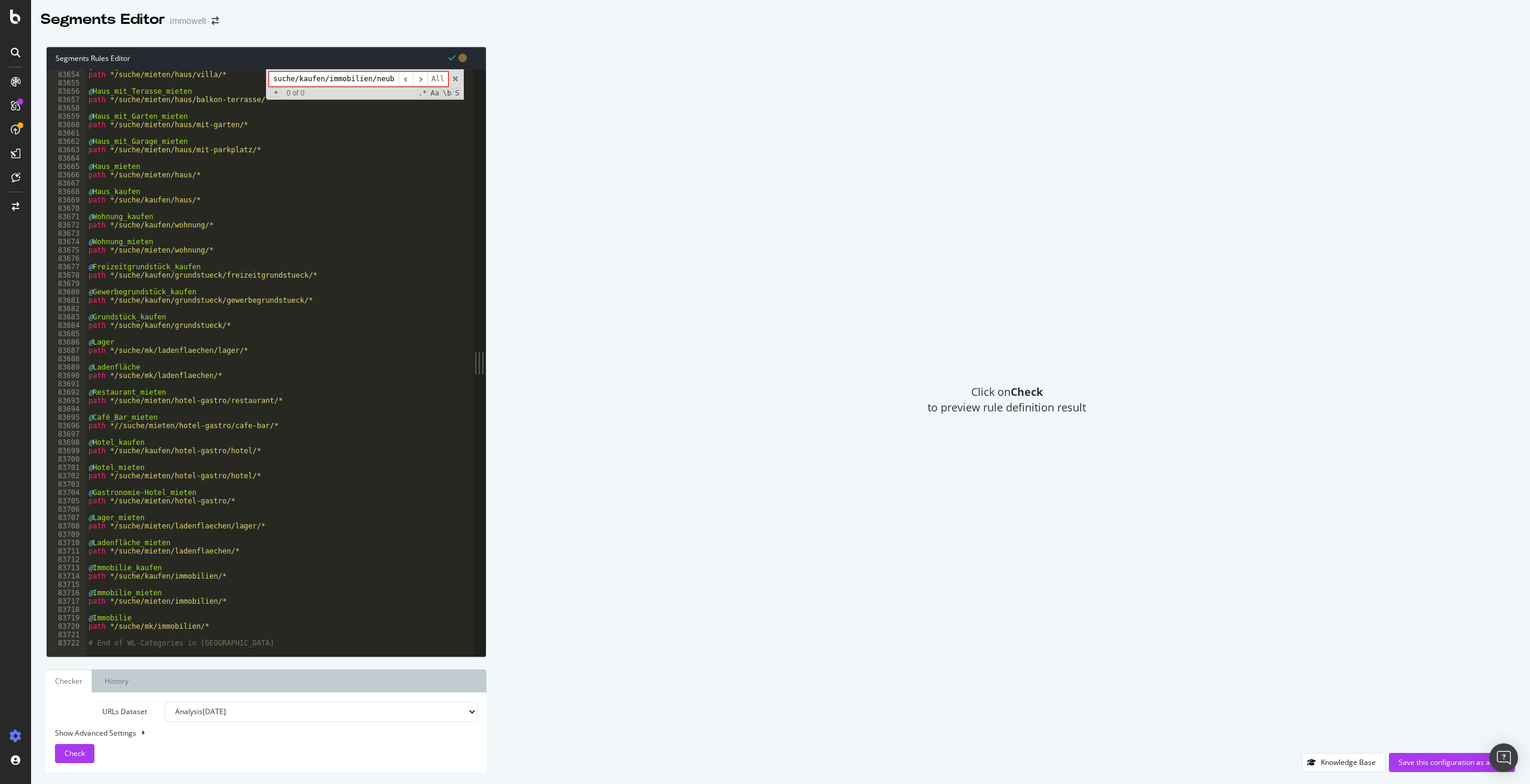
type input "/suche/kaufen/immobilien/neubau/"
type textarea "path */suche/kaufen/grundstueck/*"
click at [229, 325] on div "@ Villa_mieten path */suche/mieten/haus/villa/* @ Haus_mit_Terasse_mieten path …" at bounding box center [451, 360] width 730 height 595
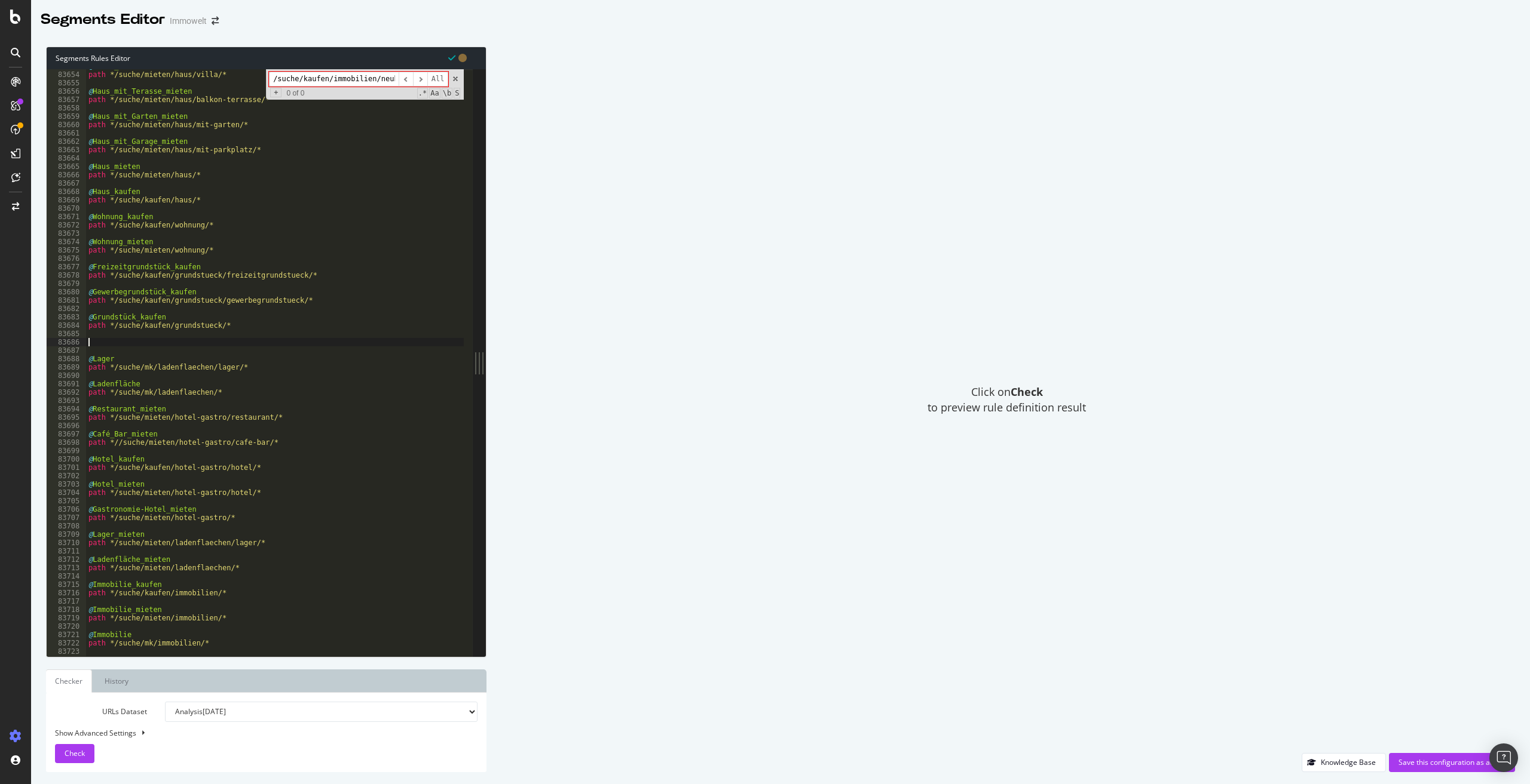
type textarea "@"
paste textarea "/suche/kaufen/immobilien/neubau/"
click at [111, 342] on div "@ Villa_mieten path */suche/mieten/haus/villa/* @ Haus_mit_Terasse_mieten path …" at bounding box center [451, 360] width 730 height 595
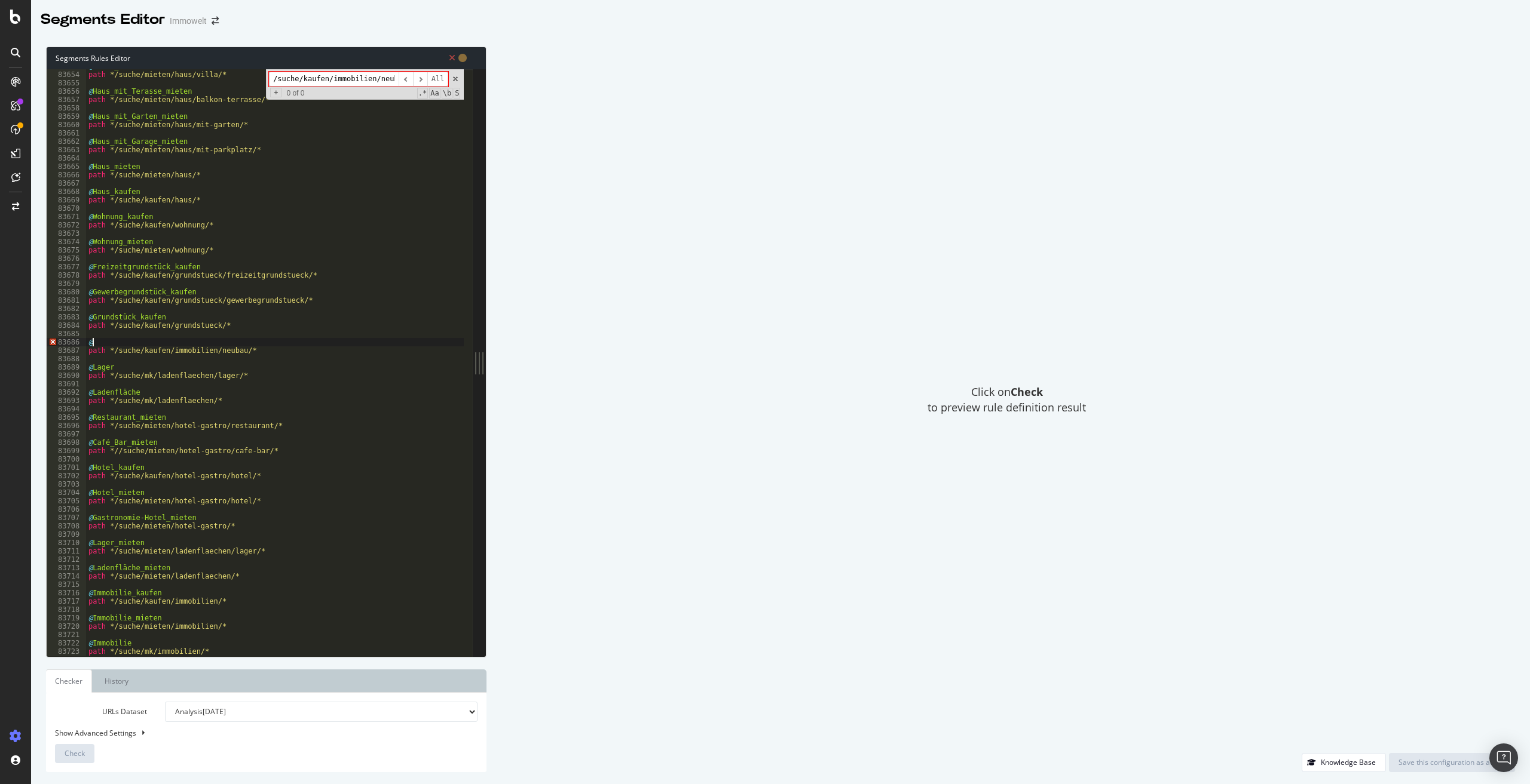
scroll to position [0, 0]
paste textarea "Neubauprojekte"
drag, startPoint x: 237, startPoint y: 352, endPoint x: 114, endPoint y: 352, distance: 123.0
click at [114, 352] on div "@ Villa_mieten path */suche/mieten/haus/villa/* @ Haus_mit_Terasse_mieten path …" at bounding box center [451, 360] width 730 height 595
type textarea "path */suche/kaufen/immobilien/neubau/*"
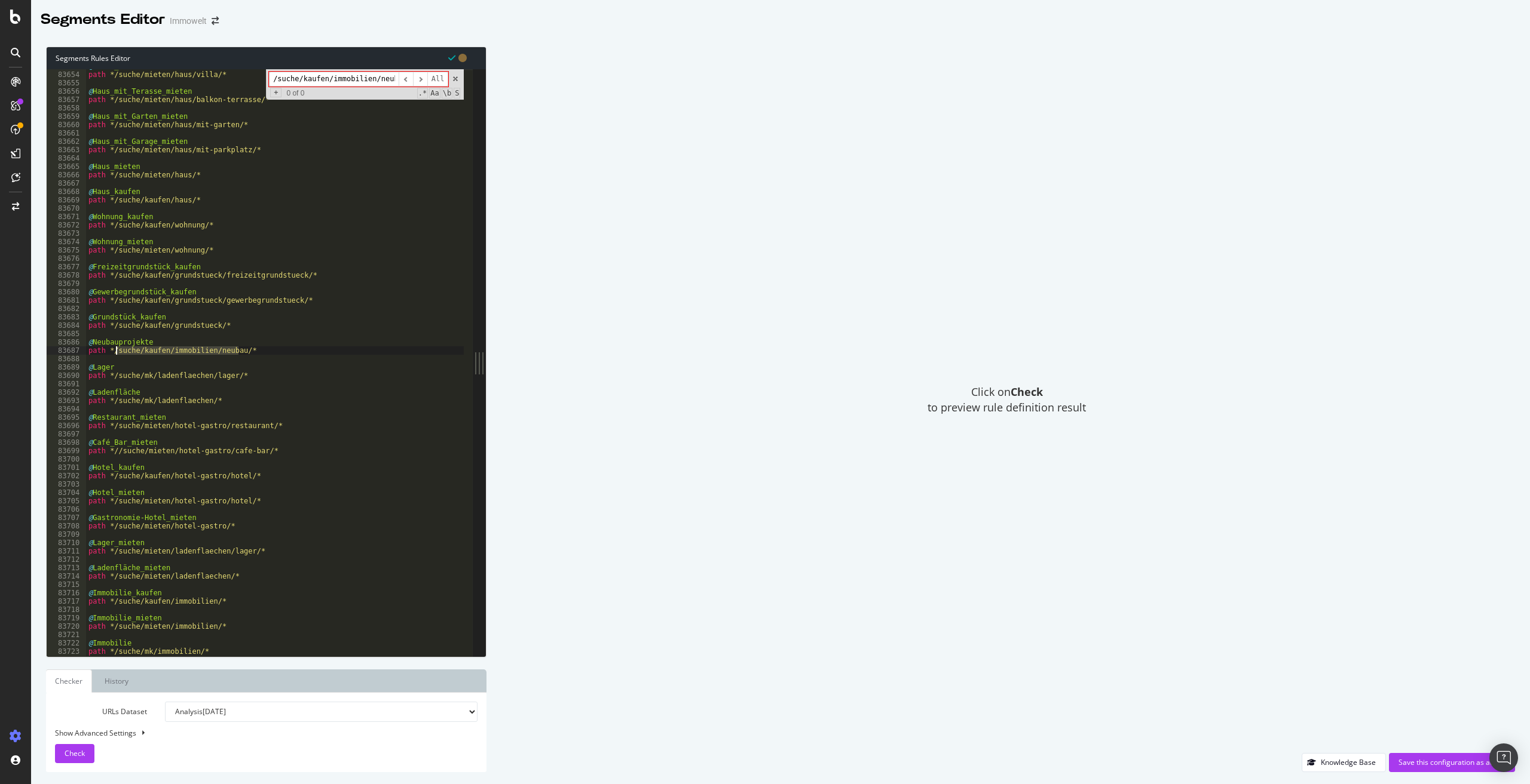
click at [329, 79] on input "/suche/kaufen/immobilien/neubau/" at bounding box center [334, 79] width 130 height 15
paste input "mk/immobilien/preis-900000-"
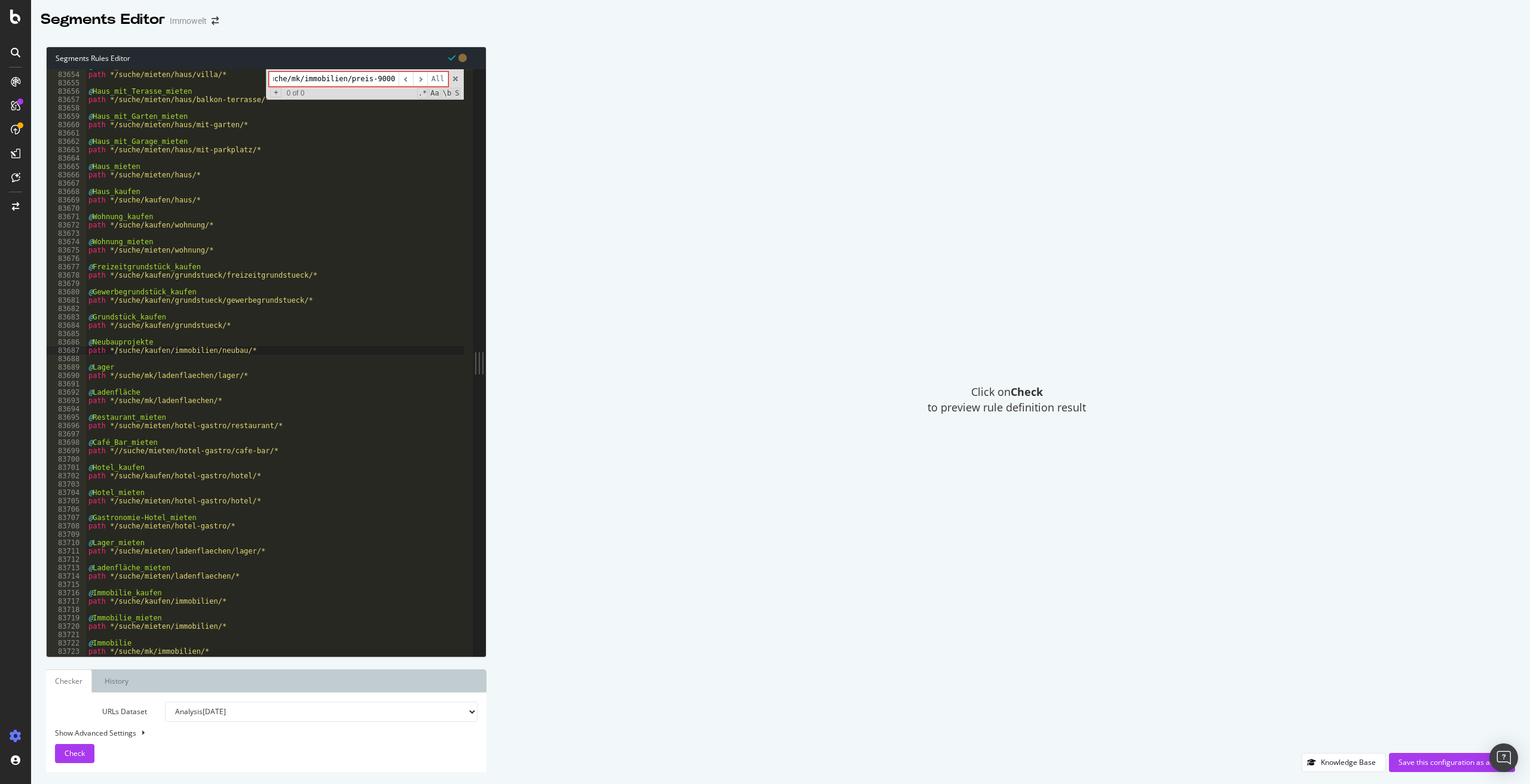
type input "/suche/mk/immobilien/preis-900000-"
click at [269, 349] on div "@ Villa_mieten path */suche/mieten/haus/villa/* @ Haus_mit_Terasse_mieten path …" at bounding box center [451, 360] width 730 height 595
type textarea "@"
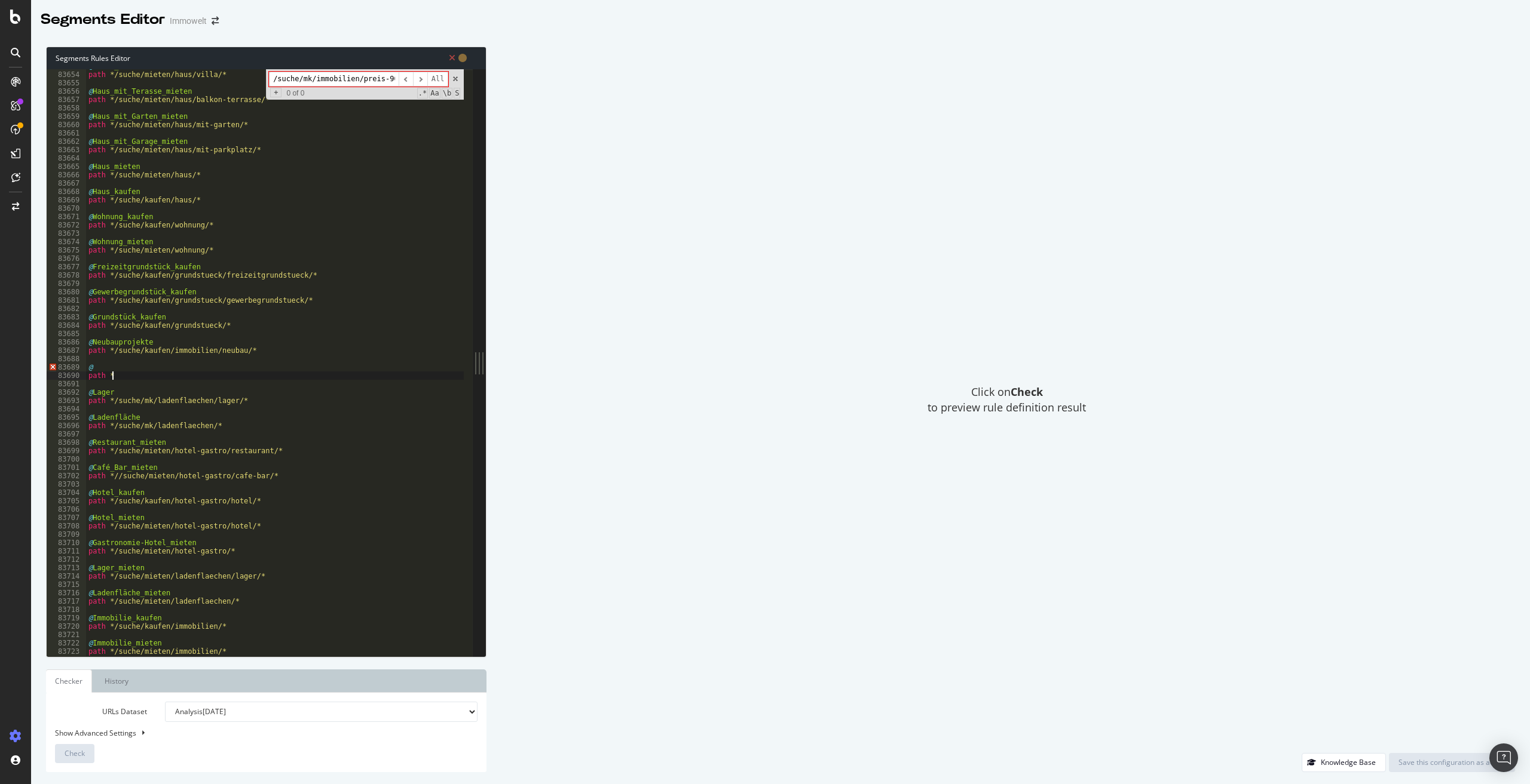
paste textarea "/suche/mk/immobilien/preis-900000-"
type textarea "path */suche/mk/immobilien/preis-900000-/*"
click at [119, 362] on div "@ Villa_mieten path */suche/mieten/haus/villa/* @ Haus_mit_Terasse_mieten path …" at bounding box center [451, 360] width 730 height 595
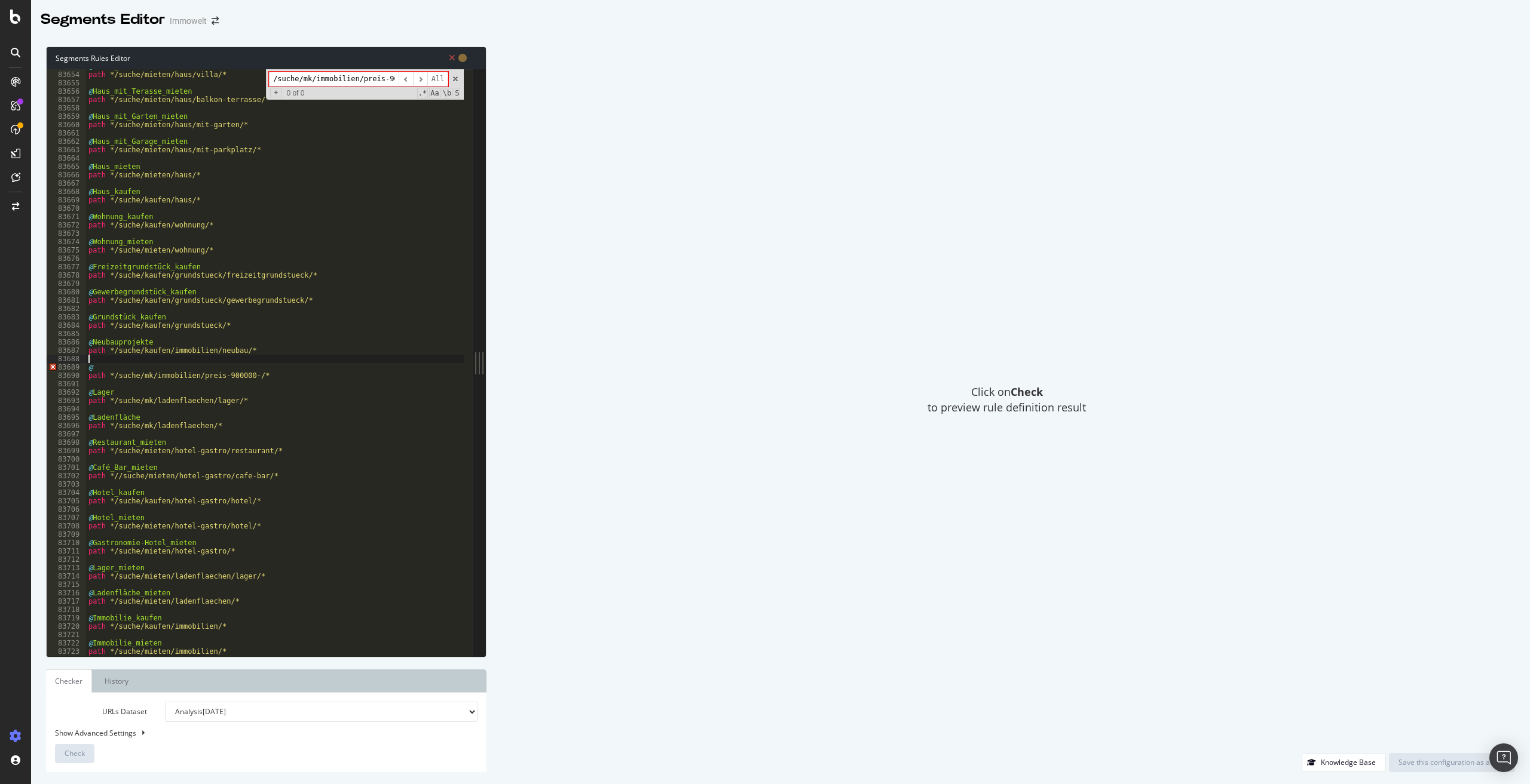
scroll to position [0, 0]
click at [119, 369] on div "@ Villa_mieten path */suche/mieten/haus/villa/* @ Haus_mit_Terasse_mieten path …" at bounding box center [451, 360] width 730 height 595
click at [126, 368] on div "@ Villa_mieten path */suche/mieten/haus/villa/* @ Haus_mit_Terasse_mieten path …" at bounding box center [451, 360] width 730 height 595
paste textarea "Luxusimmobilie | Luxusvilla"
drag, startPoint x: 159, startPoint y: 368, endPoint x: 147, endPoint y: 367, distance: 12.0
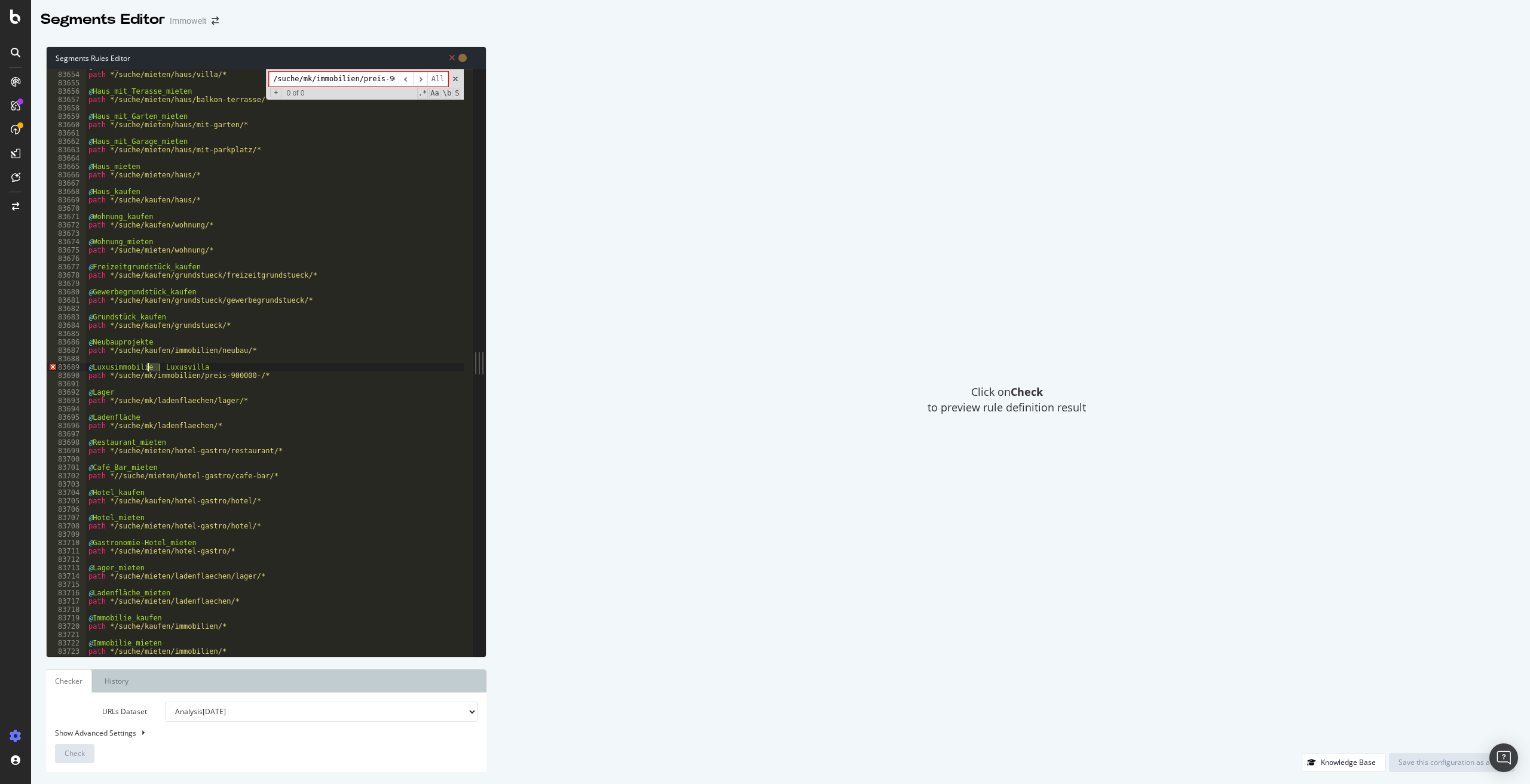
click at [147, 367] on div "@ Villa_mieten path */suche/mieten/haus/villa/* @ Haus_mit_Terasse_mieten path …" at bounding box center [451, 360] width 730 height 595
click at [224, 369] on div "@ Villa_mieten path */suche/mieten/haus/villa/* @ Haus_mit_Terasse_mieten path …" at bounding box center [451, 360] width 730 height 595
drag, startPoint x: 250, startPoint y: 376, endPoint x: 114, endPoint y: 376, distance: 136.0
click at [114, 376] on div "@ Villa_mieten path */suche/mieten/haus/villa/* @ Haus_mit_Terasse_mieten path …" at bounding box center [451, 360] width 730 height 595
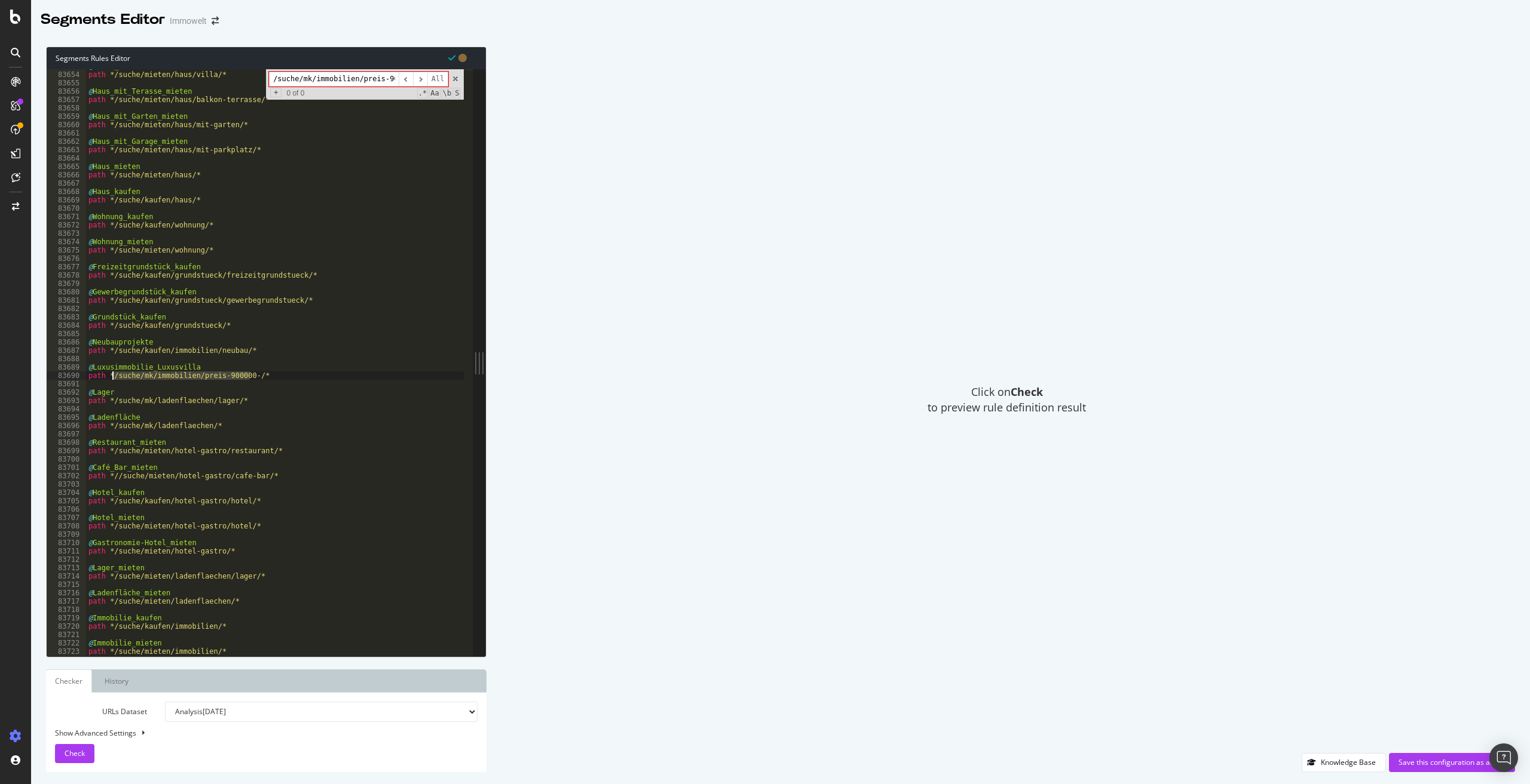
type textarea "path */suche/mk/immobilien/preis-900000-/*"
click at [380, 79] on input "/suche/mk/immobilien/preis-900000-" at bounding box center [334, 79] width 130 height 15
click at [1426, 764] on div "Save this configuration as active" at bounding box center [1452, 762] width 107 height 10
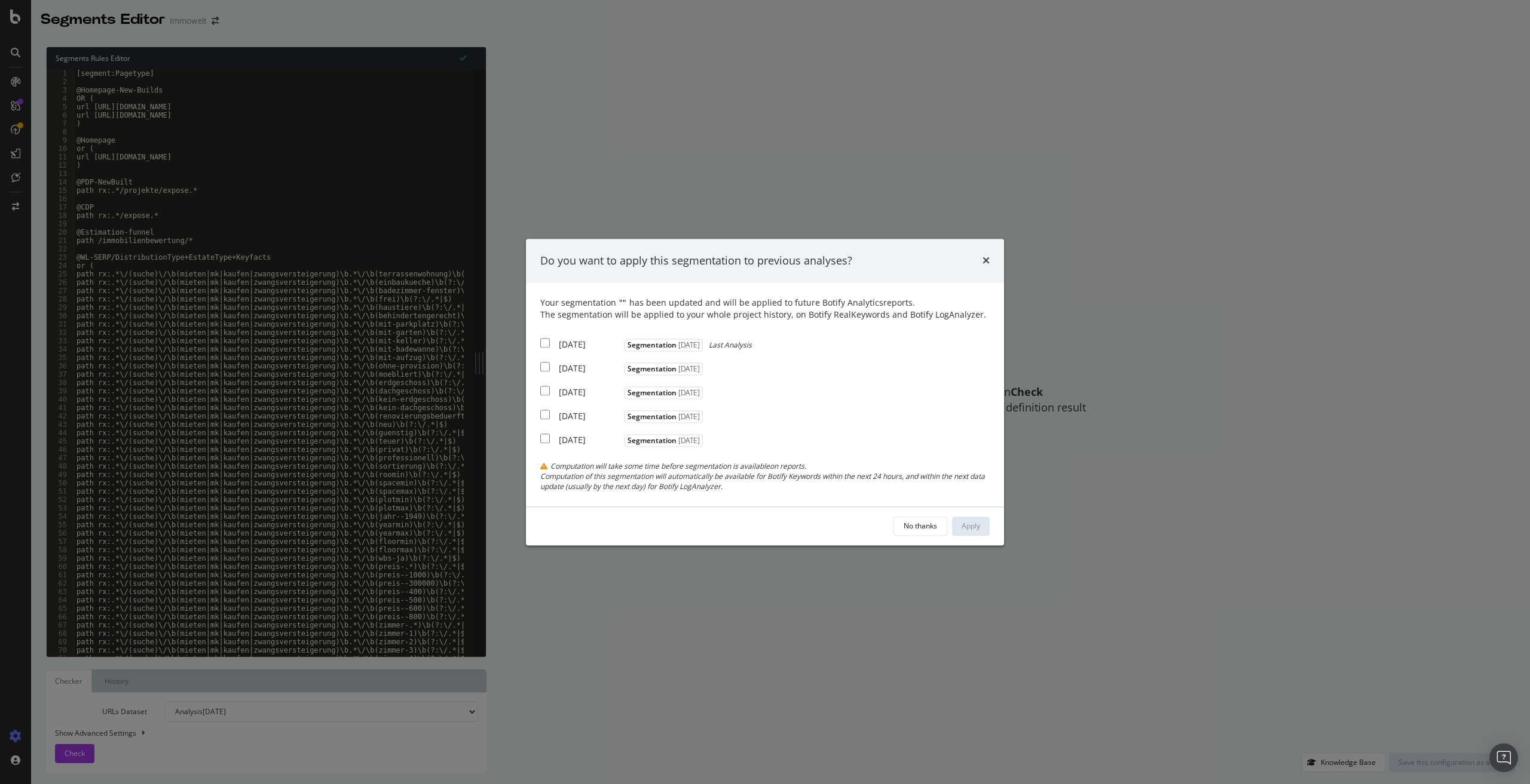
click at [545, 342] on input "modal" at bounding box center [545, 343] width 10 height 10
checkbox input "true"
click at [968, 522] on div "Apply" at bounding box center [971, 526] width 18 height 10
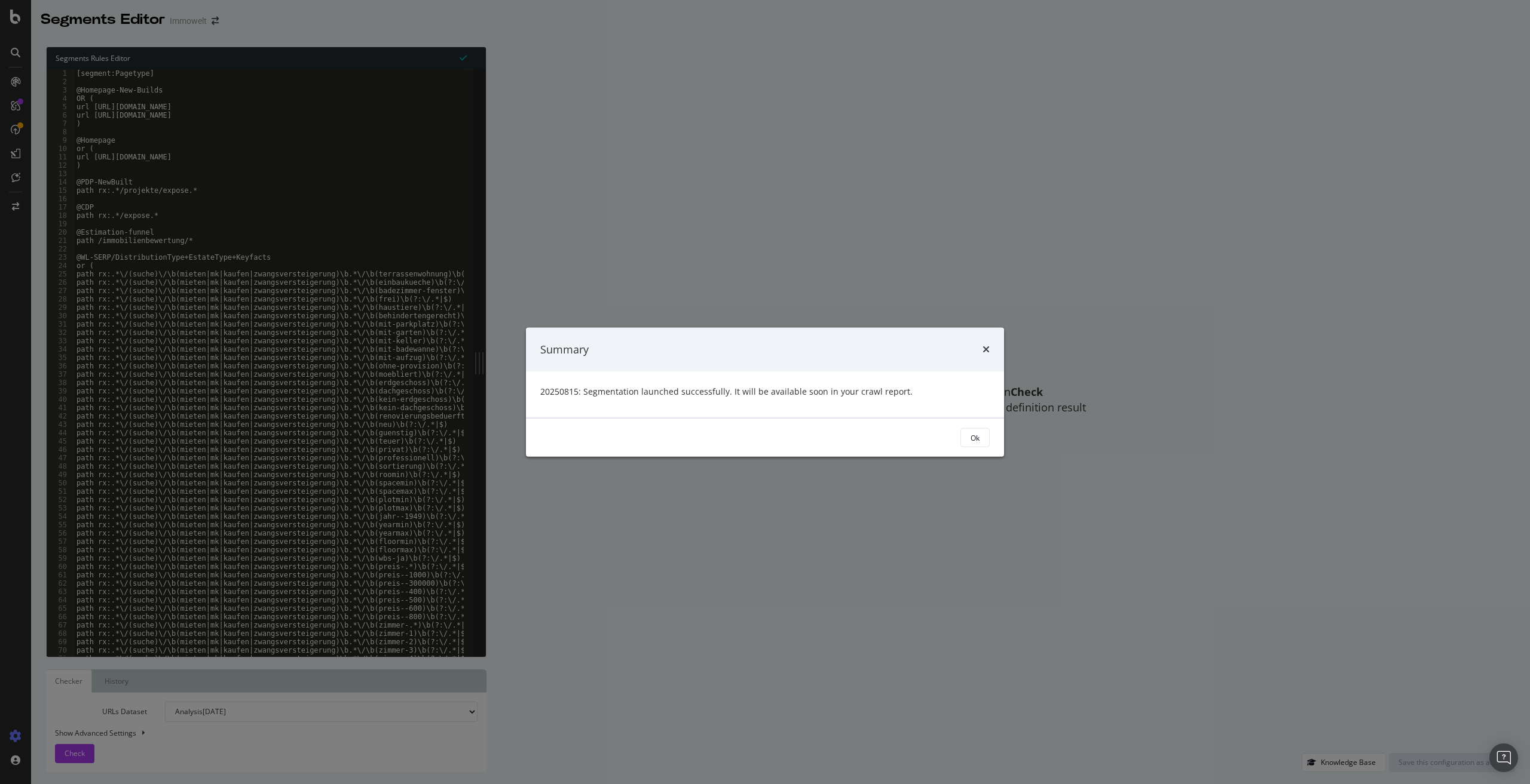
click at [969, 448] on div "Ok" at bounding box center [765, 438] width 478 height 38
click at [980, 442] on button "Ok" at bounding box center [976, 437] width 30 height 19
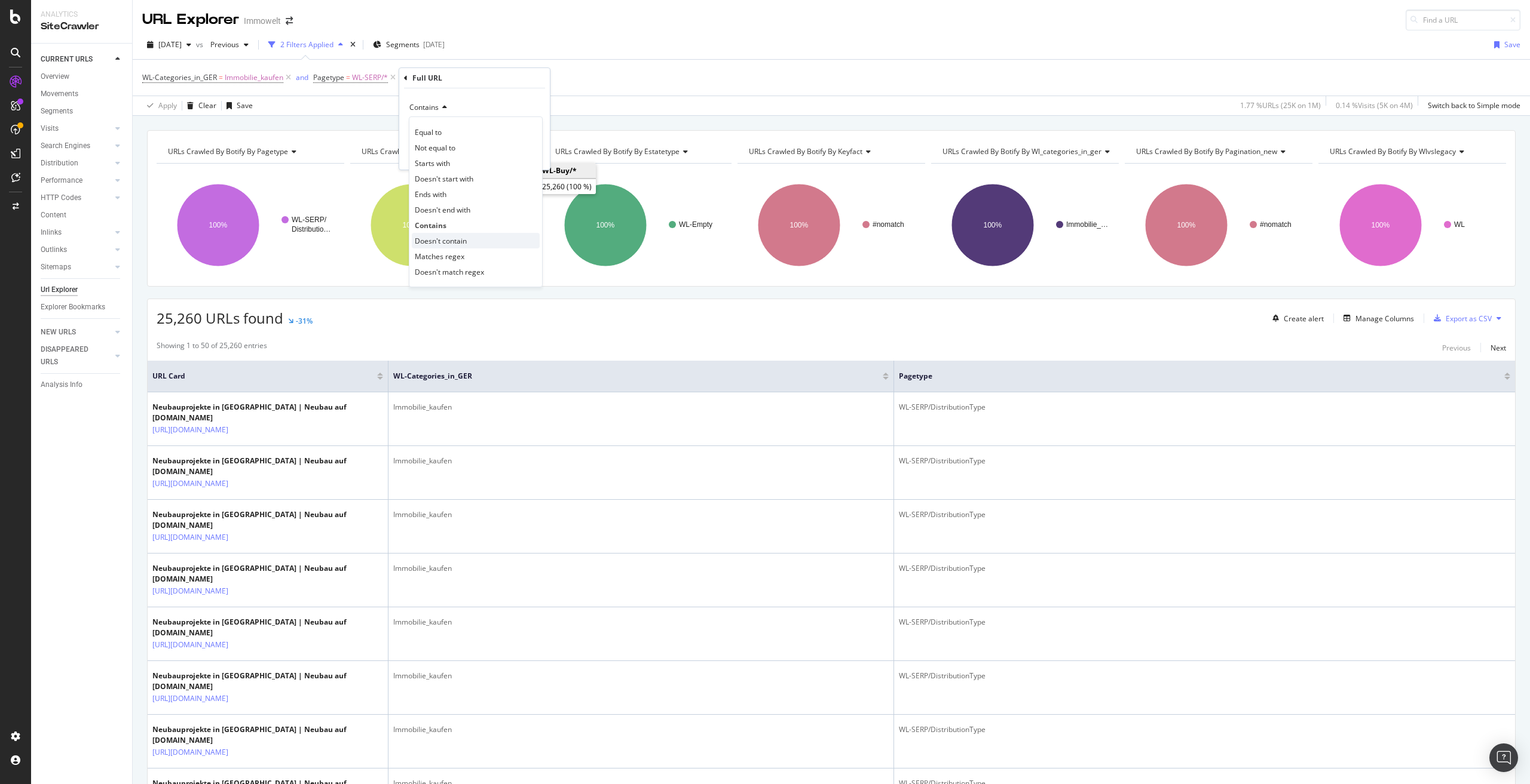
click at [459, 240] on span "Doesn't contain" at bounding box center [441, 241] width 52 height 10
click at [449, 130] on input "text" at bounding box center [474, 128] width 130 height 19
paste input "suche/kaufen/immobilien/neubau/"
type input "suche/kaufen/immobilien/neubau/"
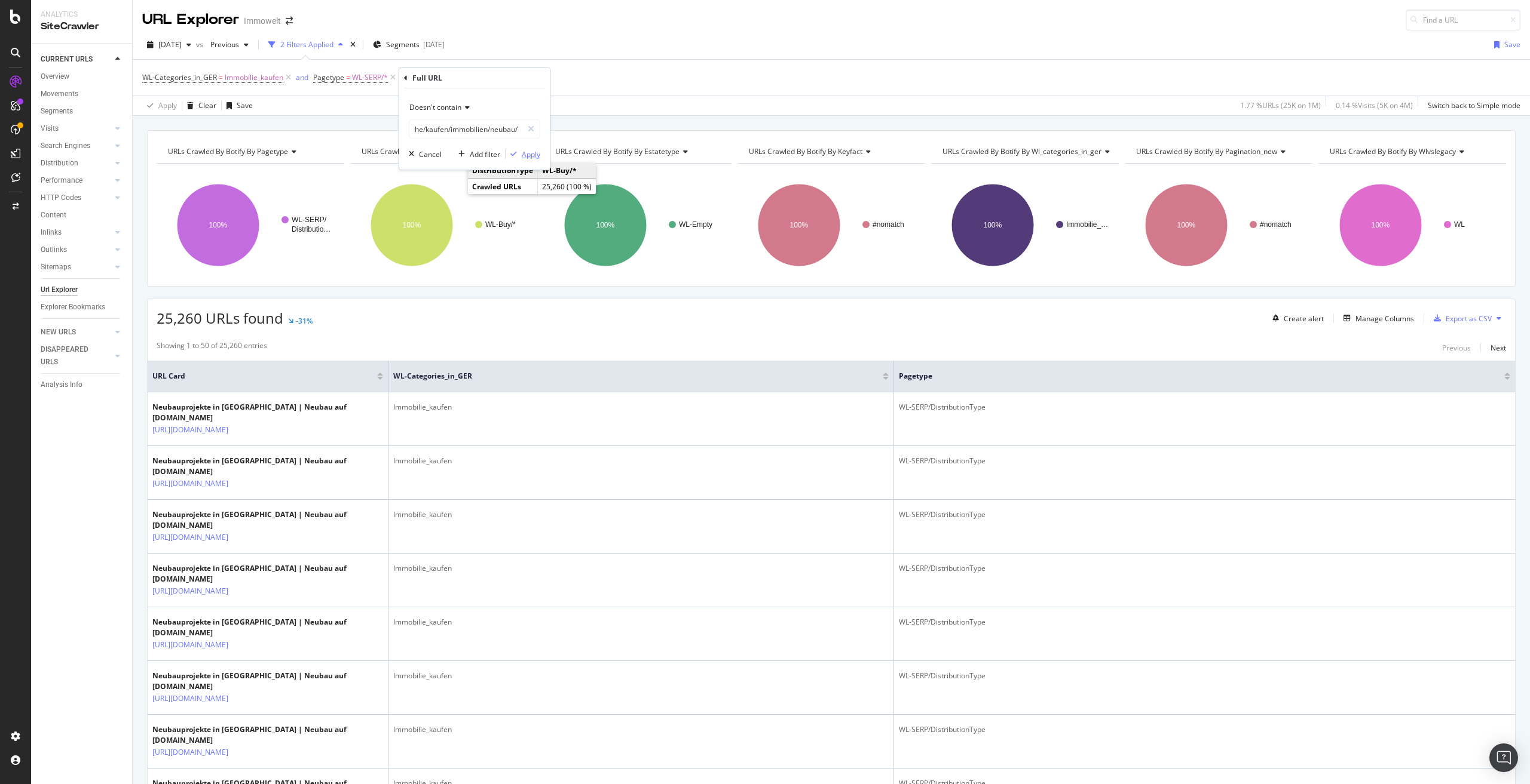
scroll to position [0, 0]
click at [531, 154] on div "Apply" at bounding box center [531, 154] width 18 height 10
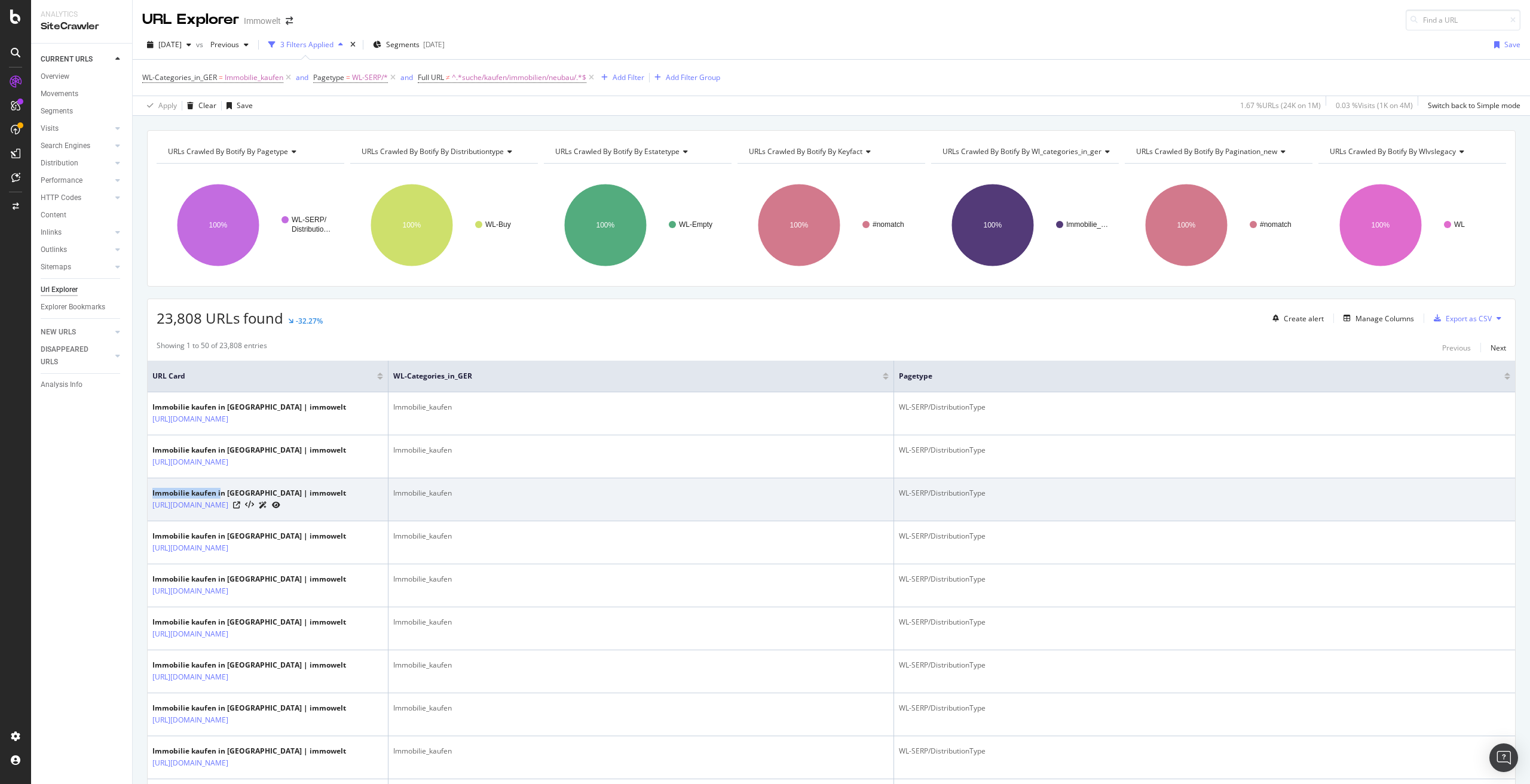
drag, startPoint x: 152, startPoint y: 514, endPoint x: 219, endPoint y: 515, distance: 67.0
click at [219, 515] on td "Immobilie kaufen in Bayern | immowelt https://www.immowelt.de/suche/kaufen/immo…" at bounding box center [267, 500] width 241 height 43
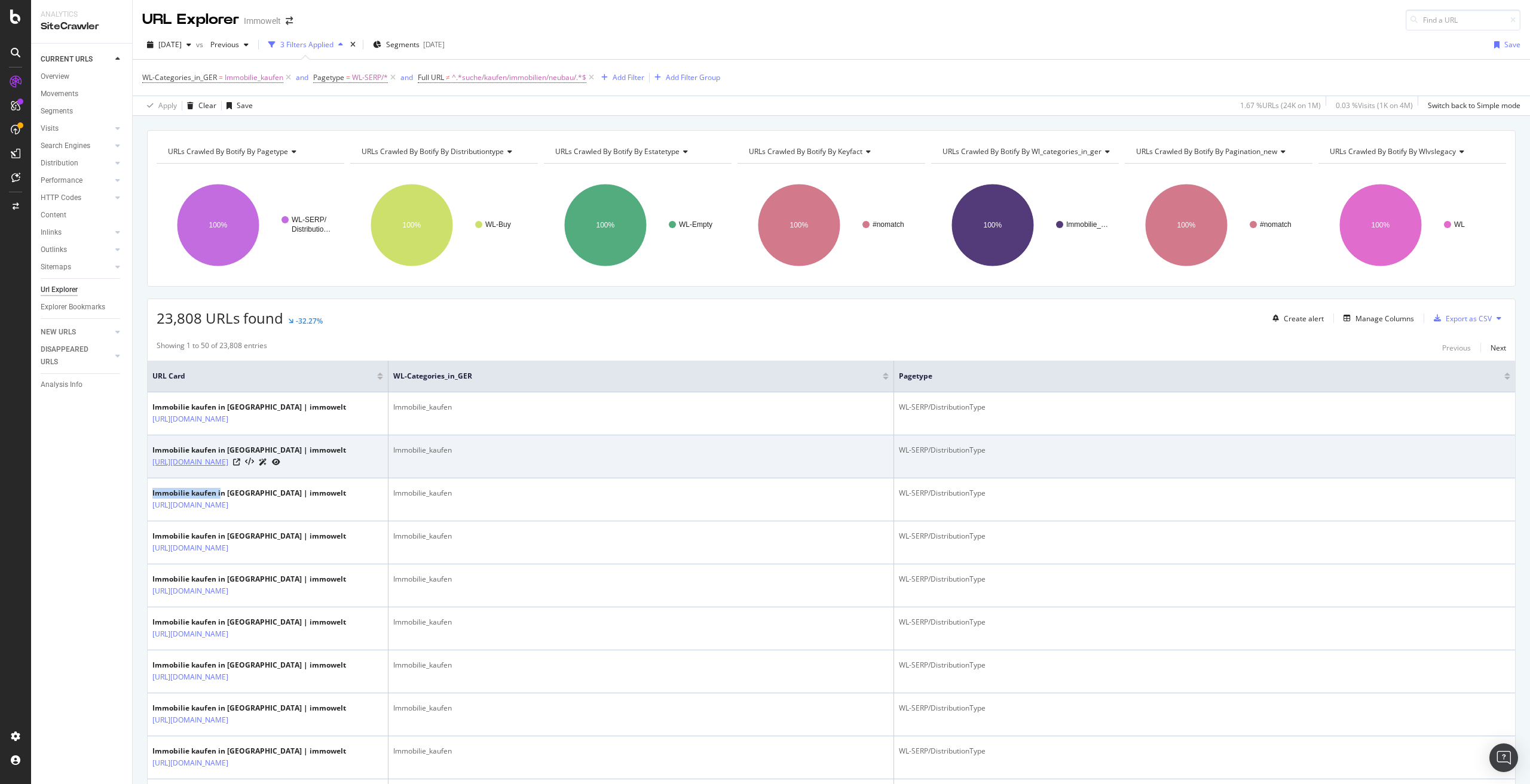
copy div "Immobilie kaufen i"
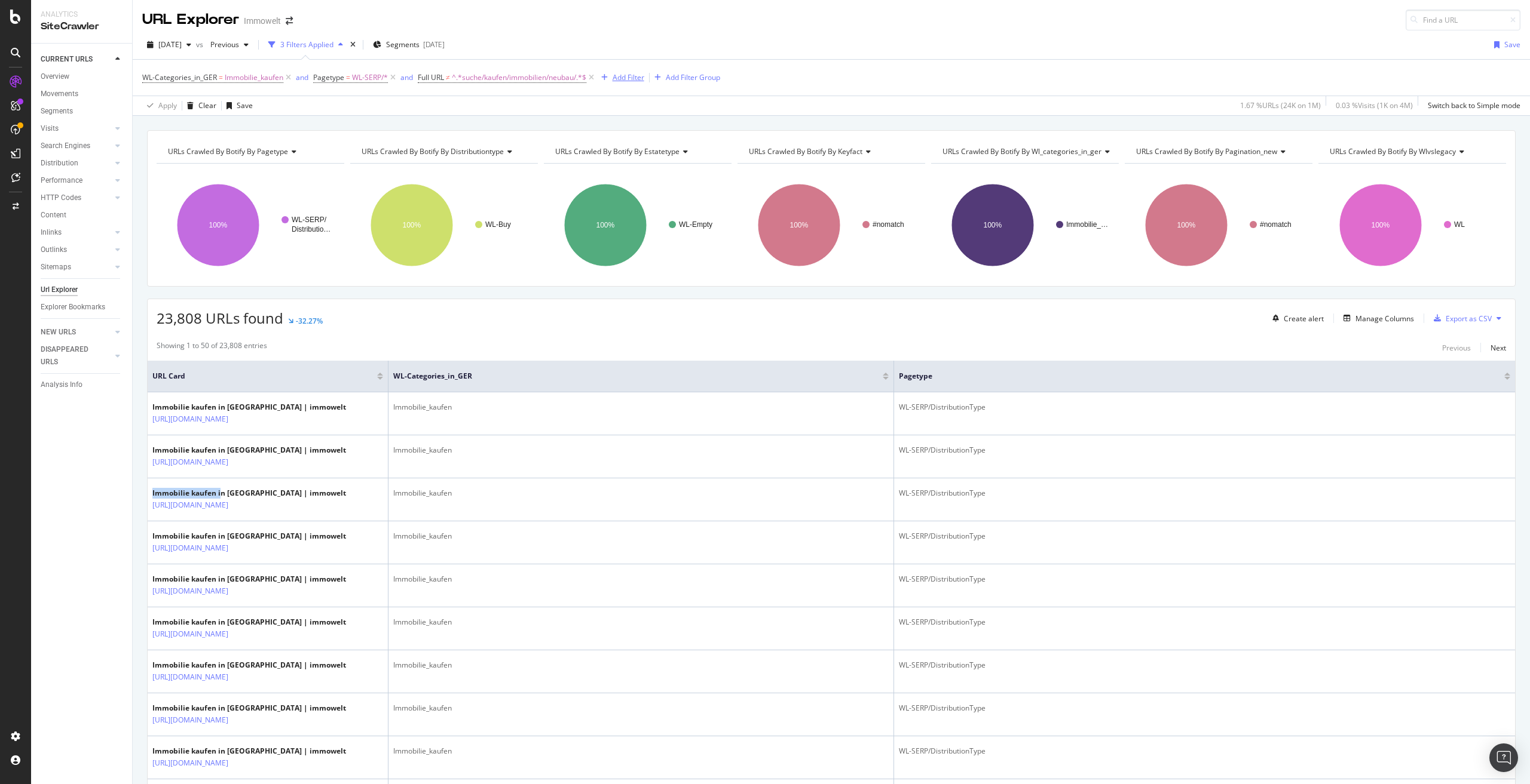
click at [642, 78] on div "Add Filter" at bounding box center [628, 78] width 32 height 10
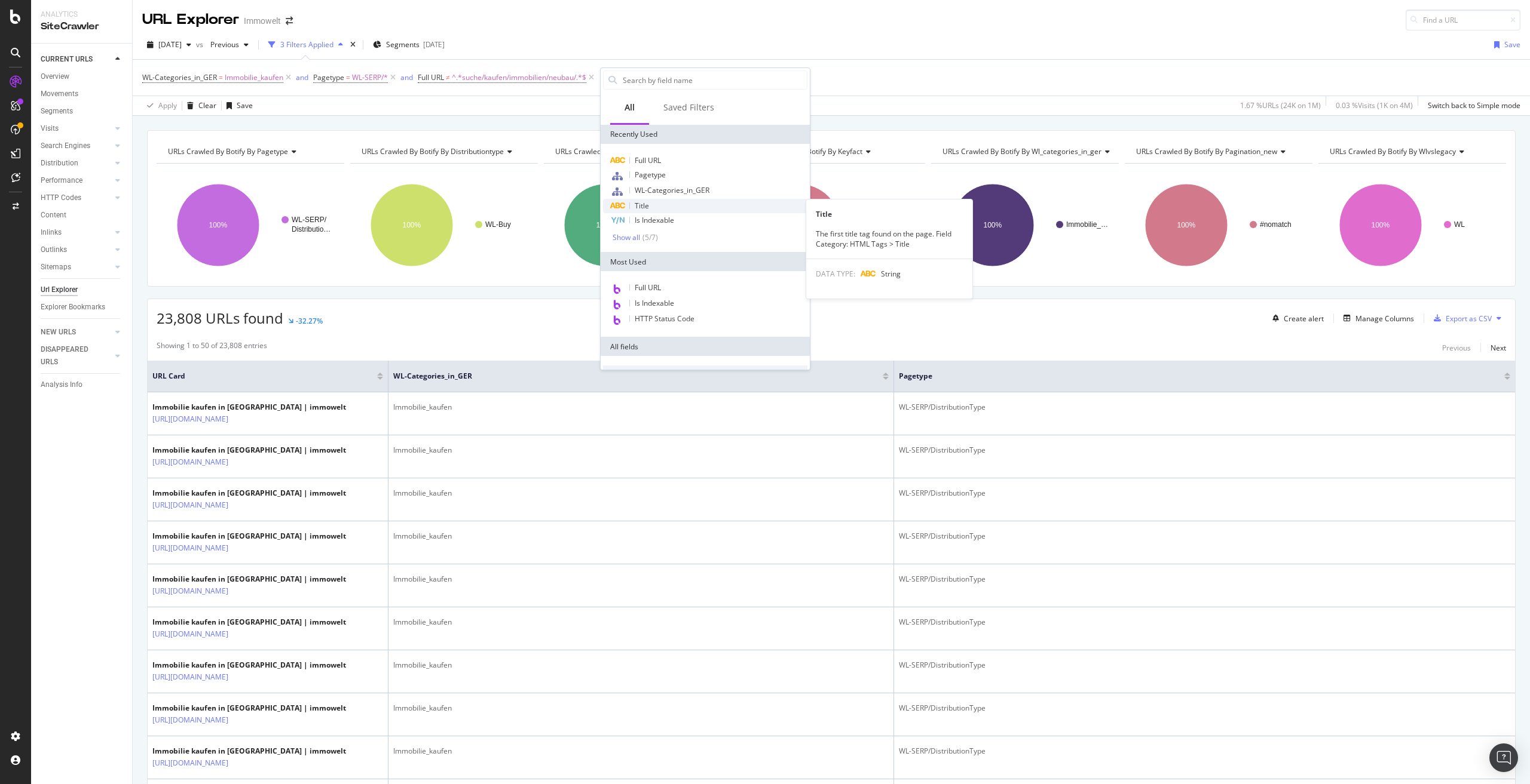
click at [656, 204] on div "Title" at bounding box center [705, 206] width 205 height 14
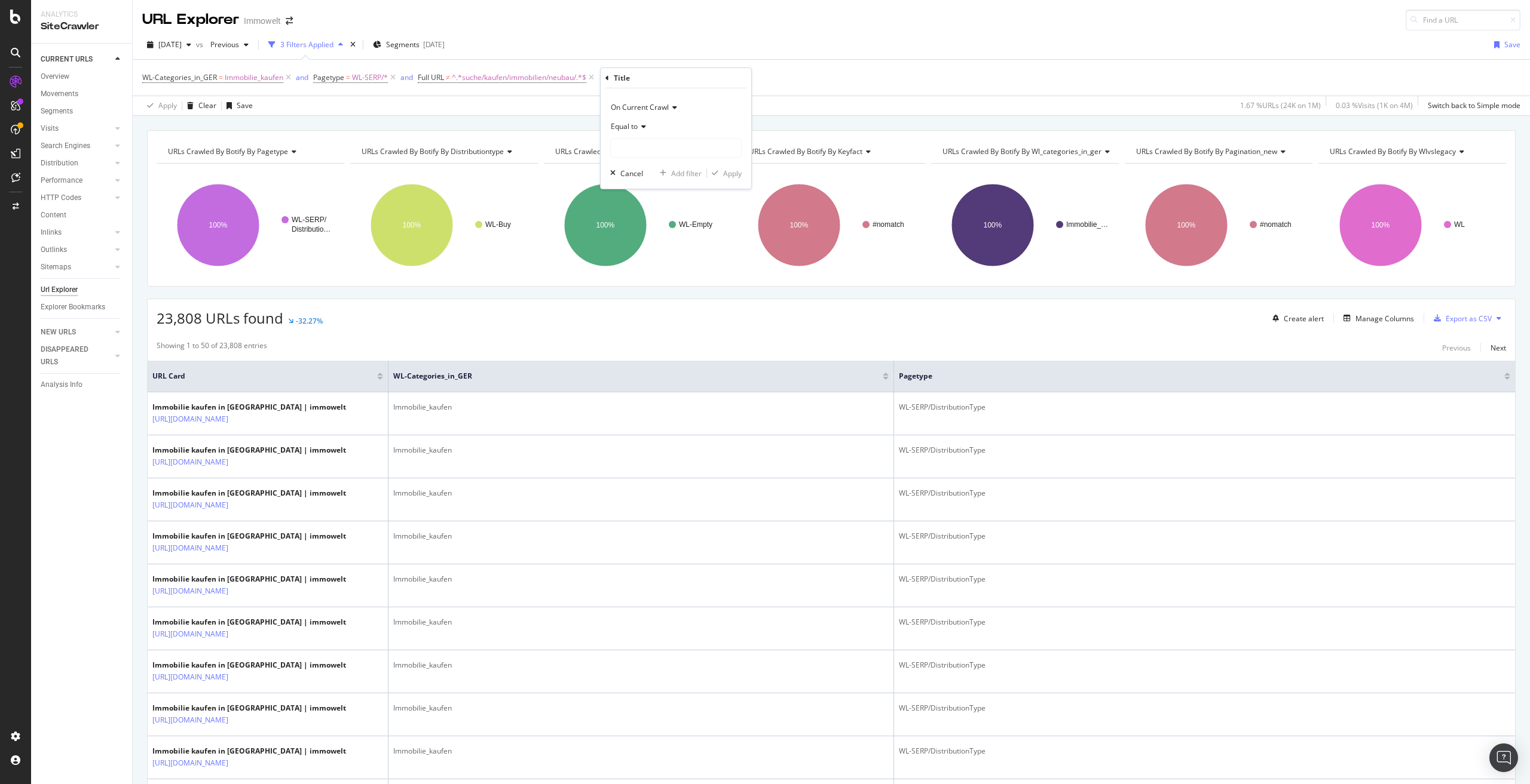
click at [641, 124] on icon at bounding box center [642, 127] width 8 height 7
click at [659, 199] on span "Doesn't start with" at bounding box center [645, 198] width 59 height 10
click at [650, 152] on input "text" at bounding box center [676, 148] width 130 height 19
paste input "Immobilie kaufen i"
type input "Immobilie kaufen i"
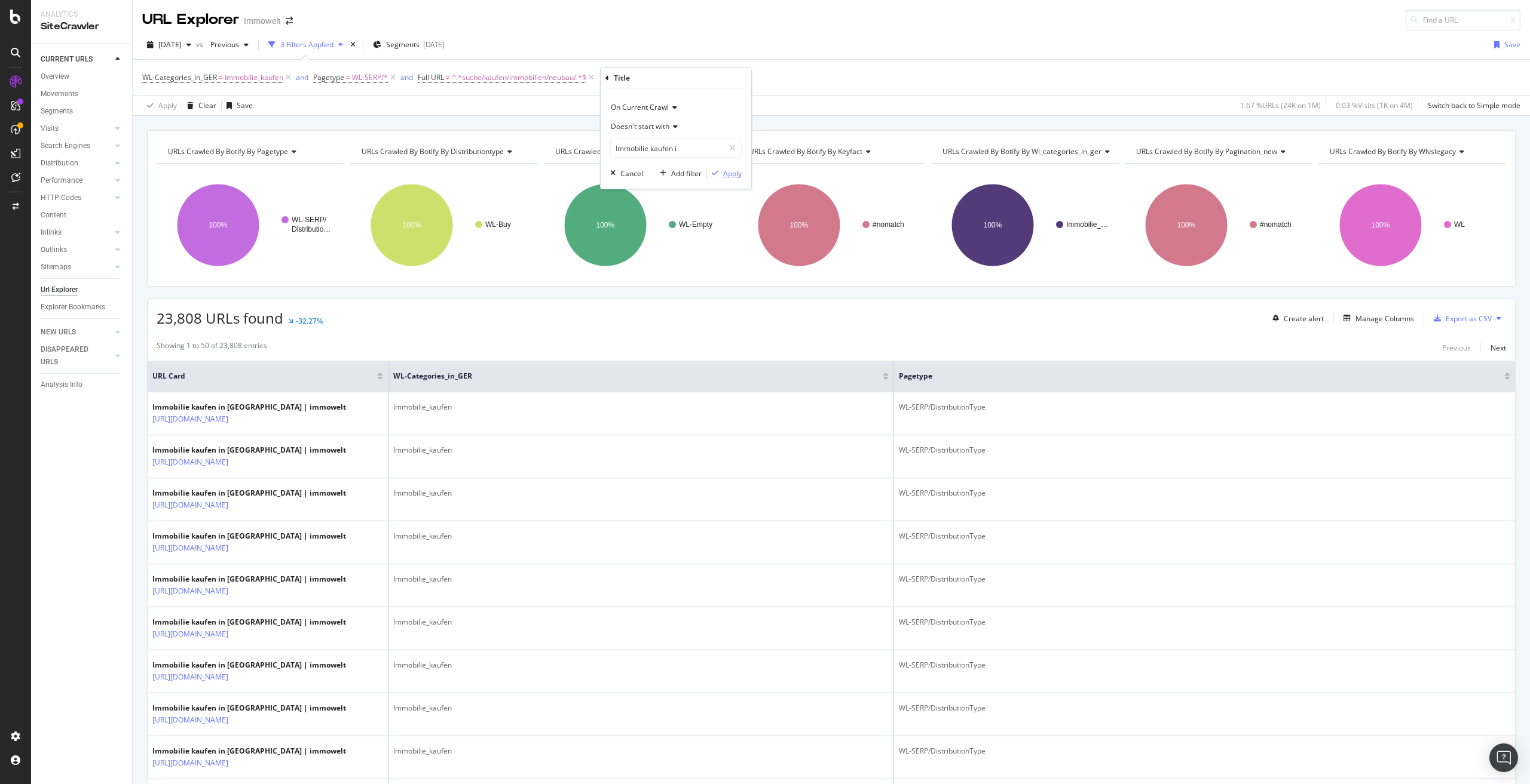
click at [734, 176] on div "Apply" at bounding box center [732, 173] width 18 height 10
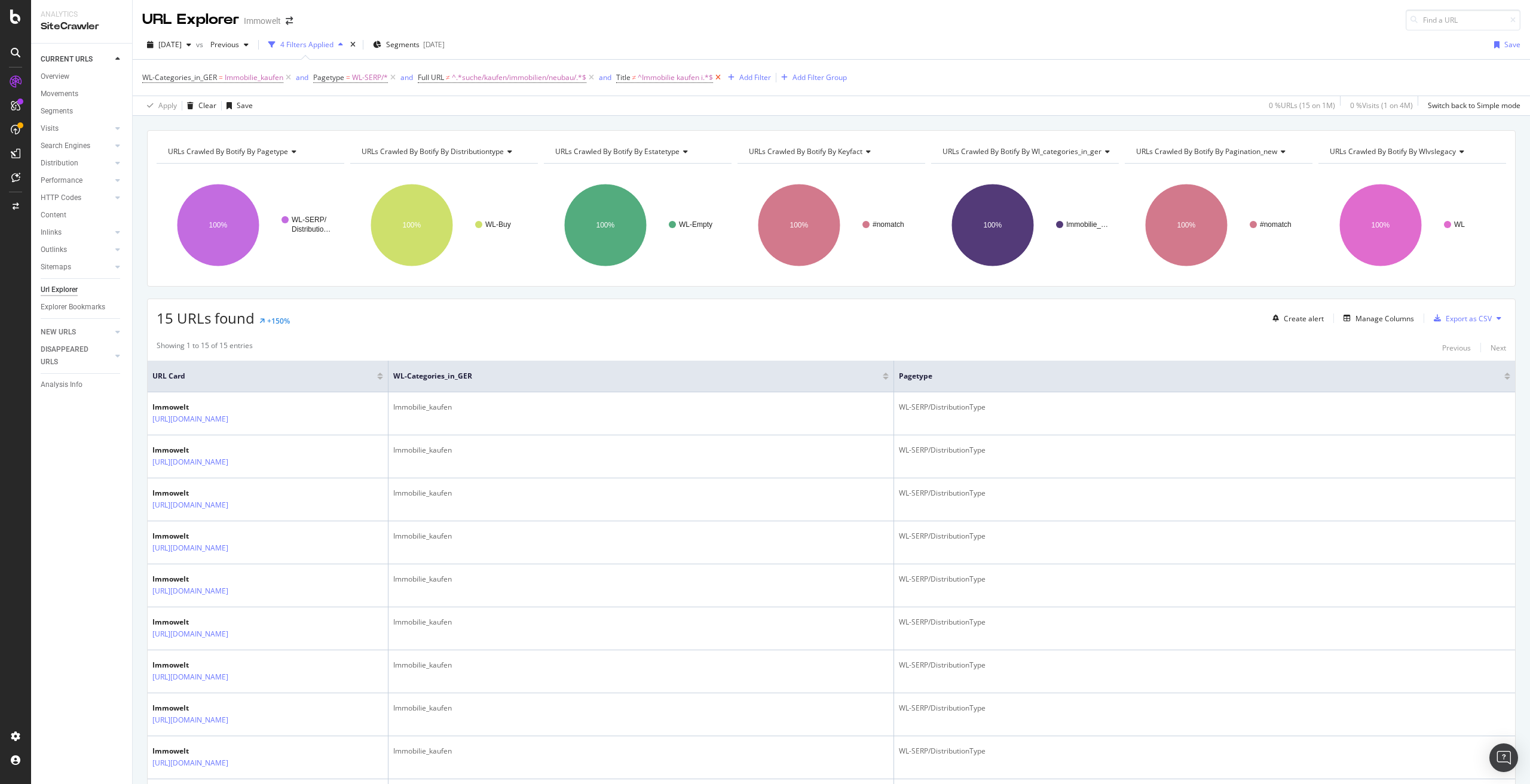
click at [722, 78] on icon at bounding box center [718, 78] width 10 height 12
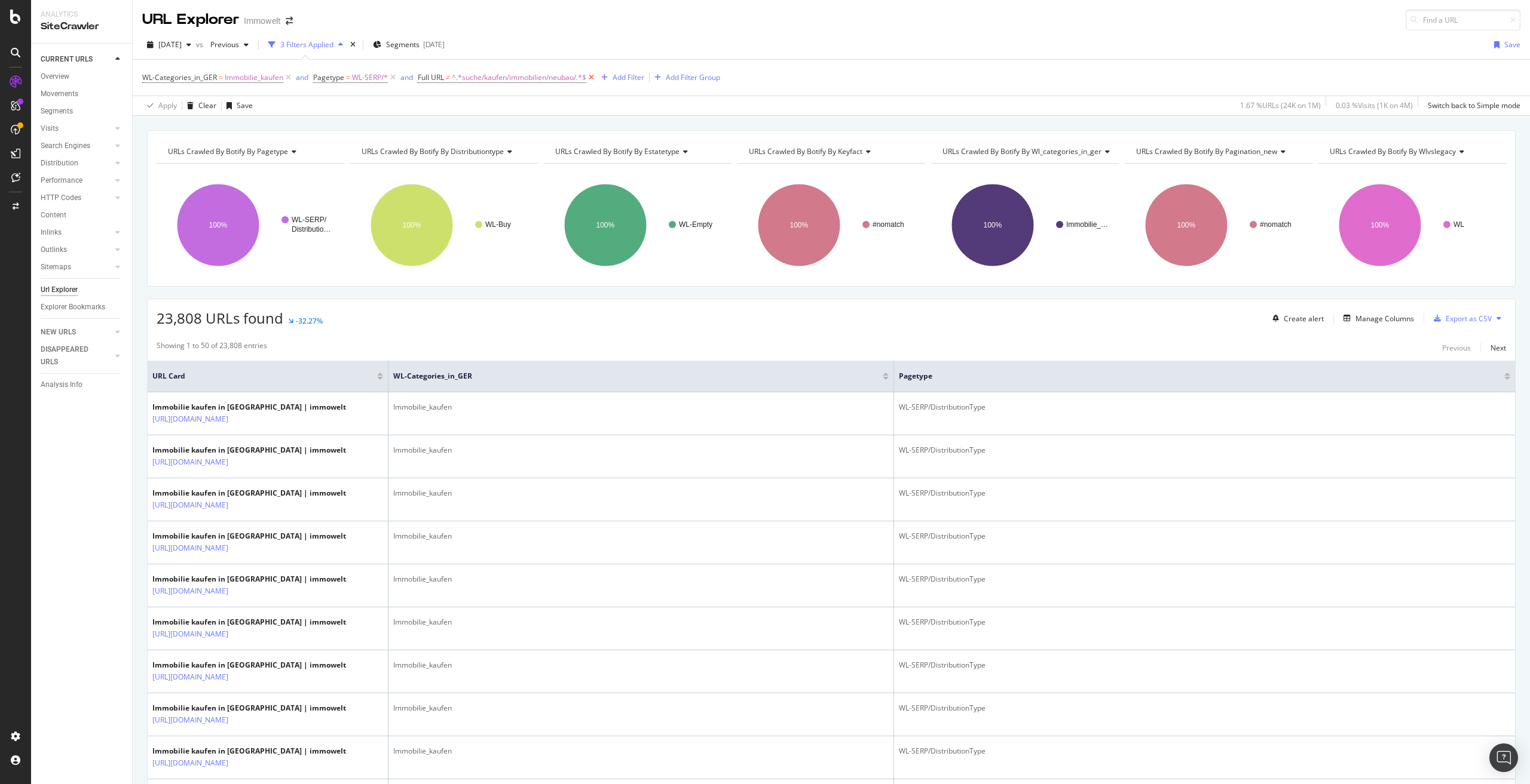
click at [593, 76] on icon at bounding box center [591, 78] width 10 height 12
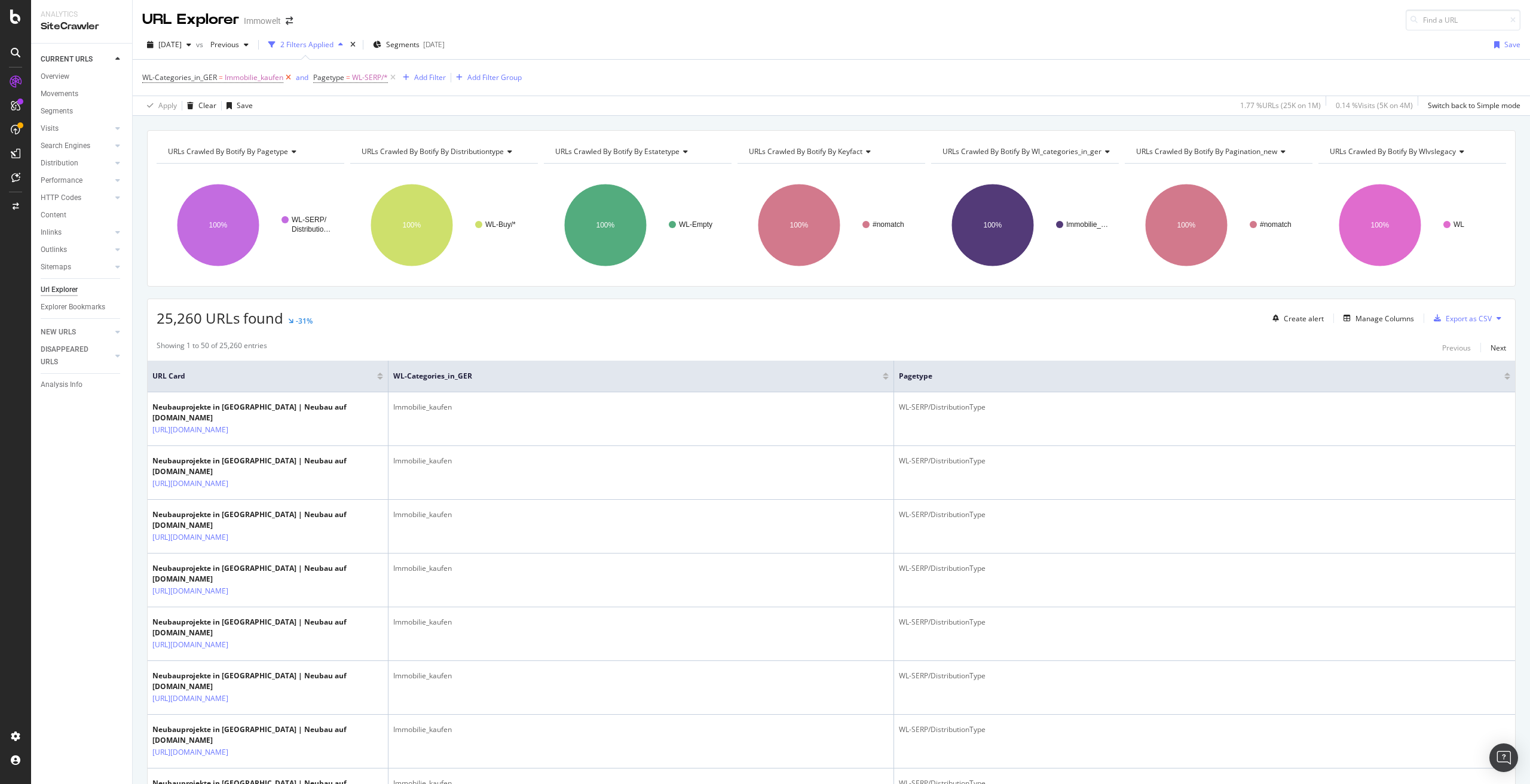
click at [290, 77] on icon at bounding box center [289, 78] width 10 height 12
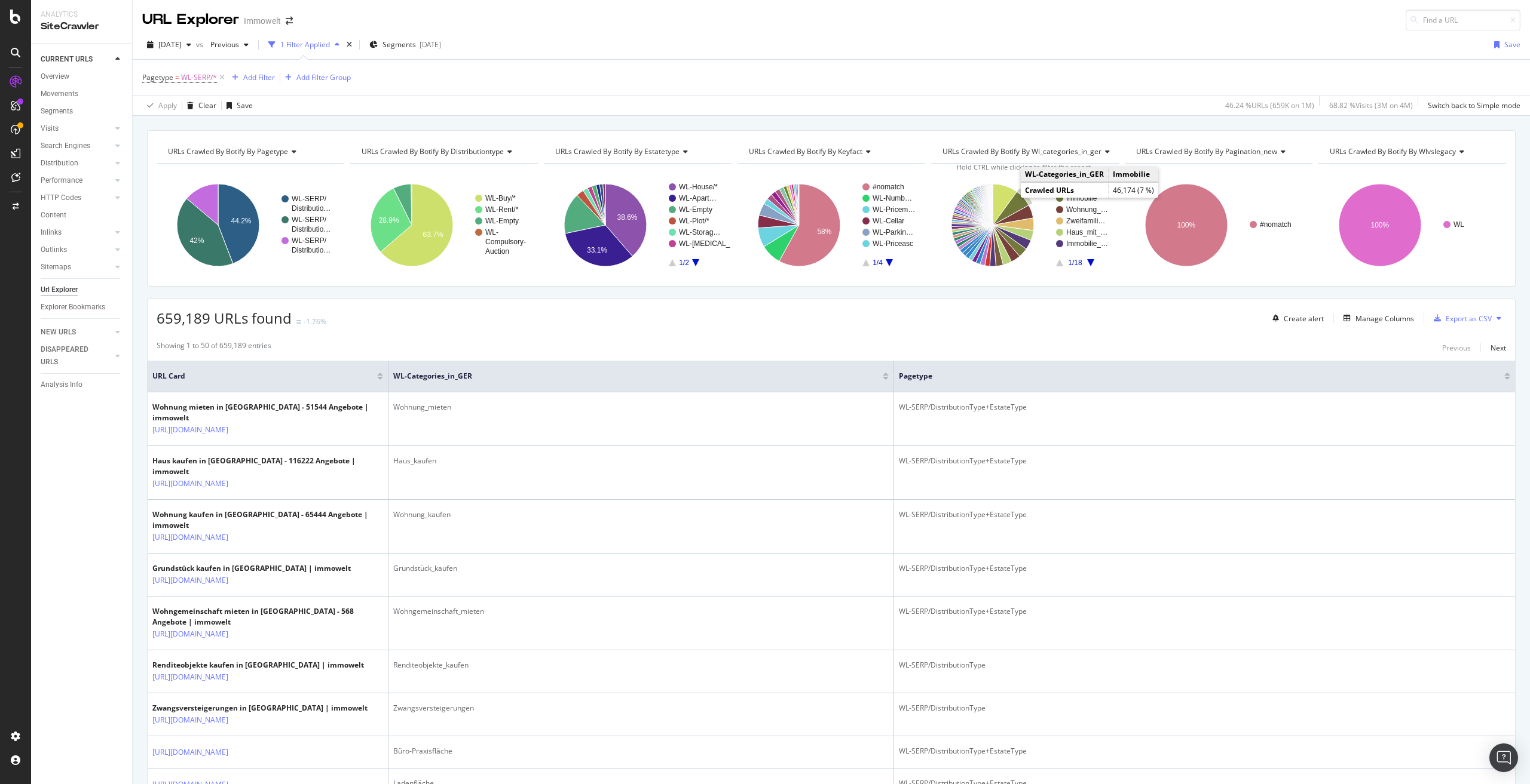
click at [1016, 200] on icon "A chart." at bounding box center [1010, 208] width 36 height 33
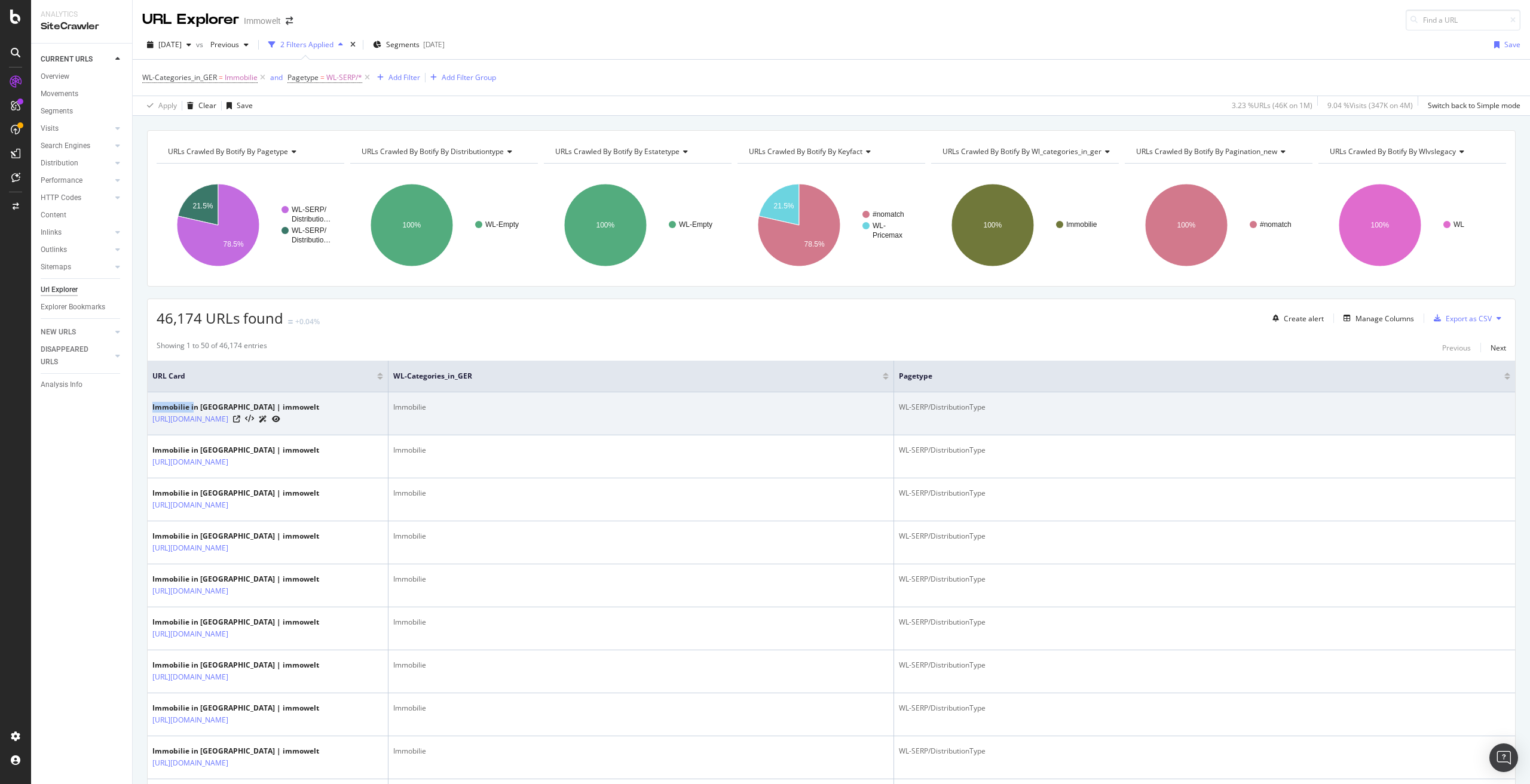
drag, startPoint x: 151, startPoint y: 407, endPoint x: 194, endPoint y: 403, distance: 43.2
click at [194, 403] on td "Immobilie in [GEOGRAPHIC_DATA] | immowelt [URL][DOMAIN_NAME]" at bounding box center [267, 414] width 241 height 43
copy div "Immobilie i"
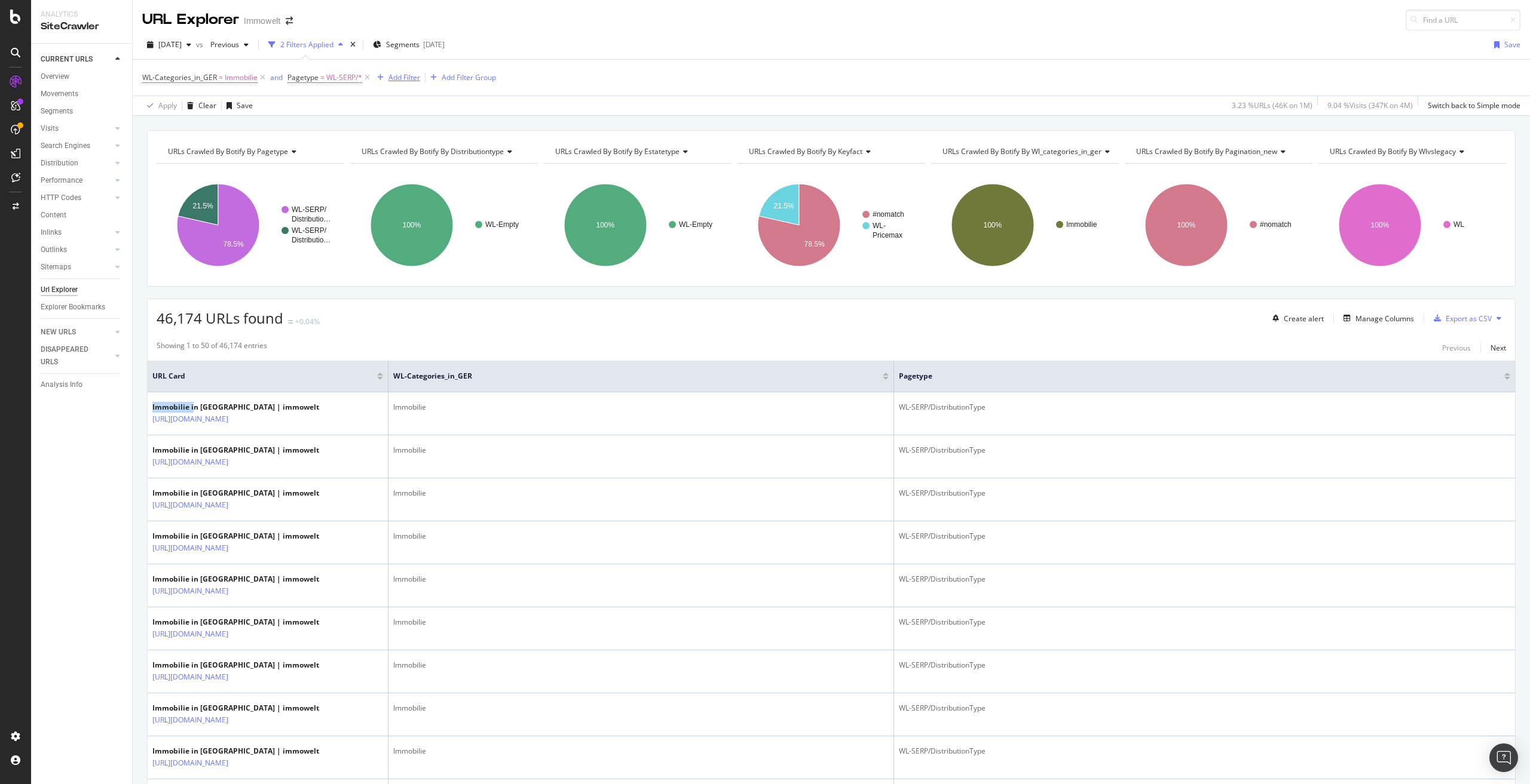
click at [394, 75] on div "Add Filter" at bounding box center [404, 78] width 32 height 10
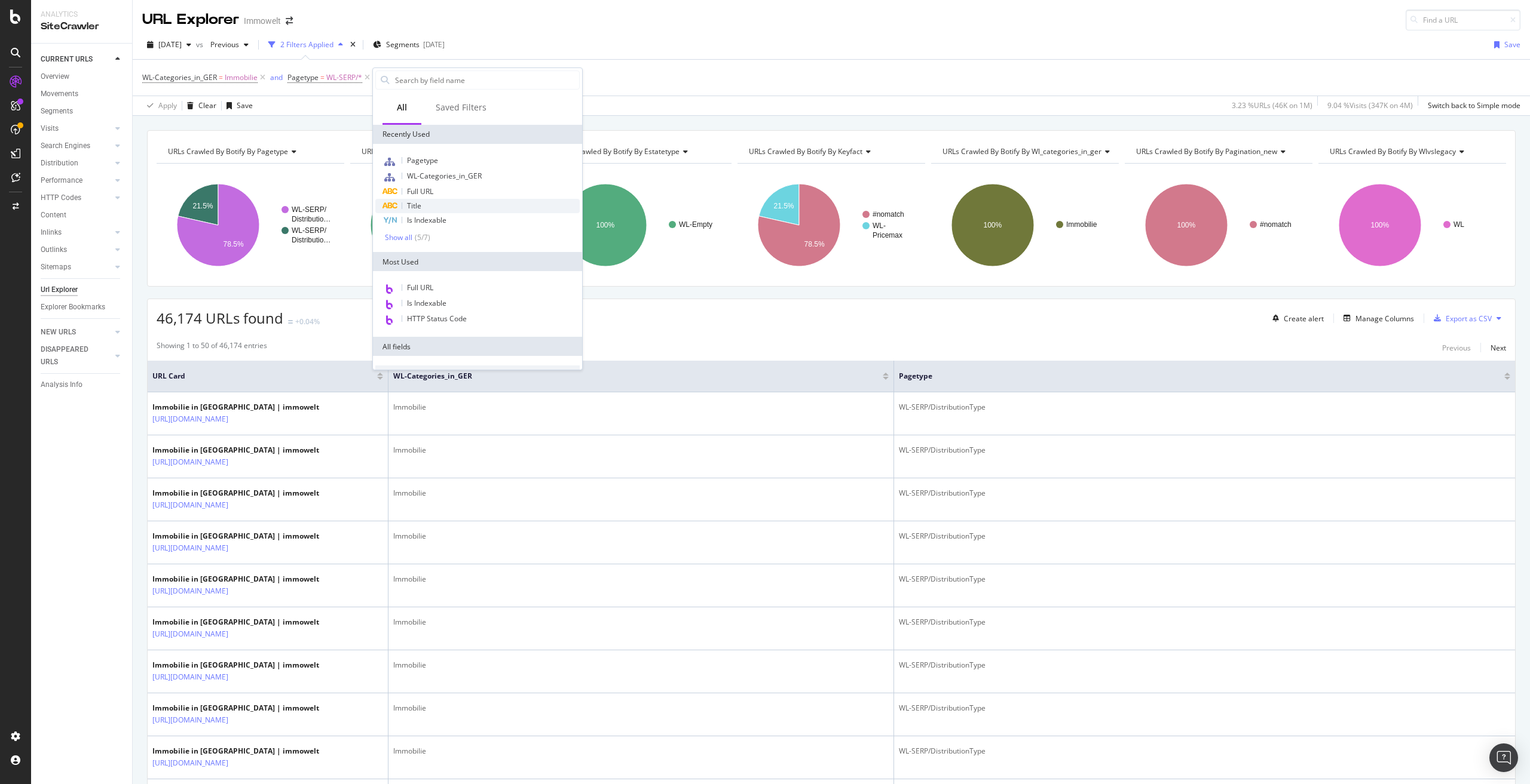
click at [432, 203] on div "Title" at bounding box center [478, 206] width 205 height 14
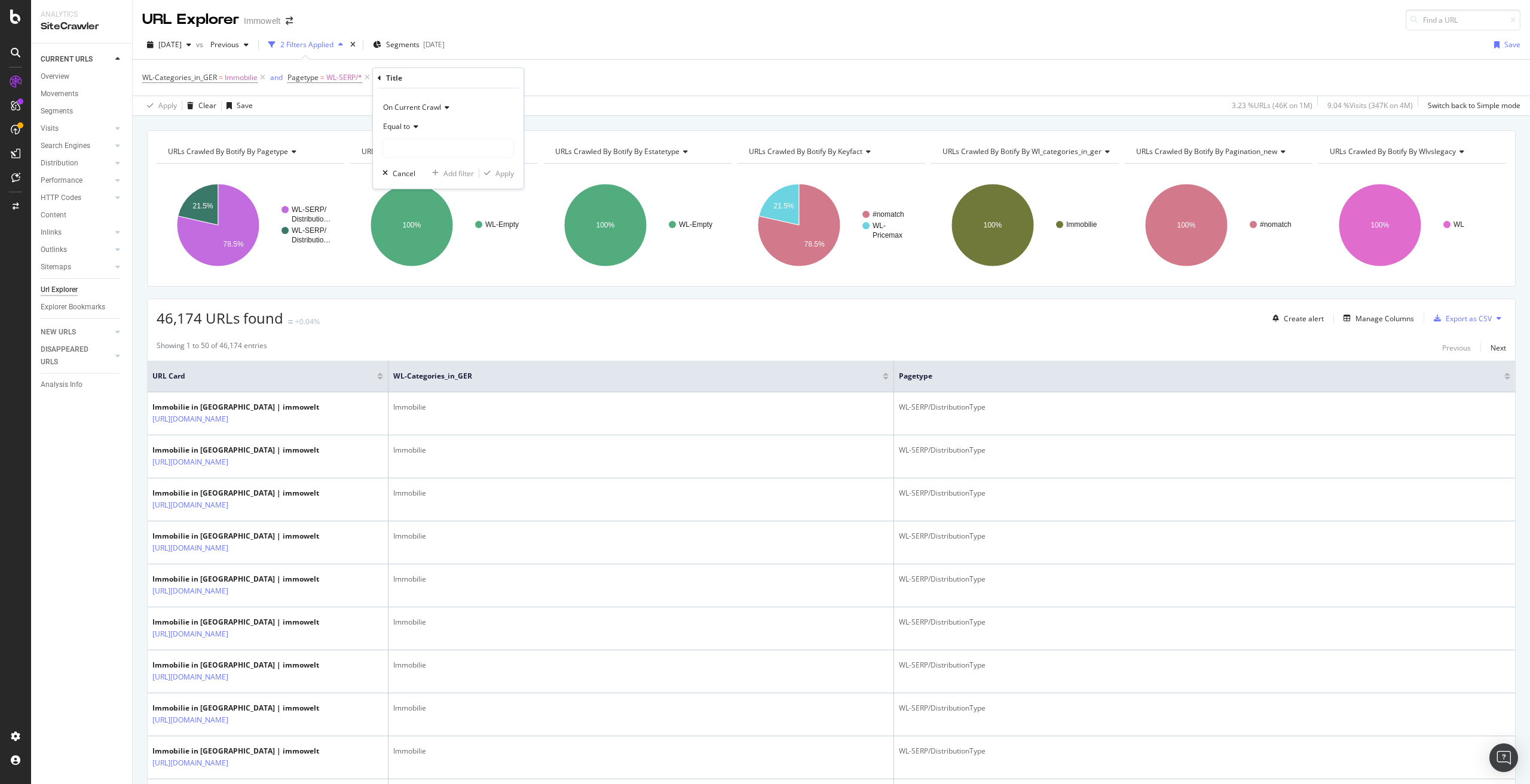
click at [406, 123] on span "Equal to" at bounding box center [396, 126] width 27 height 10
click at [423, 200] on span "Doesn't start with" at bounding box center [418, 198] width 59 height 10
click at [416, 150] on input "text" at bounding box center [448, 148] width 130 height 19
paste input "Immobilie i"
type input "Immobilie i"
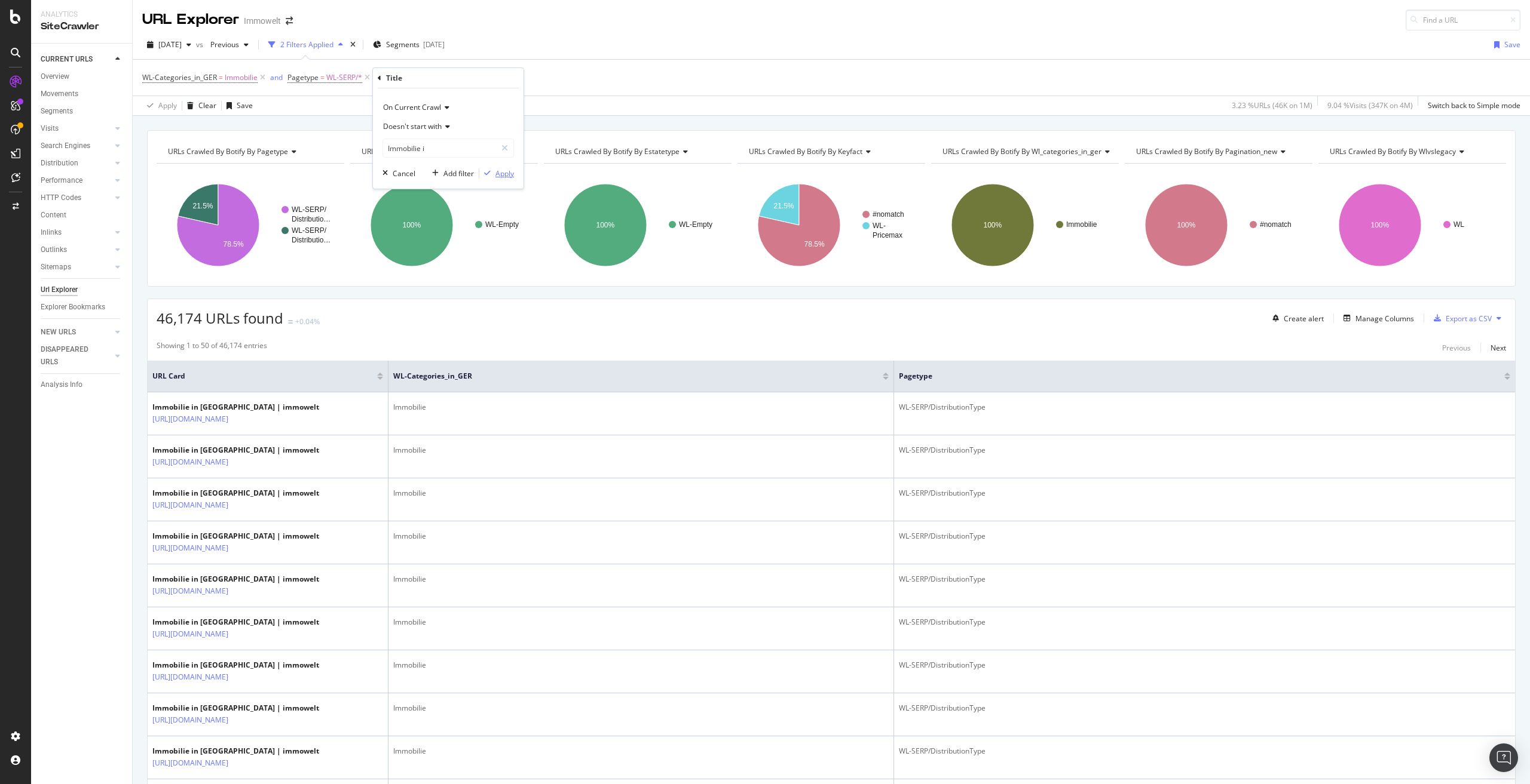
click at [499, 171] on div "Apply" at bounding box center [504, 173] width 18 height 10
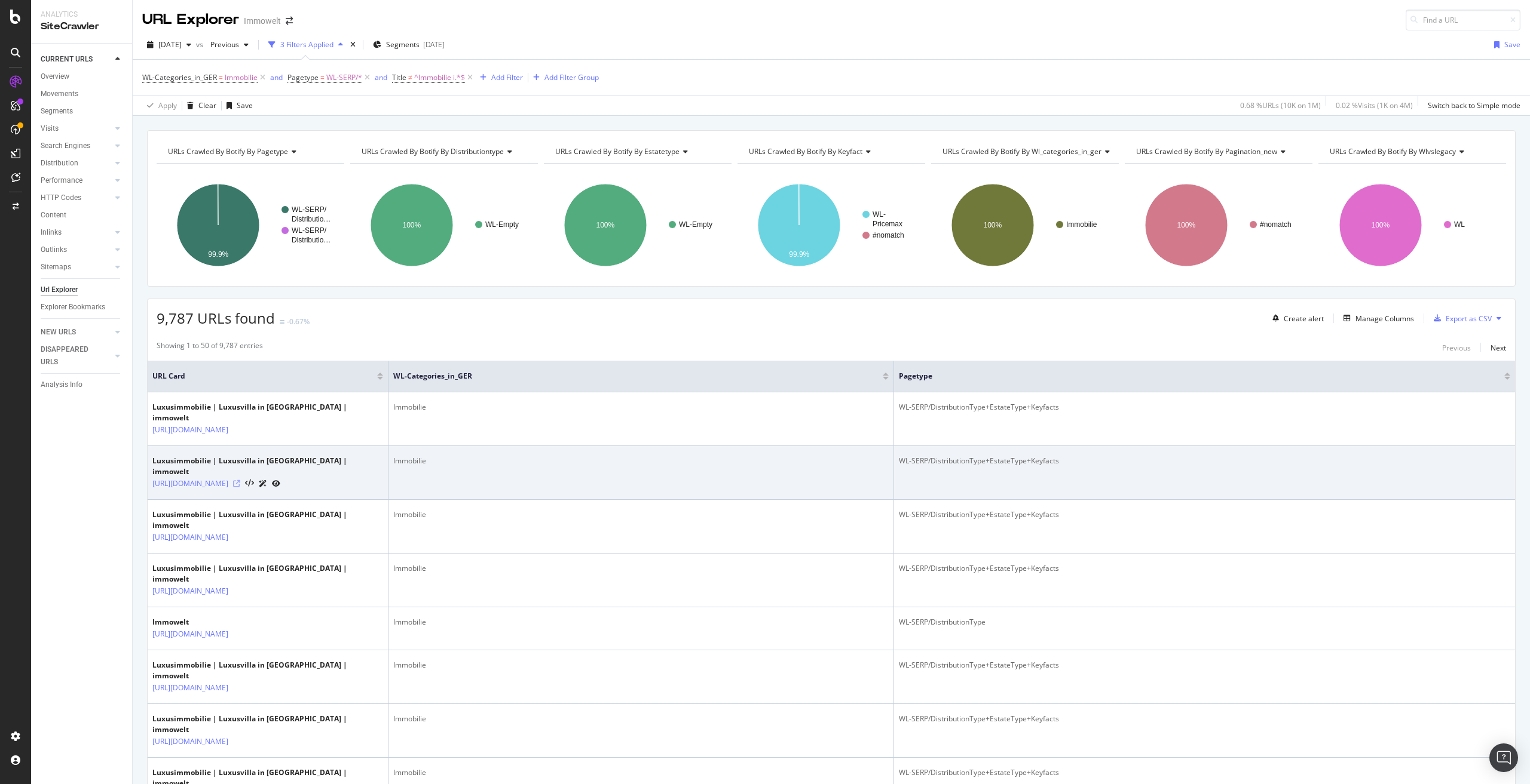
click at [241, 485] on icon at bounding box center [236, 484] width 7 height 7
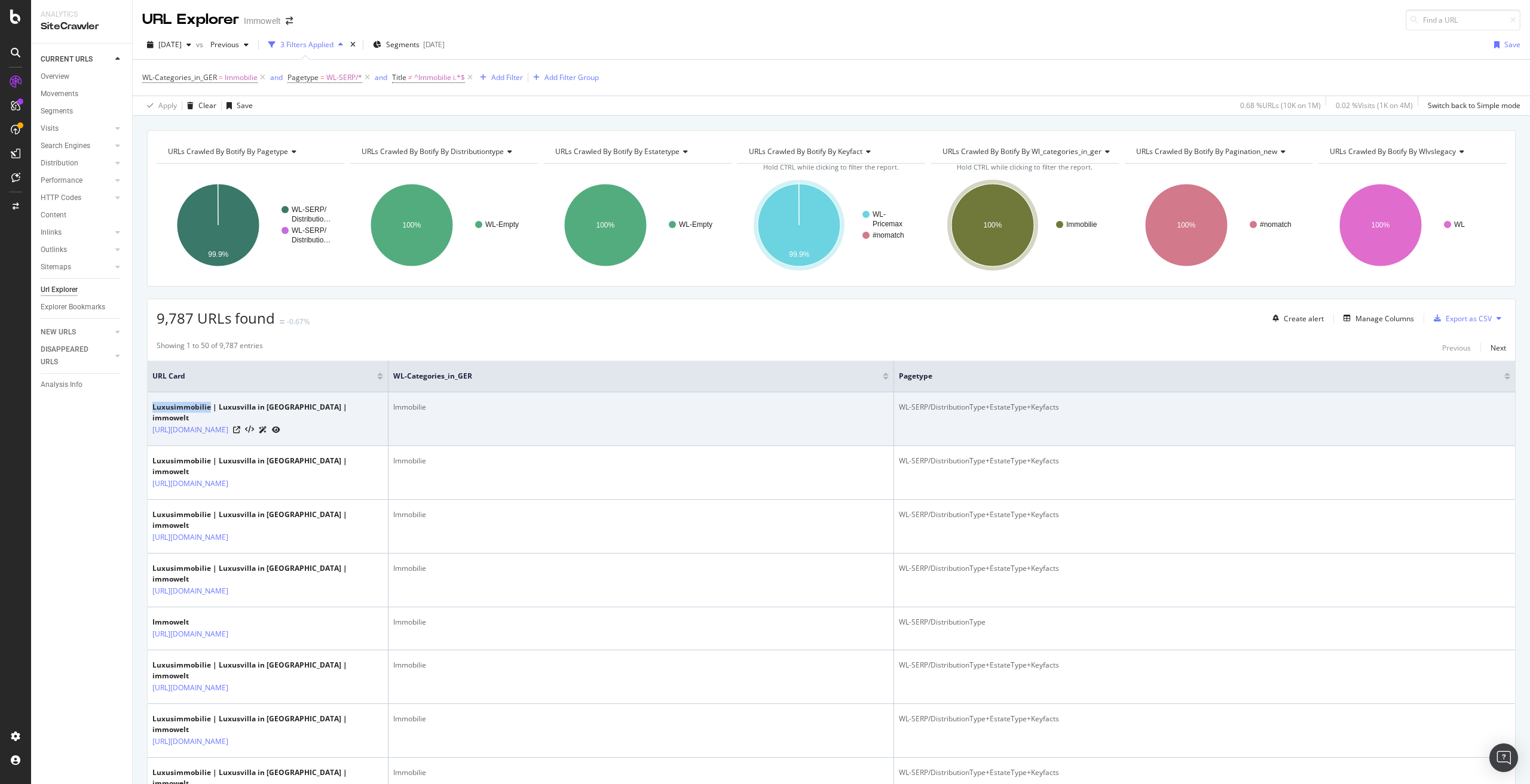
drag, startPoint x: 152, startPoint y: 405, endPoint x: 210, endPoint y: 405, distance: 58.0
click at [210, 405] on div "Luxusimmobilie | Luxusvilla in Bremen | immowelt" at bounding box center [267, 412] width 231 height 22
drag, startPoint x: 187, startPoint y: 441, endPoint x: 238, endPoint y: 418, distance: 55.9
click at [238, 418] on td "Luxusimmobilie | Luxusvilla in Bremen | immowelt https://www.immowelt.de/suche/…" at bounding box center [267, 419] width 241 height 54
copy link "/suche/mk/immobilien/preis-900000-"
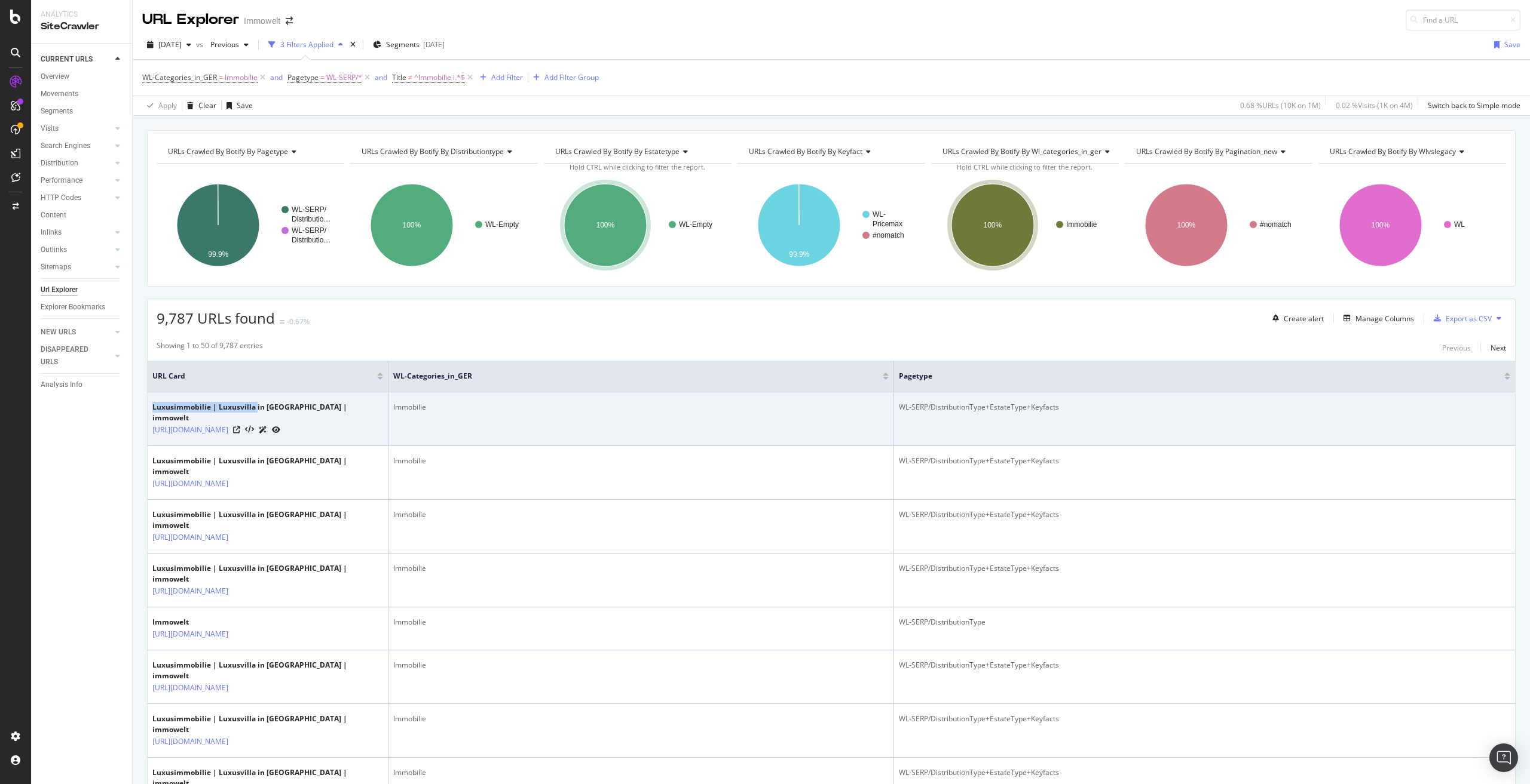
drag, startPoint x: 153, startPoint y: 405, endPoint x: 255, endPoint y: 407, distance: 102.0
click at [255, 407] on div "Luxusimmobilie | Luxusvilla in Bremen | immowelt" at bounding box center [267, 412] width 231 height 22
copy div "Luxusimmobilie | Luxusvilla"
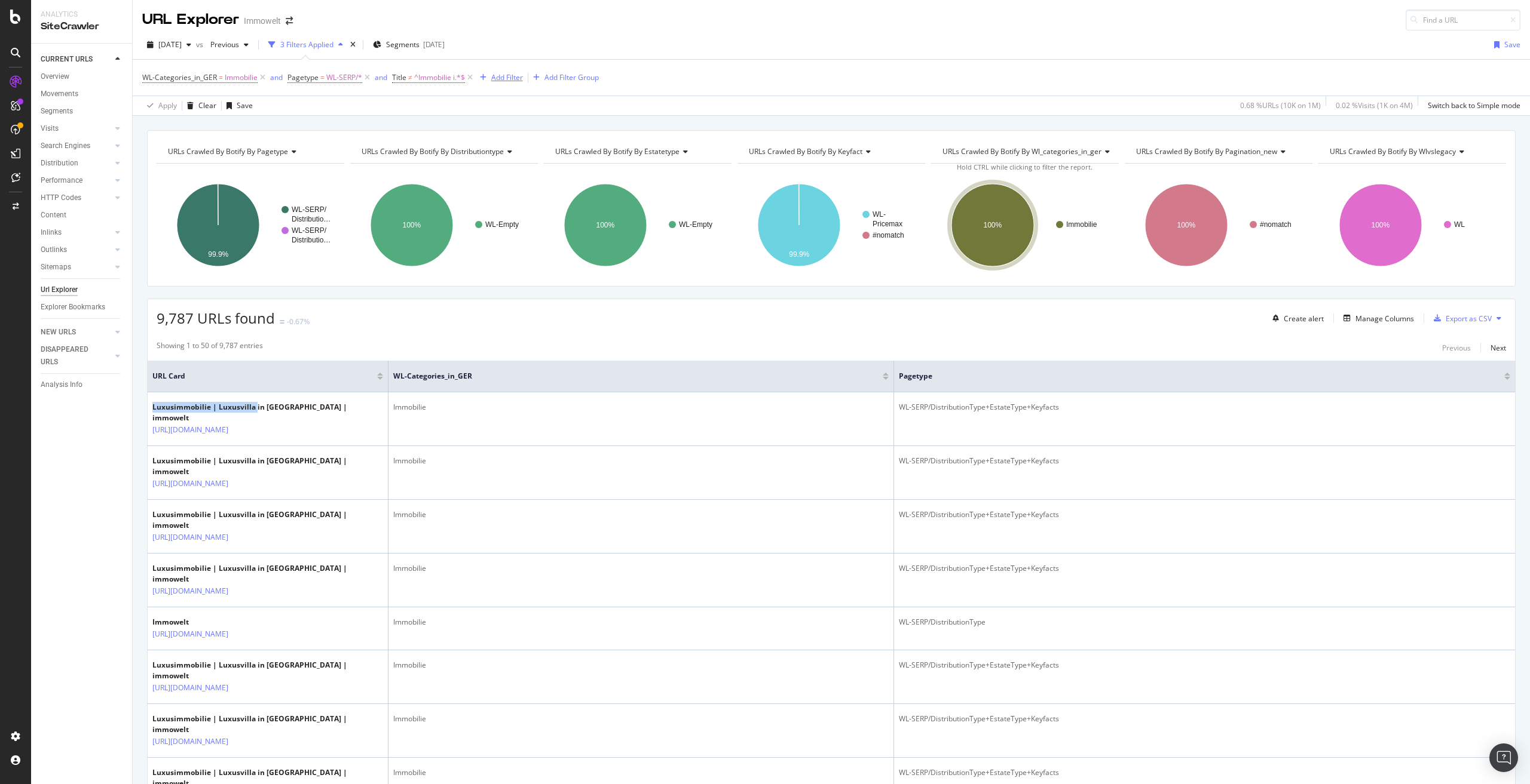
click at [503, 73] on div "Add Filter" at bounding box center [506, 78] width 32 height 10
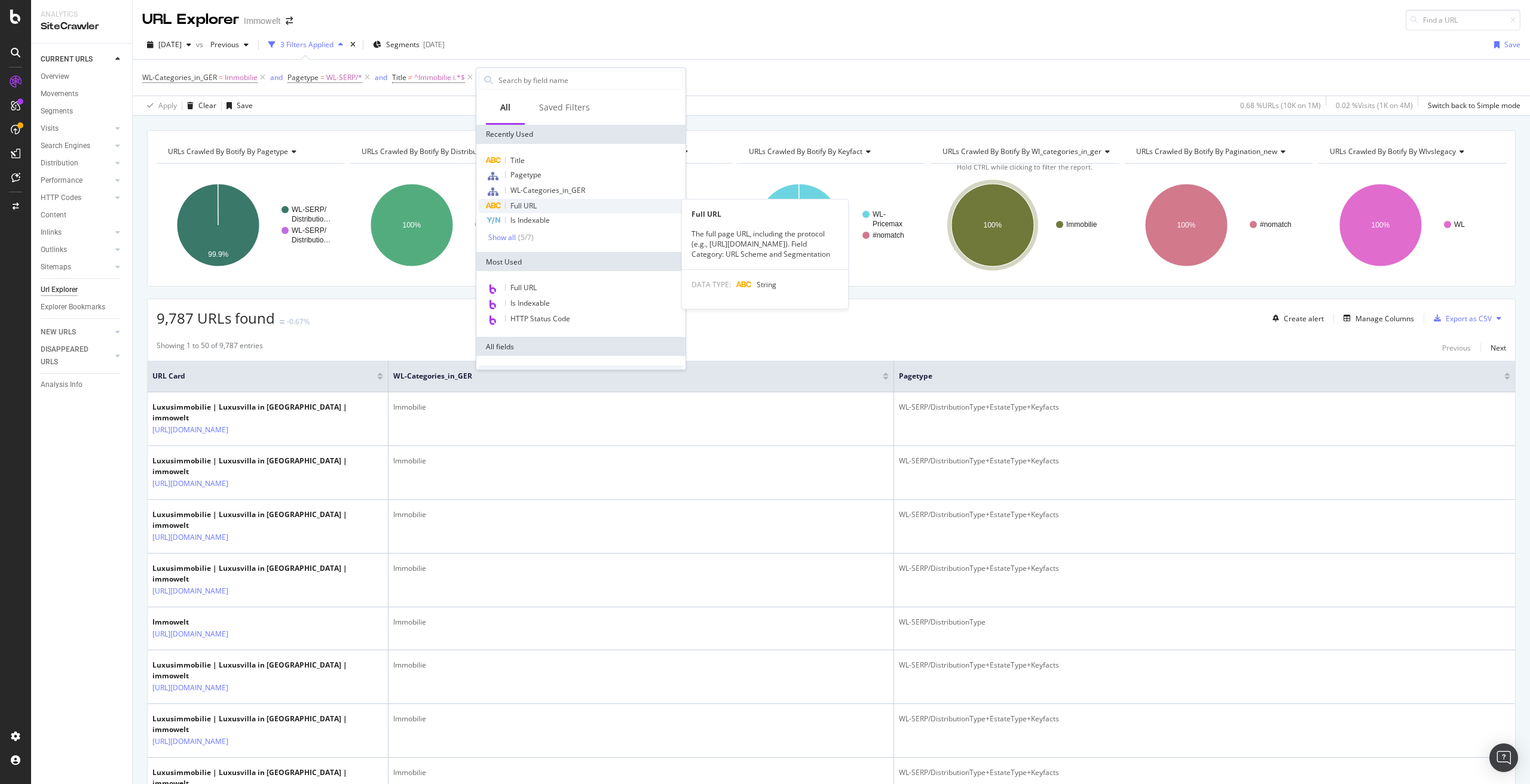
click at [546, 207] on div "Full URL" at bounding box center [581, 206] width 205 height 14
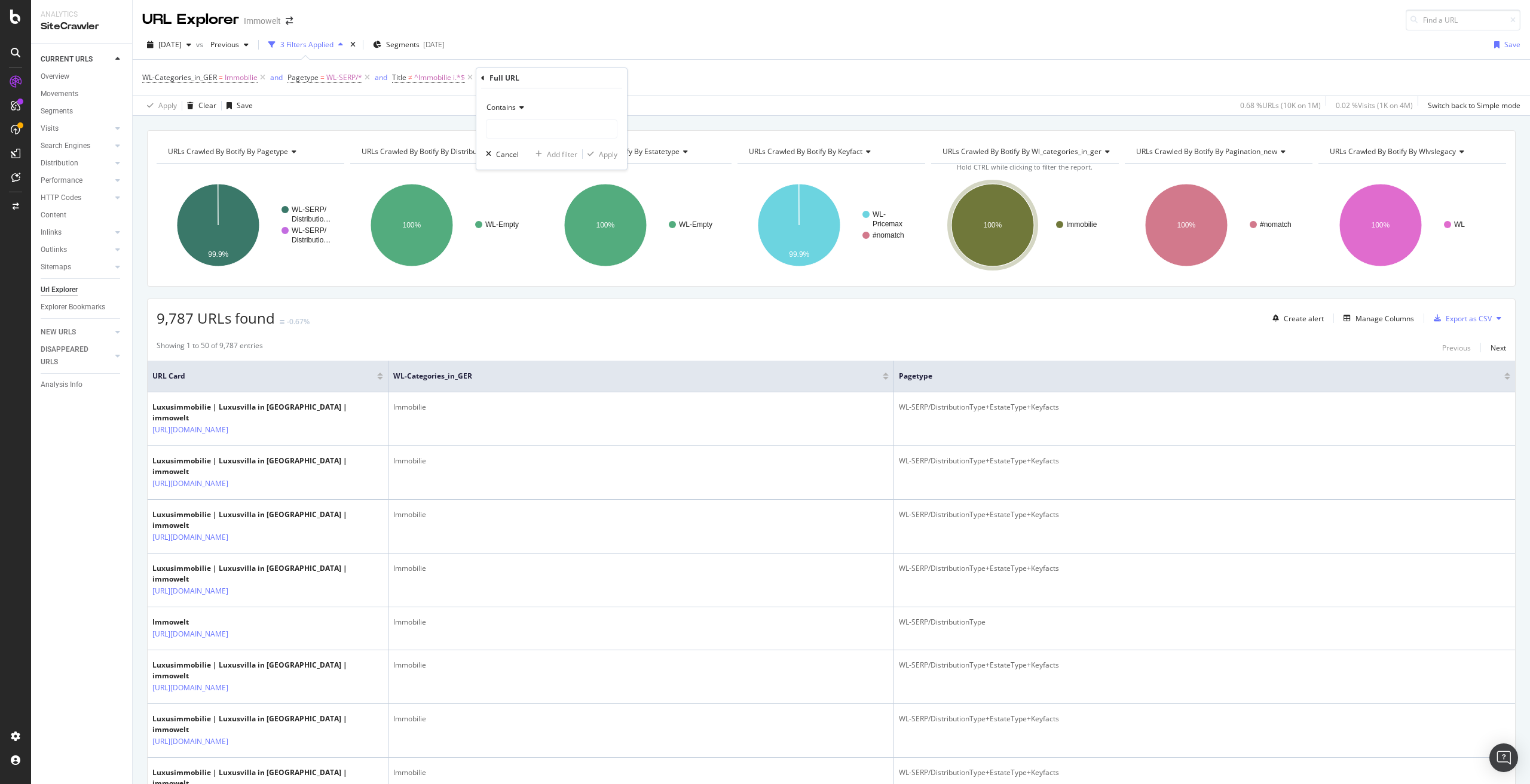
click at [511, 104] on span "Contains" at bounding box center [502, 107] width 30 height 10
click at [532, 244] on span "Doesn't contain" at bounding box center [518, 241] width 52 height 10
click at [523, 131] on input "text" at bounding box center [552, 128] width 130 height 19
paste input "/suche/mk/immobilien/preis-900000-/"
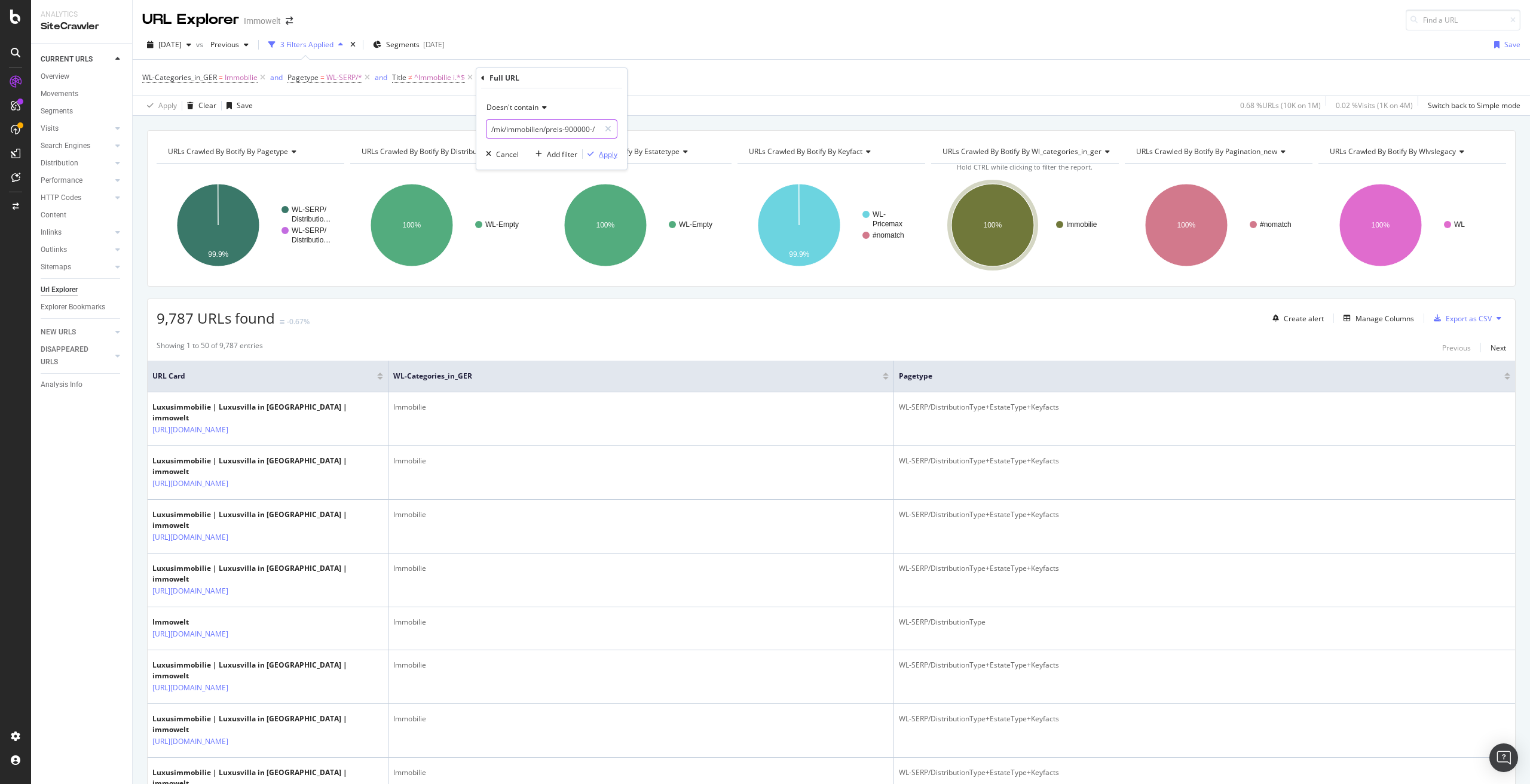
type input "/suche/mk/immobilien/preis-900000-/"
click at [605, 151] on div "Apply" at bounding box center [608, 154] width 18 height 10
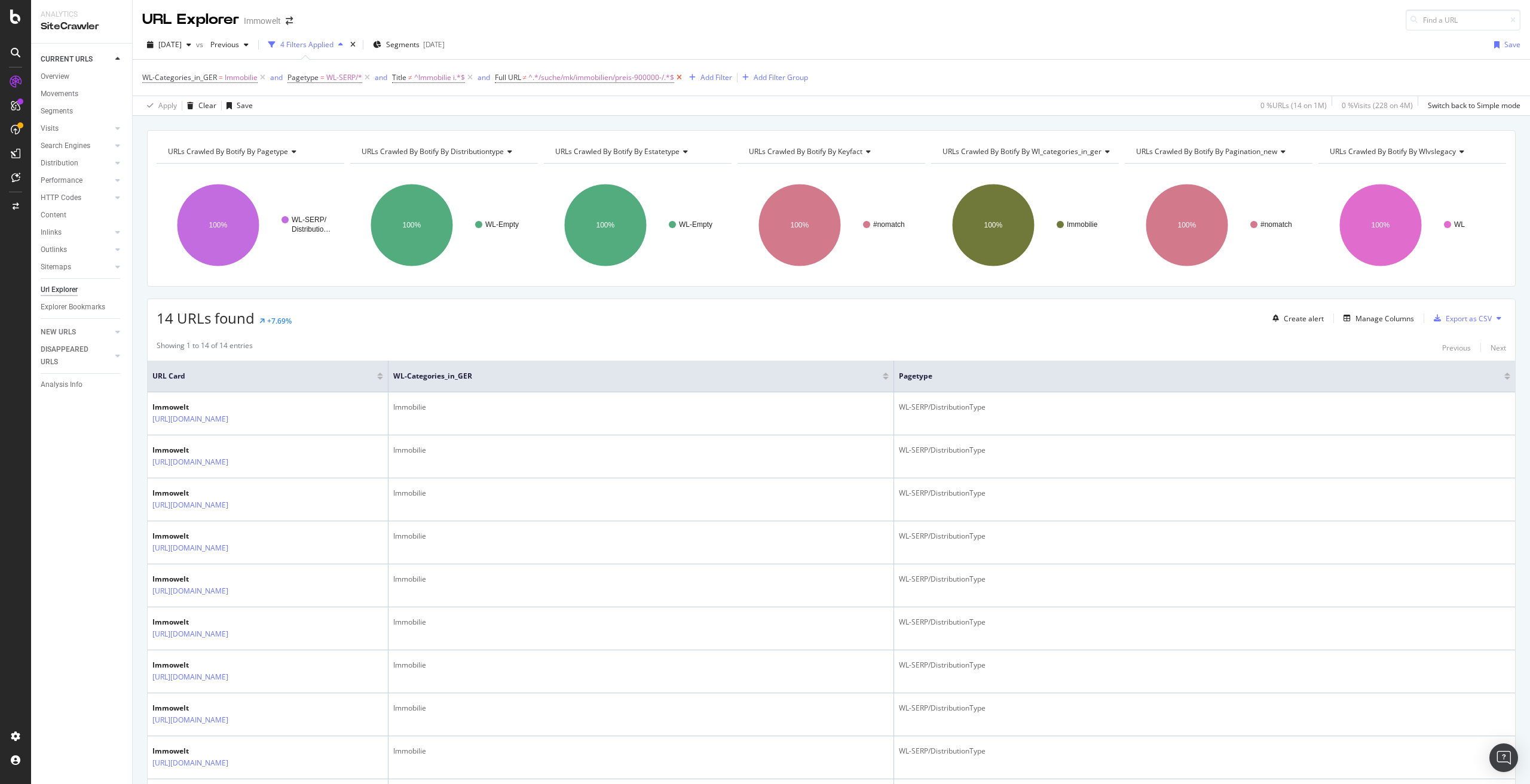
click at [684, 78] on icon at bounding box center [679, 78] width 10 height 12
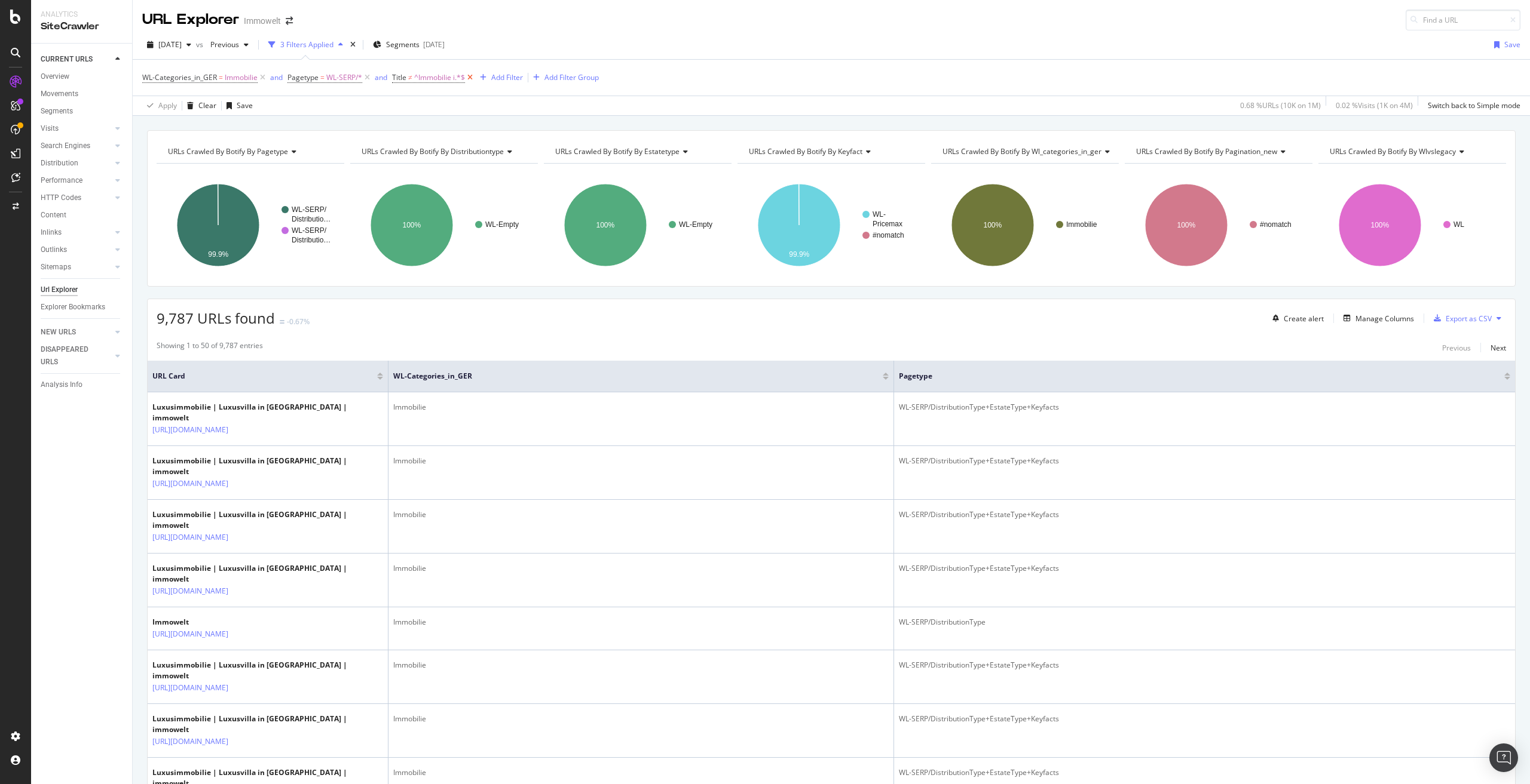
click at [474, 80] on icon at bounding box center [470, 78] width 10 height 12
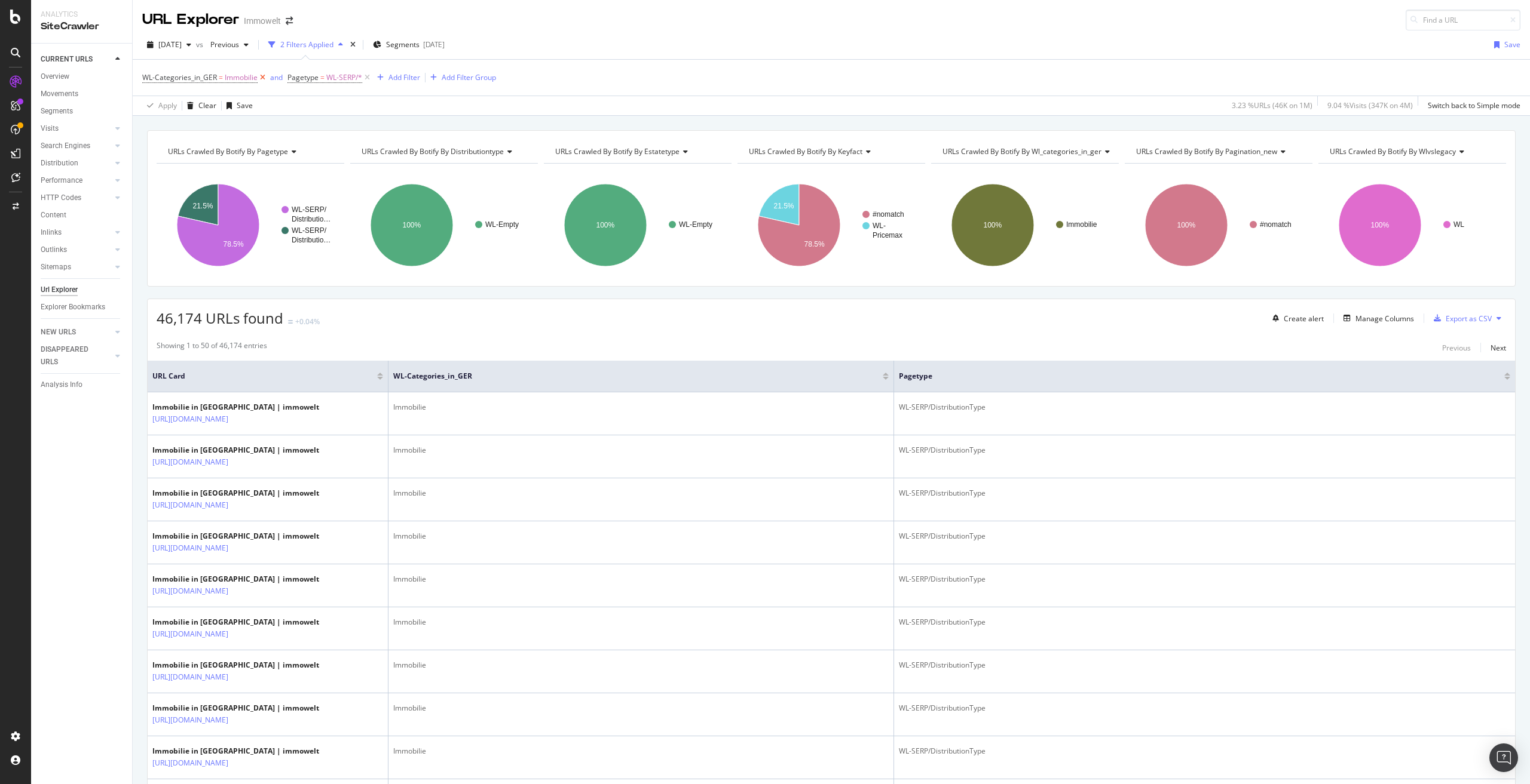
click at [260, 79] on icon at bounding box center [262, 78] width 10 height 12
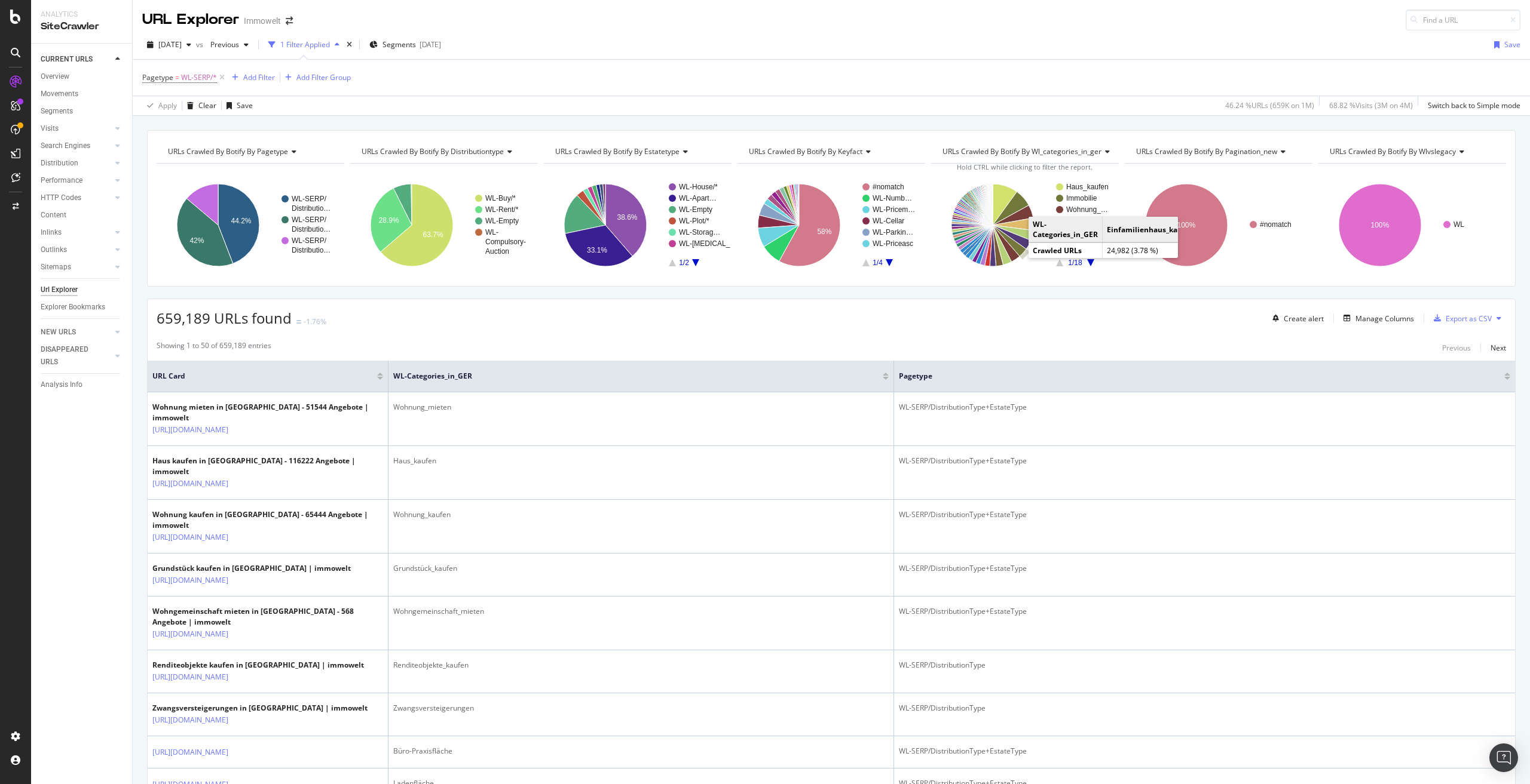
click at [1014, 248] on icon "A chart." at bounding box center [1009, 240] width 33 height 31
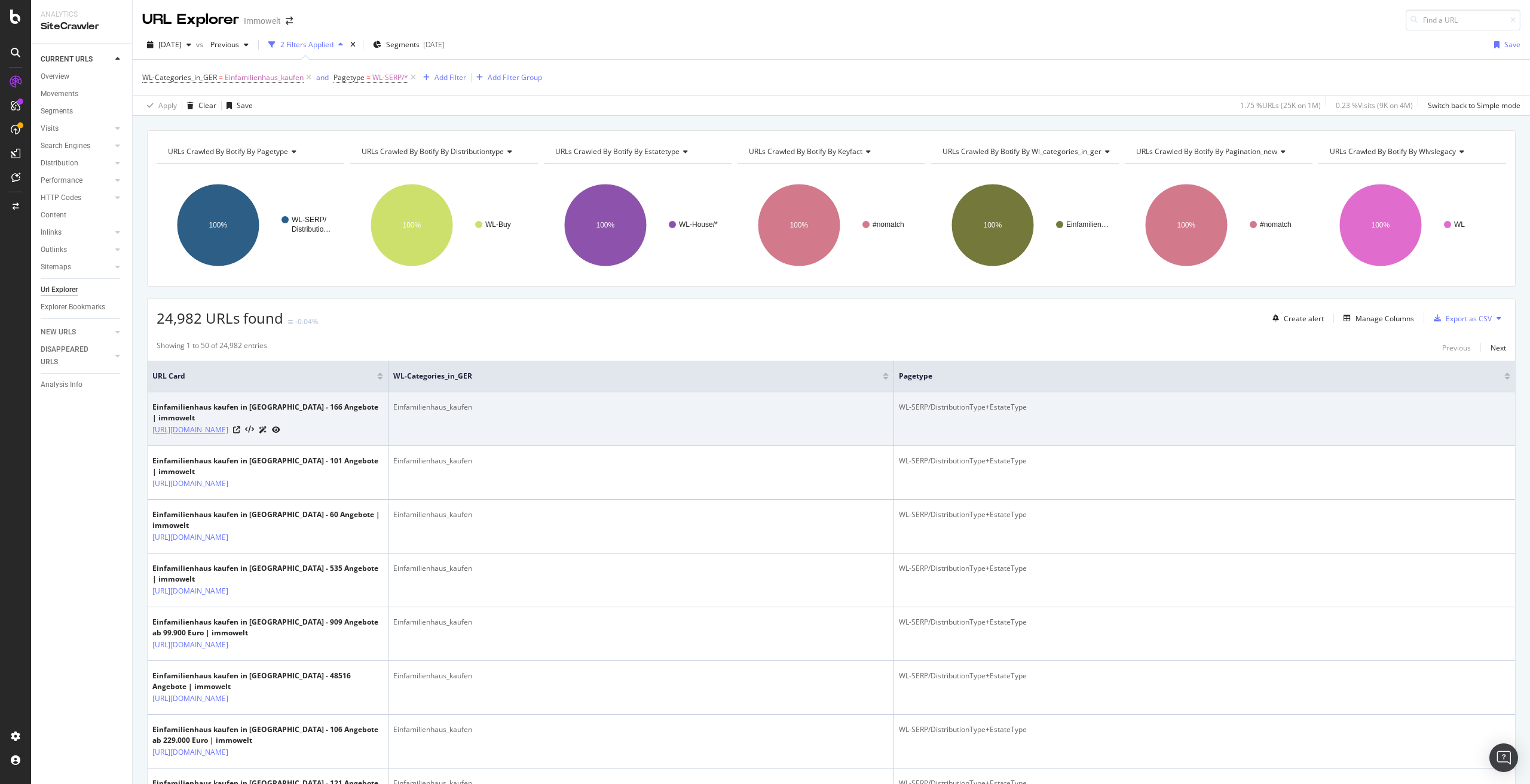
drag, startPoint x: 190, startPoint y: 438, endPoint x: 240, endPoint y: 417, distance: 54.2
click at [240, 417] on td "Einfamilienhaus kaufen in Leipzig - 166 Angebote | immowelt https://www.immowel…" at bounding box center [267, 419] width 241 height 54
copy link "/suche/kaufen/haus/einfamilienhaus/"
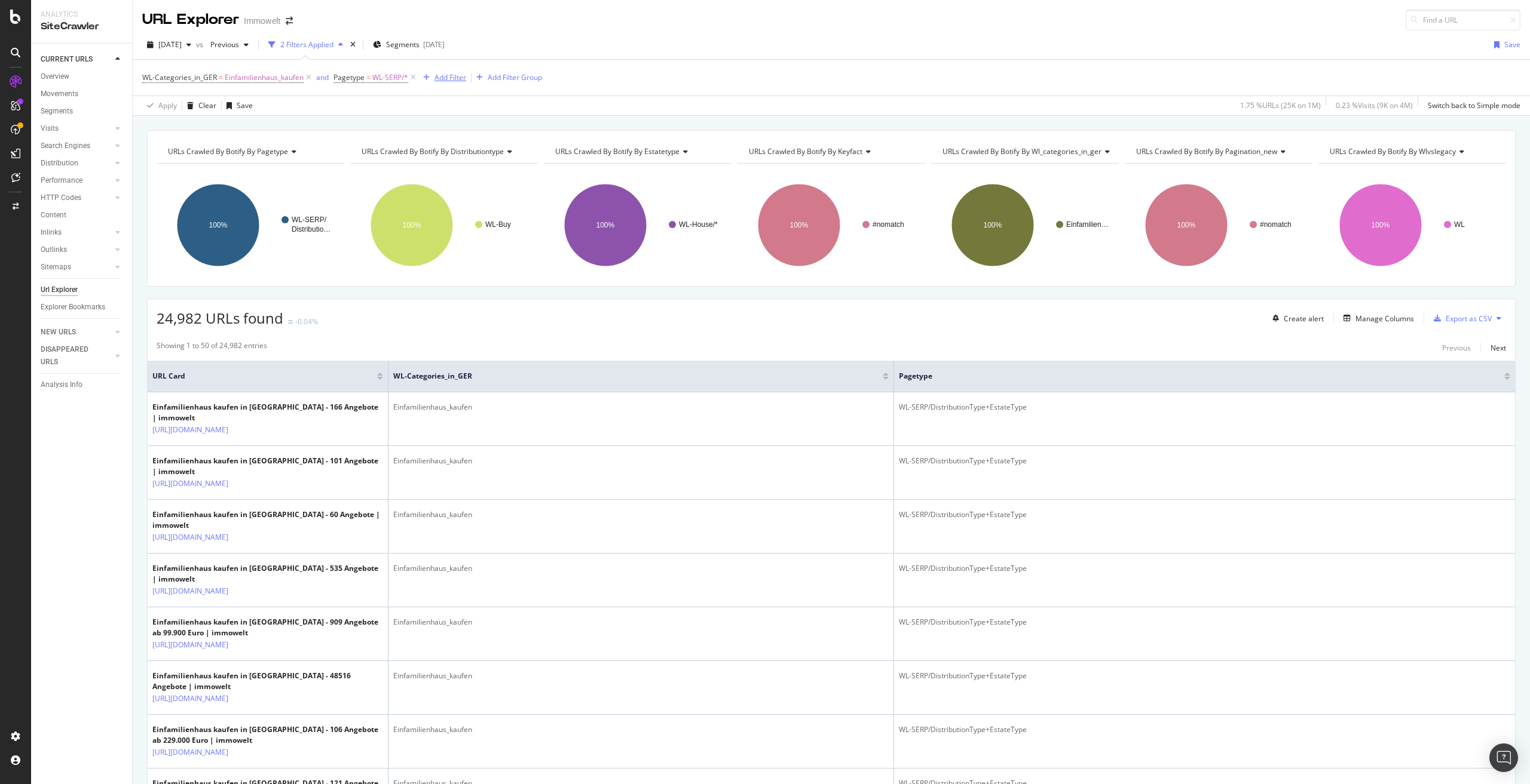
click at [450, 76] on div "Add Filter" at bounding box center [450, 78] width 32 height 10
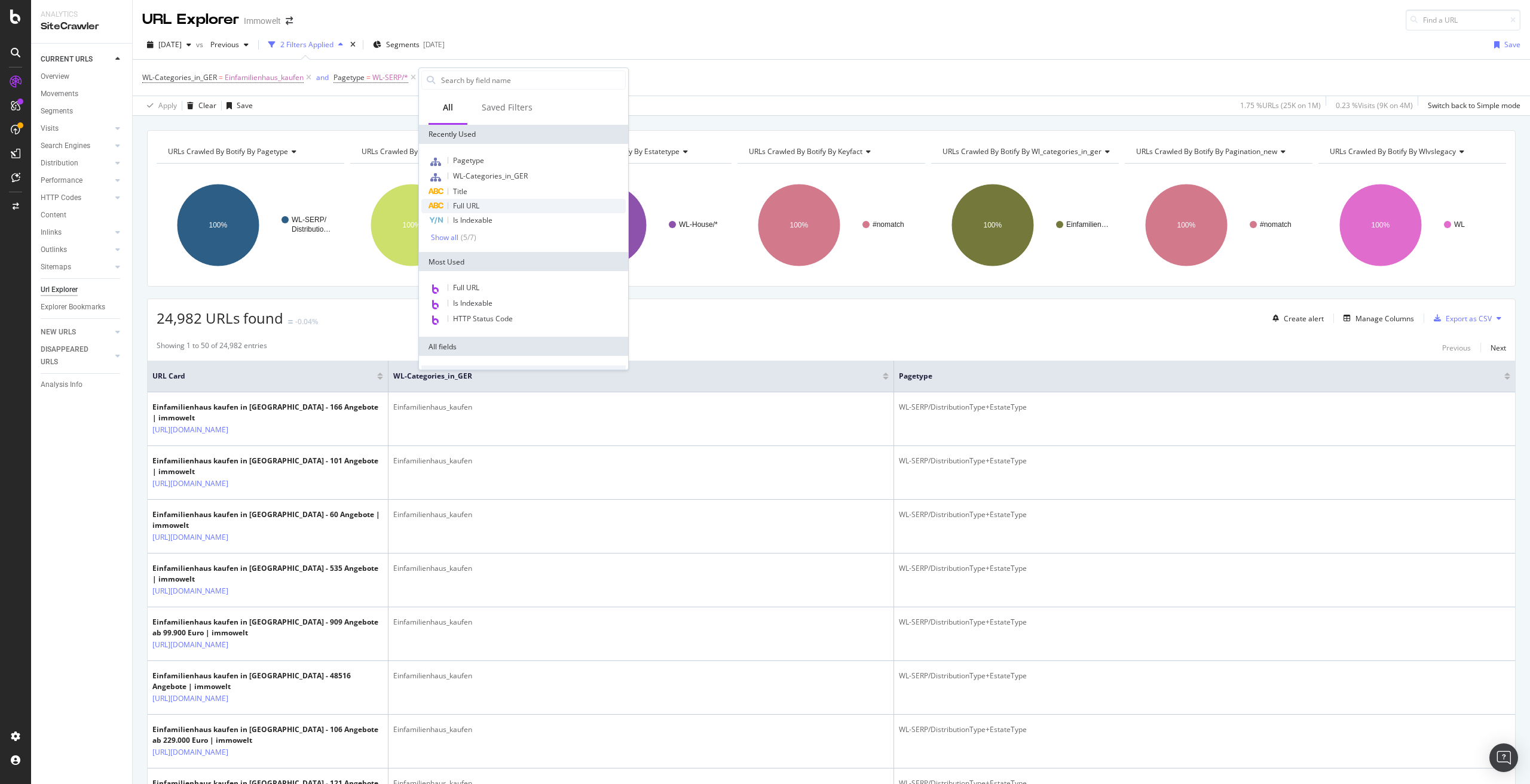
click at [489, 202] on div "Full URL" at bounding box center [523, 206] width 205 height 14
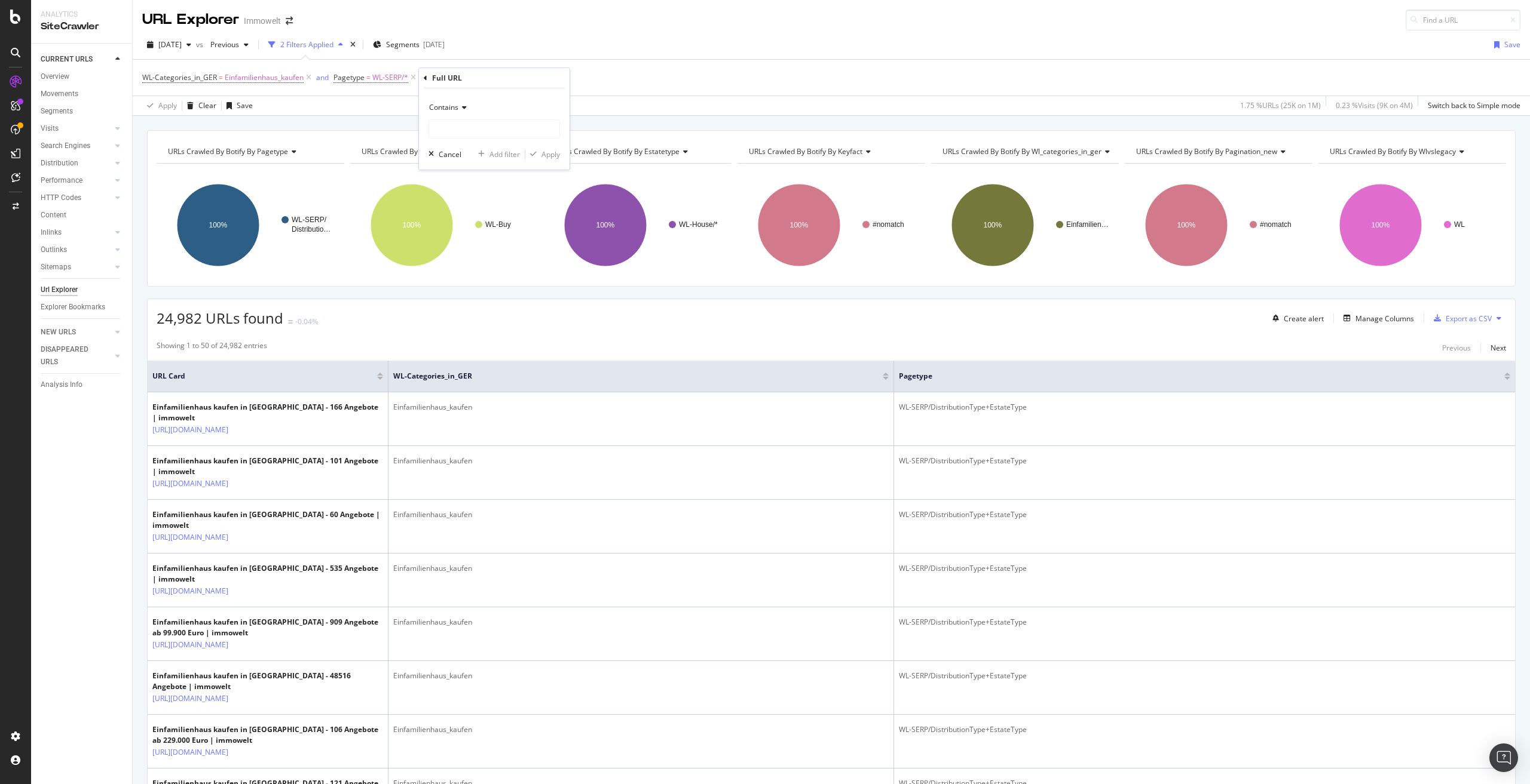
click at [460, 104] on icon at bounding box center [463, 107] width 8 height 7
click at [494, 240] on div "Doesn't contain" at bounding box center [495, 240] width 128 height 16
click at [471, 127] on input "text" at bounding box center [494, 128] width 130 height 19
paste input "/suche/kaufen/haus/einfamilienhaus/"
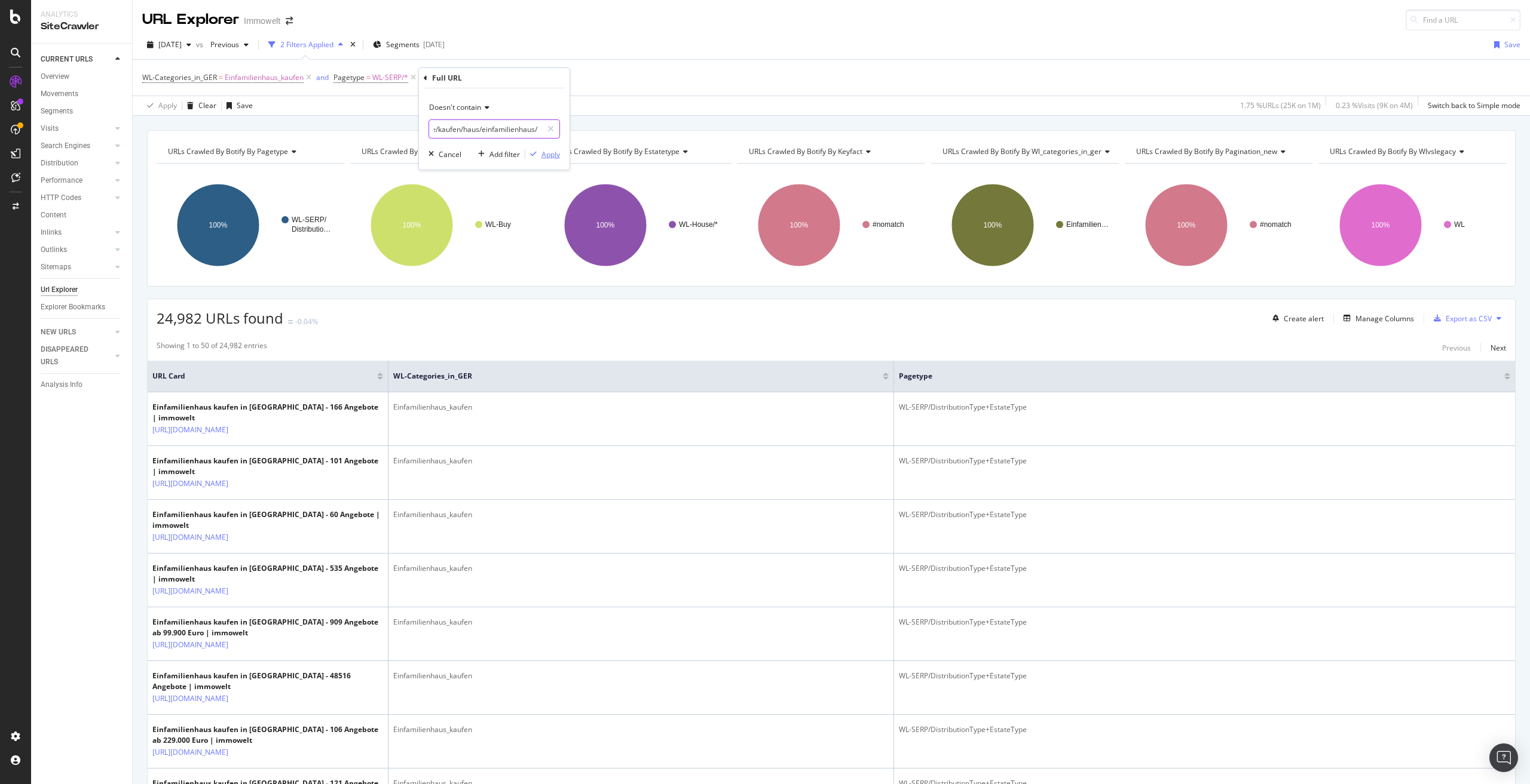
type input "/suche/kaufen/haus/einfamilienhaus/"
click at [547, 152] on div "Apply" at bounding box center [551, 154] width 18 height 10
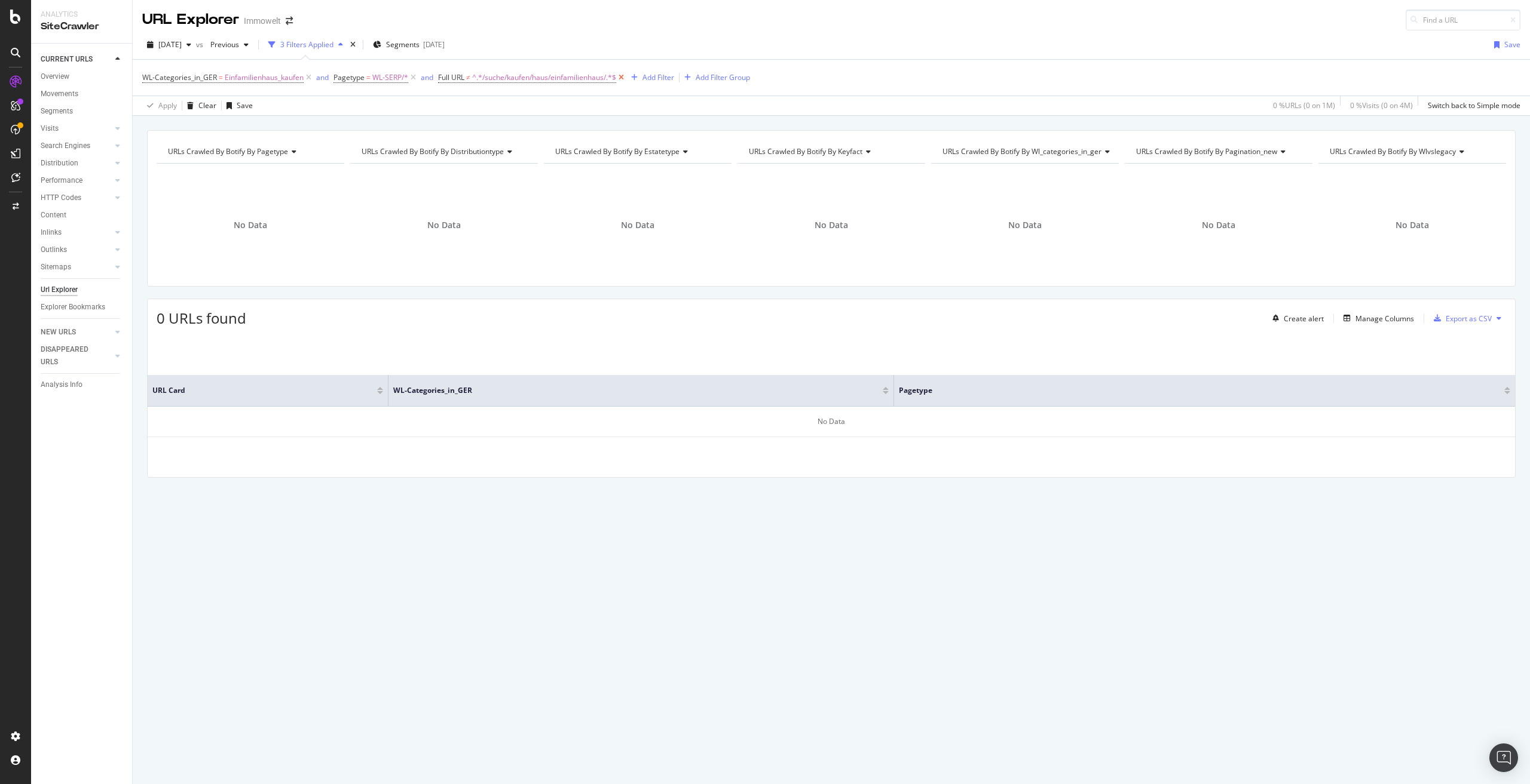
click at [622, 76] on icon at bounding box center [621, 78] width 10 height 12
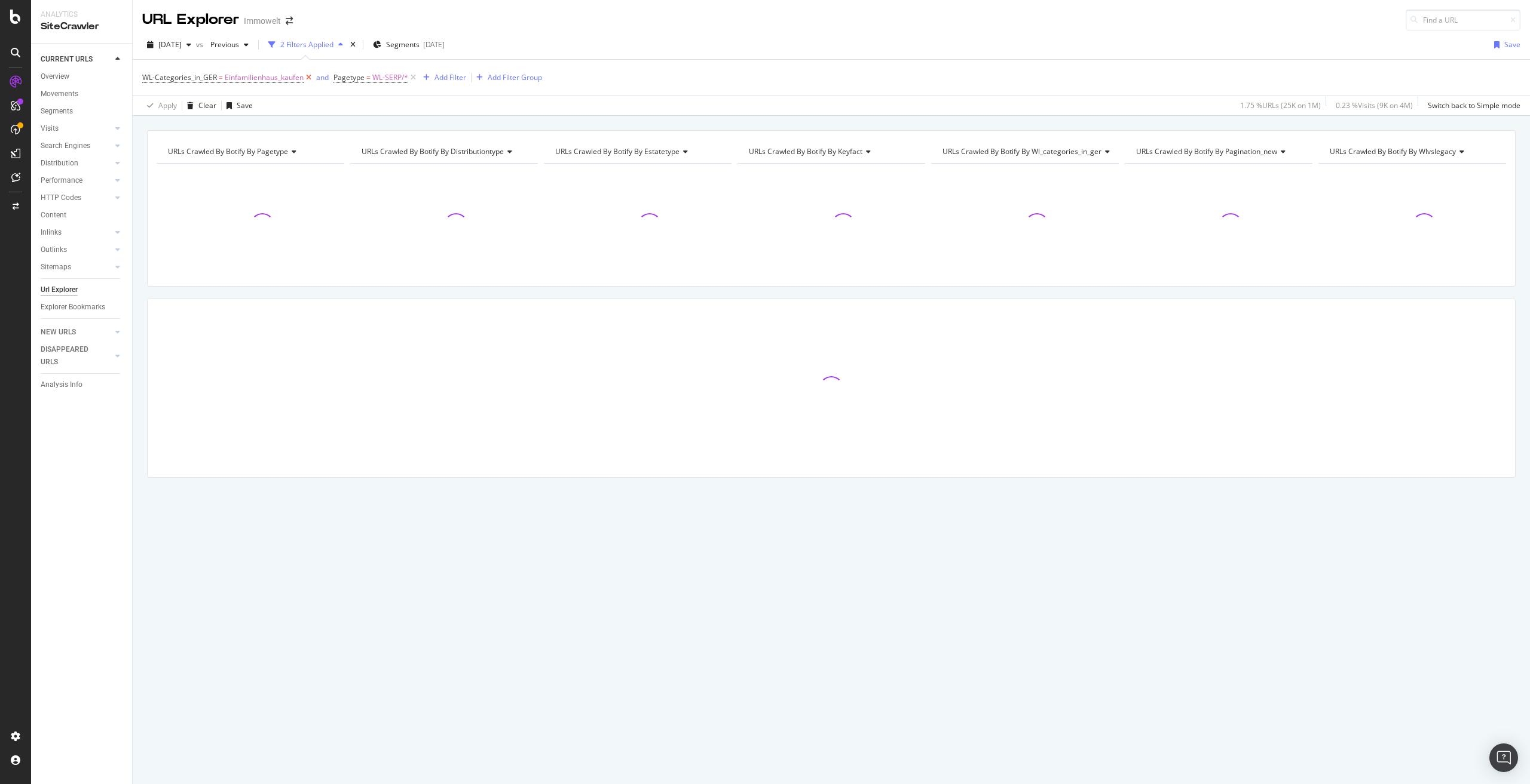
click at [310, 78] on icon at bounding box center [308, 78] width 10 height 12
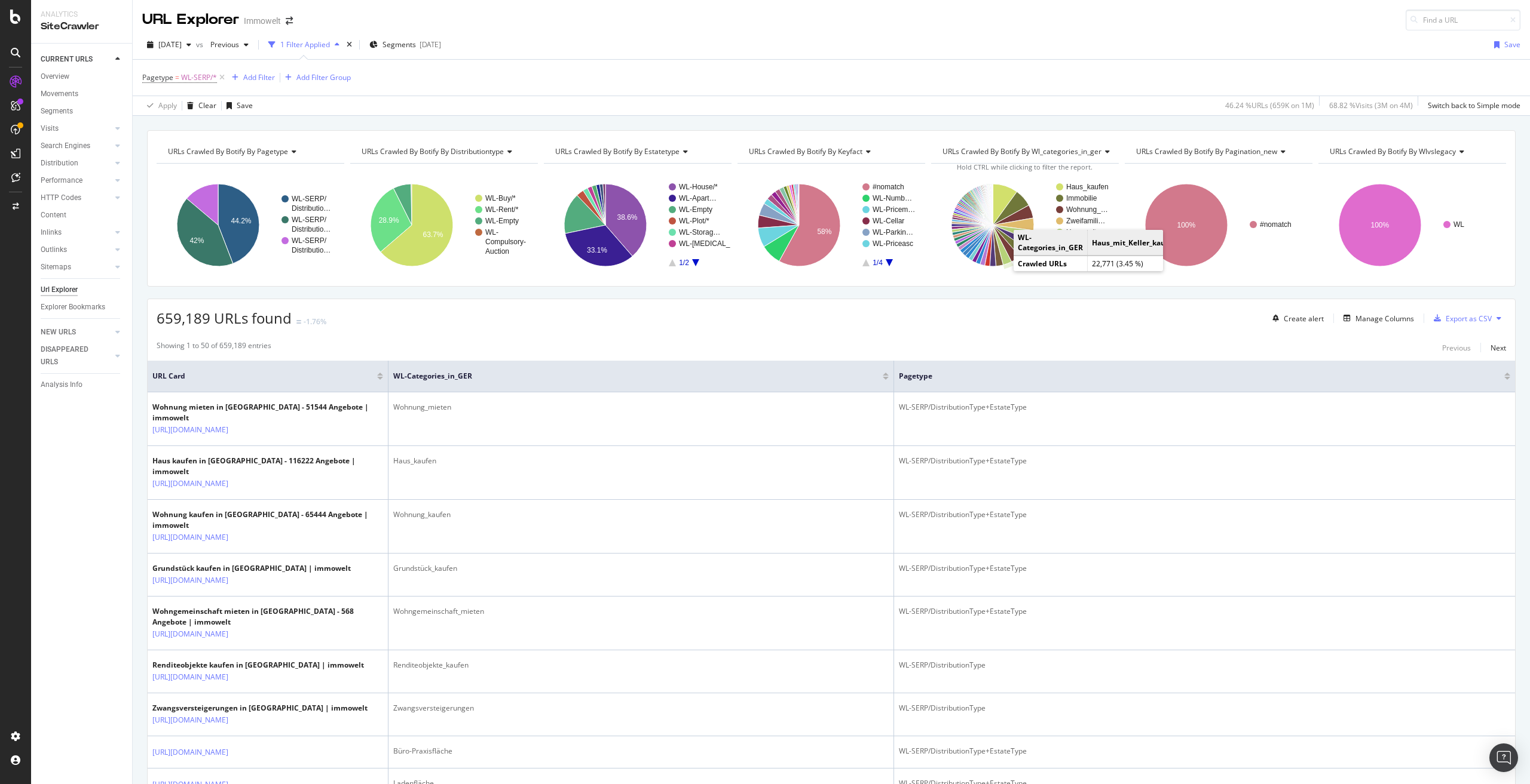
click at [1000, 260] on icon "A chart." at bounding box center [1002, 245] width 19 height 40
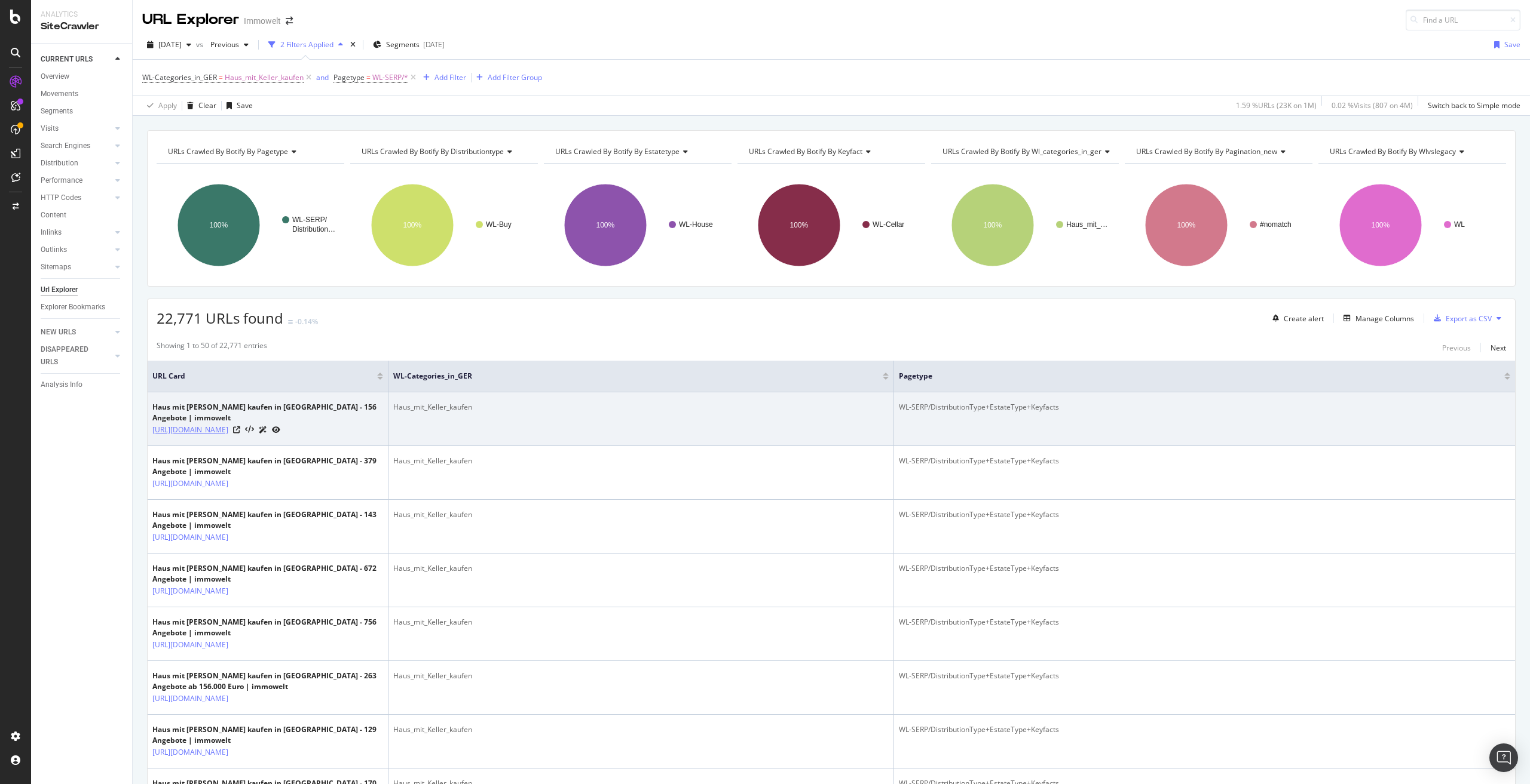
drag, startPoint x: 164, startPoint y: 441, endPoint x: 164, endPoint y: 435, distance: 6.0
click at [164, 435] on td "Haus mit Keller kaufen in Leipzig - 156 Angebote | immowelt https://www.immowel…" at bounding box center [267, 419] width 241 height 54
click at [164, 439] on td "Haus mit Keller kaufen in Leipzig - 156 Angebote | immowelt https://www.immowel…" at bounding box center [267, 419] width 241 height 54
drag, startPoint x: 166, startPoint y: 437, endPoint x: 238, endPoint y: 413, distance: 75.9
click at [238, 413] on td "Haus mit Keller kaufen in Leipzig - 156 Angebote | immowelt https://www.immowel…" at bounding box center [267, 419] width 241 height 54
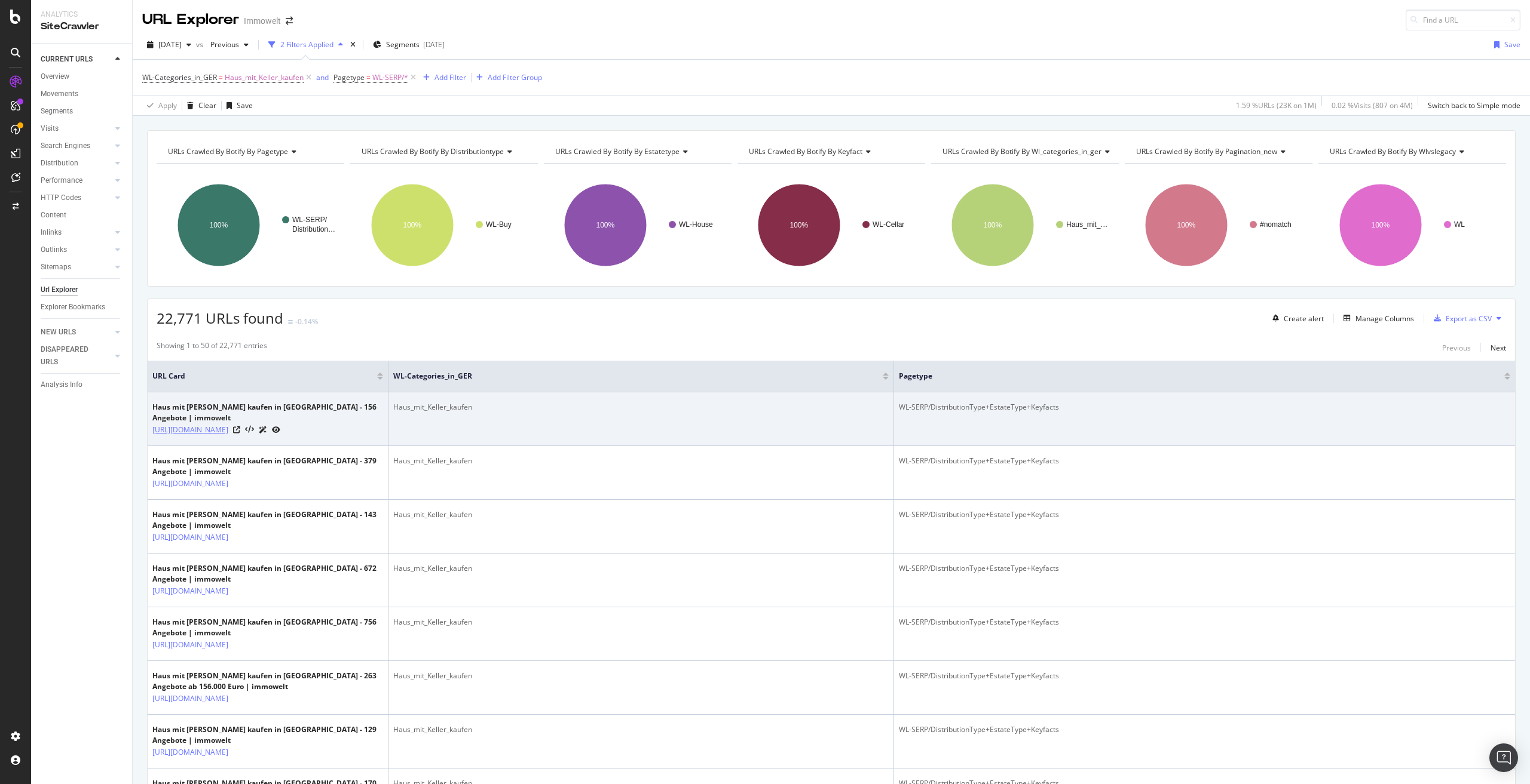
copy link "/suche/kaufen/haus/mit-keller/"
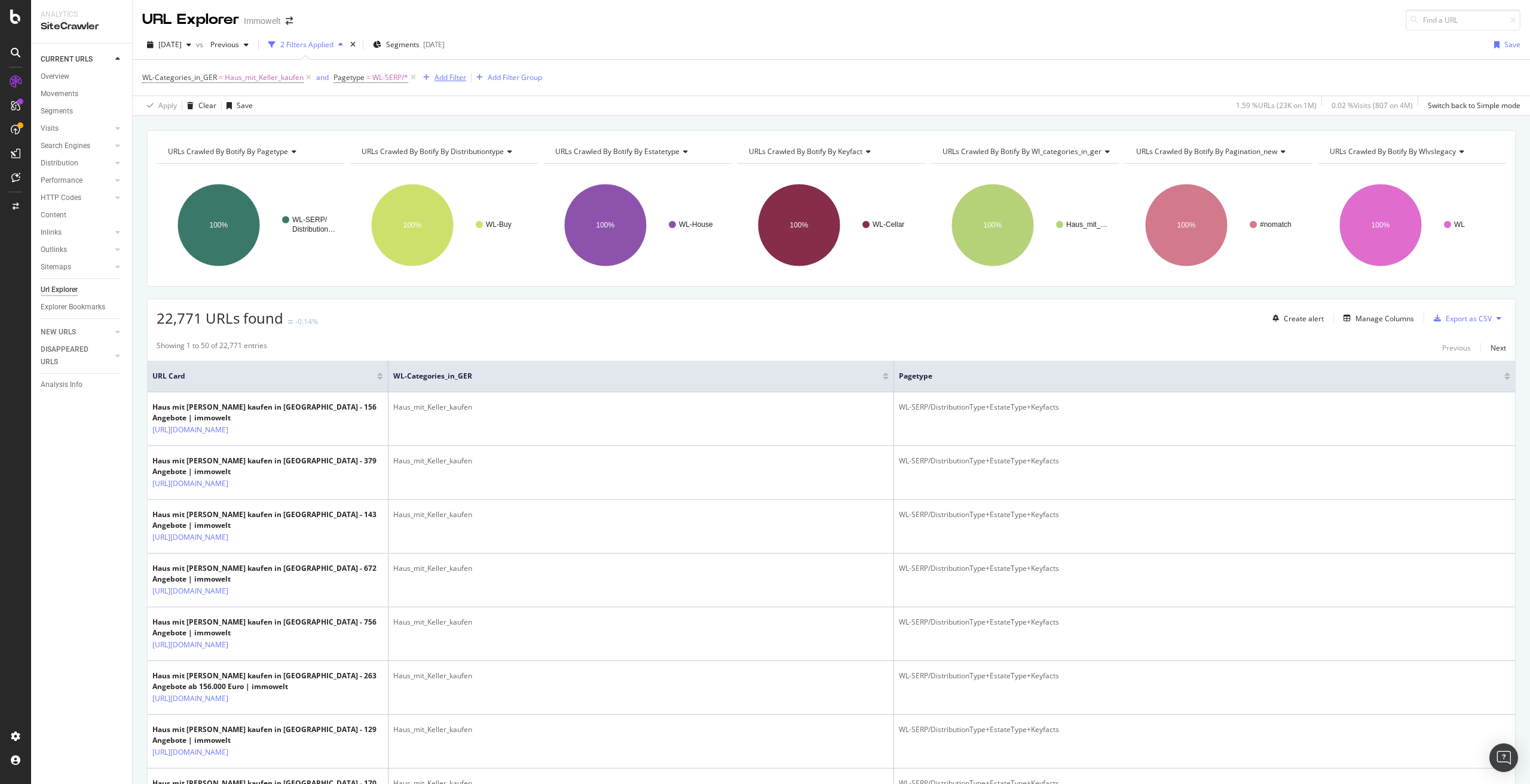
click at [442, 76] on div "Add Filter" at bounding box center [450, 78] width 32 height 10
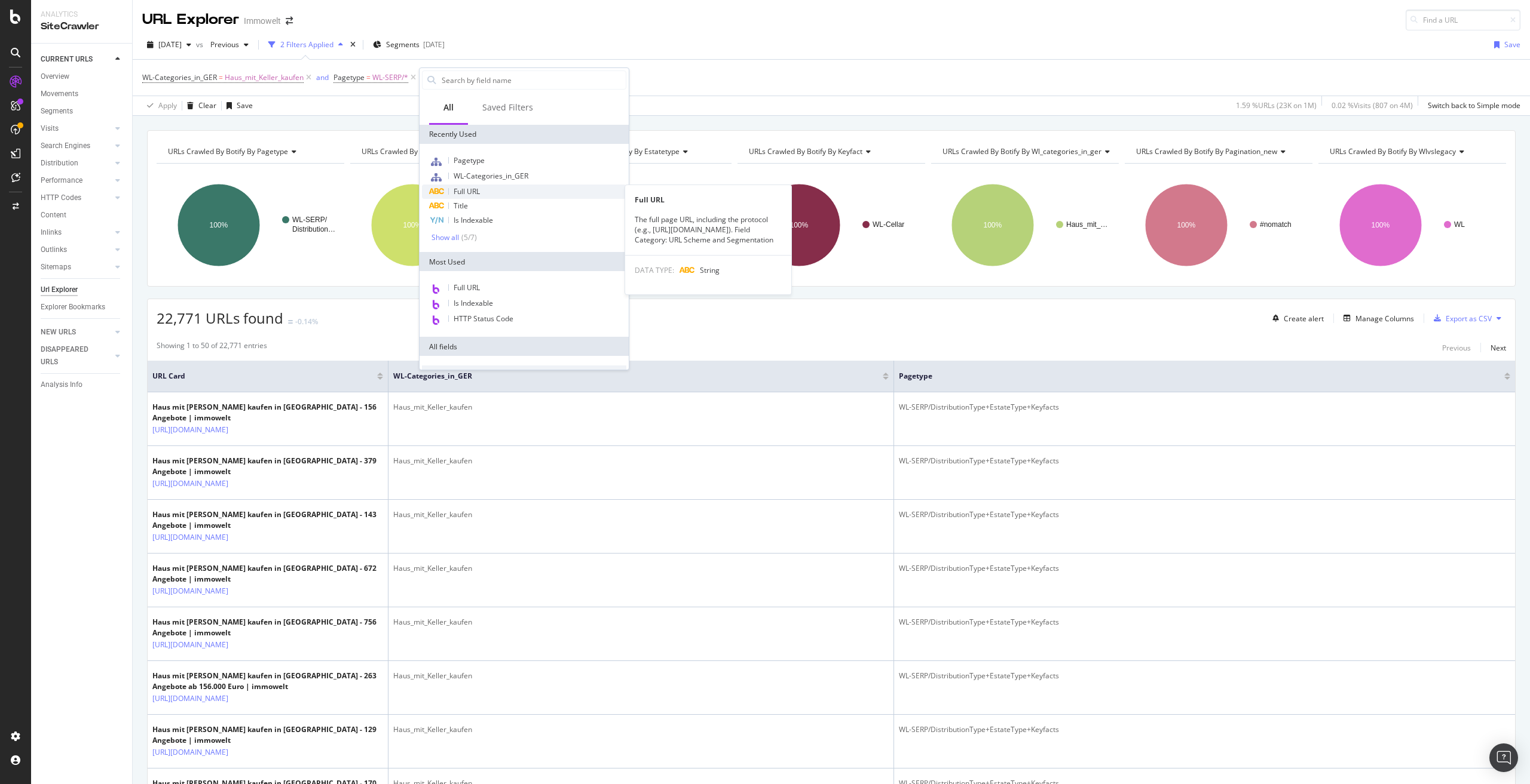
click at [478, 194] on span "Full URL" at bounding box center [466, 191] width 26 height 10
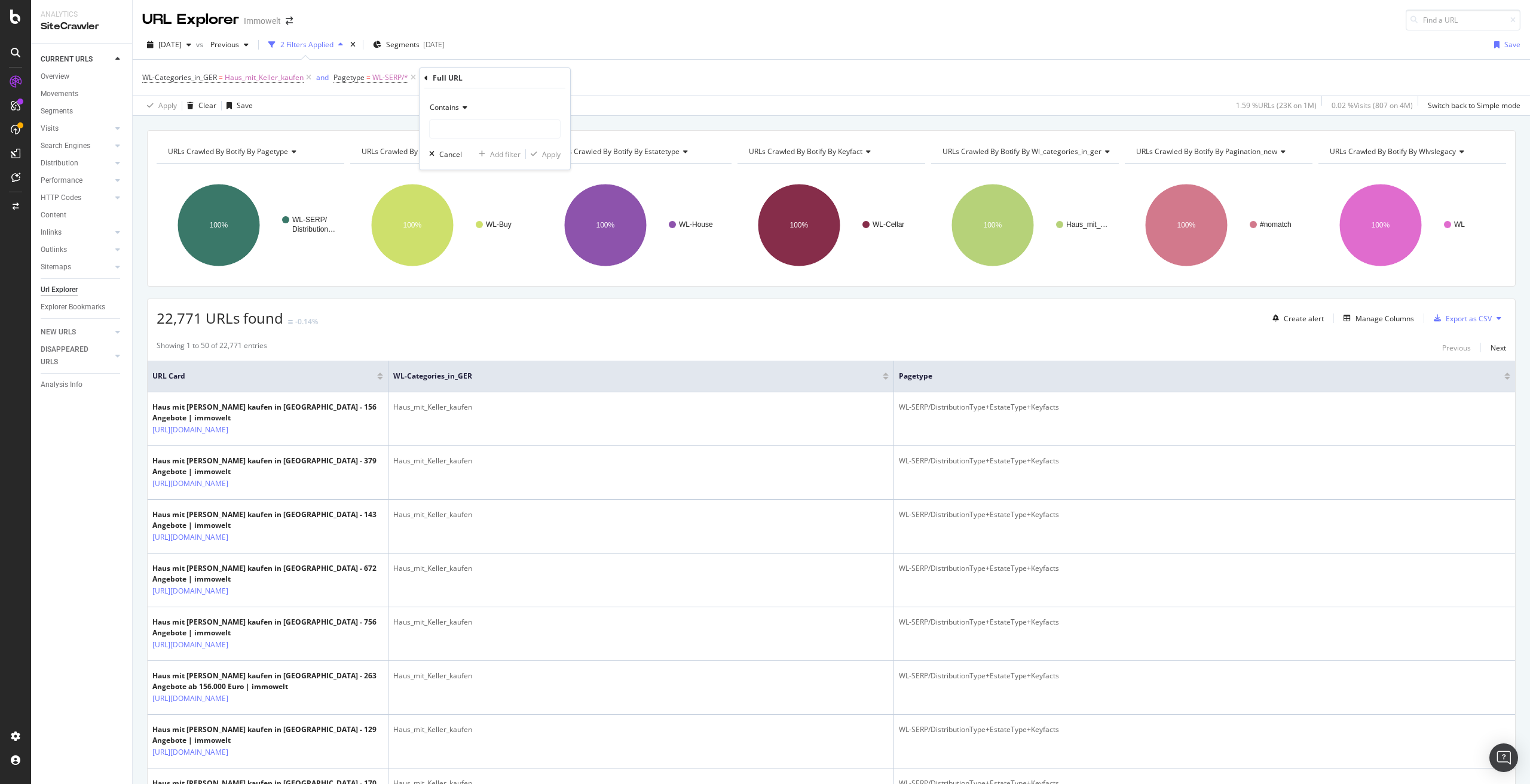
click at [452, 108] on span "Contains" at bounding box center [444, 107] width 30 height 10
click at [491, 240] on div "Doesn't contain" at bounding box center [496, 240] width 128 height 16
click at [473, 131] on input "text" at bounding box center [494, 128] width 130 height 19
paste input "/suche/kaufen/haus/mit-keller/"
type input "/suche/kaufen/haus/mit-keller/"
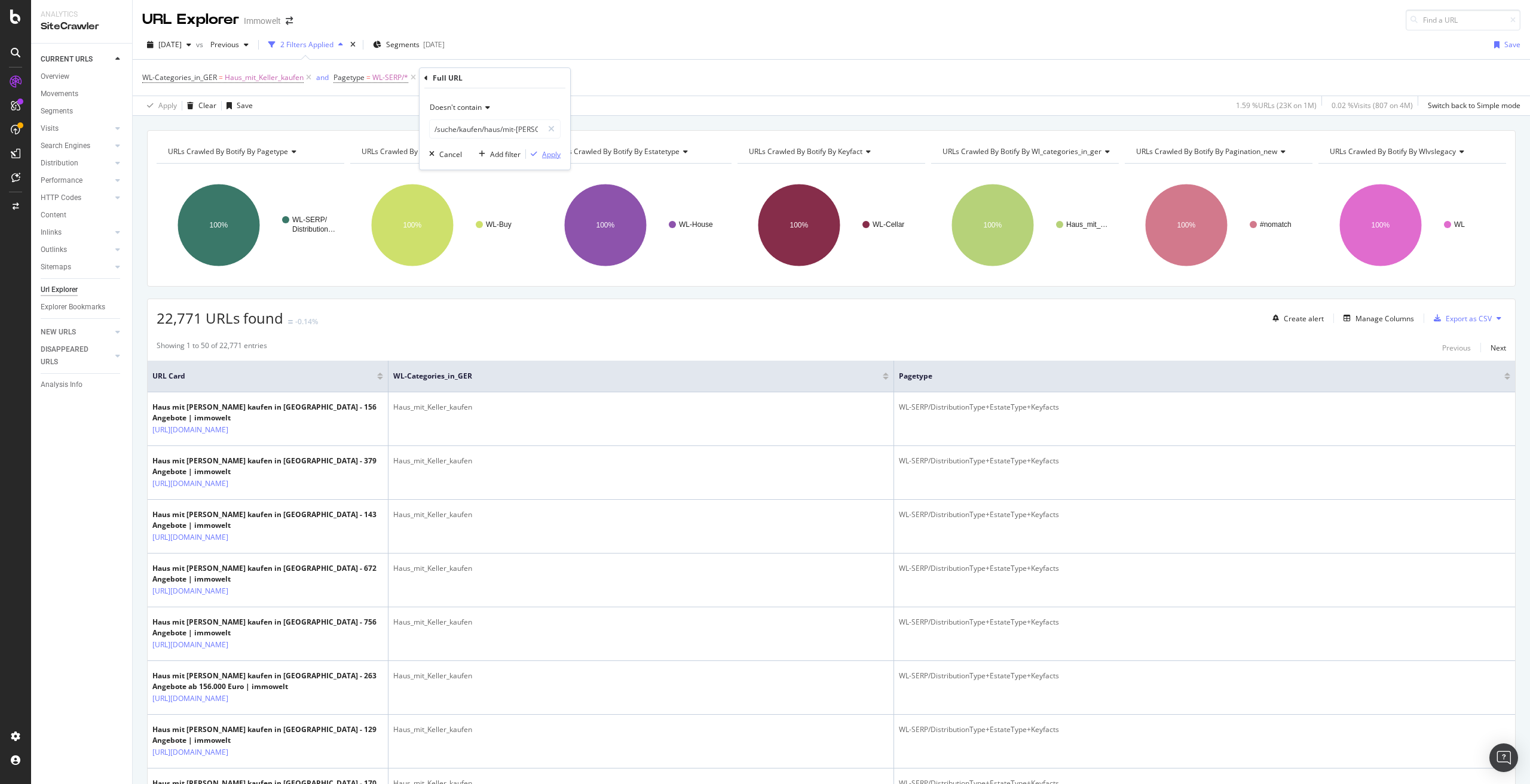
click at [553, 155] on div "Apply" at bounding box center [551, 154] width 18 height 10
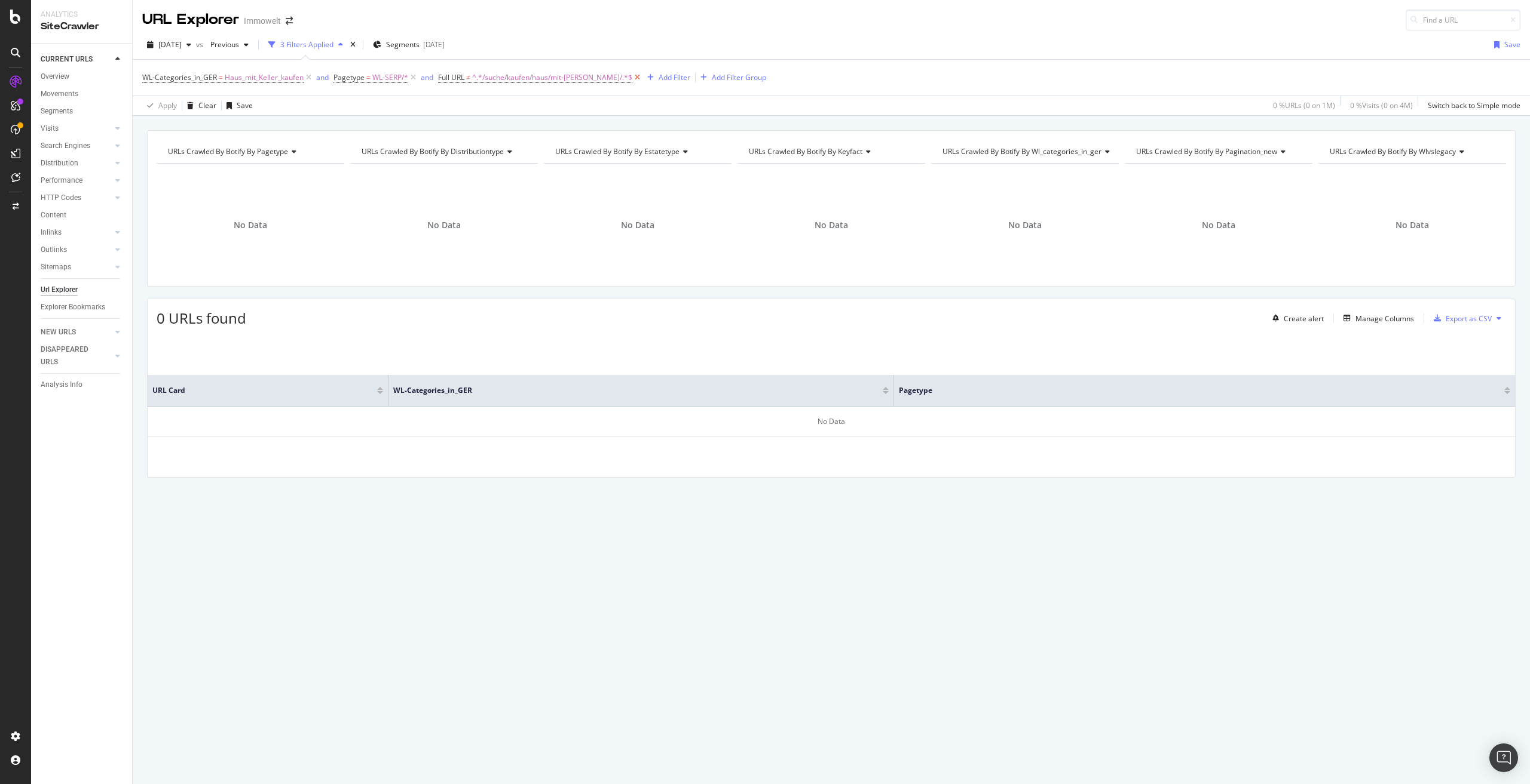
click at [632, 76] on icon at bounding box center [637, 78] width 10 height 12
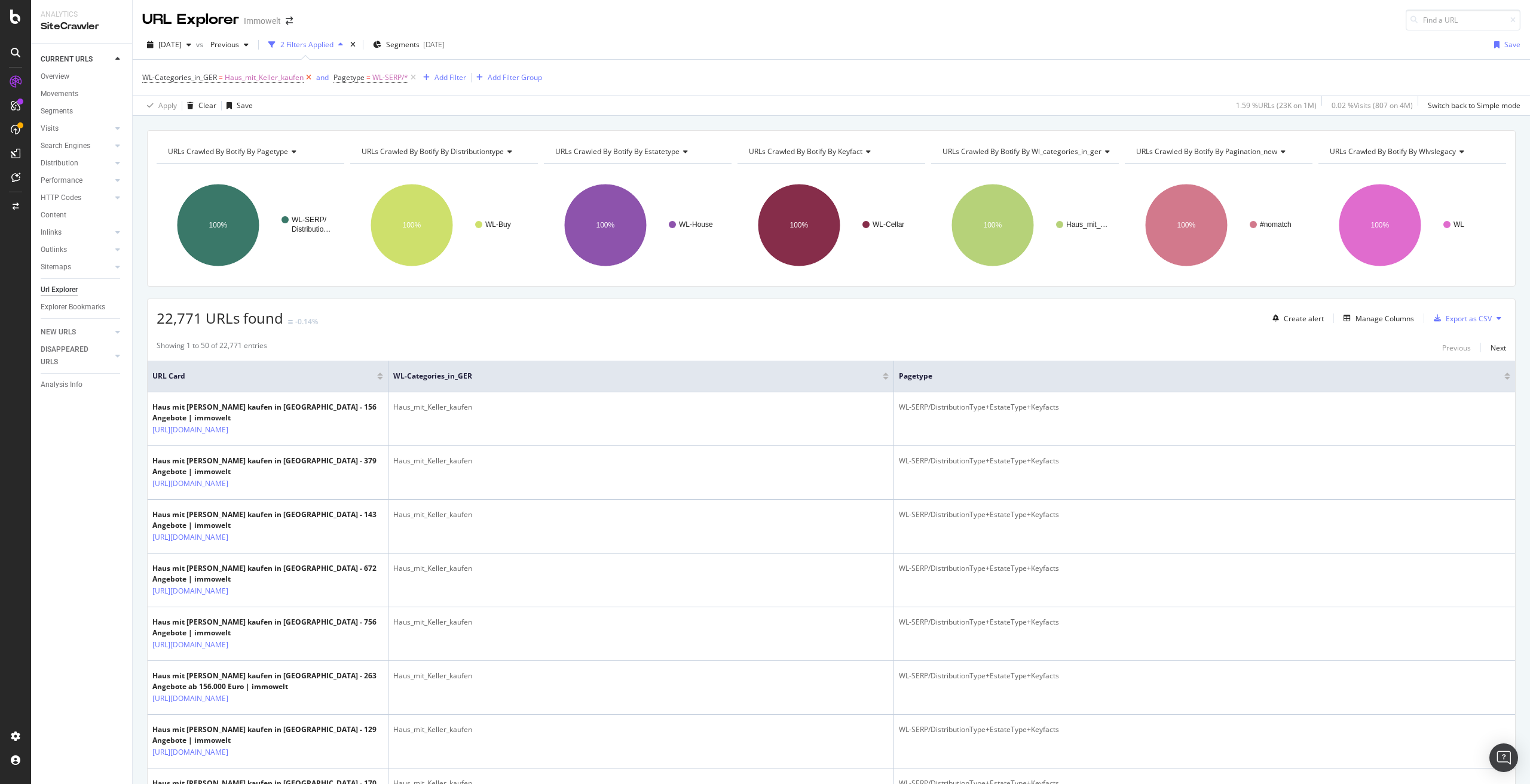
click at [309, 77] on icon at bounding box center [308, 78] width 10 height 12
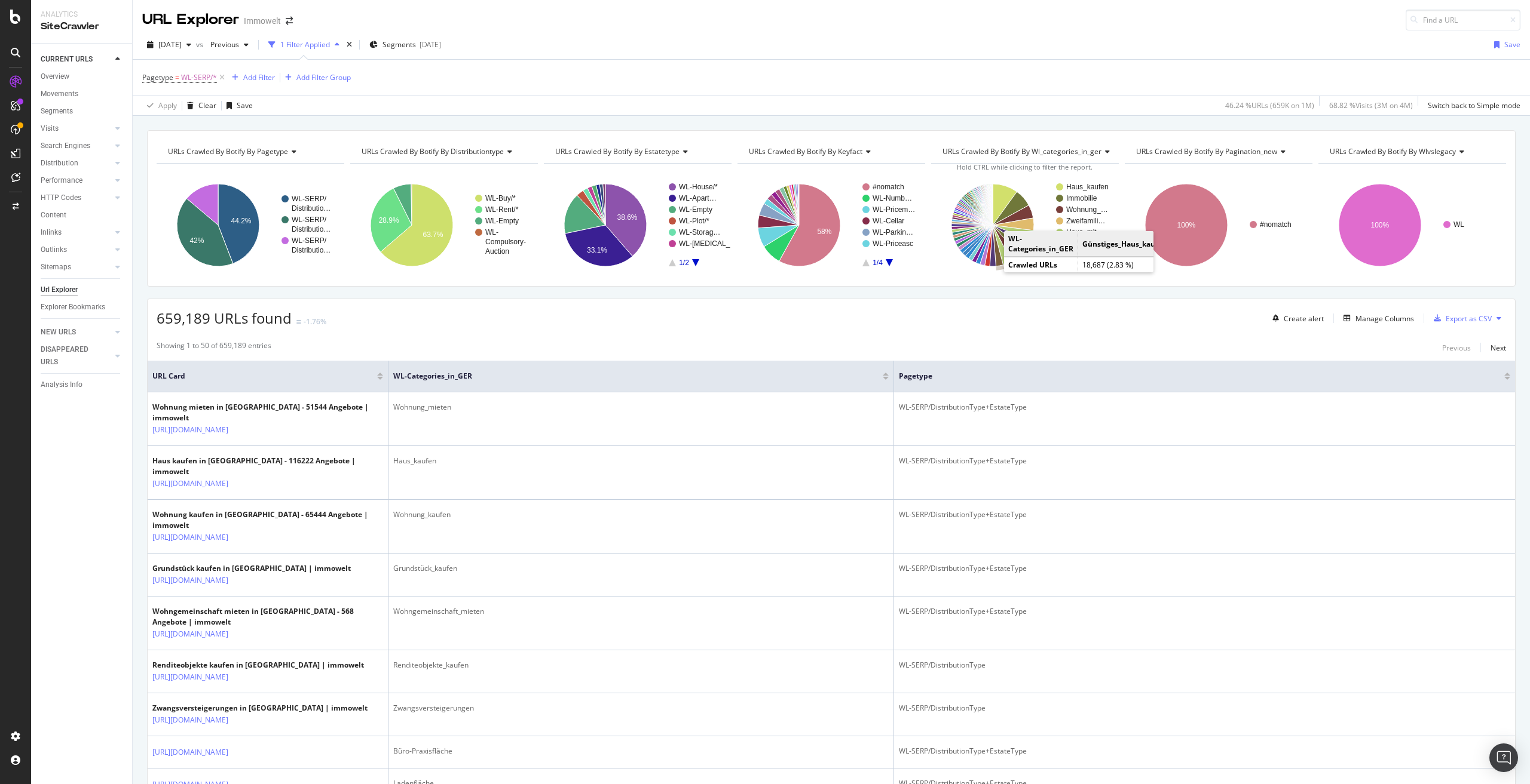
click at [992, 261] on icon "A chart." at bounding box center [997, 245] width 11 height 41
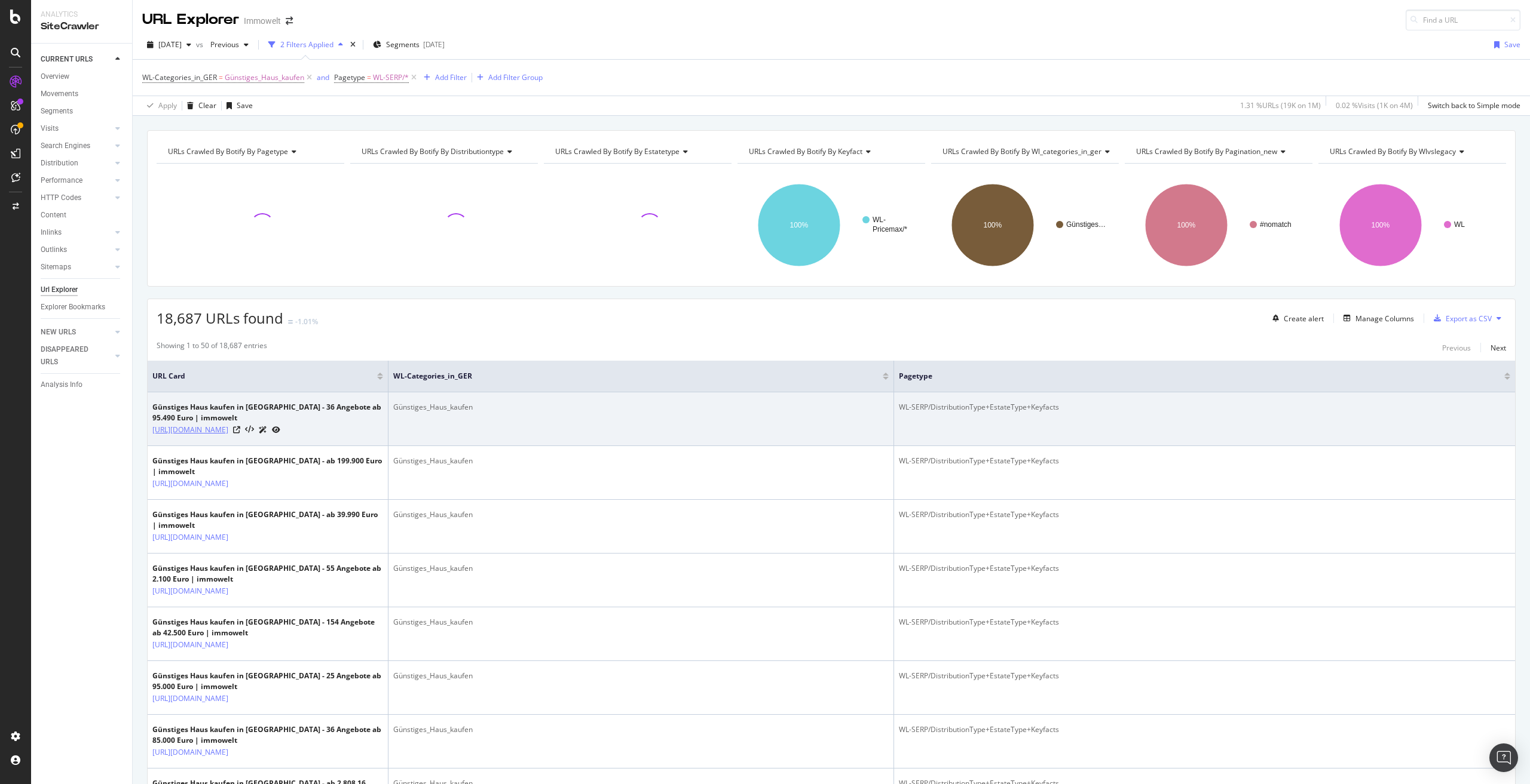
drag, startPoint x: 177, startPoint y: 451, endPoint x: 239, endPoint y: 429, distance: 65.8
click at [239, 429] on td "Günstiges Haus kaufen in Leipzig - 36 Angebote ab 95.490 Euro | immowelt https:…" at bounding box center [267, 419] width 241 height 54
copy link "/suche/kaufen/haus/preis--300000"
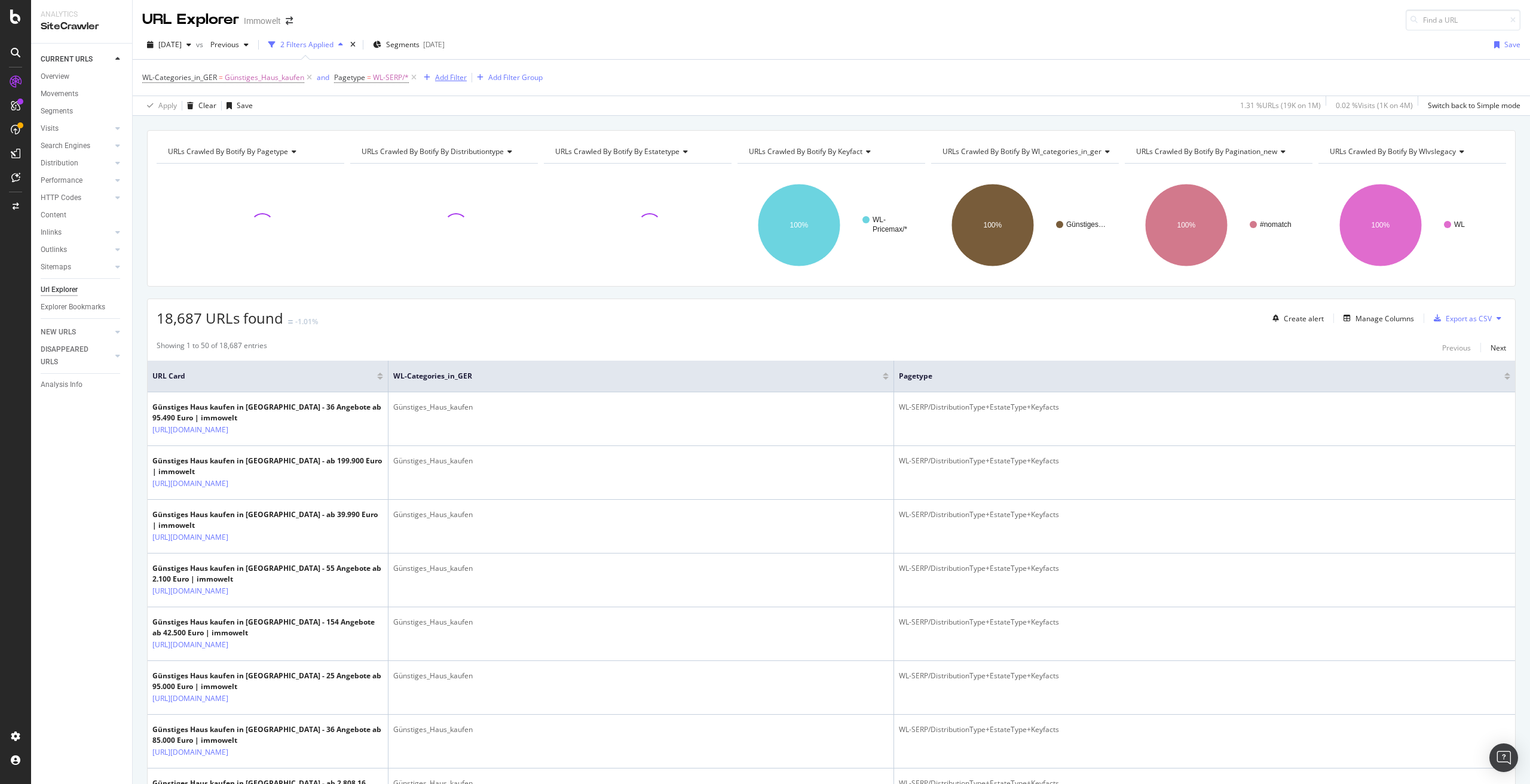
click at [441, 76] on div "Add Filter" at bounding box center [451, 78] width 32 height 10
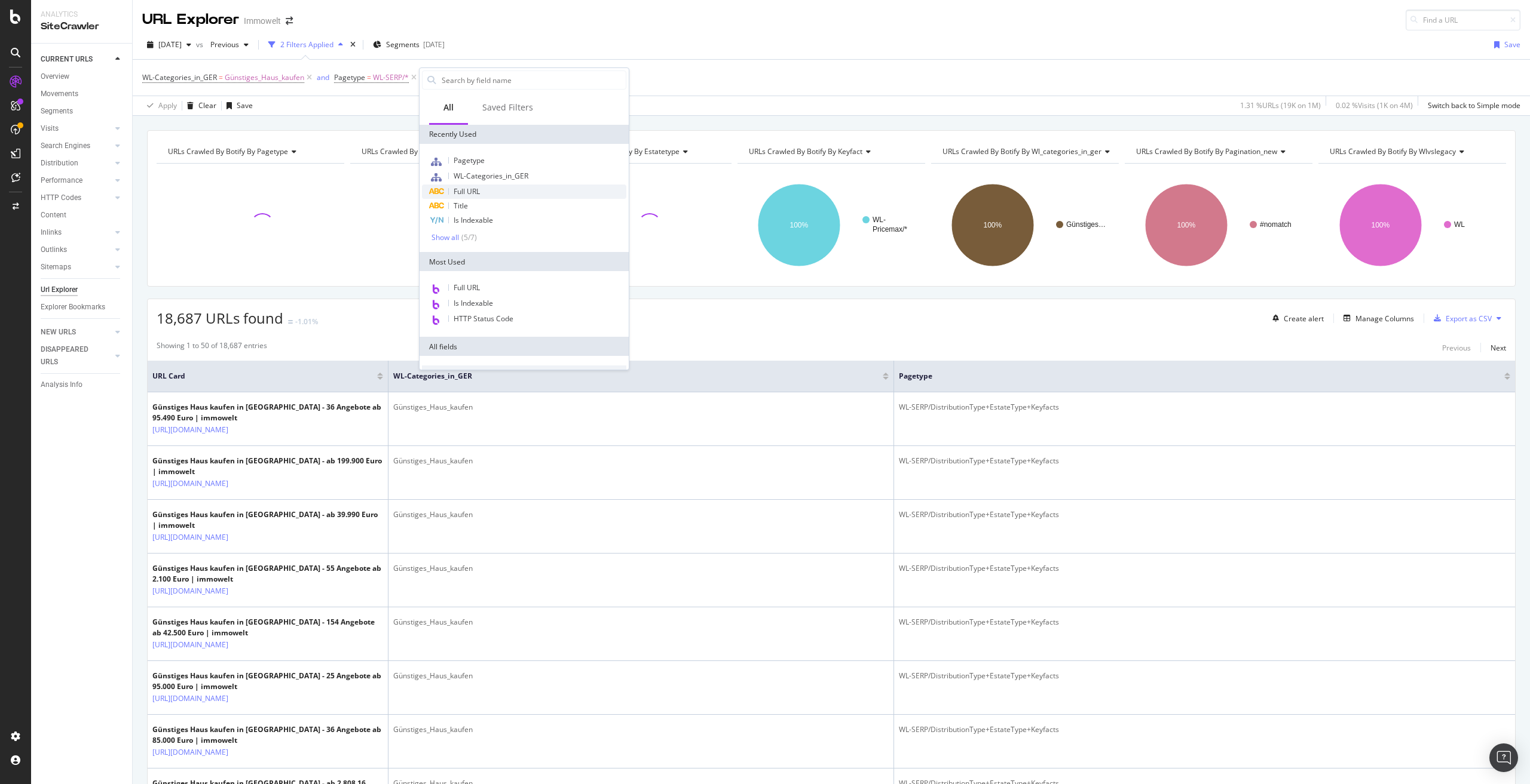
click at [481, 193] on div "Full URL" at bounding box center [524, 192] width 205 height 14
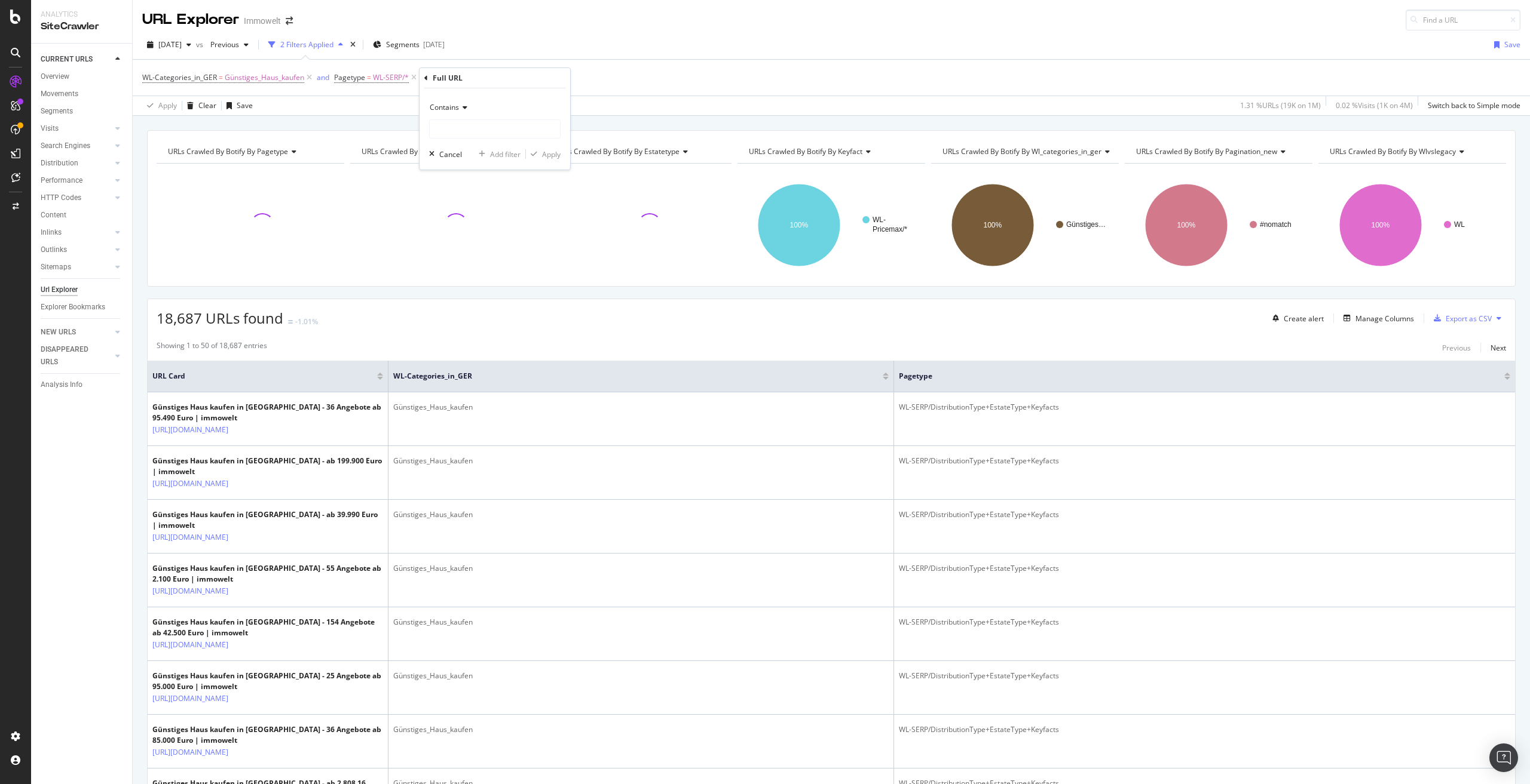
click at [448, 106] on span "Contains" at bounding box center [444, 107] width 30 height 10
click at [473, 237] on span "Doesn't contain" at bounding box center [461, 241] width 52 height 10
click at [481, 130] on input "text" at bounding box center [494, 128] width 130 height 19
paste input "/suche/kaufen/haus/preis--300000"
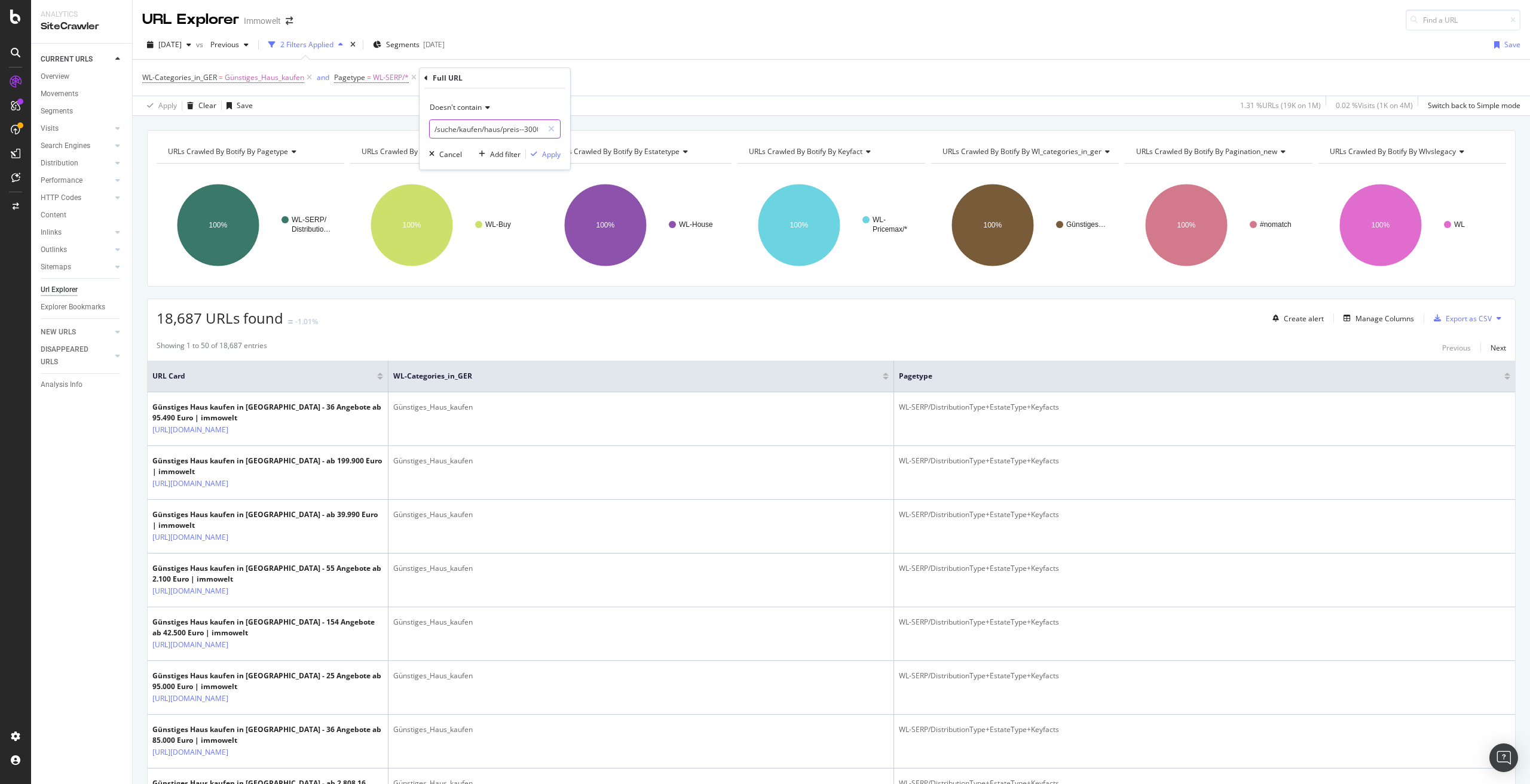
scroll to position [0, 11]
type input "/suche/kaufen/haus/preis--300000"
click at [545, 154] on div "Apply" at bounding box center [551, 154] width 18 height 10
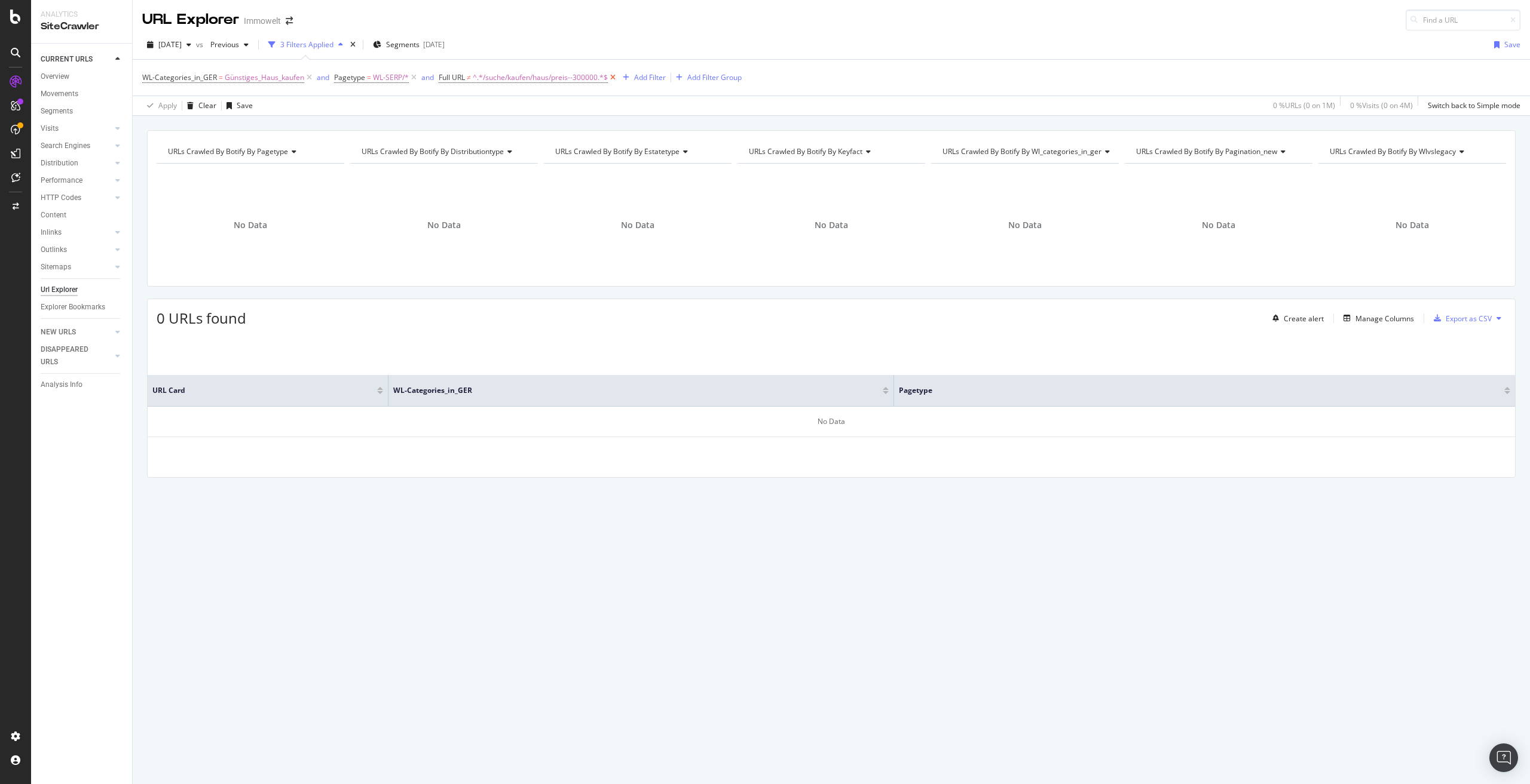
click at [614, 76] on icon at bounding box center [613, 78] width 10 height 12
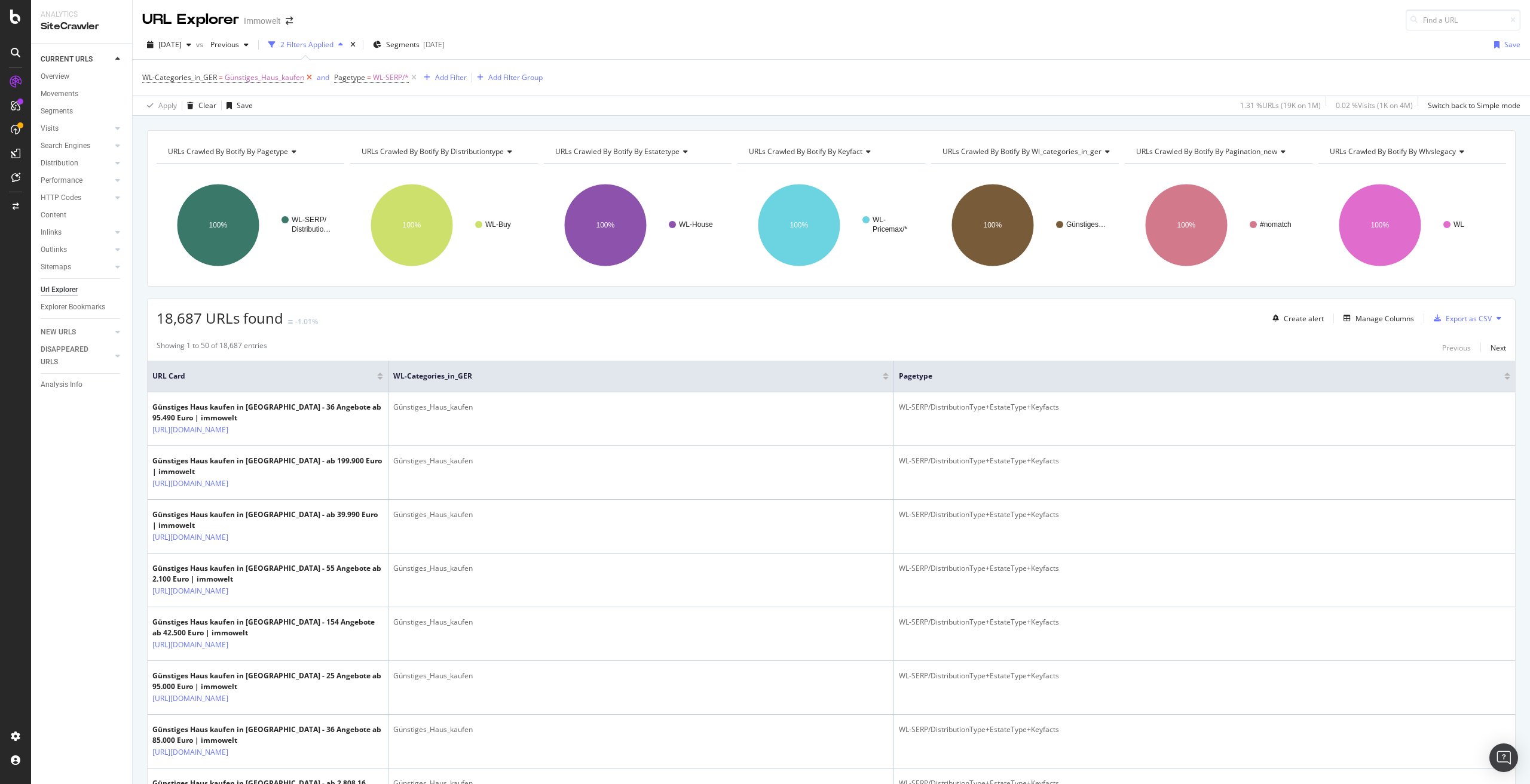
click at [308, 79] on icon at bounding box center [309, 78] width 10 height 12
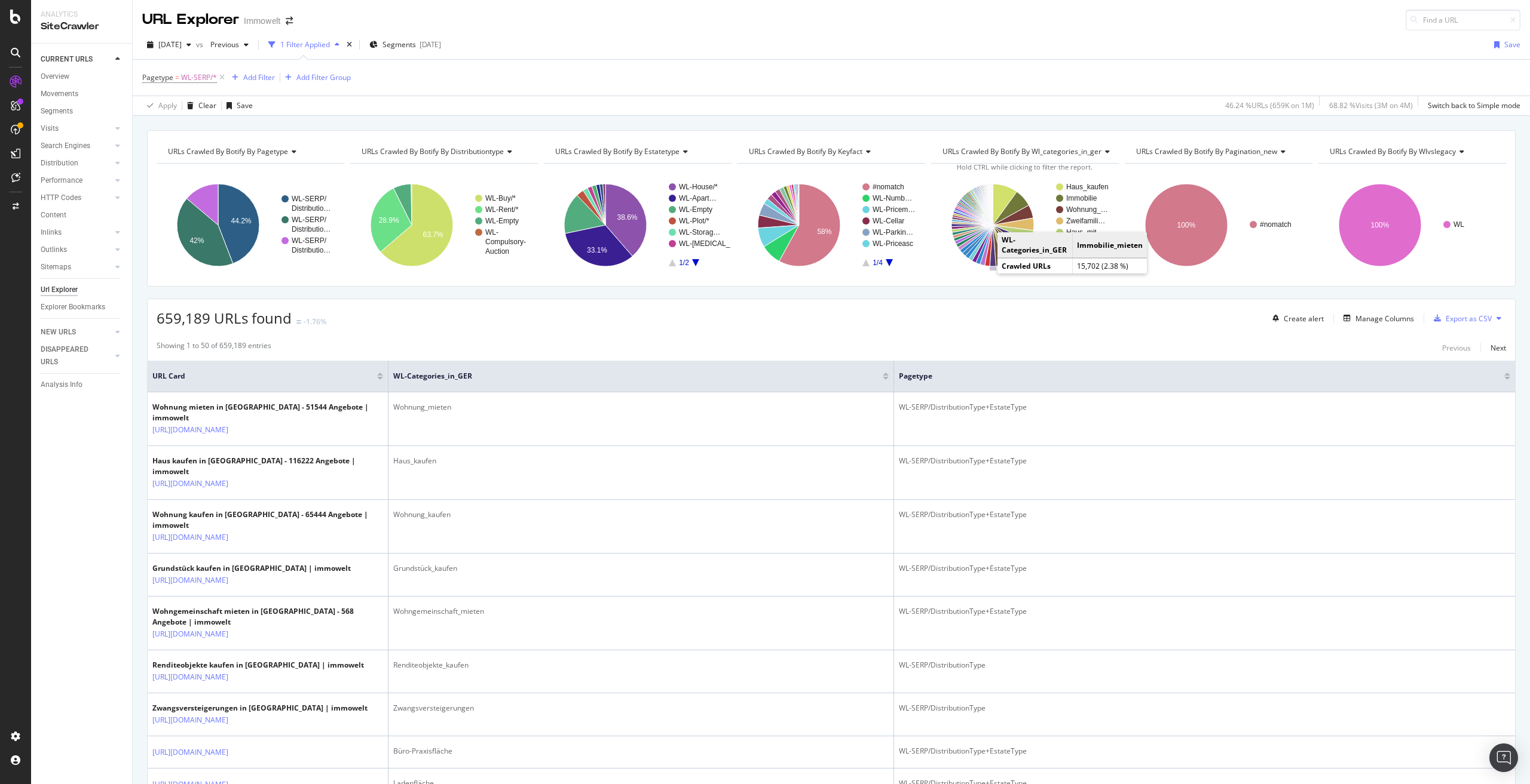
click at [990, 262] on icon "A chart." at bounding box center [992, 245] width 6 height 41
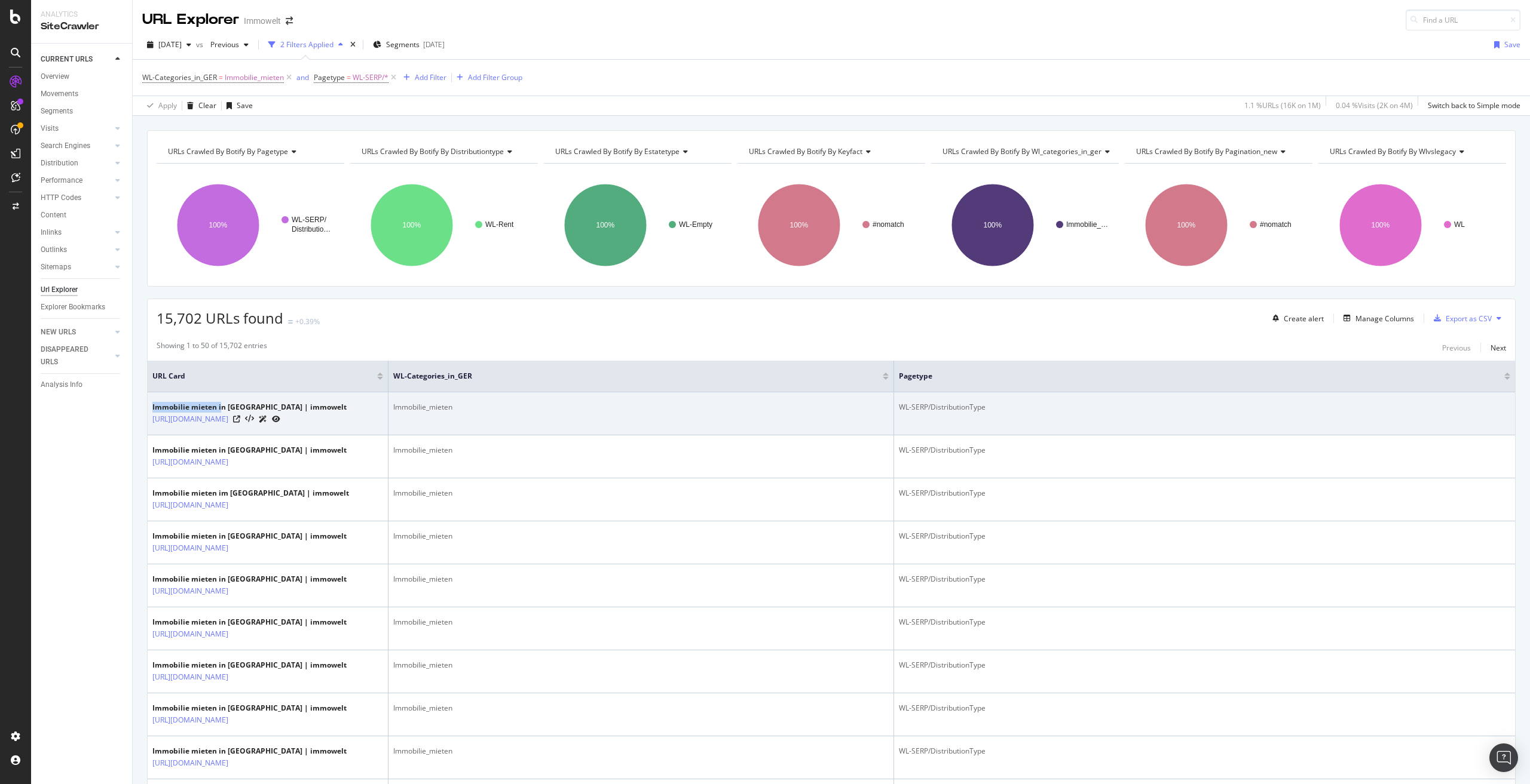
drag, startPoint x: 151, startPoint y: 406, endPoint x: 221, endPoint y: 405, distance: 70.0
click at [221, 405] on td "Immobilie mieten in Deutschland | immowelt https://www.immowelt.de/suche/mieten…" at bounding box center [267, 414] width 241 height 43
copy div "Immobilie mieten i"
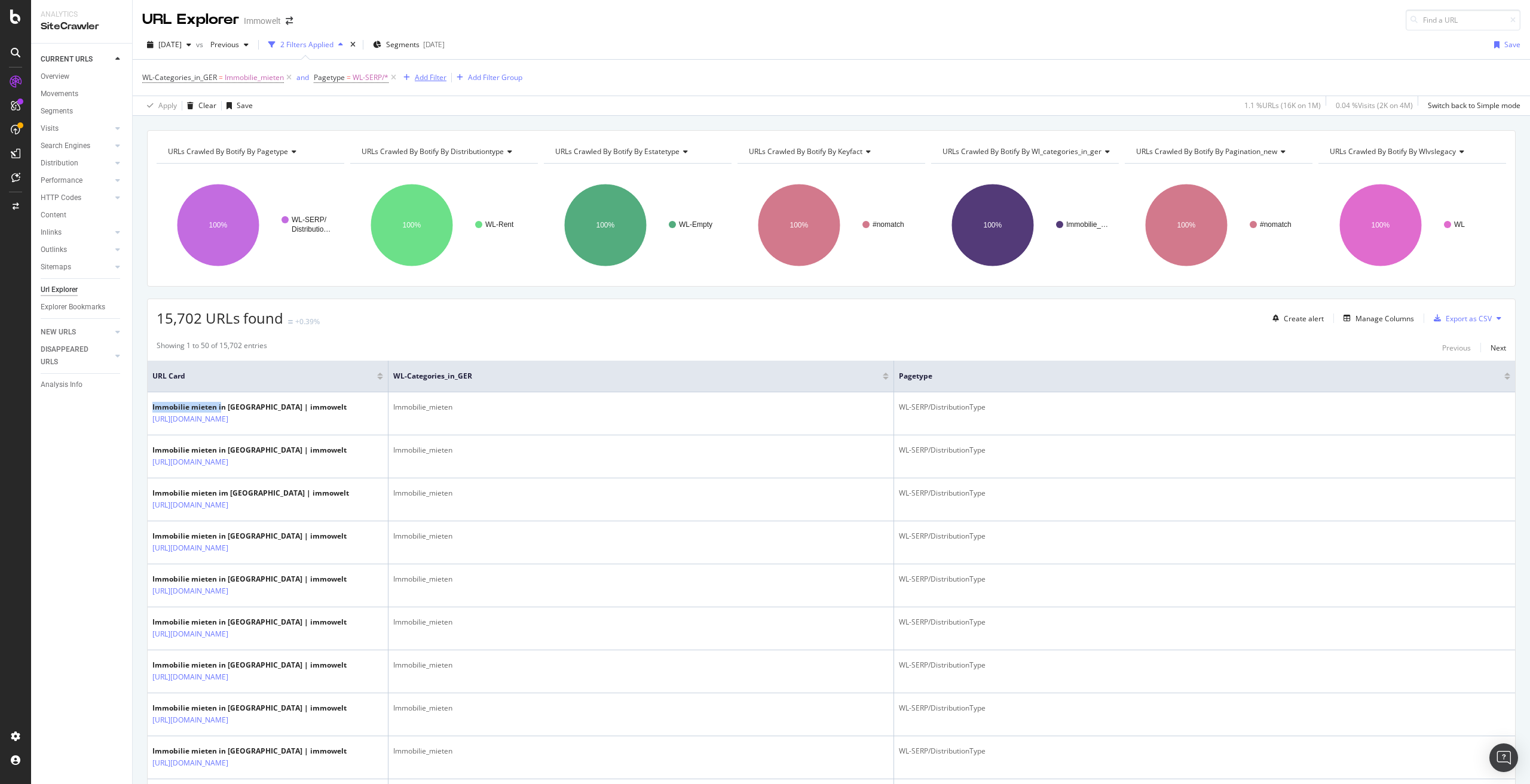
click at [430, 73] on div "Add Filter" at bounding box center [430, 78] width 32 height 10
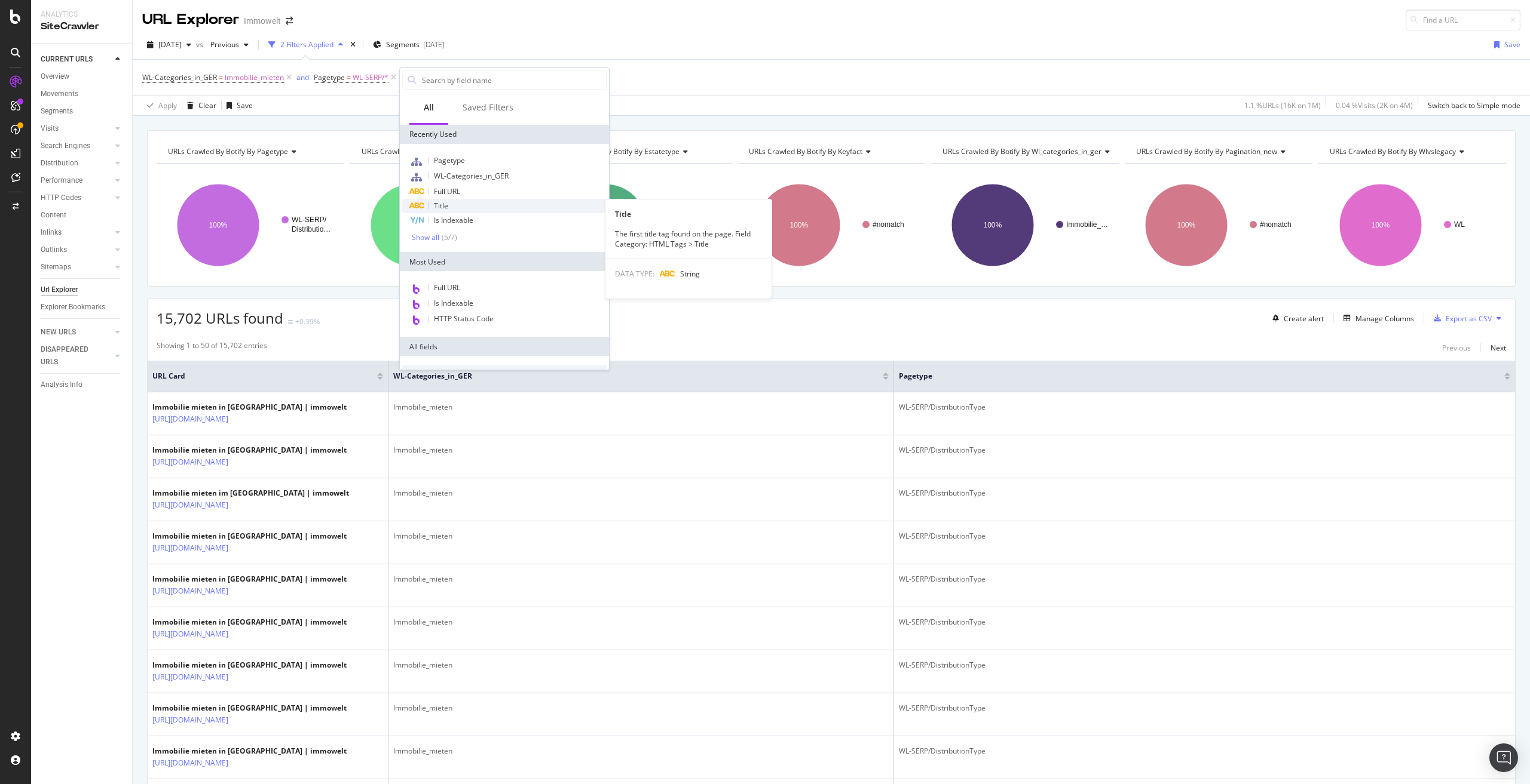
click at [459, 204] on div "Title" at bounding box center [504, 206] width 205 height 14
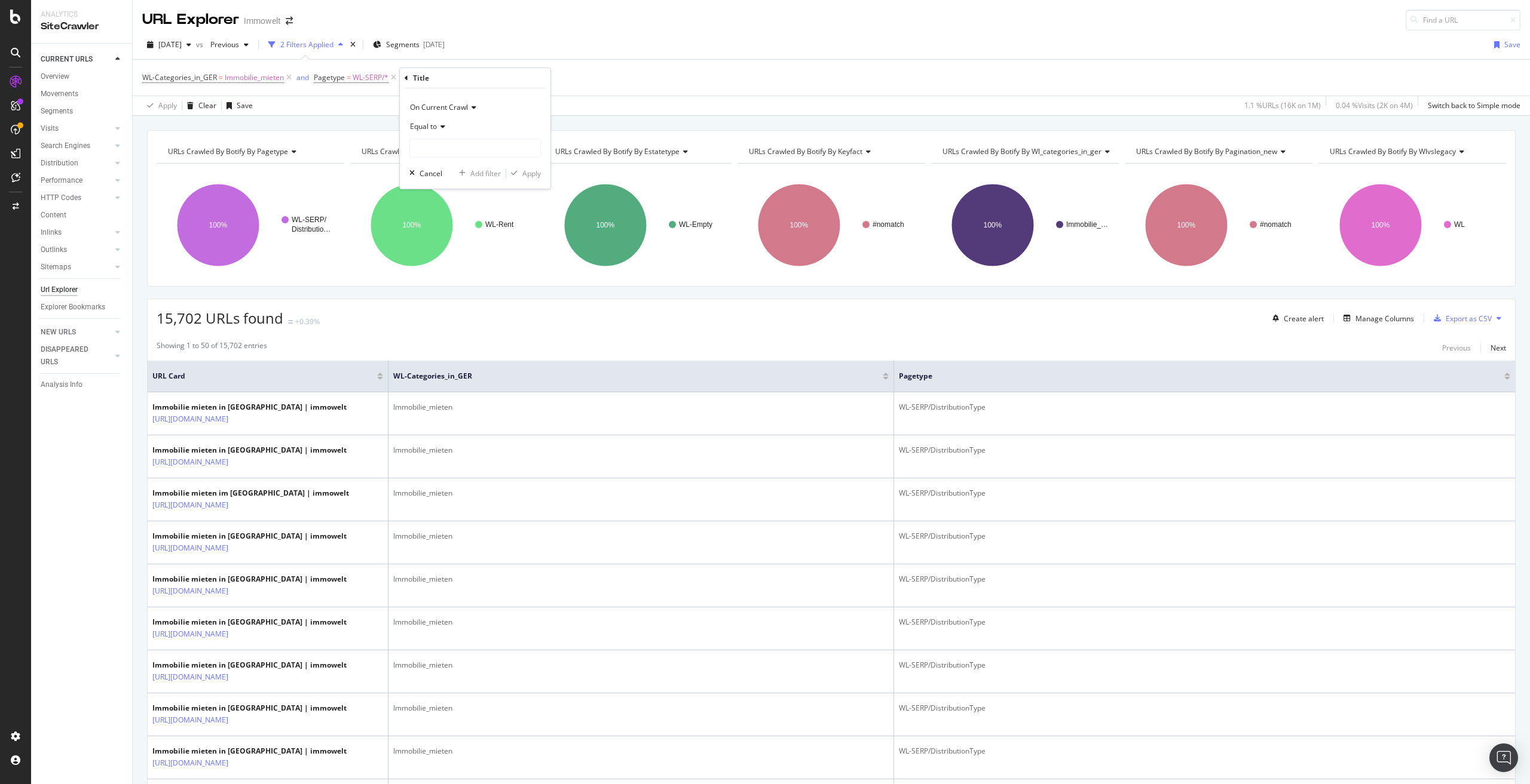
click at [440, 127] on icon at bounding box center [441, 127] width 8 height 7
click at [478, 259] on div "Doesn't contain" at bounding box center [476, 260] width 128 height 16
click at [462, 157] on input "text" at bounding box center [475, 148] width 130 height 19
paste input "Immobilie mieten i"
type input "Immobilie mieten i"
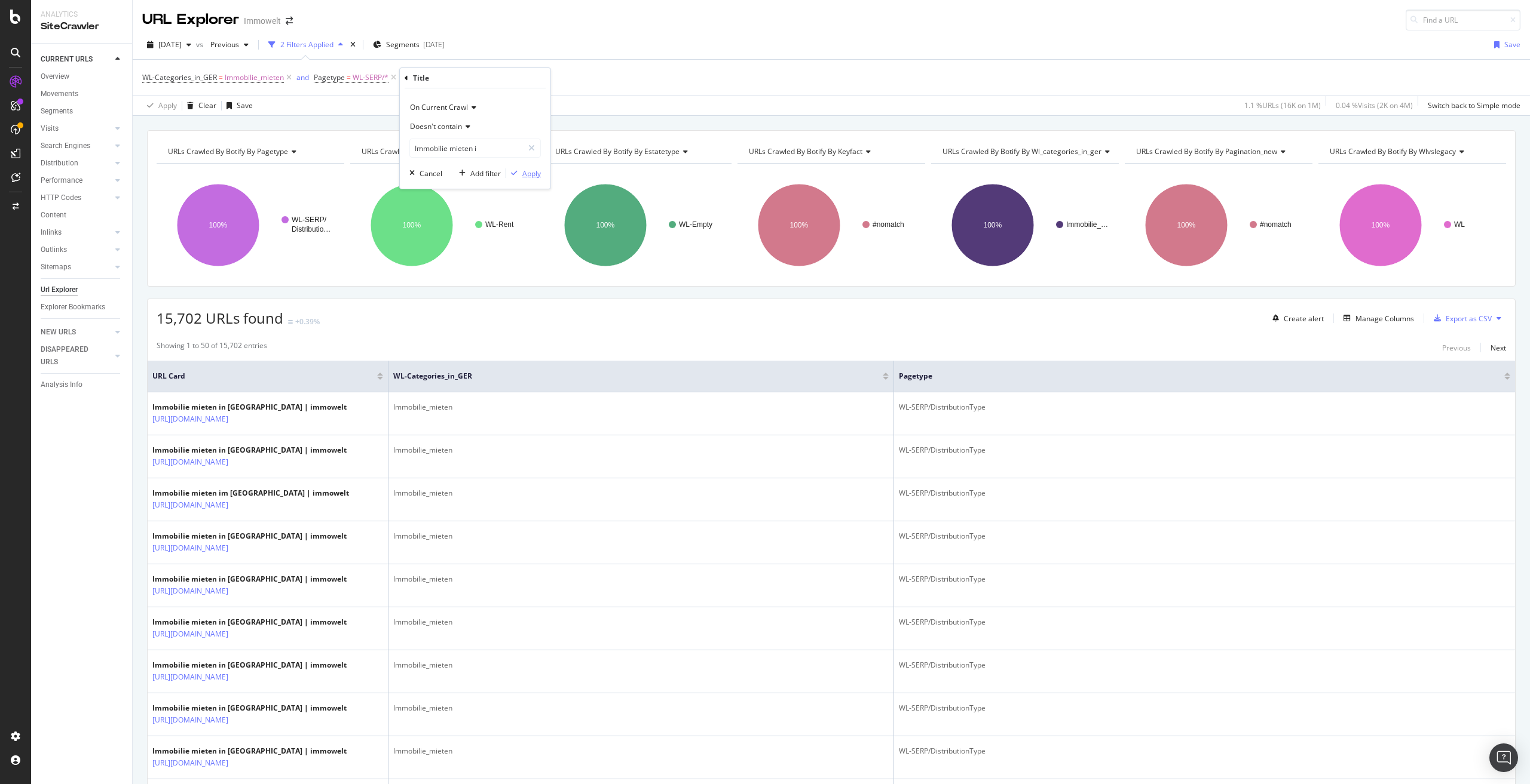
click at [528, 173] on div "Apply" at bounding box center [531, 173] width 18 height 10
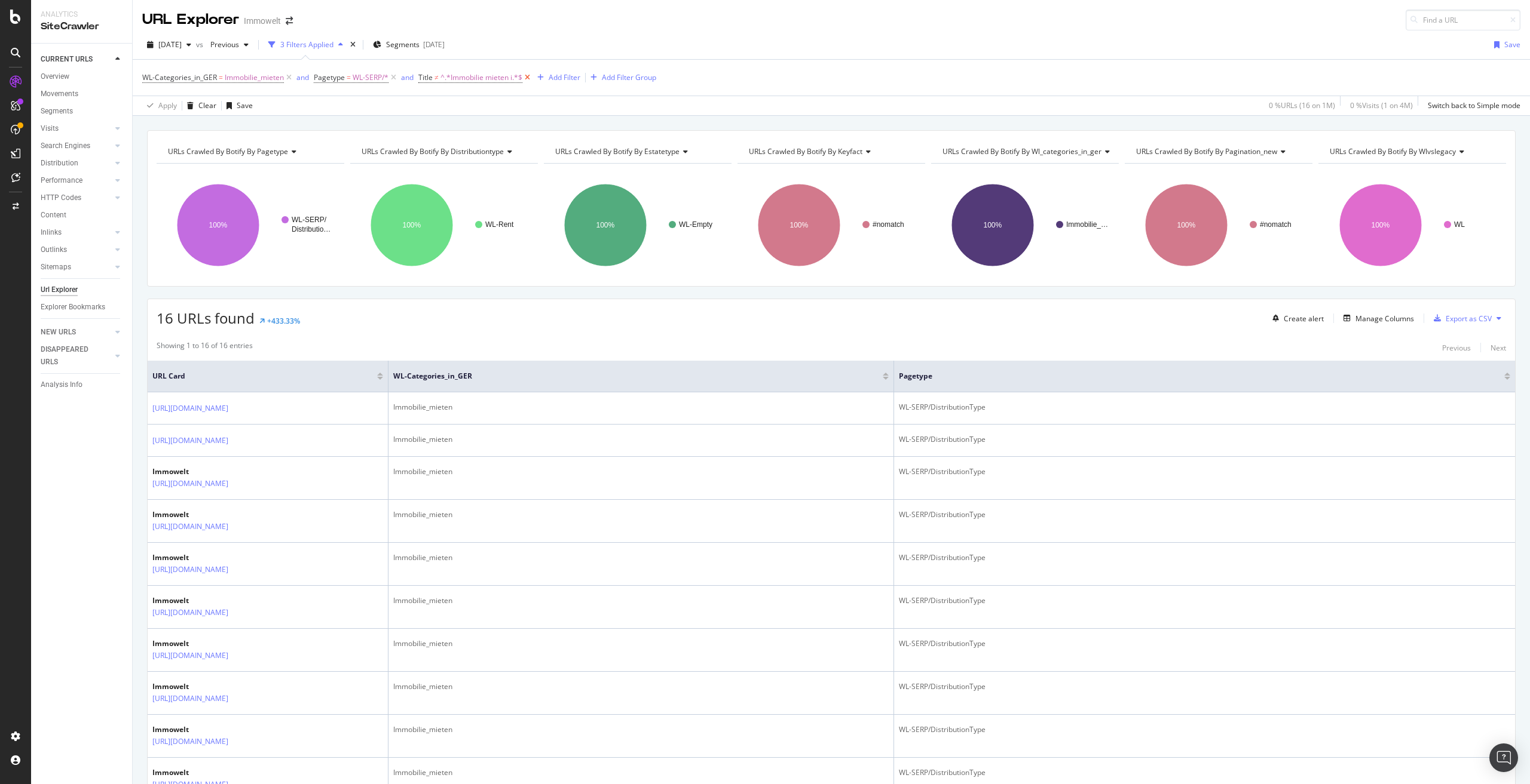
click at [526, 76] on icon at bounding box center [527, 78] width 10 height 12
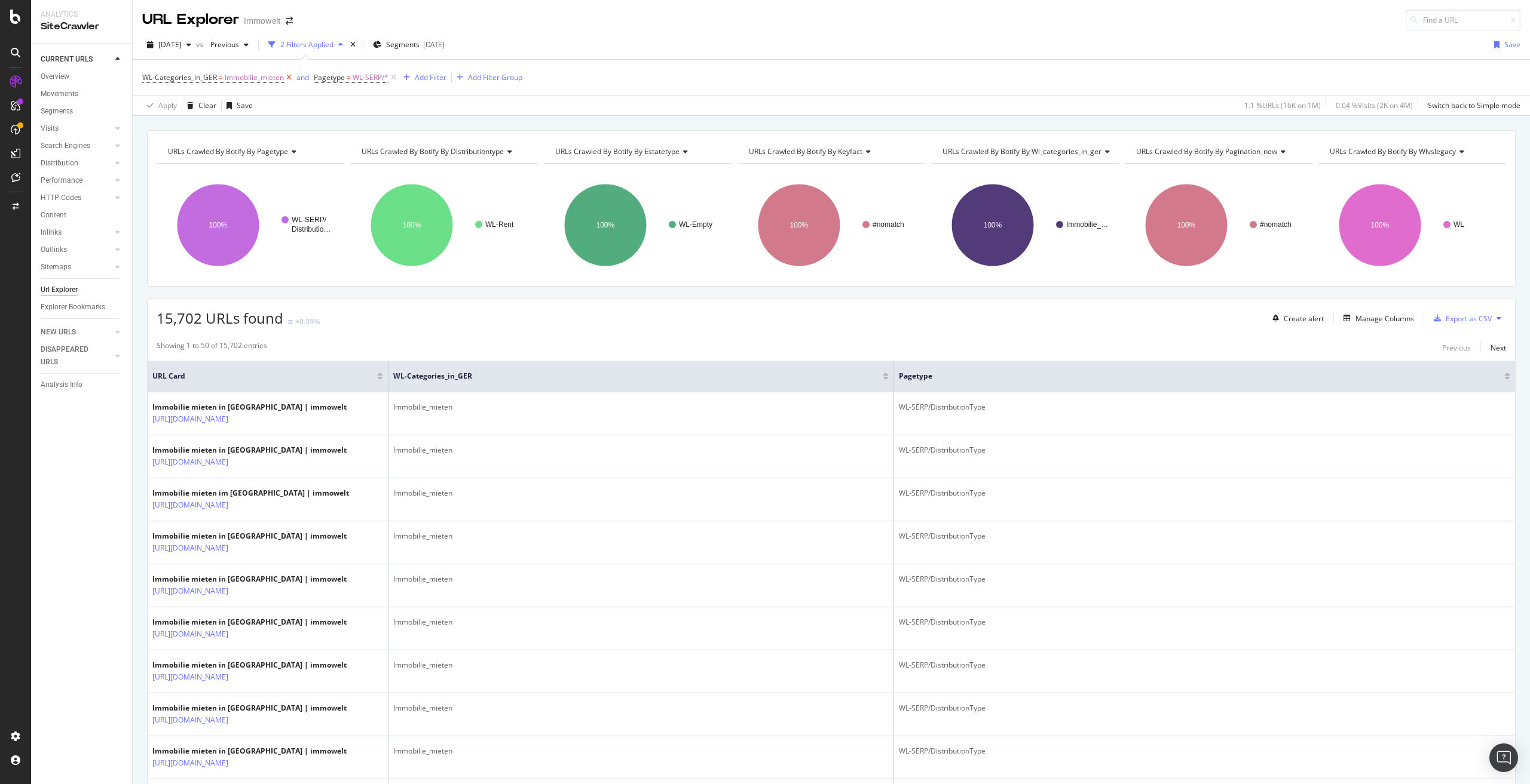
click at [288, 77] on icon at bounding box center [289, 78] width 10 height 12
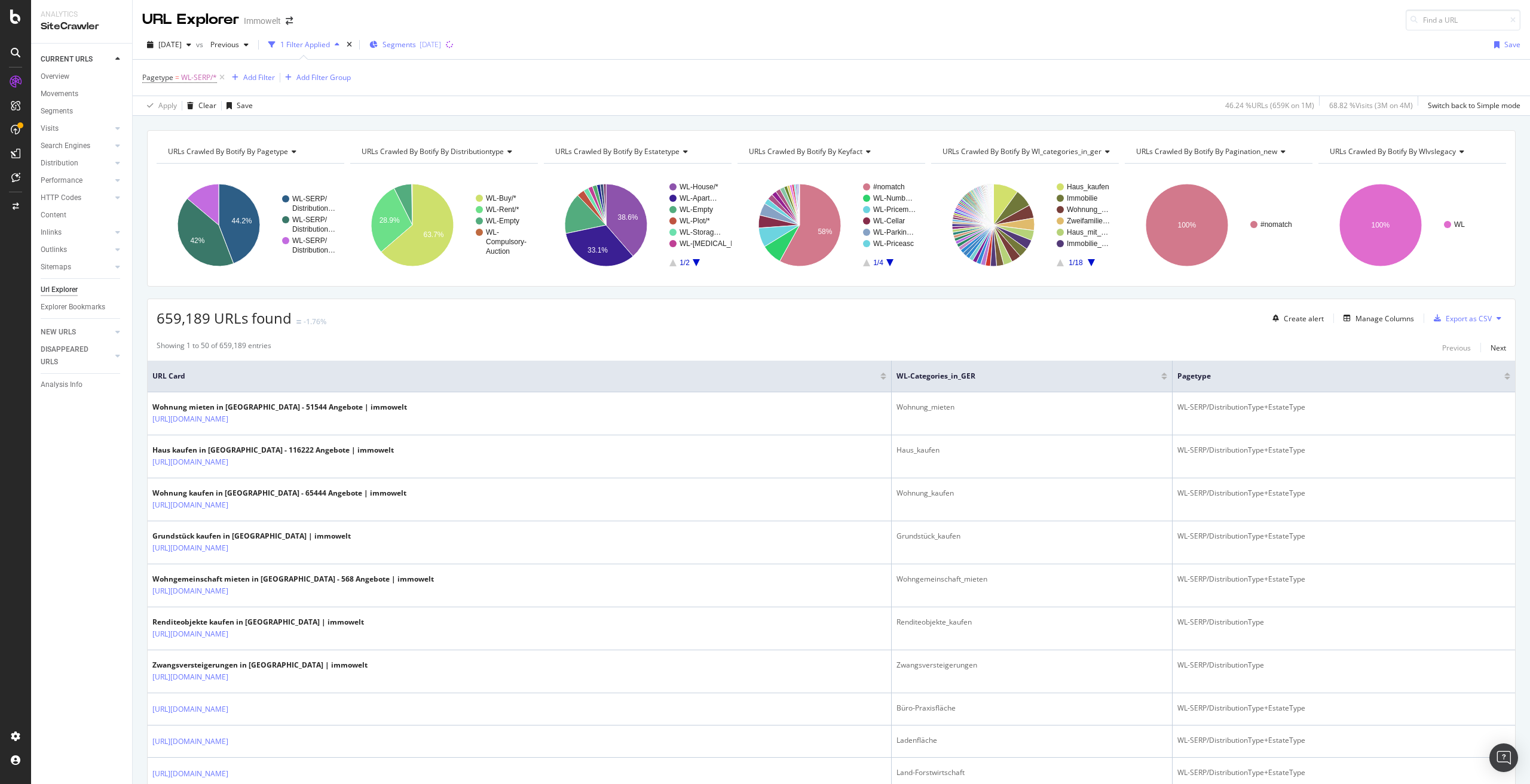
click at [441, 42] on div "[DATE]" at bounding box center [430, 44] width 22 height 10
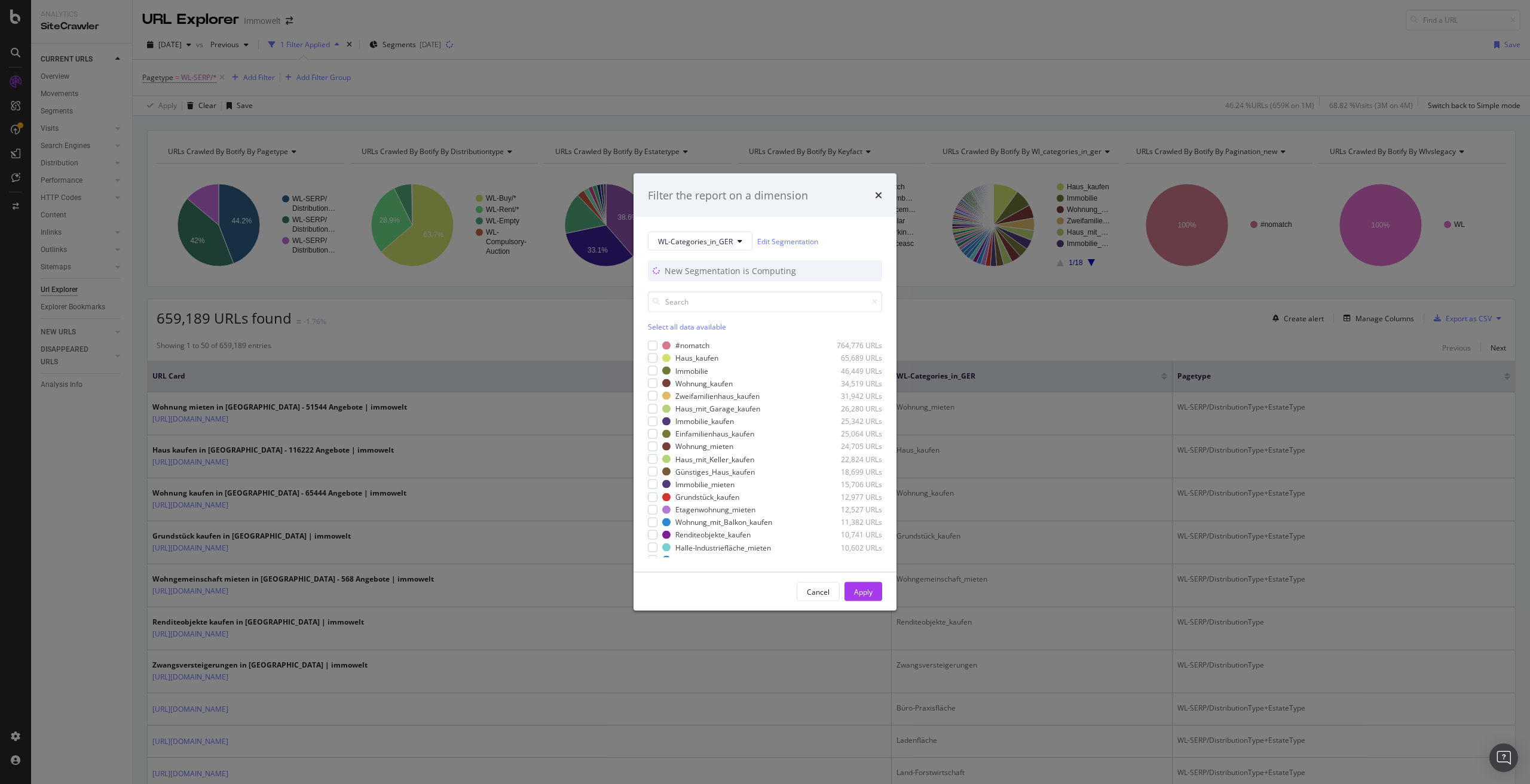
click at [930, 322] on div "Filter the report on a dimension WL-Categories_in_GER Edit Segmentation New Seg…" at bounding box center [765, 392] width 1530 height 784
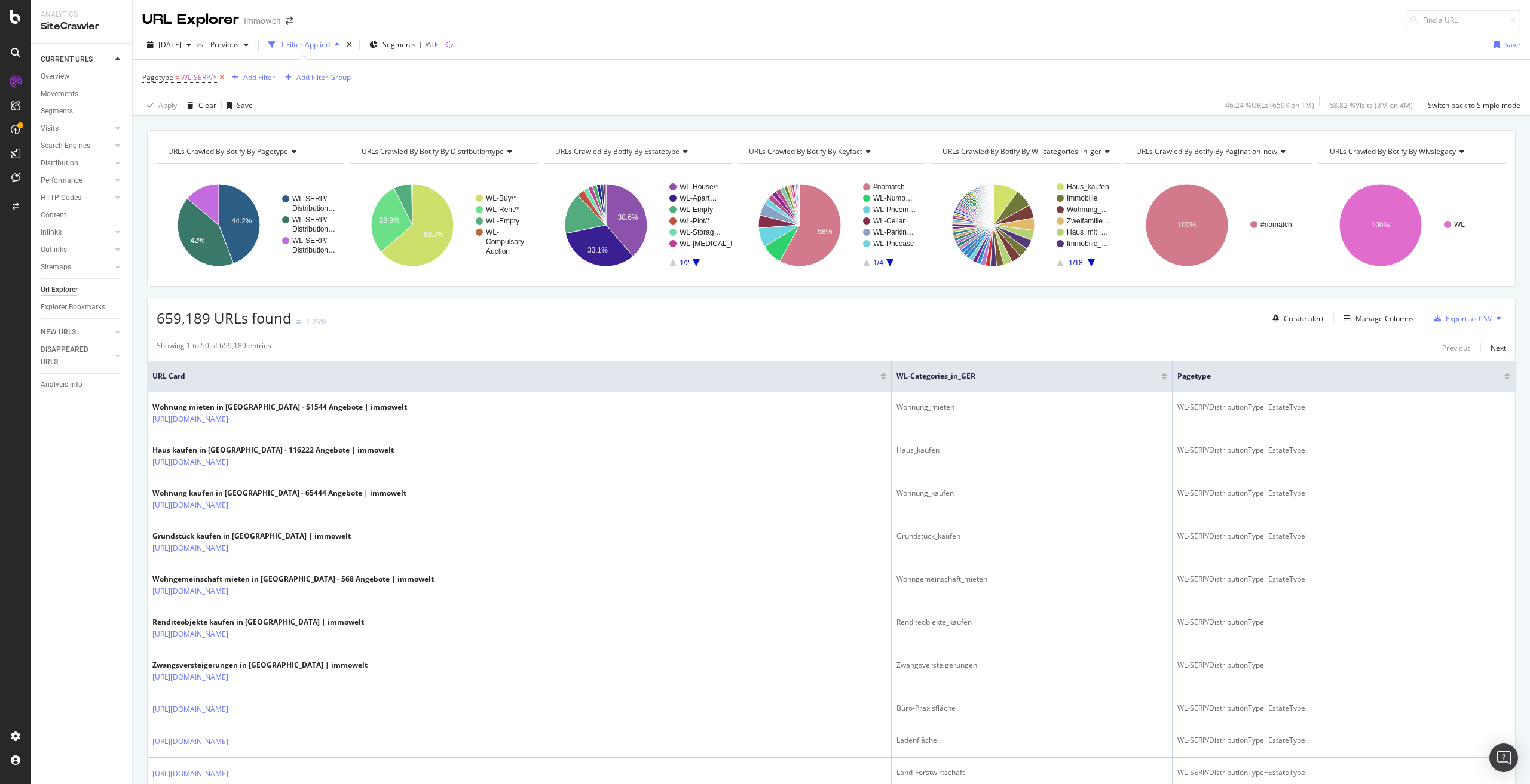
click at [224, 76] on icon at bounding box center [222, 78] width 10 height 12
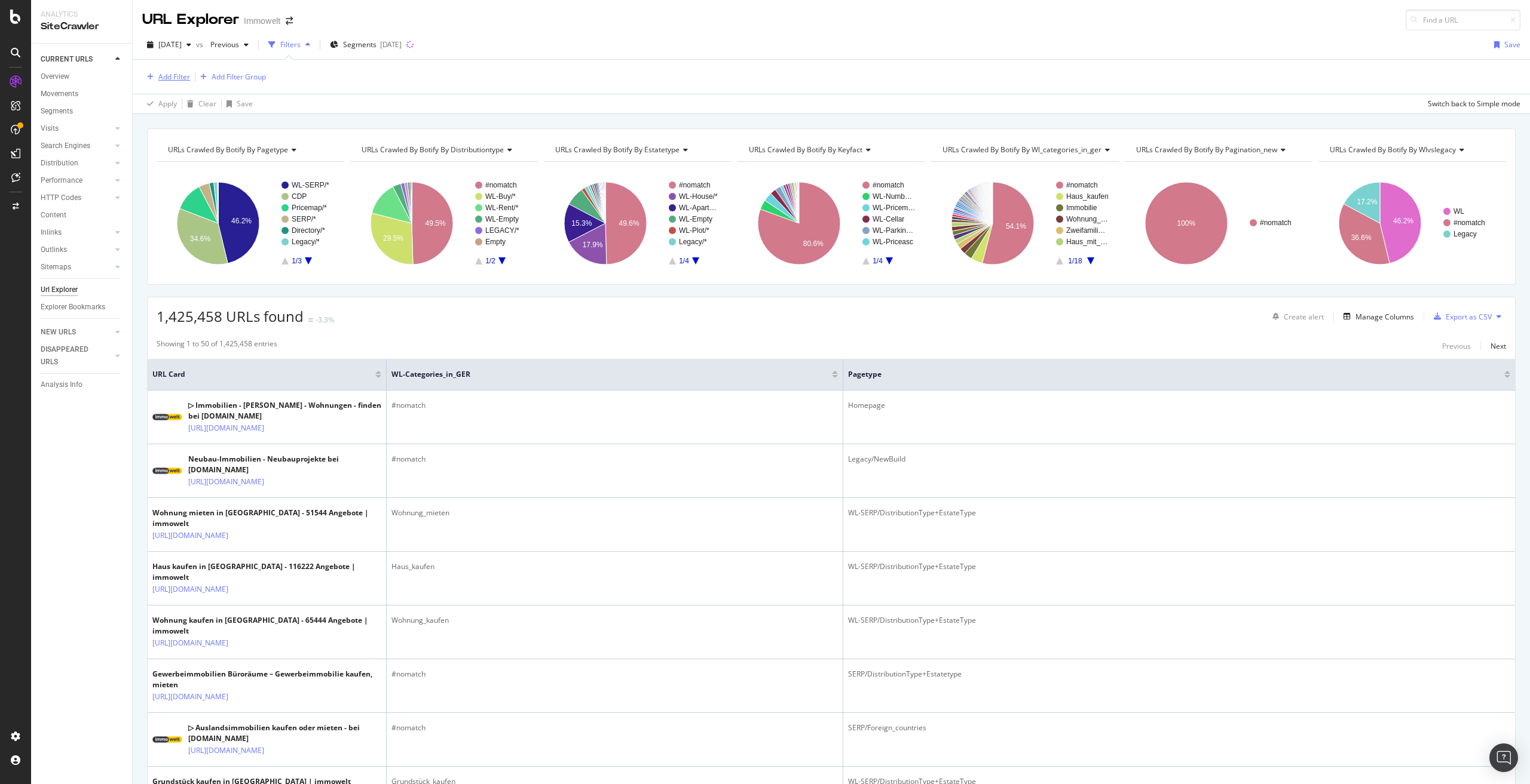
click at [166, 73] on div "Add Filter" at bounding box center [174, 77] width 32 height 10
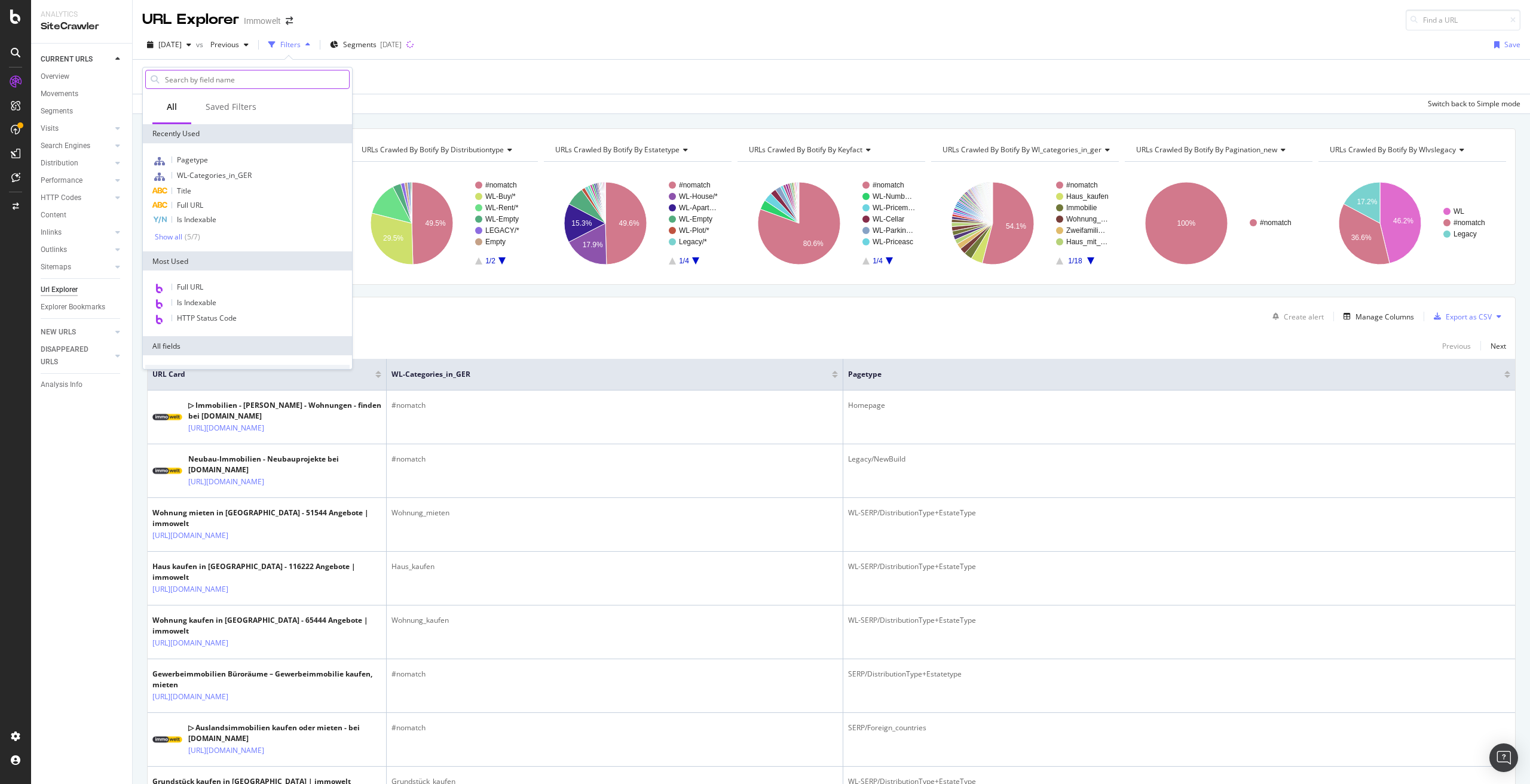
click at [207, 76] on input "text" at bounding box center [256, 79] width 186 height 18
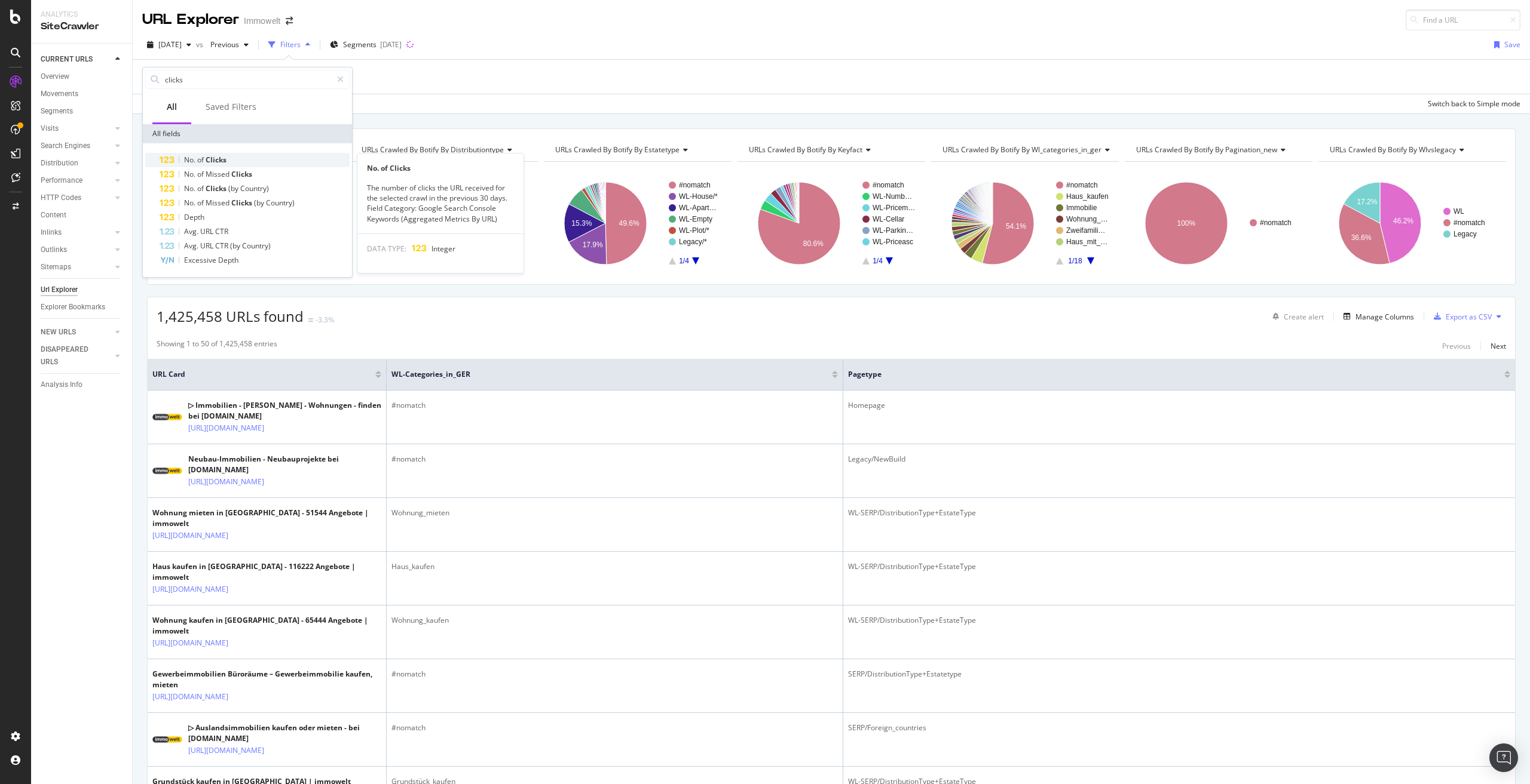
type input "clicks"
click at [263, 156] on div "No. of Clicks" at bounding box center [254, 160] width 190 height 14
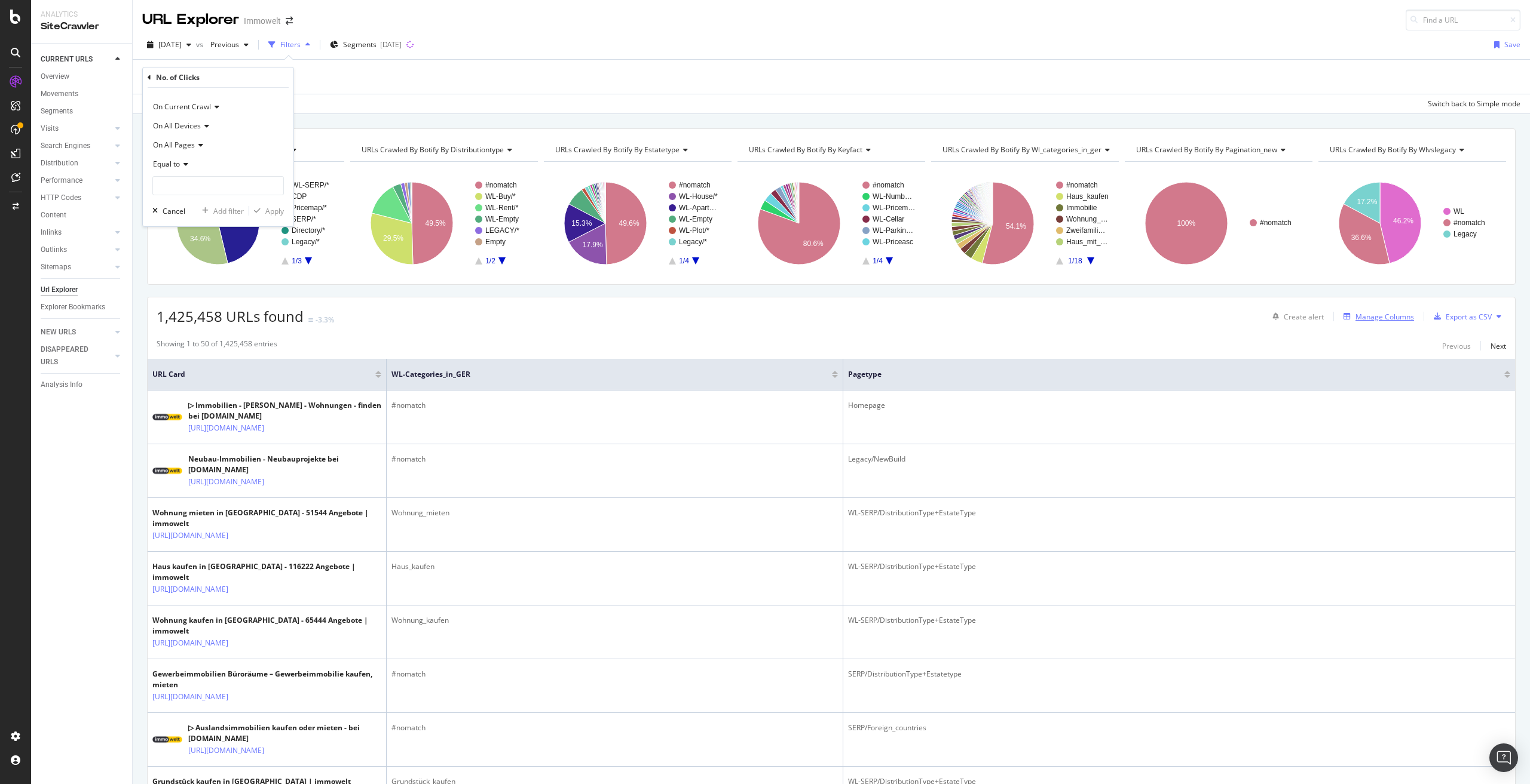
click at [1383, 314] on div "Manage Columns" at bounding box center [1385, 317] width 59 height 10
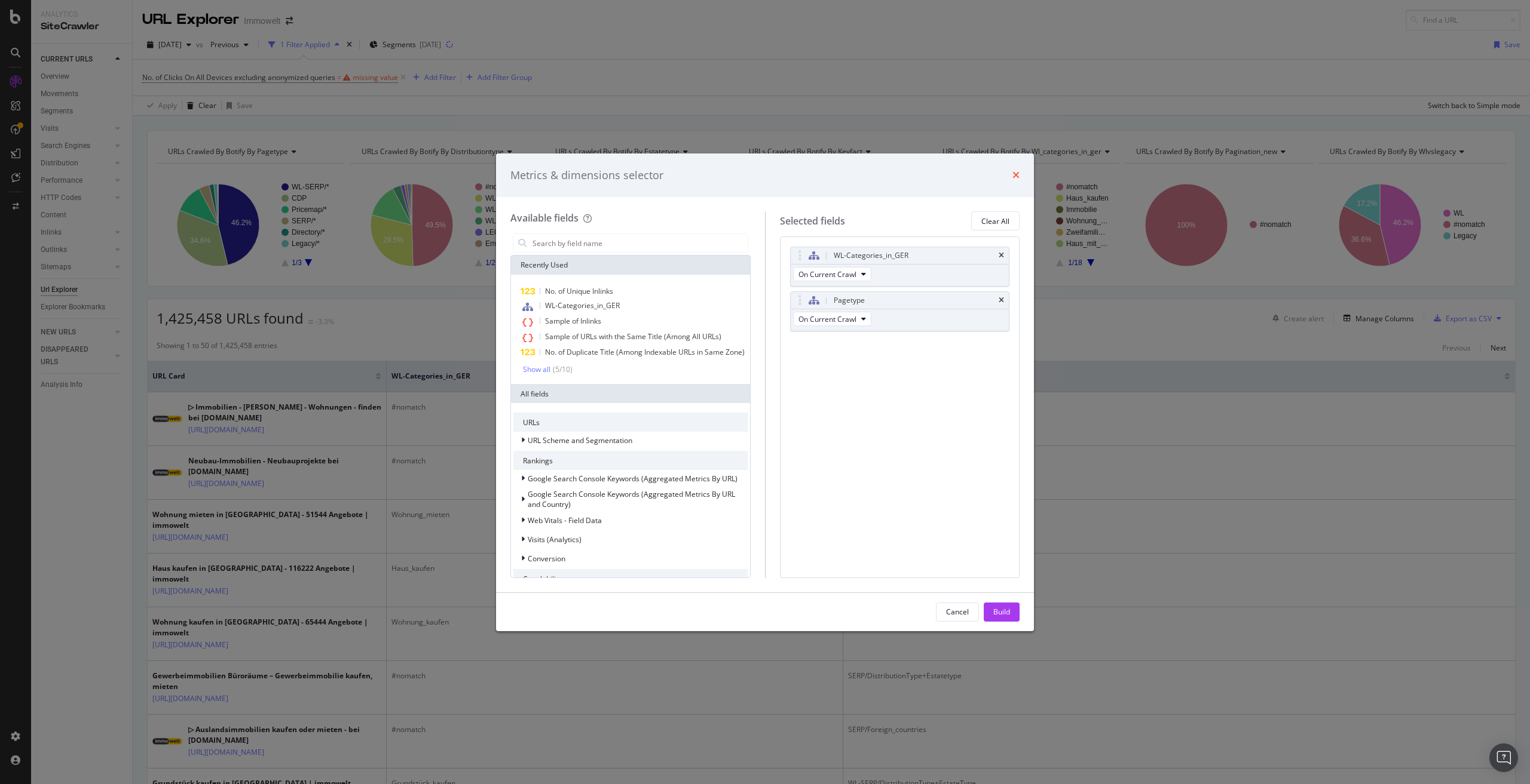
click at [1016, 176] on icon "times" at bounding box center [1016, 175] width 7 height 10
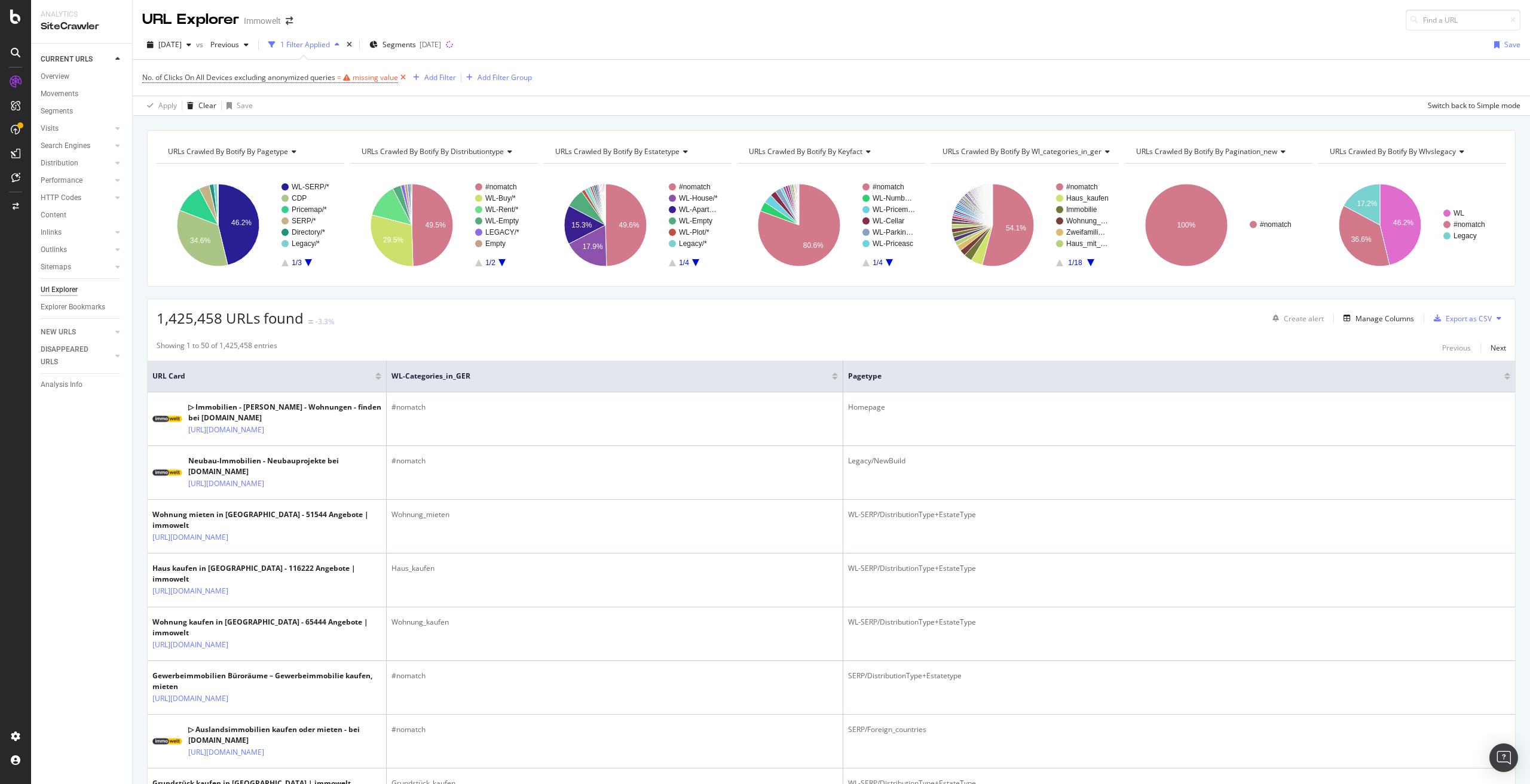
click at [401, 78] on icon at bounding box center [403, 78] width 10 height 12
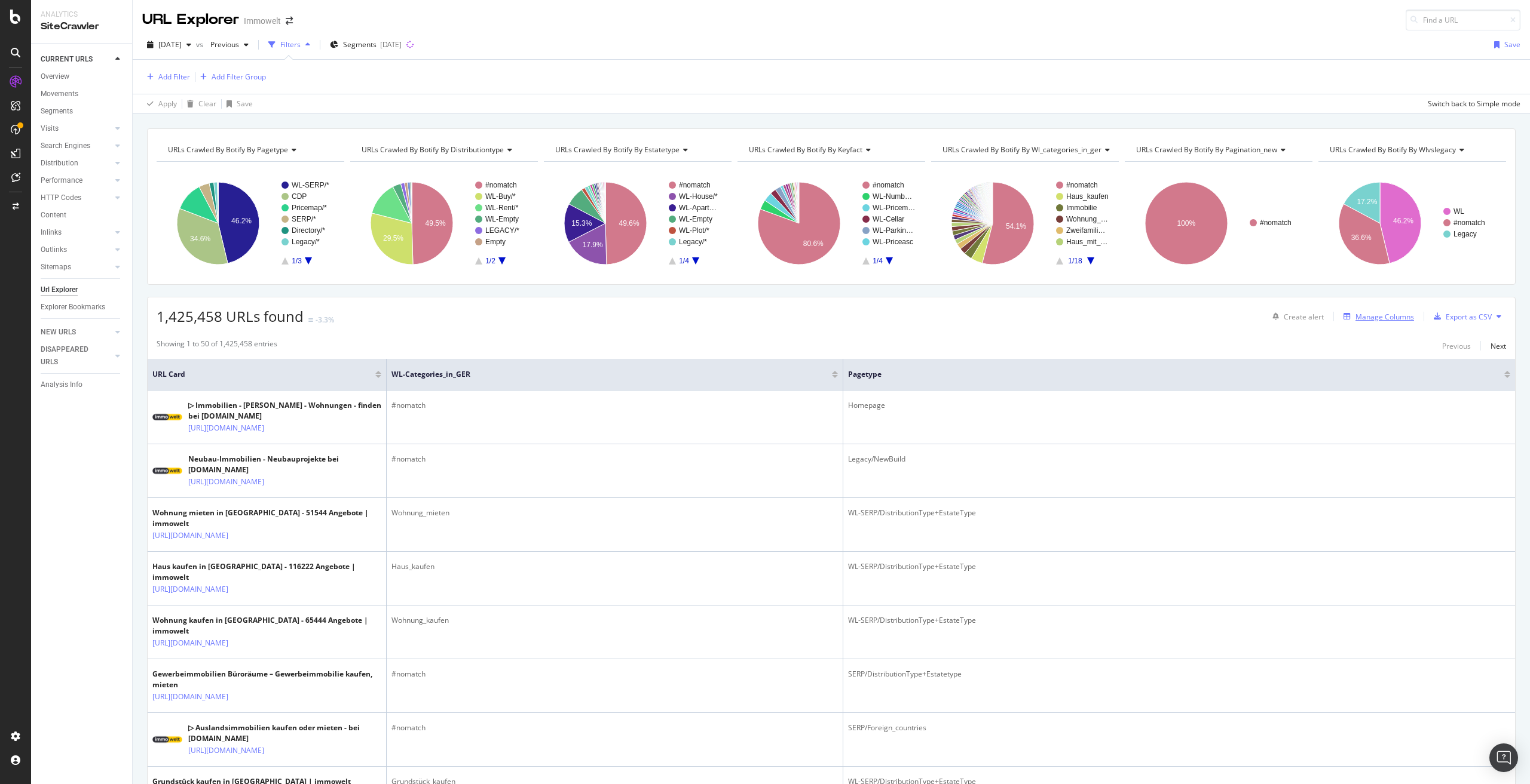
click at [1380, 317] on div "Manage Columns" at bounding box center [1385, 317] width 59 height 10
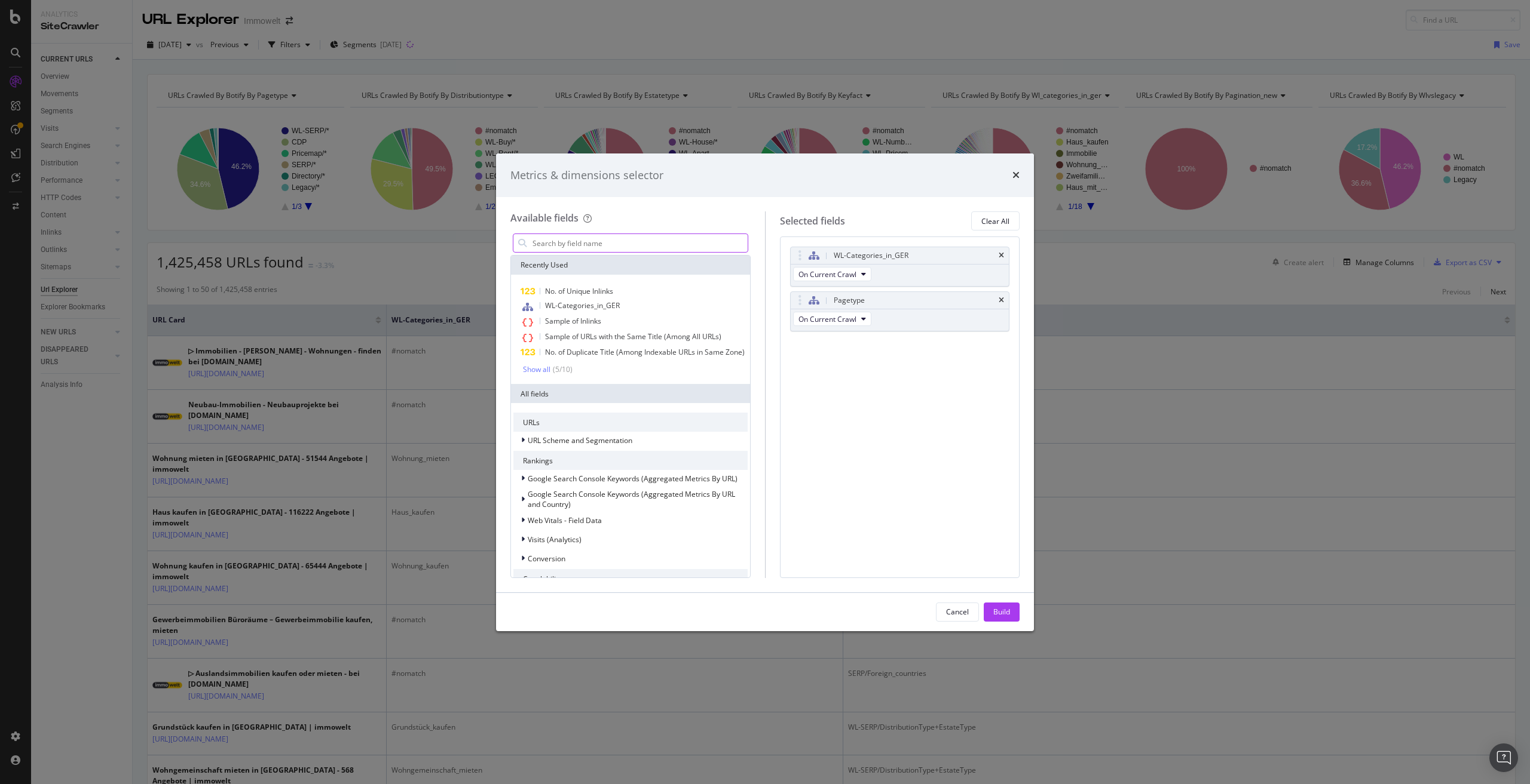
click at [562, 240] on input "modal" at bounding box center [639, 243] width 217 height 18
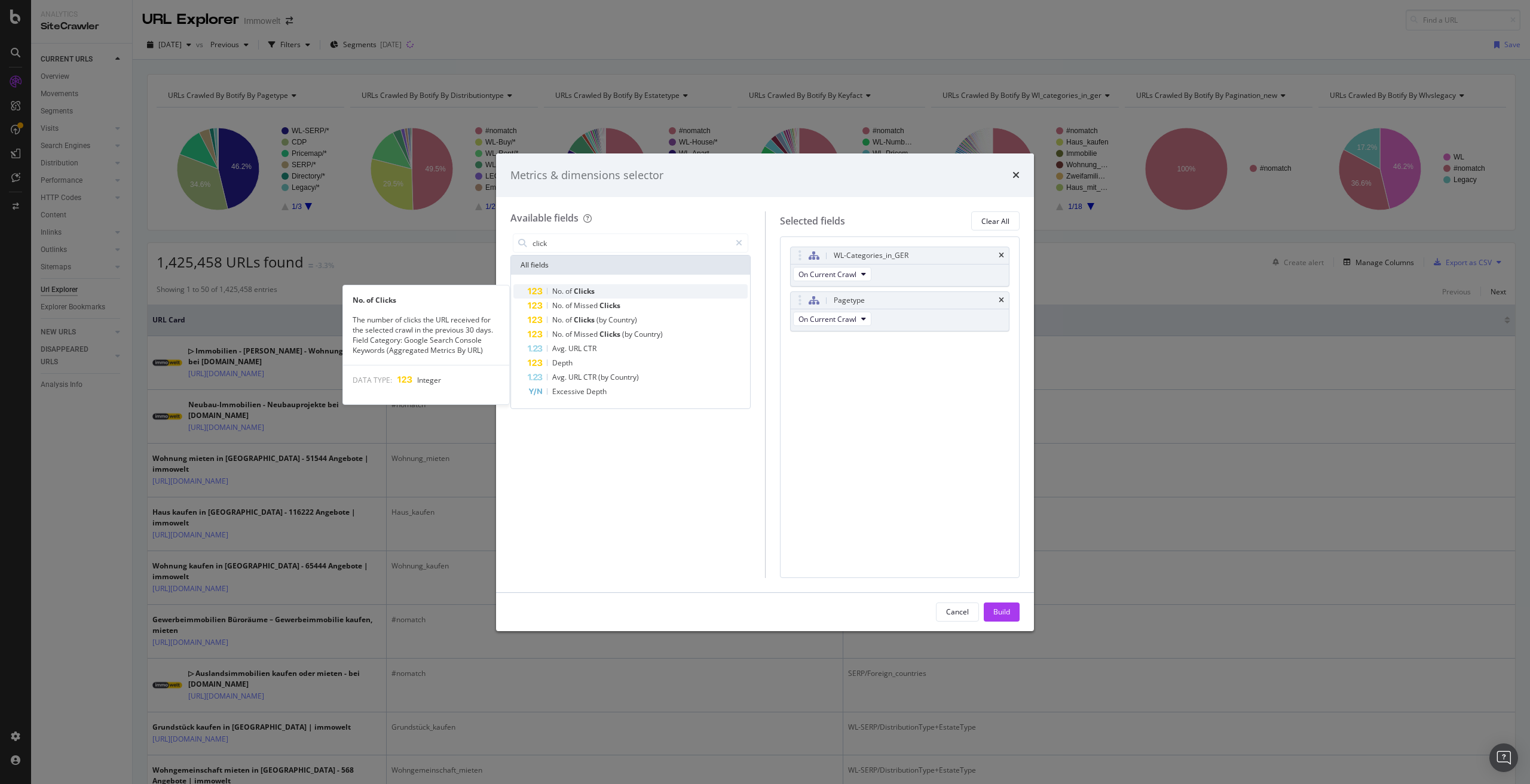
type input "click"
click at [580, 288] on span "Clicks" at bounding box center [584, 291] width 21 height 10
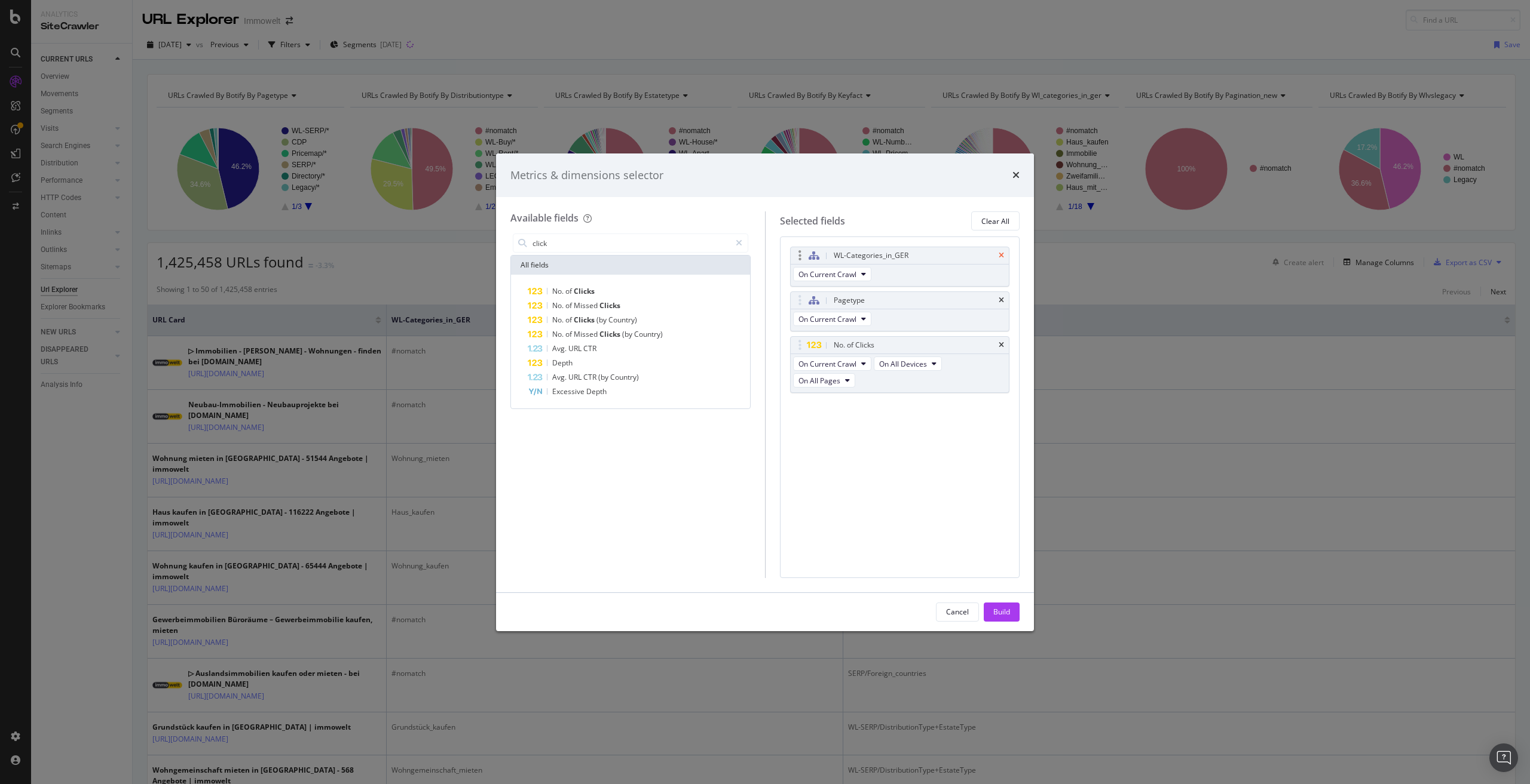
click at [1000, 256] on icon "times" at bounding box center [1002, 256] width 6 height 7
click at [954, 608] on div "Cancel" at bounding box center [957, 612] width 23 height 10
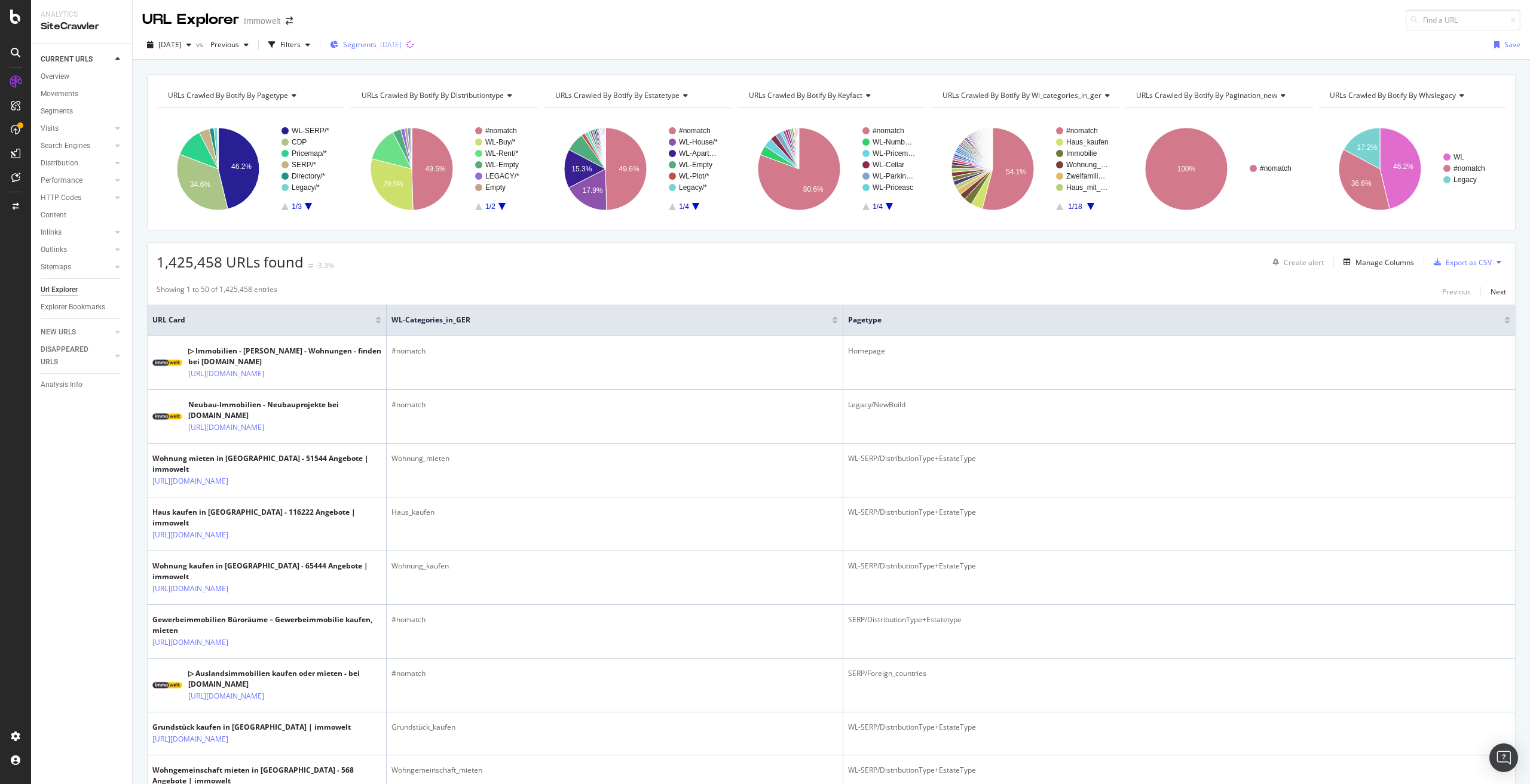
click at [401, 47] on div "[DATE]" at bounding box center [391, 44] width 22 height 10
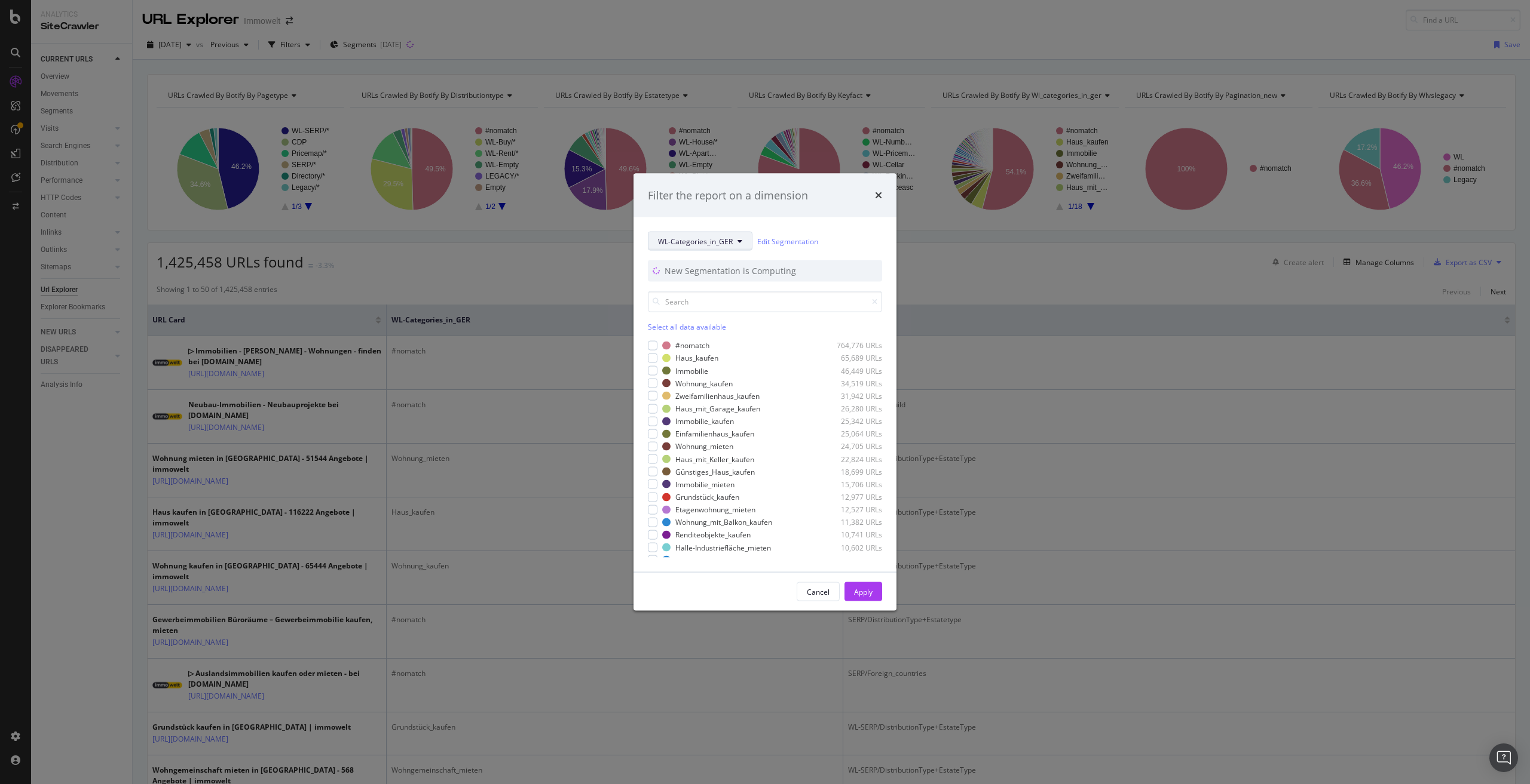
click at [730, 241] on span "WL-Categories_in_GER" at bounding box center [696, 241] width 75 height 10
click at [705, 276] on span "Pagetype" at bounding box center [696, 279] width 77 height 11
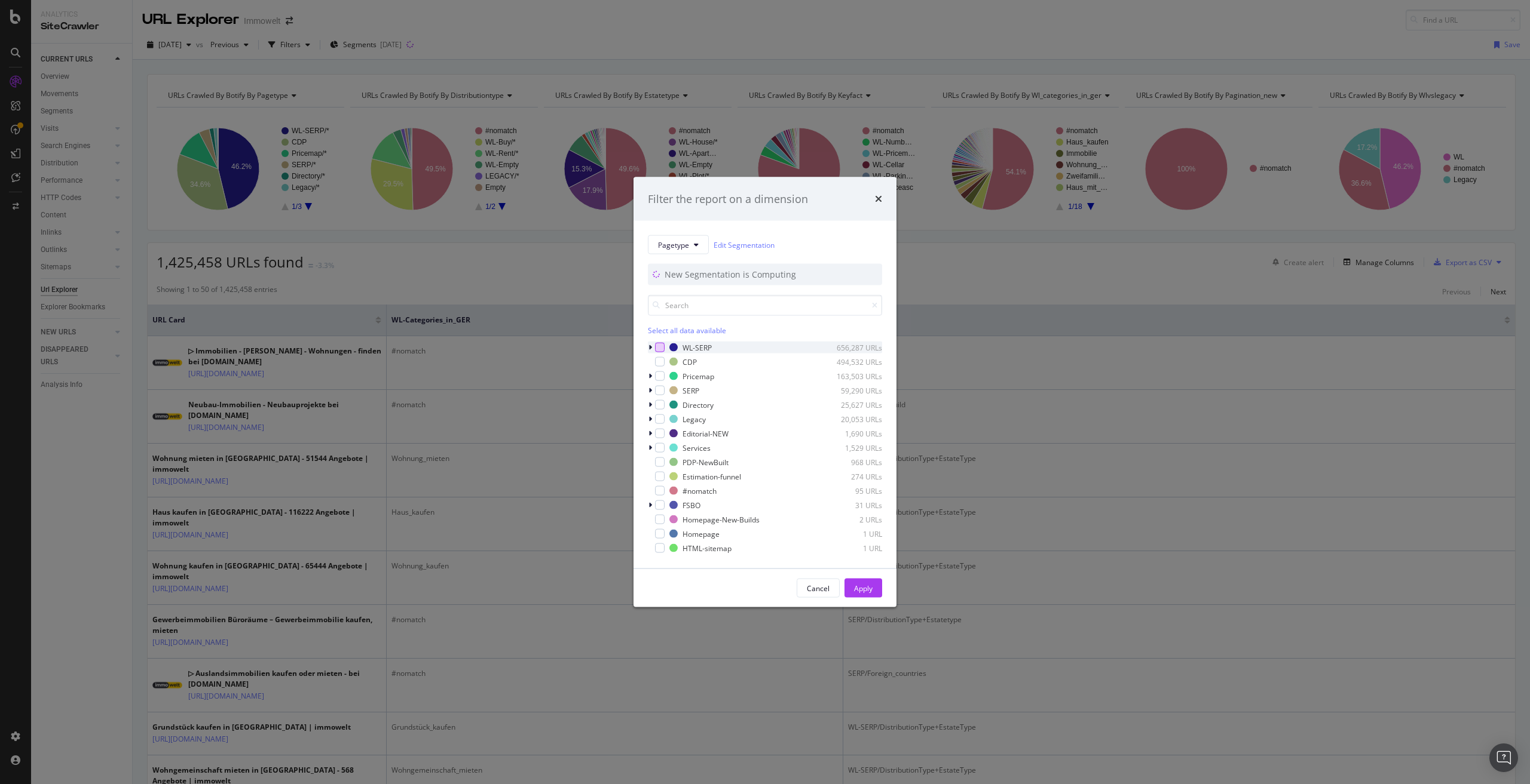
click at [660, 346] on div "modal" at bounding box center [660, 348] width 10 height 10
click at [660, 362] on div "modal" at bounding box center [660, 362] width 10 height 10
click at [660, 374] on div "modal" at bounding box center [660, 376] width 10 height 10
click at [650, 390] on icon "modal" at bounding box center [650, 391] width 4 height 7
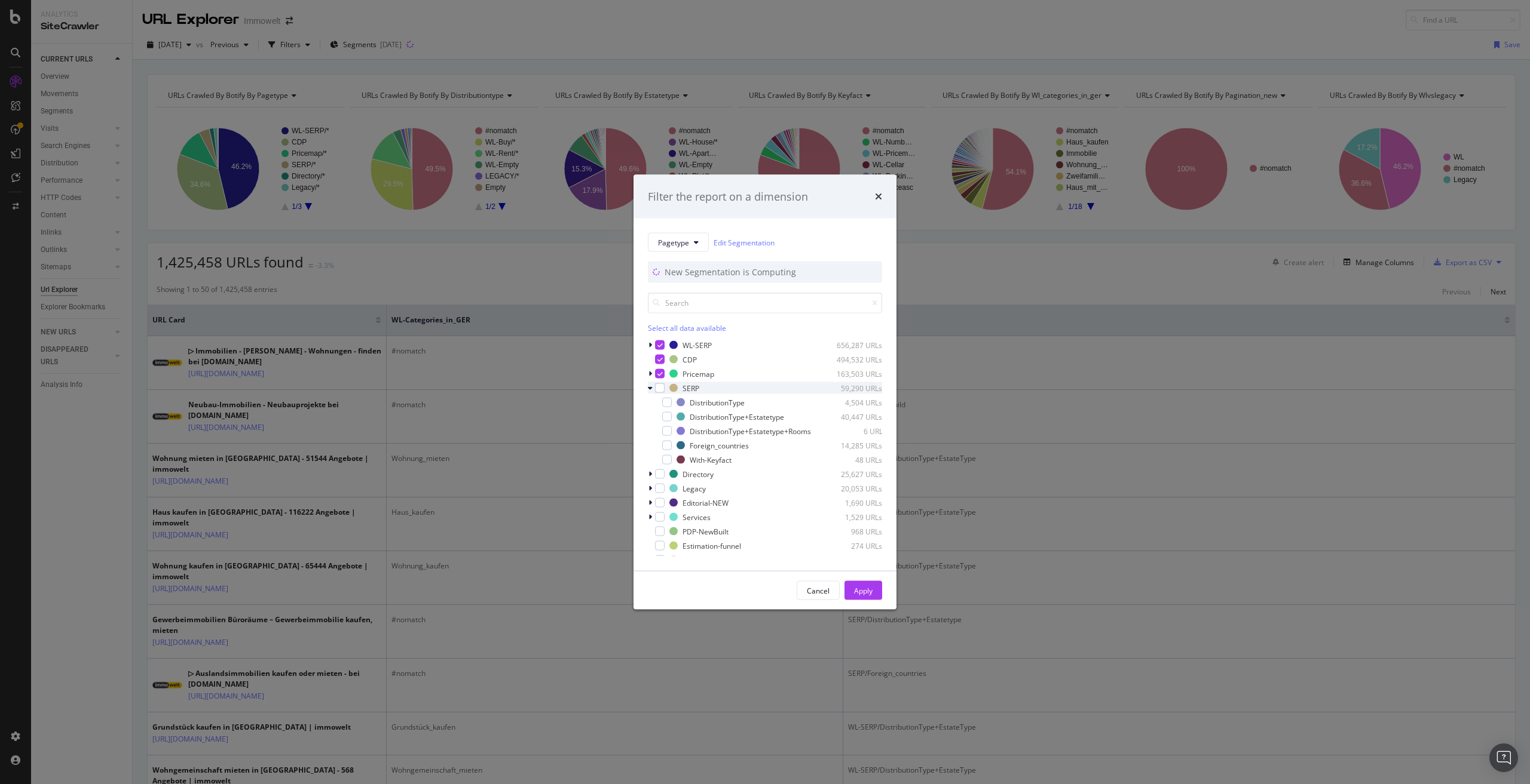
click at [650, 385] on icon "modal" at bounding box center [650, 388] width 5 height 7
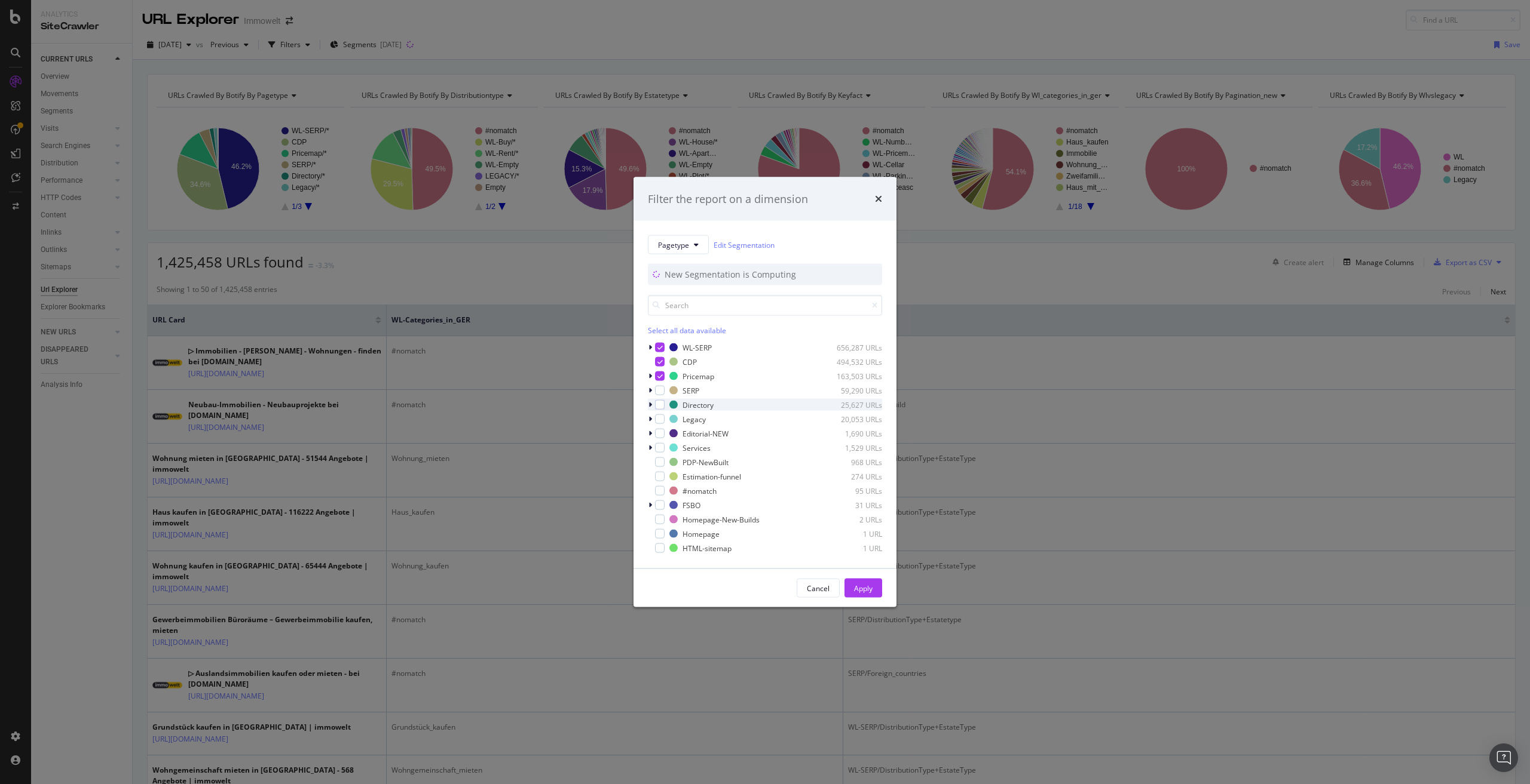
click at [648, 405] on icon "modal" at bounding box center [650, 405] width 4 height 7
click at [666, 416] on div "modal" at bounding box center [667, 417] width 10 height 10
click at [659, 401] on icon "modal" at bounding box center [660, 403] width 6 height 6
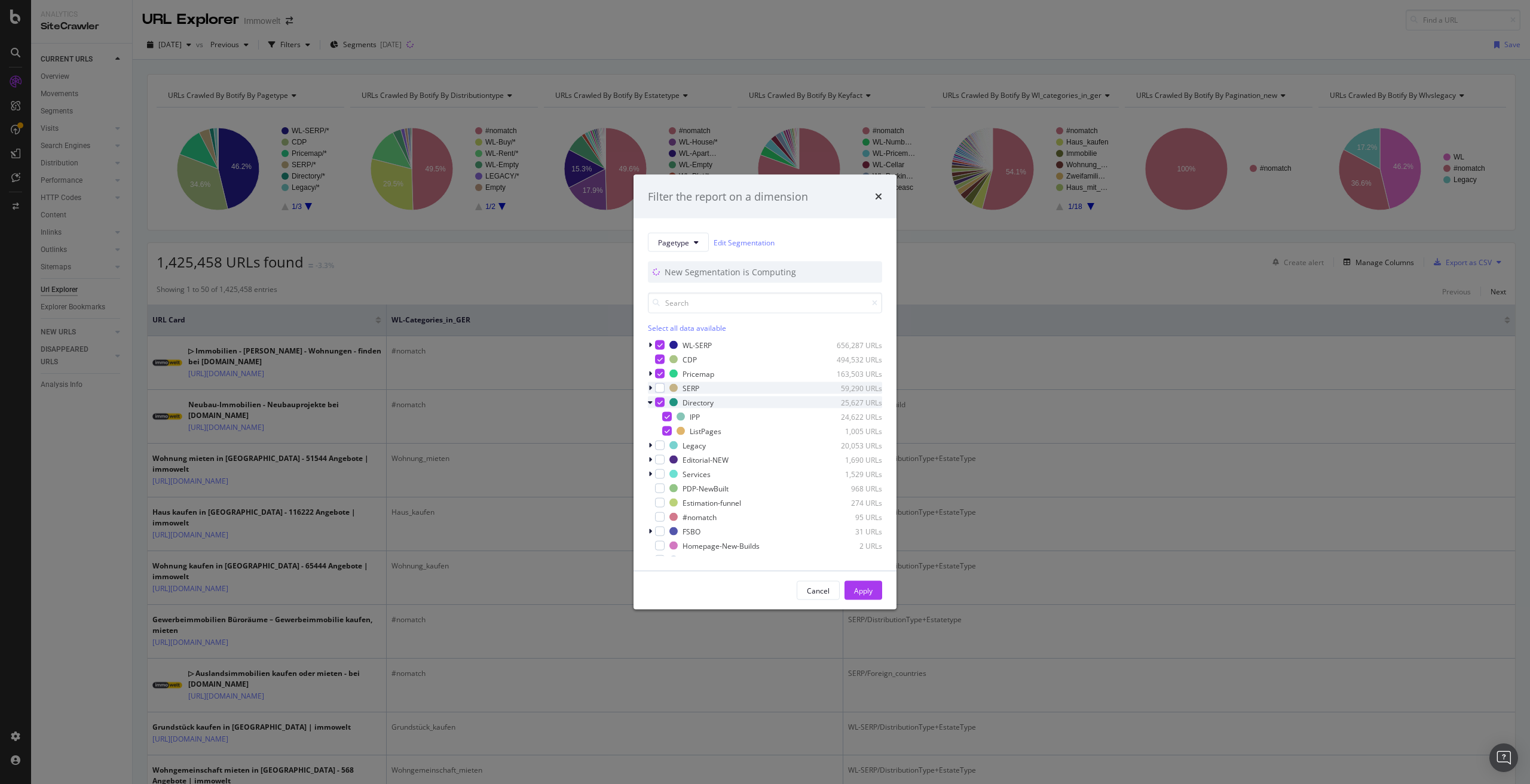
click at [650, 389] on icon "modal" at bounding box center [650, 388] width 4 height 7
click at [650, 389] on div "modal" at bounding box center [651, 388] width 7 height 12
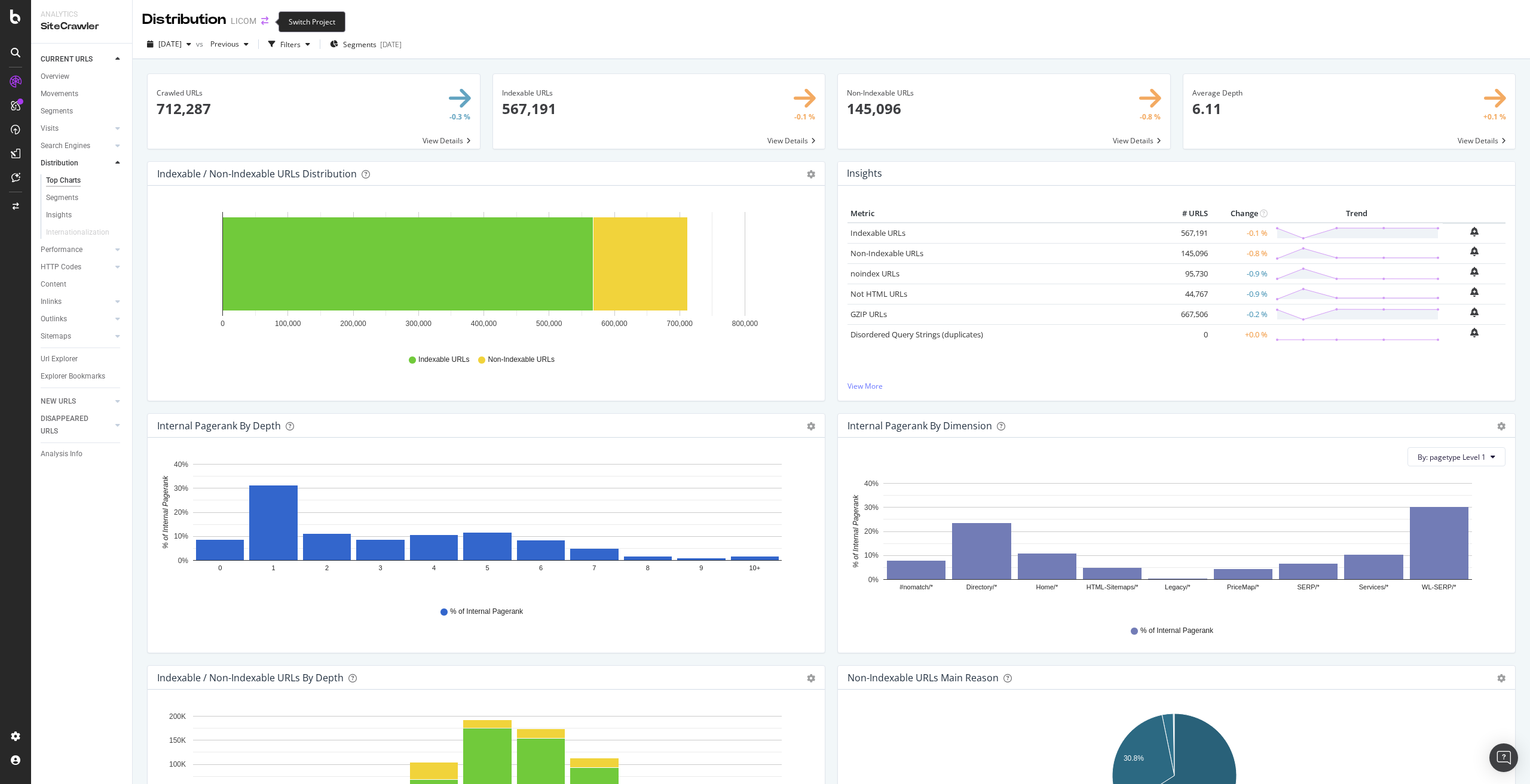
click at [265, 20] on icon "arrow-right-arrow-left" at bounding box center [265, 21] width 7 height 8
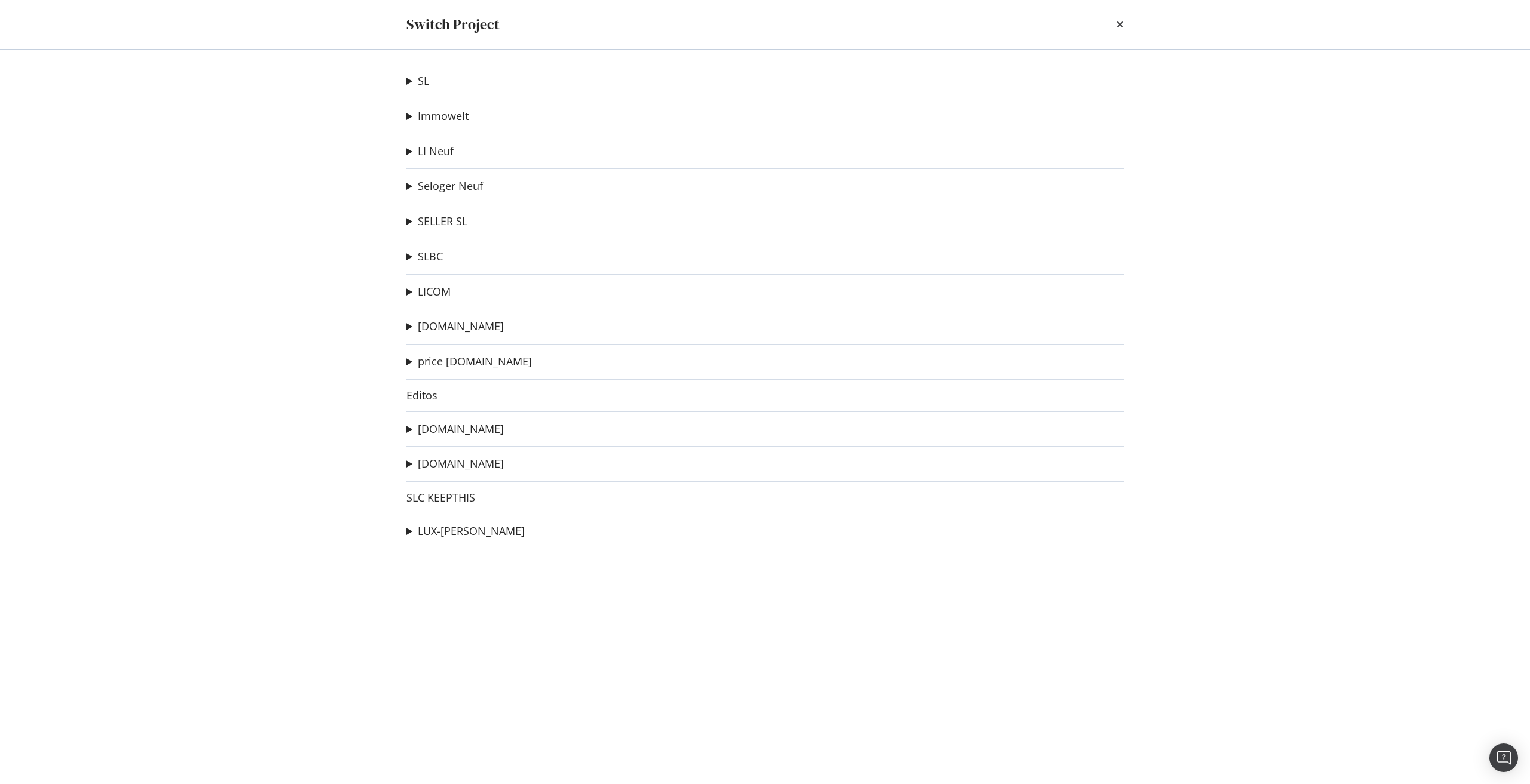
click at [430, 115] on link "Immowelt" at bounding box center [443, 116] width 51 height 13
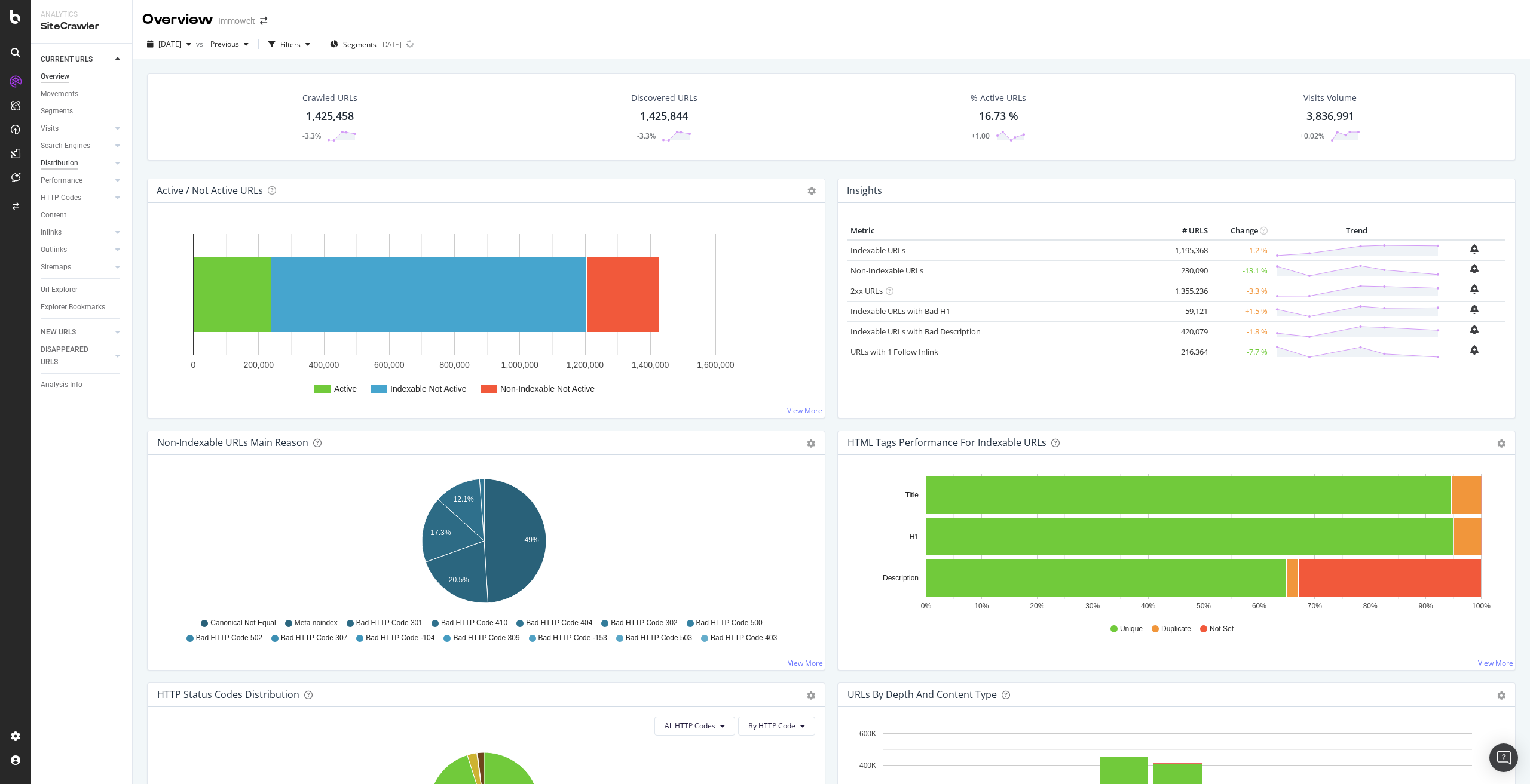
click at [65, 162] on div "Distribution" at bounding box center [59, 164] width 37 height 13
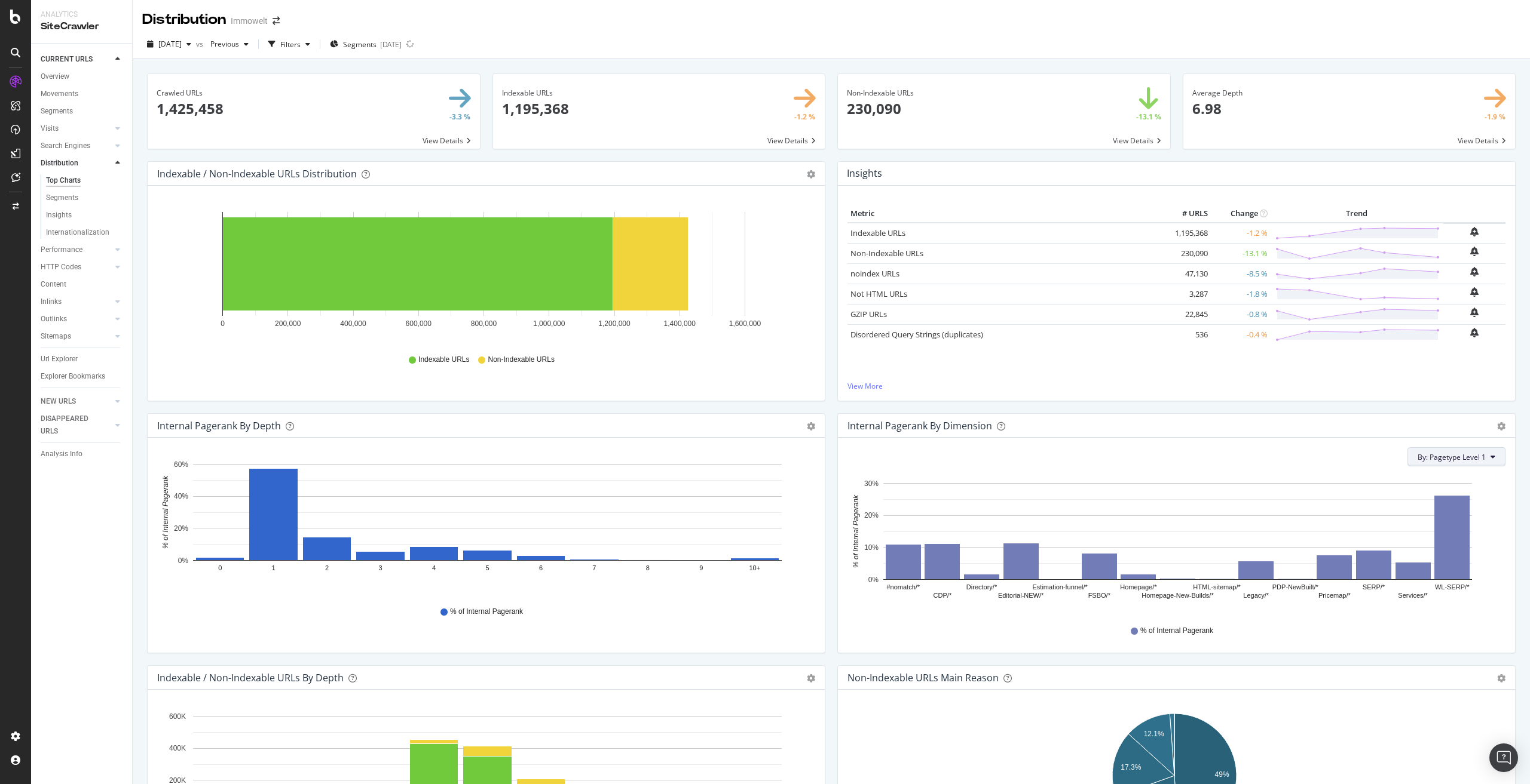
click at [1457, 462] on button "By: Pagetype Level 1" at bounding box center [1456, 457] width 98 height 19
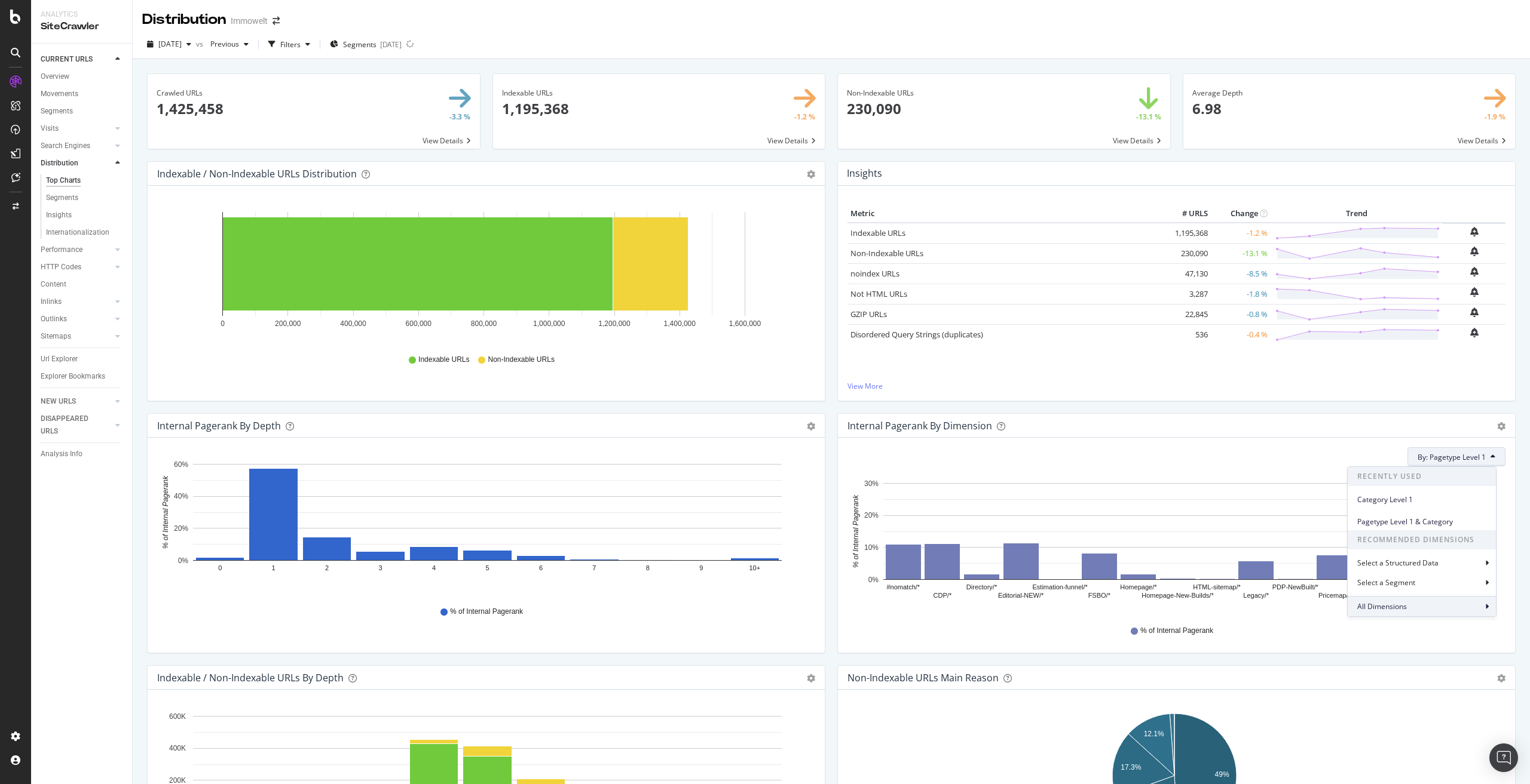
click at [1449, 606] on div "All Dimensions" at bounding box center [1422, 606] width 148 height 20
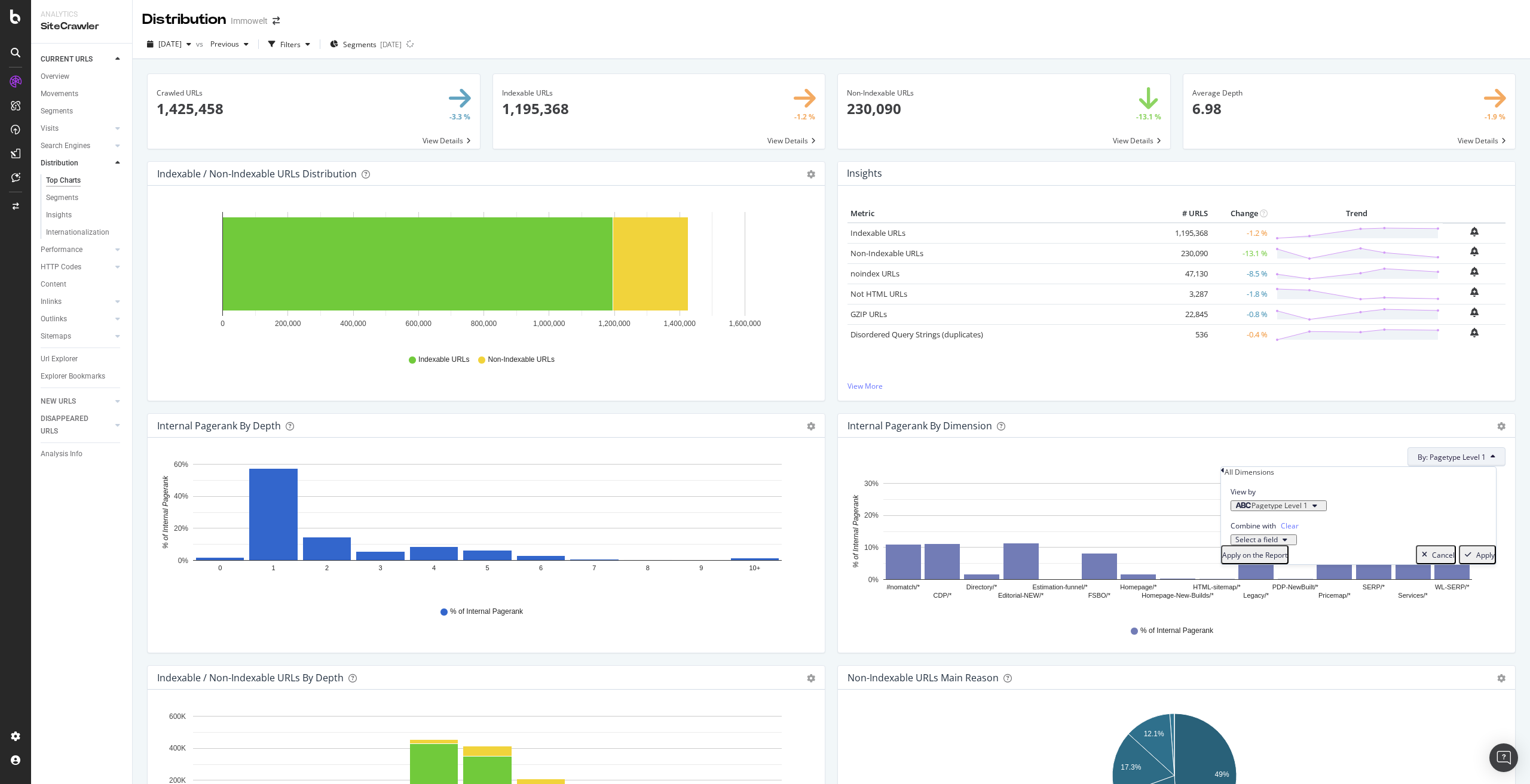
click at [1317, 510] on icon "button" at bounding box center [1315, 506] width 5 height 7
click at [1276, 584] on div "Level 2" at bounding box center [1256, 579] width 48 height 13
click at [1476, 561] on div "Apply" at bounding box center [1486, 555] width 18 height 10
click at [1442, 456] on span "By: Pagetype Level 1" at bounding box center [1452, 457] width 68 height 10
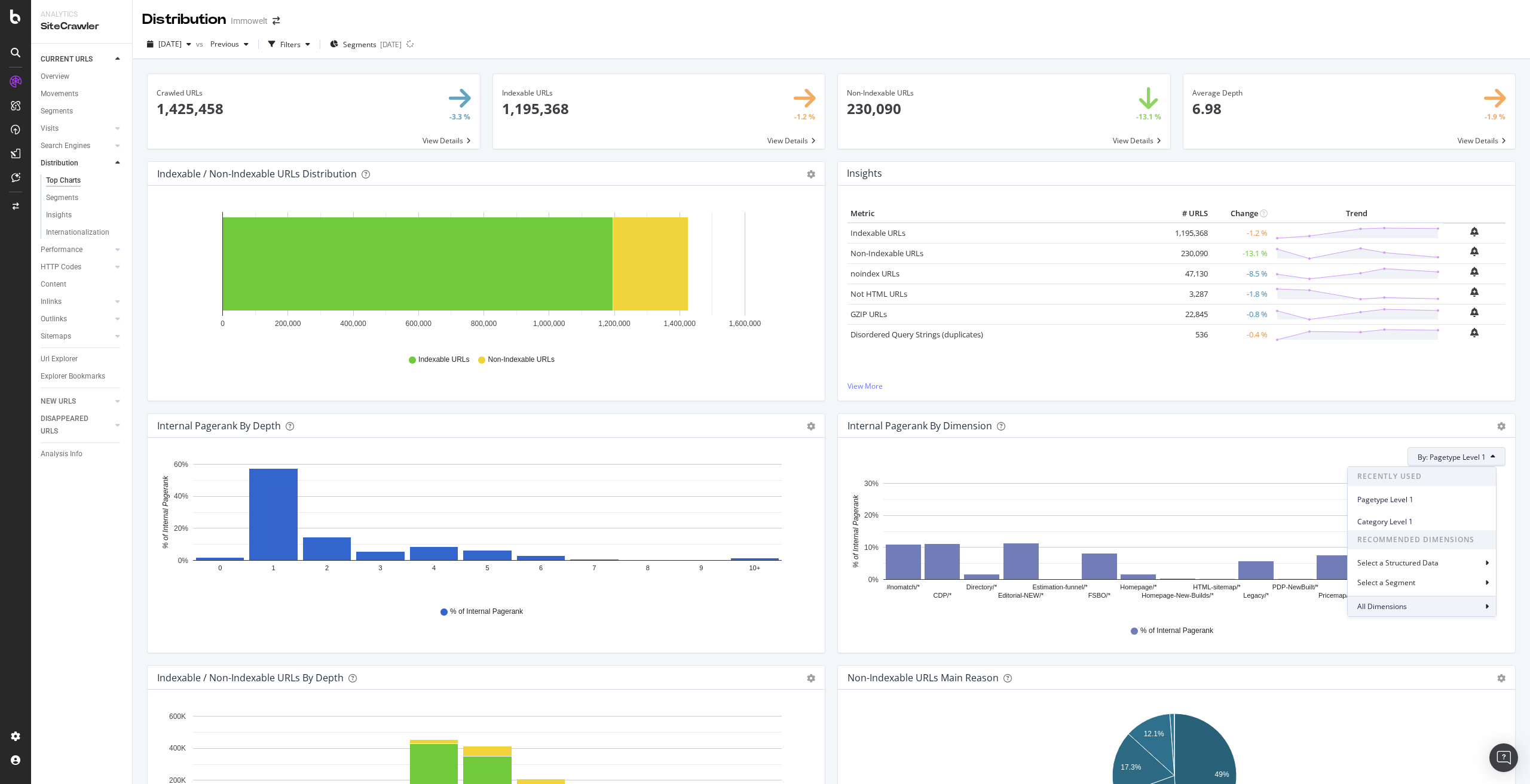
click at [1409, 608] on div "All Dimensions" at bounding box center [1422, 606] width 148 height 20
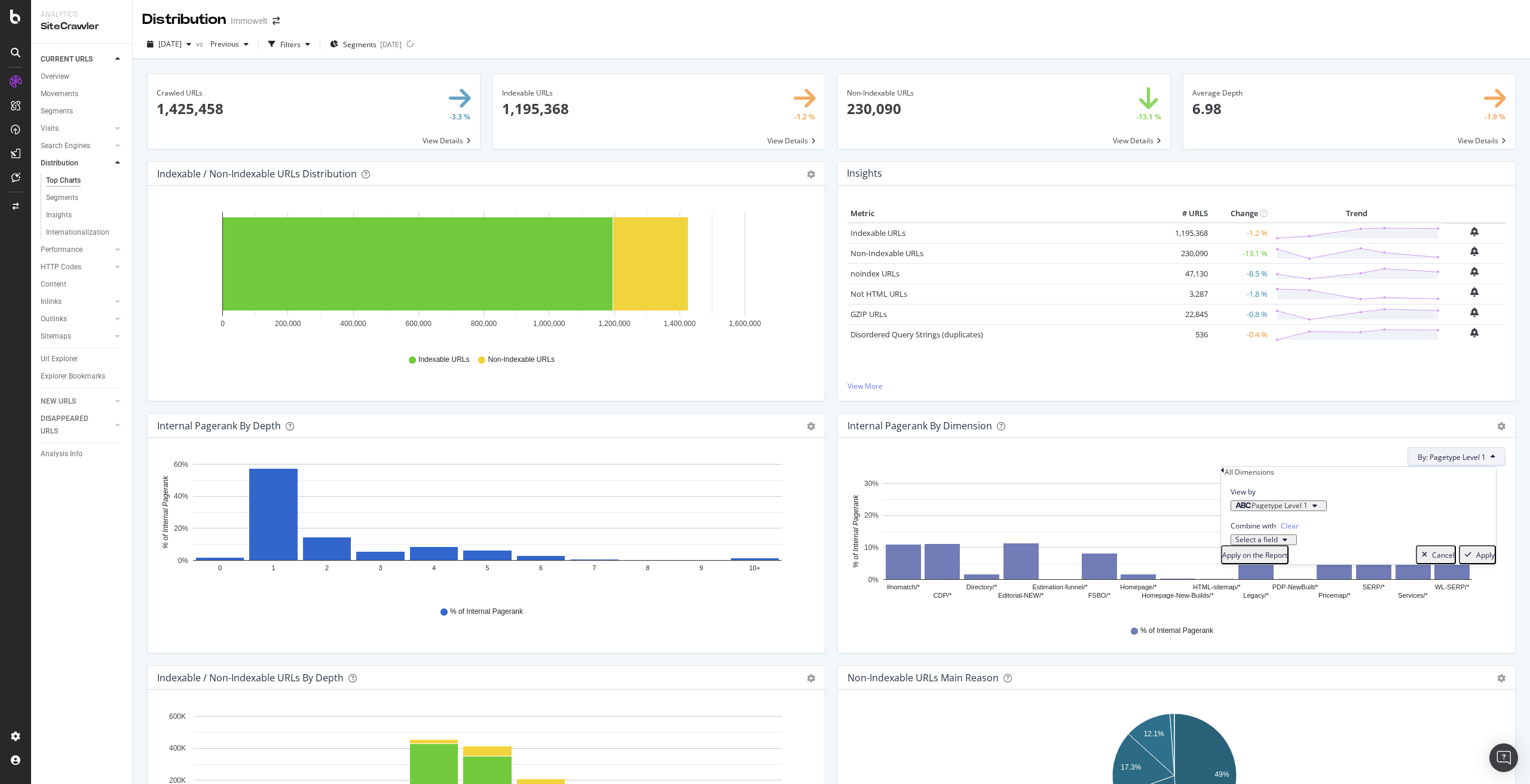
click at [1308, 510] on span "Pagetype Level 1" at bounding box center [1280, 506] width 56 height 10
click at [1280, 584] on div "Level 2" at bounding box center [1256, 579] width 48 height 13
click at [1328, 556] on div "Validate" at bounding box center [1314, 551] width 27 height 10
click at [1481, 561] on div "Apply" at bounding box center [1486, 555] width 18 height 10
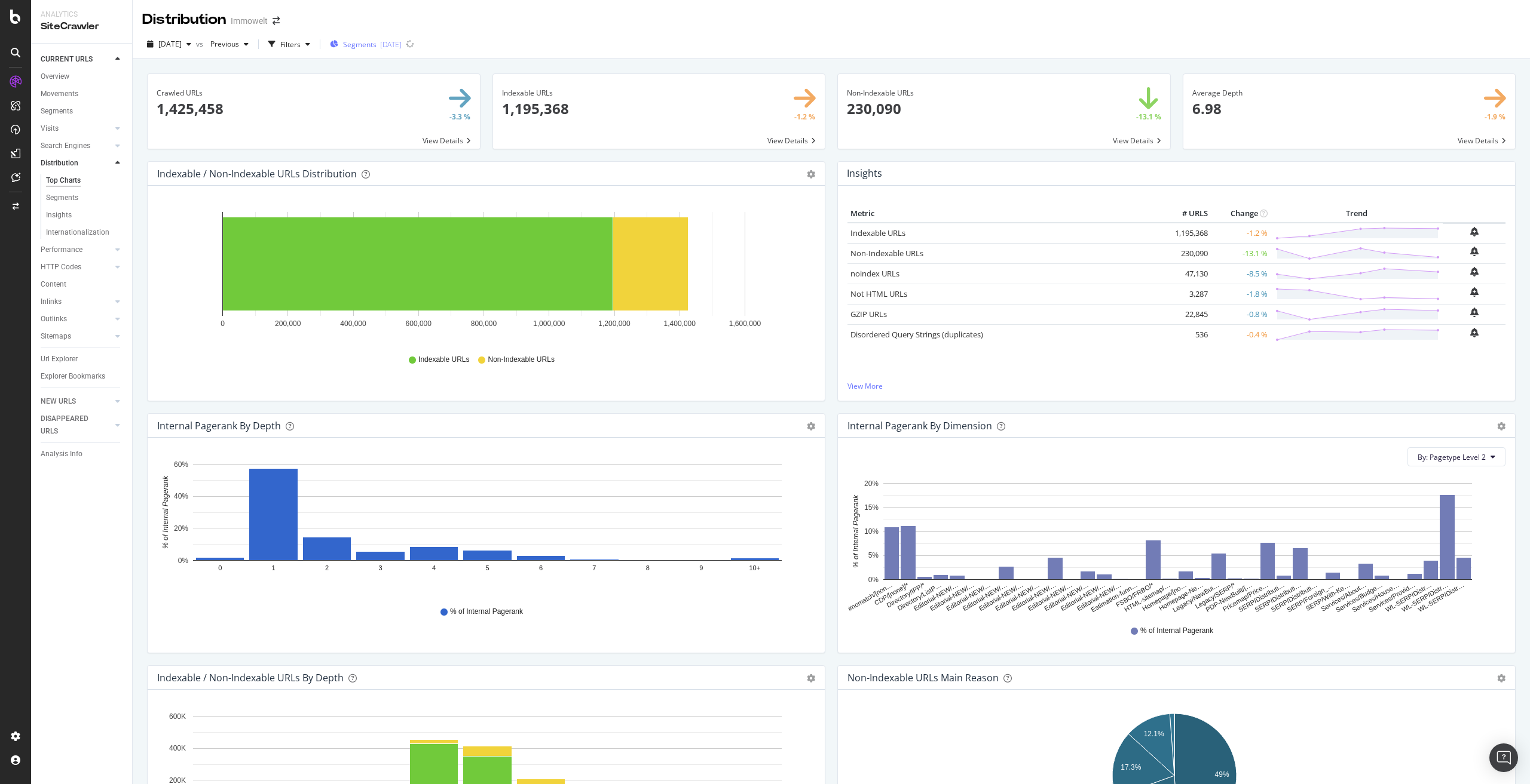
click at [401, 46] on div "[DATE]" at bounding box center [391, 44] width 22 height 10
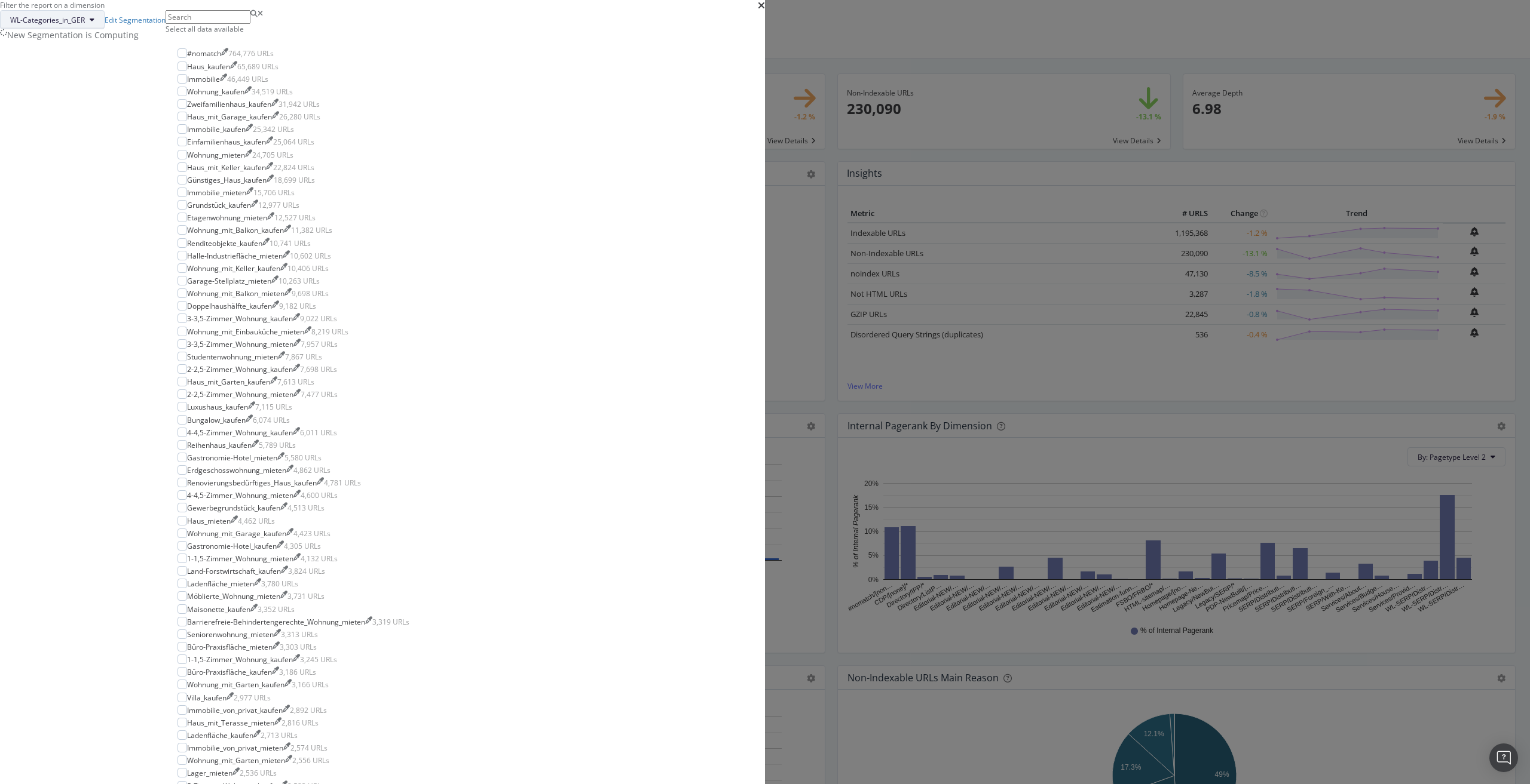
click at [85, 25] on span "WL-Categories_in_GER" at bounding box center [47, 20] width 75 height 10
click at [686, 280] on span "Pagetype" at bounding box center [696, 279] width 77 height 11
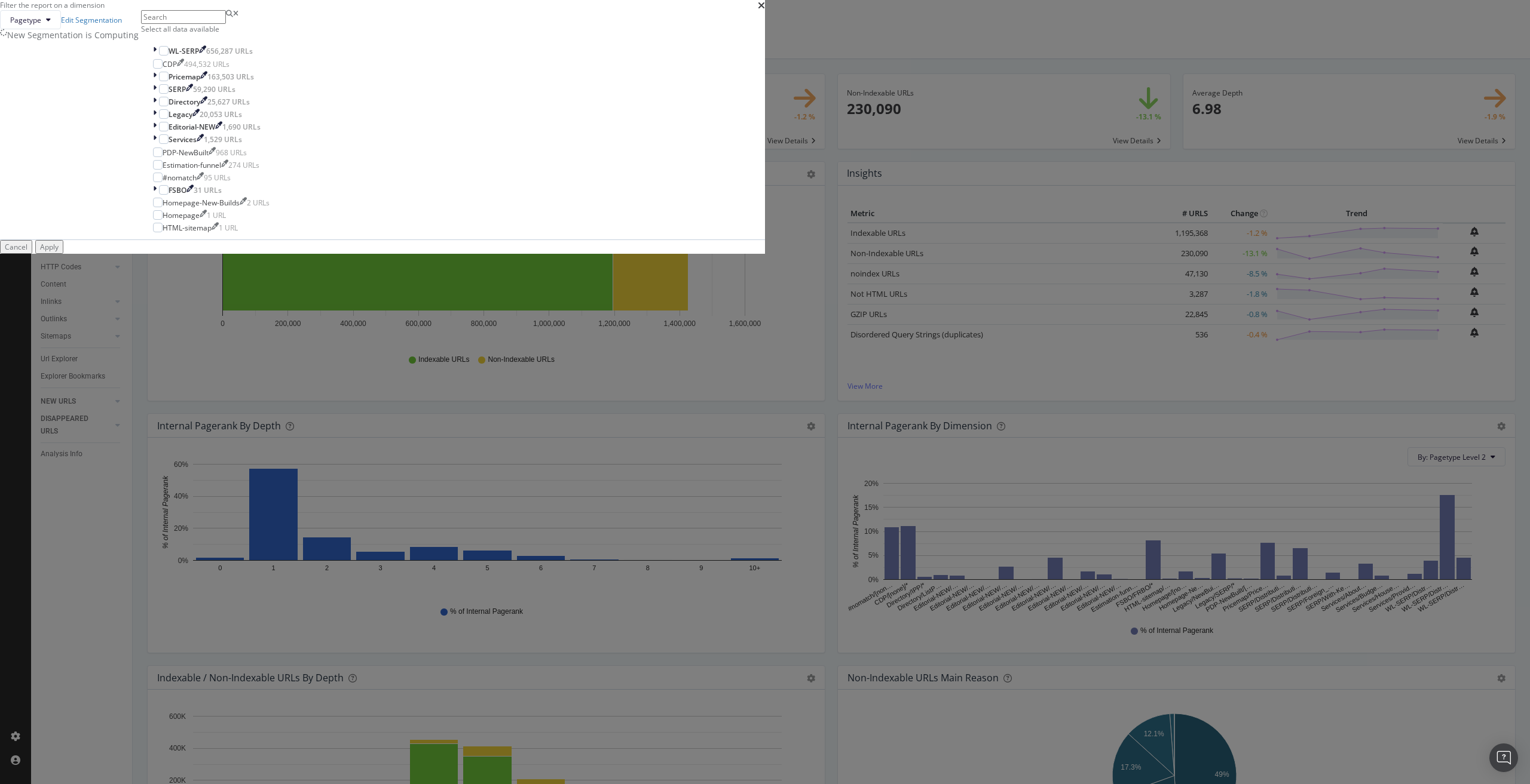
click at [281, 34] on div "Select all data available" at bounding box center [211, 29] width 140 height 10
click at [162, 182] on div "modal" at bounding box center [158, 178] width 10 height 10
click at [59, 252] on div "Apply" at bounding box center [49, 247] width 18 height 10
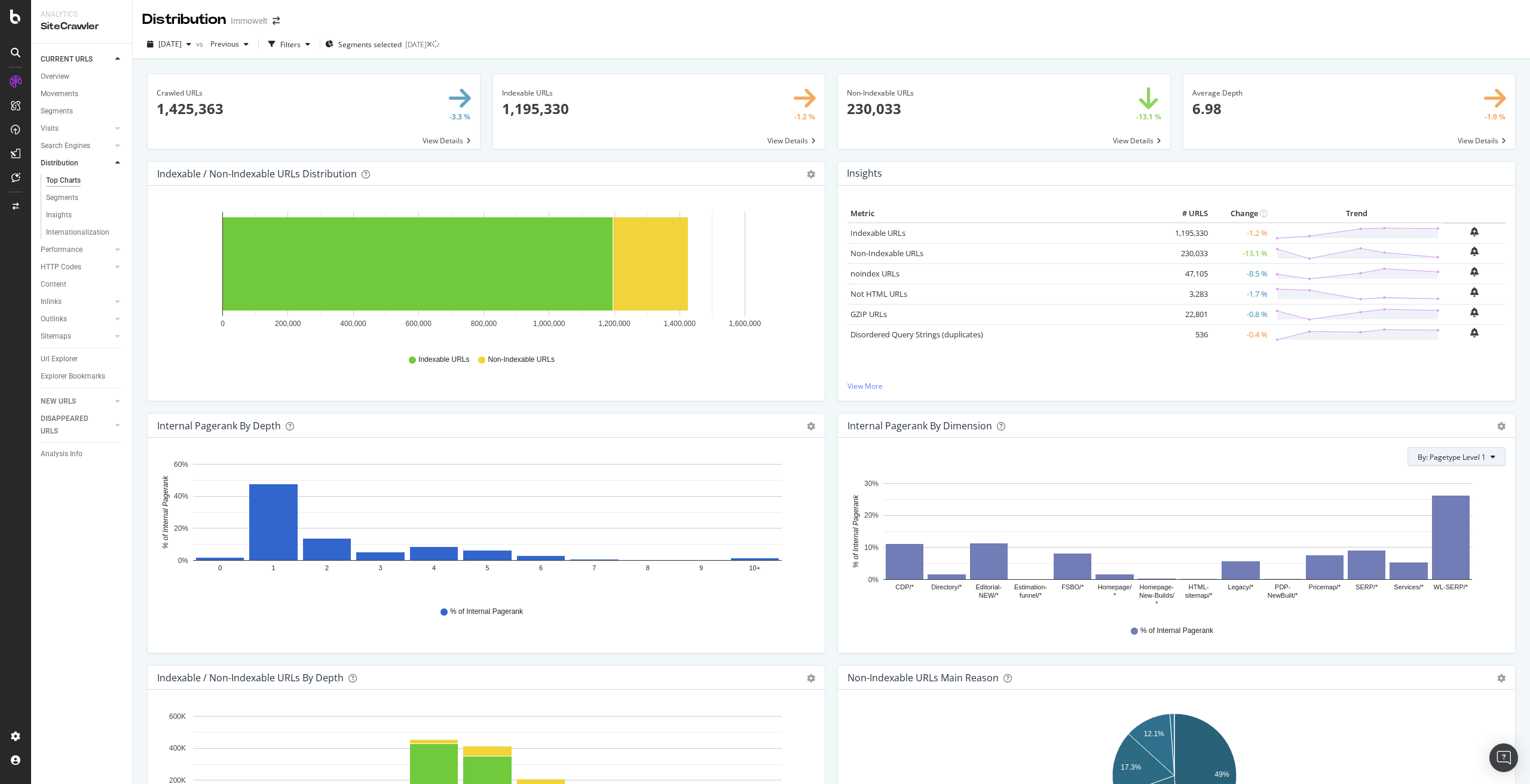
click at [1462, 460] on span "By: Pagetype Level 1" at bounding box center [1452, 457] width 68 height 10
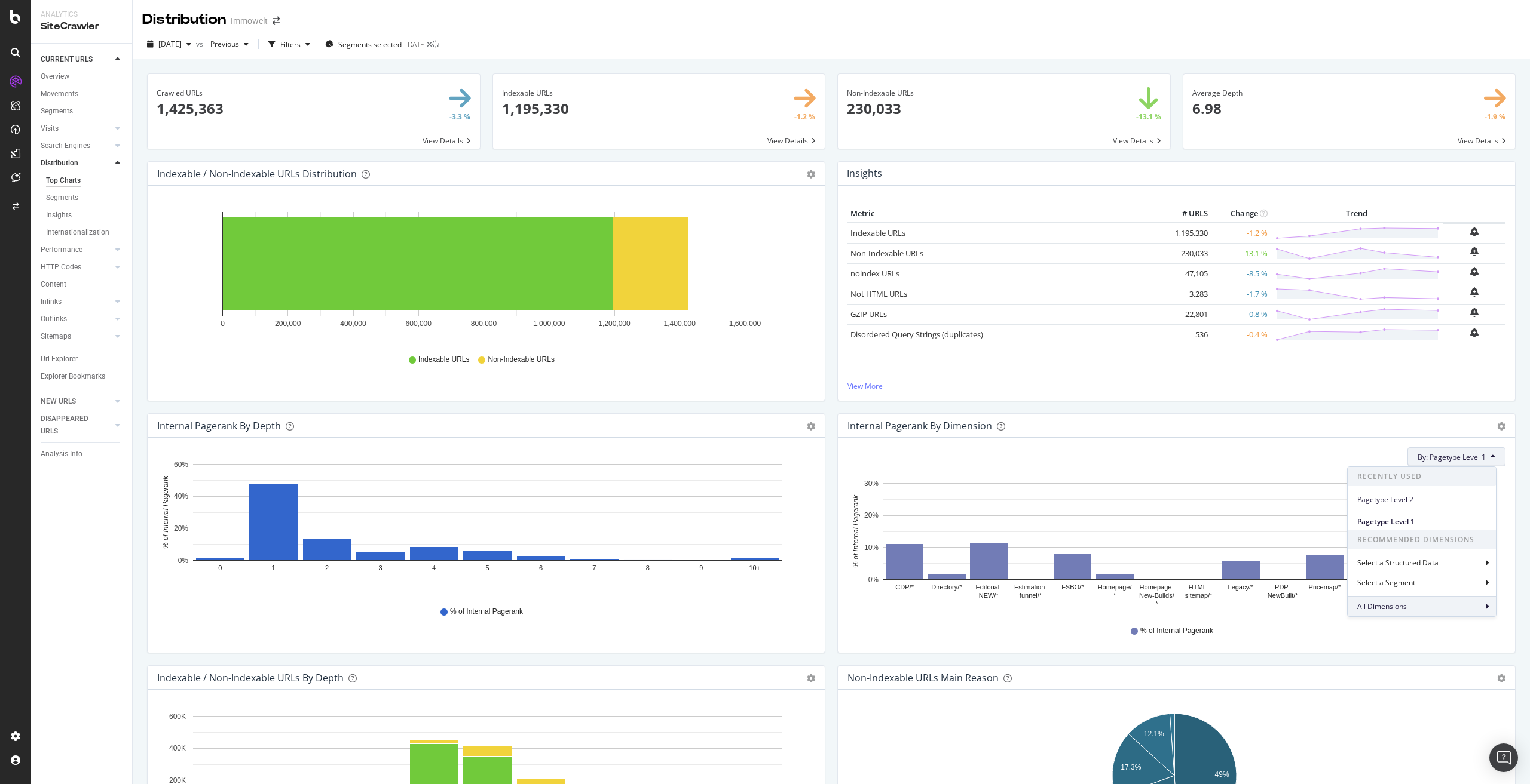
click at [1425, 608] on div "All Dimensions" at bounding box center [1422, 606] width 148 height 20
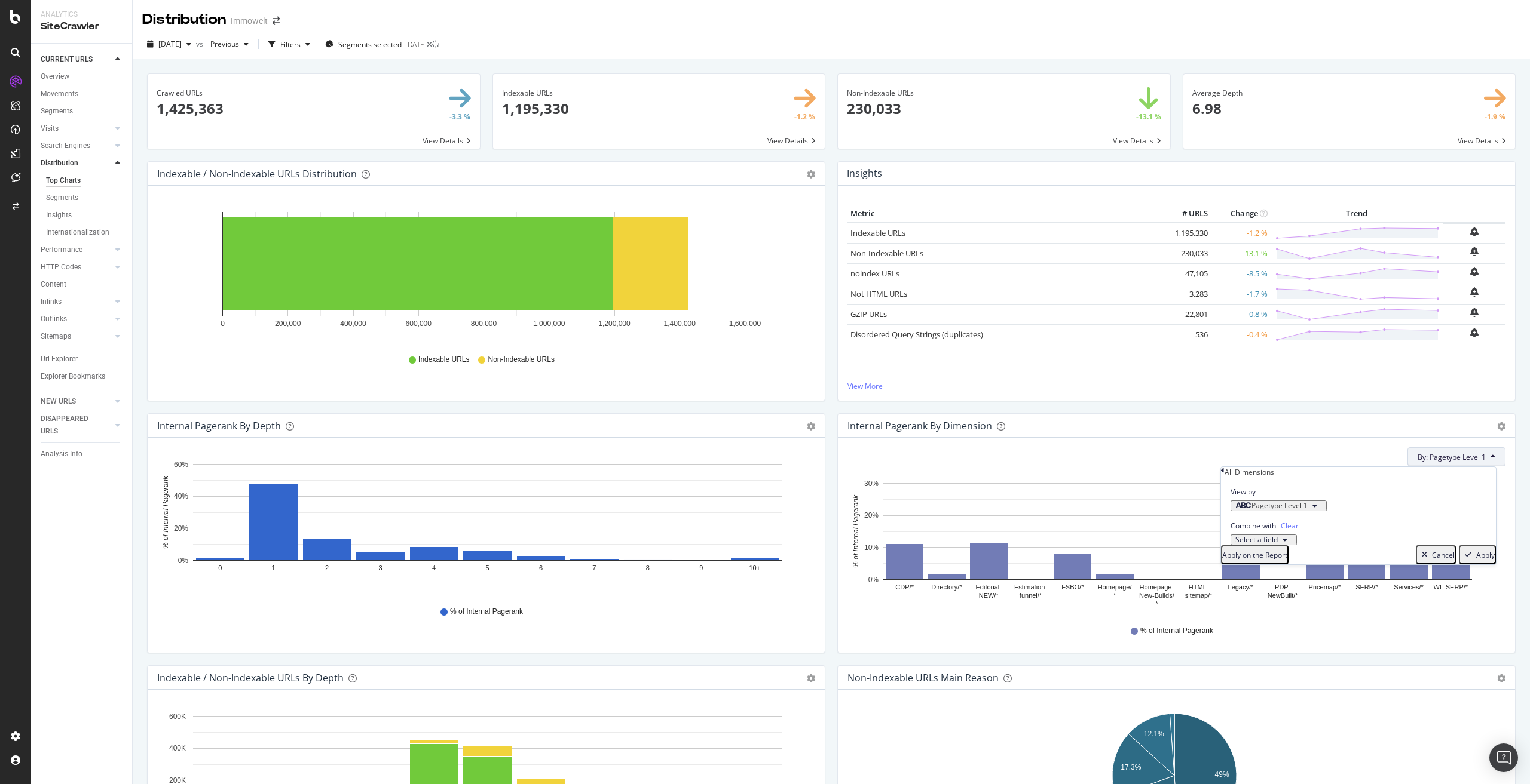
click at [1298, 510] on span "Pagetype Level 1" at bounding box center [1280, 506] width 56 height 10
click at [1280, 584] on div "Level 2" at bounding box center [1256, 579] width 48 height 13
click at [1328, 556] on div "Validate" at bounding box center [1314, 551] width 27 height 10
click at [1292, 544] on div "Select a field" at bounding box center [1263, 540] width 56 height 7
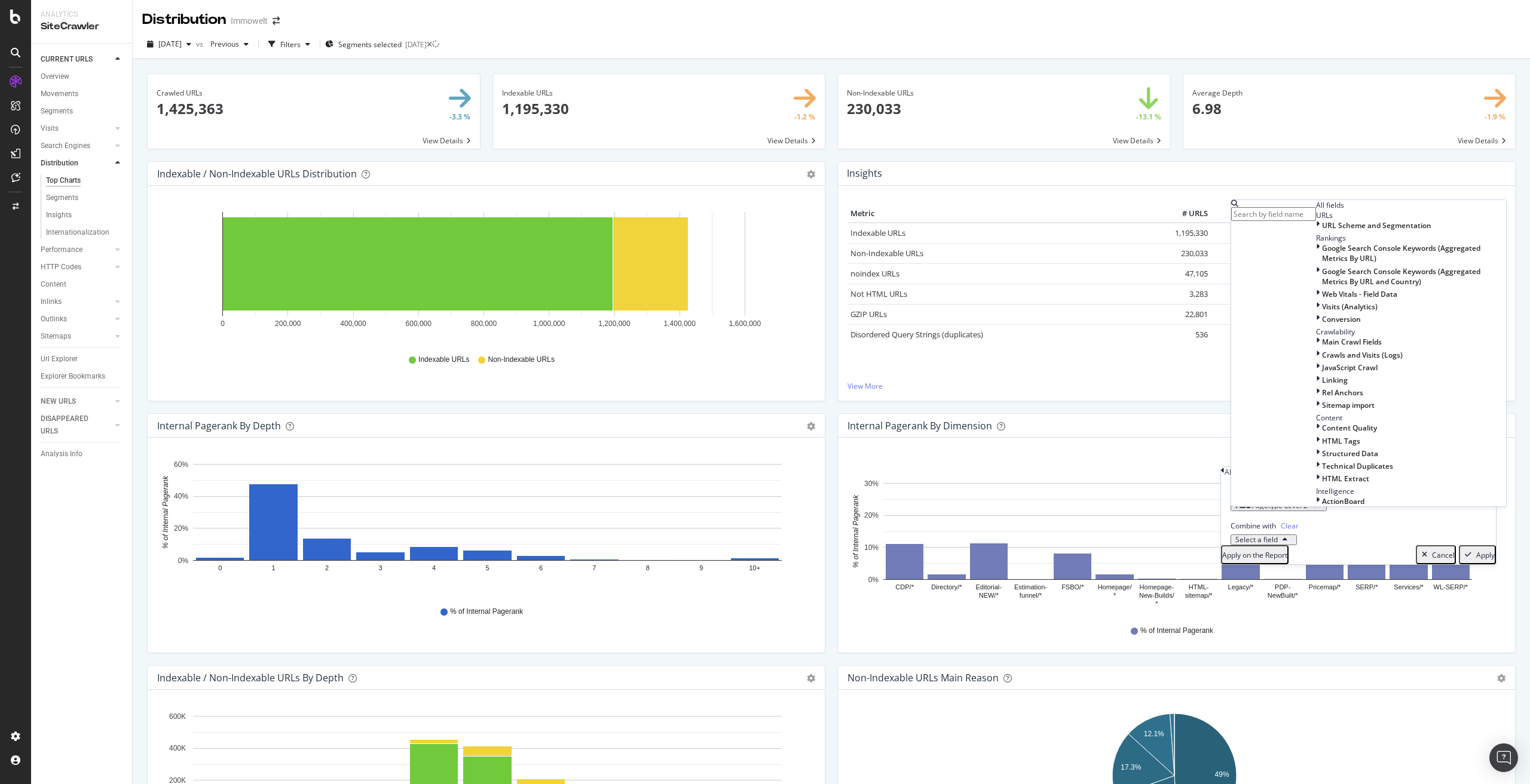
click at [1292, 544] on div "Select a field" at bounding box center [1263, 540] width 56 height 7
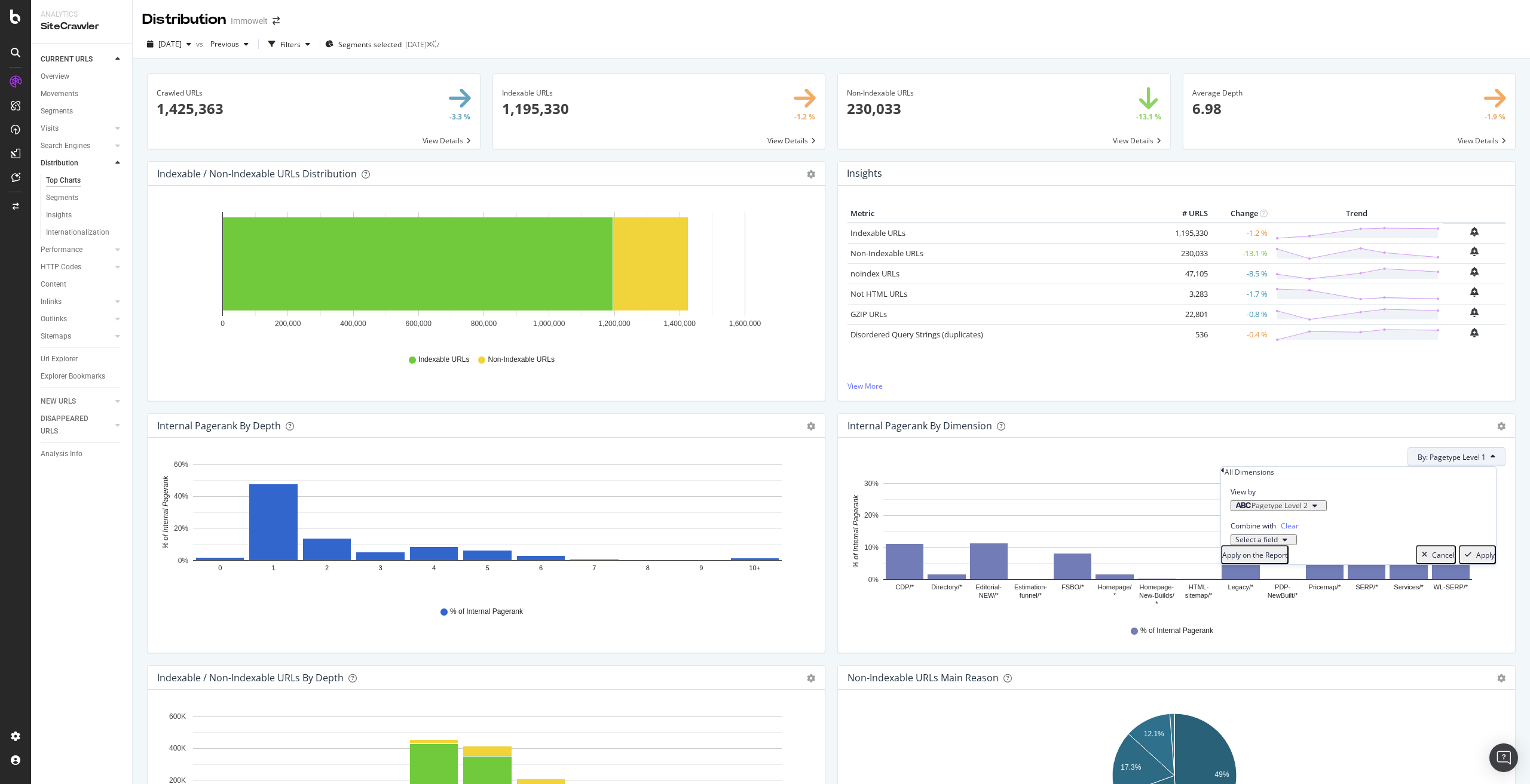
click at [1481, 561] on div "Apply" at bounding box center [1486, 555] width 18 height 10
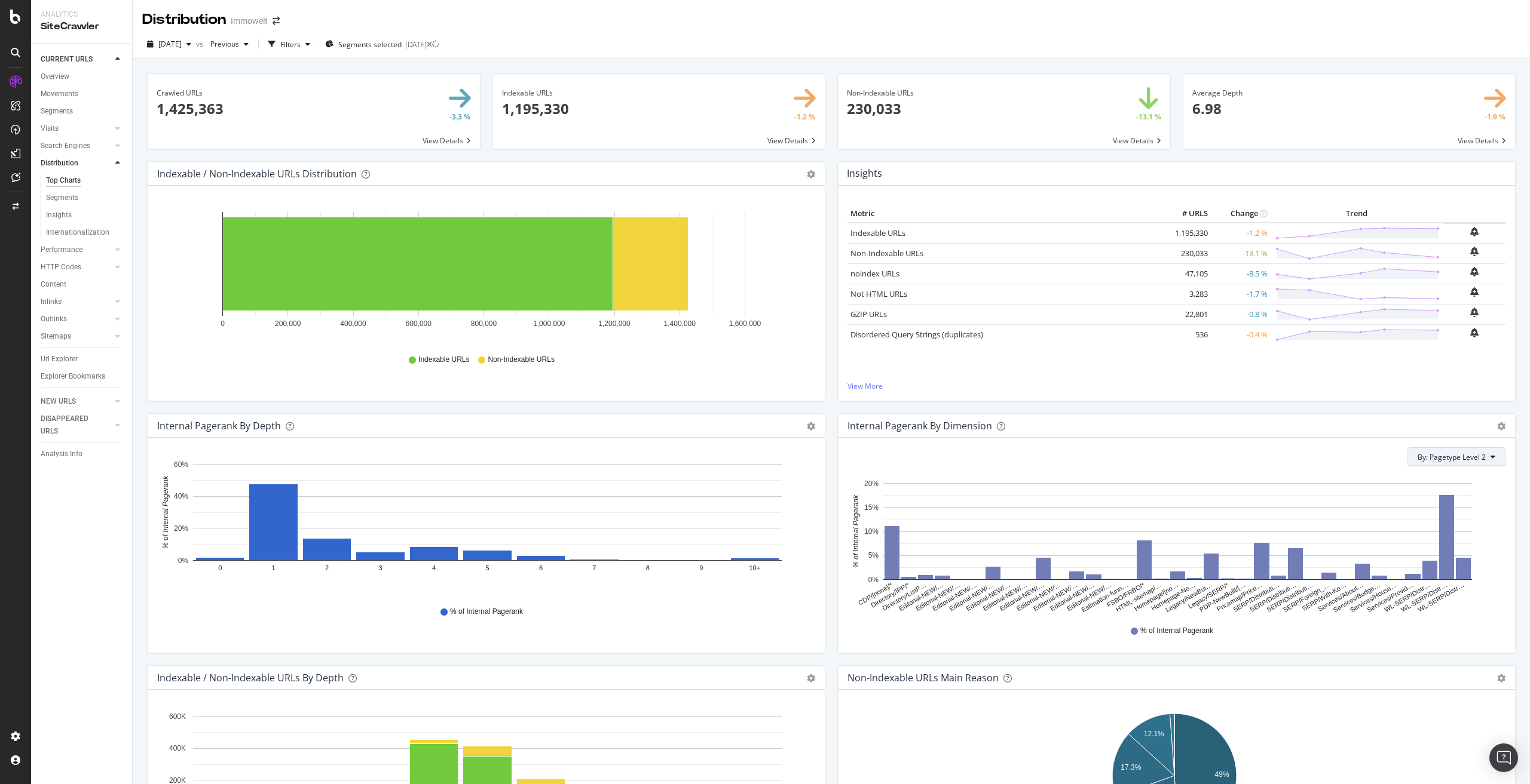
click at [1444, 461] on span "By: Pagetype Level 2" at bounding box center [1452, 457] width 68 height 10
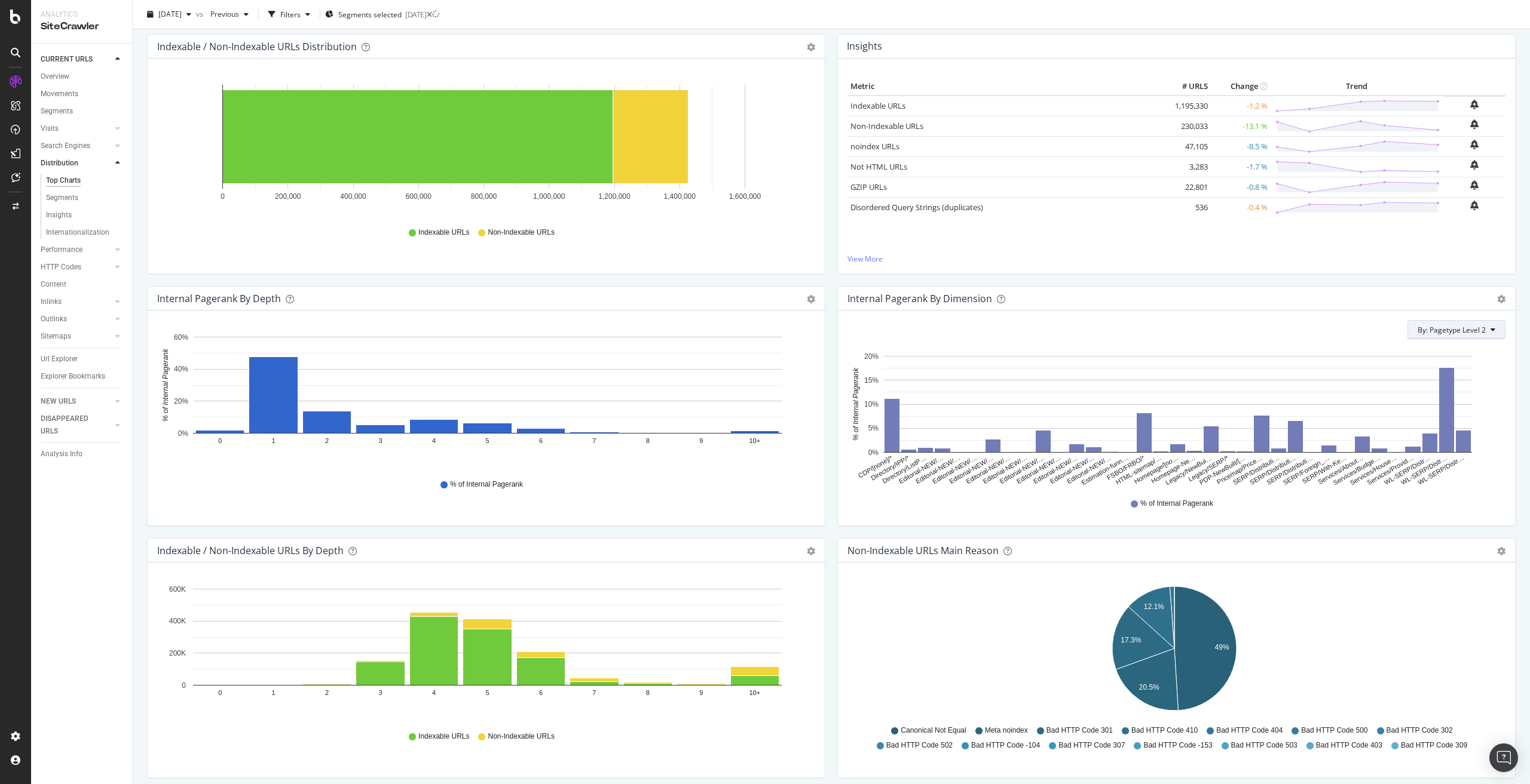
scroll to position [179, 0]
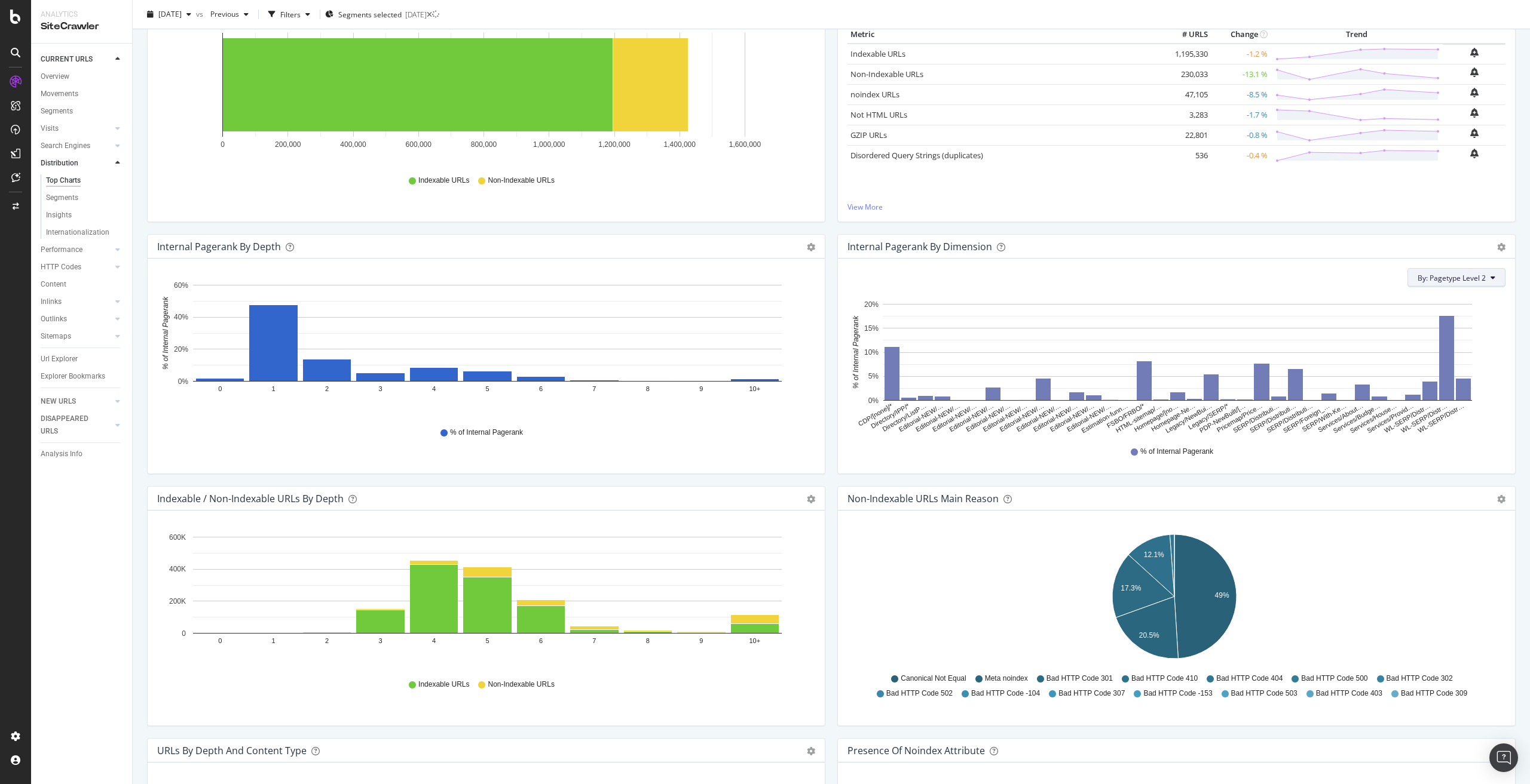
click at [1490, 280] on icon at bounding box center [1493, 278] width 5 height 7
click at [1496, 247] on div "Internal Pagerank By Dimension Bar (by Value) Bar (by Percentage) Table Export …" at bounding box center [1177, 247] width 677 height 24
click at [1497, 246] on icon "gear" at bounding box center [1501, 247] width 8 height 8
click at [1440, 336] on span "Export as CSV" at bounding box center [1460, 337] width 109 height 16
